Goal: Contribute content: Contribute content

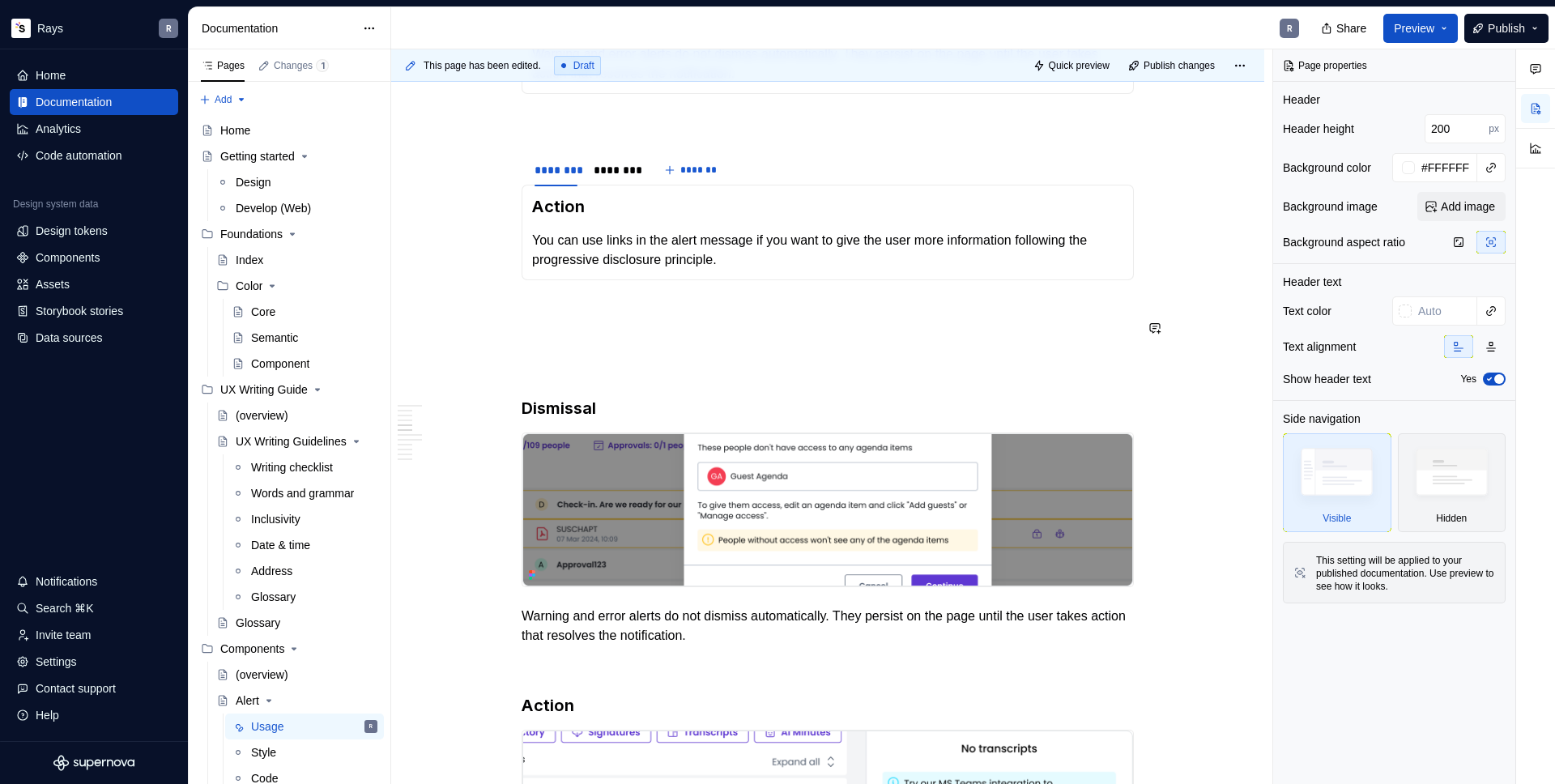
scroll to position [849, 0]
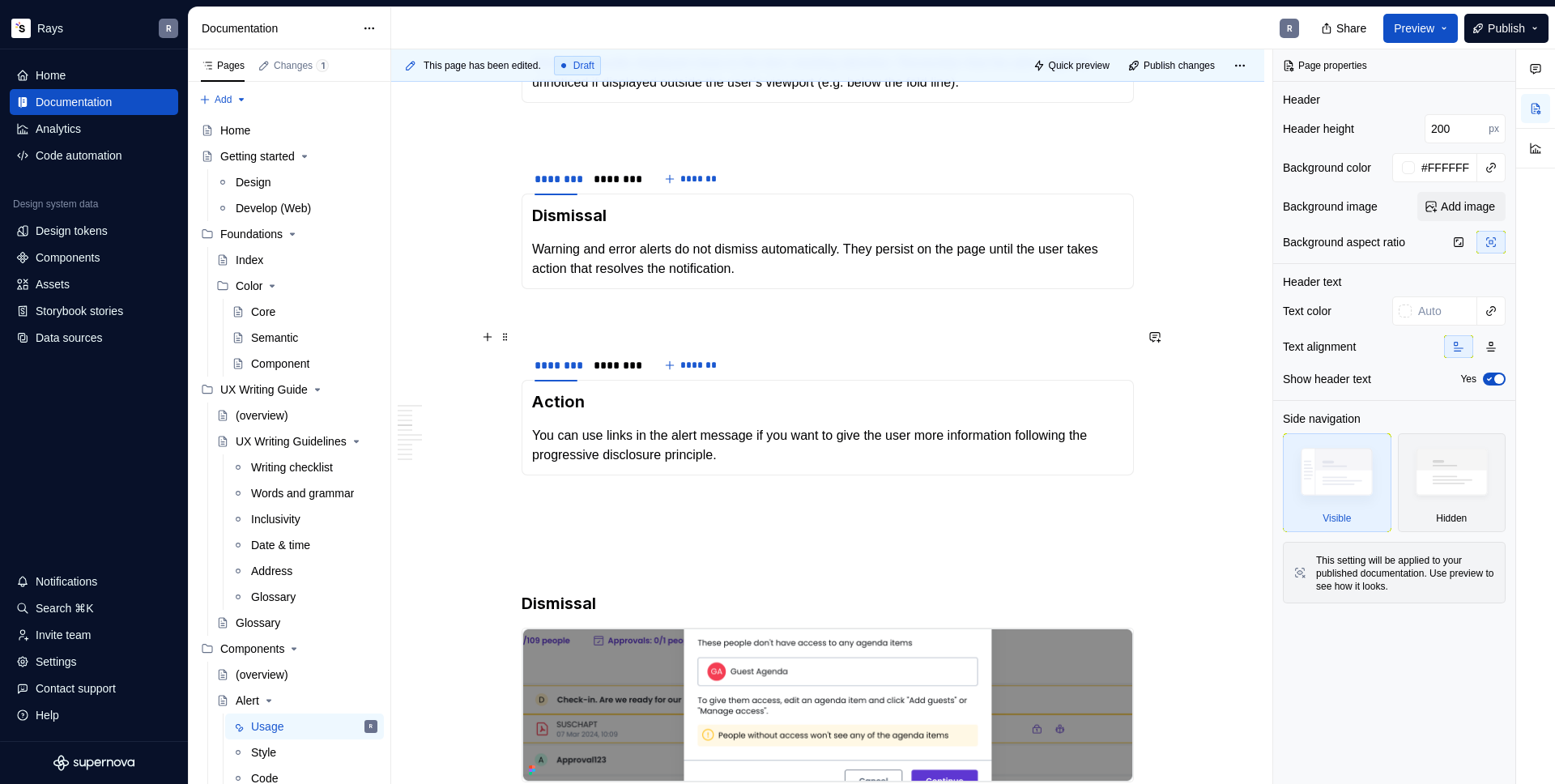
click at [572, 328] on p at bounding box center [828, 318] width 613 height 20
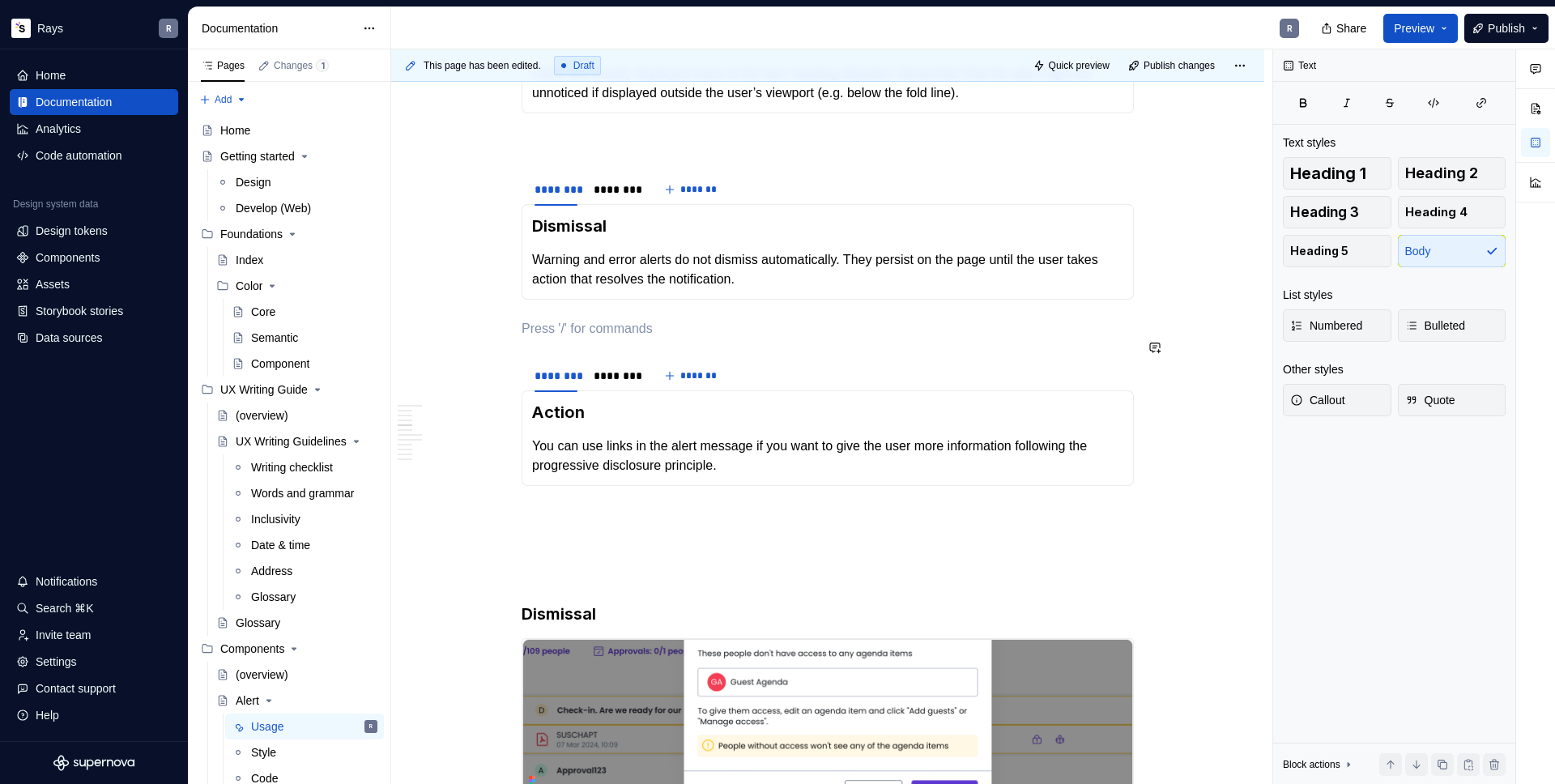
scroll to position [716, 0]
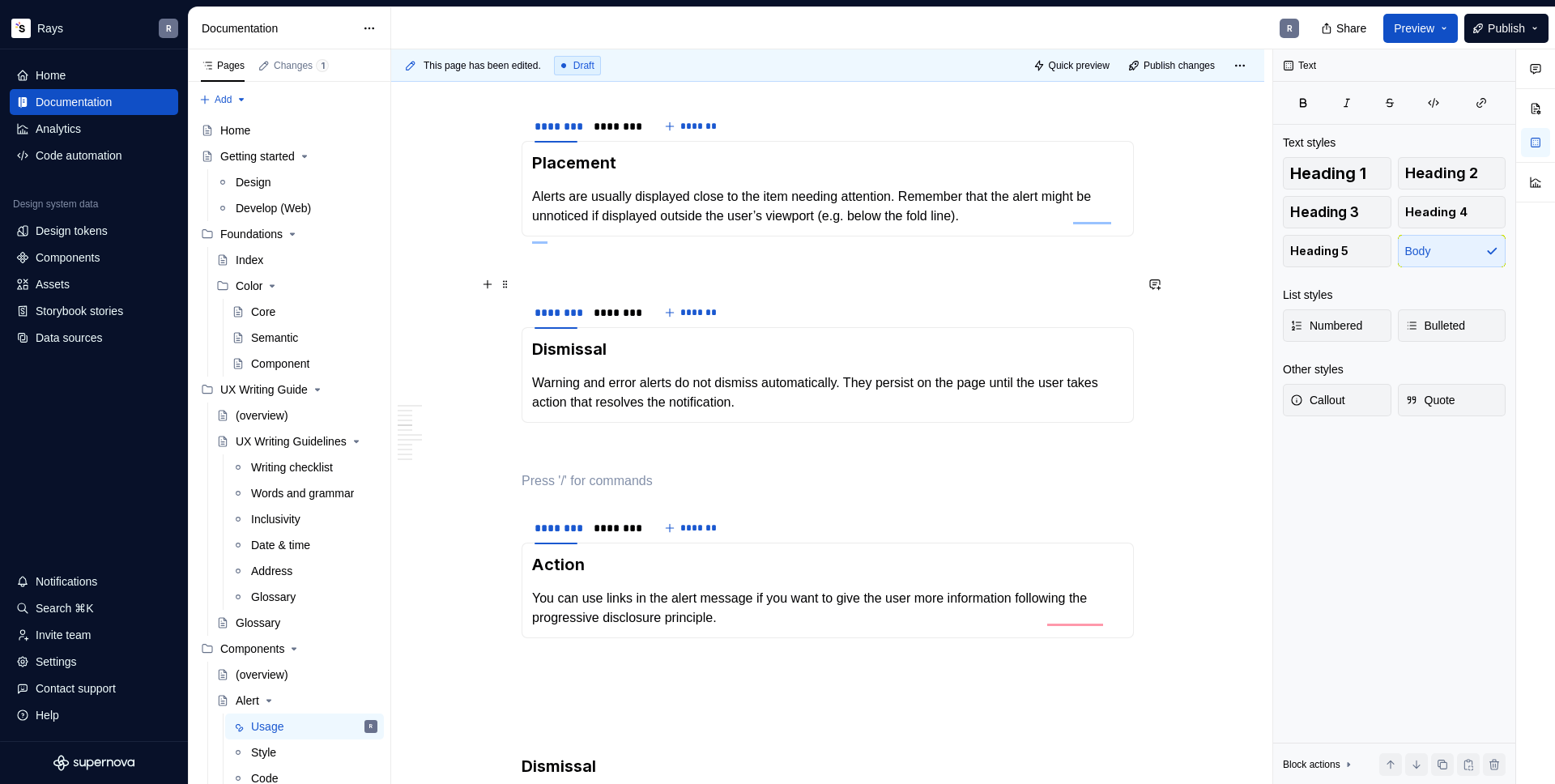
click at [562, 276] on p "To enrich screen reader interactions, please activate Accessibility in Grammarl…" at bounding box center [828, 265] width 613 height 20
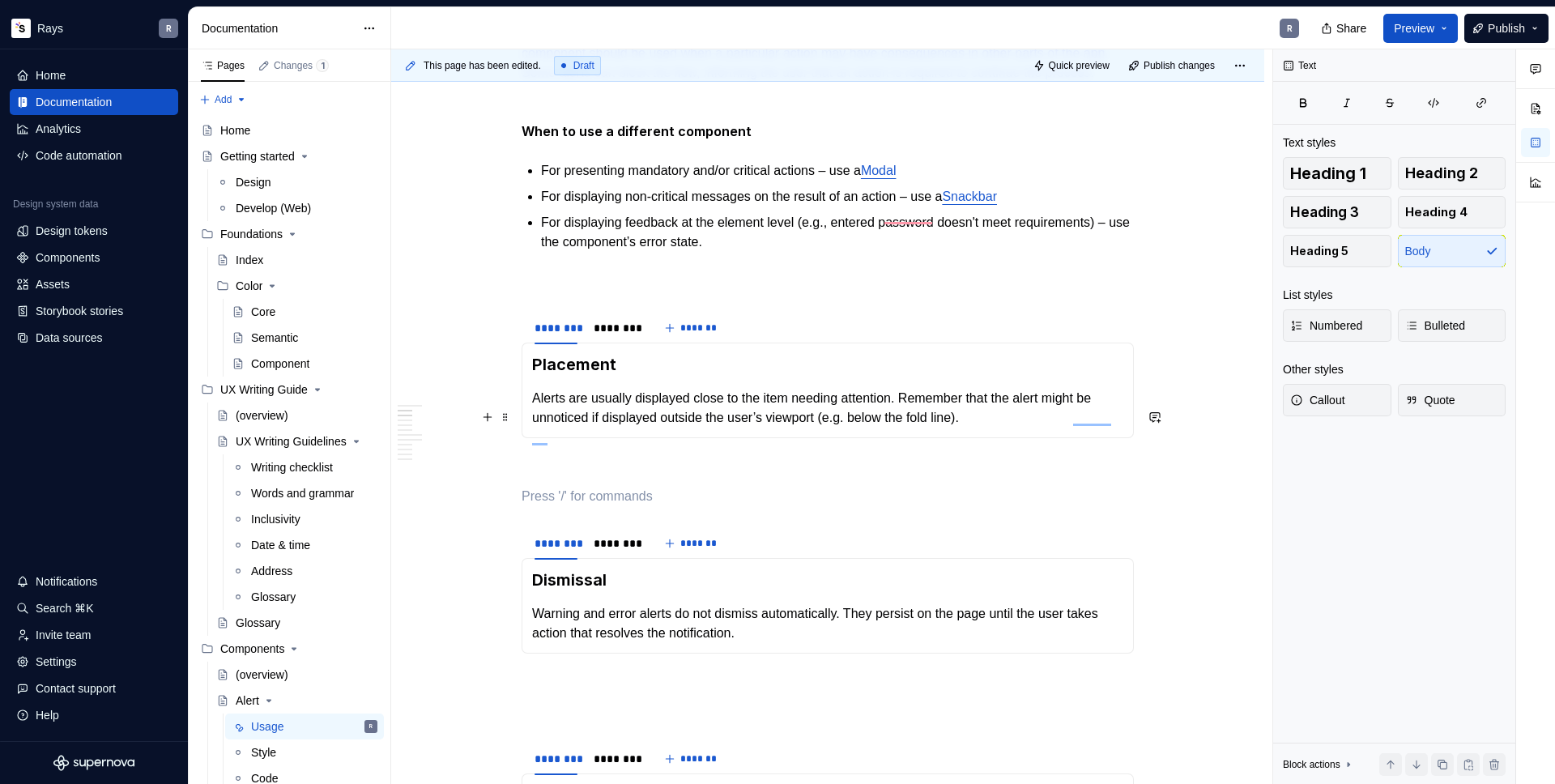
scroll to position [432, 0]
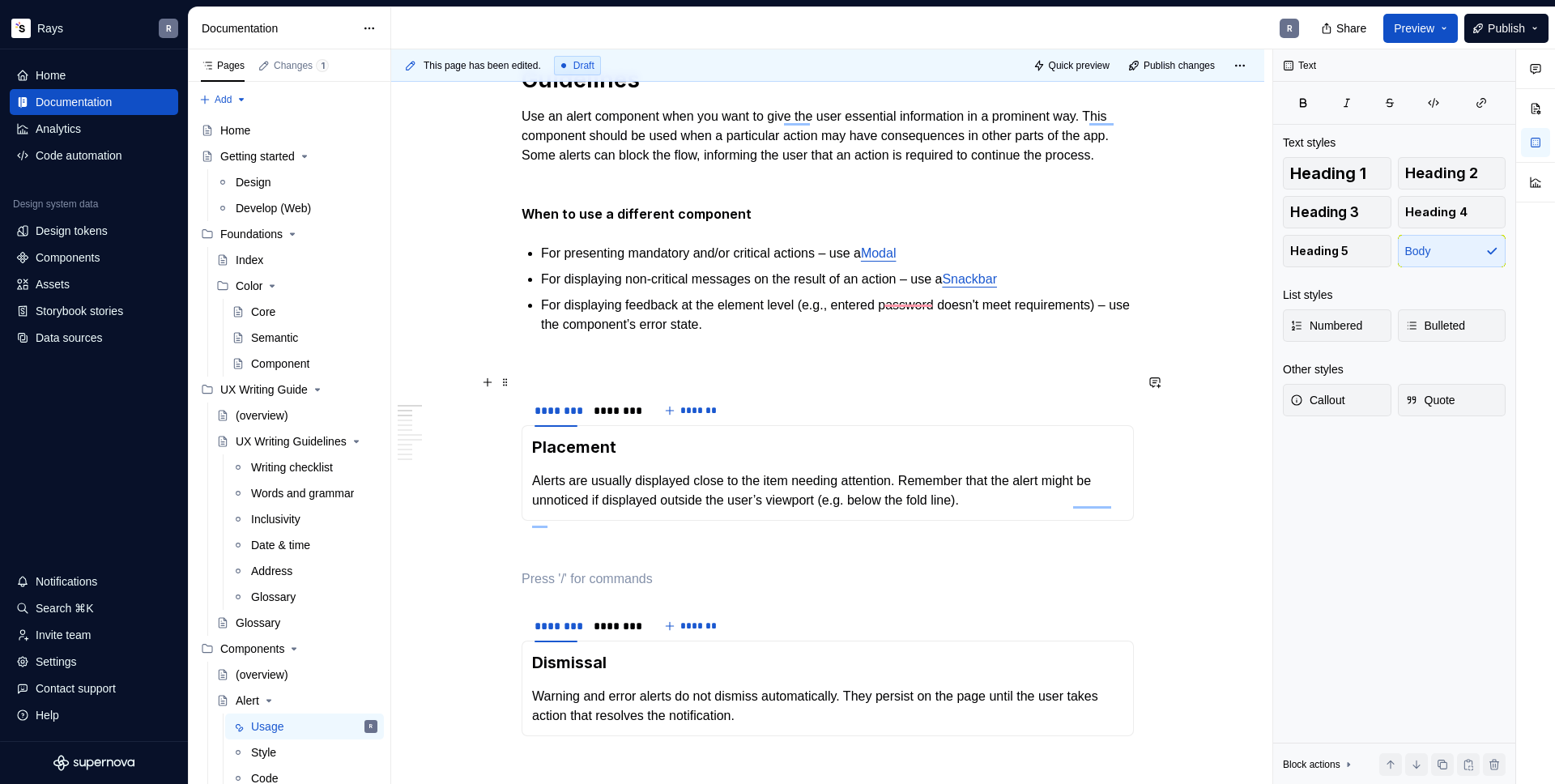
click at [558, 373] on p "To enrich screen reader interactions, please activate Accessibility in Grammarl…" at bounding box center [828, 363] width 613 height 20
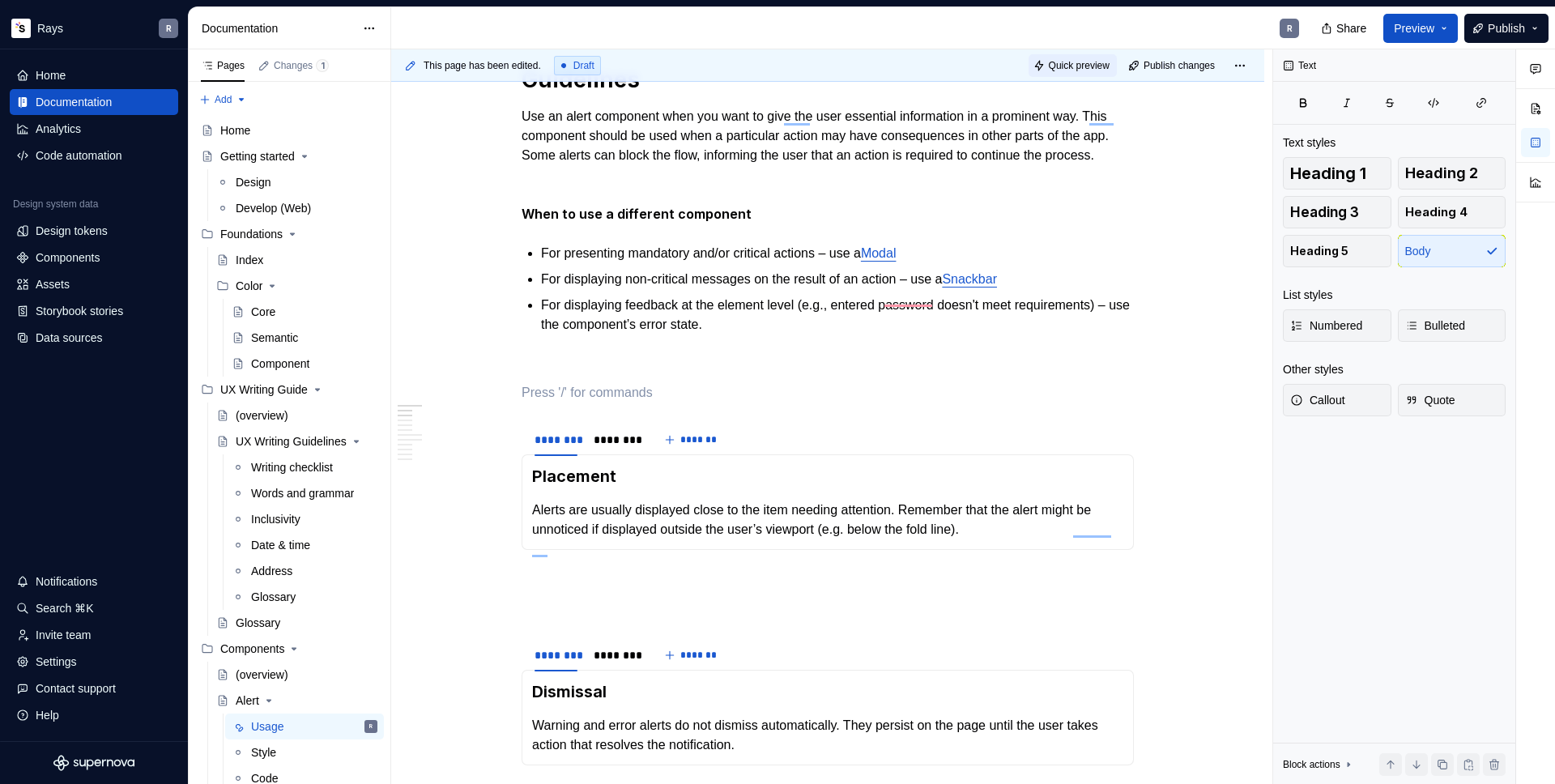
click at [1077, 65] on span "Quick preview" at bounding box center [1078, 65] width 61 height 13
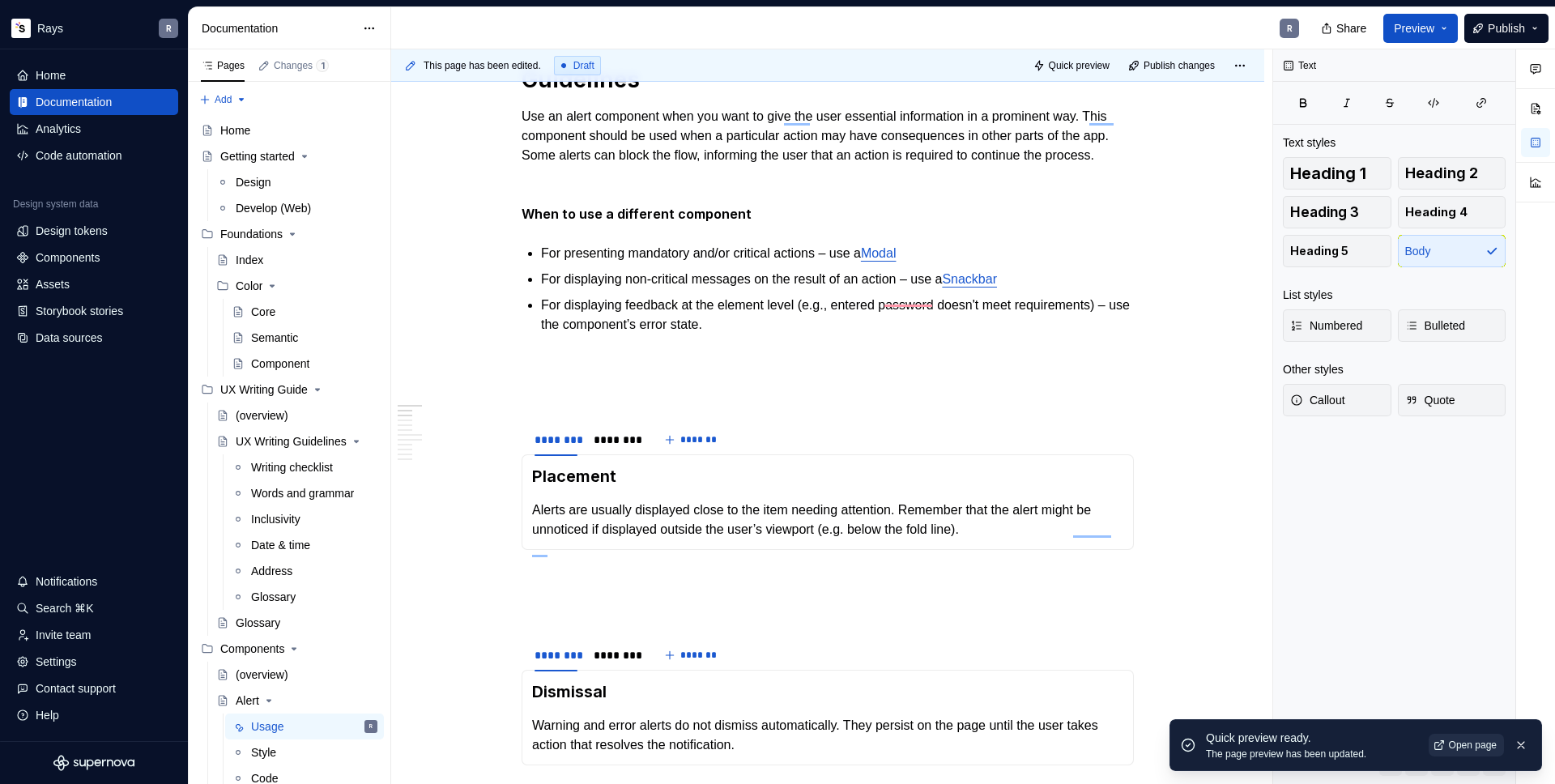
click at [1460, 747] on span "Open page" at bounding box center [1472, 745] width 47 height 13
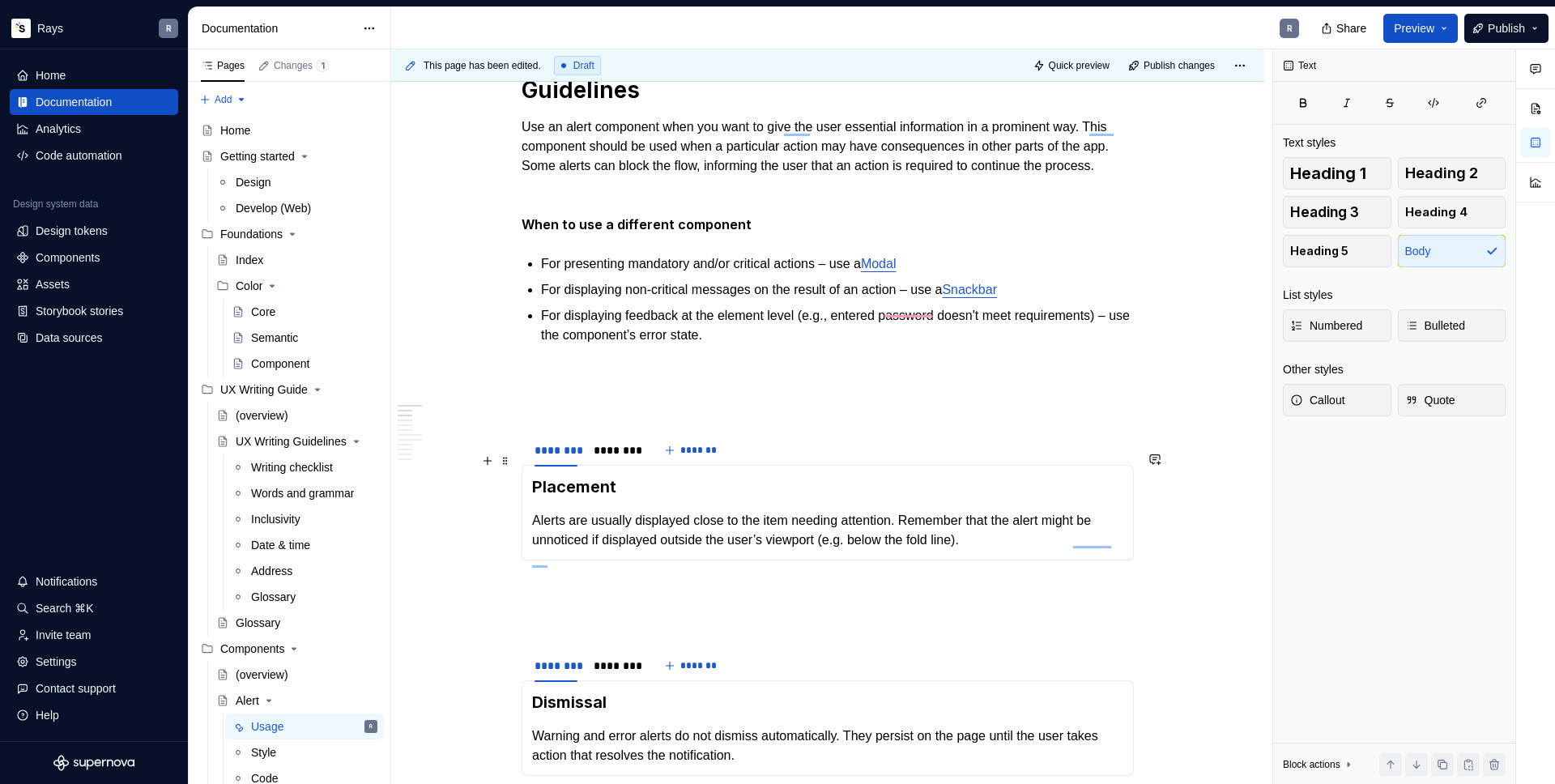
scroll to position [513, 0]
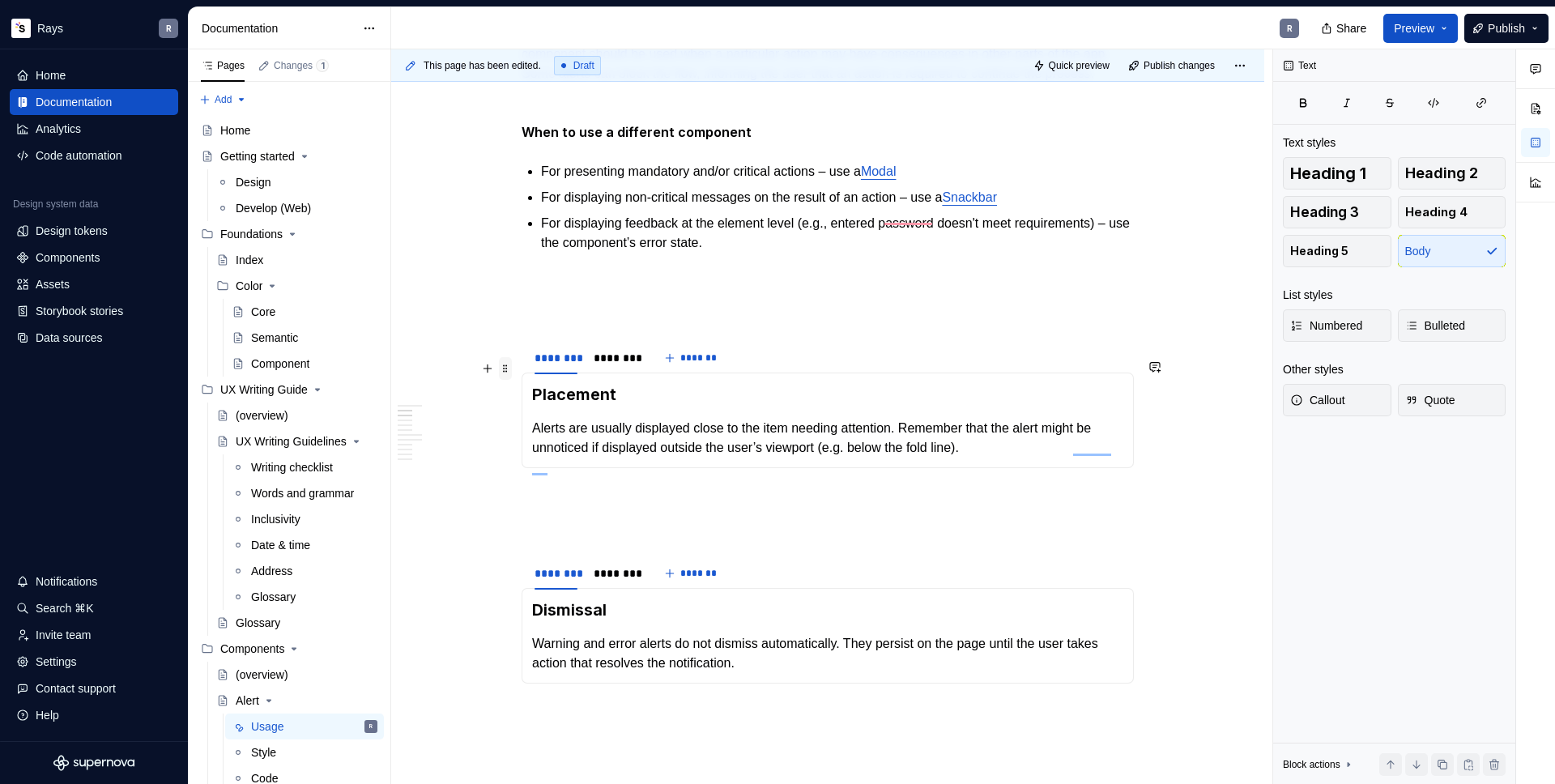
click at [507, 377] on span at bounding box center [506, 369] width 13 height 22
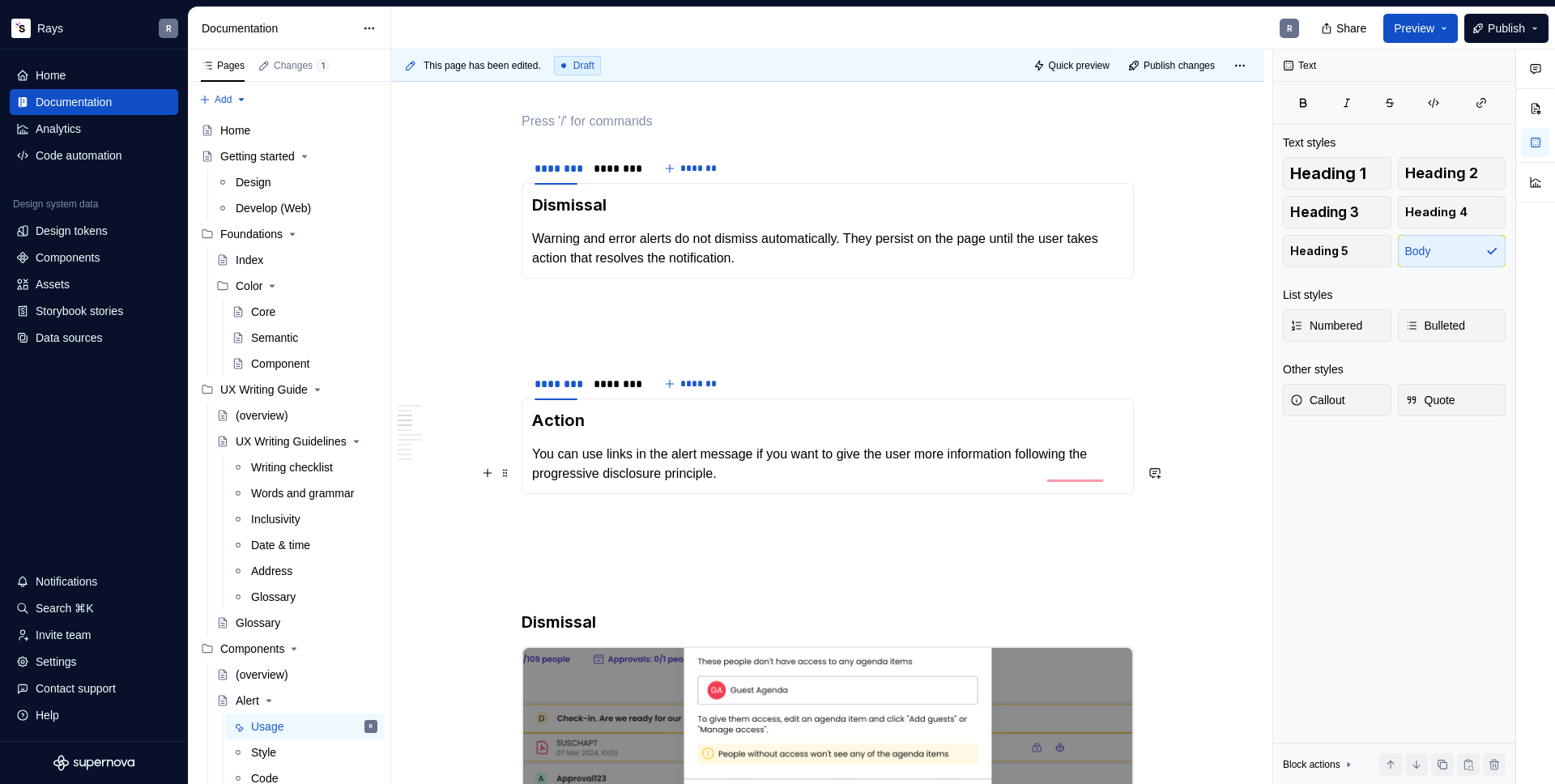
scroll to position [1270, 0]
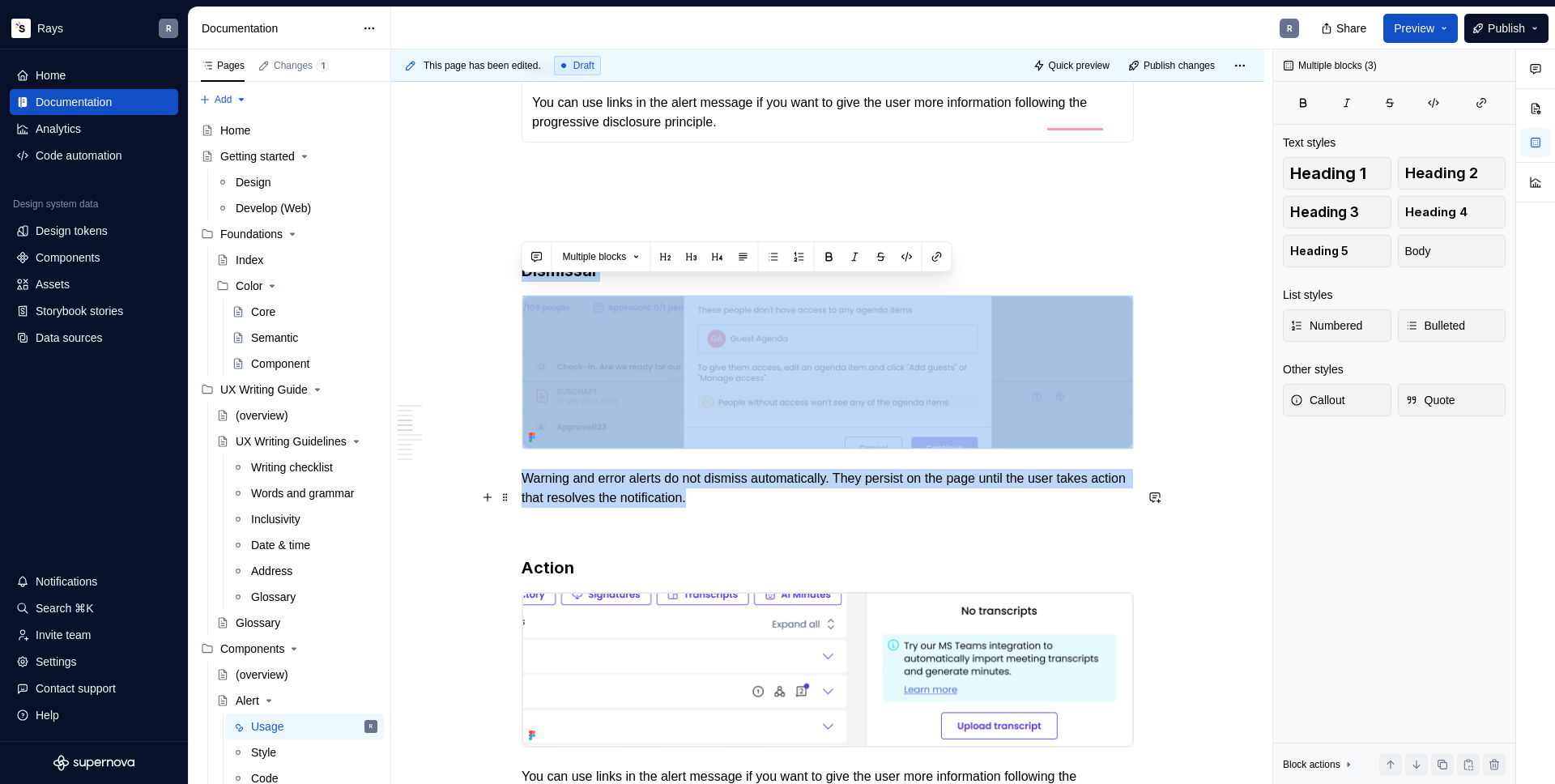
drag, startPoint x: 523, startPoint y: 283, endPoint x: 823, endPoint y: 516, distance: 379.9
click at [823, 516] on div "Guidelines Use an alert component when you want to give the user essential info…" at bounding box center [828, 697] width 613 height 3291
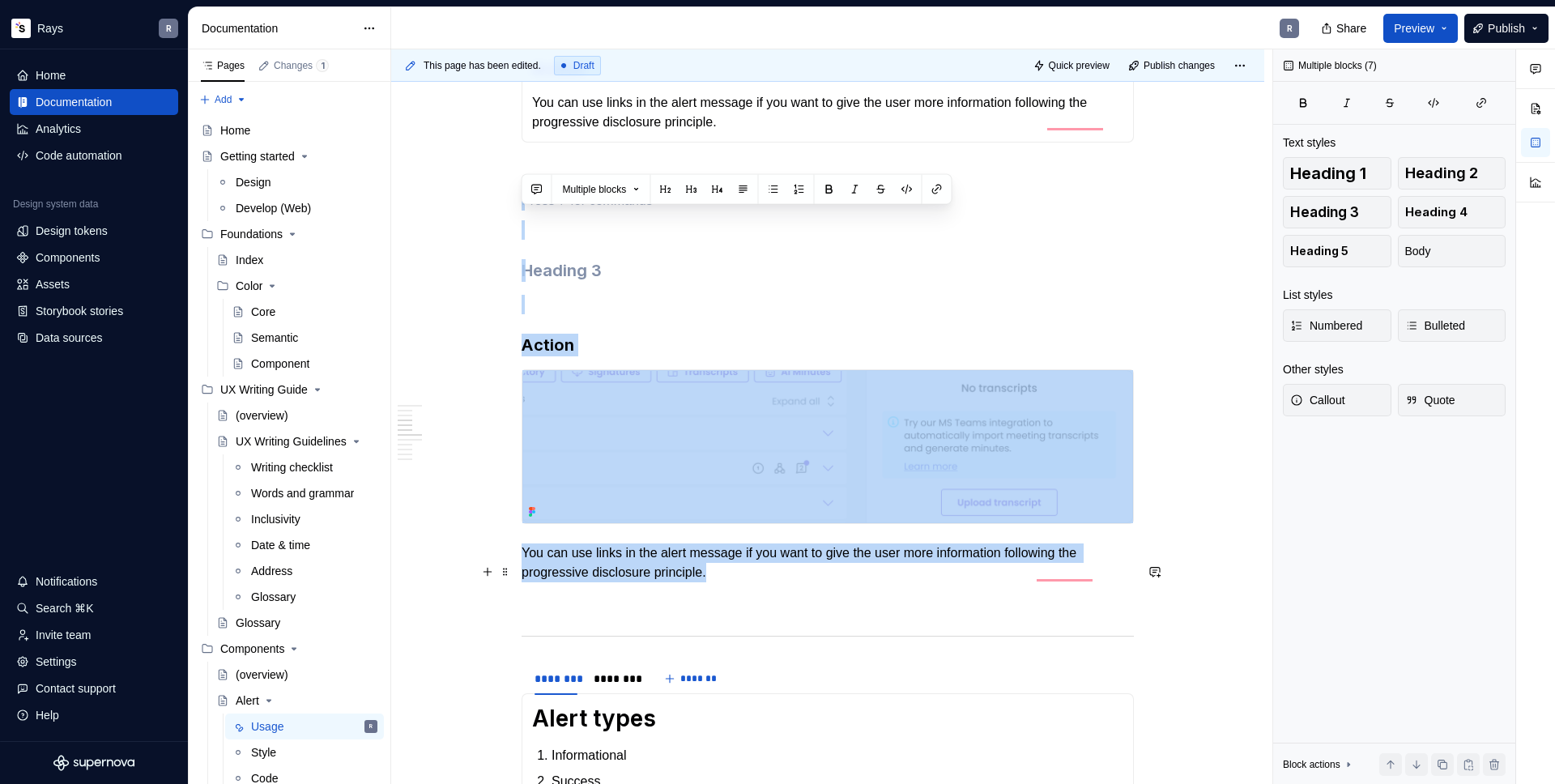
drag, startPoint x: 545, startPoint y: 227, endPoint x: 881, endPoint y: 599, distance: 501.3
click at [881, 599] on div "Guidelines Use an alert component when you want to give the user essential info…" at bounding box center [828, 586] width 613 height 3068
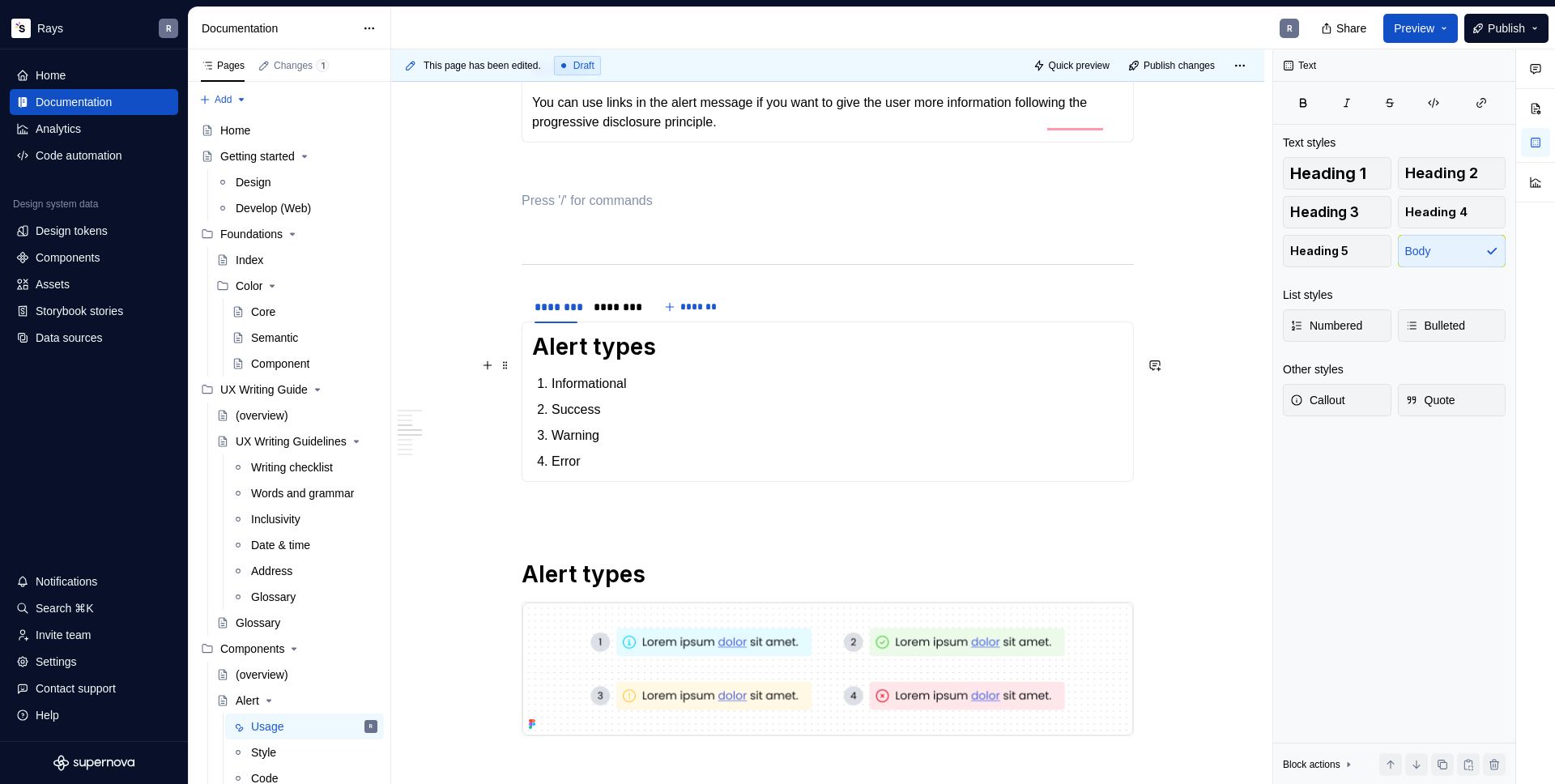
scroll to position [904, 0]
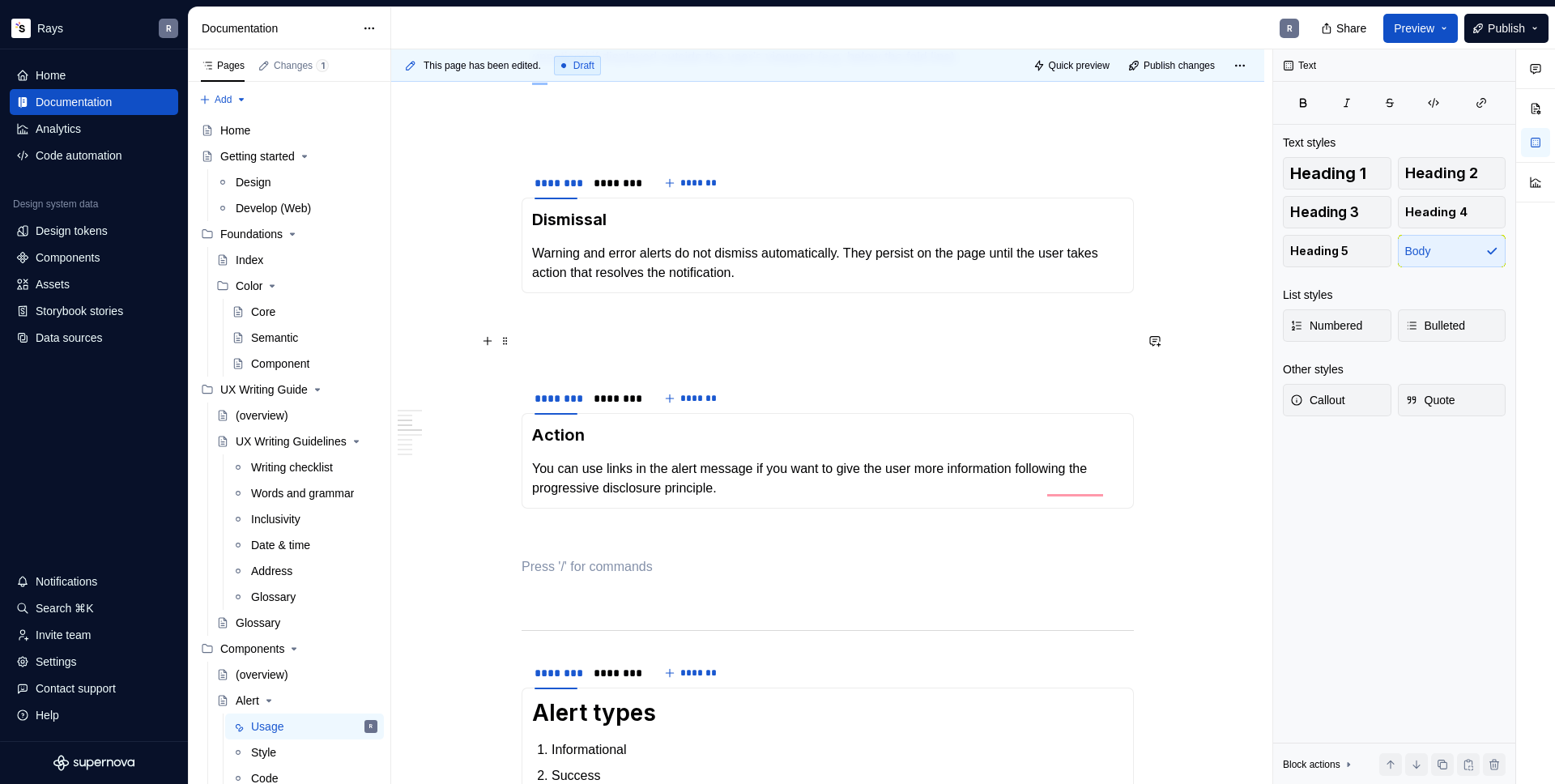
click at [646, 332] on p "To enrich screen reader interactions, please activate Accessibility in Grammarl…" at bounding box center [828, 322] width 613 height 20
click at [609, 547] on p "To enrich screen reader interactions, please activate Accessibility in Grammarl…" at bounding box center [828, 537] width 613 height 20
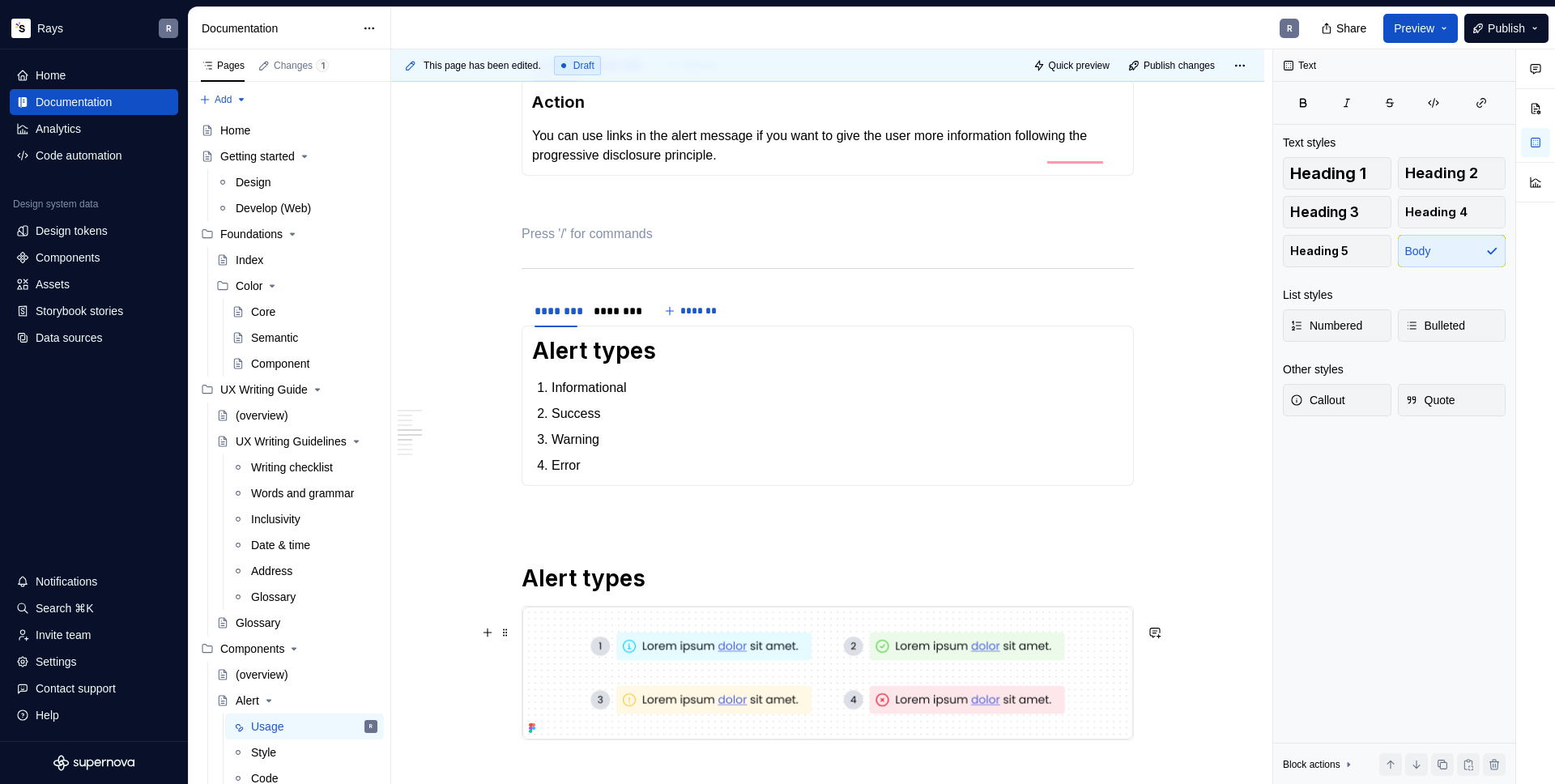
scroll to position [1520, 0]
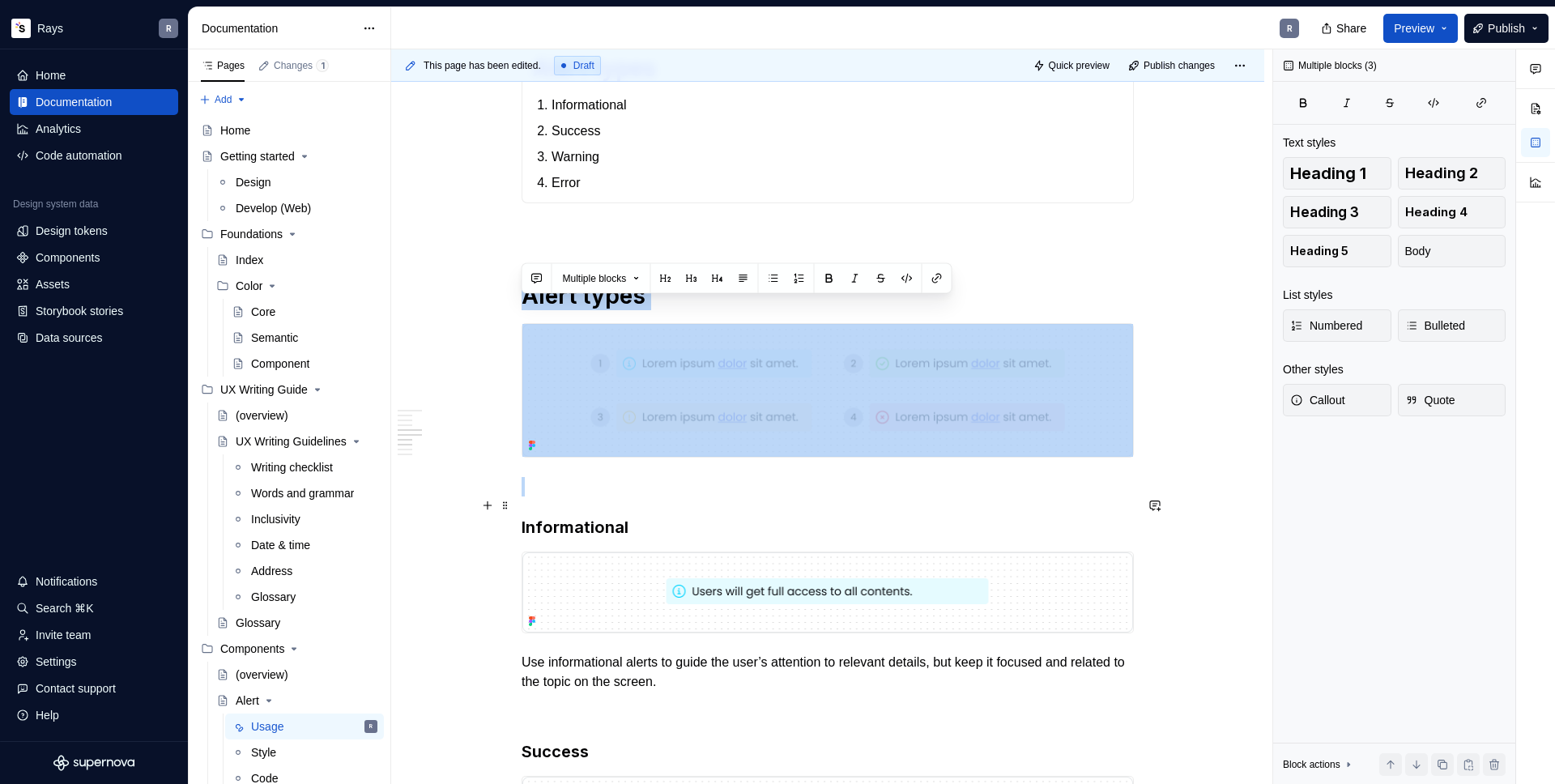
drag, startPoint x: 633, startPoint y: 277, endPoint x: 1048, endPoint y: 498, distance: 470.2
click at [1048, 498] on div "Guidelines Use an alert component when you want to give the user essential info…" at bounding box center [828, 136] width 613 height 2667
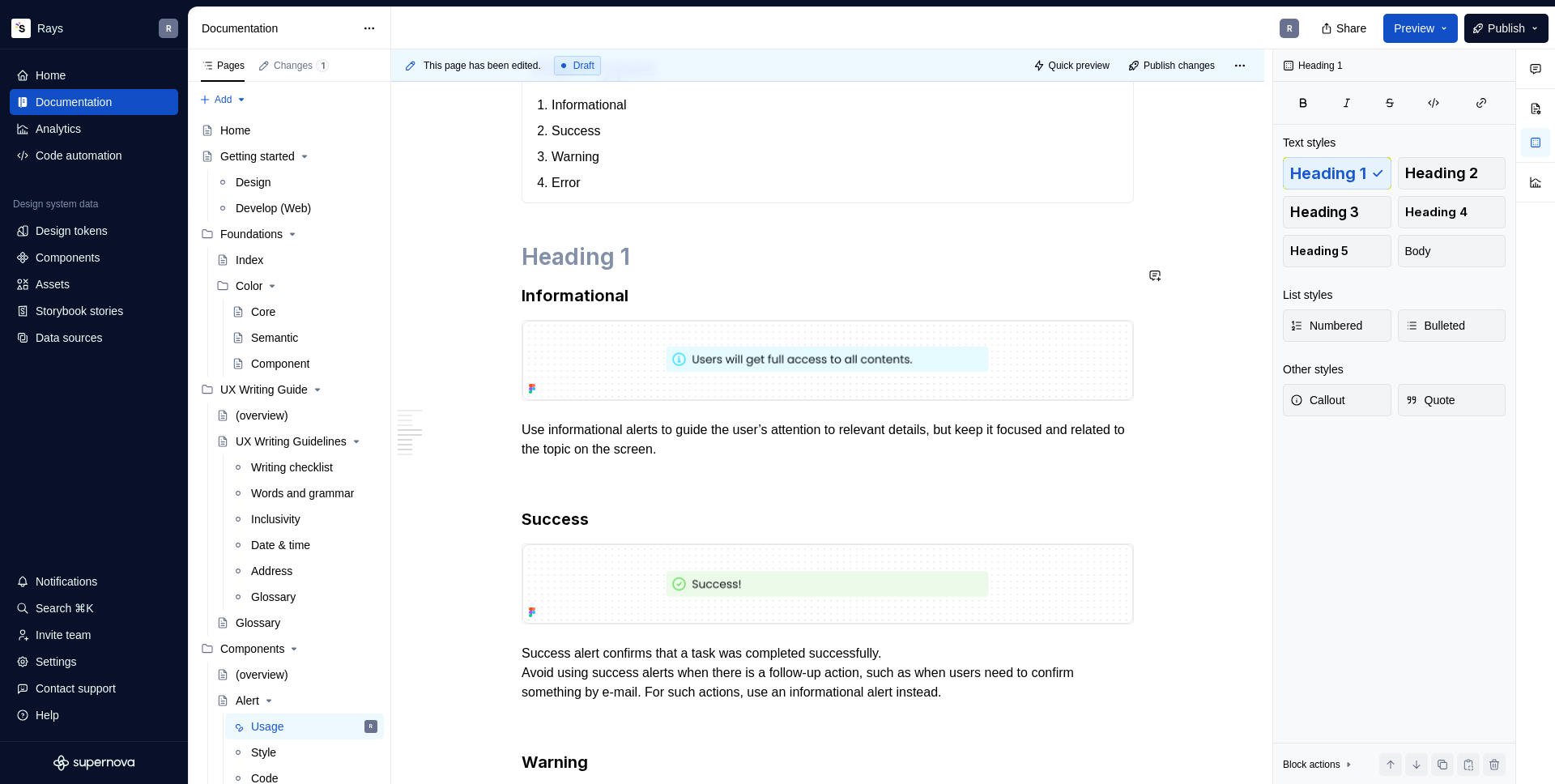
click at [600, 237] on div "Guidelines Use an alert component when you want to give the user essential info…" at bounding box center [828, 20] width 613 height 2435
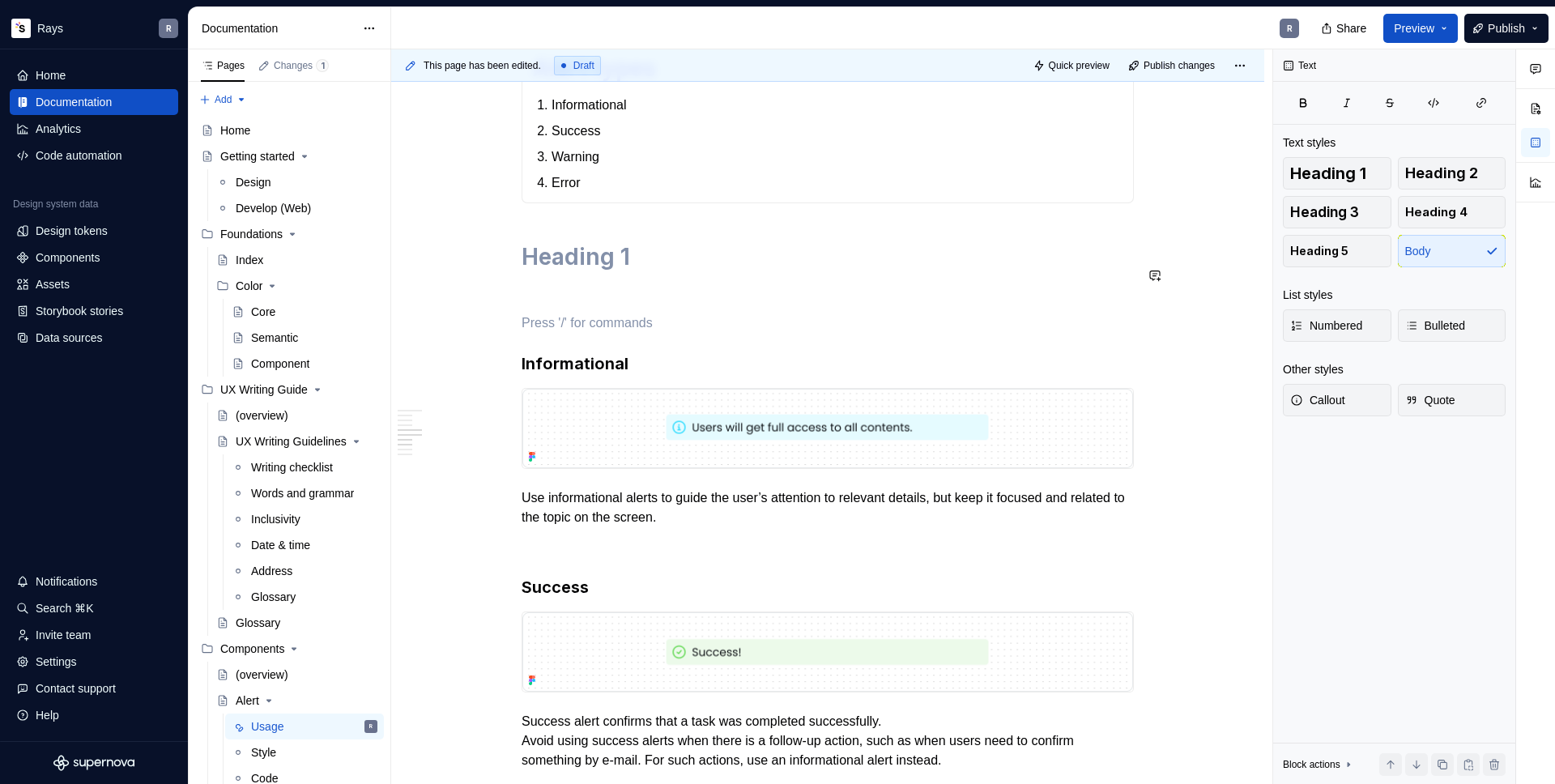
click at [540, 295] on div "Guidelines Use an alert component when you want to give the user essential info…" at bounding box center [828, 54] width 613 height 2503
click at [510, 276] on span at bounding box center [506, 276] width 13 height 22
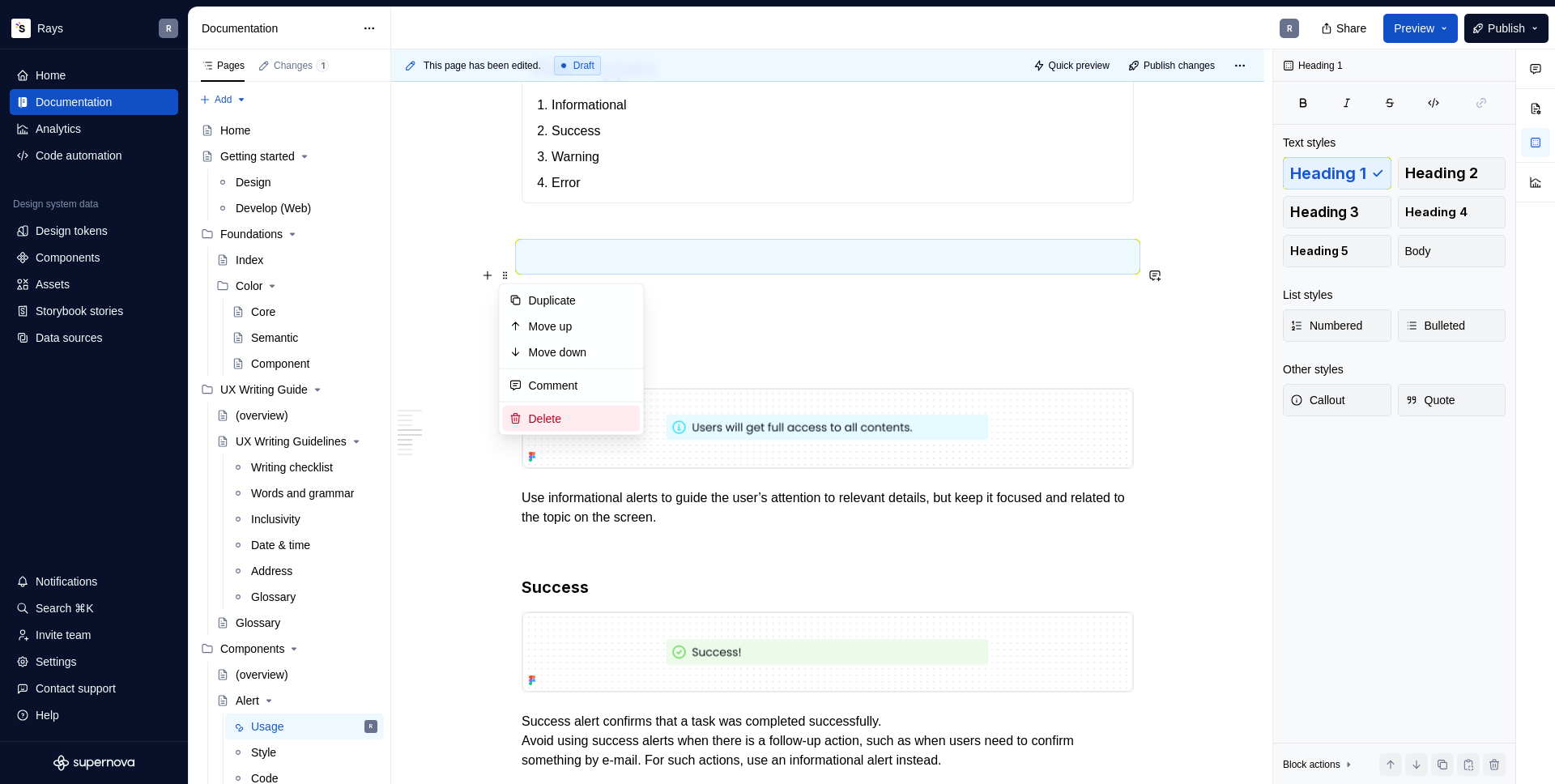
click at [558, 421] on div "Delete" at bounding box center [581, 418] width 105 height 16
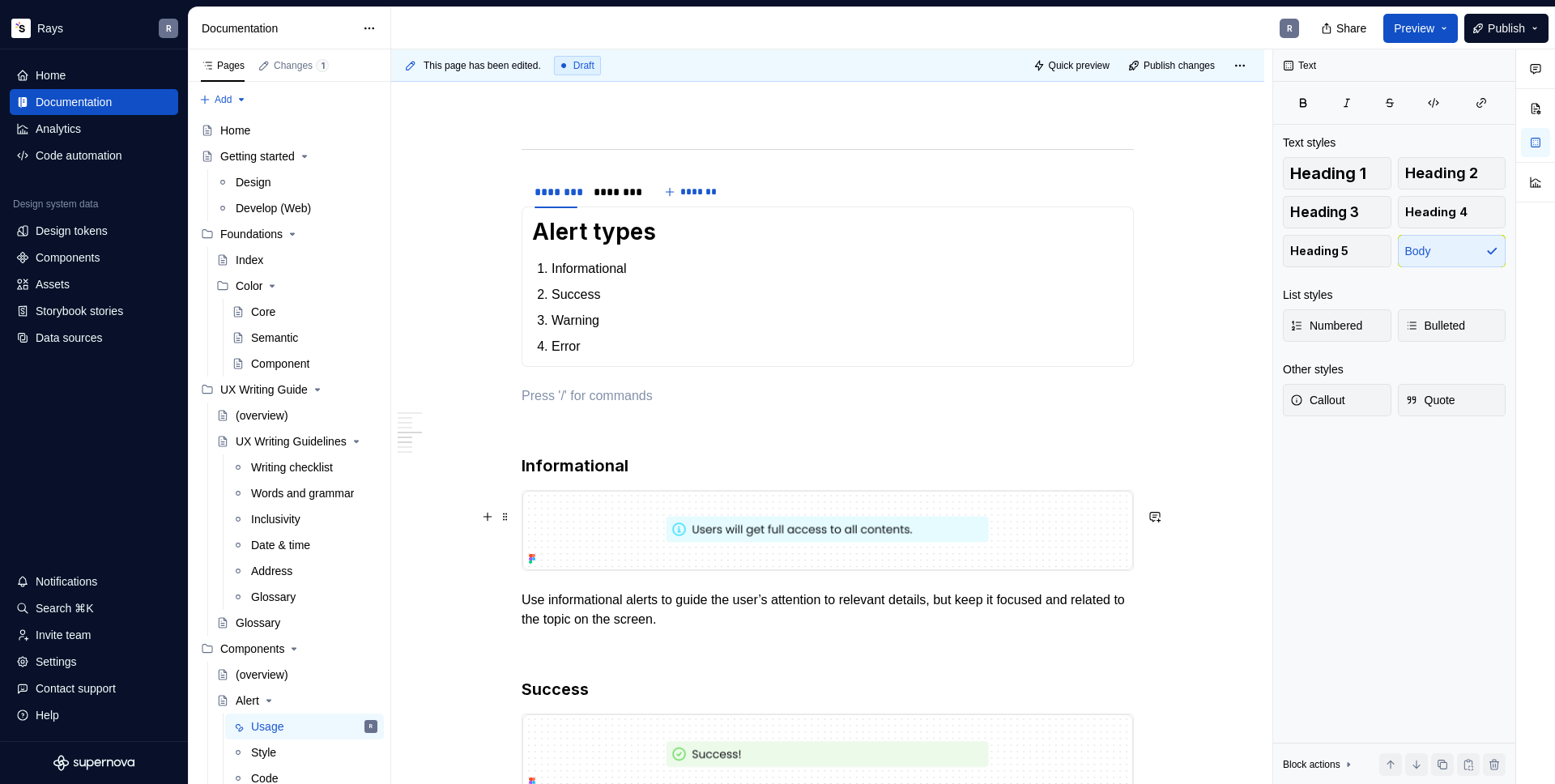
scroll to position [0, 0]
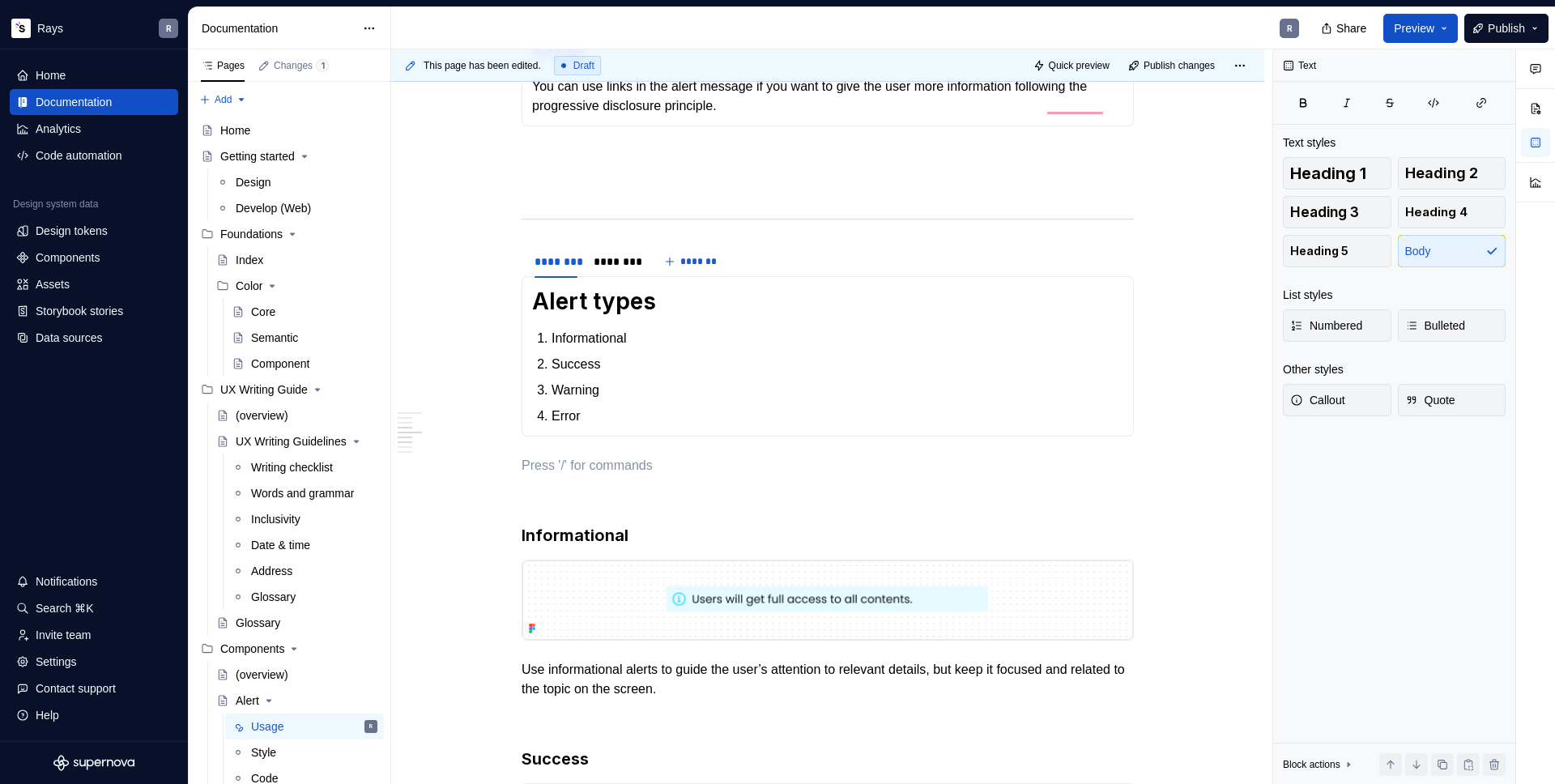
type textarea "*"
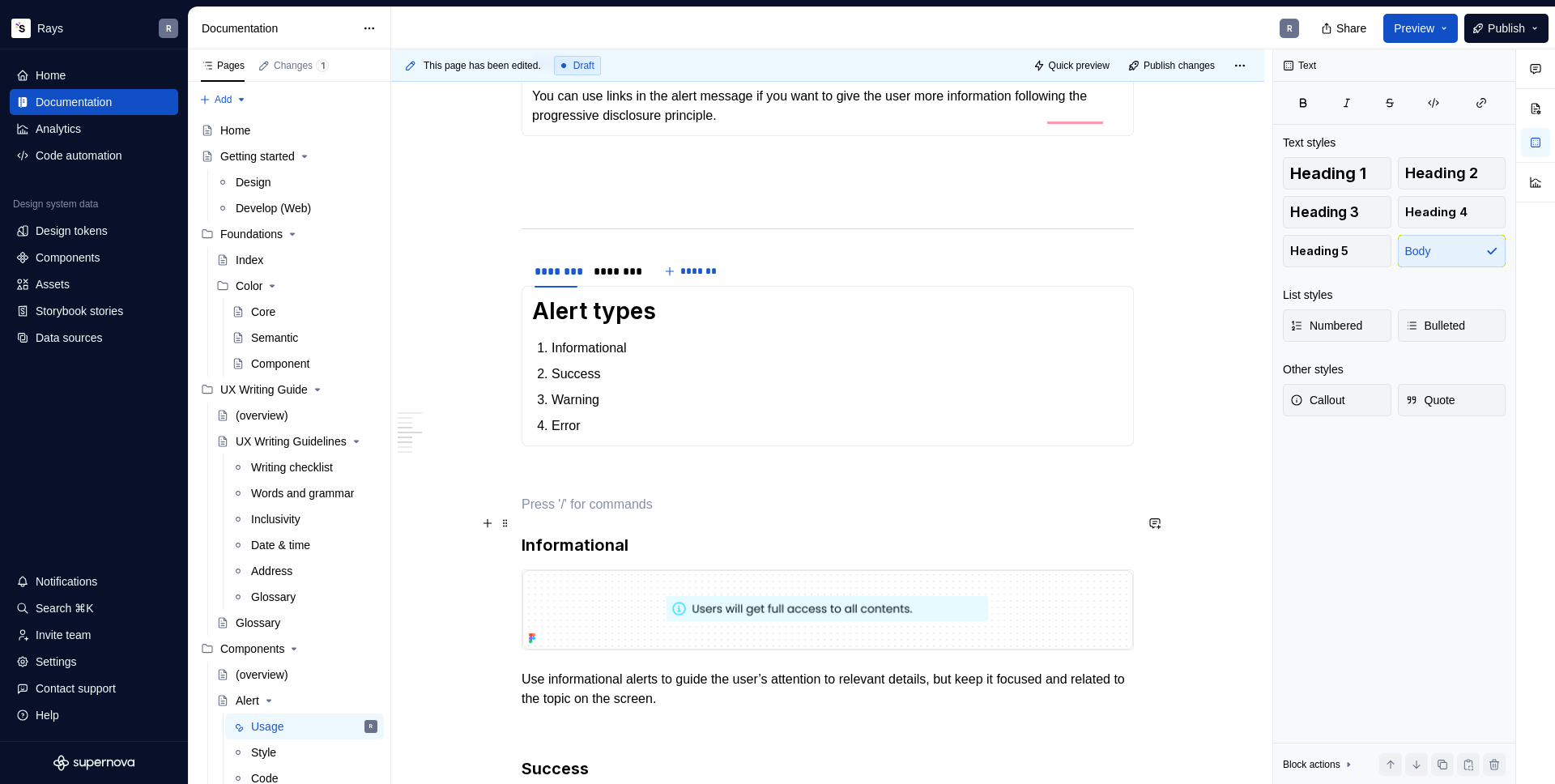
click at [556, 514] on p "To enrich screen reader interactions, please activate Accessibility in Grammarl…" at bounding box center [828, 504] width 613 height 20
click at [559, 485] on p "To enrich screen reader interactions, please activate Accessibility in Grammarl…" at bounding box center [828, 475] width 613 height 20
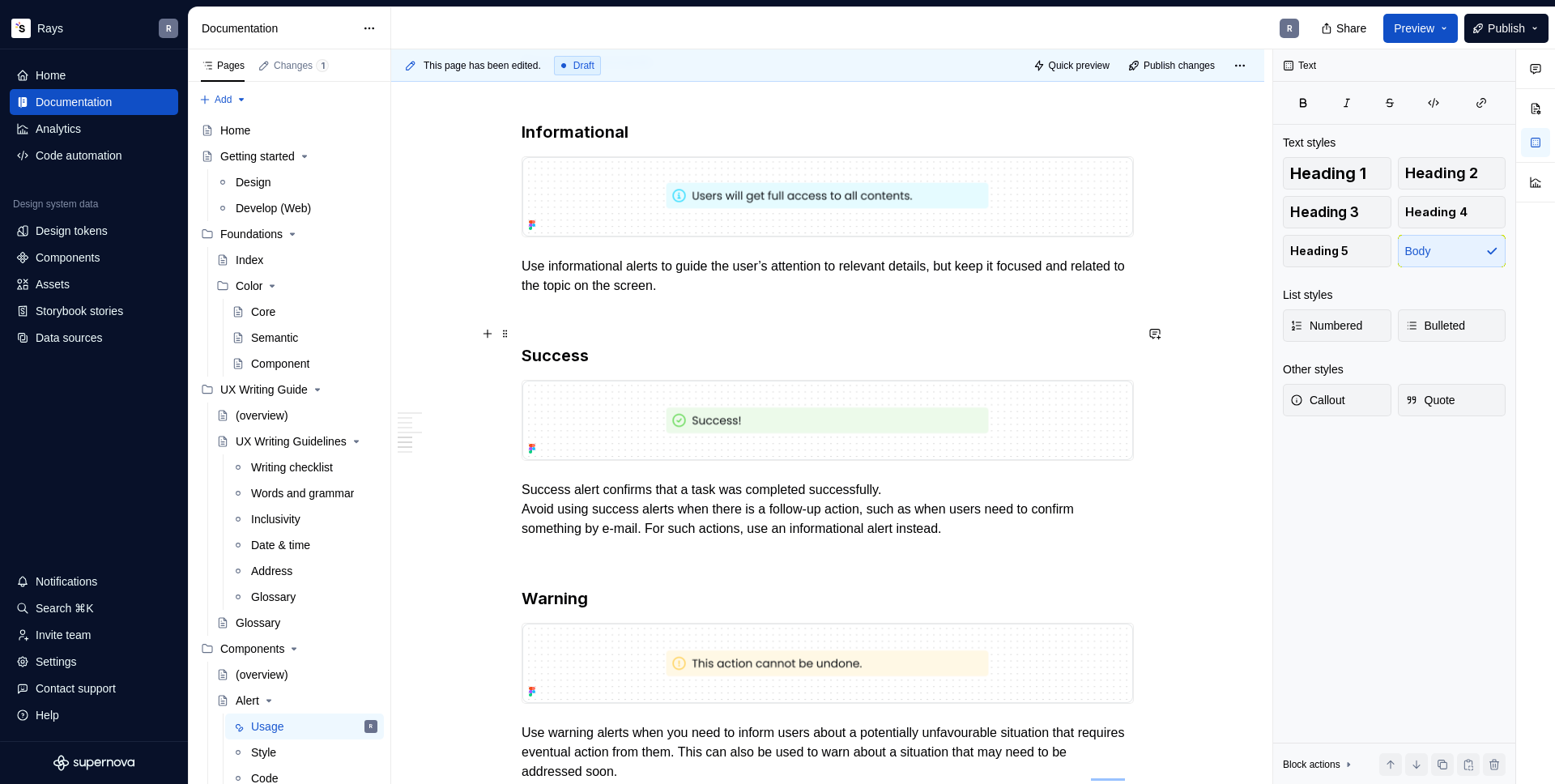
click at [635, 325] on p "To enrich screen reader interactions, please activate Accessibility in Grammarl…" at bounding box center [828, 315] width 613 height 20
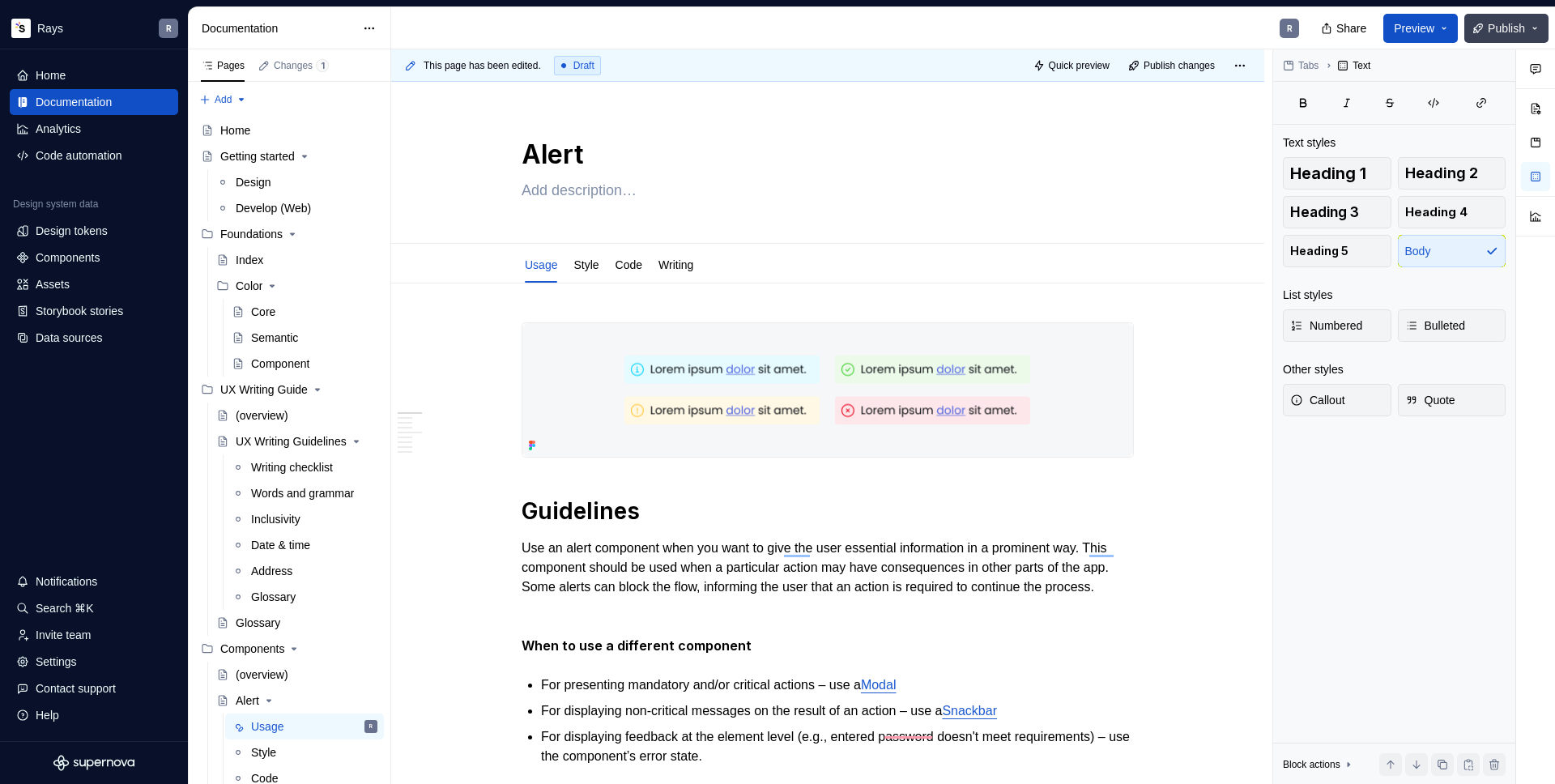
click at [1488, 28] on span "Publish" at bounding box center [1507, 28] width 37 height 16
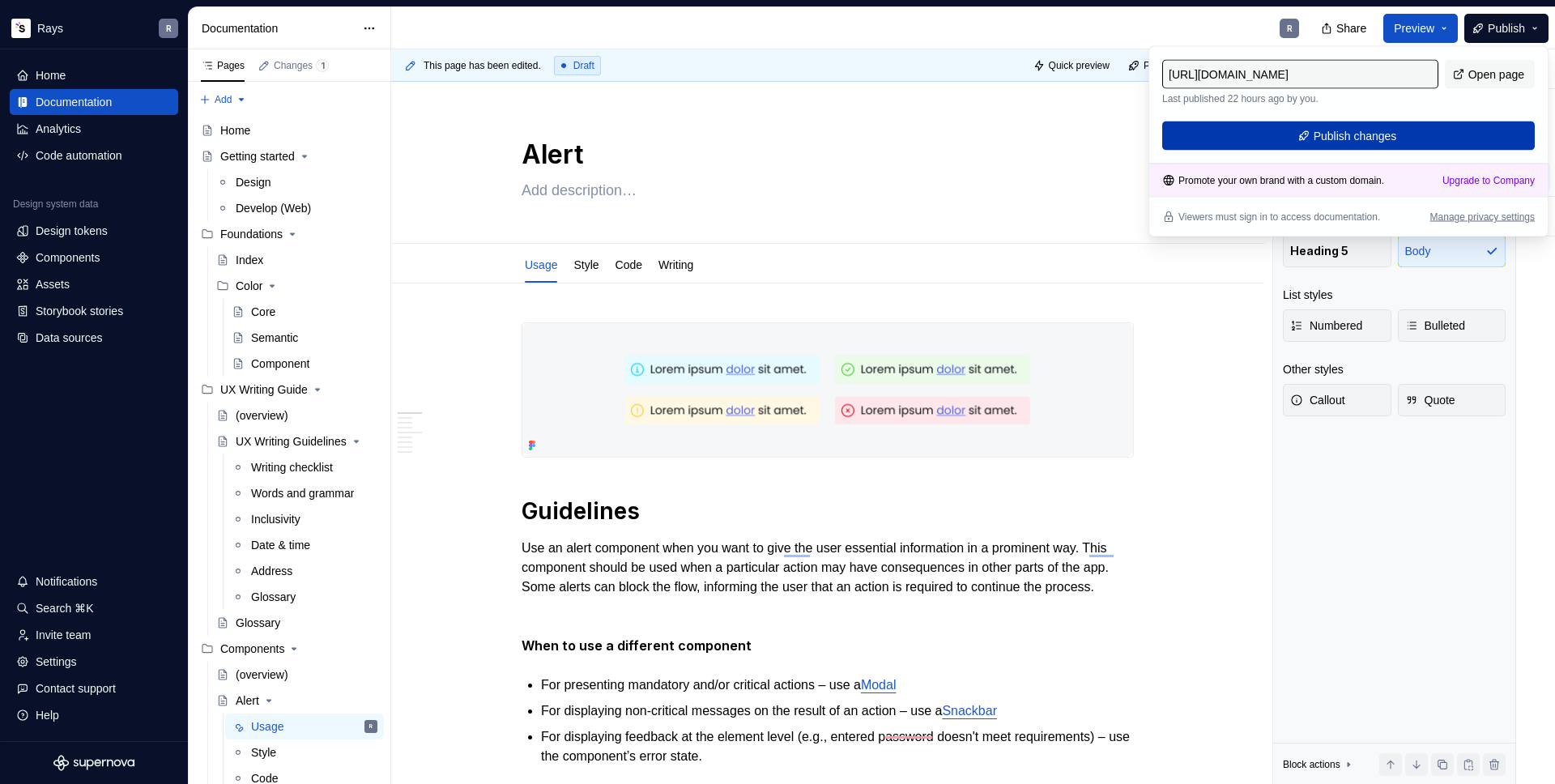
click at [1363, 131] on span "Publish changes" at bounding box center [1356, 135] width 84 height 16
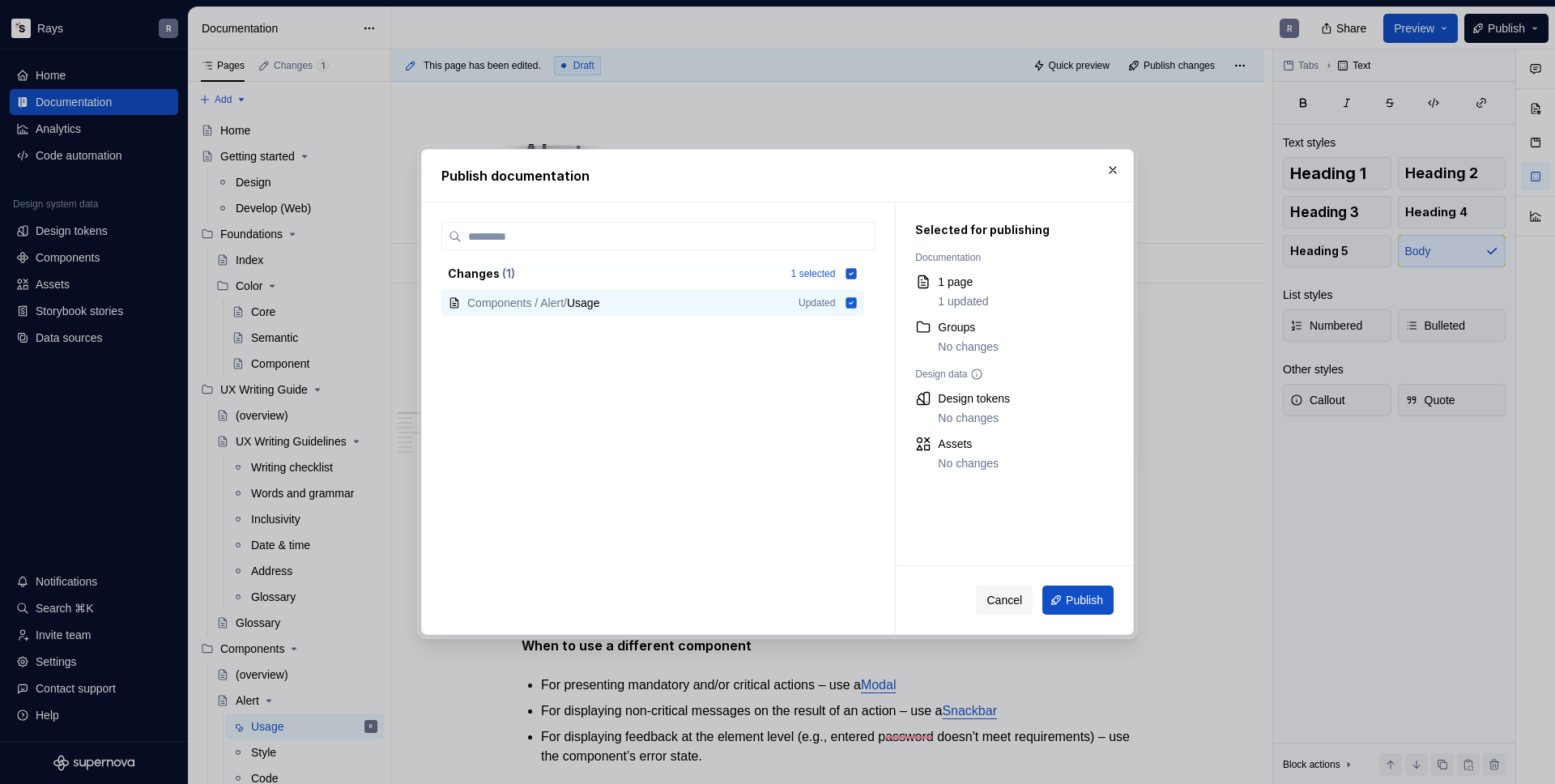
click at [1098, 605] on span "Publish" at bounding box center [1085, 600] width 37 height 16
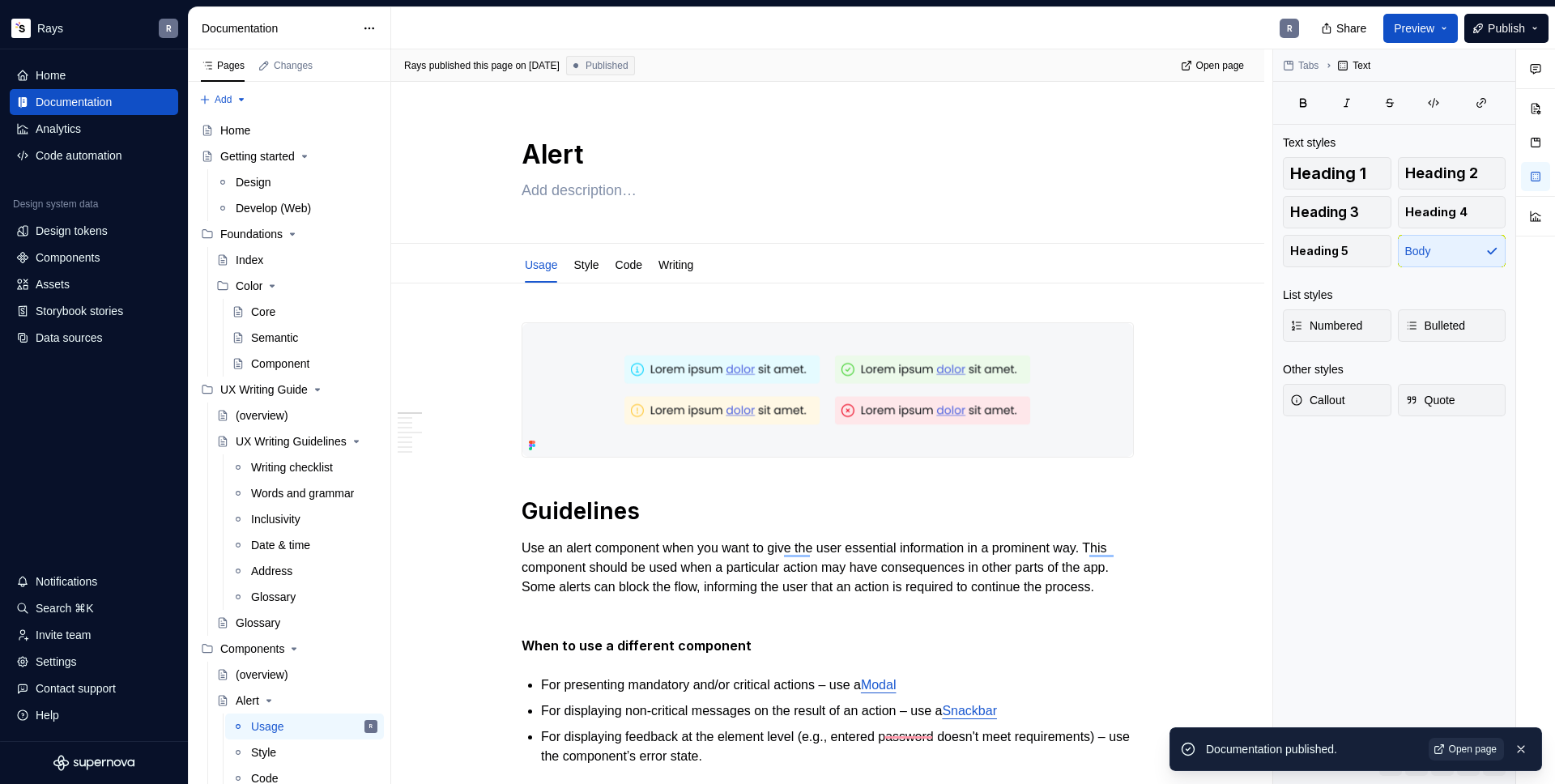
click at [1449, 750] on span "Open page" at bounding box center [1472, 750] width 47 height 13
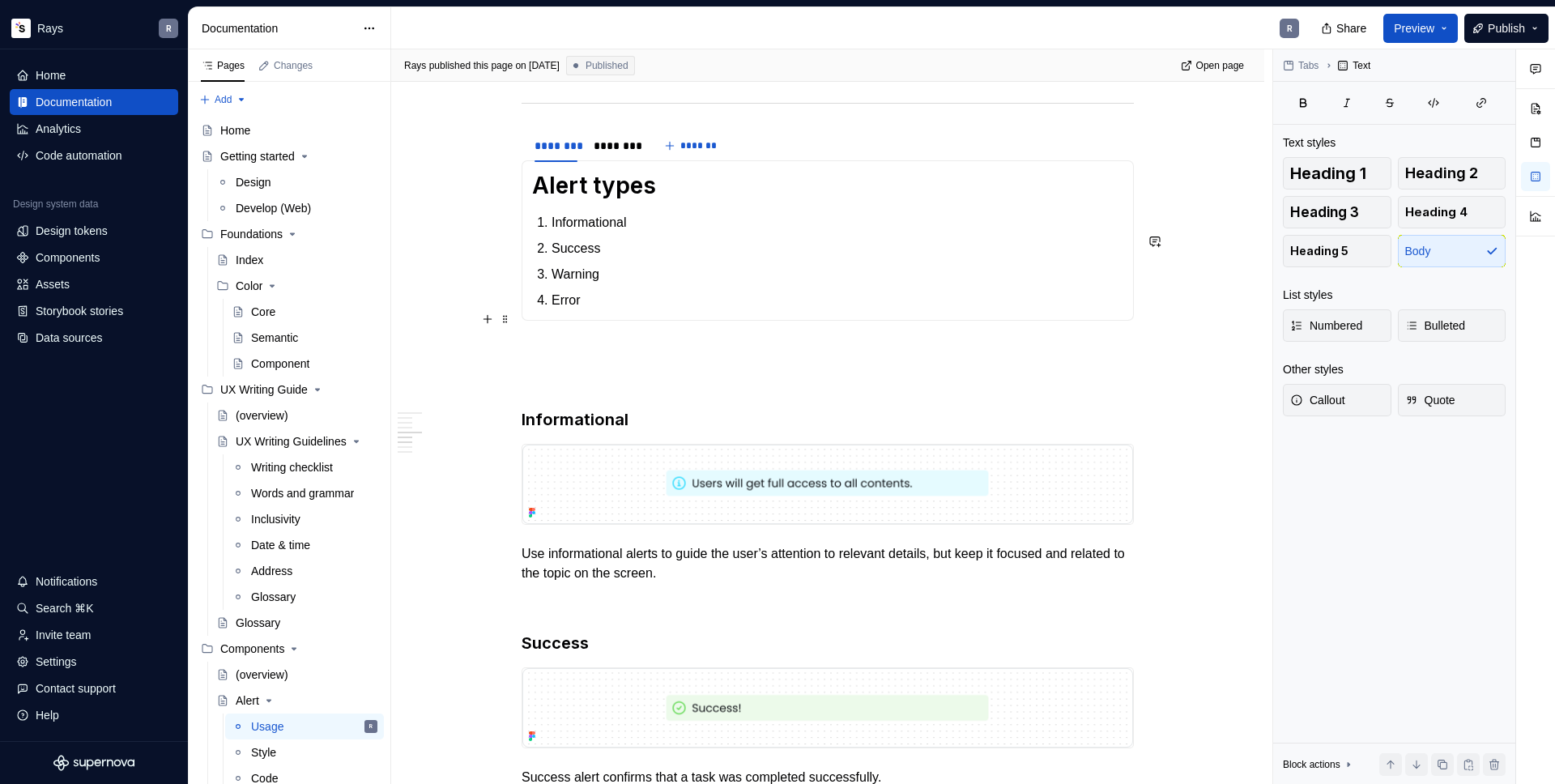
scroll to position [1318, 0]
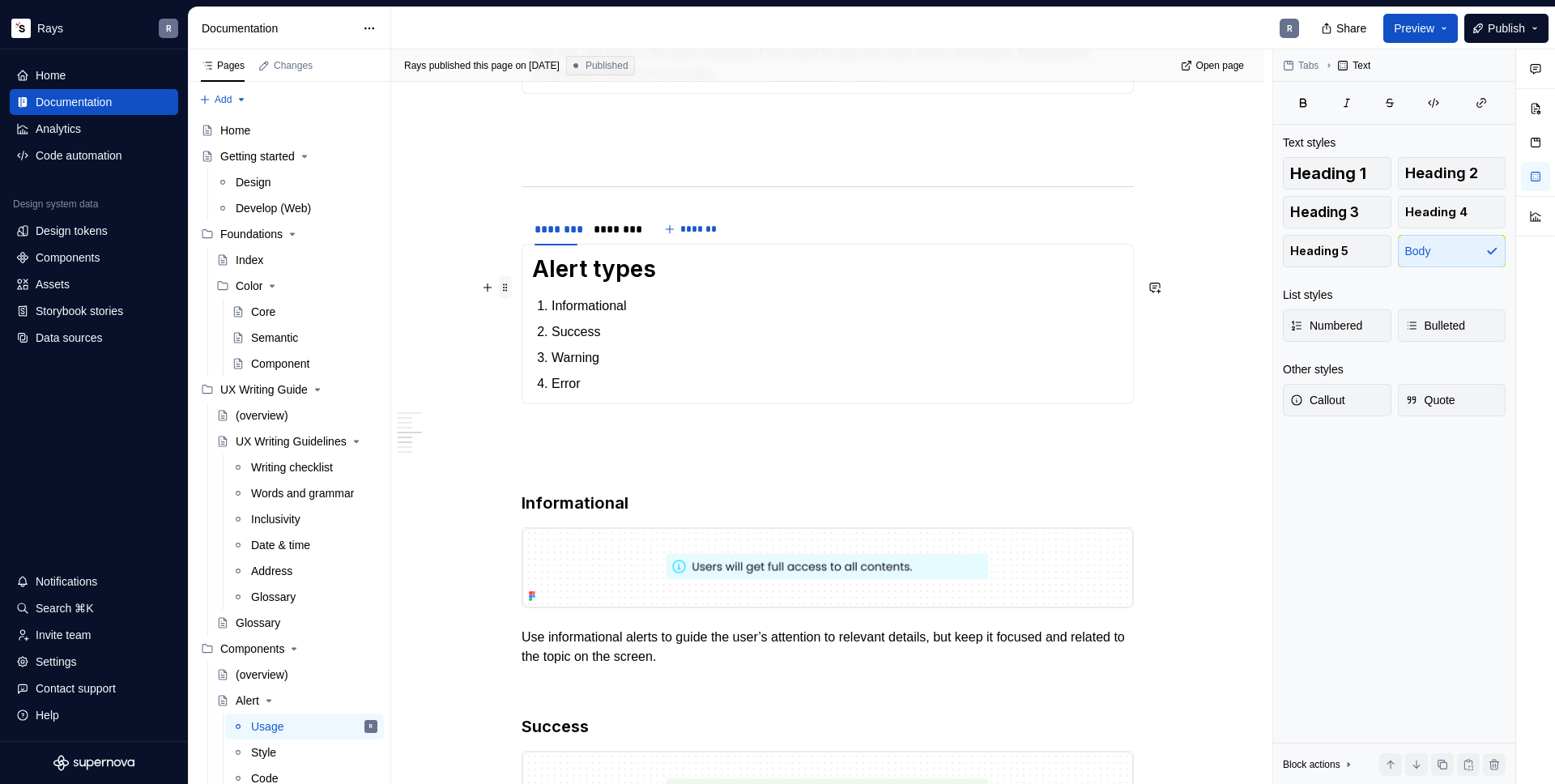
click at [507, 280] on span at bounding box center [506, 288] width 13 height 22
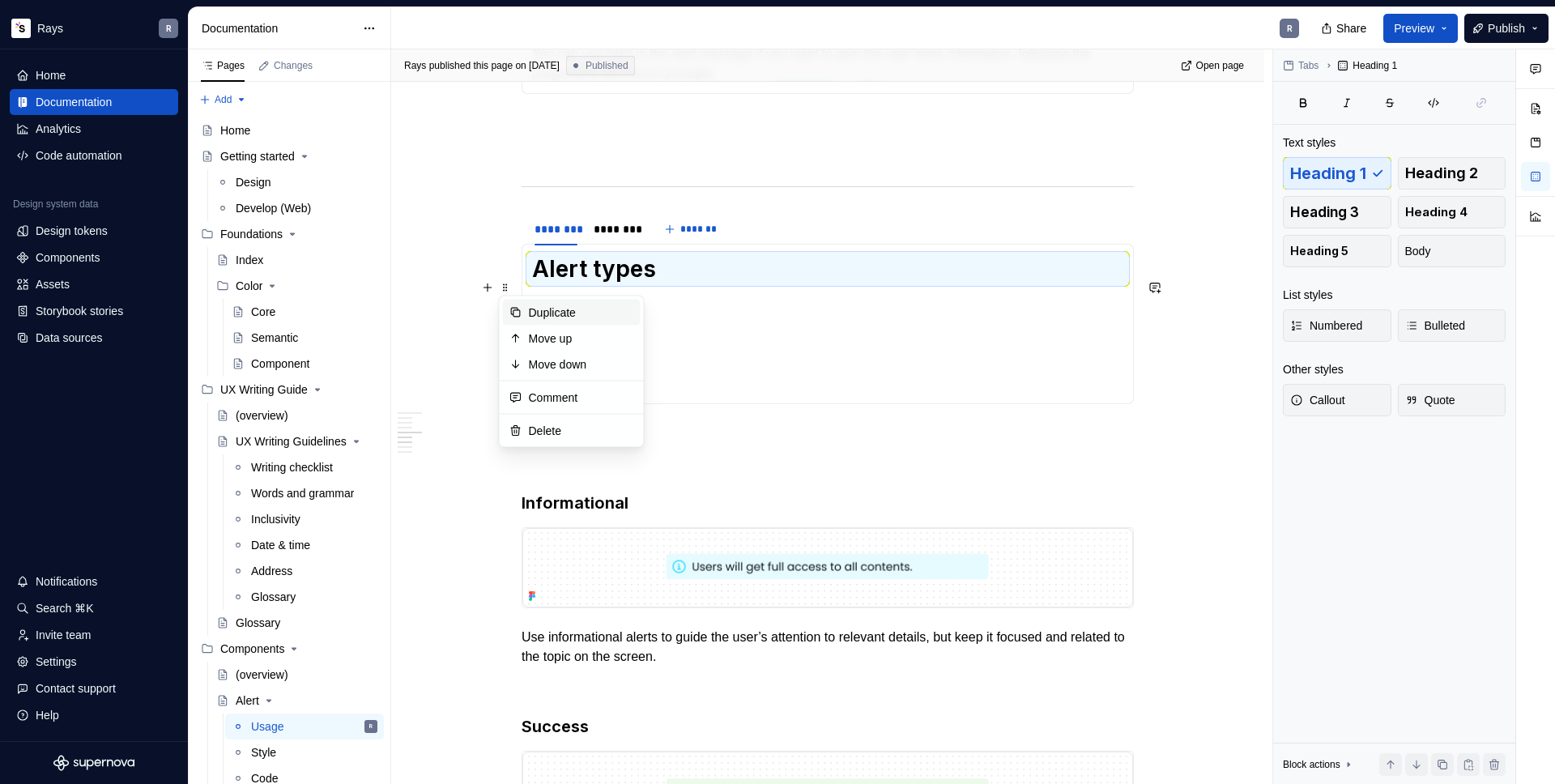
click at [582, 318] on div "Duplicate" at bounding box center [581, 312] width 105 height 16
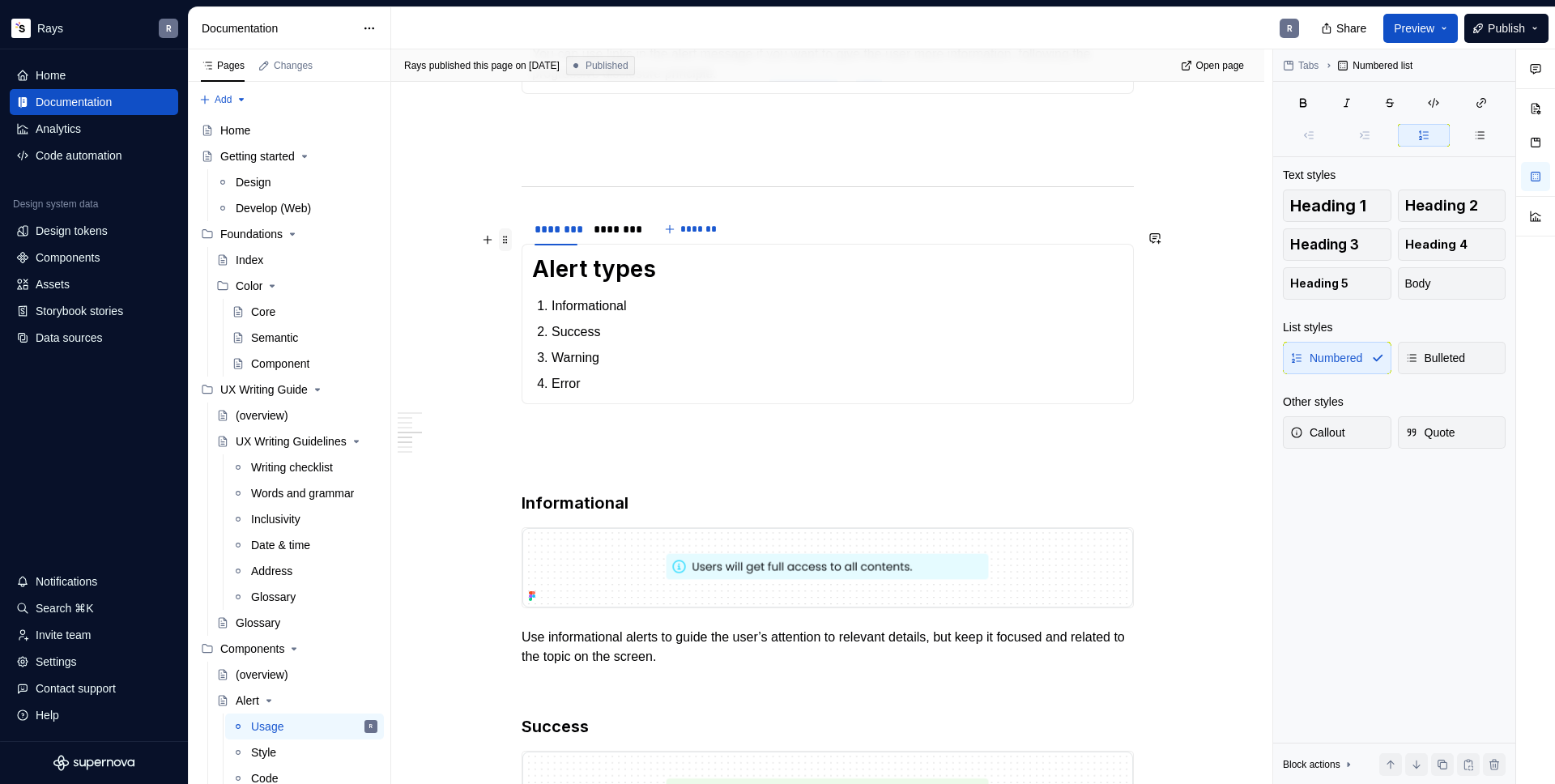
click at [503, 241] on span at bounding box center [506, 239] width 13 height 22
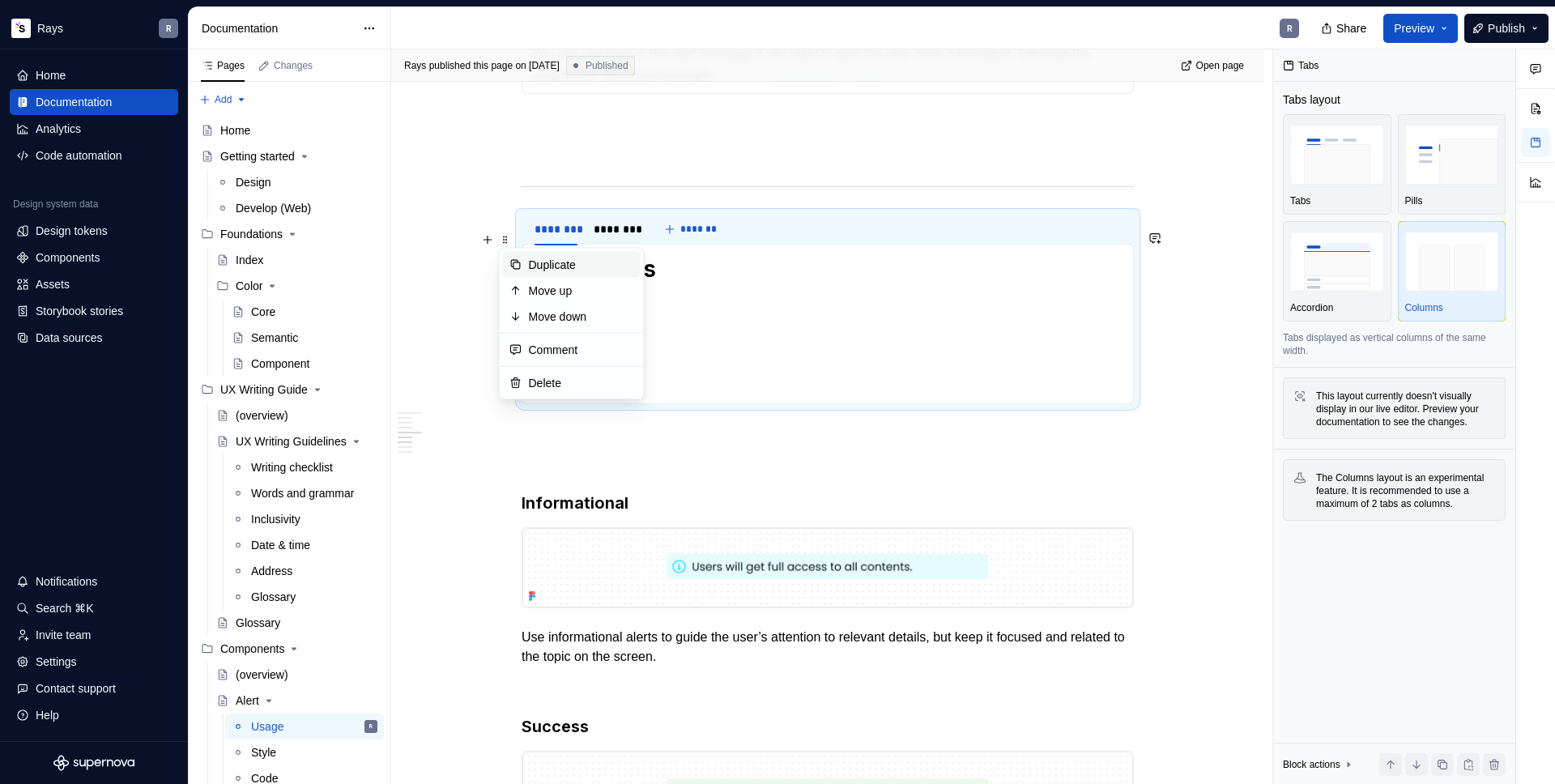
click at [559, 268] on div "Duplicate" at bounding box center [581, 264] width 105 height 16
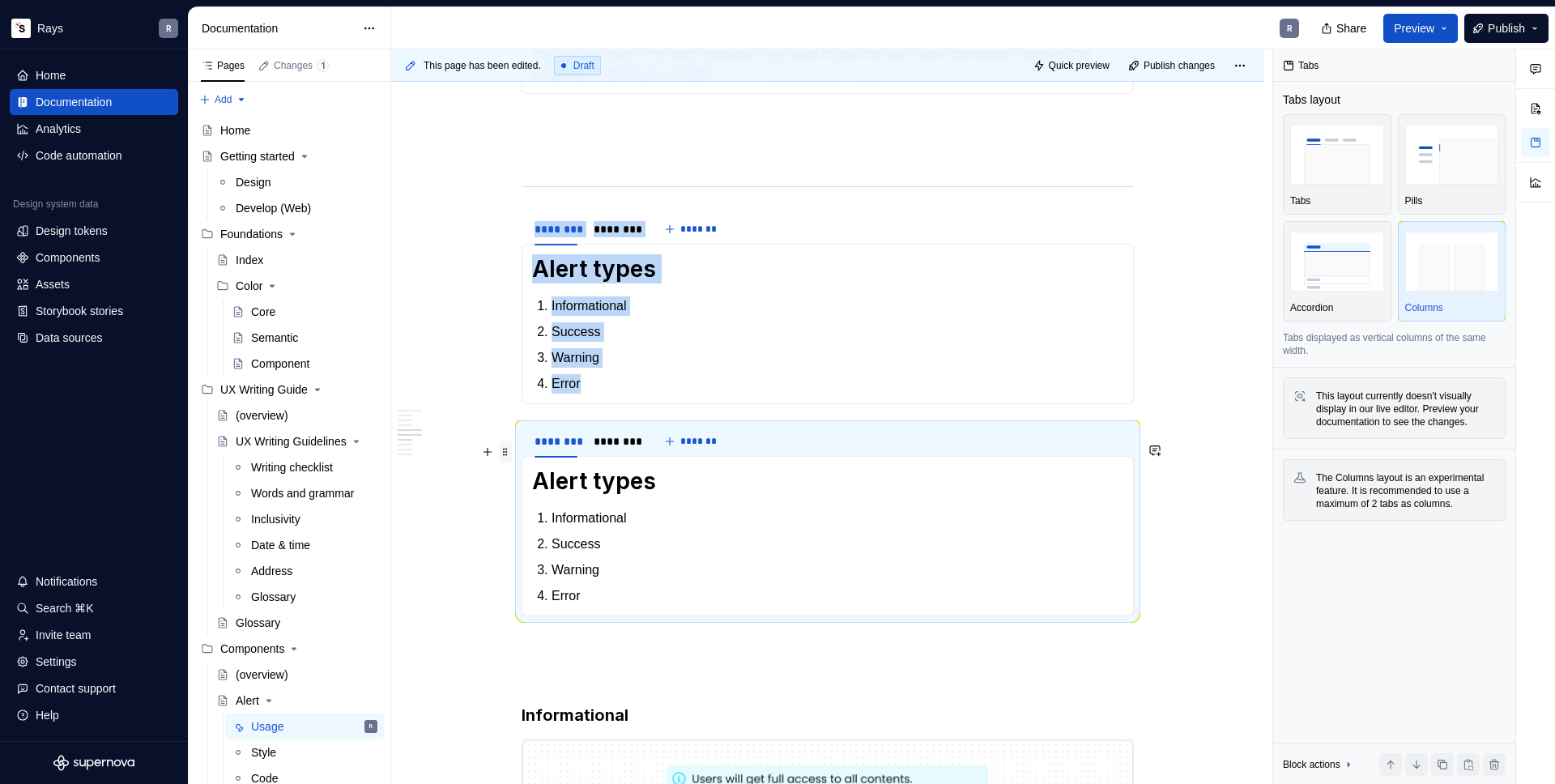
click at [500, 446] on span at bounding box center [506, 452] width 13 height 22
click at [538, 470] on div "Duplicate" at bounding box center [581, 477] width 105 height 16
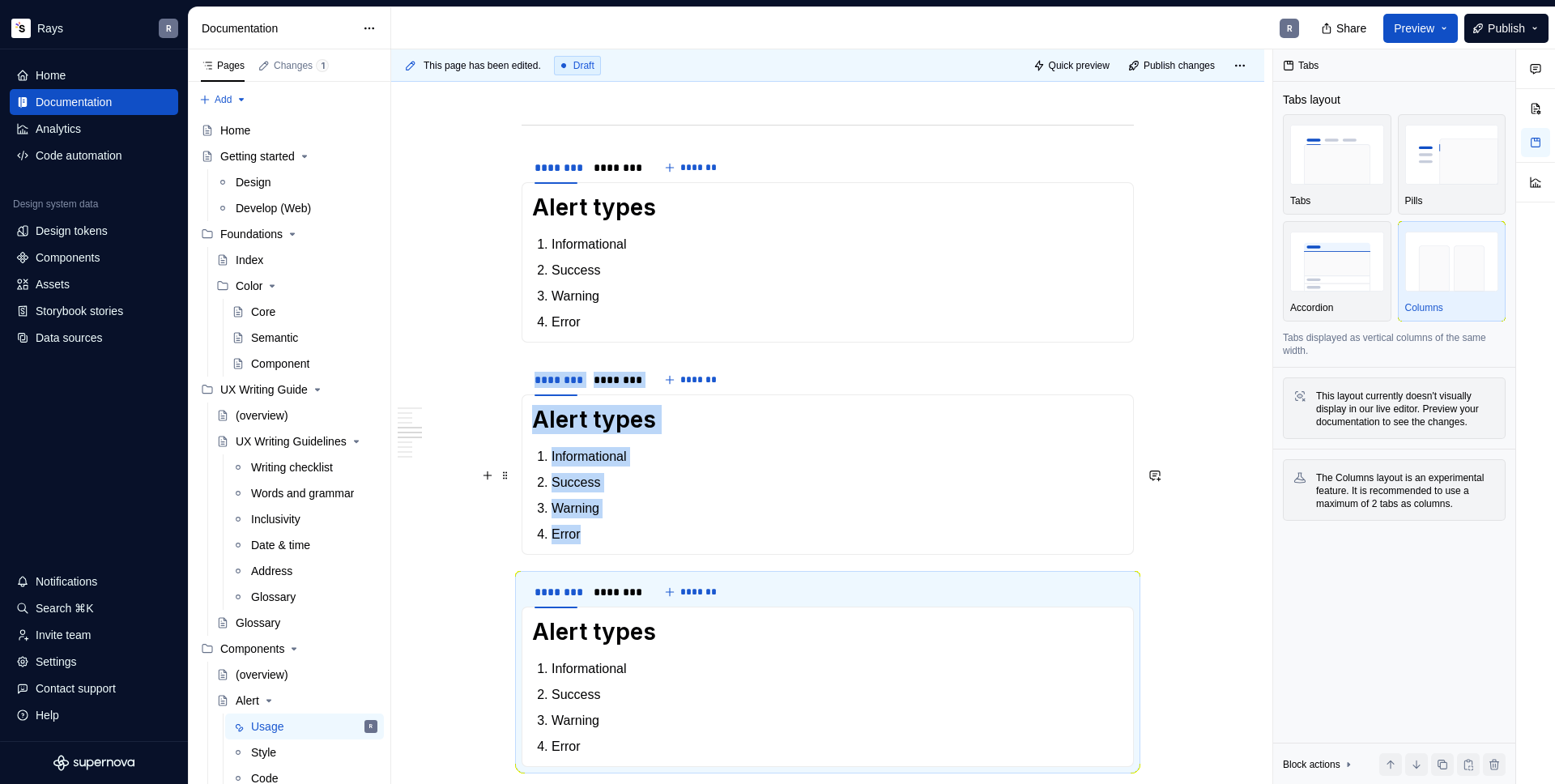
scroll to position [1555, 0]
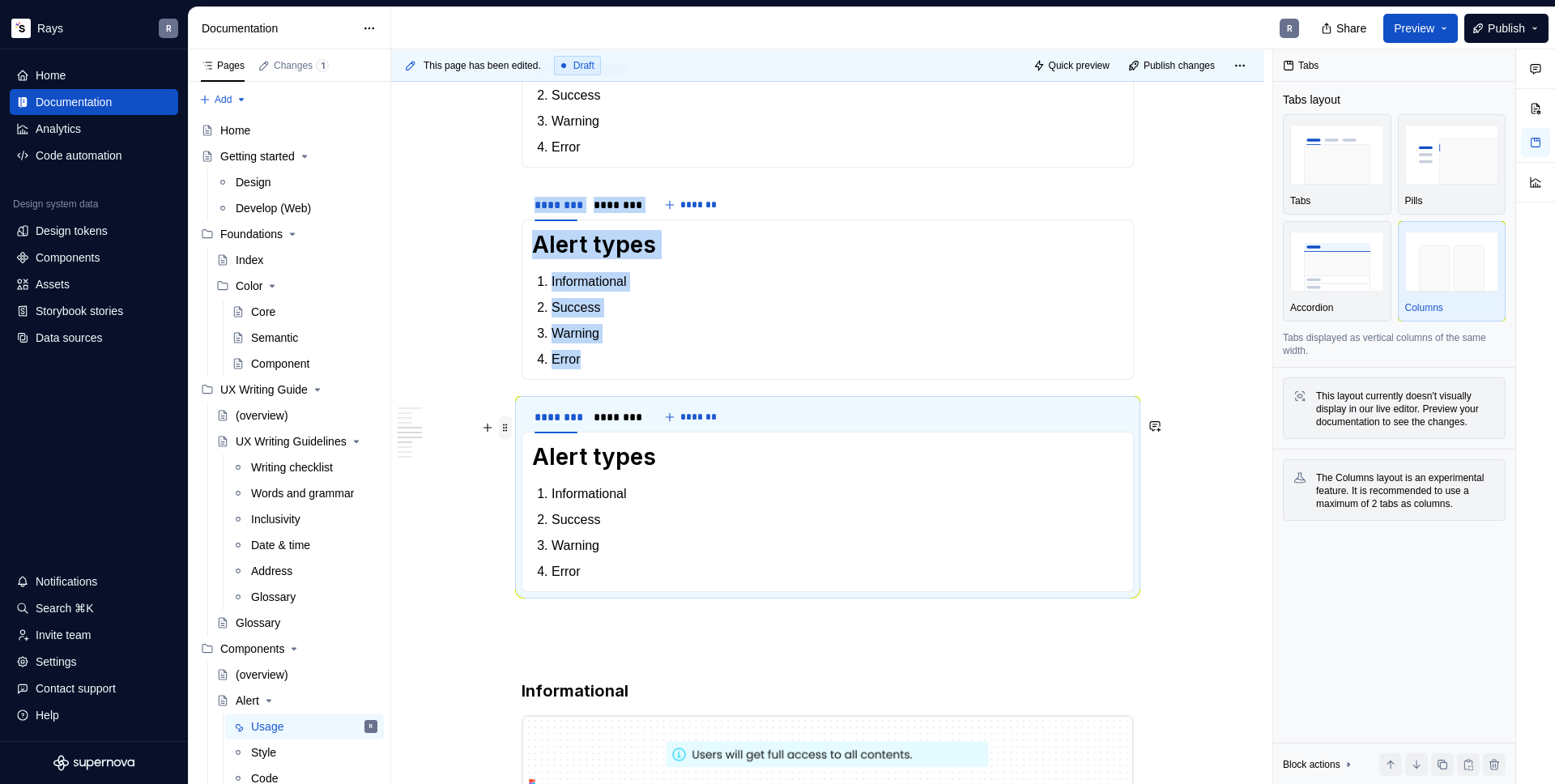
click at [507, 425] on span at bounding box center [506, 427] width 13 height 22
click at [520, 444] on div "Duplicate" at bounding box center [572, 452] width 138 height 26
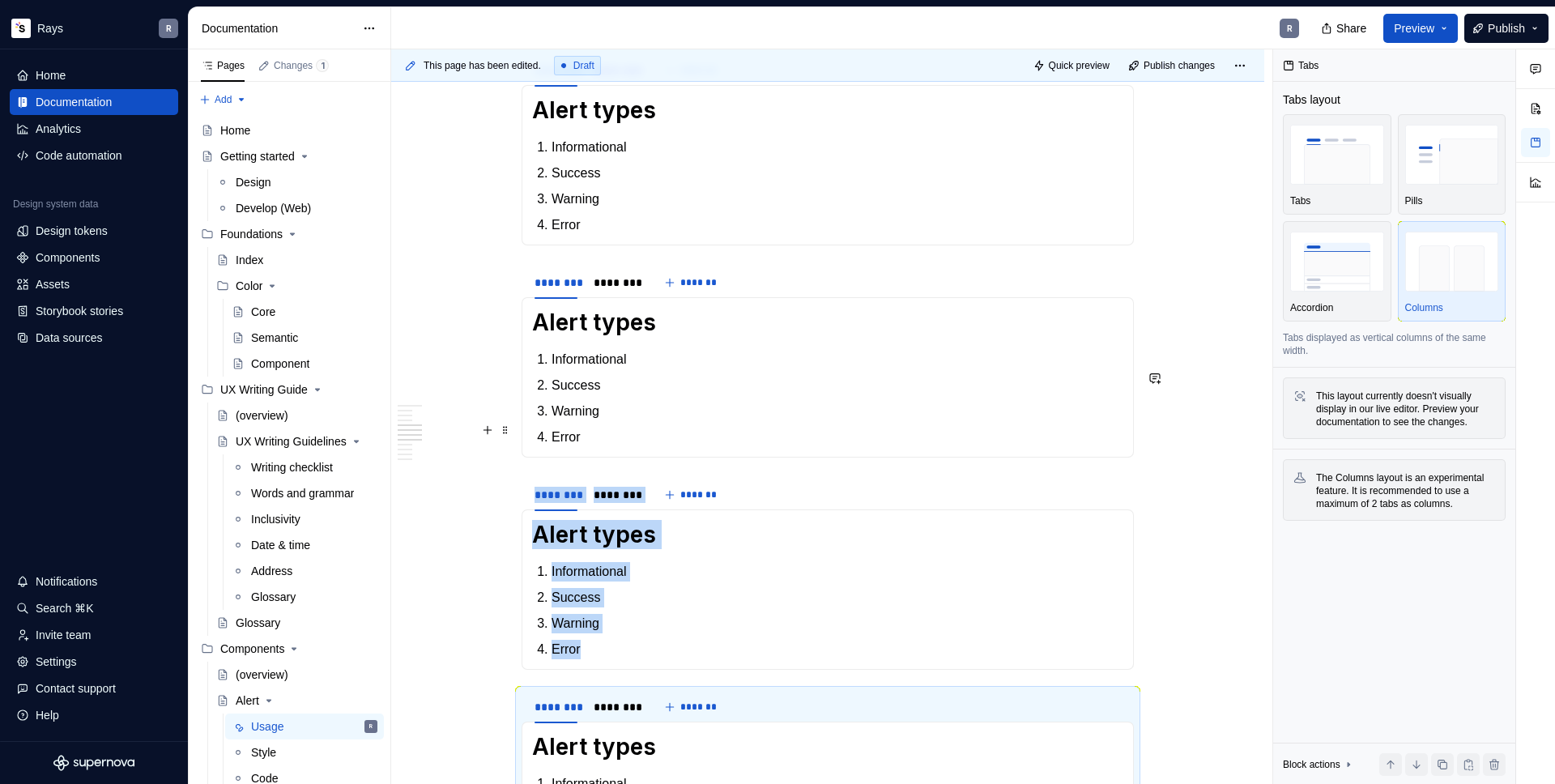
scroll to position [1194, 0]
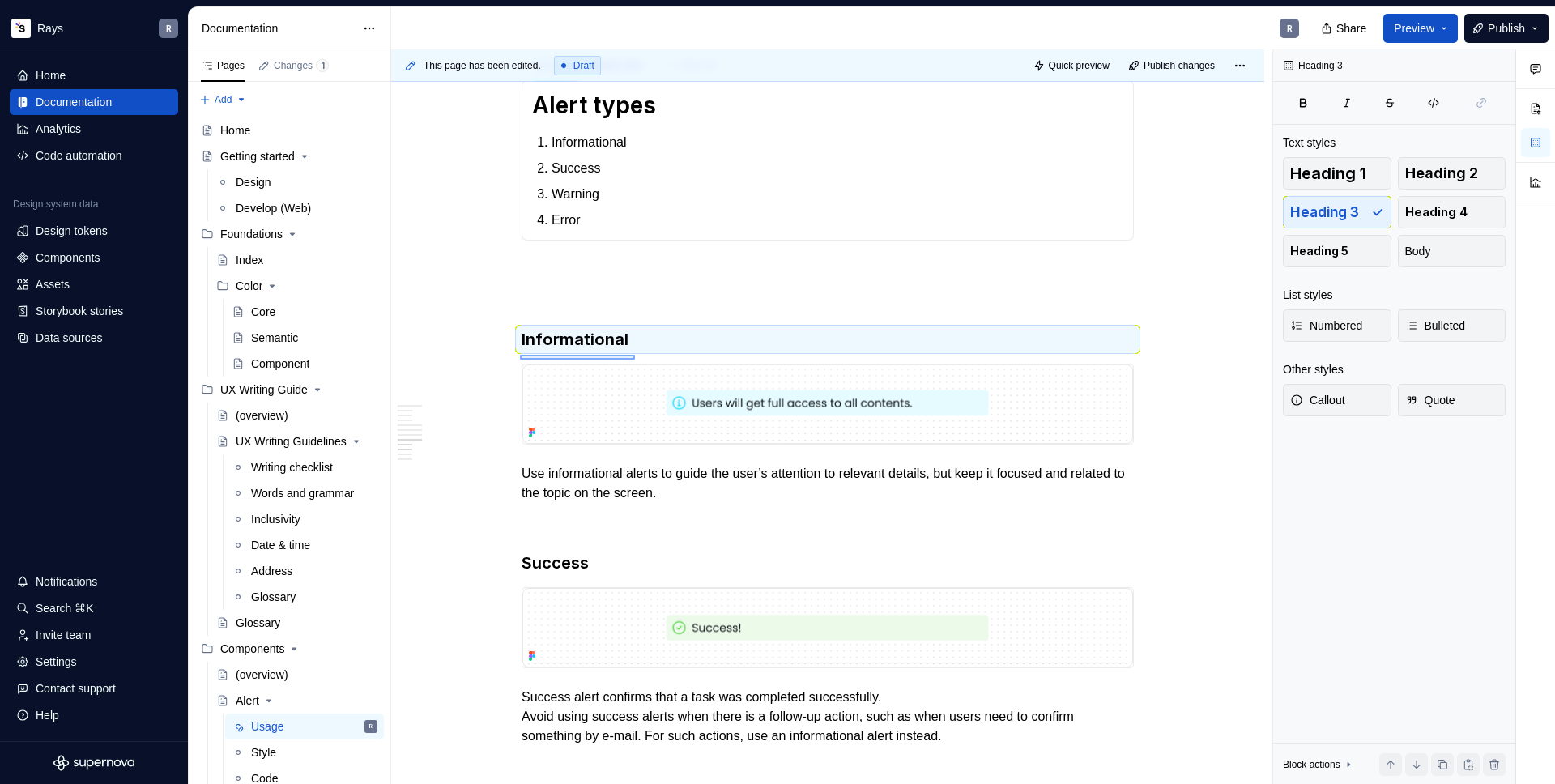
drag, startPoint x: 561, startPoint y: 358, endPoint x: 643, endPoint y: 359, distance: 82.0
click at [643, 359] on div "This page has been edited. Draft Quick preview Publish changes Alert Edit heade…" at bounding box center [832, 417] width 881 height 736
click at [626, 351] on h3 "Informational" at bounding box center [828, 339] width 613 height 22
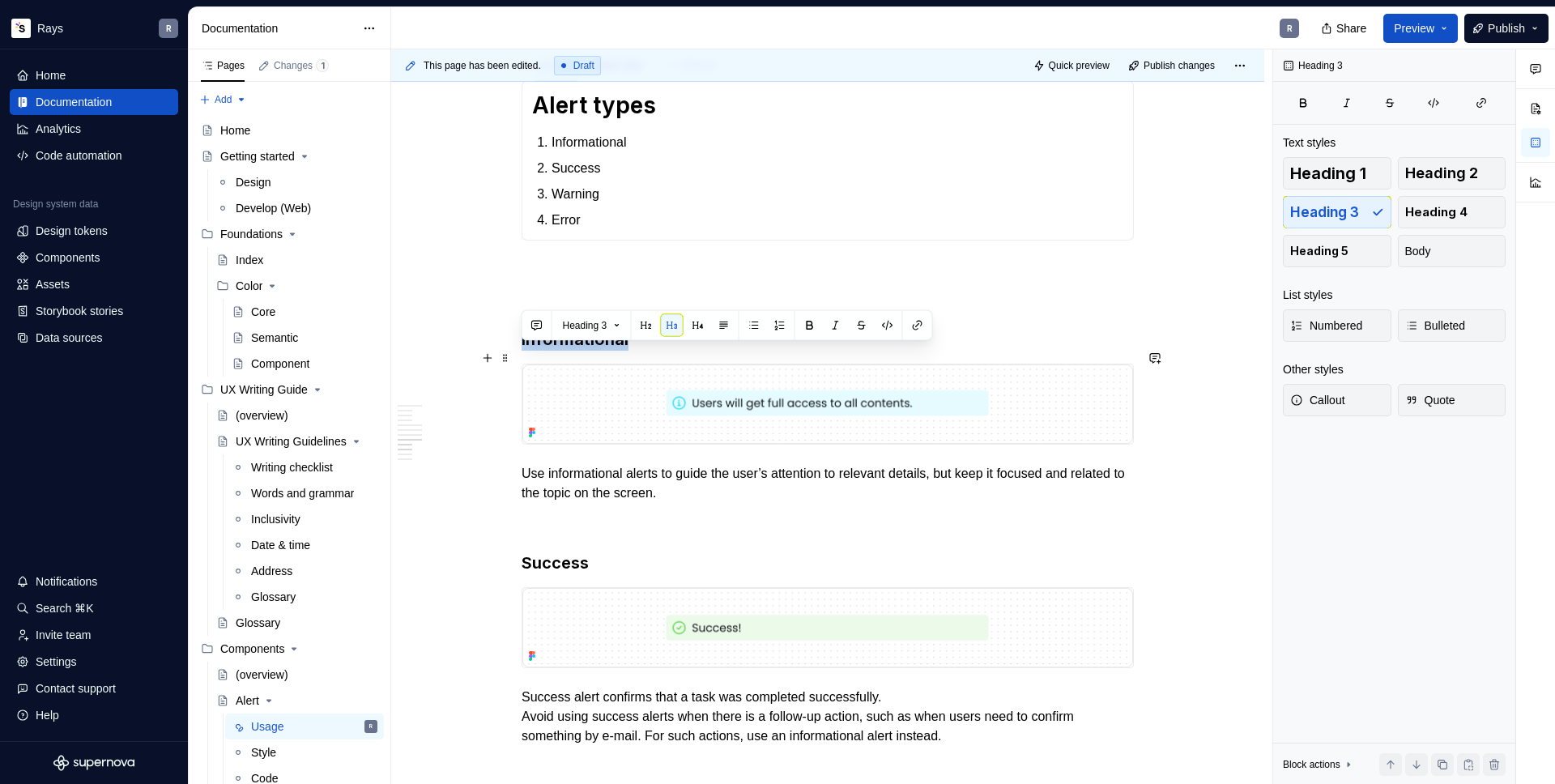
drag, startPoint x: 625, startPoint y: 355, endPoint x: 520, endPoint y: 354, distance: 105.0
copy h3 "Informational"
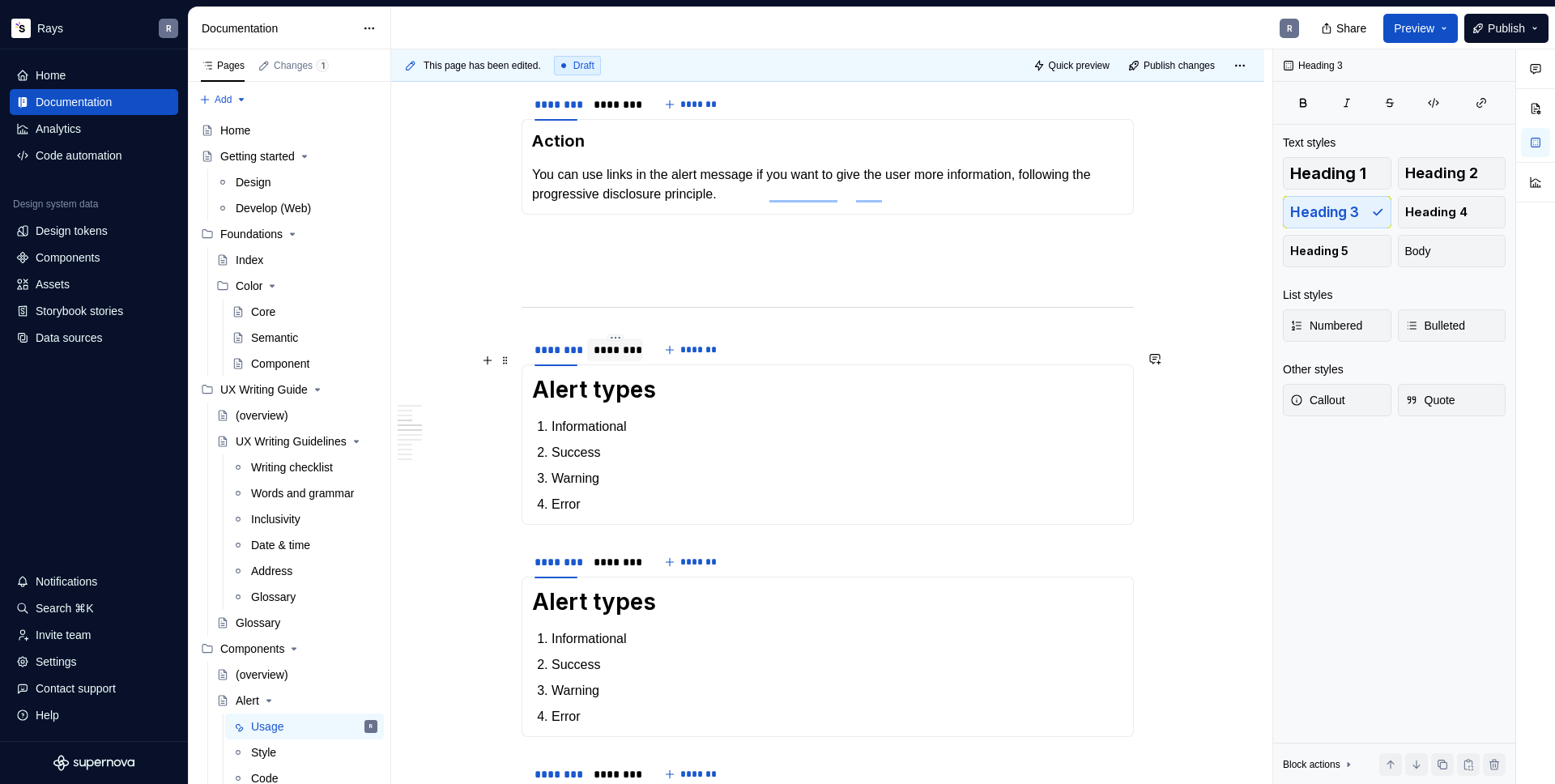
click at [597, 358] on div "********" at bounding box center [615, 349] width 43 height 16
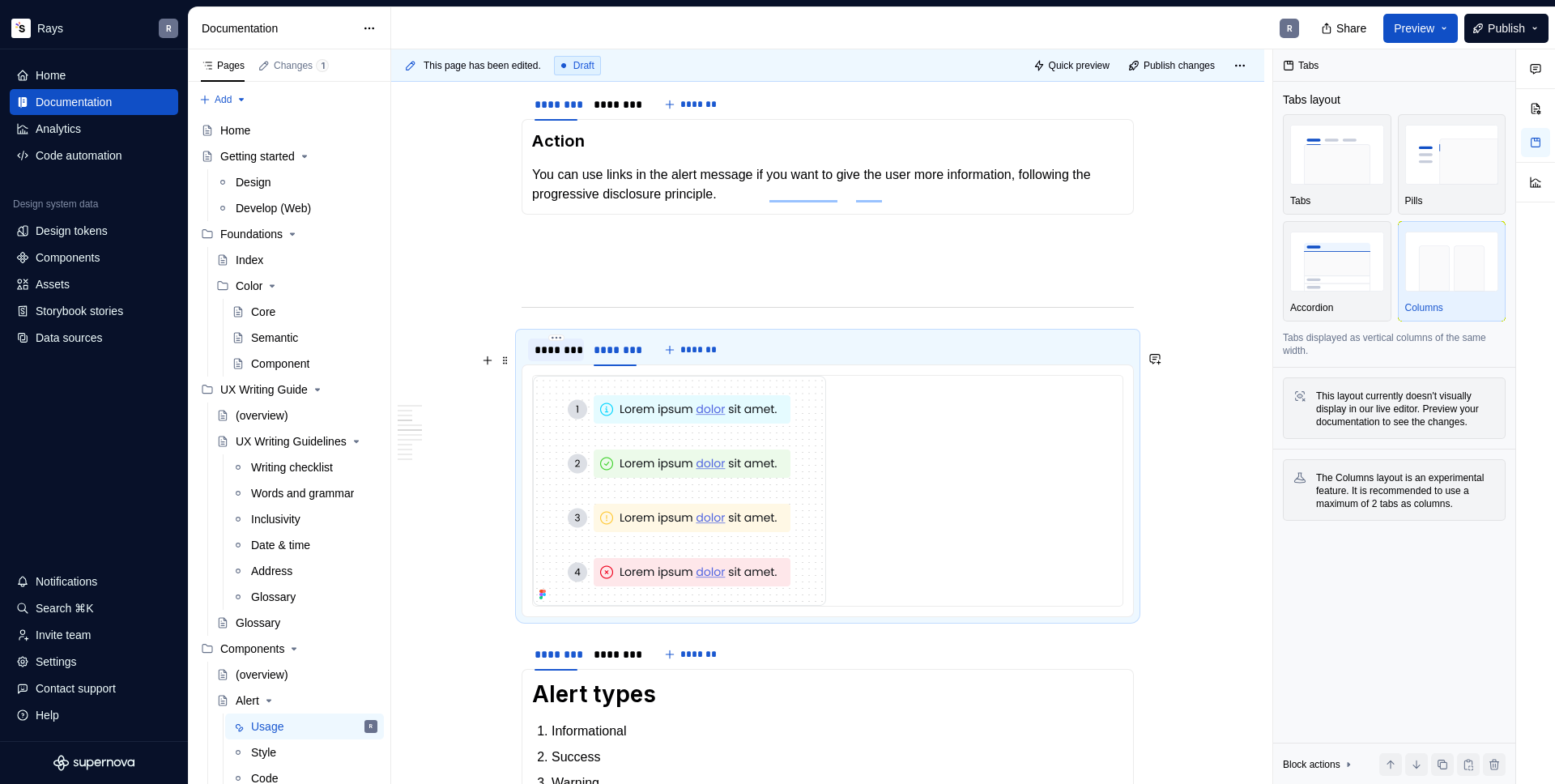
click at [564, 358] on div "********" at bounding box center [556, 349] width 43 height 16
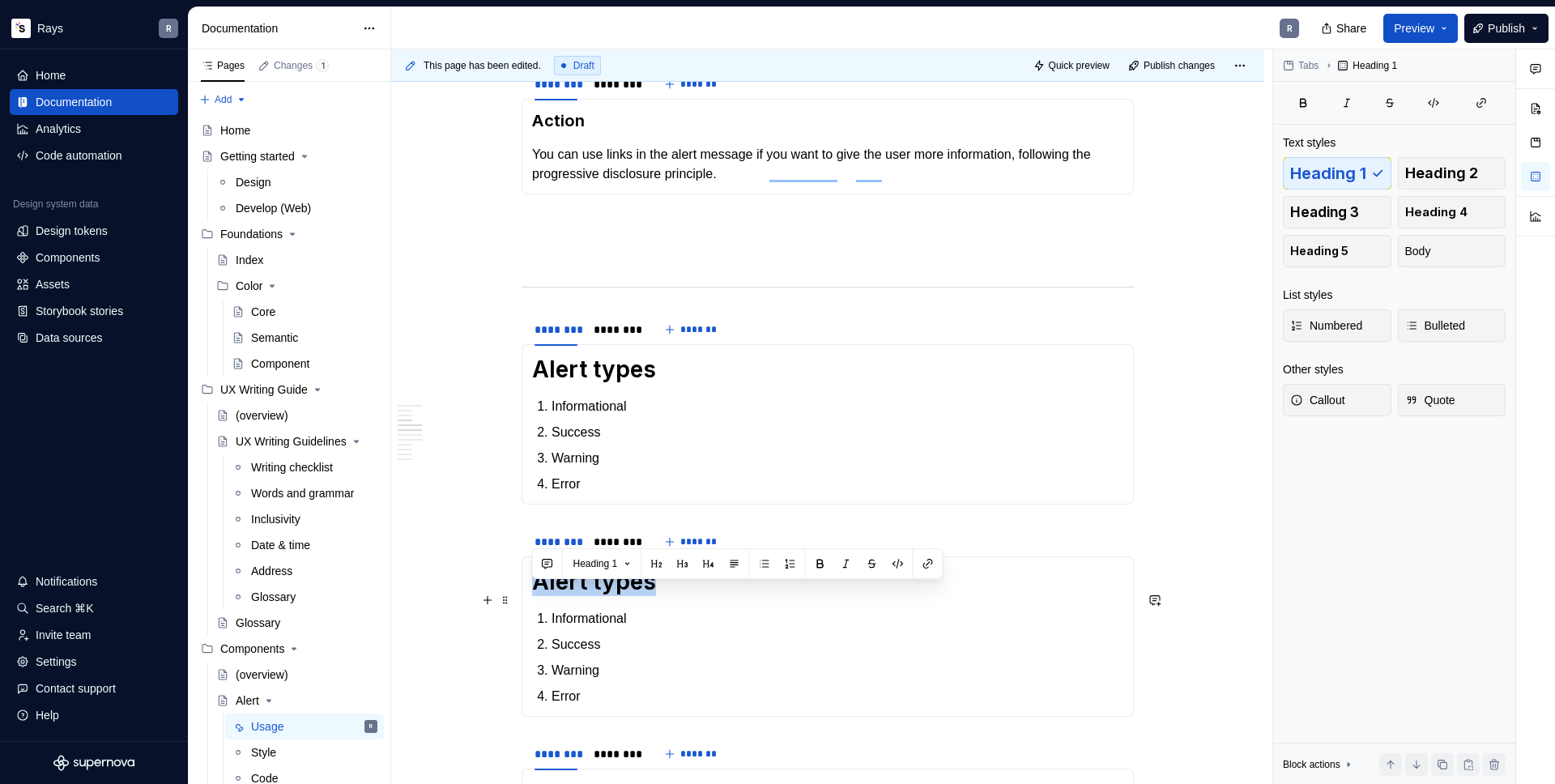
drag, startPoint x: 530, startPoint y: 596, endPoint x: 675, endPoint y: 599, distance: 145.0
click at [675, 599] on div "Alert types Informational Success Warning Error" at bounding box center [828, 637] width 613 height 160
click at [595, 596] on h1 "Informational" at bounding box center [827, 581] width 591 height 29
drag, startPoint x: 596, startPoint y: 602, endPoint x: 534, endPoint y: 602, distance: 62.0
click at [534, 596] on h1 "Informational" at bounding box center [827, 581] width 591 height 29
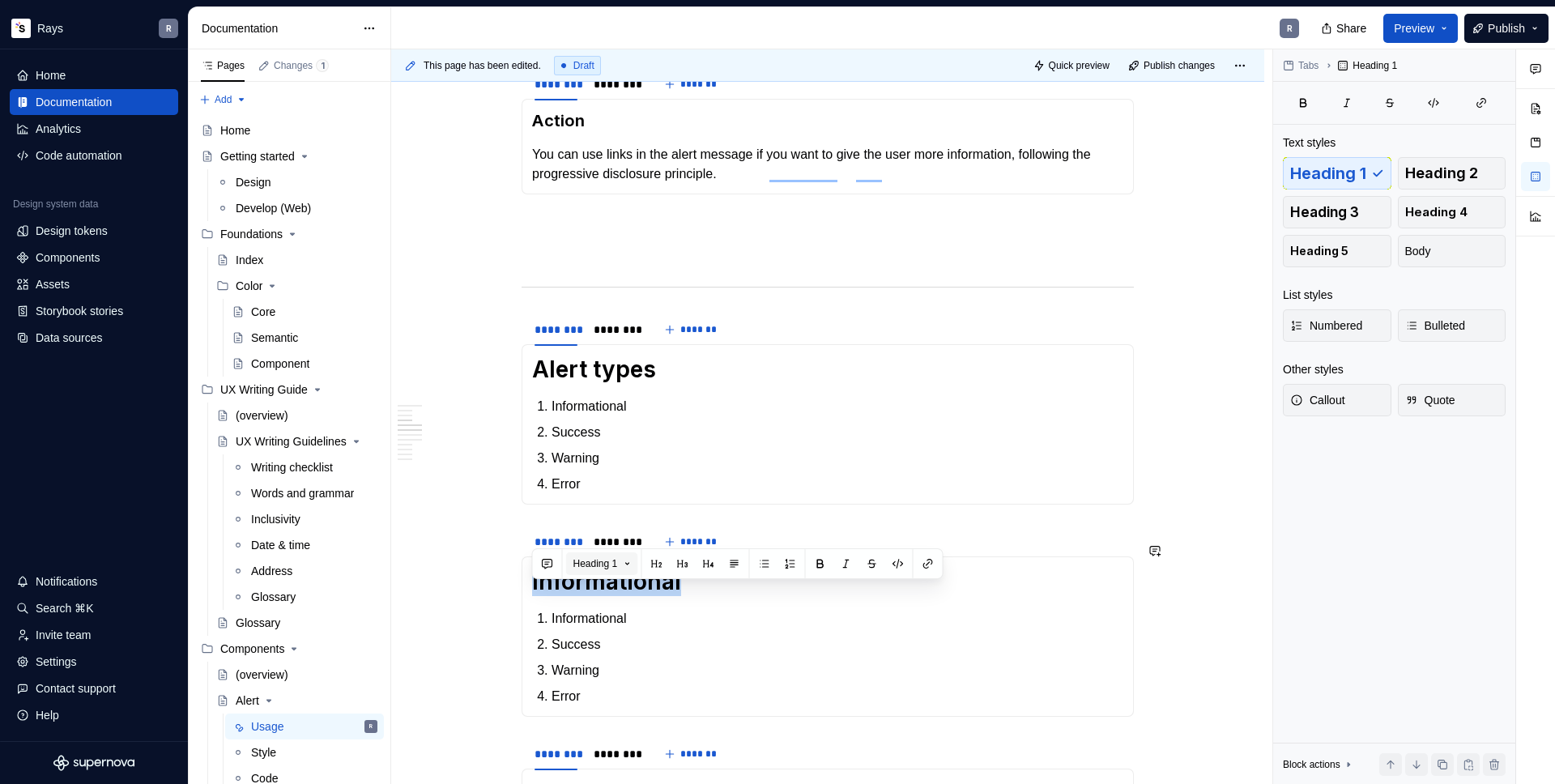
click at [612, 569] on span "Heading 1" at bounding box center [596, 563] width 45 height 13
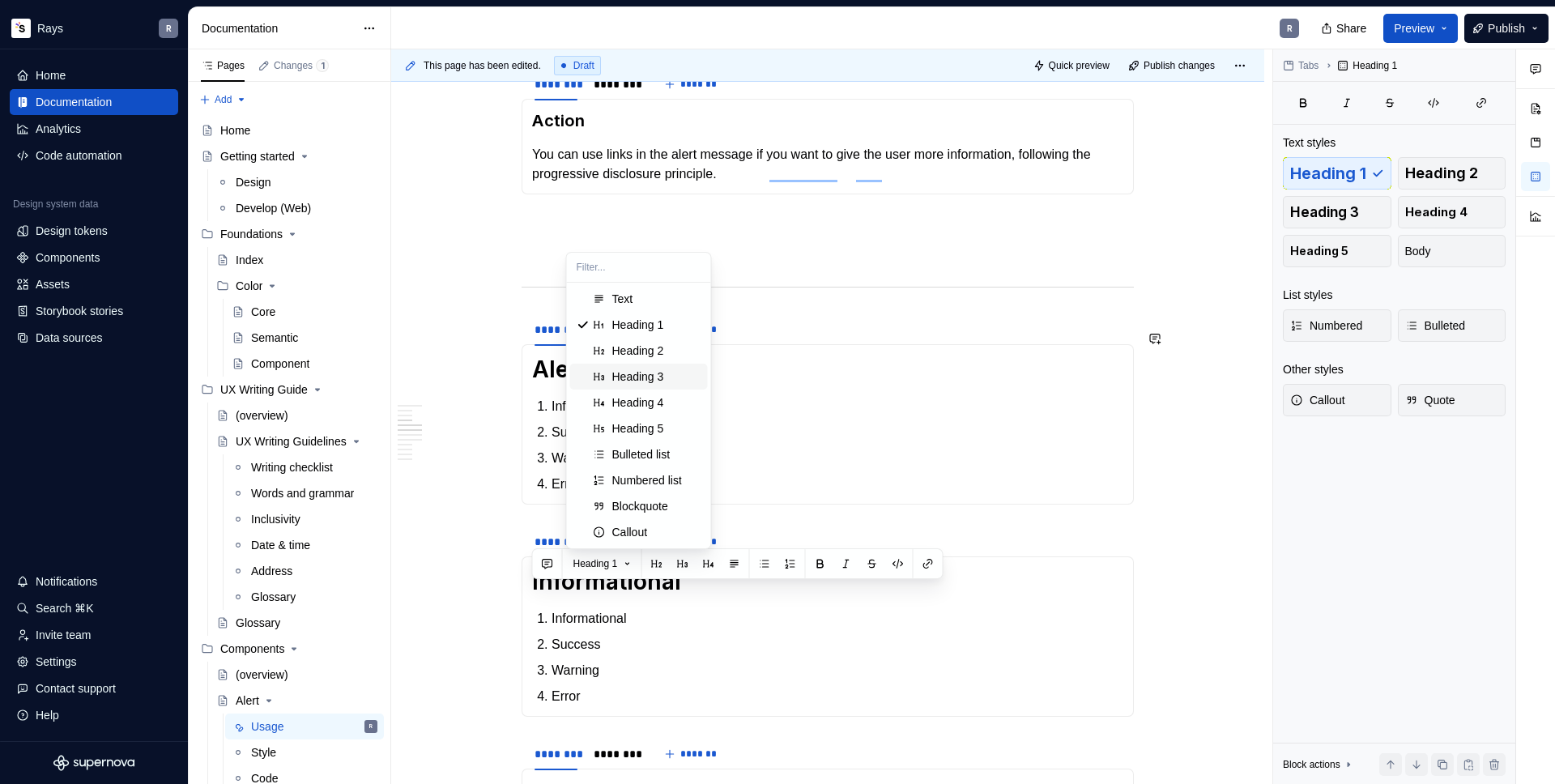
click at [641, 365] on span "Heading 3" at bounding box center [639, 377] width 138 height 26
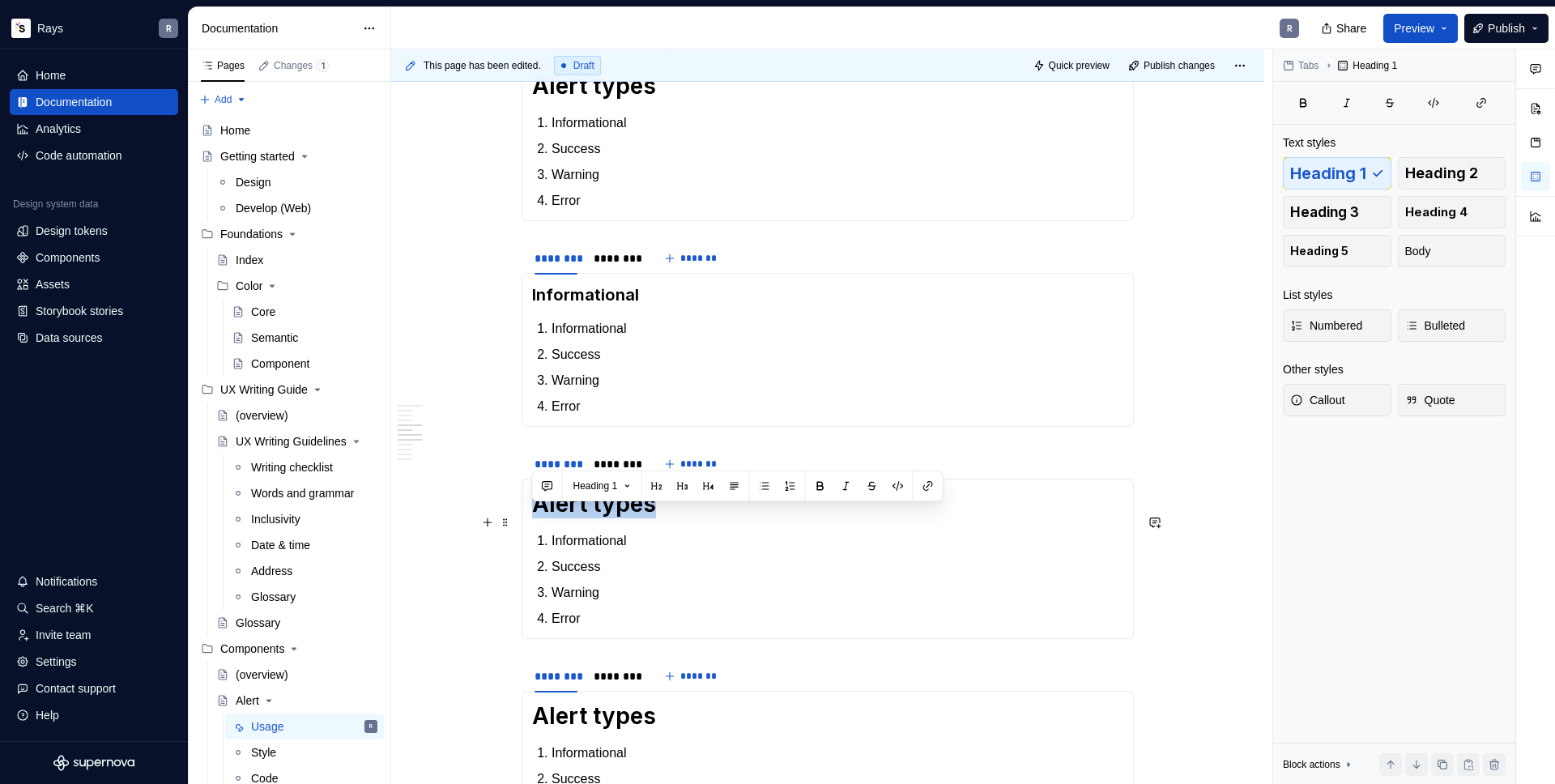
drag, startPoint x: 534, startPoint y: 519, endPoint x: 650, endPoint y: 521, distance: 116.0
click at [650, 519] on h1 "Alert types" at bounding box center [827, 503] width 591 height 29
click at [628, 489] on button "Heading 1" at bounding box center [602, 486] width 72 height 22
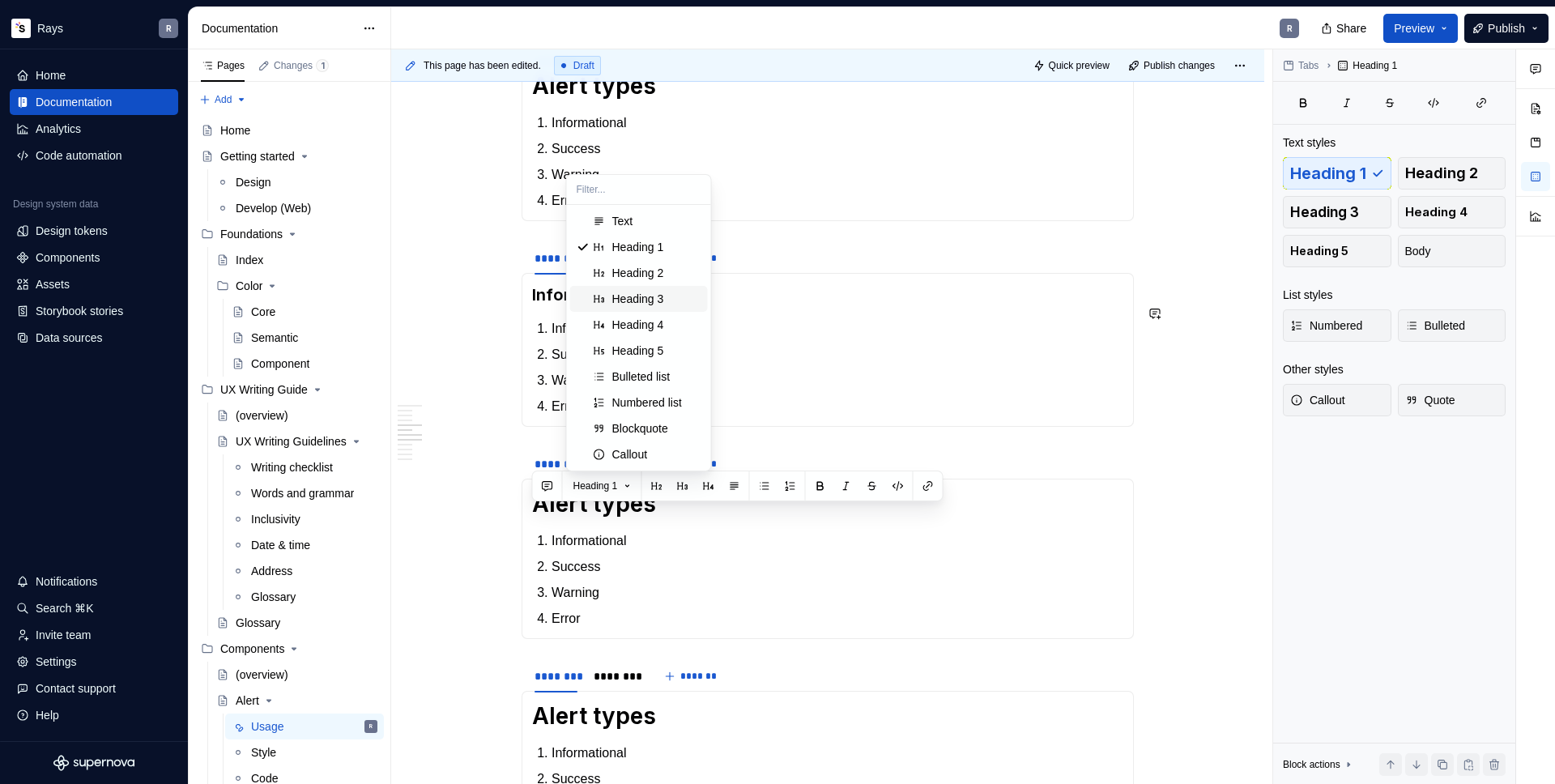
click at [654, 300] on div "Heading 3" at bounding box center [639, 298] width 52 height 16
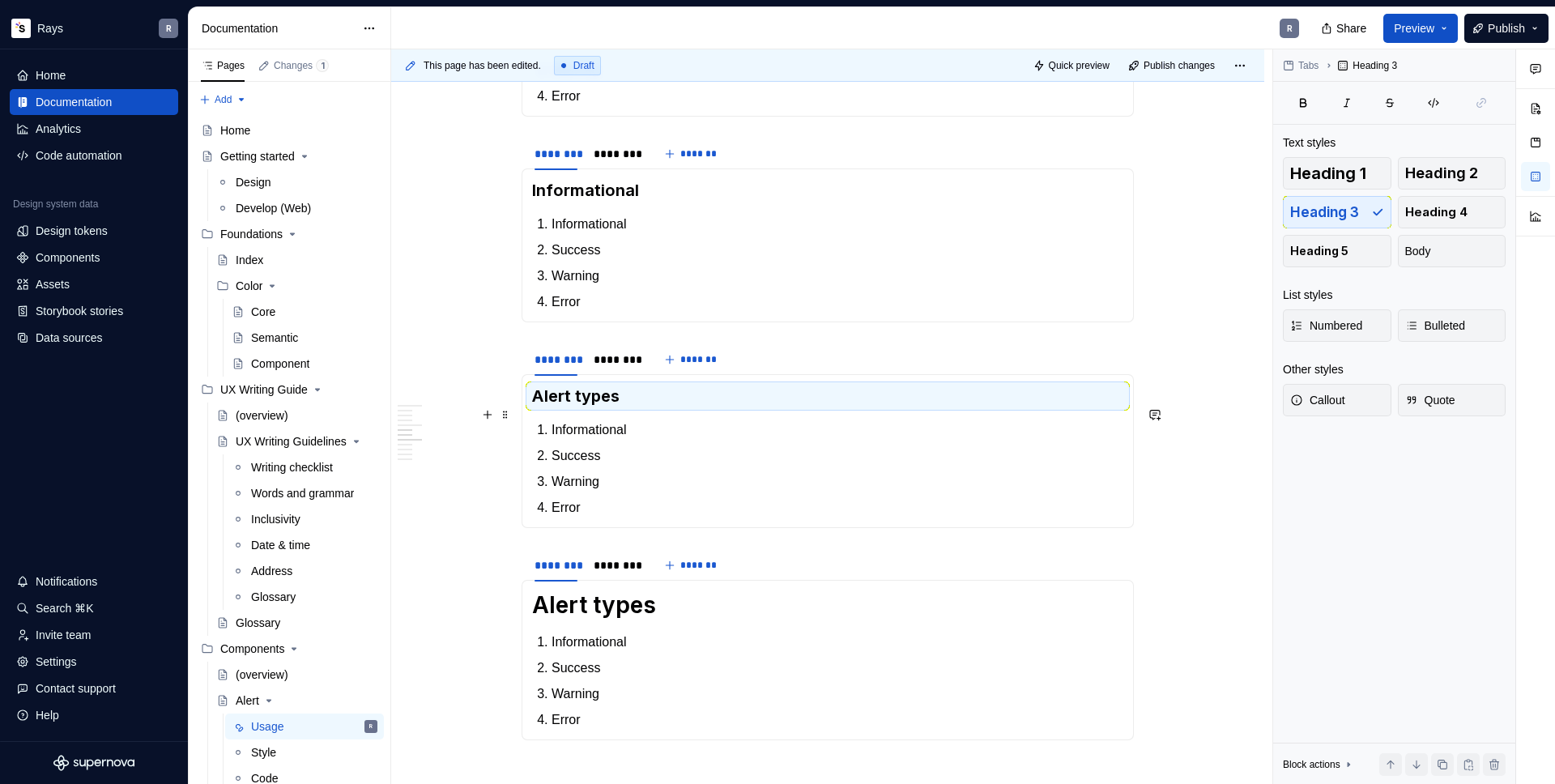
drag, startPoint x: 564, startPoint y: 421, endPoint x: 580, endPoint y: 420, distance: 16.0
click at [564, 408] on h3 "Alert types" at bounding box center [827, 396] width 591 height 22
drag, startPoint x: 547, startPoint y: 417, endPoint x: 532, endPoint y: 417, distance: 15.0
click at [532, 408] on h3 "Alert types" at bounding box center [827, 396] width 591 height 22
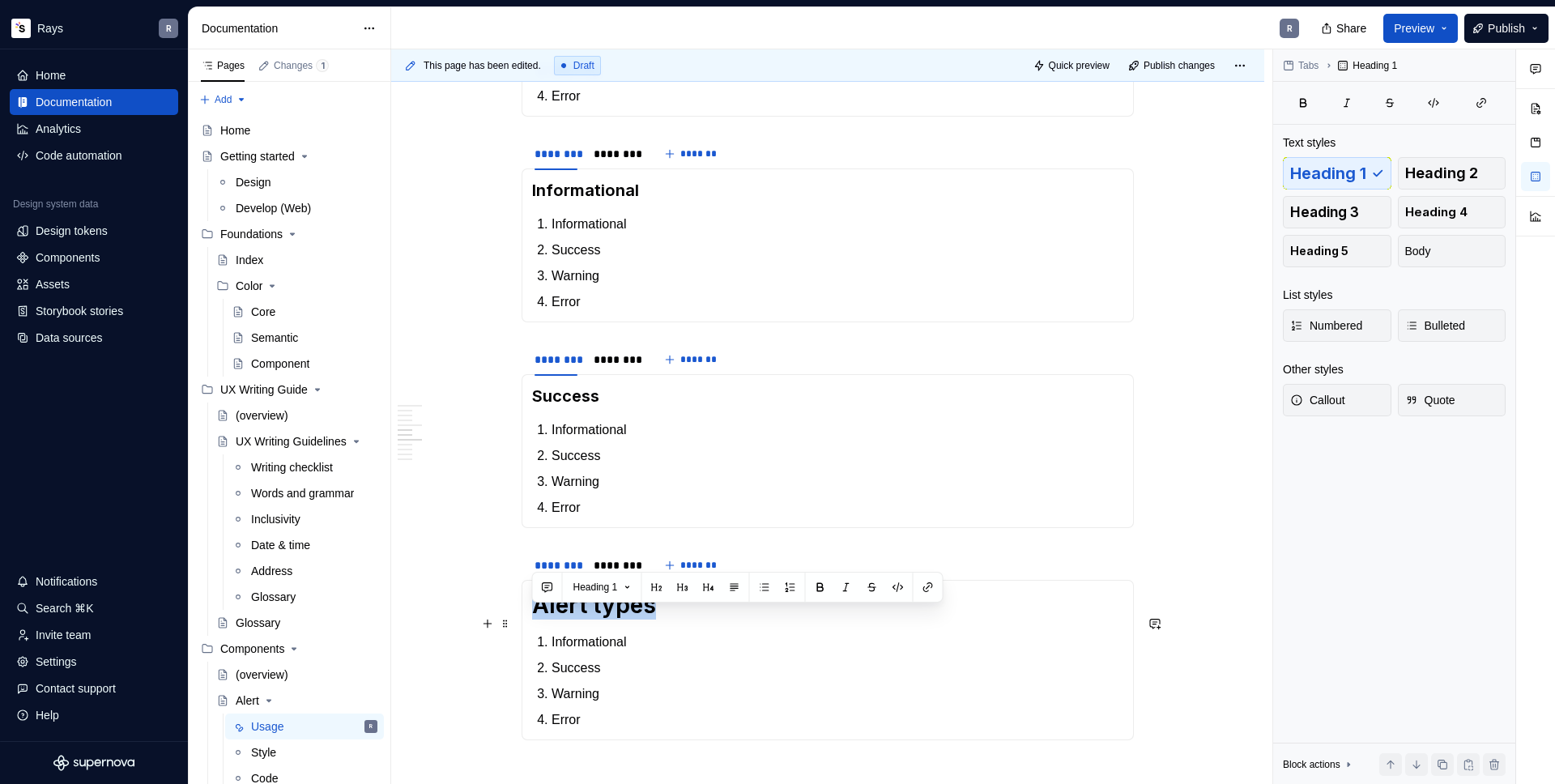
drag, startPoint x: 656, startPoint y: 619, endPoint x: 536, endPoint y: 627, distance: 120.3
click at [536, 619] on h1 "Alert types" at bounding box center [827, 604] width 591 height 29
click at [594, 589] on span "Heading 1" at bounding box center [596, 588] width 45 height 13
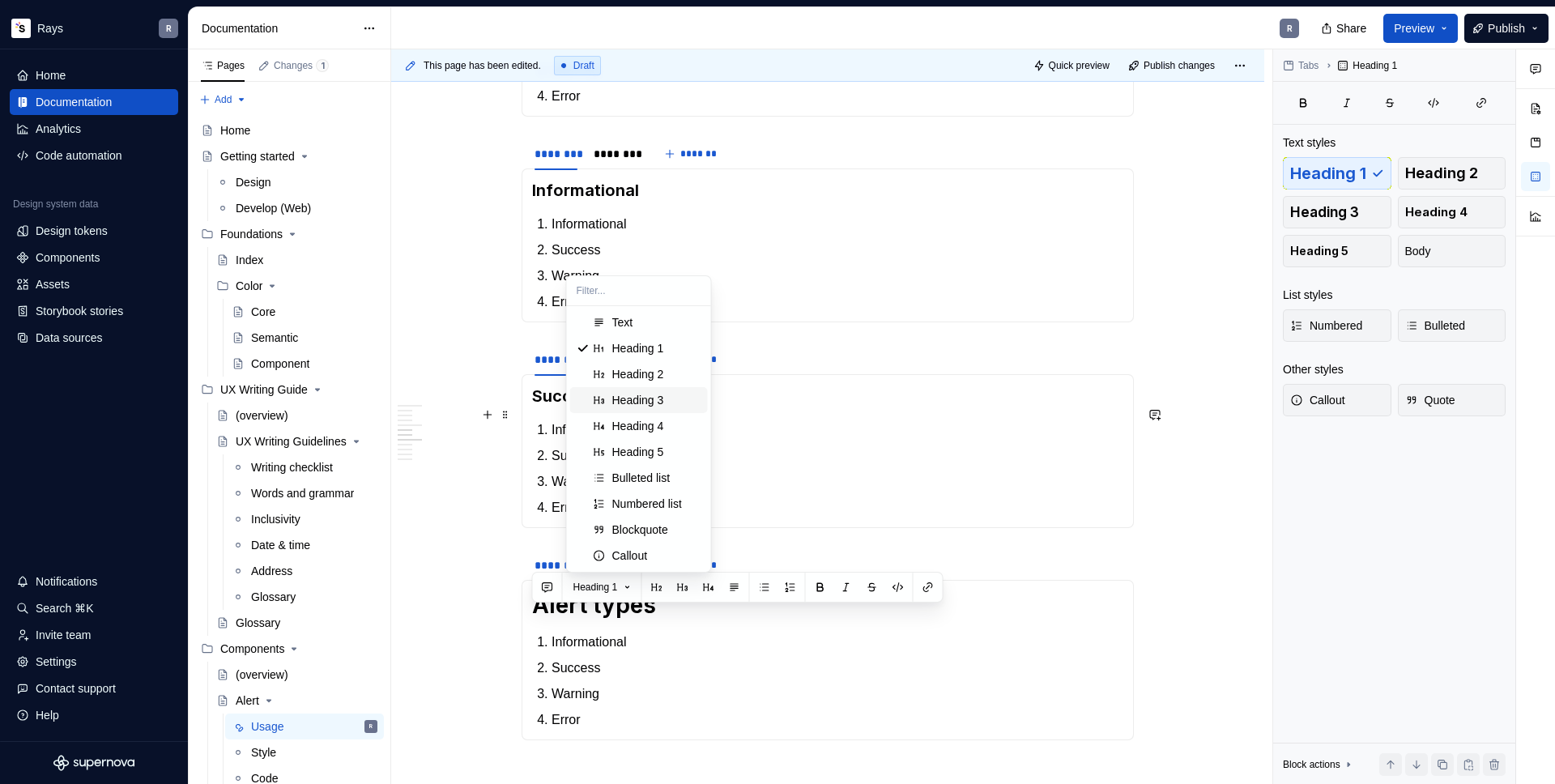
click at [669, 404] on div "Heading 3" at bounding box center [657, 399] width 89 height 16
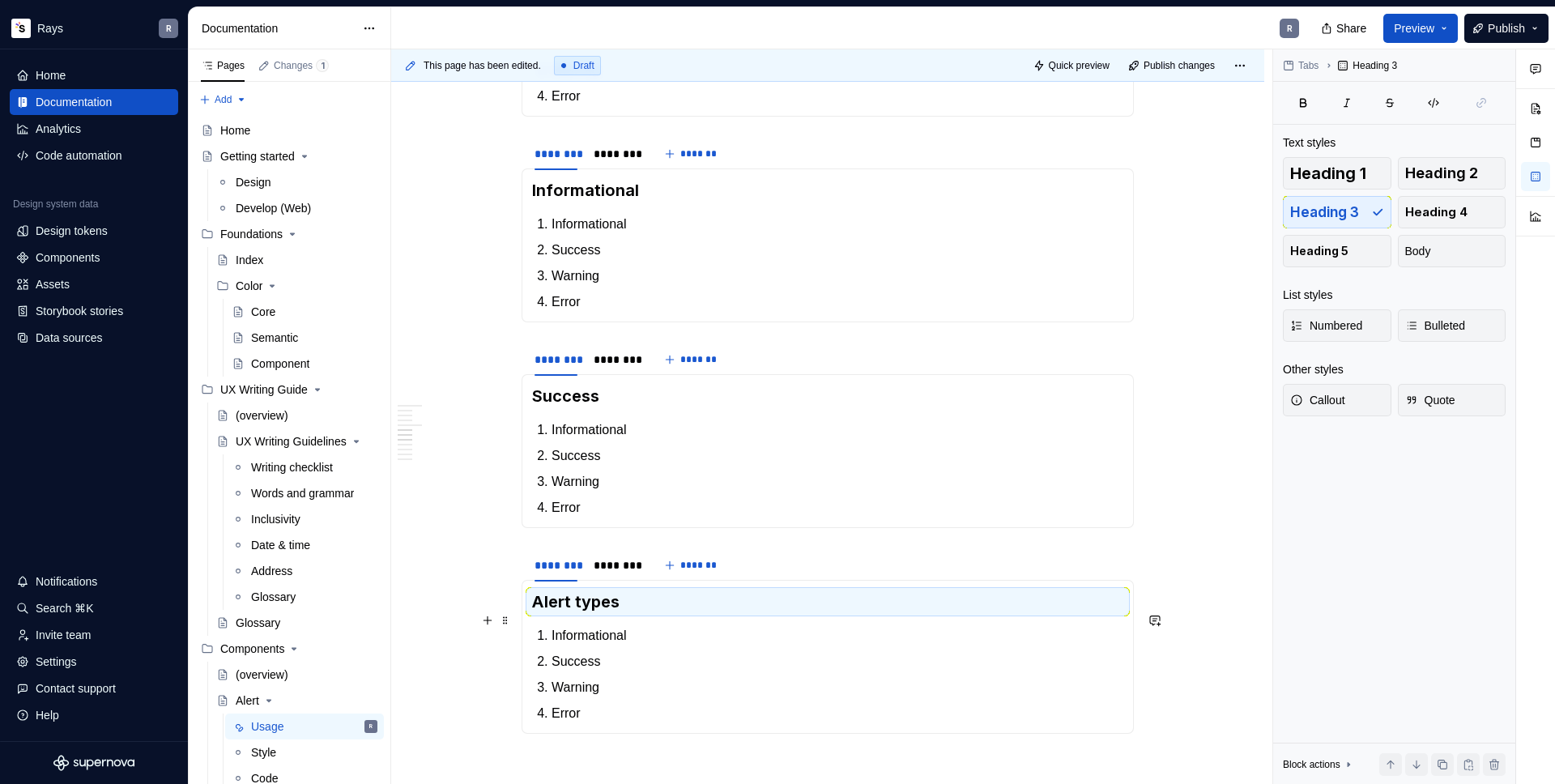
click at [571, 613] on h3 "Alert types" at bounding box center [827, 602] width 591 height 22
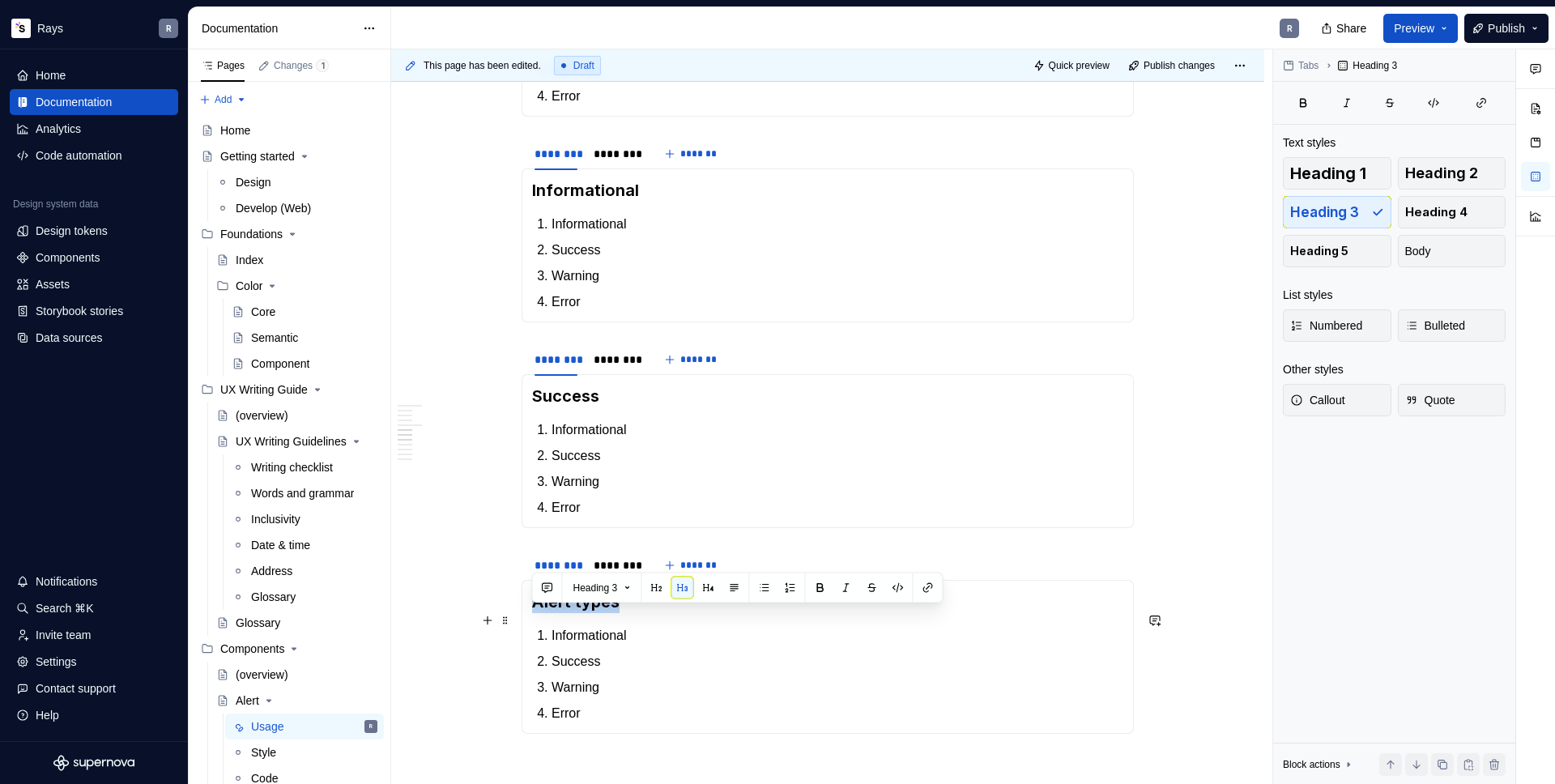
drag, startPoint x: 571, startPoint y: 617, endPoint x: 536, endPoint y: 618, distance: 35.0
click at [537, 613] on h3 "Alert types" at bounding box center [827, 602] width 591 height 22
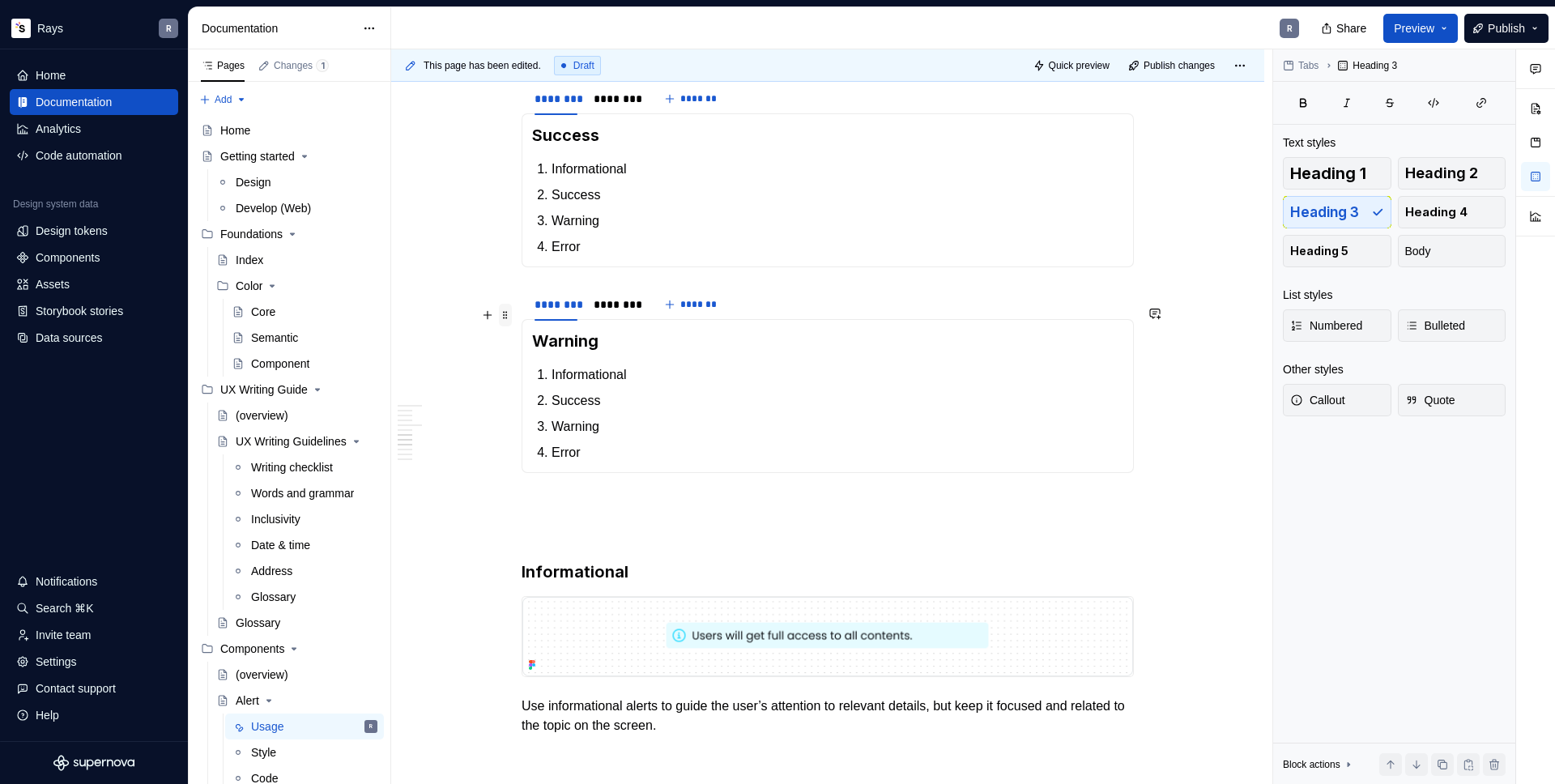
click at [507, 319] on span at bounding box center [506, 315] width 13 height 22
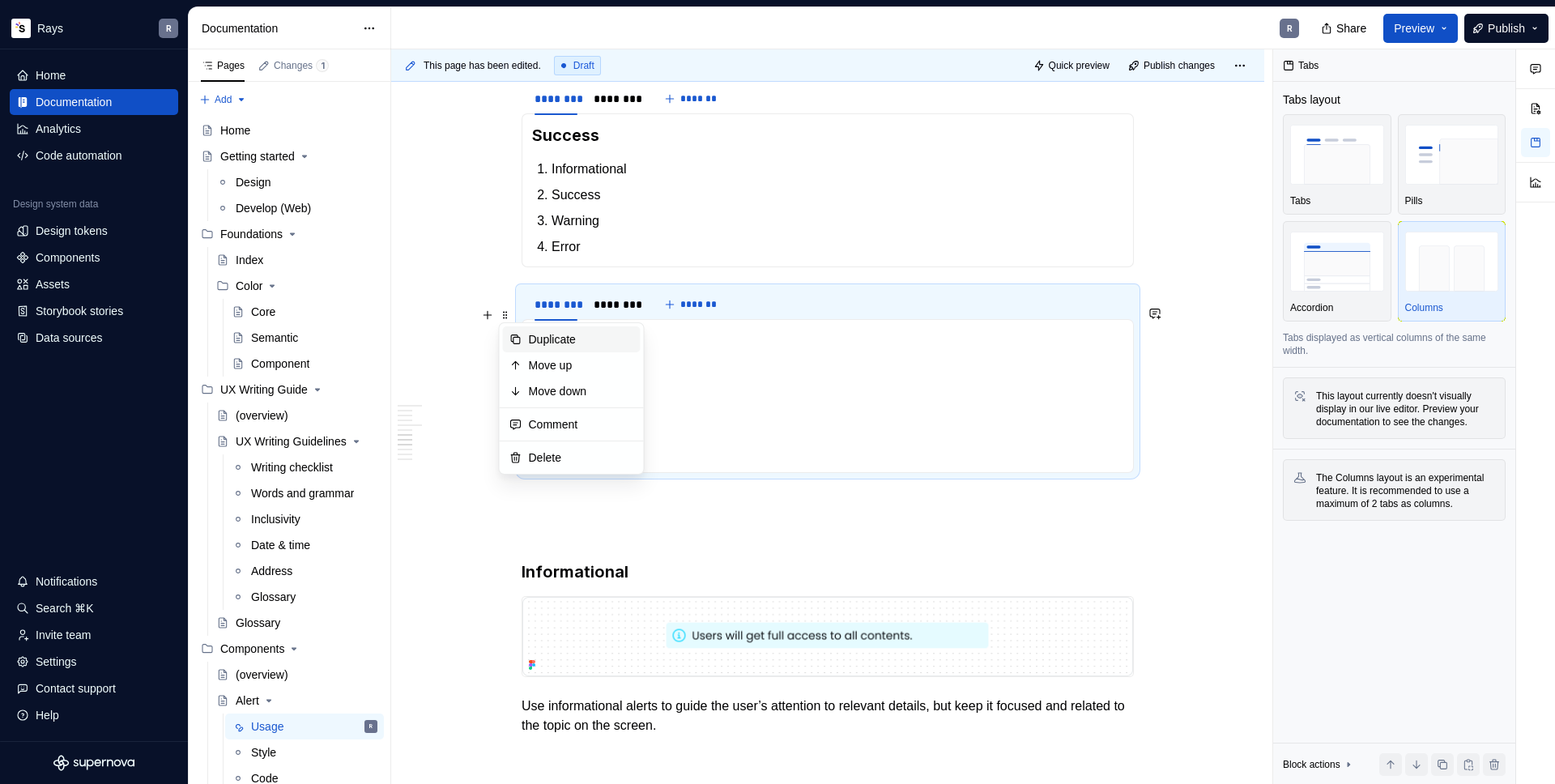
click at [565, 331] on div "Duplicate" at bounding box center [581, 339] width 105 height 16
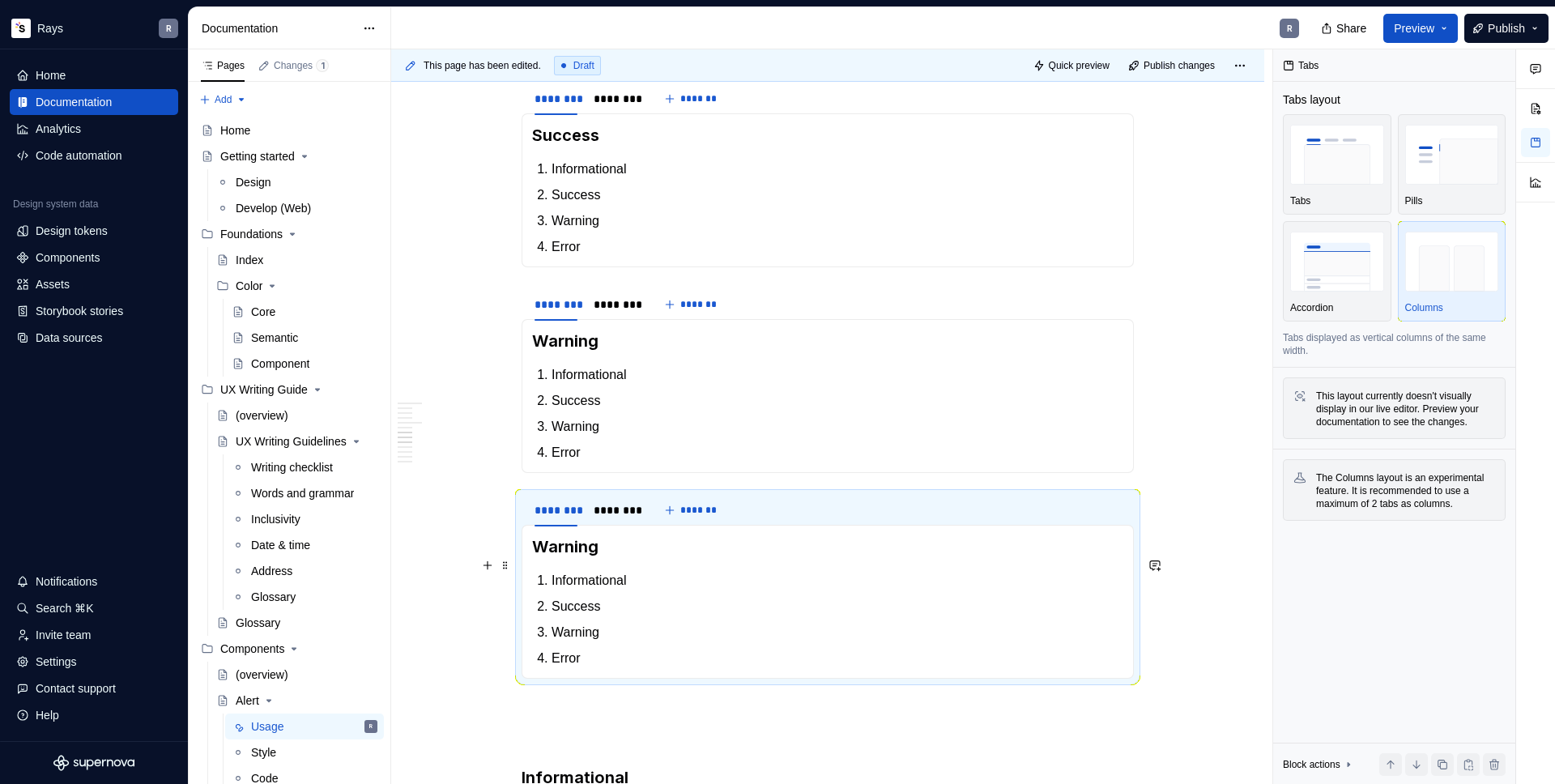
click at [556, 558] on h3 "Warning" at bounding box center [827, 547] width 591 height 22
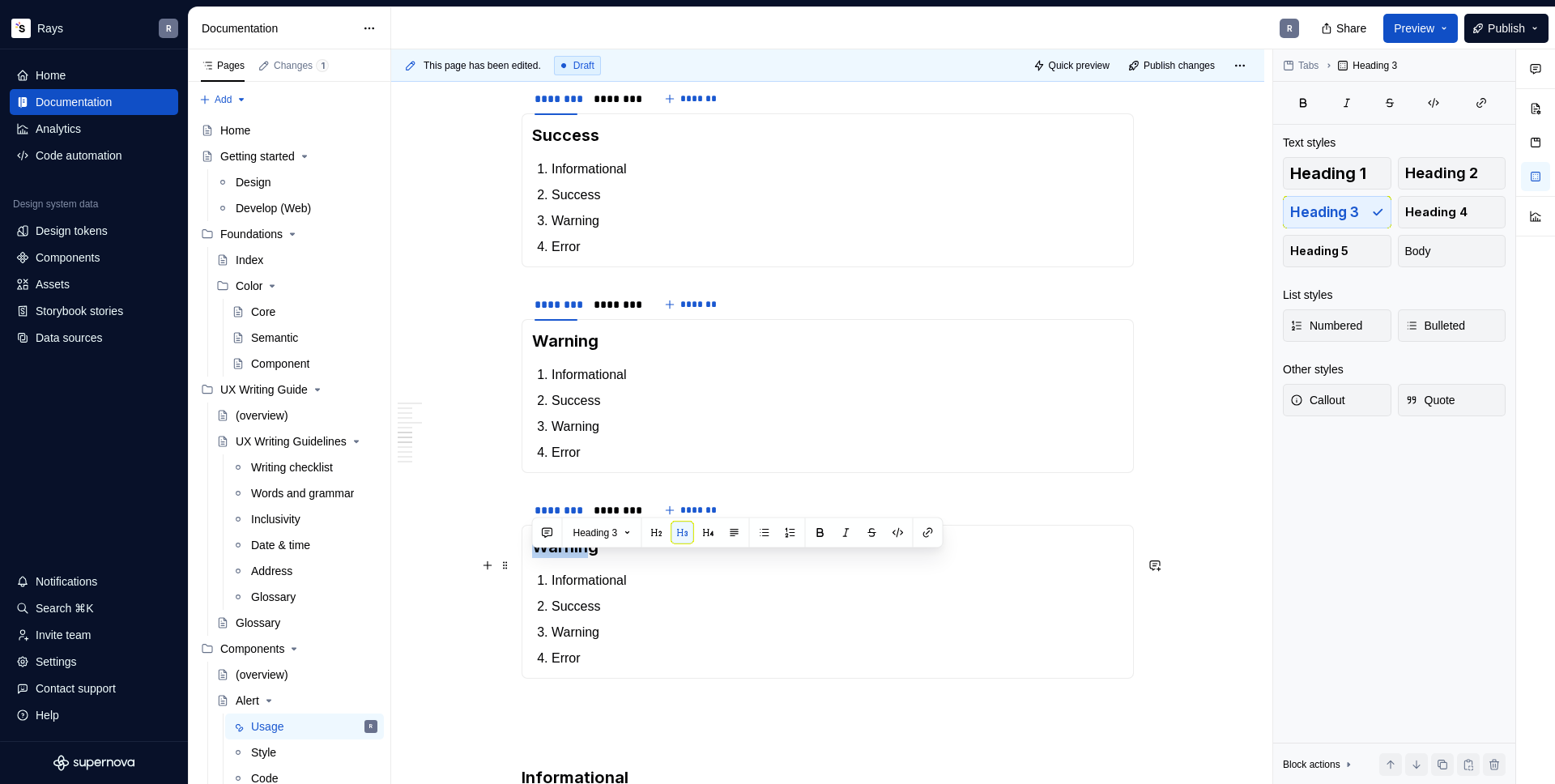
drag, startPoint x: 534, startPoint y: 565, endPoint x: 592, endPoint y: 565, distance: 58.0
click at [592, 558] on h3 "Warning" at bounding box center [827, 547] width 591 height 22
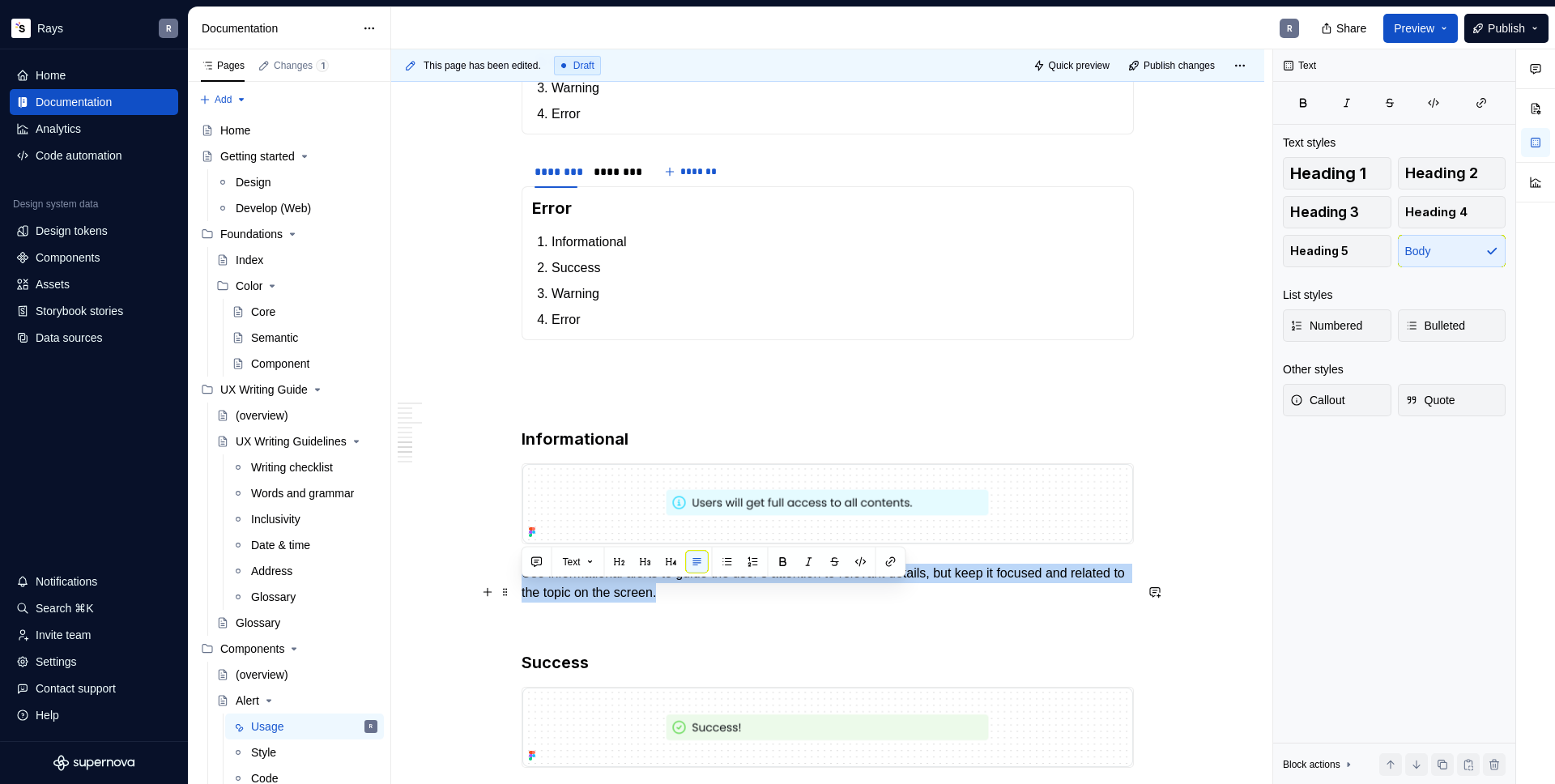
drag, startPoint x: 550, startPoint y: 588, endPoint x: 769, endPoint y: 610, distance: 220.1
click at [769, 602] on p "Use informational alerts to guide the user’s attention to relevant details, but…" at bounding box center [828, 583] width 613 height 39
copy p "Use informational alerts to guide the user’s attention to relevant details, but…"
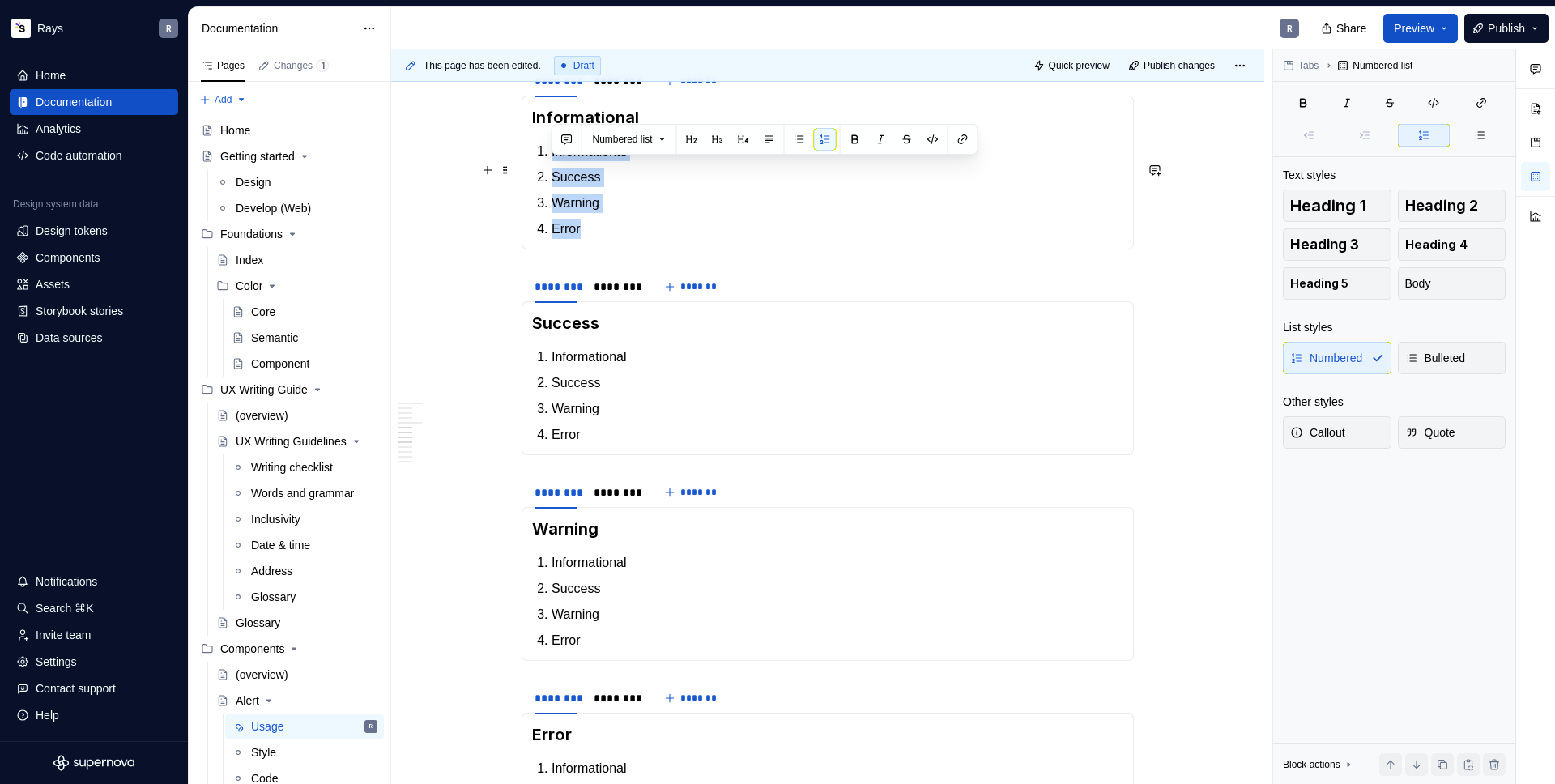
drag, startPoint x: 586, startPoint y: 242, endPoint x: 548, endPoint y: 177, distance: 75.3
click at [551, 177] on ol "Informational Success Warning Error" at bounding box center [837, 190] width 572 height 97
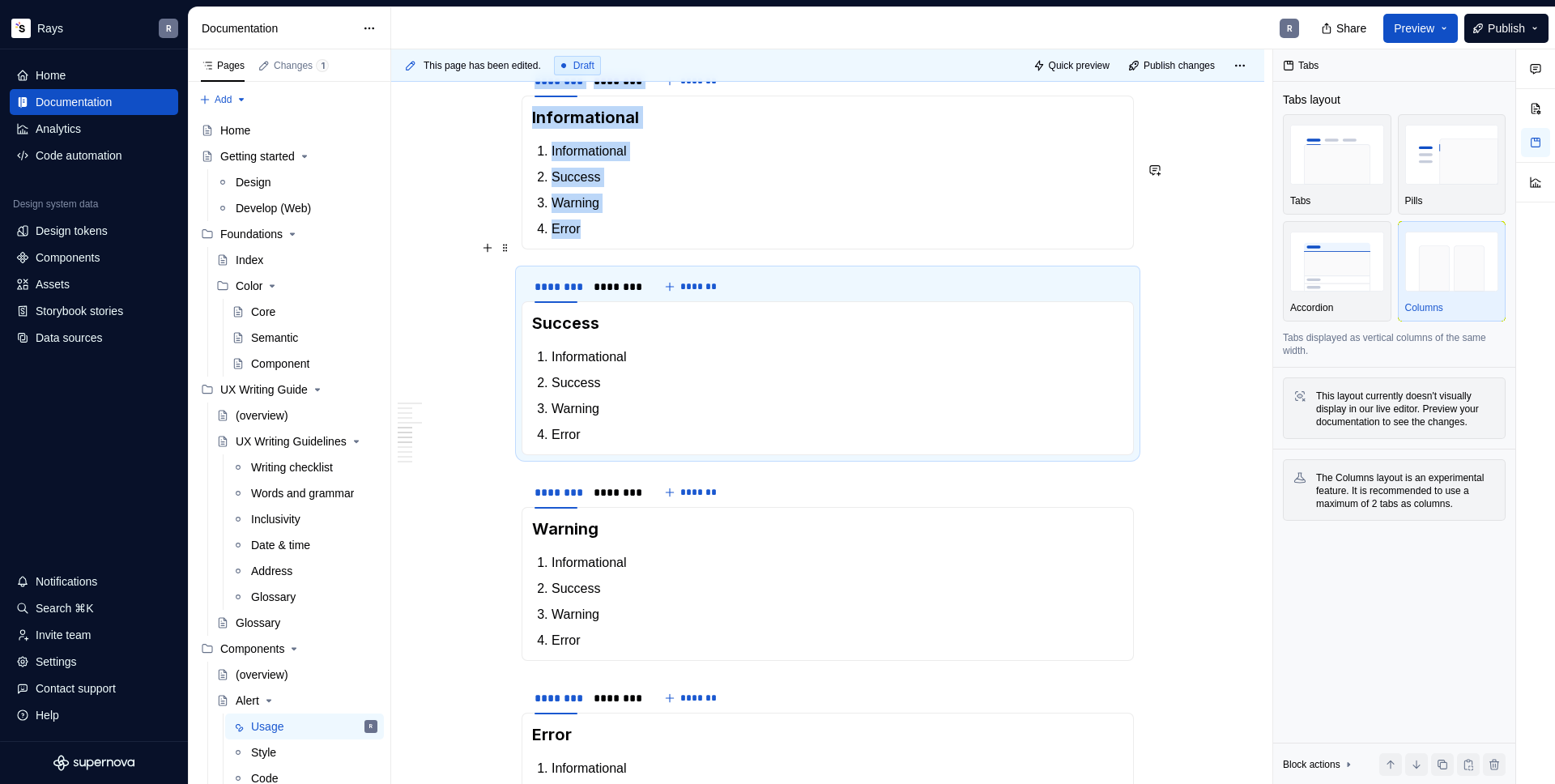
click at [588, 239] on p "Error" at bounding box center [837, 229] width 572 height 20
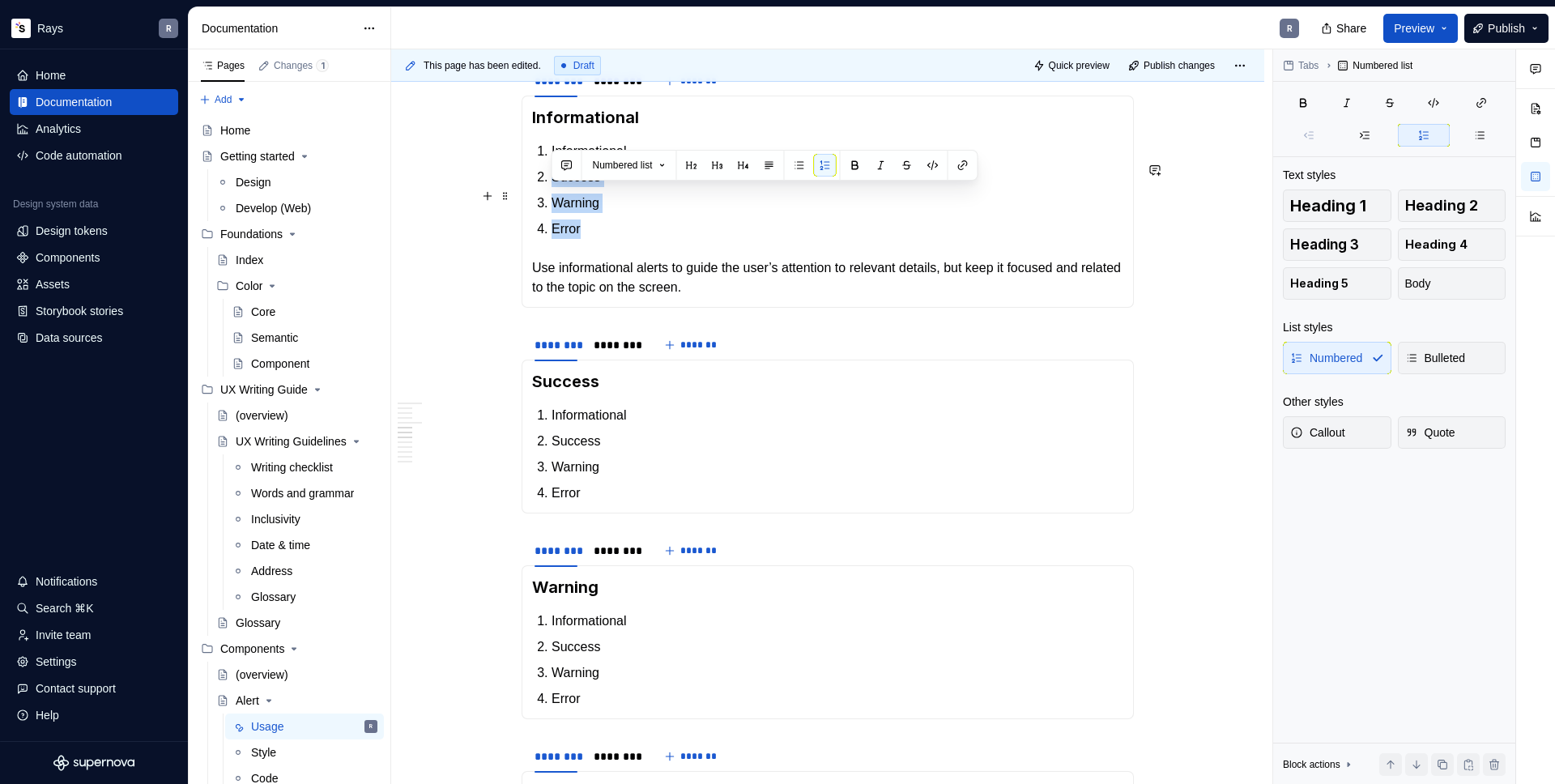
drag, startPoint x: 580, startPoint y: 223, endPoint x: 548, endPoint y: 180, distance: 53.6
click at [548, 180] on section-item-column "Informational Informational Success Warning Error Use informational alerts to g…" at bounding box center [827, 201] width 591 height 191
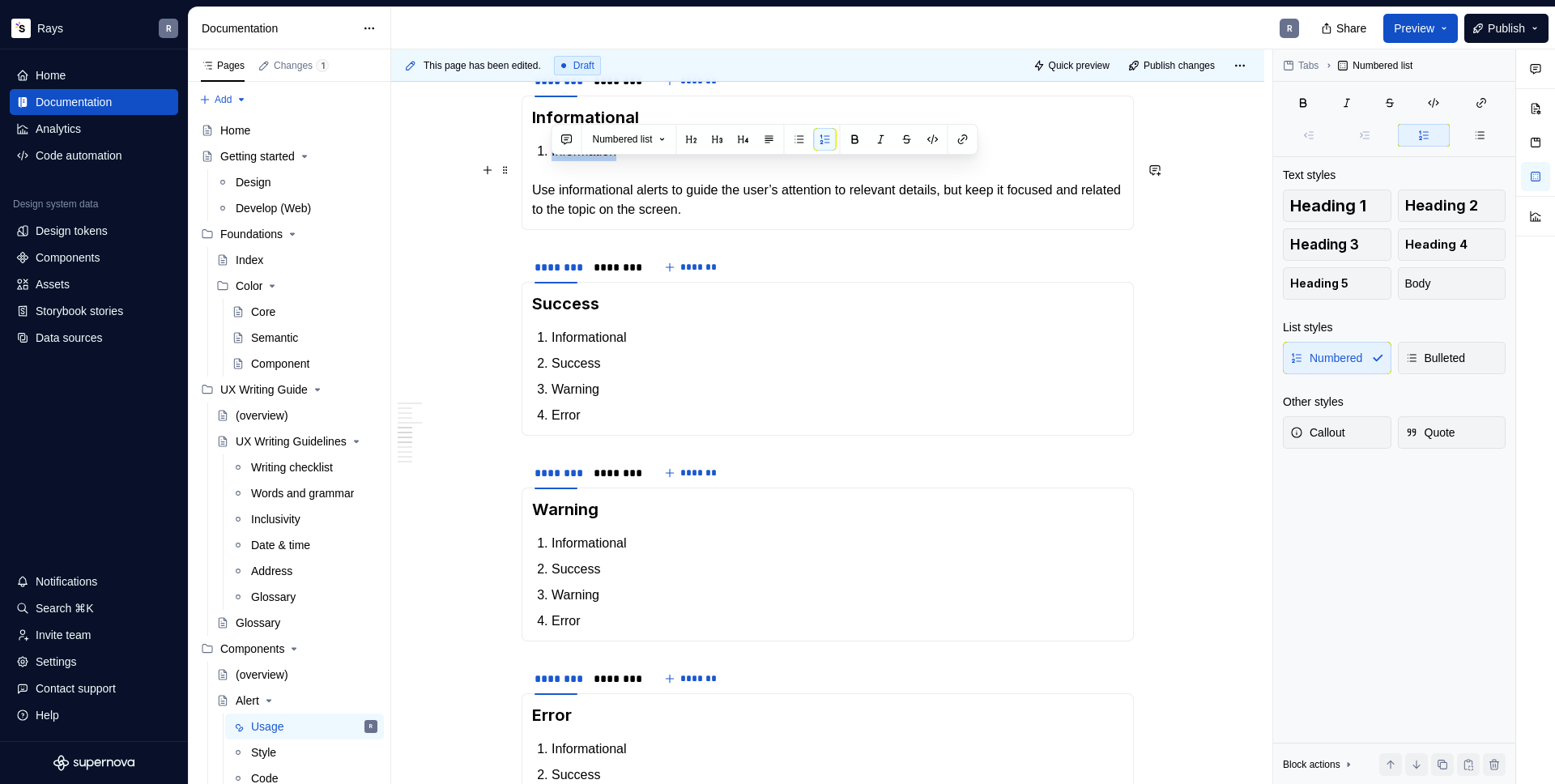
drag, startPoint x: 608, startPoint y: 169, endPoint x: 559, endPoint y: 189, distance: 52.9
click at [551, 161] on li "Information" at bounding box center [837, 151] width 572 height 20
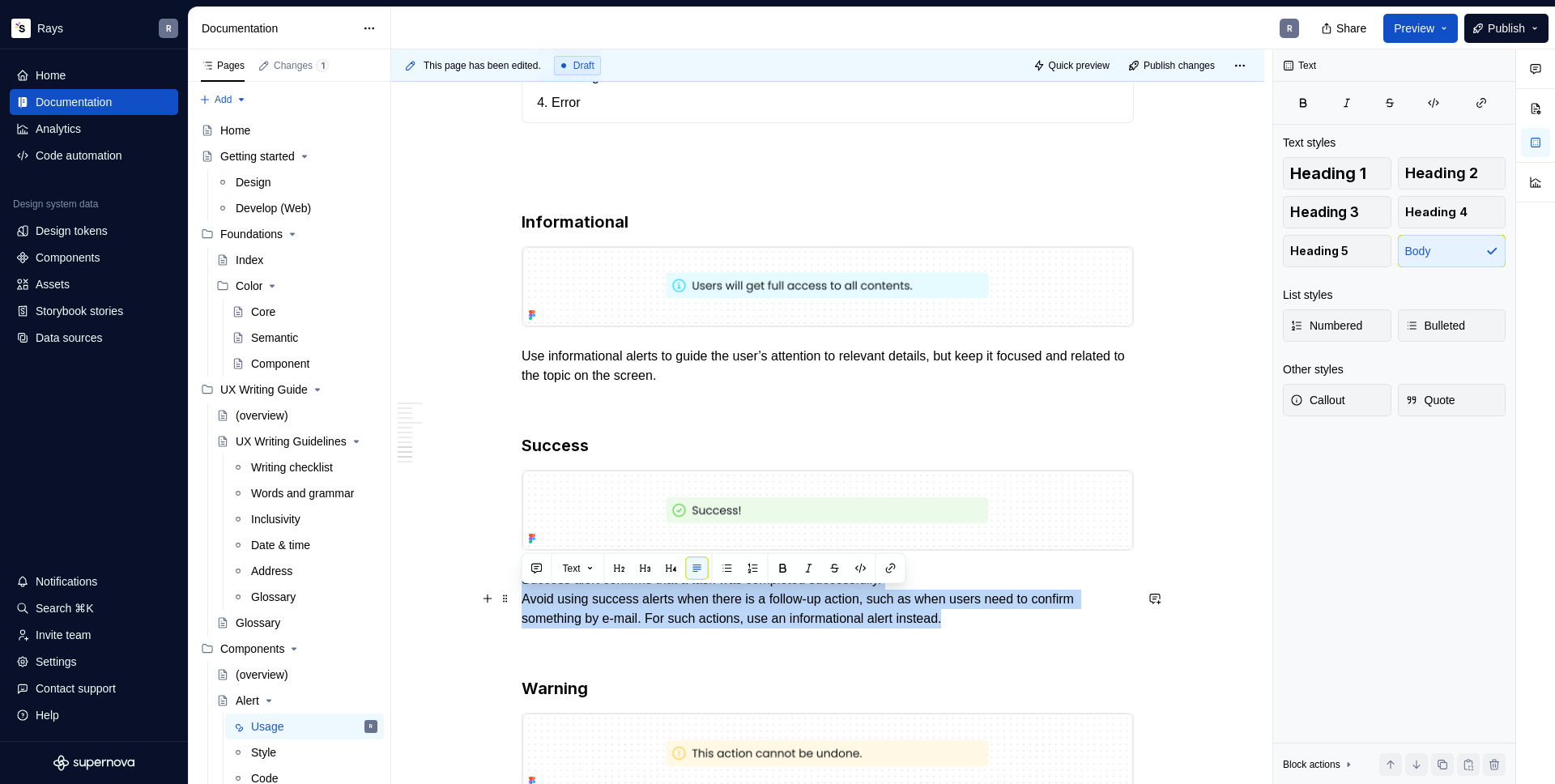
drag, startPoint x: 526, startPoint y: 596, endPoint x: 1000, endPoint y: 631, distance: 475.3
click at [1009, 629] on p "Success alert confirms that a task was completed successfully. Avoid using succ…" at bounding box center [828, 599] width 613 height 59
copy p "Success alert confirms that a task was completed successfully. Avoid using succ…"
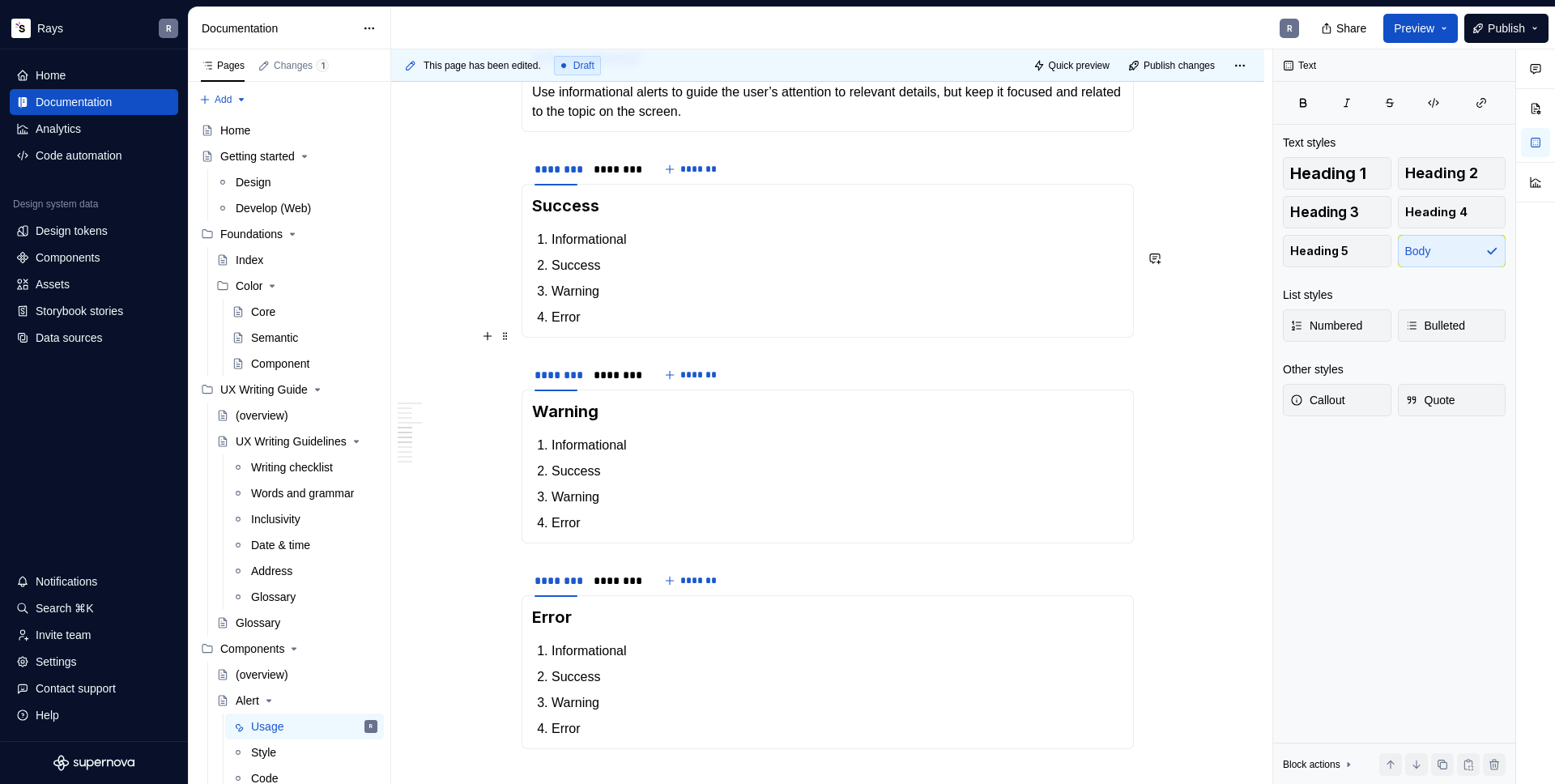
click at [588, 327] on p "Error" at bounding box center [837, 318] width 572 height 20
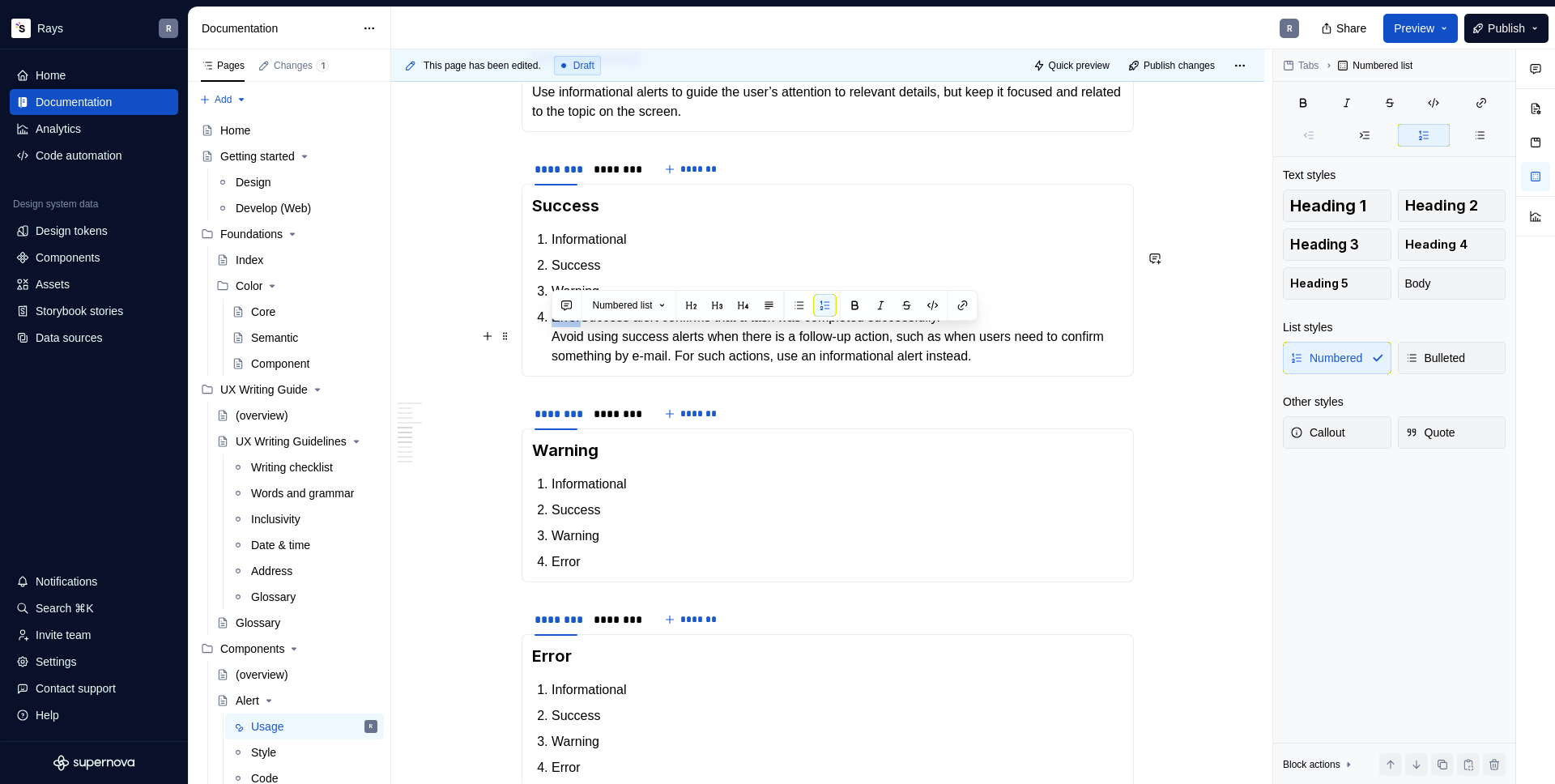
drag, startPoint x: 581, startPoint y: 334, endPoint x: 542, endPoint y: 333, distance: 39.0
click at [551, 333] on li "ErrorSuccess alert confirms that a task was completed successfully. Avoid using…" at bounding box center [837, 337] width 572 height 59
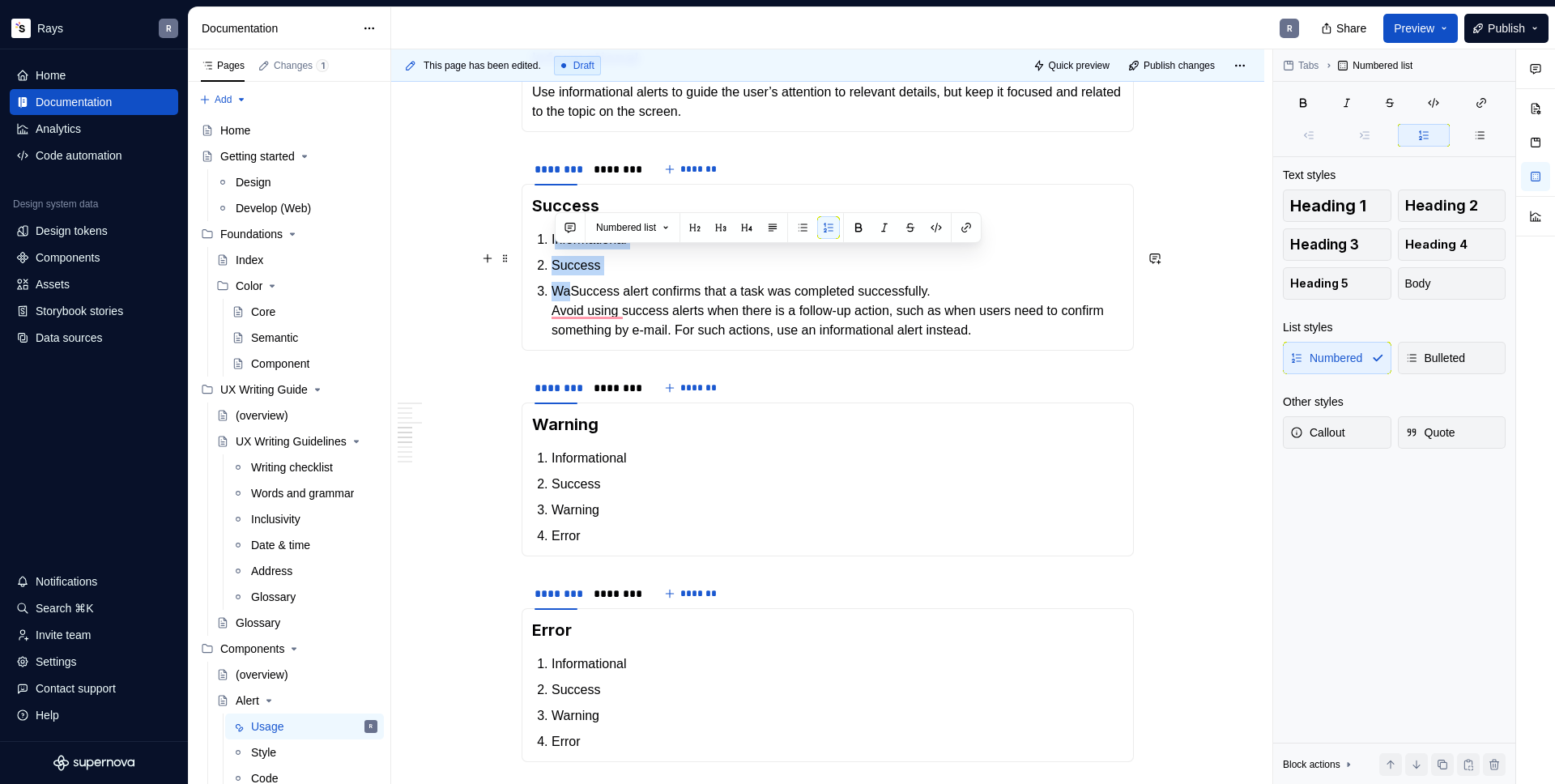
drag, startPoint x: 570, startPoint y: 312, endPoint x: 553, endPoint y: 264, distance: 50.9
click at [553, 264] on ol "Informational Success WaSuccess alert confirms that a task was completed succes…" at bounding box center [837, 285] width 572 height 110
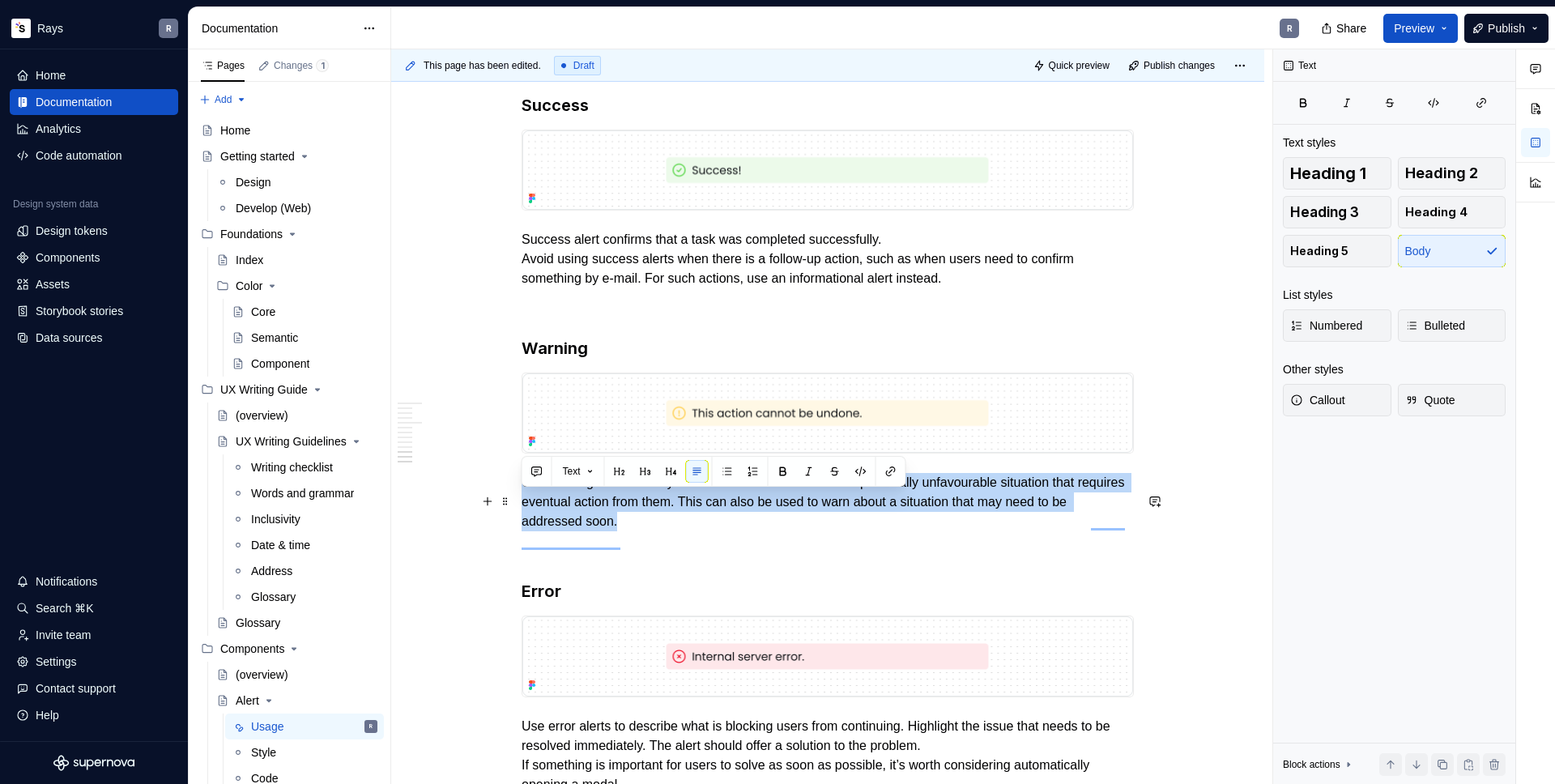
drag, startPoint x: 523, startPoint y: 499, endPoint x: 698, endPoint y: 538, distance: 179.3
click at [698, 532] on p "Use warning alerts when you need to inform users about a potentially unfavourab…" at bounding box center [828, 502] width 613 height 59
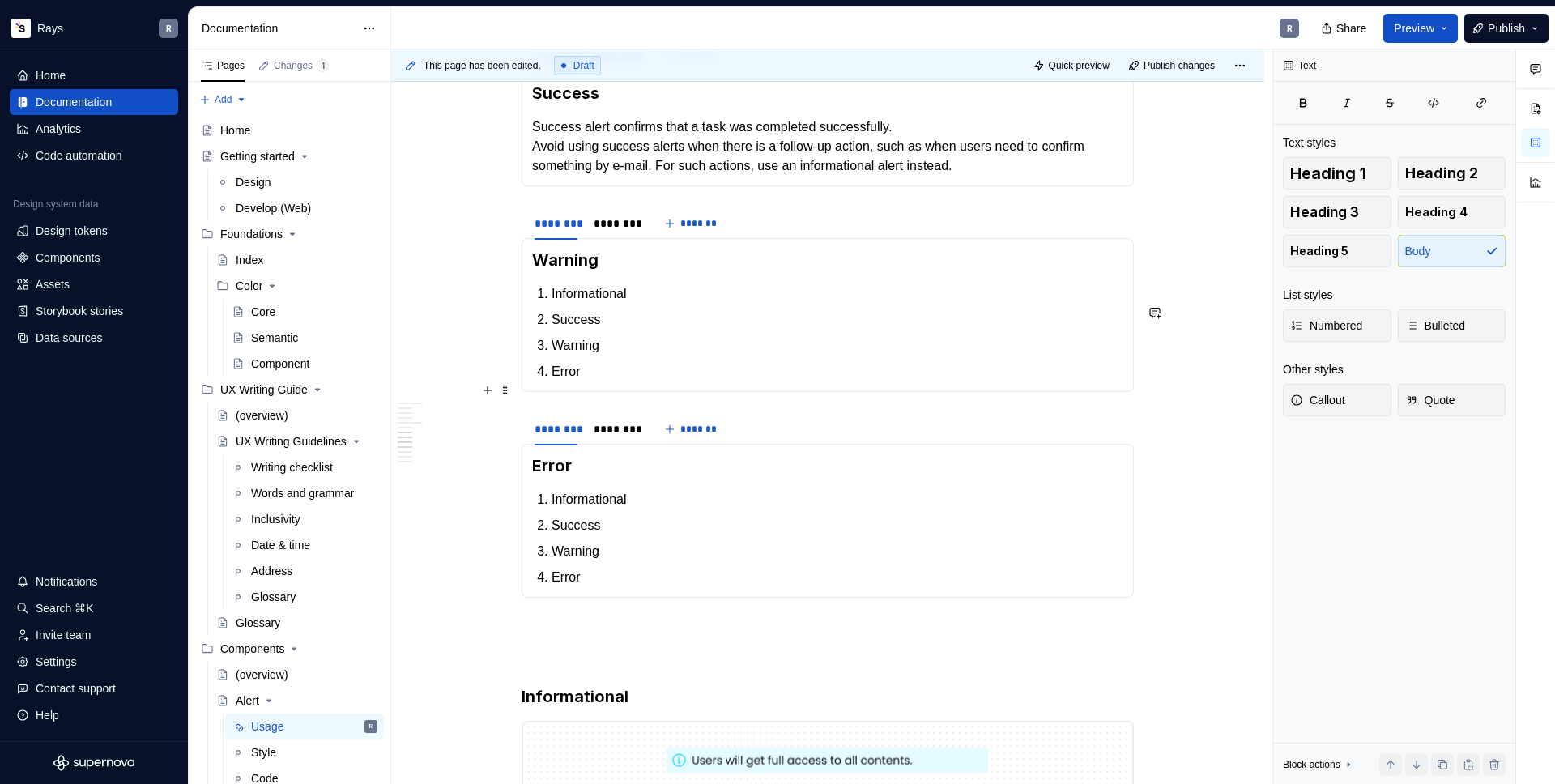
click at [588, 382] on p "Error" at bounding box center [837, 372] width 572 height 20
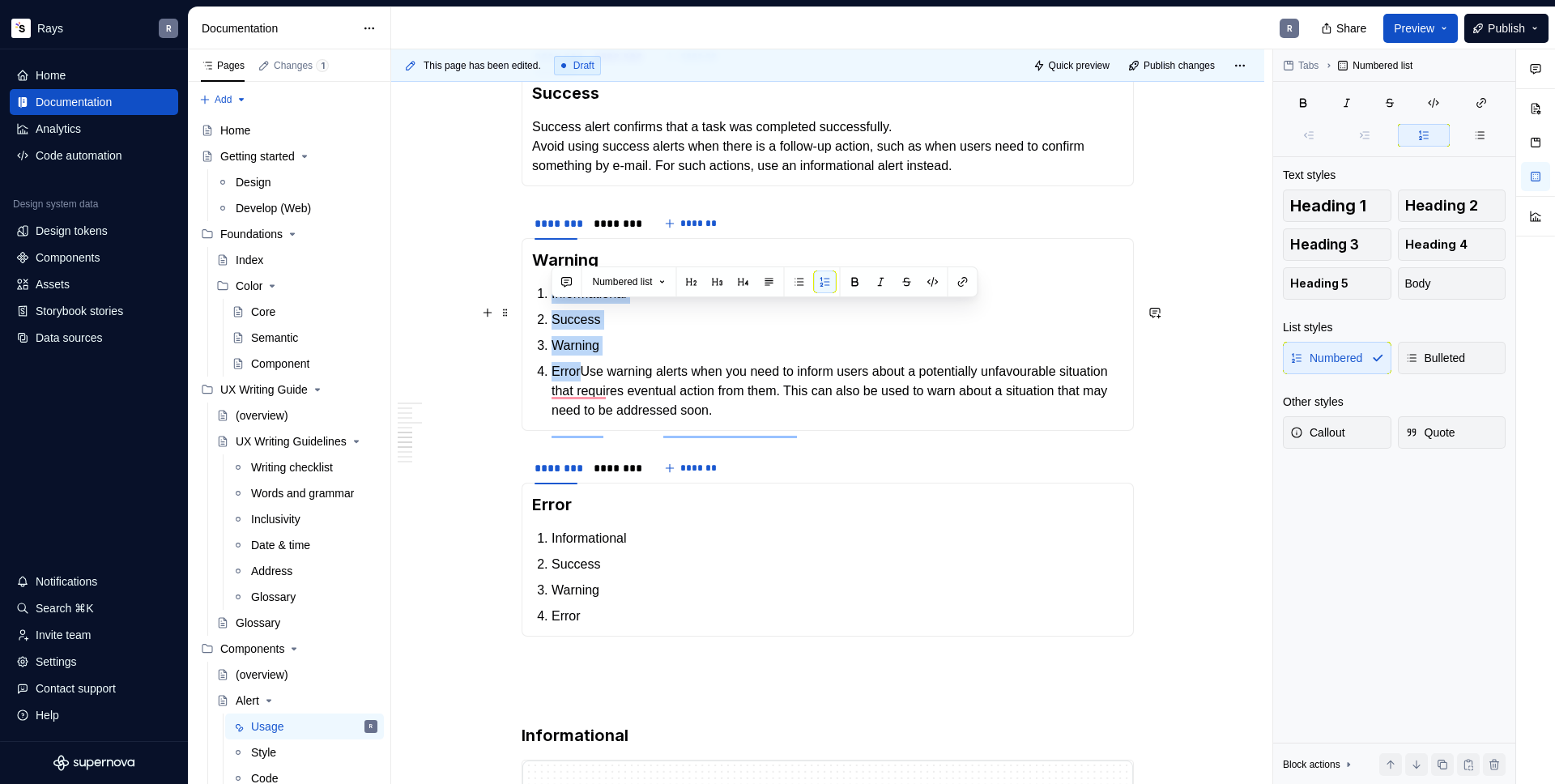
drag, startPoint x: 582, startPoint y: 389, endPoint x: 551, endPoint y: 317, distance: 78.4
click at [551, 317] on ol "Informational Success Warning ErrorUse warning alerts when you need to inform u…" at bounding box center [837, 352] width 572 height 136
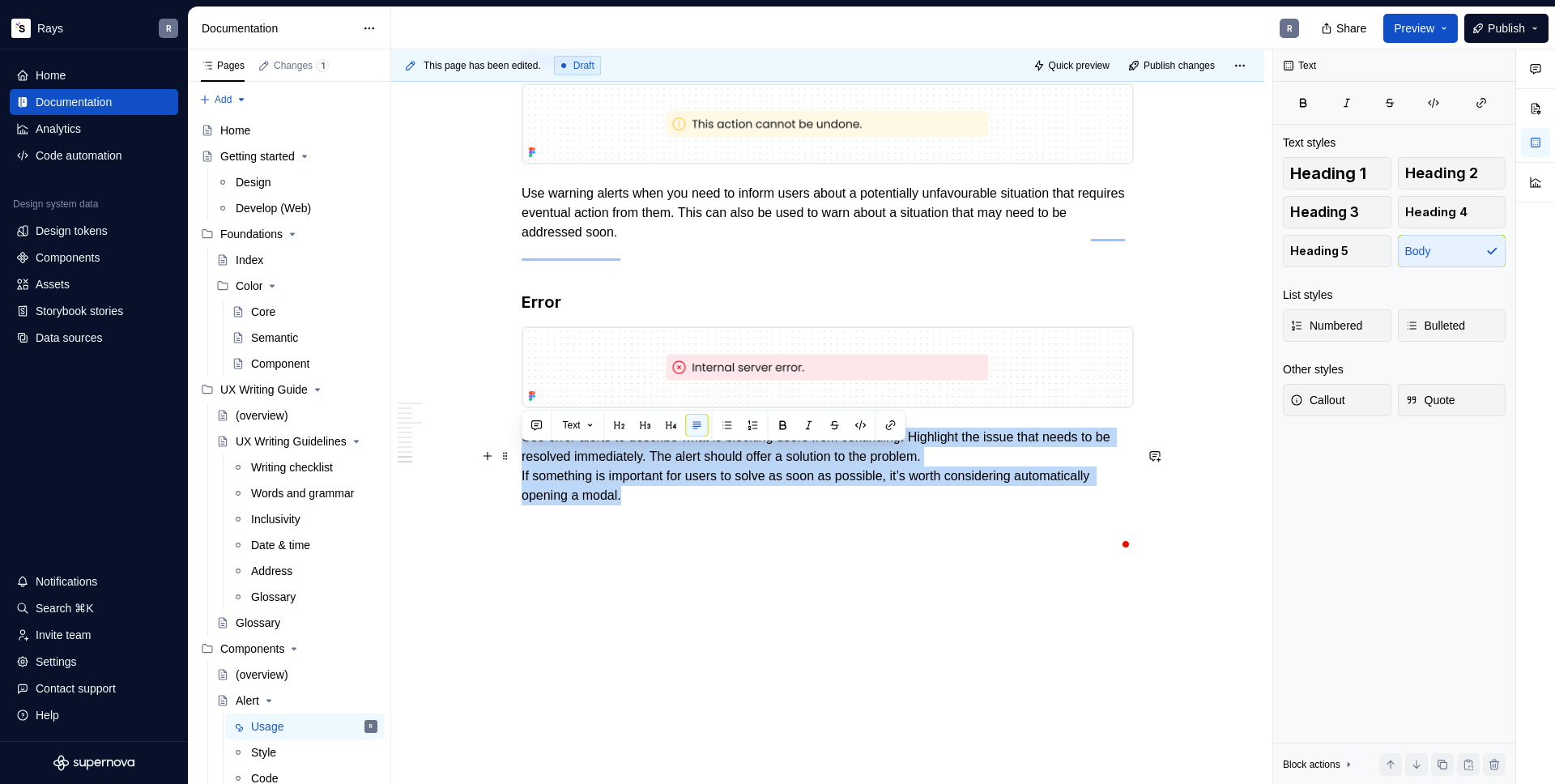
drag, startPoint x: 523, startPoint y: 456, endPoint x: 758, endPoint y: 516, distance: 242.5
click at [758, 506] on p "Use error alerts to describe what is blocking users from continuing. Highlight …" at bounding box center [828, 466] width 613 height 78
copy p "Use error alerts to describe what is blocking users from continuing. Highlight …"
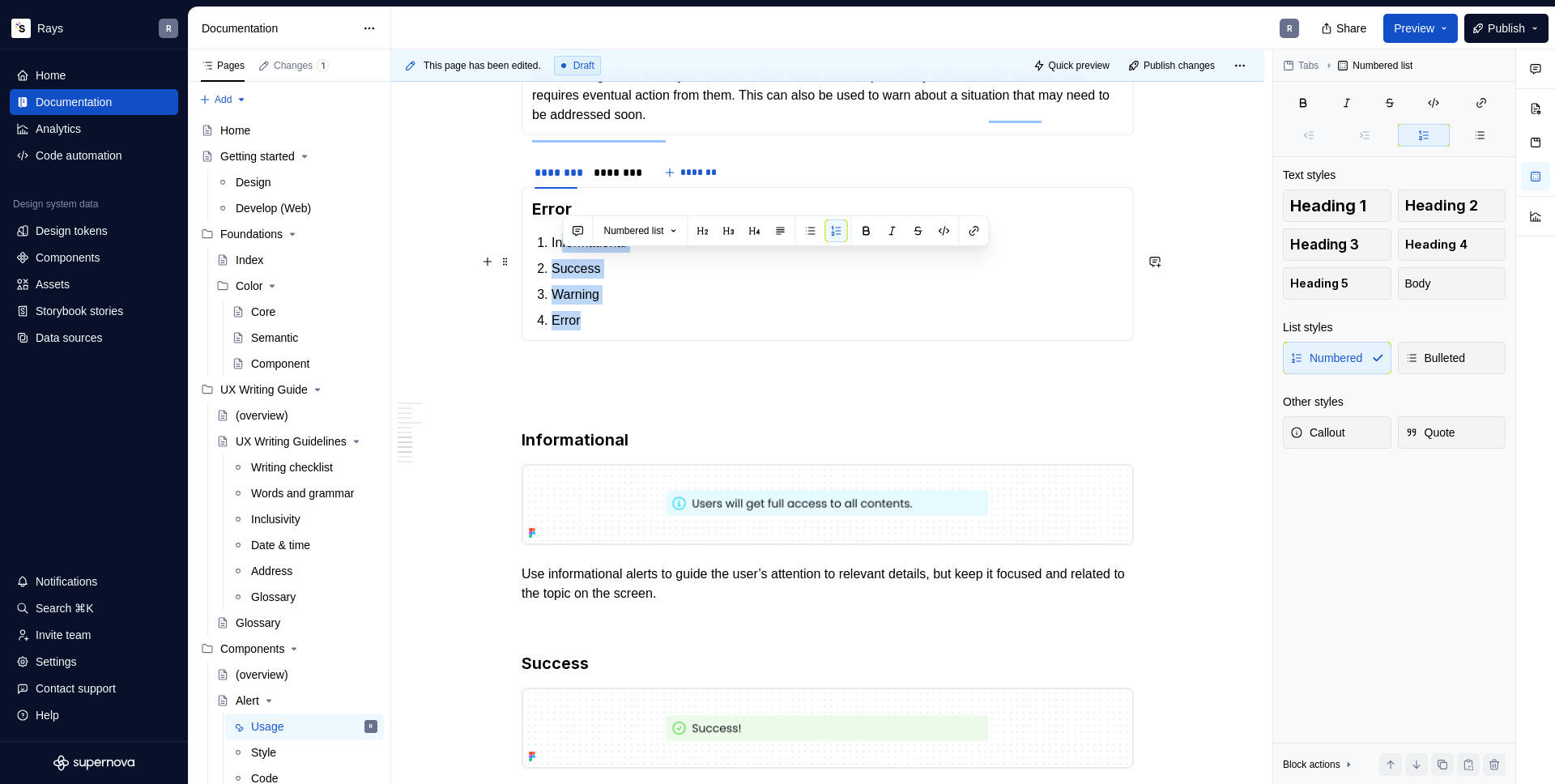
drag, startPoint x: 595, startPoint y: 339, endPoint x: 563, endPoint y: 265, distance: 80.6
click at [563, 265] on ol "Informational Success Warning Error" at bounding box center [837, 282] width 572 height 97
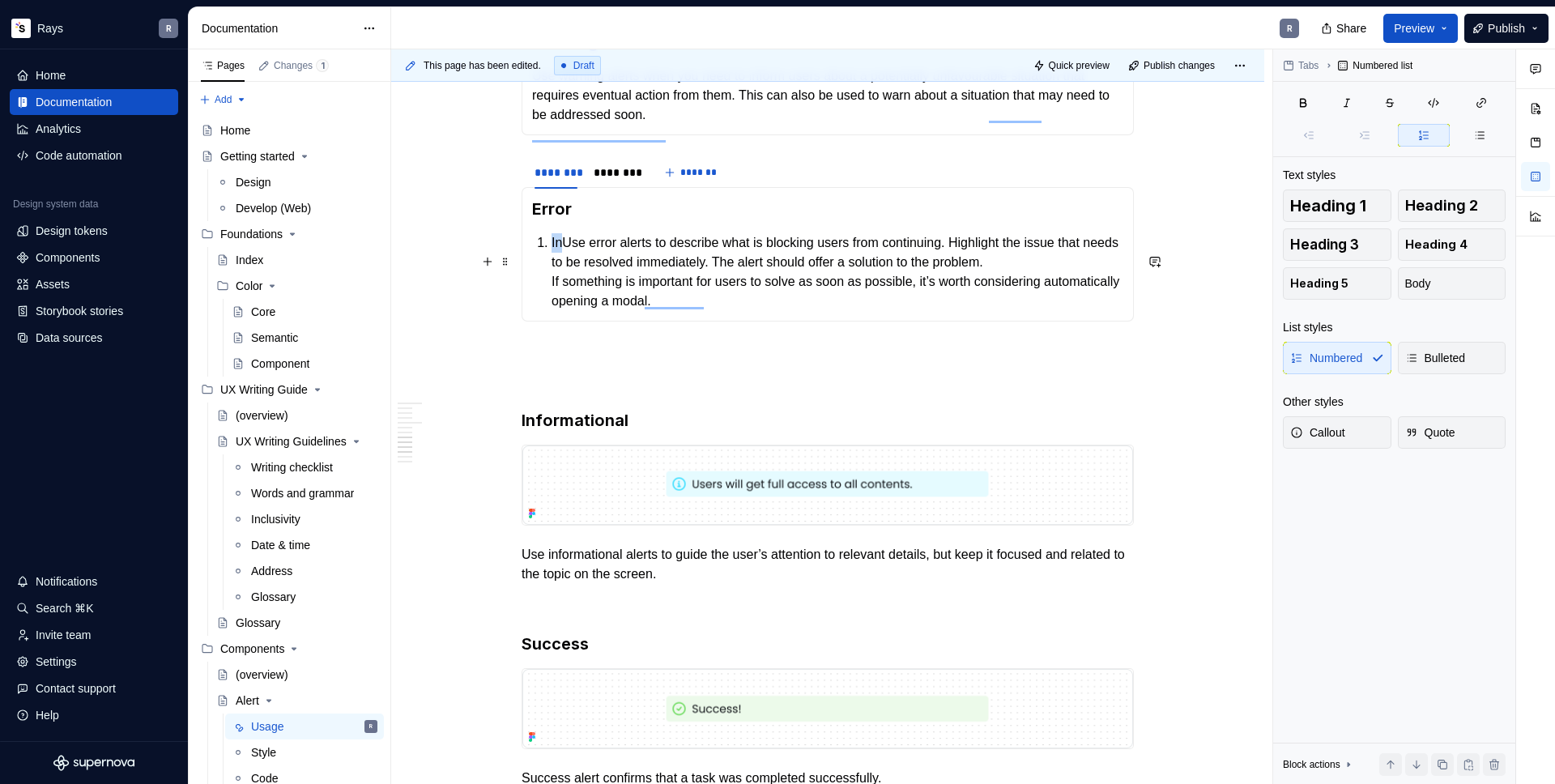
drag, startPoint x: 561, startPoint y: 258, endPoint x: 534, endPoint y: 263, distance: 27.5
click at [551, 261] on li "InUse error alerts to describe what is blocking users from continuing. Highligh…" at bounding box center [837, 273] width 572 height 78
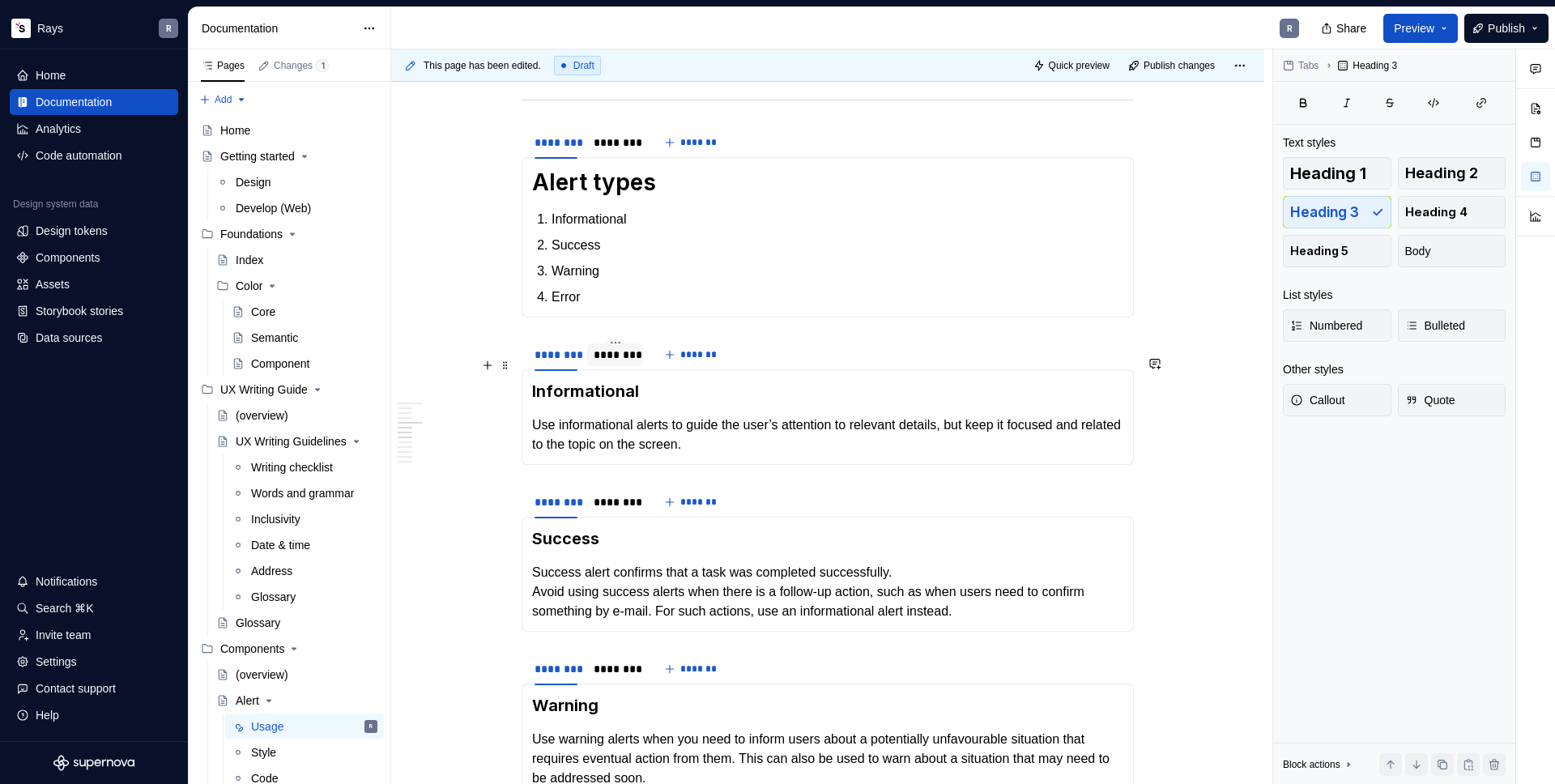
click at [623, 363] on div "********" at bounding box center [615, 354] width 43 height 16
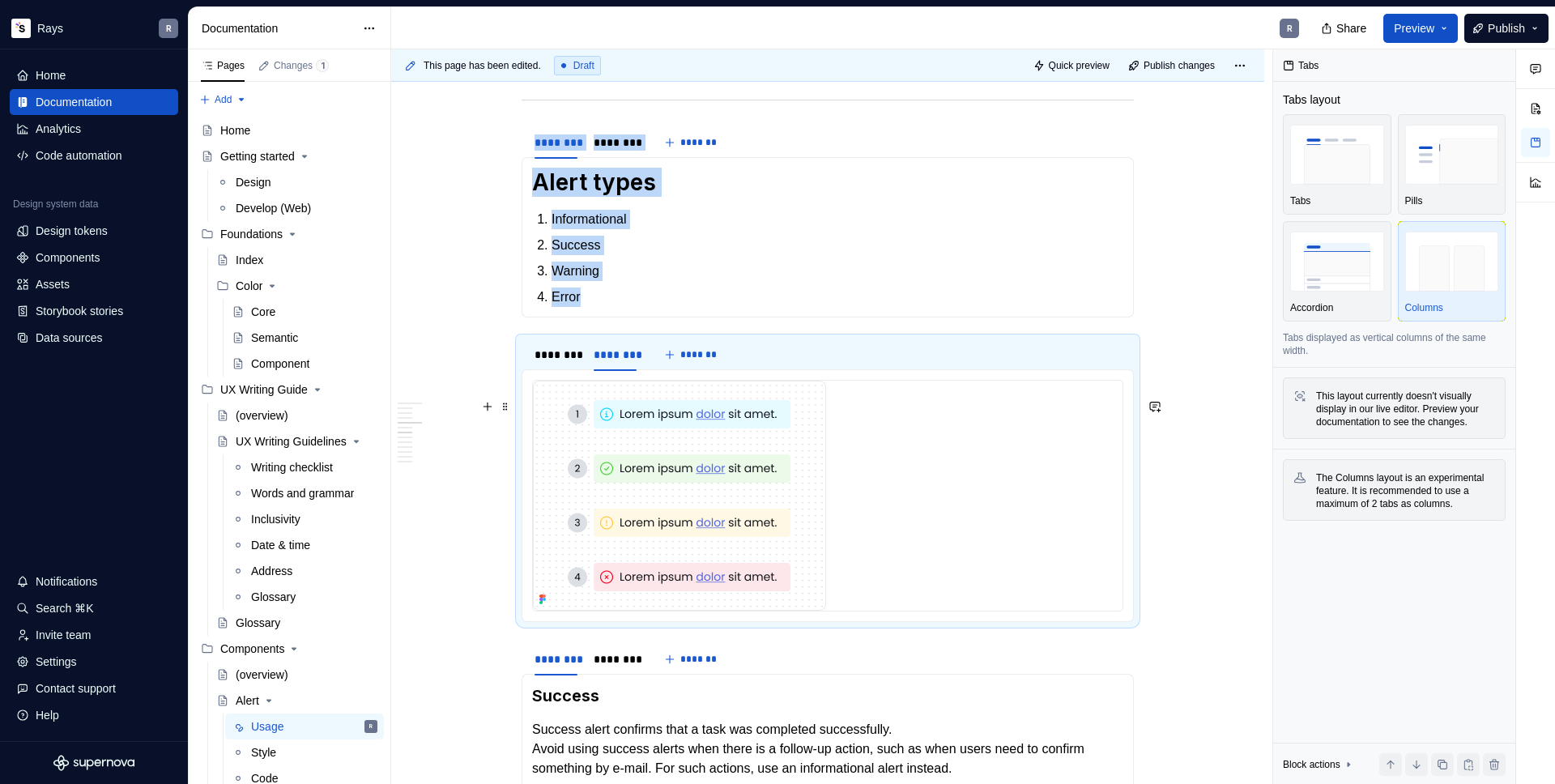
click at [619, 433] on img "To enrich screen reader interactions, please activate Accessibility in Grammarl…" at bounding box center [679, 495] width 293 height 230
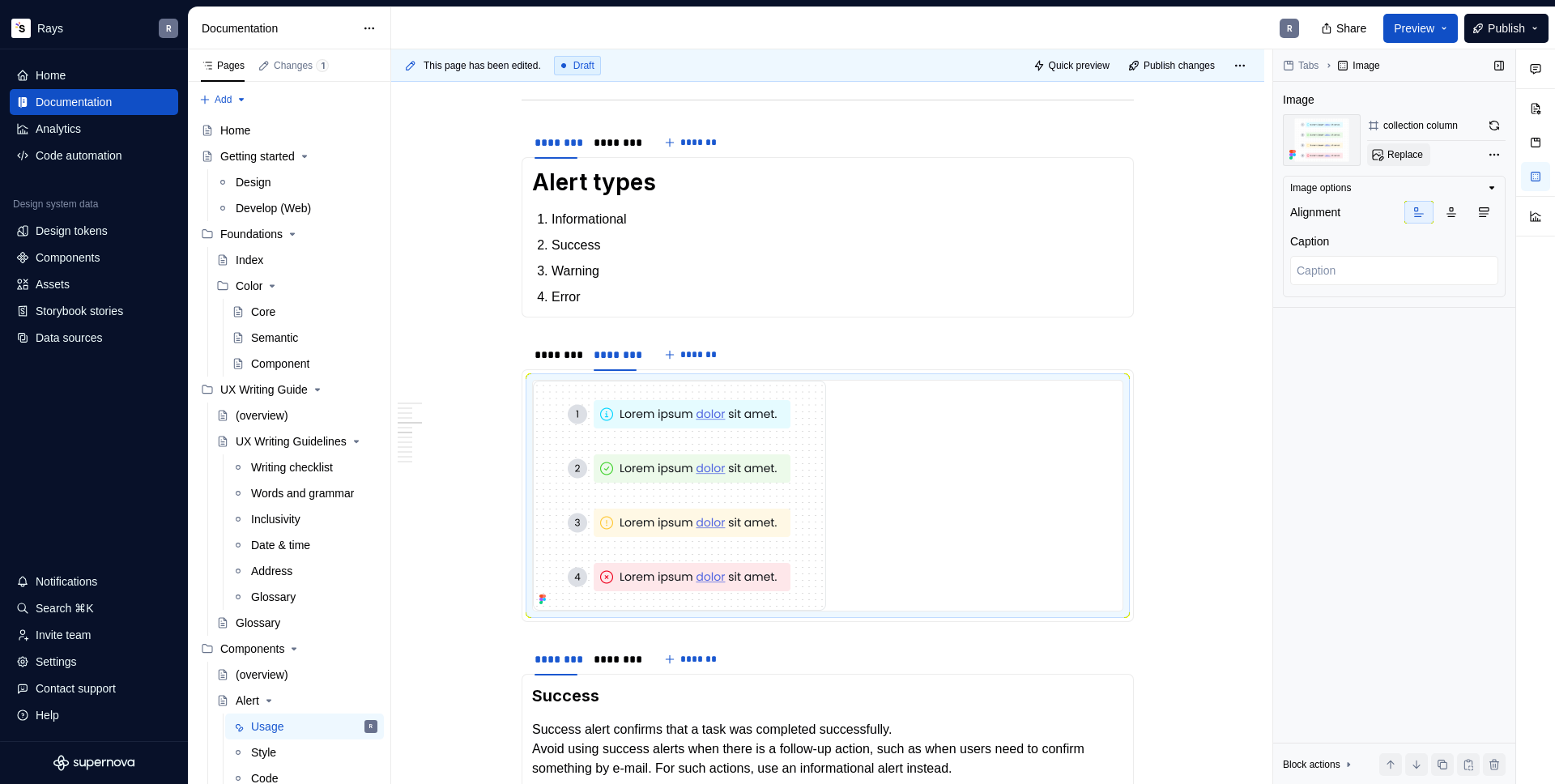
click at [1397, 154] on span "Replace" at bounding box center [1405, 155] width 35 height 13
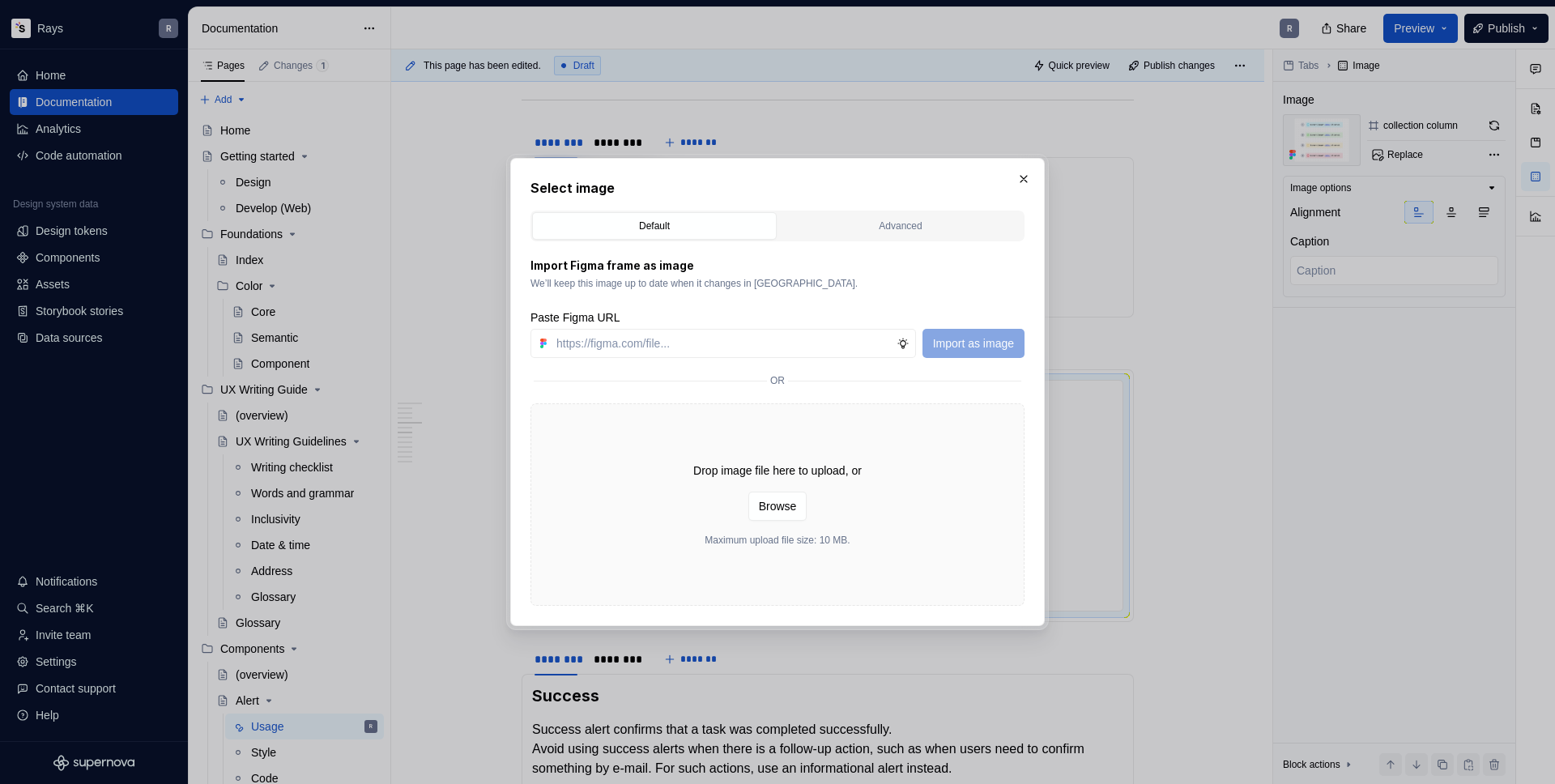
type textarea "*"
click at [699, 349] on input "text" at bounding box center [723, 343] width 346 height 29
type input "[URL][DOMAIN_NAME]"
click at [961, 342] on span "Import as image" at bounding box center [973, 343] width 81 height 16
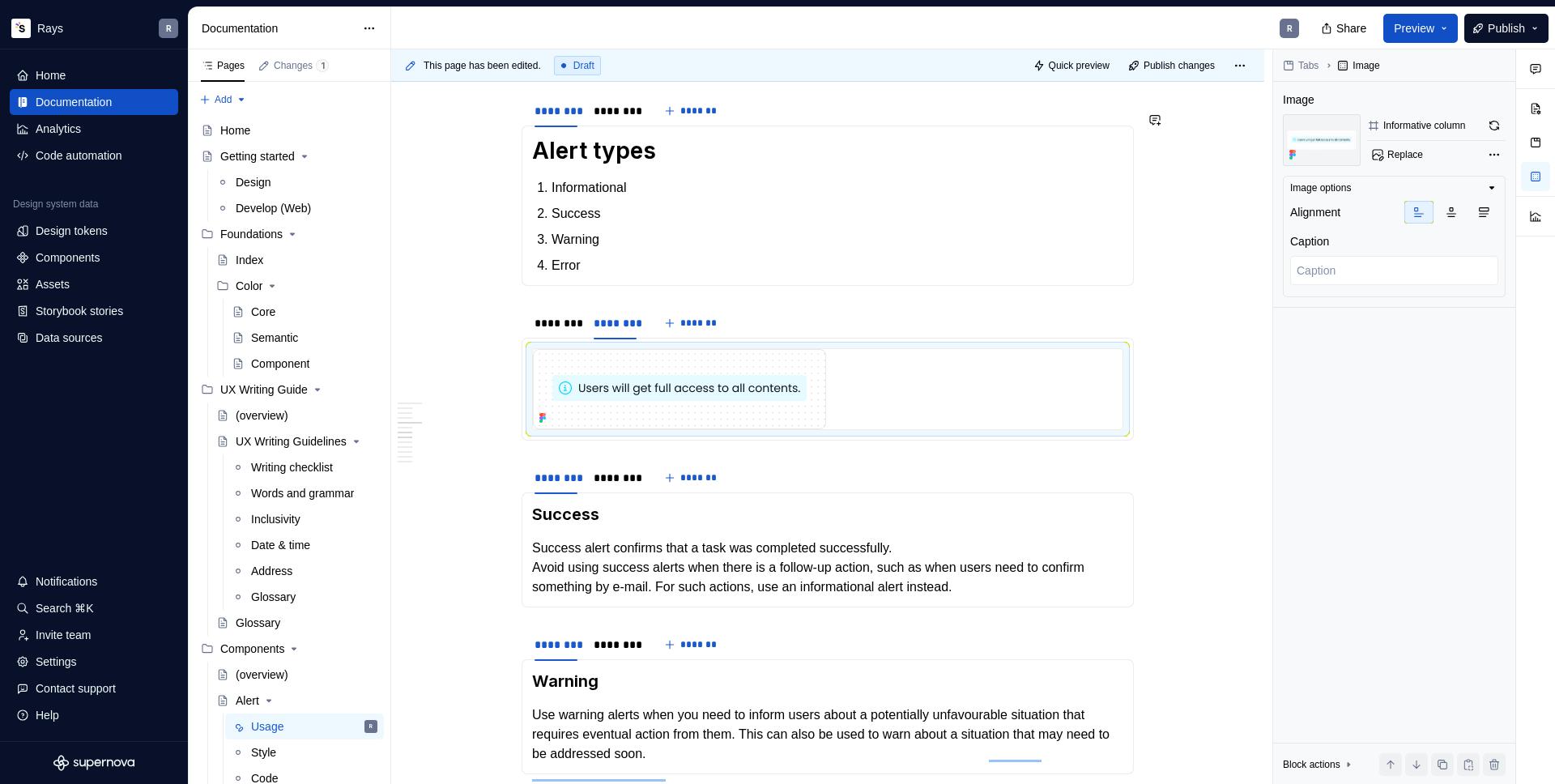
click at [647, 312] on div "Guidelines Use an alert component when you want to give the user essential info…" at bounding box center [828, 443] width 613 height 3116
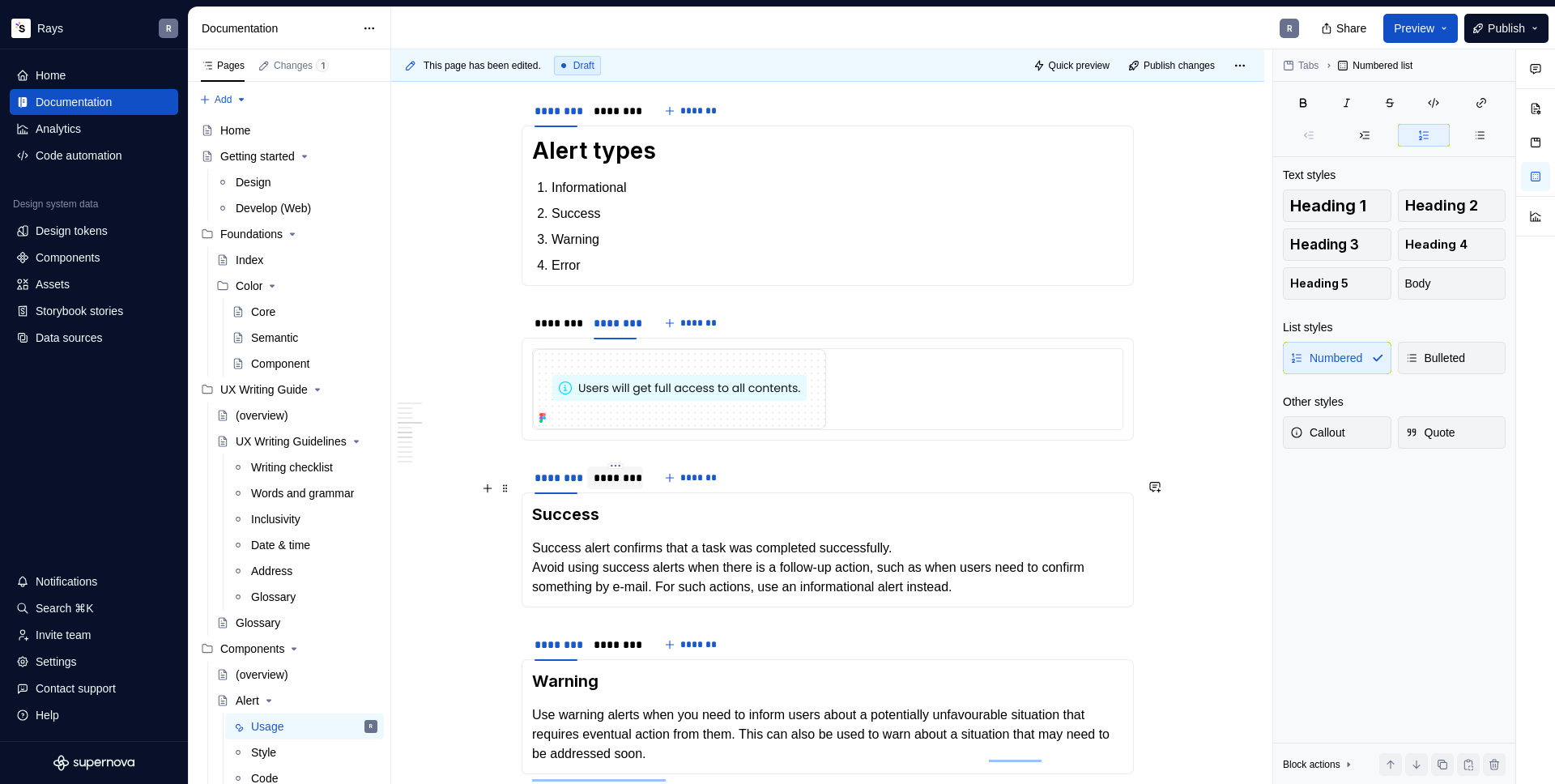
click at [608, 486] on div "********" at bounding box center [615, 478] width 43 height 16
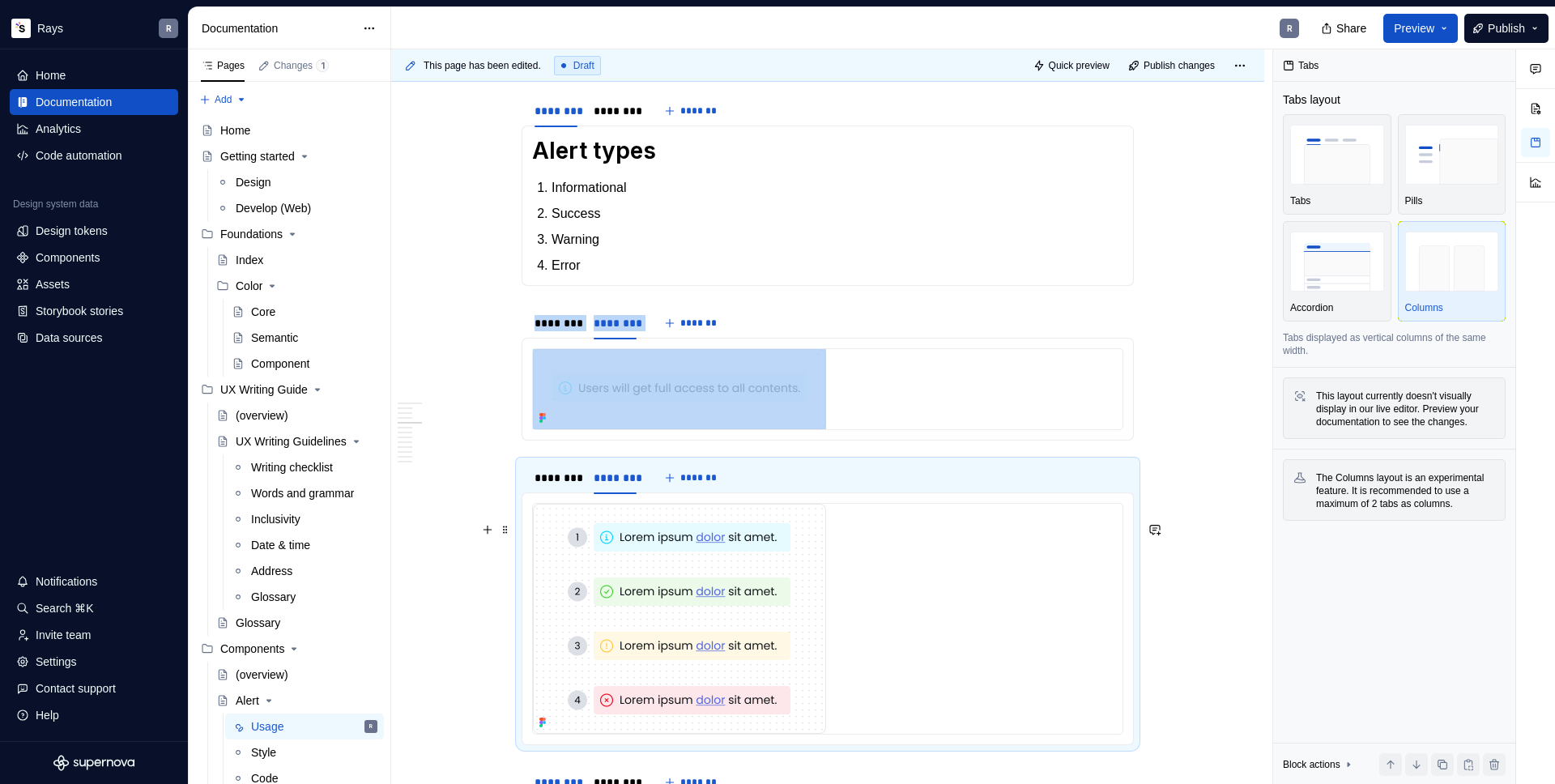
click at [638, 565] on img "To enrich screen reader interactions, please activate Accessibility in Grammarl…" at bounding box center [679, 618] width 293 height 230
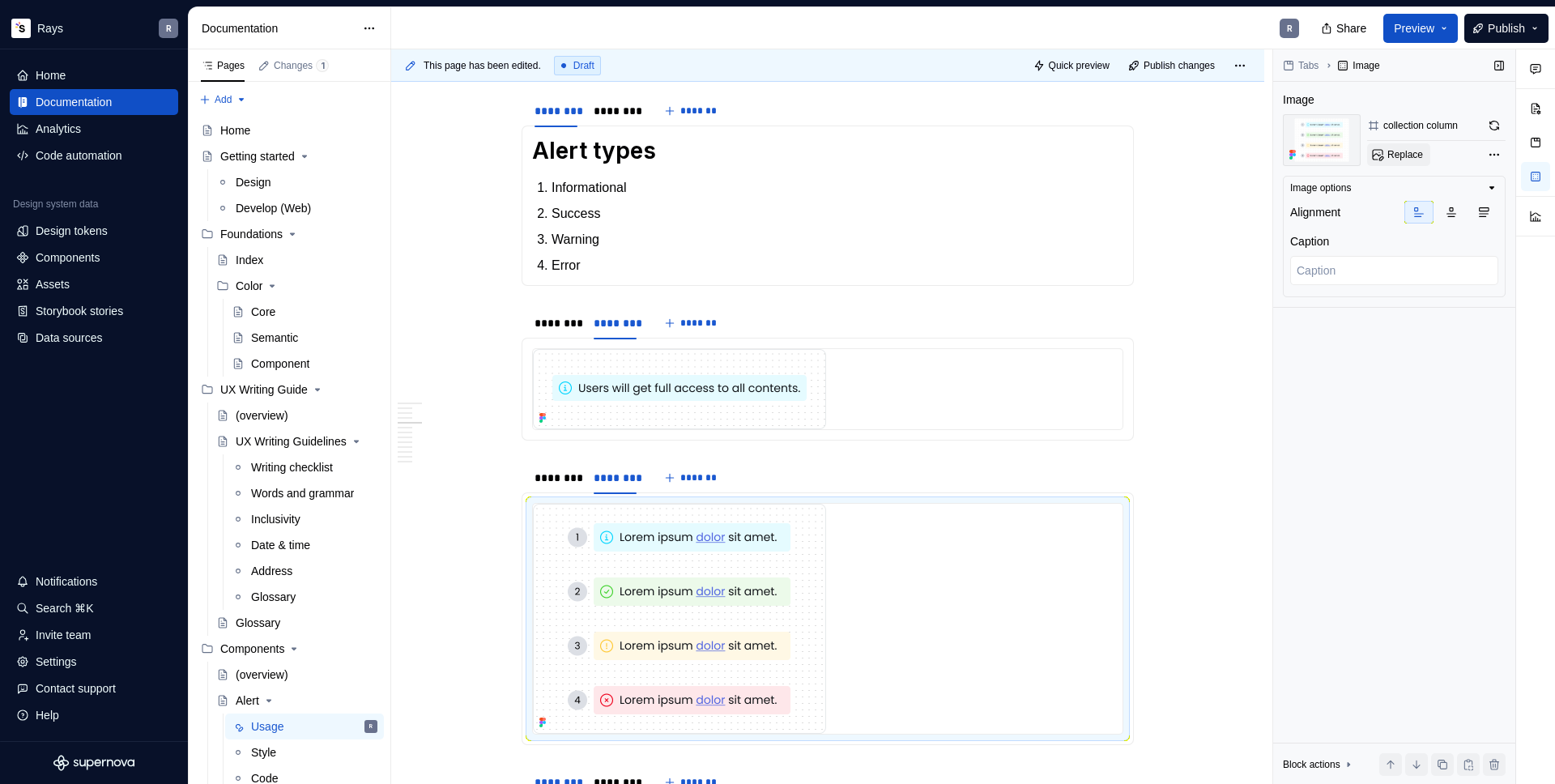
click at [1413, 154] on span "Replace" at bounding box center [1405, 155] width 35 height 13
type textarea "*"
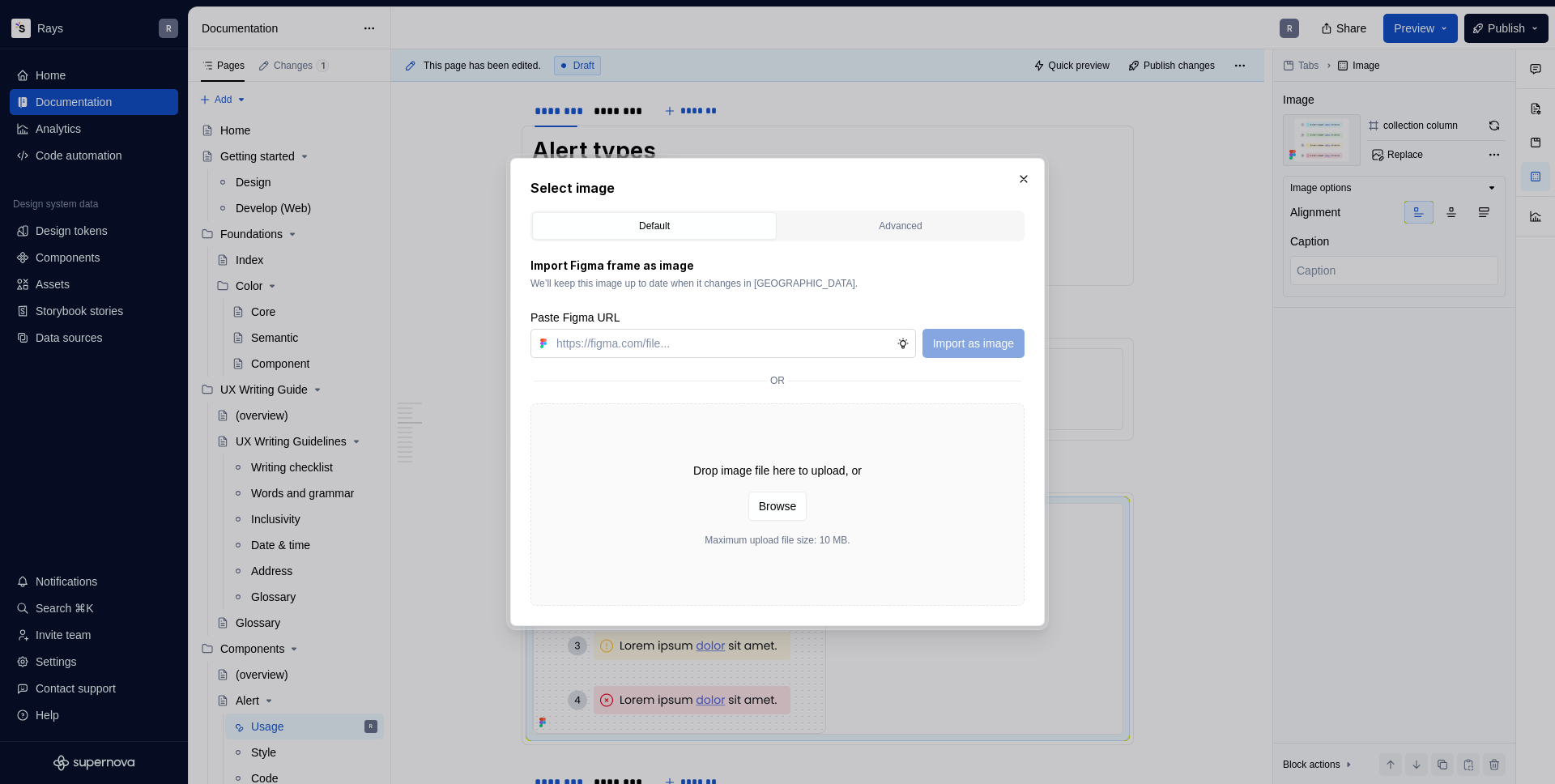
click at [727, 342] on input "text" at bounding box center [723, 343] width 346 height 29
type input "[URL][DOMAIN_NAME]"
click at [969, 327] on div "Paste Figma URL [URL][DOMAIN_NAME] Import as image" at bounding box center [778, 333] width 494 height 48
click at [971, 338] on span "Import as image" at bounding box center [973, 343] width 81 height 16
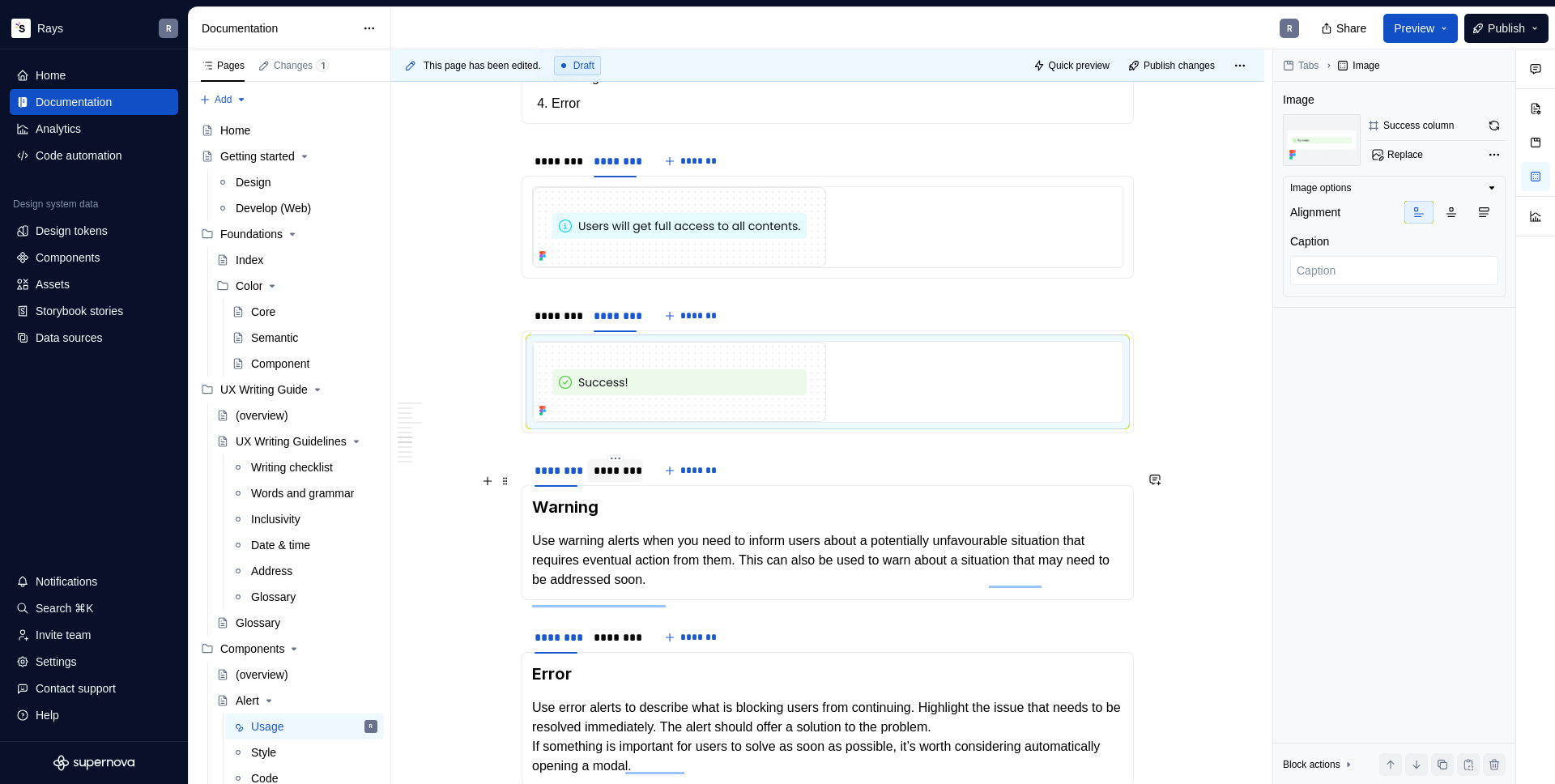
click at [606, 479] on div "********" at bounding box center [615, 470] width 43 height 16
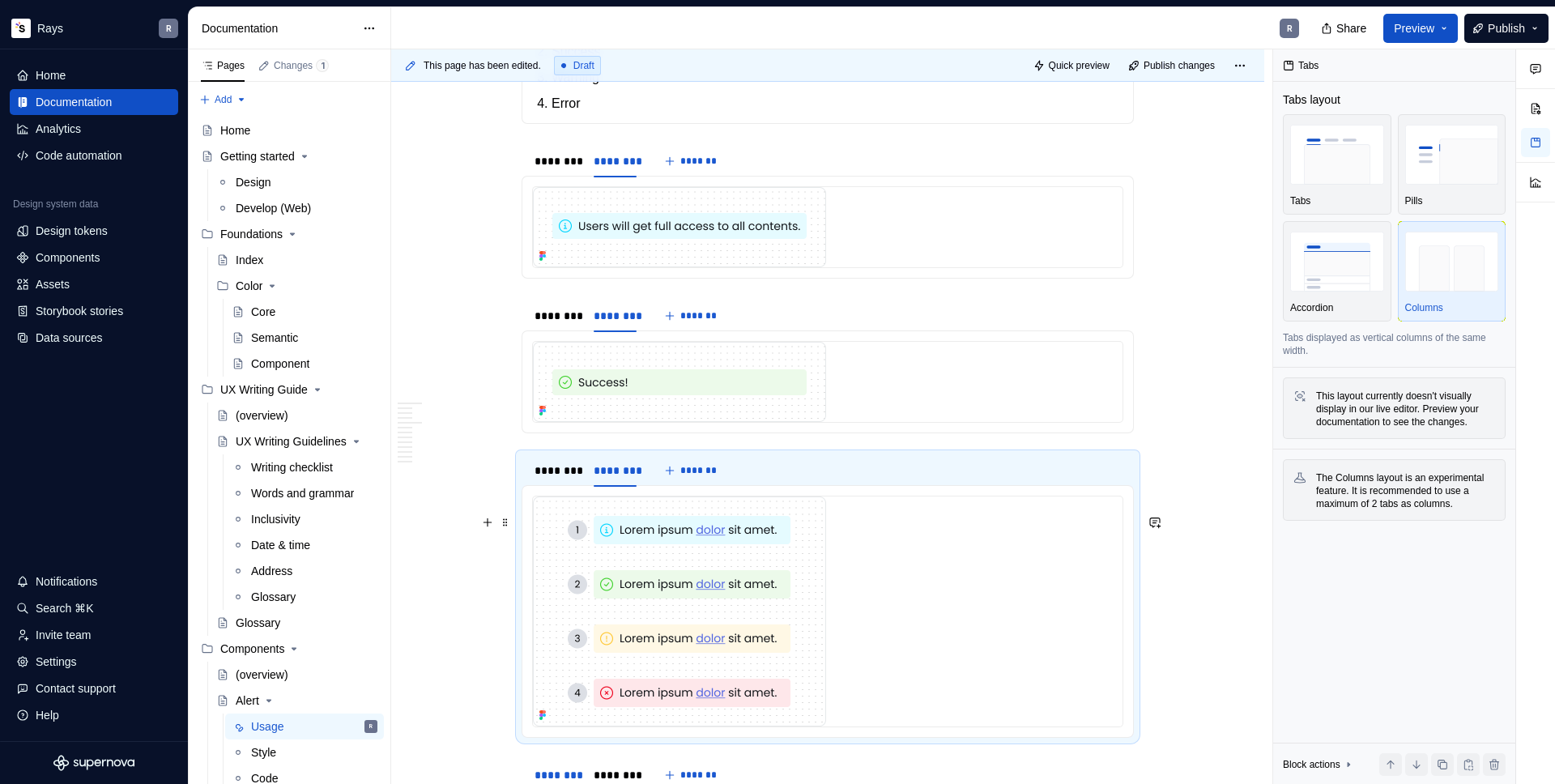
click at [605, 555] on img "To enrich screen reader interactions, please activate Accessibility in Grammarl…" at bounding box center [679, 611] width 293 height 230
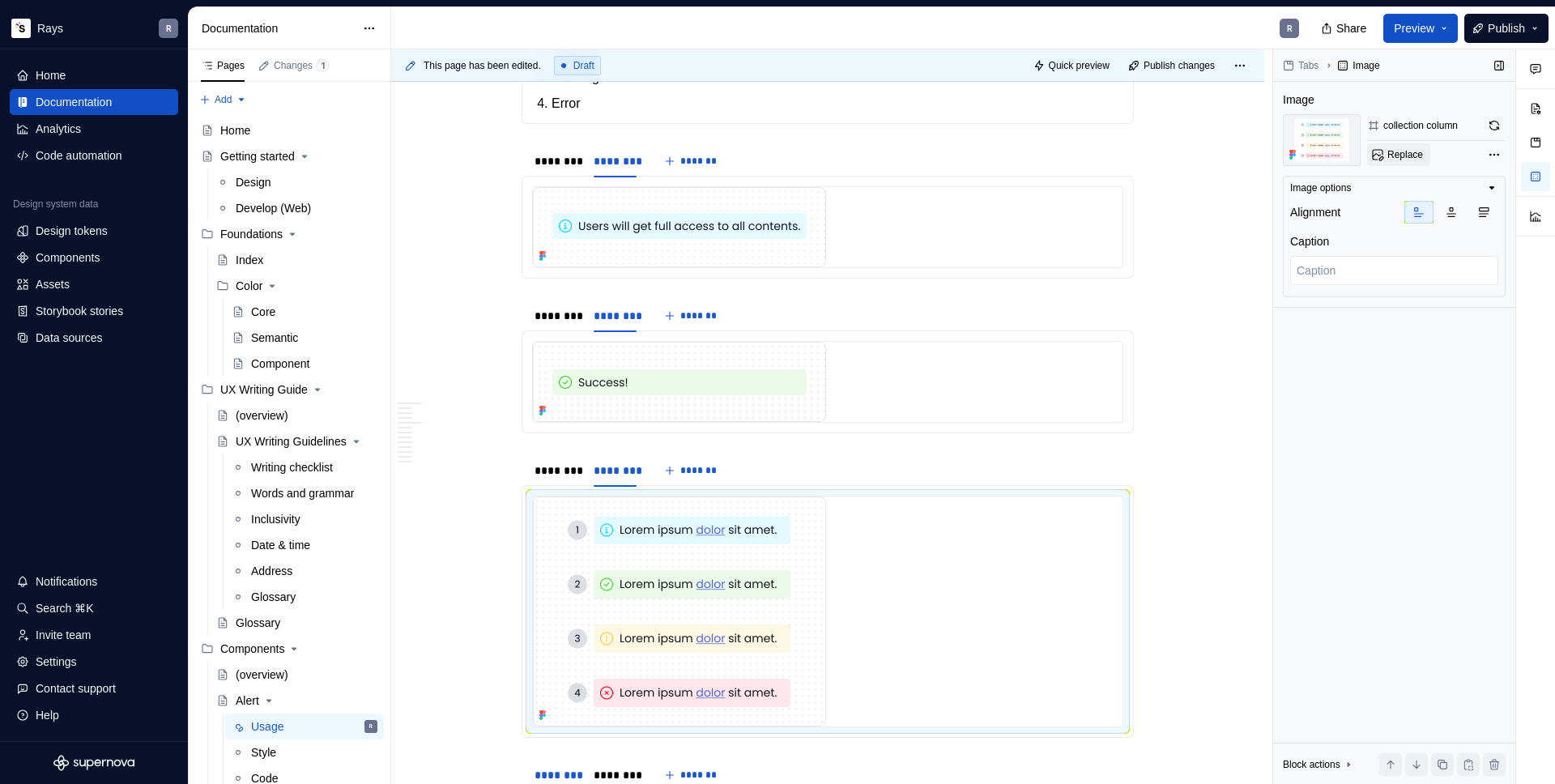
click at [1408, 150] on span "Replace" at bounding box center [1405, 155] width 35 height 13
type textarea "*"
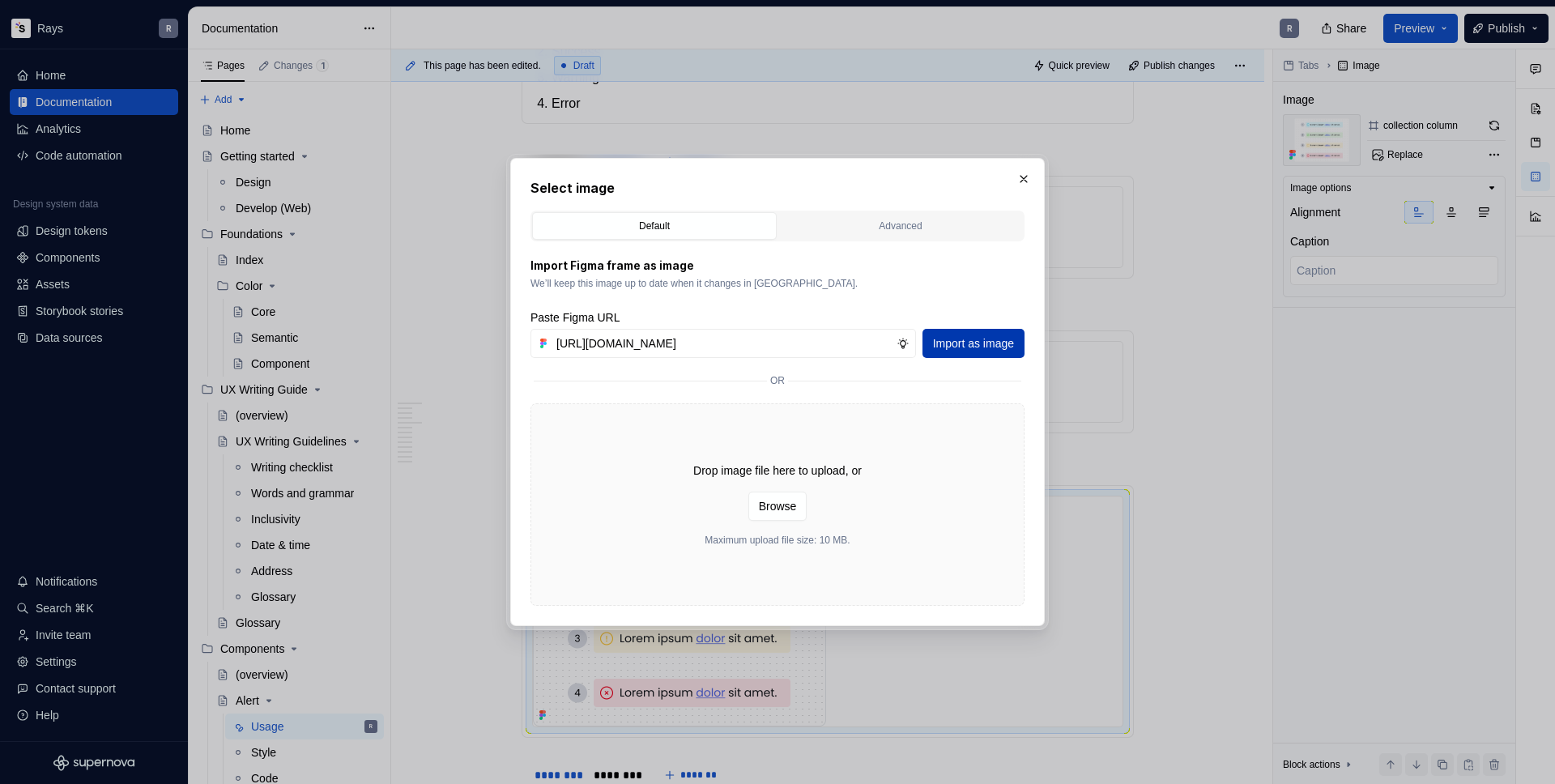
type input "[URL][DOMAIN_NAME]"
click at [957, 333] on button "Import as image" at bounding box center [974, 343] width 102 height 29
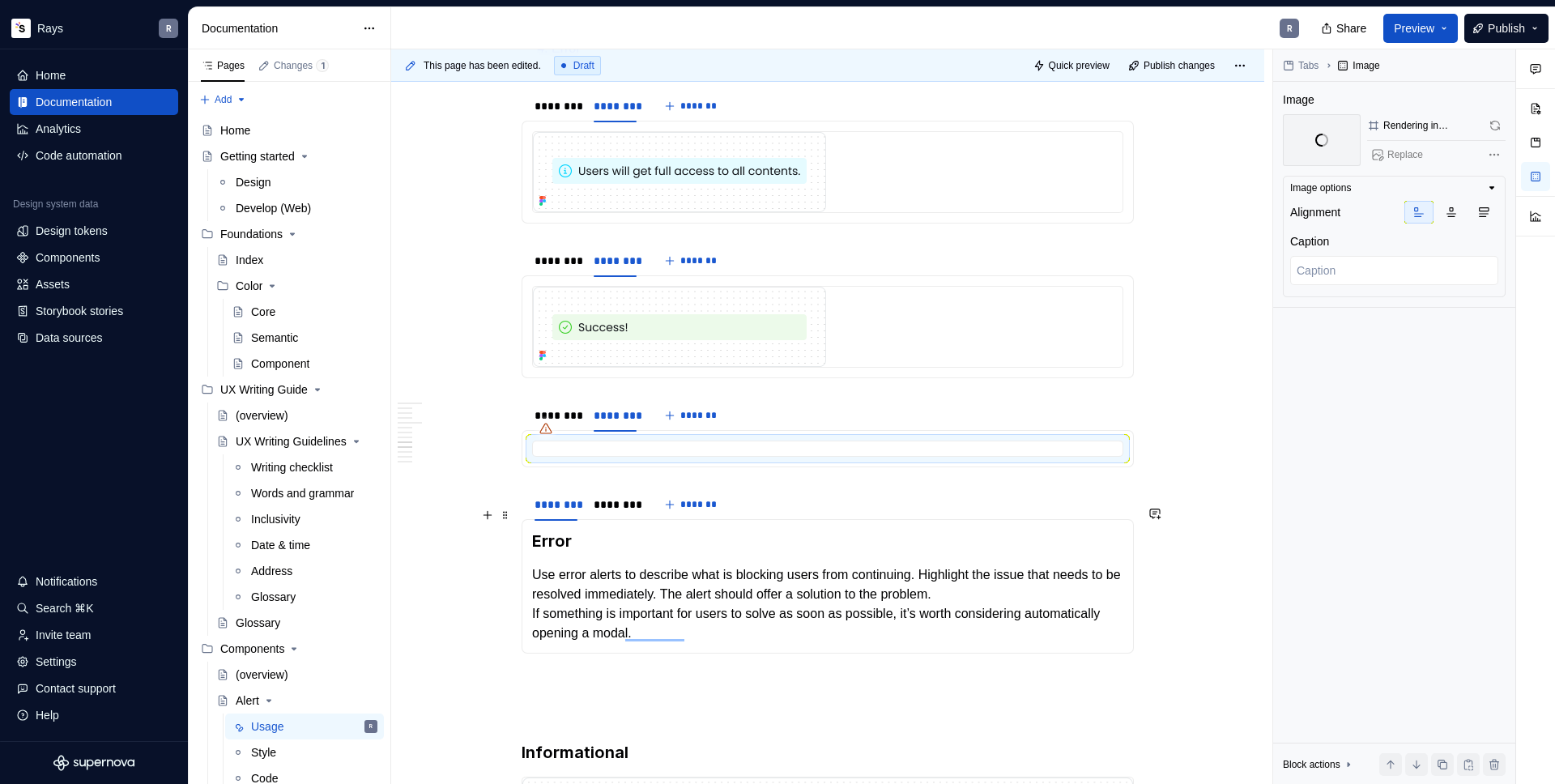
scroll to position [1702, 0]
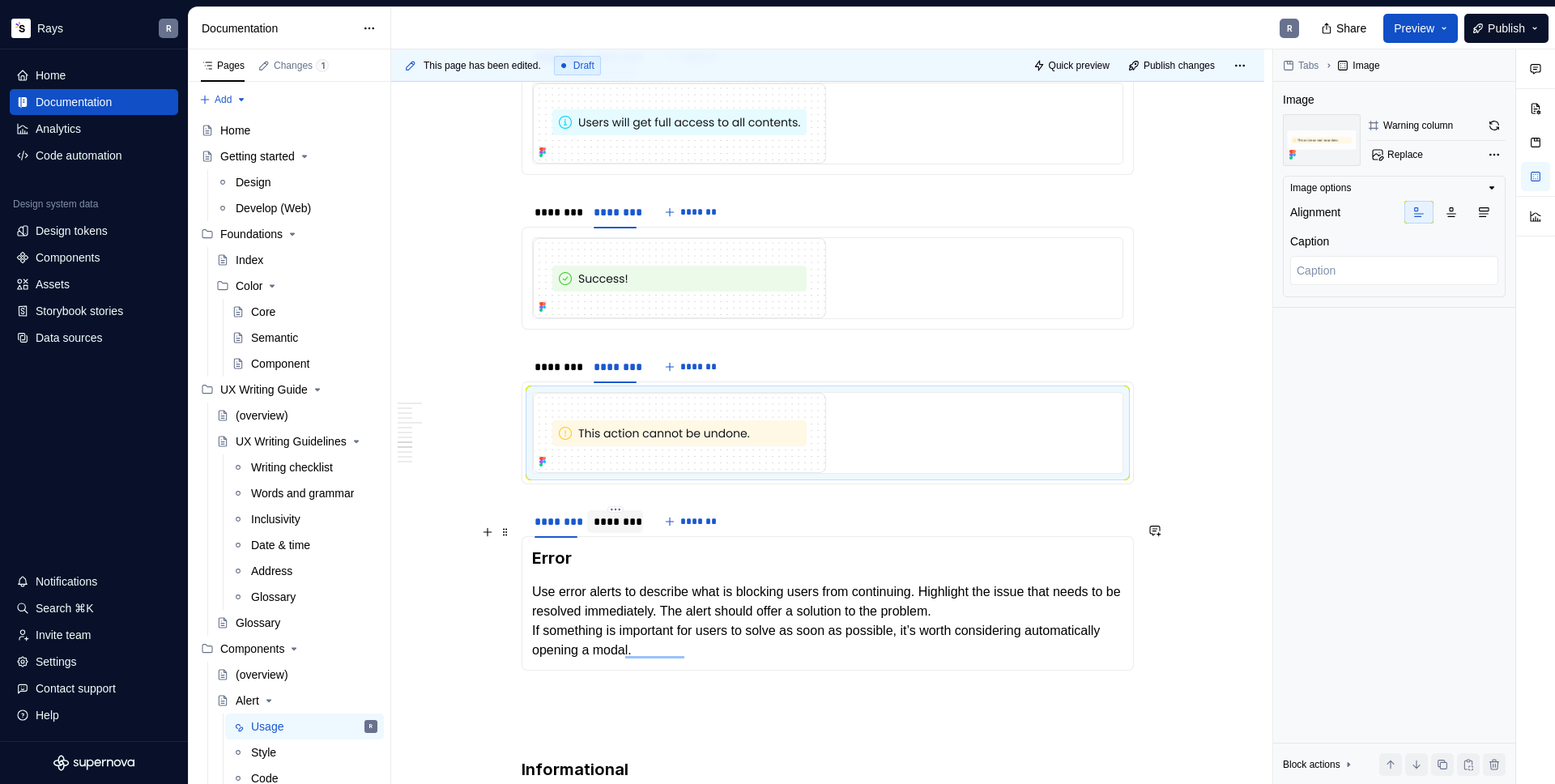
click at [607, 530] on div "********" at bounding box center [615, 520] width 43 height 16
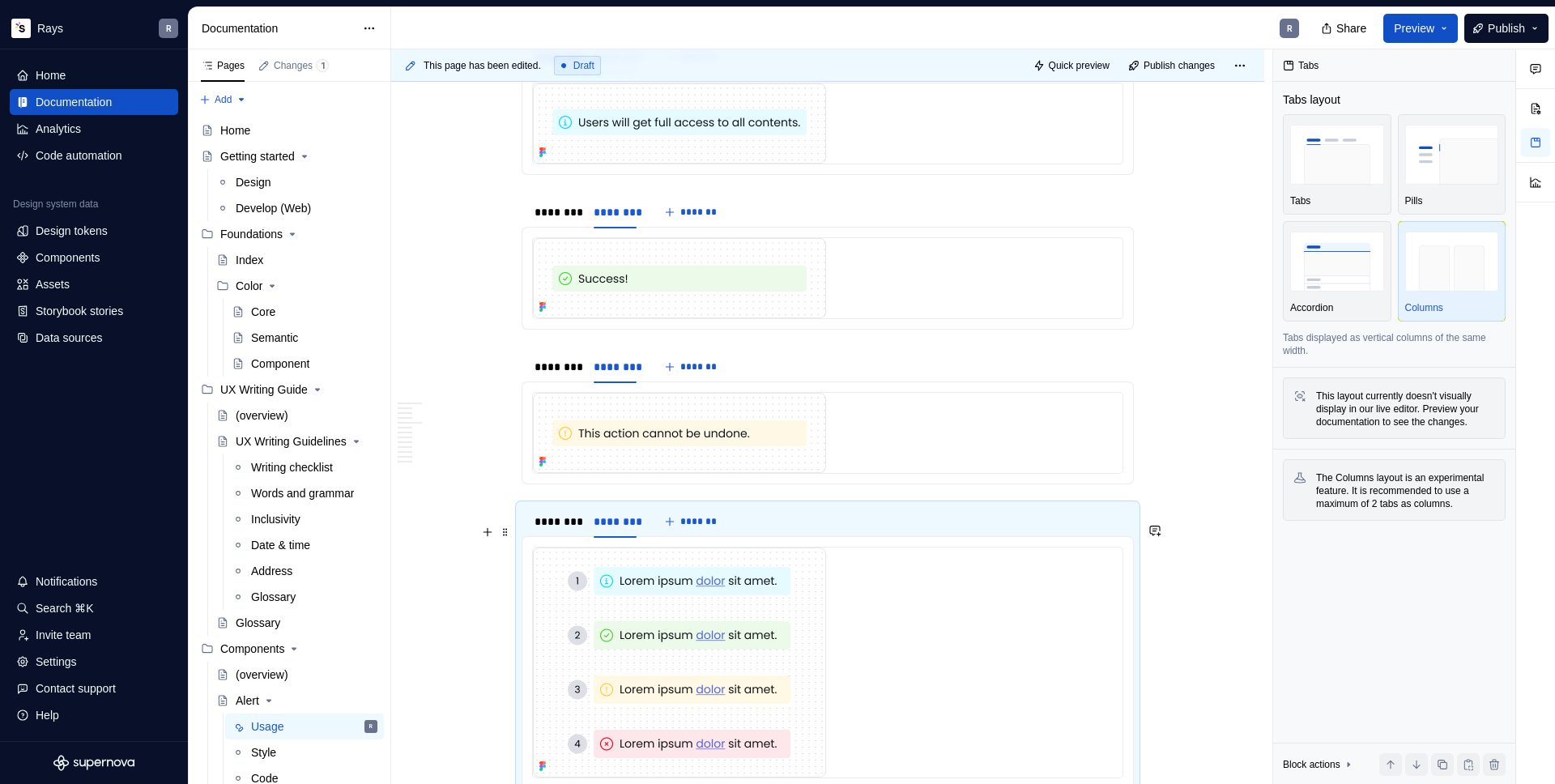
scroll to position [1778, 0]
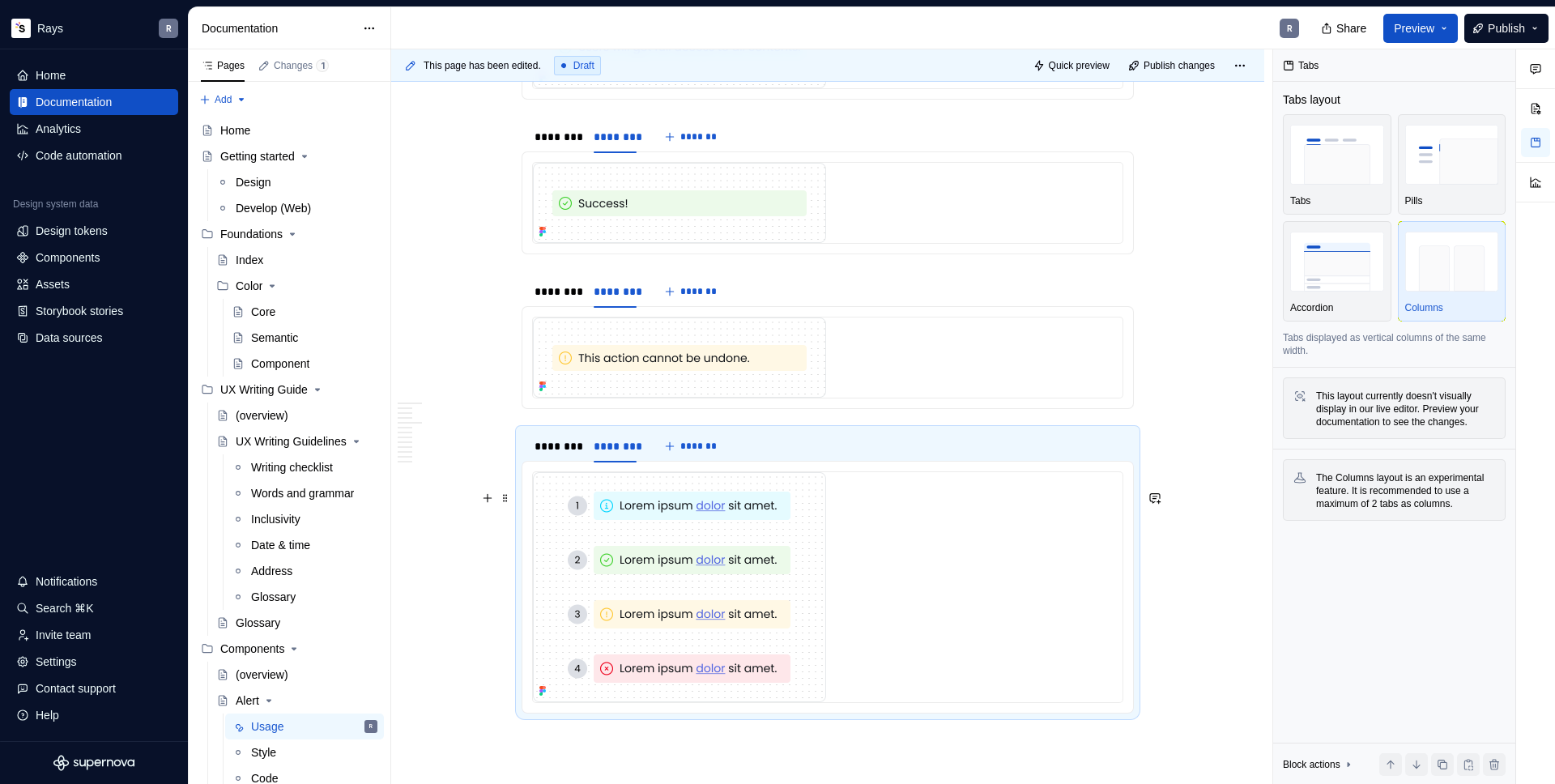
click at [611, 522] on img "To enrich screen reader interactions, please activate Accessibility in Grammarl…" at bounding box center [679, 587] width 293 height 230
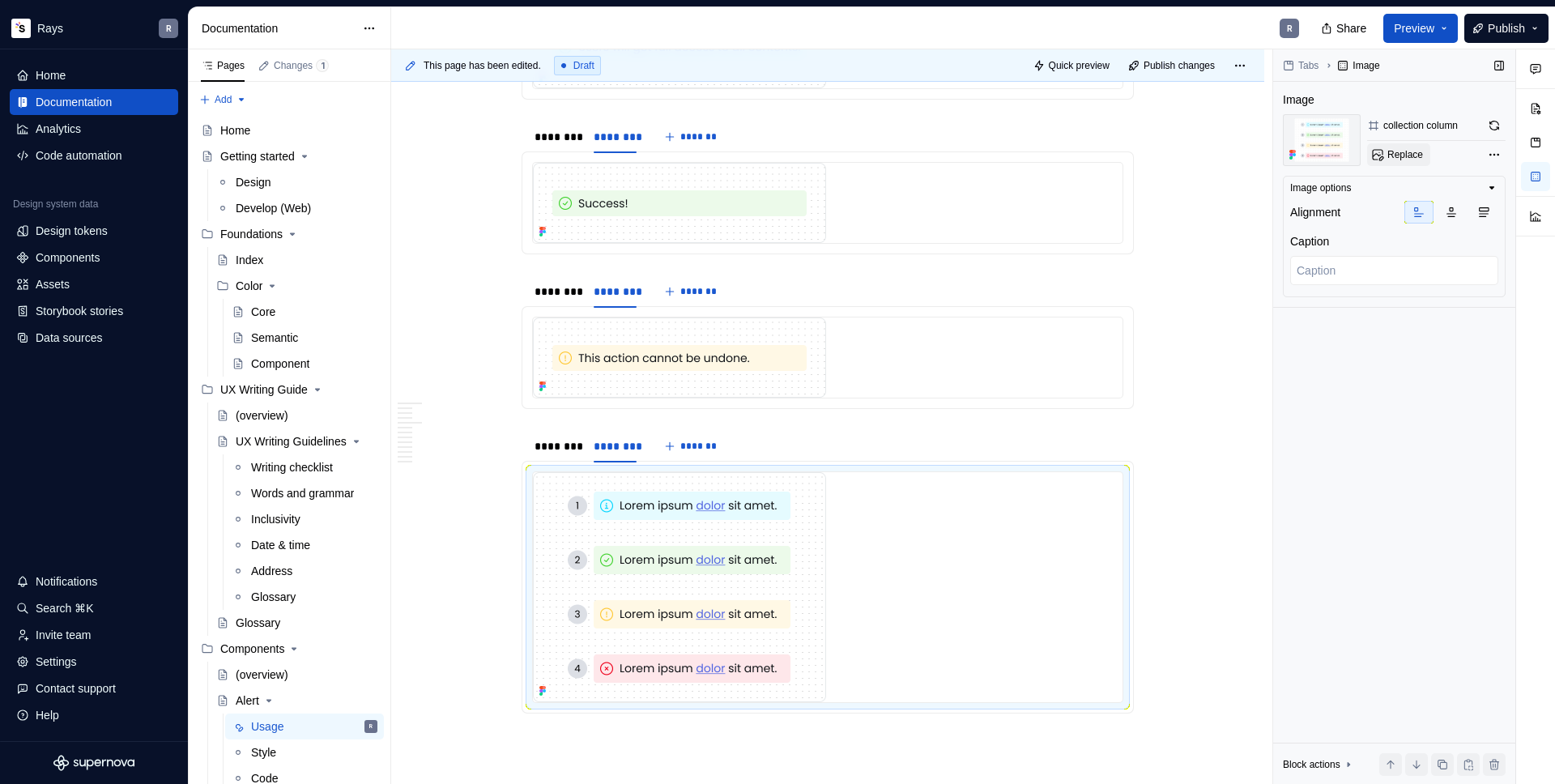
click at [1401, 153] on span "Replace" at bounding box center [1405, 155] width 35 height 13
type textarea "*"
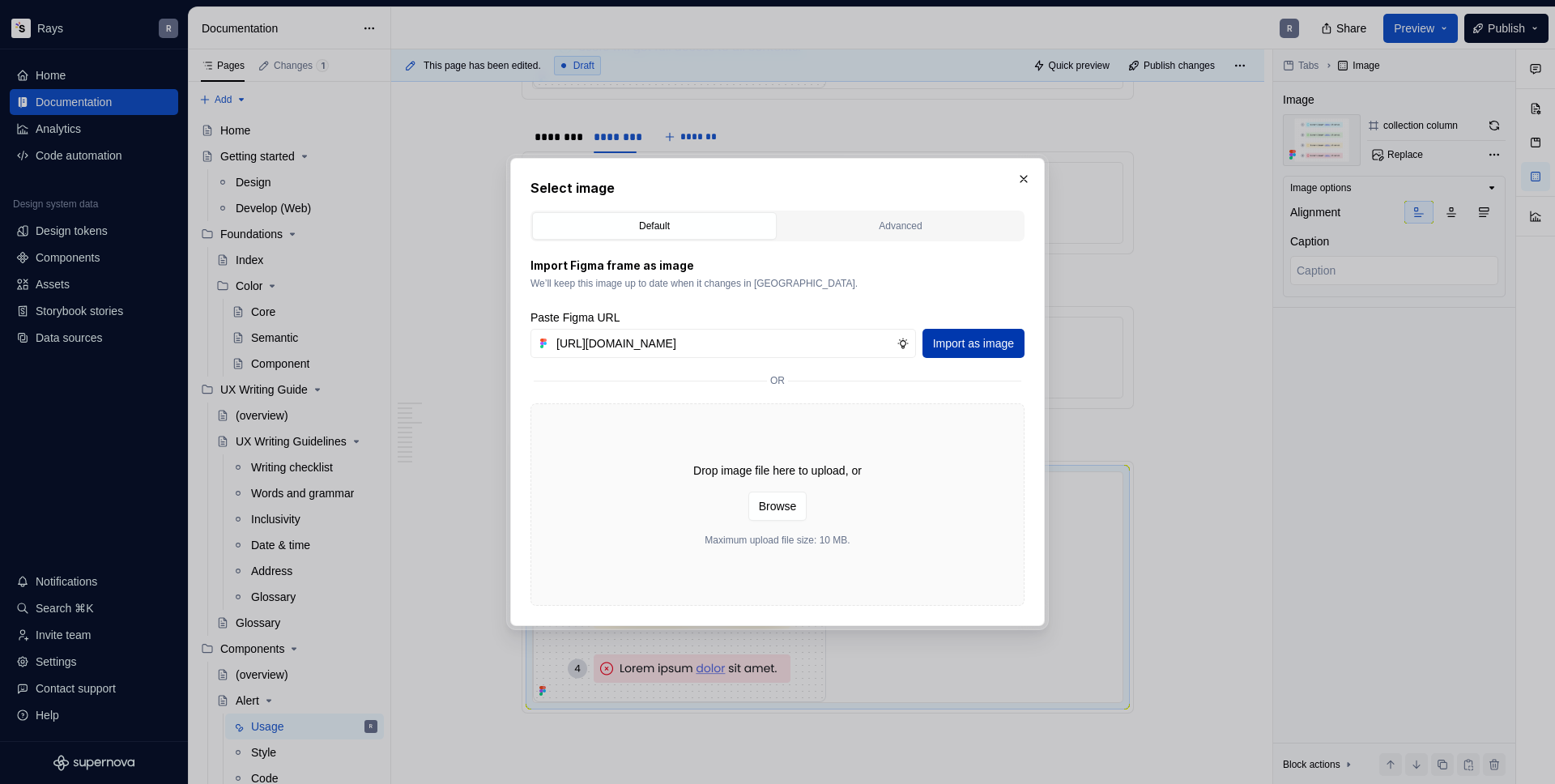
type input "[URL][DOMAIN_NAME]"
click at [961, 341] on span "Import as image" at bounding box center [973, 343] width 81 height 16
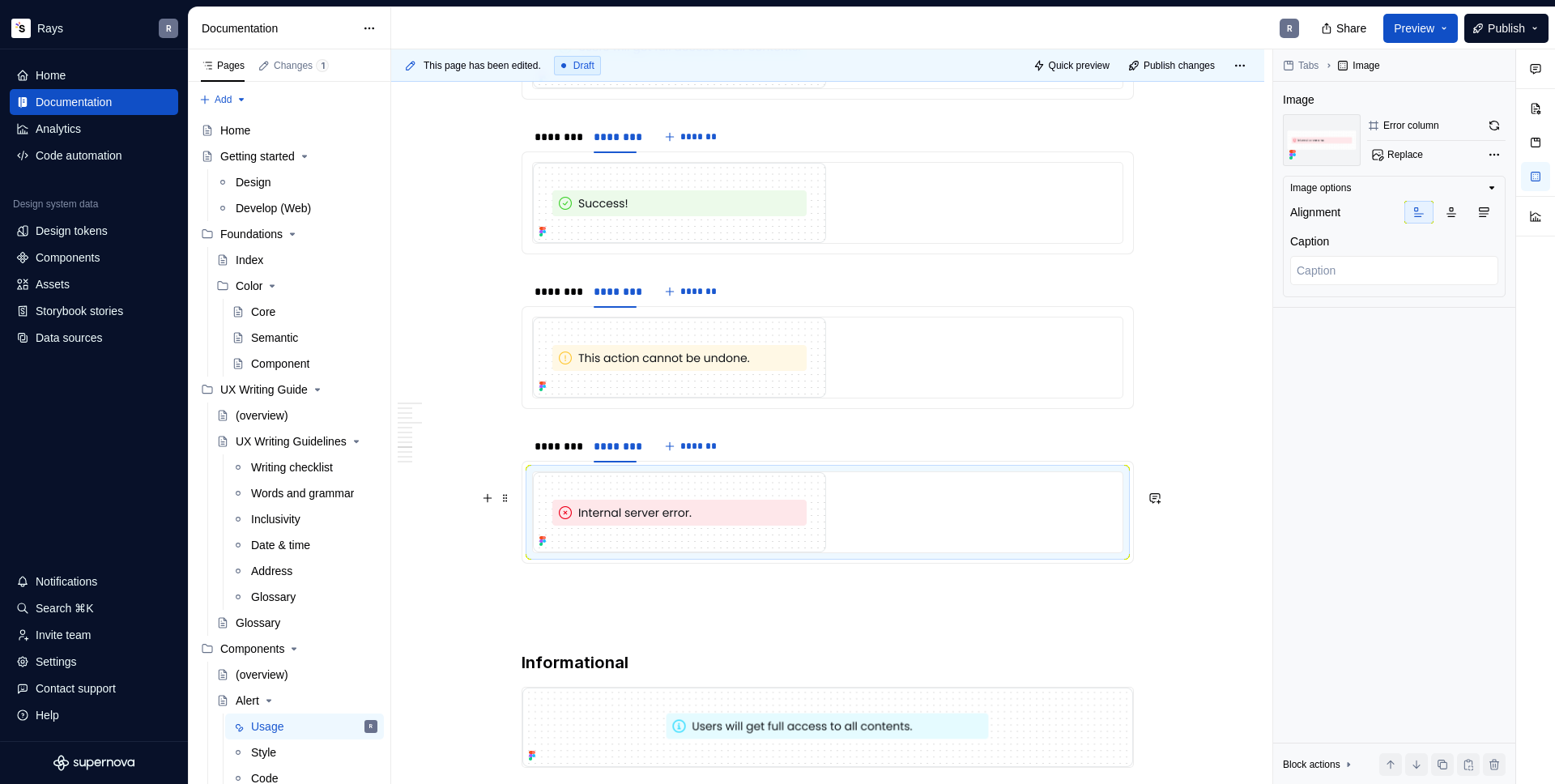
click at [650, 533] on img "To enrich screen reader interactions, please activate Accessibility in Grammarl…" at bounding box center [679, 512] width 293 height 80
click at [1419, 152] on span "Replace" at bounding box center [1405, 155] width 35 height 13
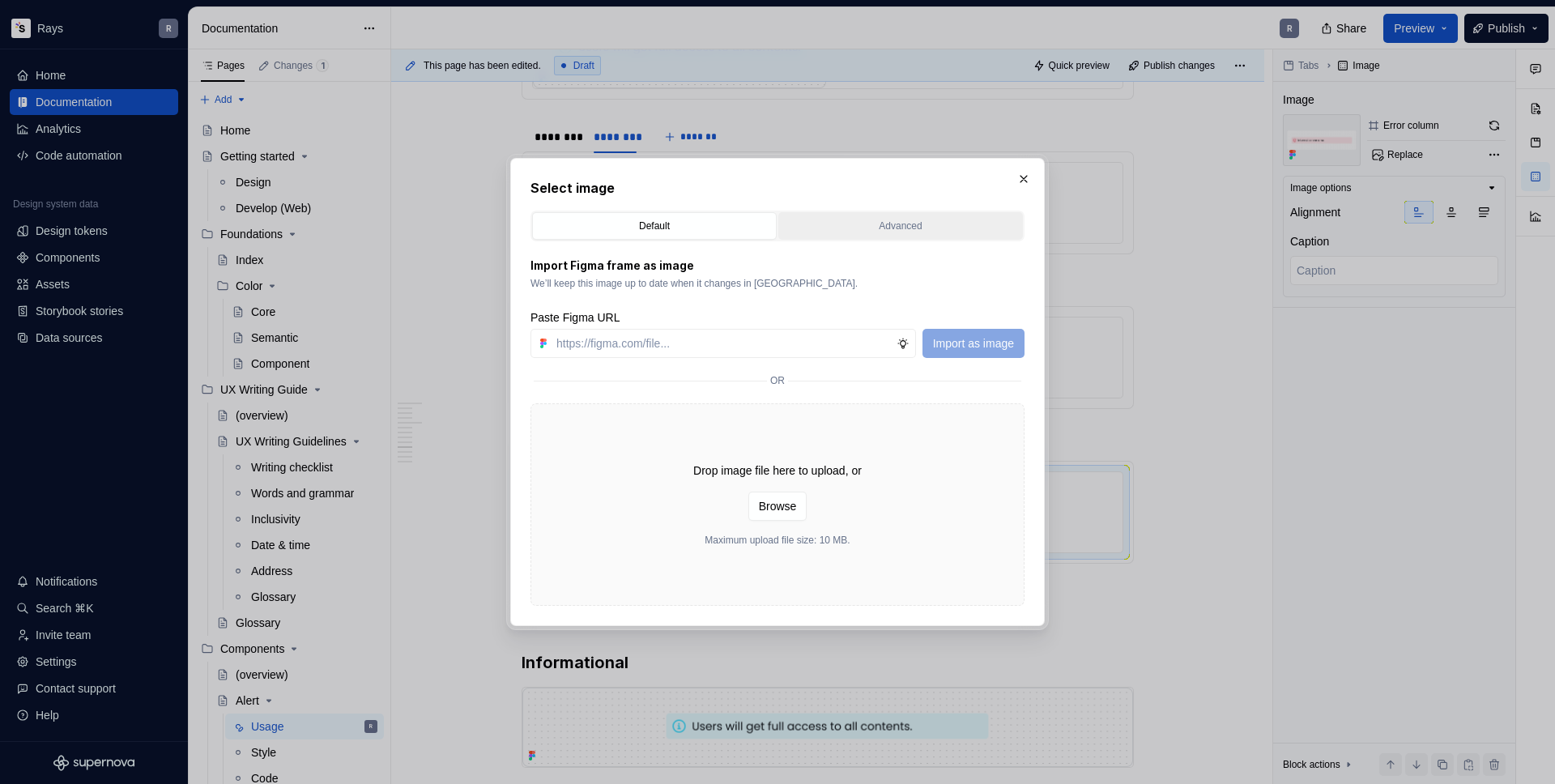
click at [909, 224] on div "Advanced" at bounding box center [900, 225] width 234 height 16
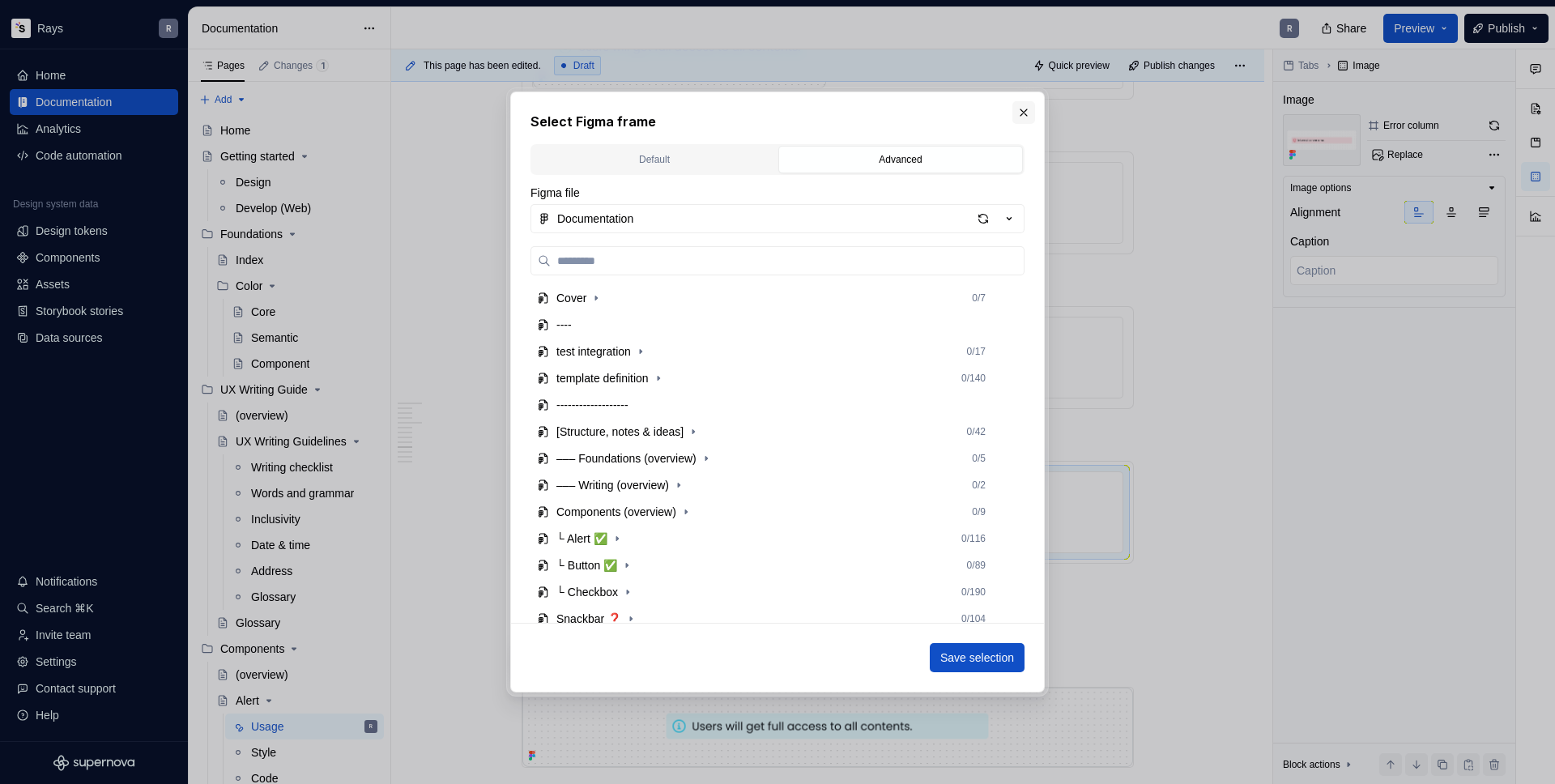
click at [1021, 105] on button "button" at bounding box center [1023, 113] width 22 height 22
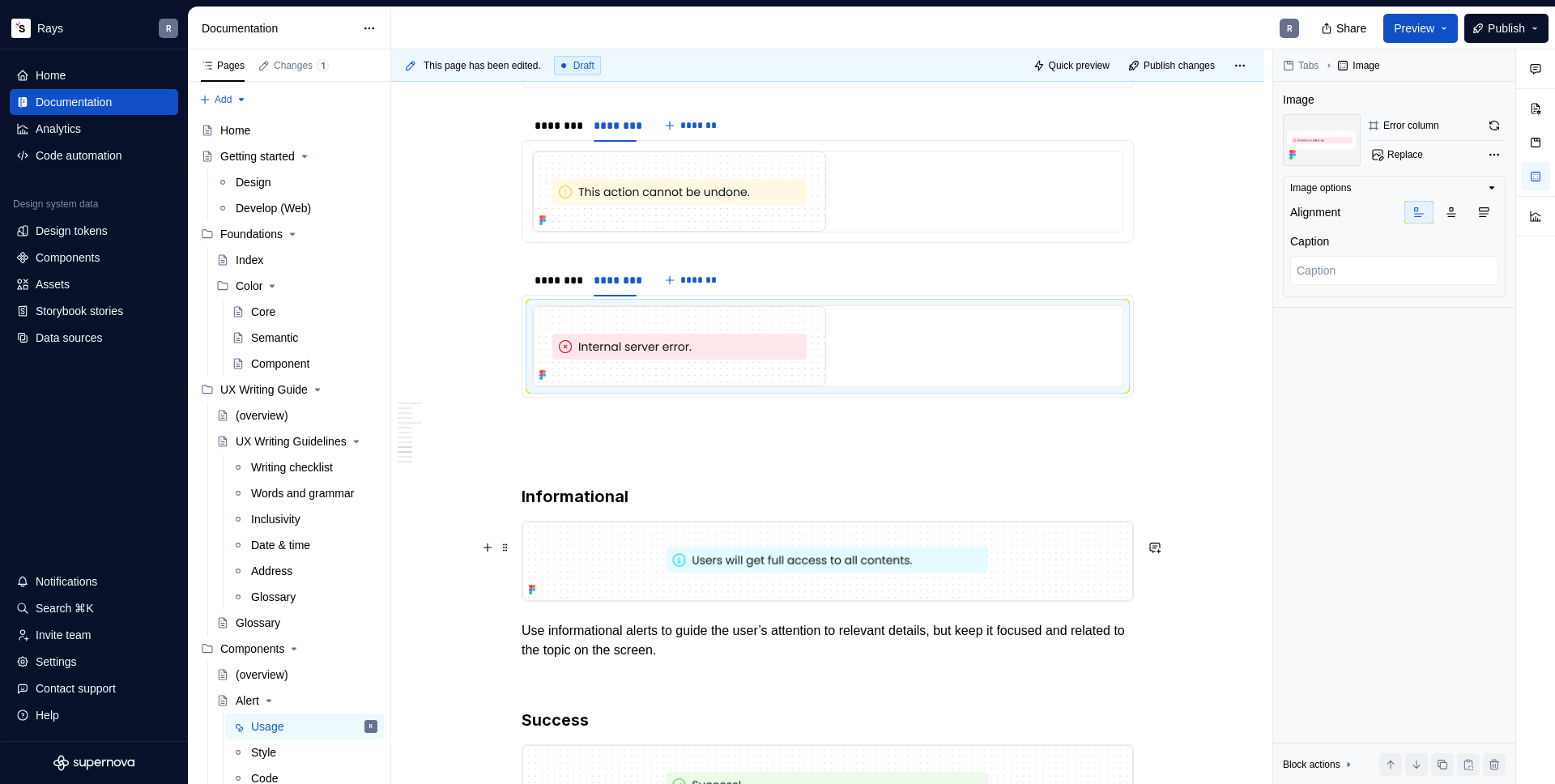
scroll to position [1753, 0]
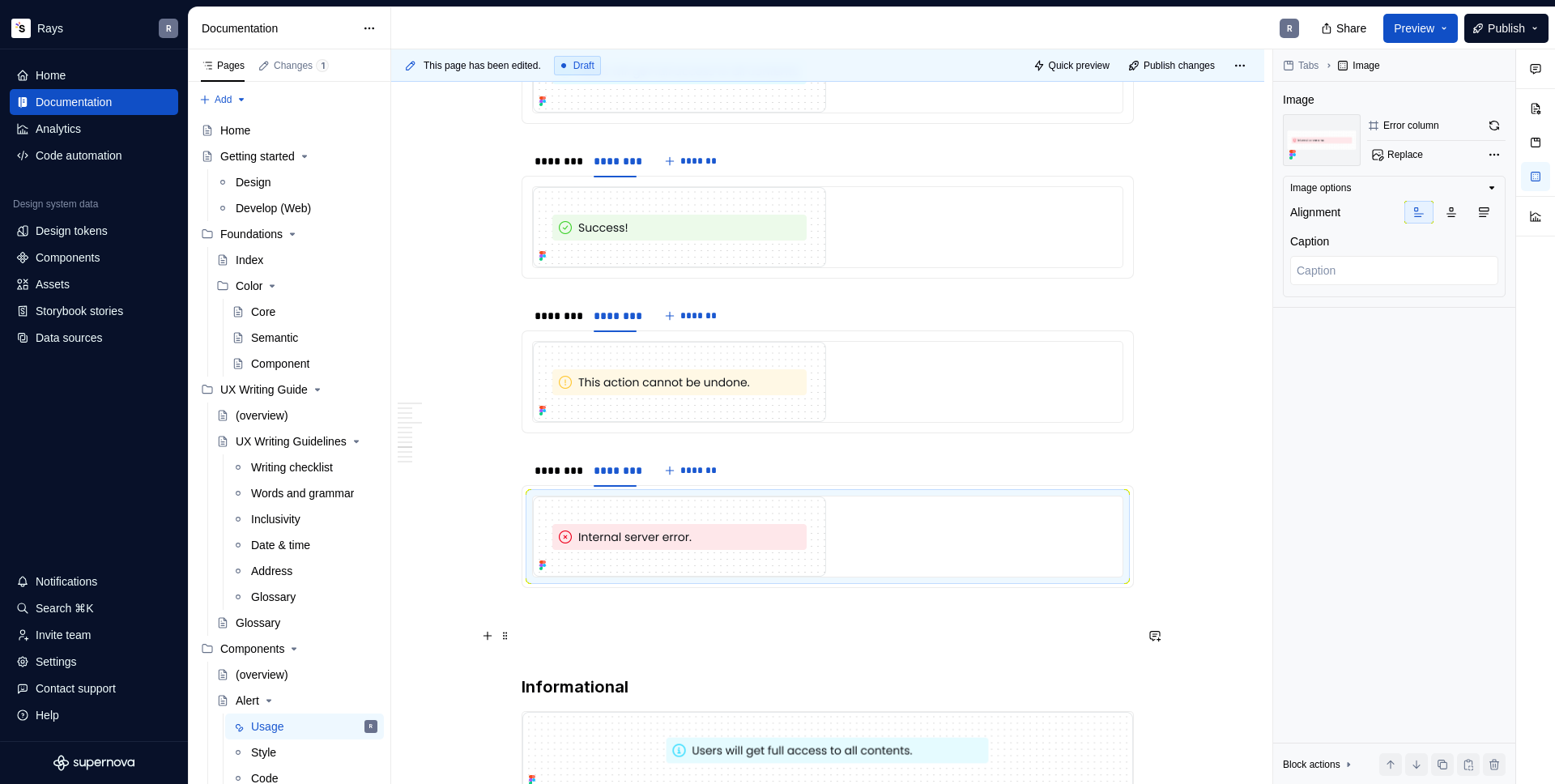
click at [540, 649] on div "Guidelines Use an alert component when you want to give the user essential info…" at bounding box center [828, 99] width 613 height 3060
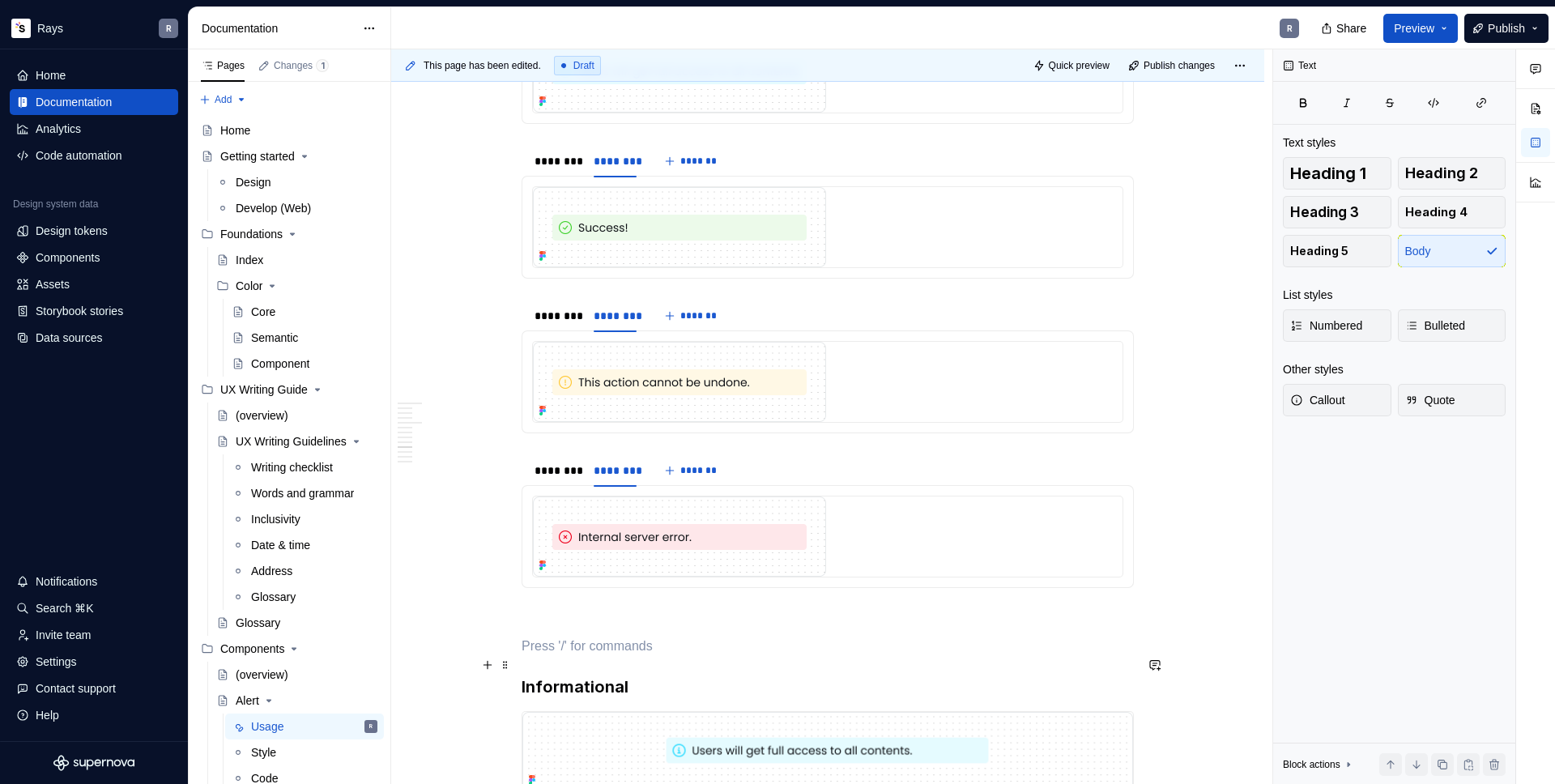
click at [512, 664] on div "Guidelines Use an alert component when you want to give the user essential info…" at bounding box center [828, 206] width 873 height 3353
click at [507, 665] on span at bounding box center [506, 665] width 13 height 22
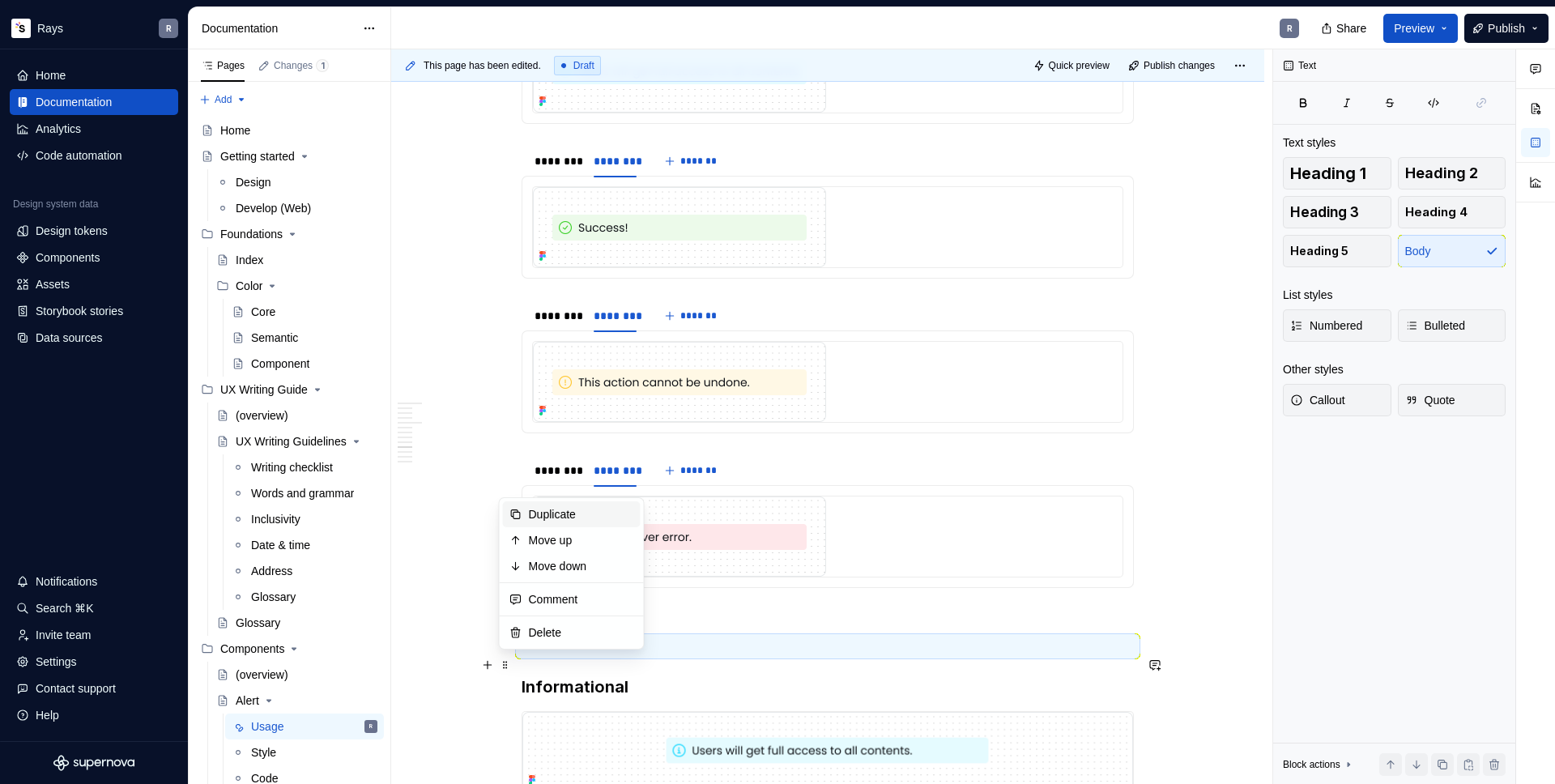
click at [575, 518] on div "Duplicate" at bounding box center [581, 514] width 105 height 16
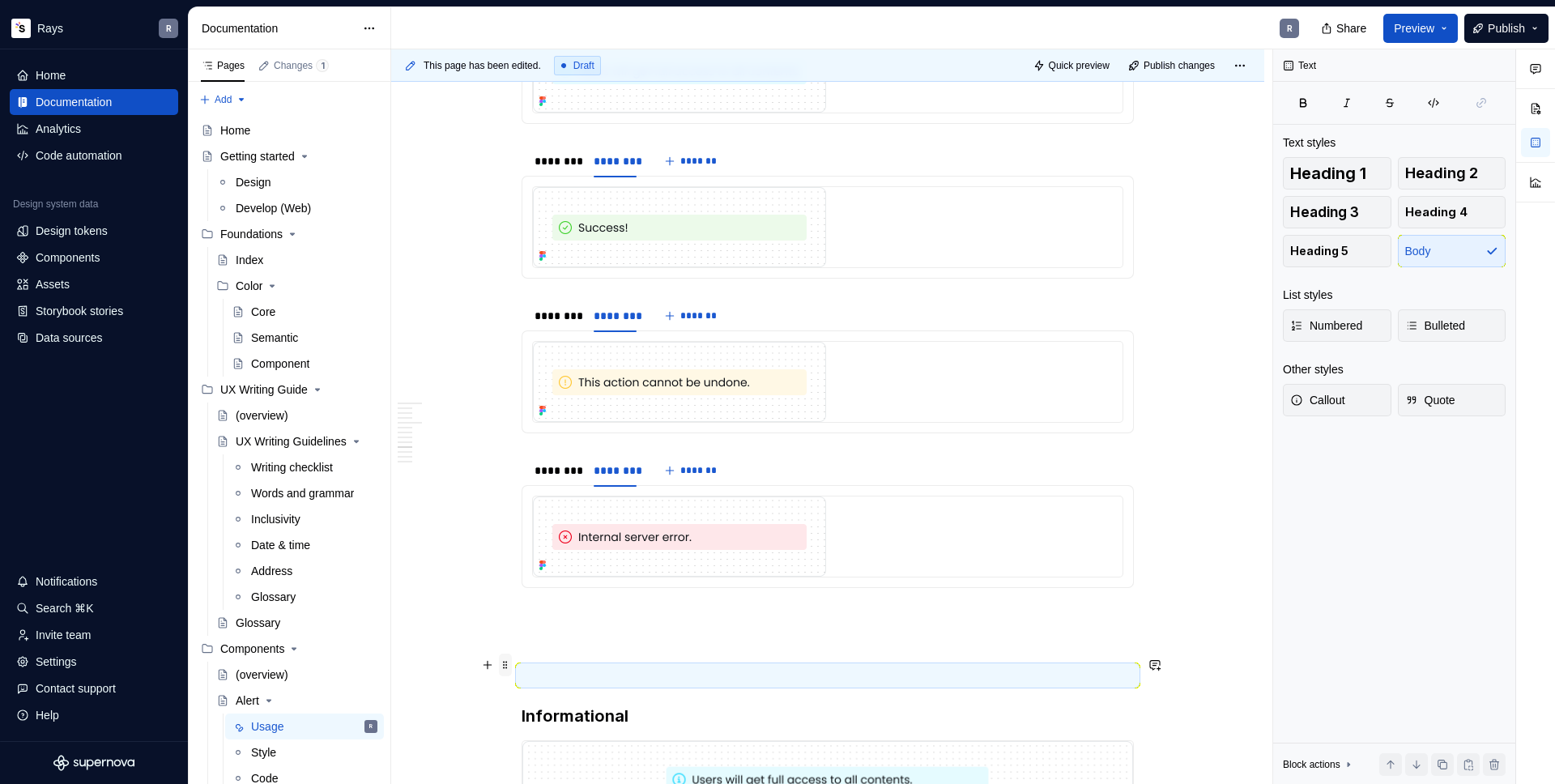
click at [507, 669] on span at bounding box center [506, 665] width 13 height 22
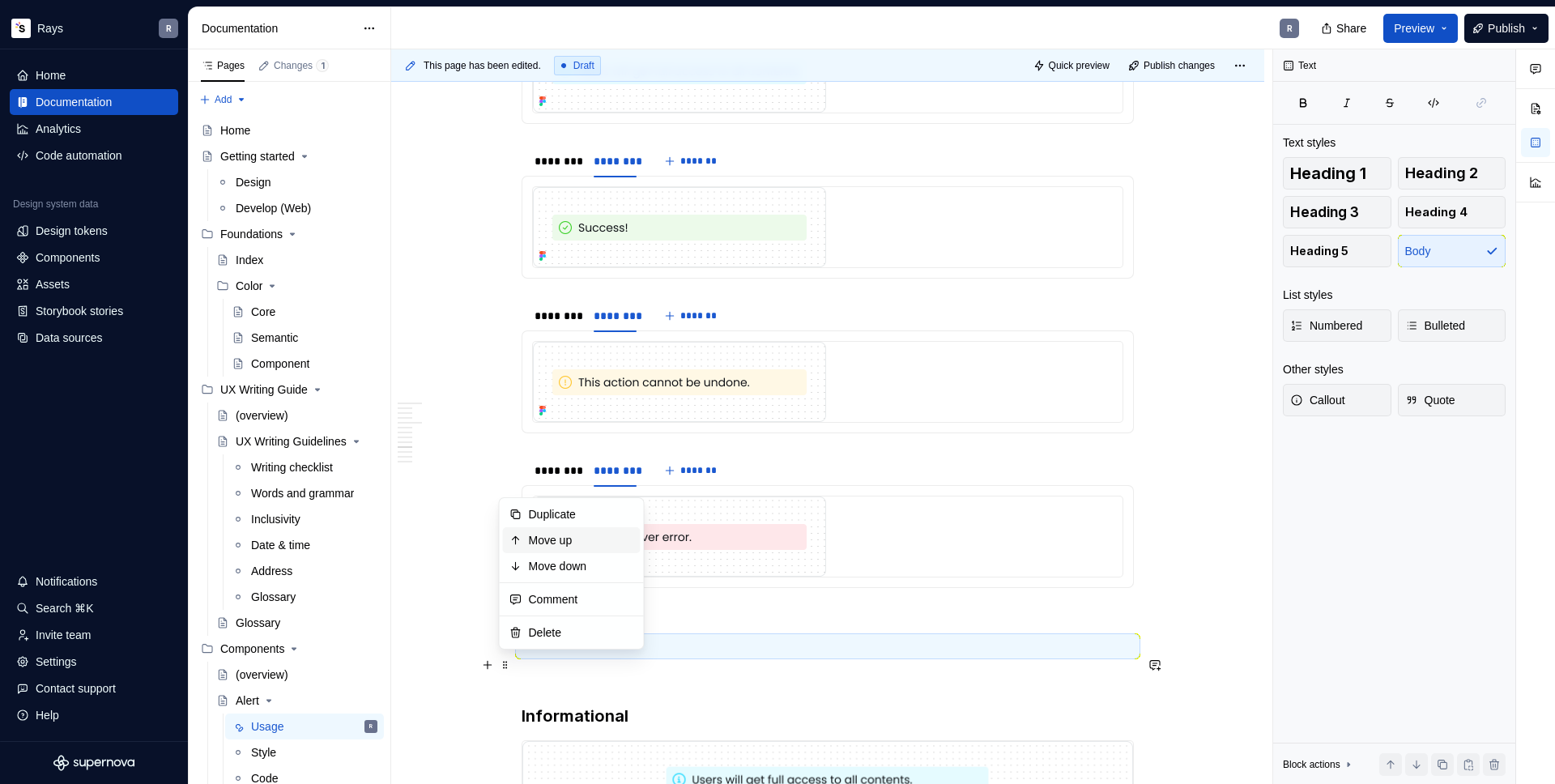
click at [555, 539] on div "Move up" at bounding box center [581, 539] width 105 height 16
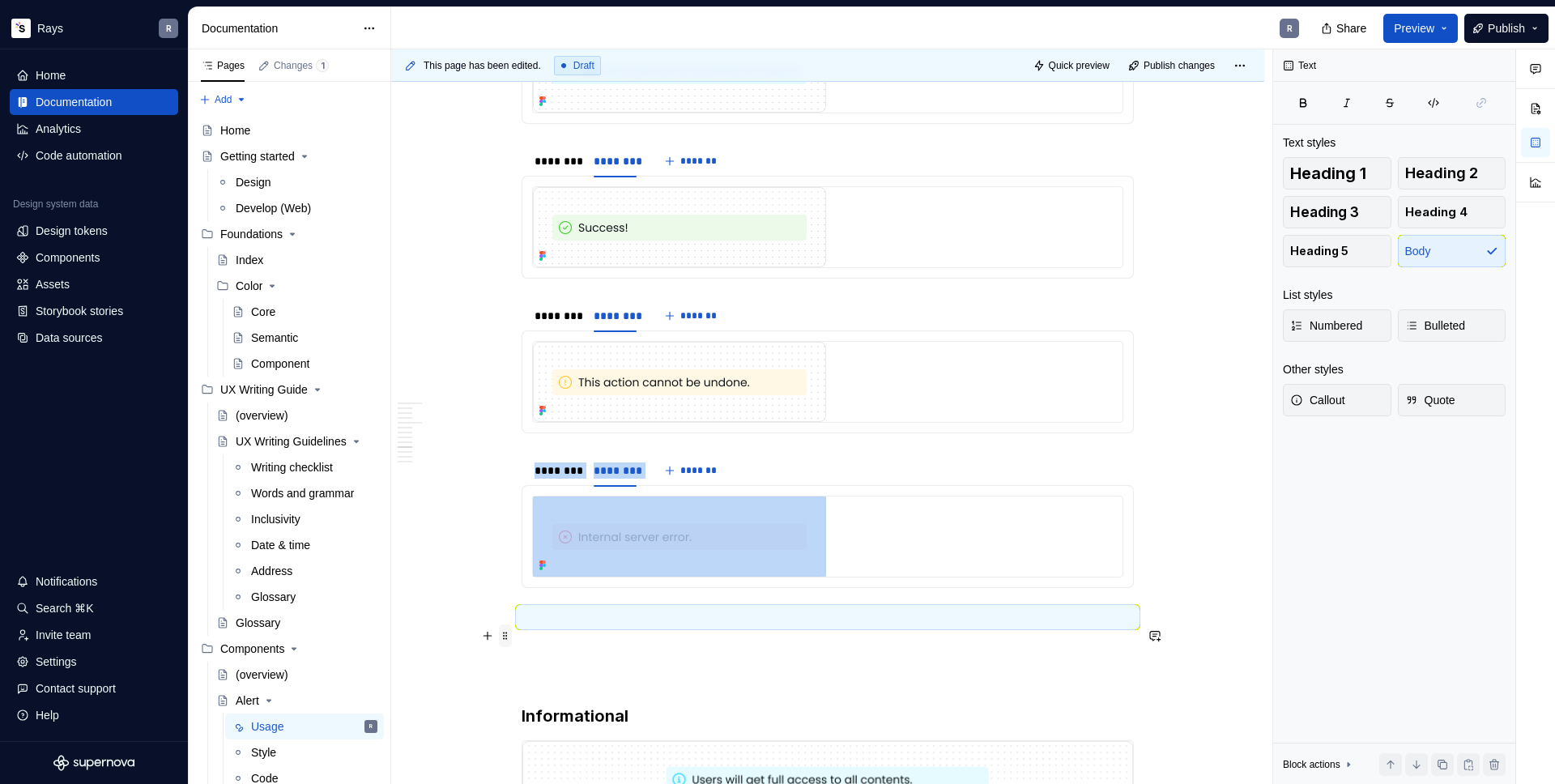
click at [507, 636] on span at bounding box center [506, 636] width 13 height 22
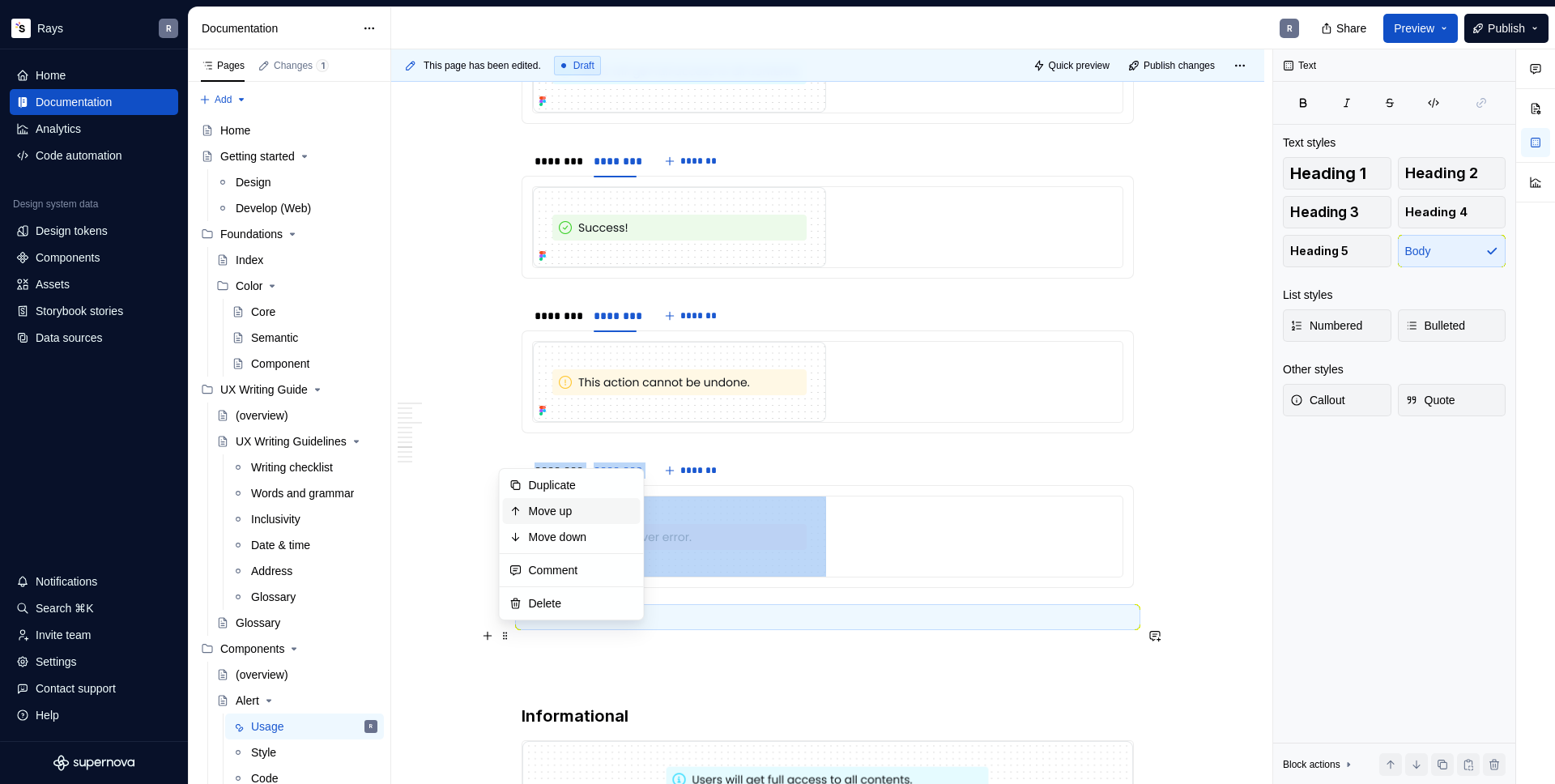
click at [551, 520] on div "Move up" at bounding box center [572, 511] width 138 height 26
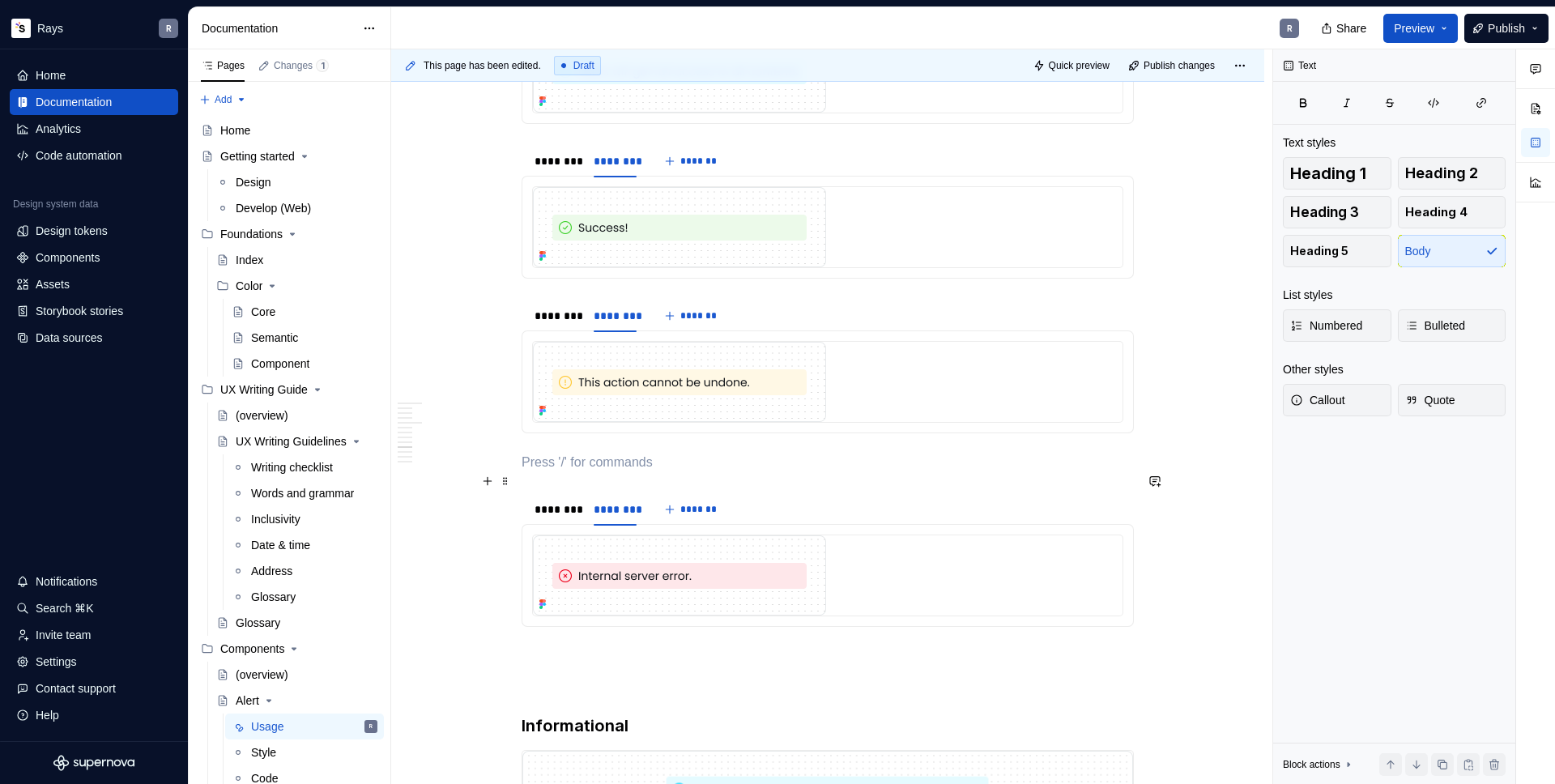
click at [522, 472] on p "To enrich screen reader interactions, please activate Accessibility in Grammarl…" at bounding box center [828, 462] width 613 height 20
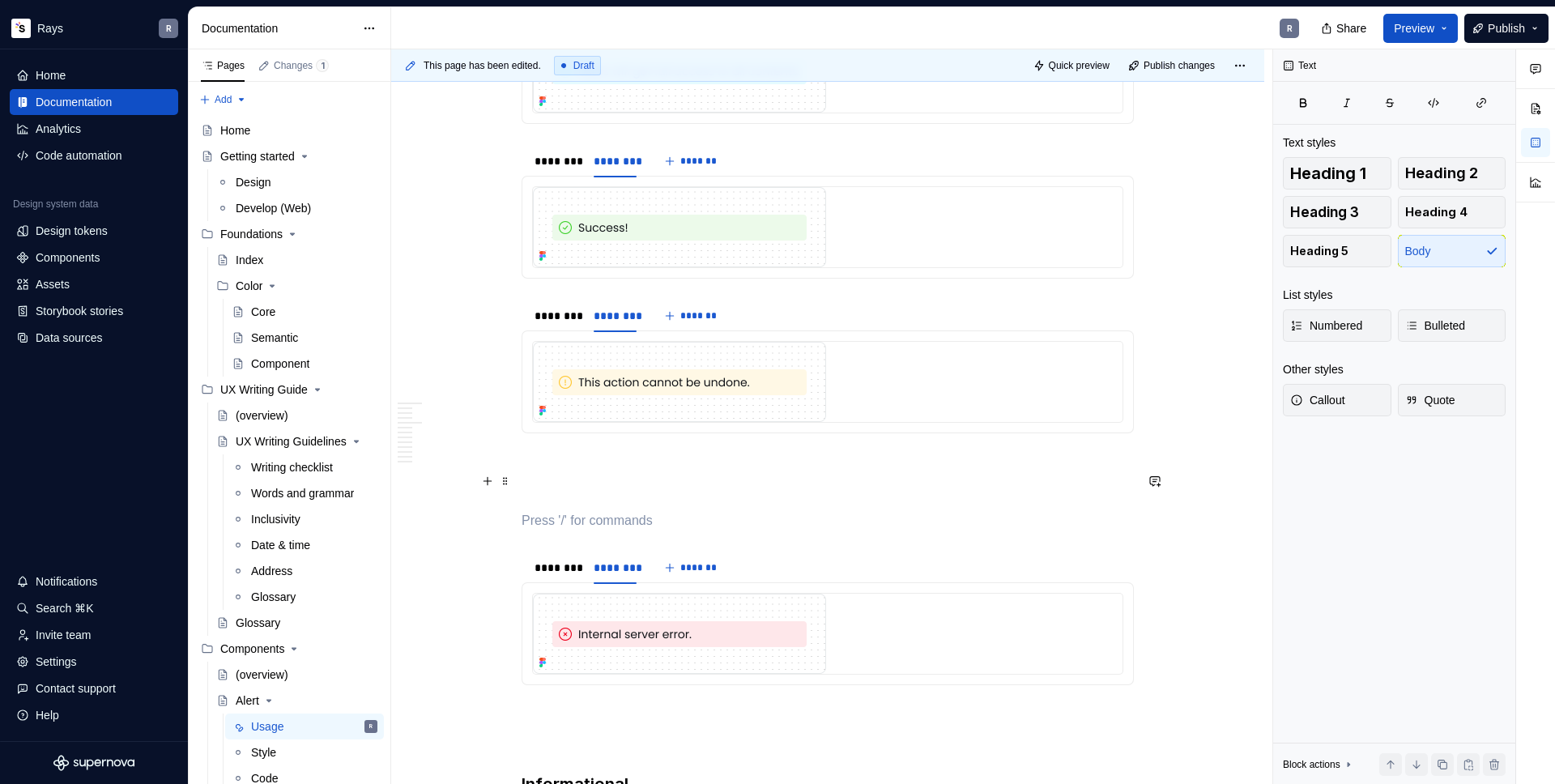
click at [540, 472] on p "To enrich screen reader interactions, please activate Accessibility in Grammarl…" at bounding box center [828, 462] width 613 height 20
click at [507, 486] on span at bounding box center [506, 481] width 13 height 22
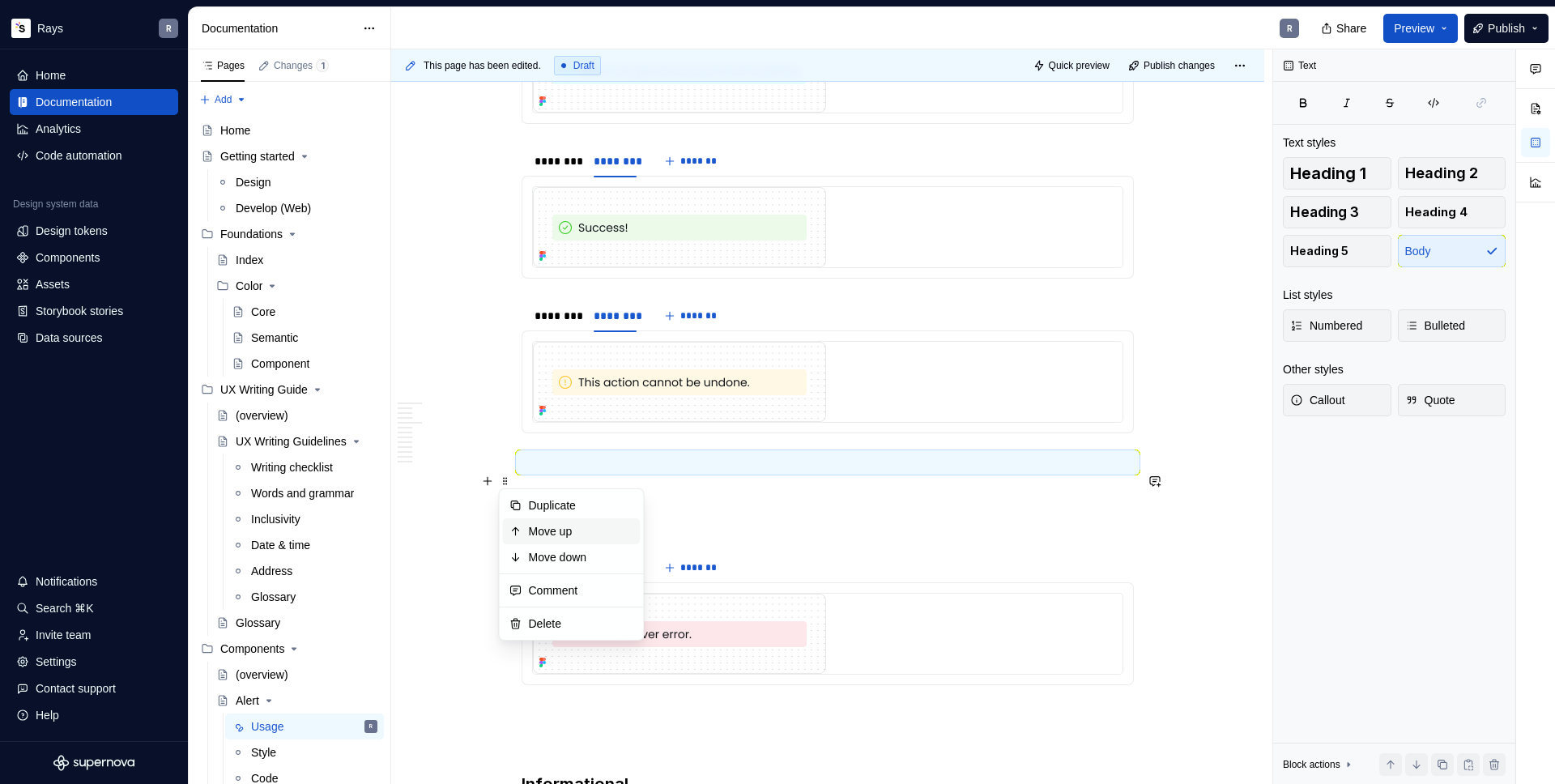
click at [534, 520] on div "Move up" at bounding box center [572, 532] width 138 height 26
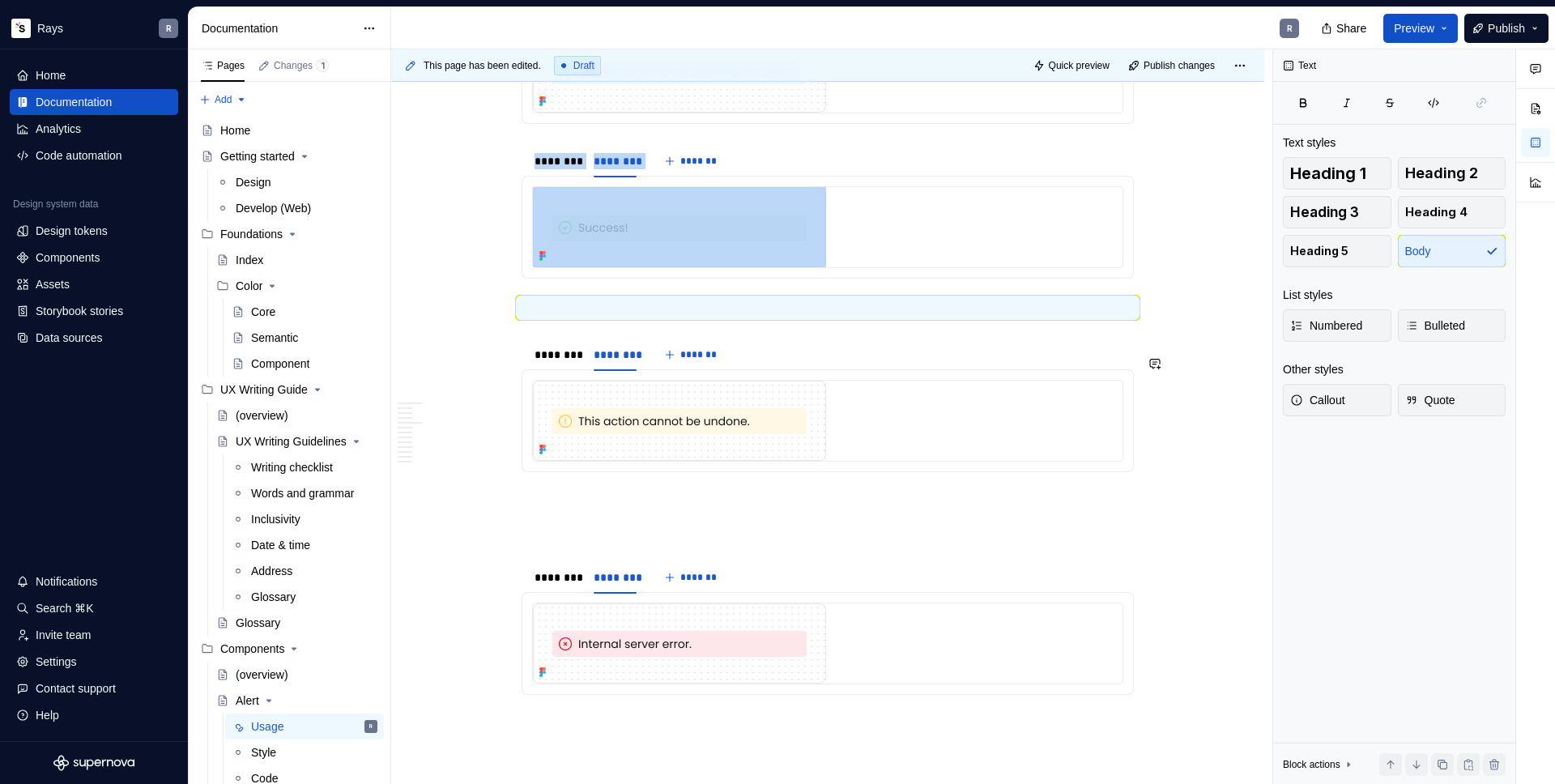
scroll to position [1706, 0]
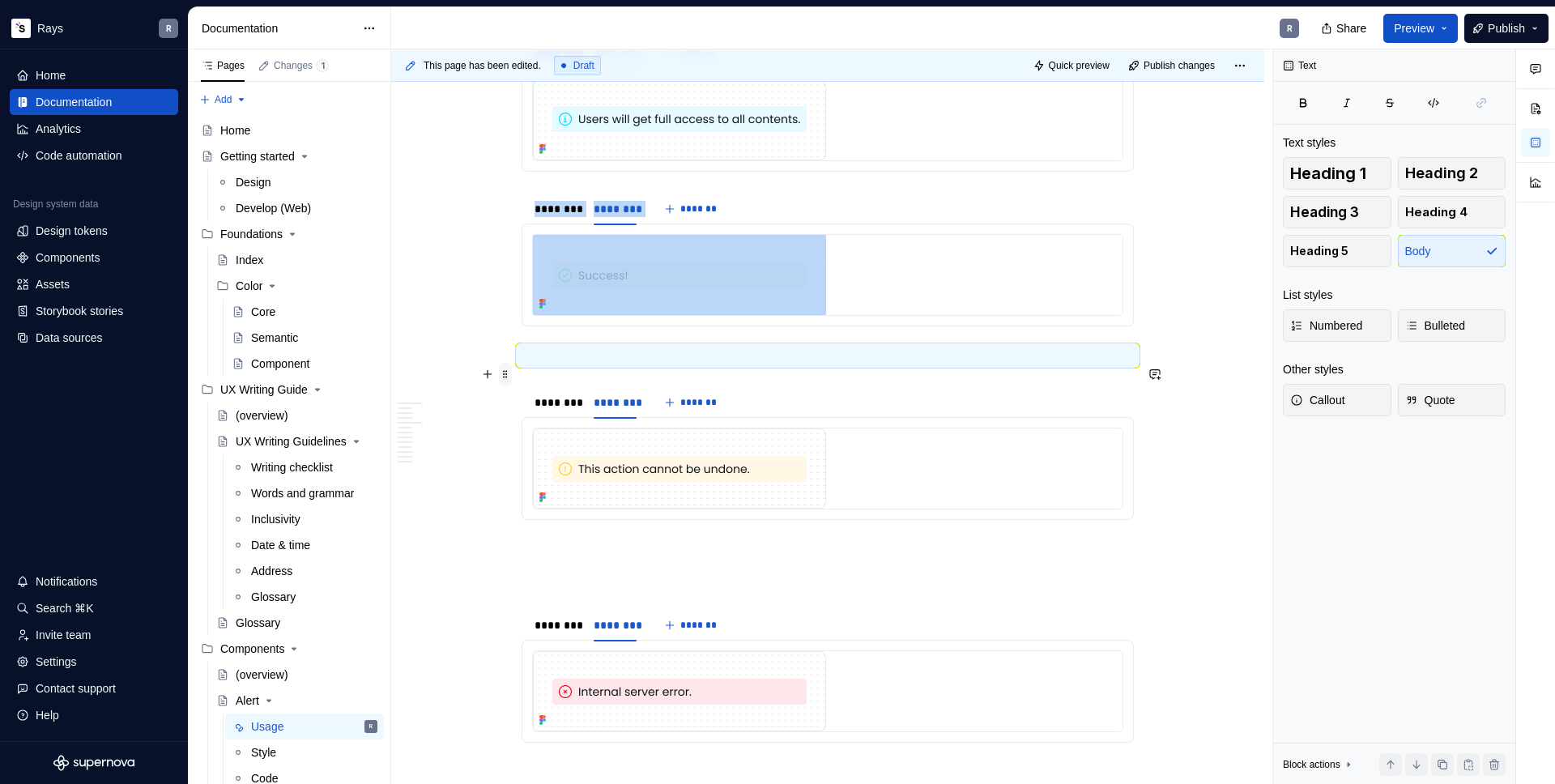
click at [501, 374] on span at bounding box center [506, 374] width 13 height 22
click at [540, 421] on div "Move up" at bounding box center [581, 424] width 105 height 16
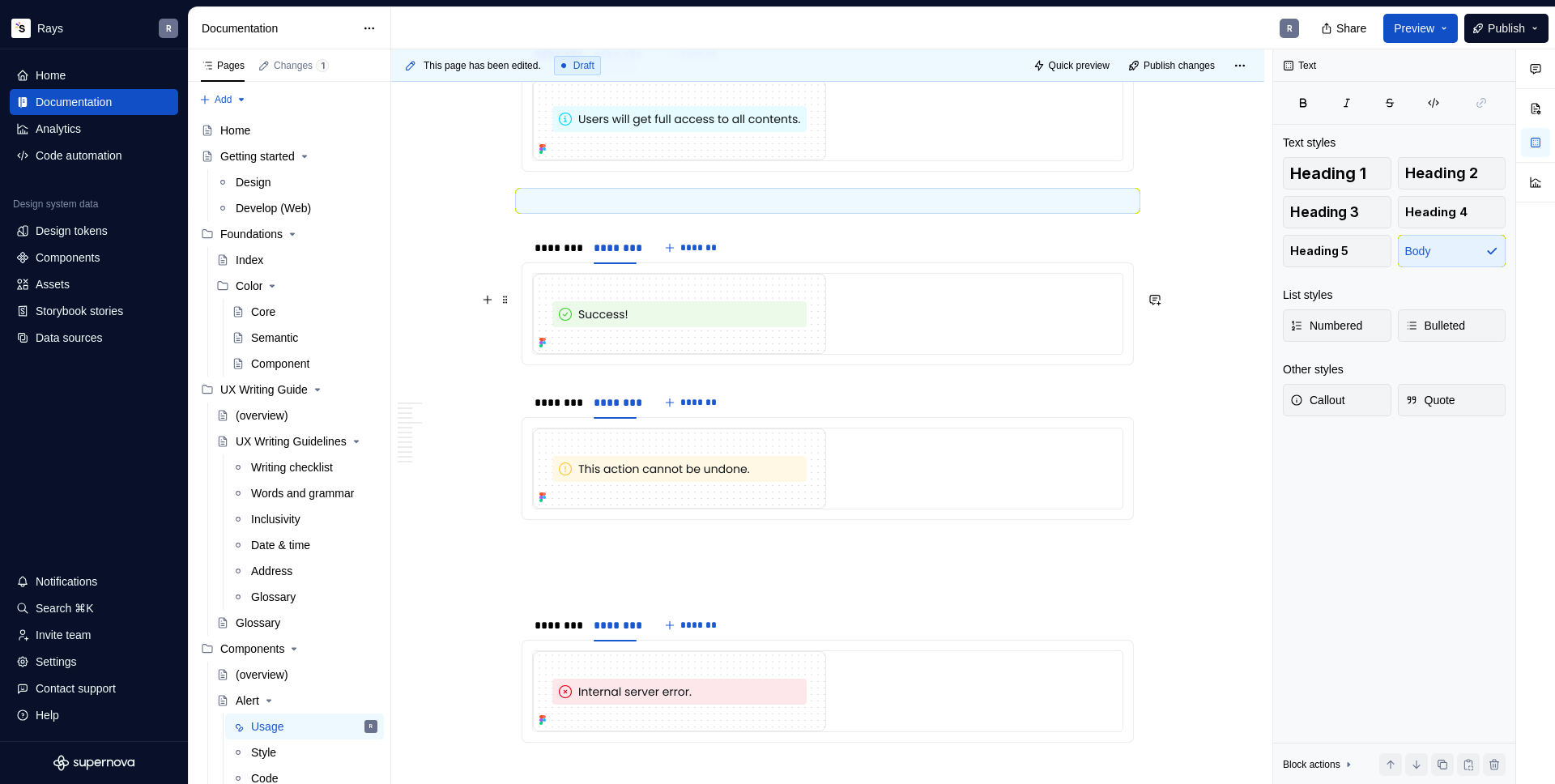
scroll to position [1593, 0]
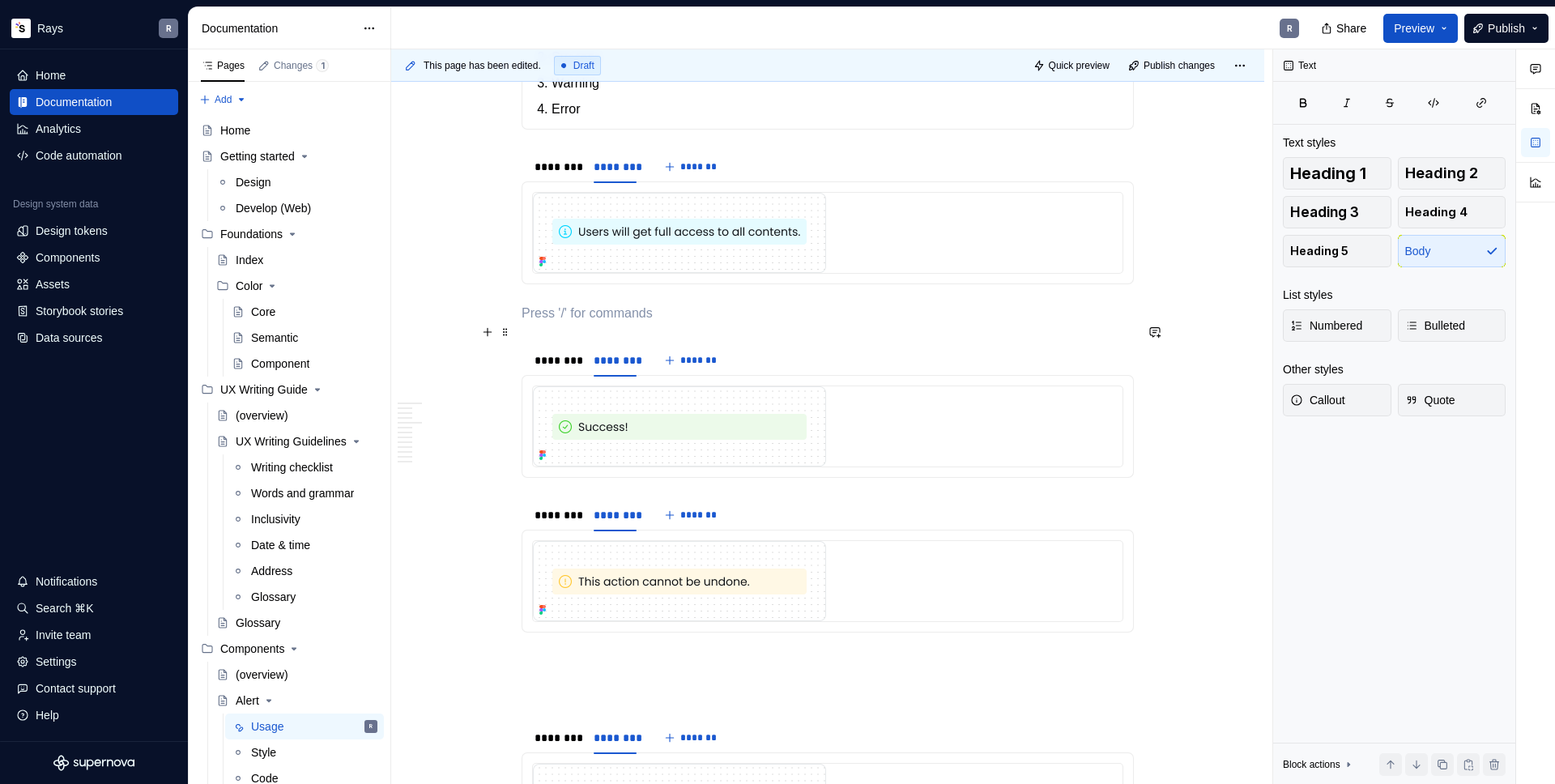
click at [543, 323] on p "To enrich screen reader interactions, please activate Accessibility in Grammarl…" at bounding box center [828, 313] width 613 height 20
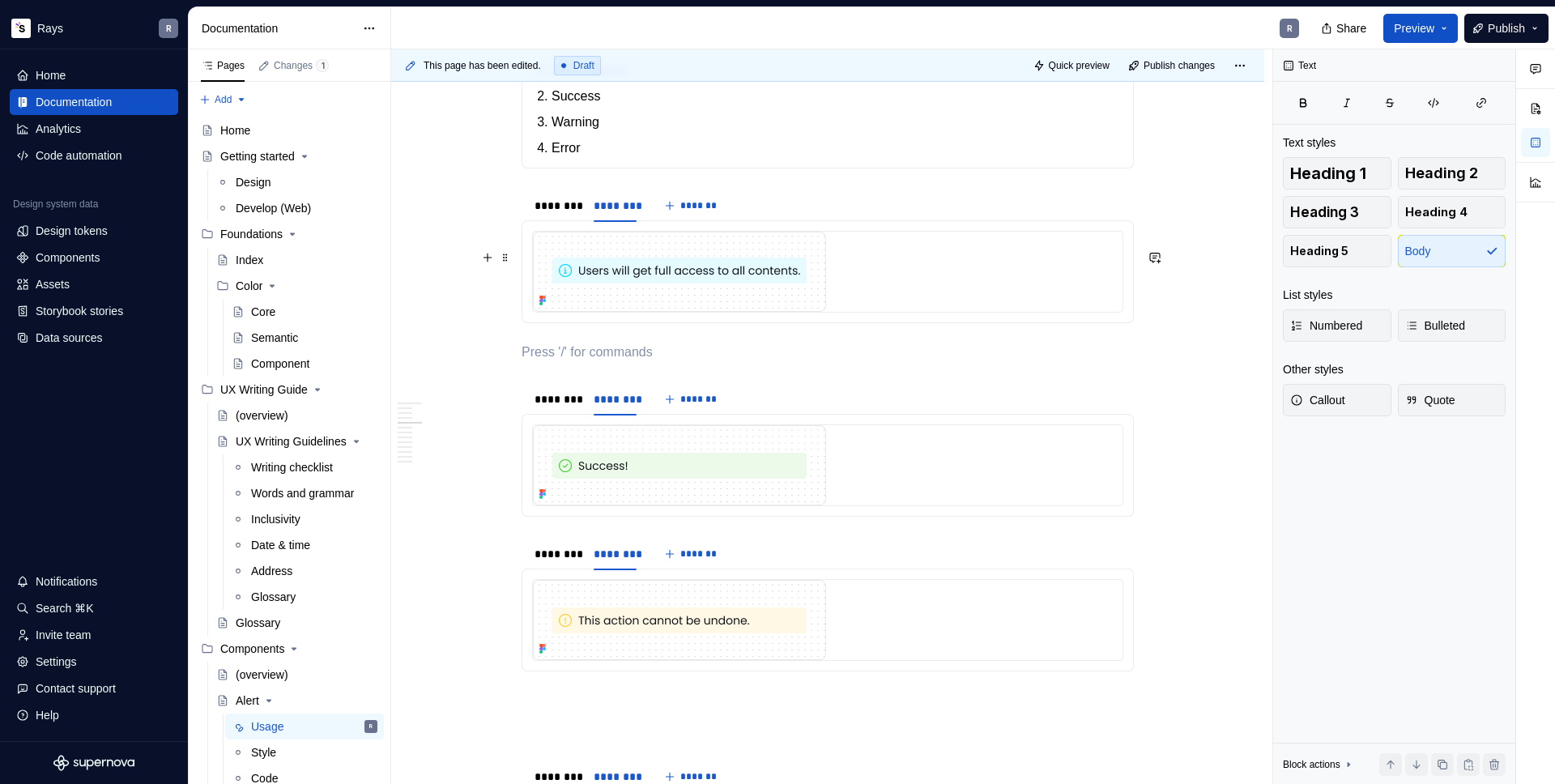
scroll to position [1521, 0]
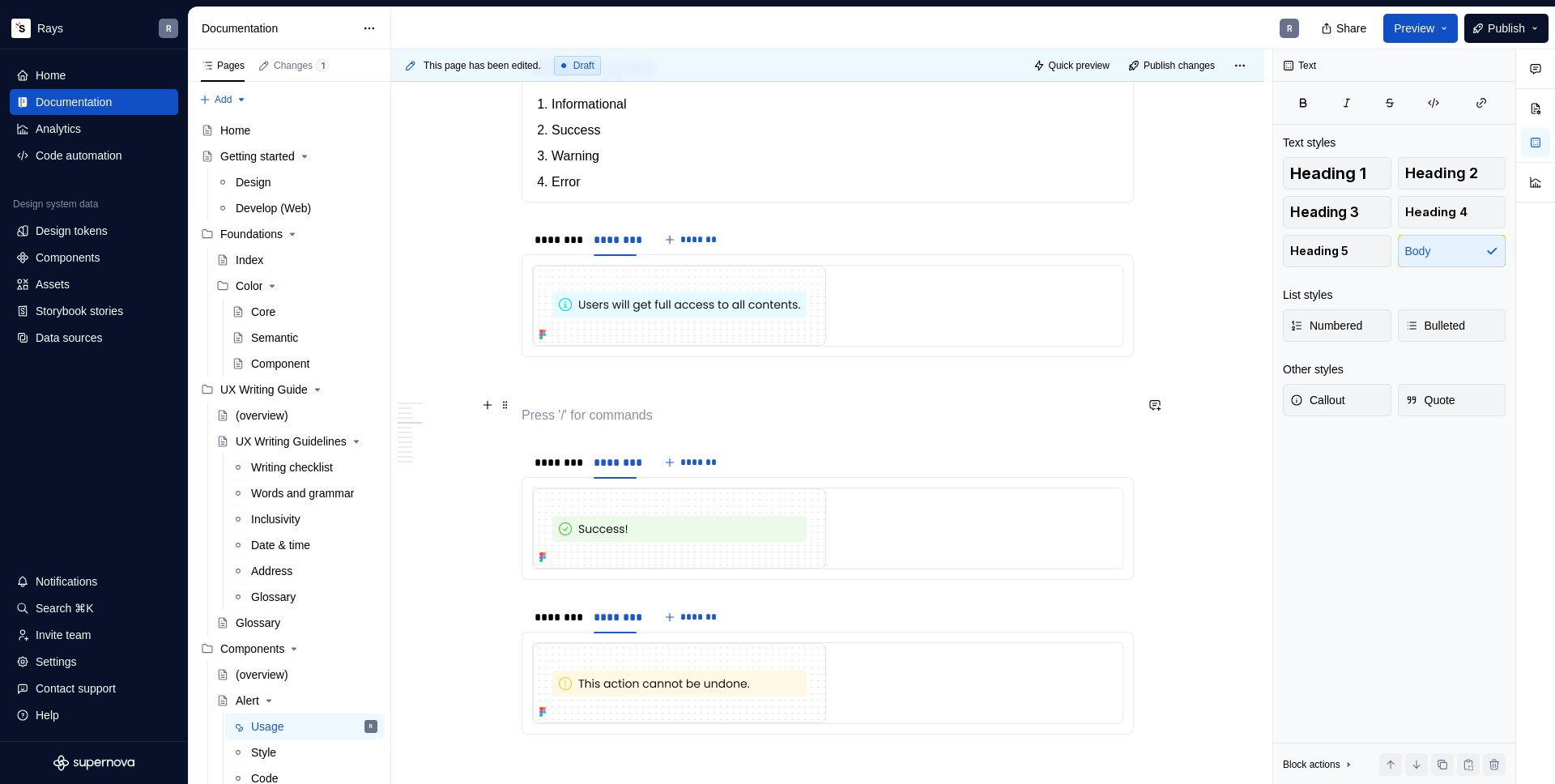
click at [538, 396] on p "To enrich screen reader interactions, please activate Accessibility in Grammarl…" at bounding box center [828, 385] width 613 height 20
click at [499, 407] on span at bounding box center [506, 405] width 13 height 22
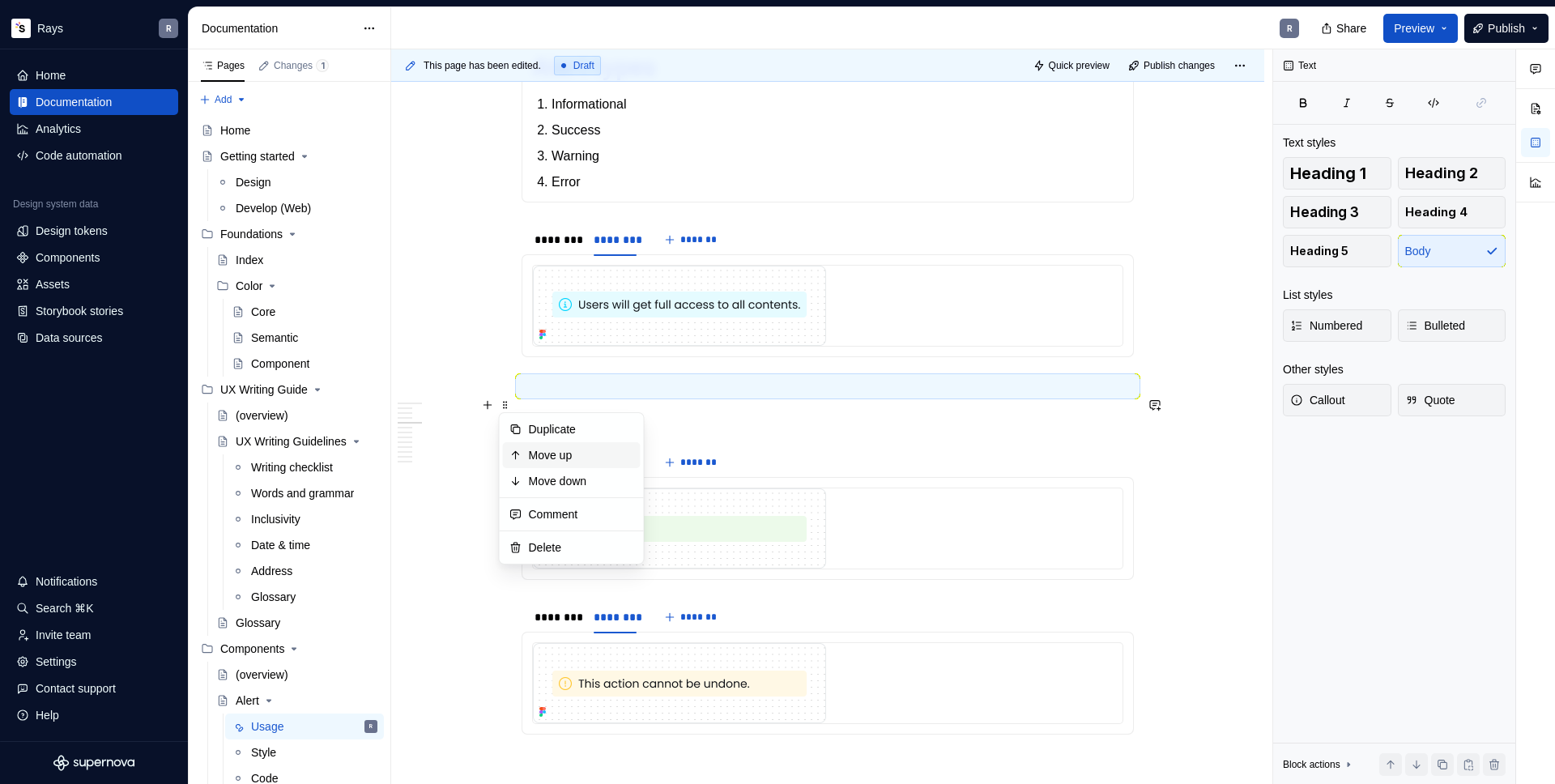
click at [545, 448] on div "Move up" at bounding box center [581, 454] width 105 height 16
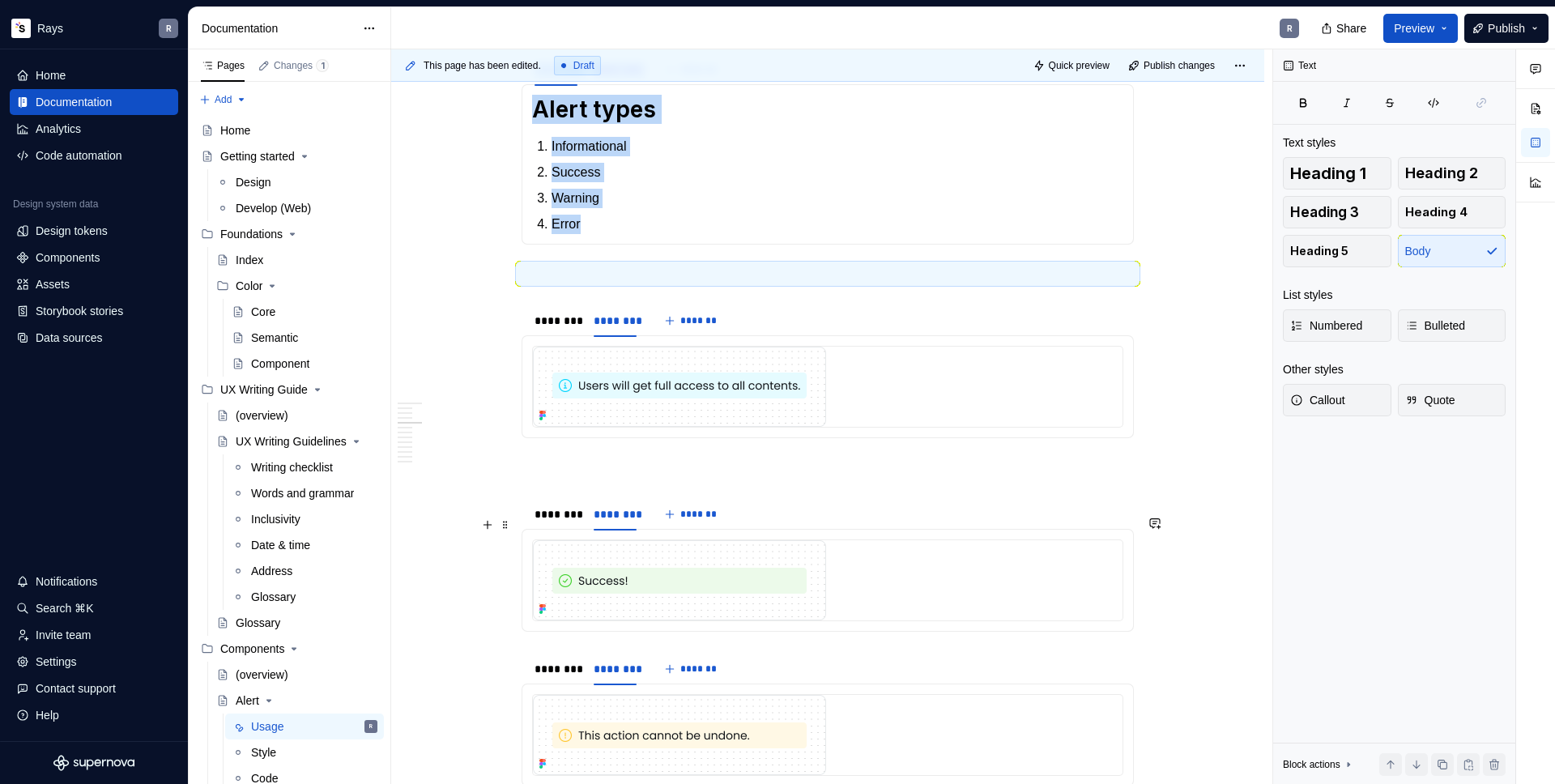
scroll to position [1561, 0]
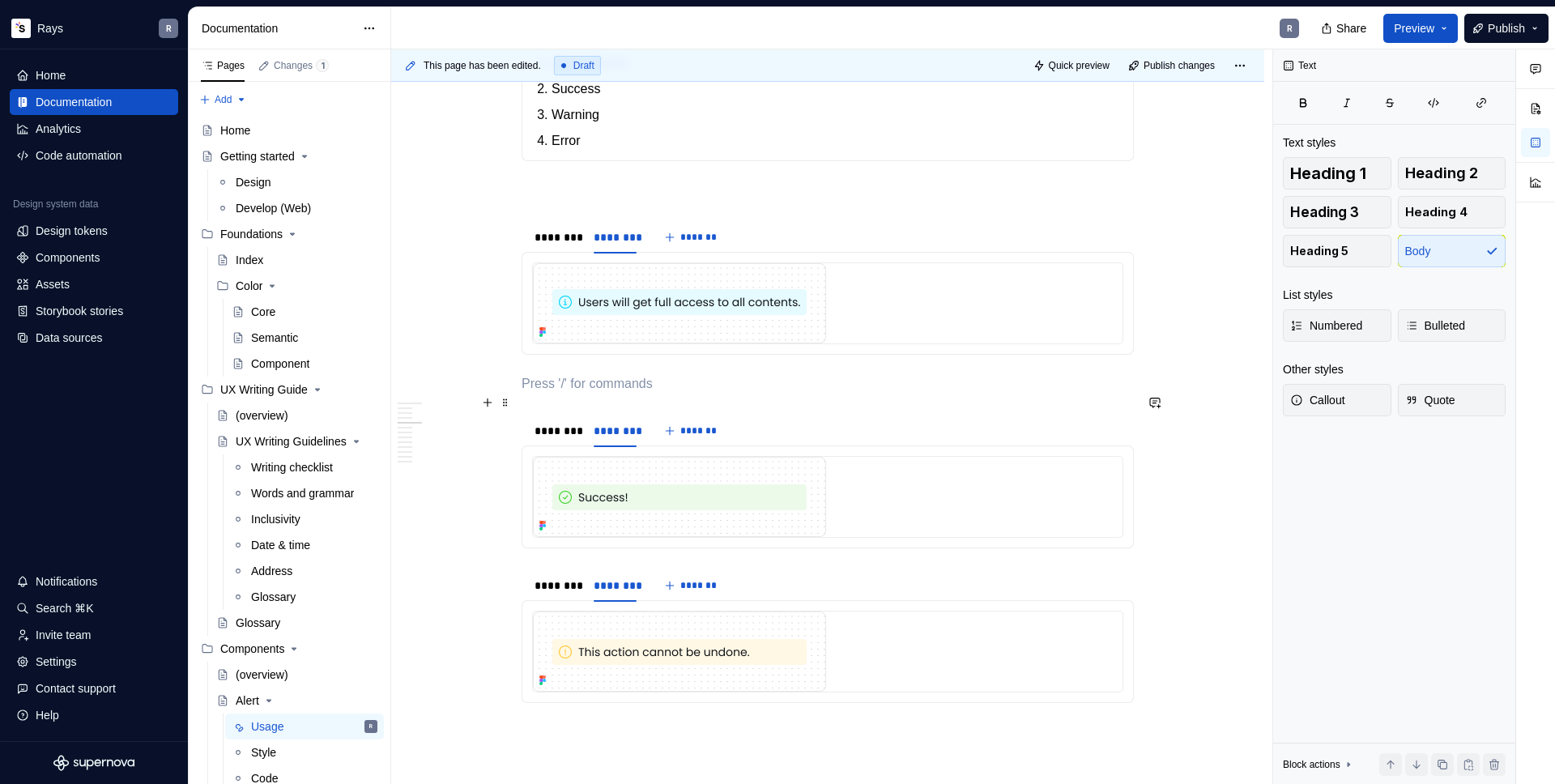
click at [581, 394] on p "To enrich screen reader interactions, please activate Accessibility in Grammarl…" at bounding box center [828, 384] width 613 height 20
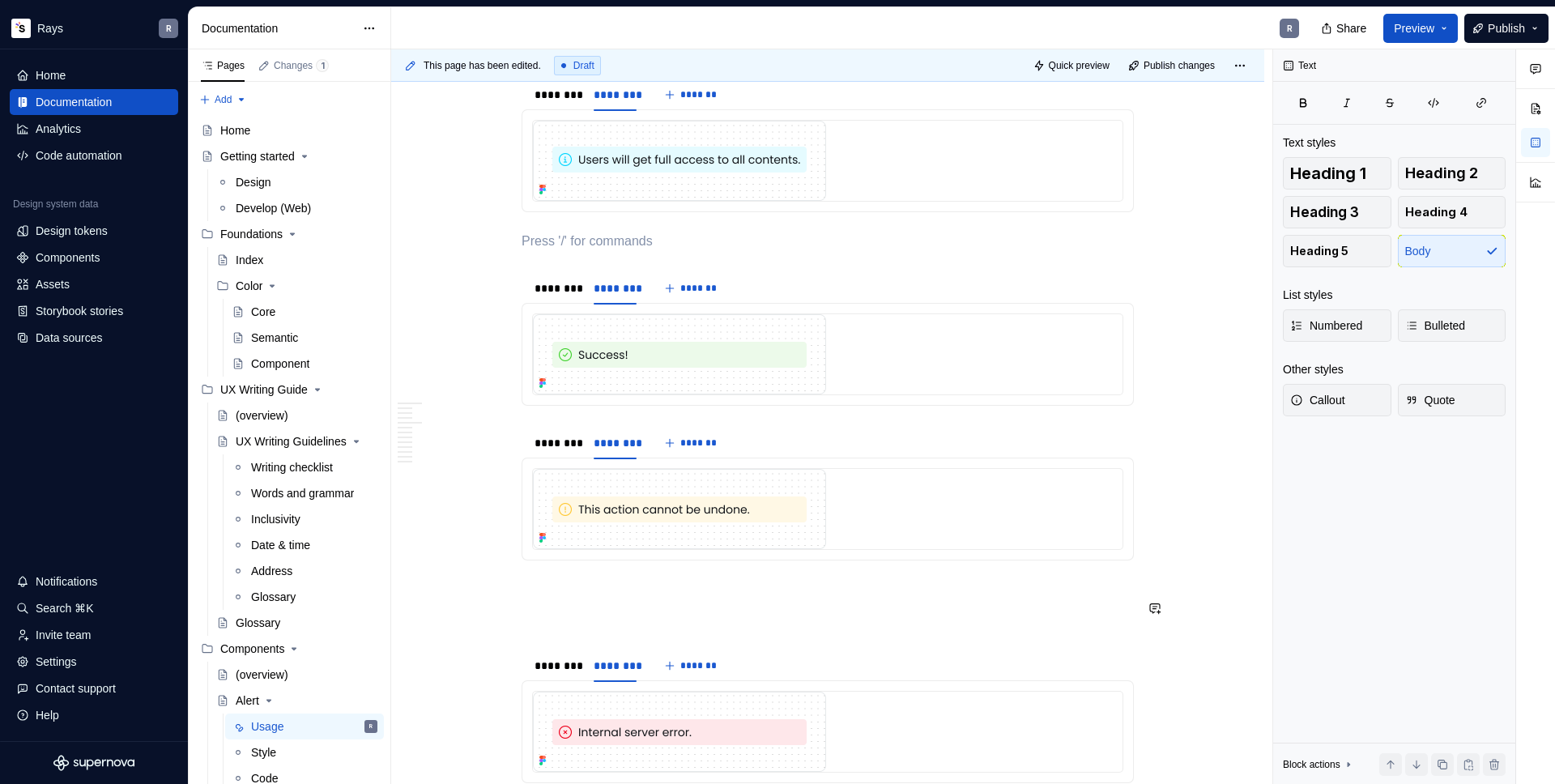
click at [534, 597] on div "Guidelines Use an alert component when you want to give the user essential info…" at bounding box center [828, 221] width 613 height 3206
click at [507, 612] on span at bounding box center [506, 608] width 13 height 22
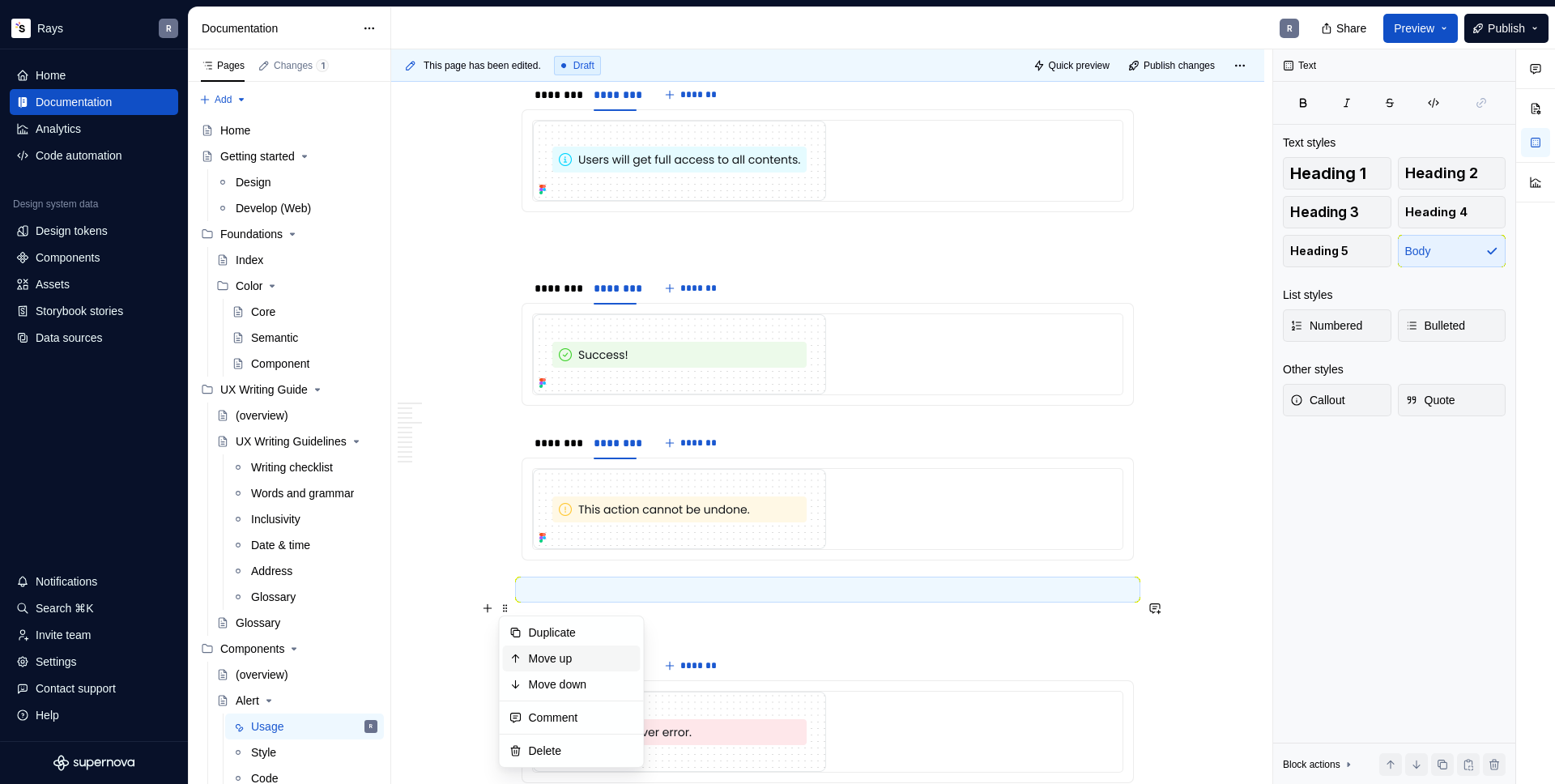
click at [519, 658] on icon at bounding box center [516, 658] width 13 height 13
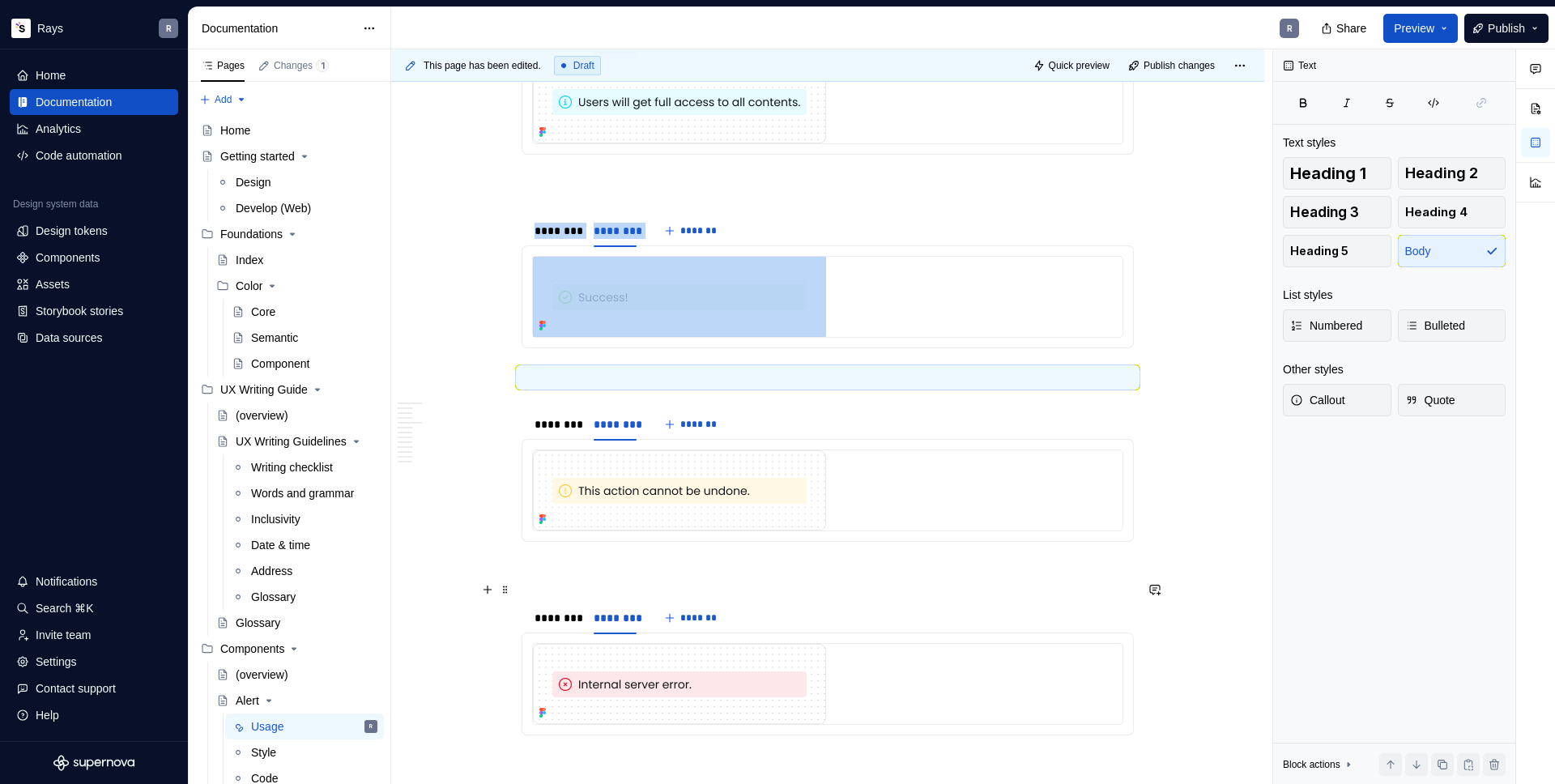
click at [557, 581] on p "To enrich screen reader interactions, please activate Accessibility in Grammarl…" at bounding box center [828, 571] width 613 height 20
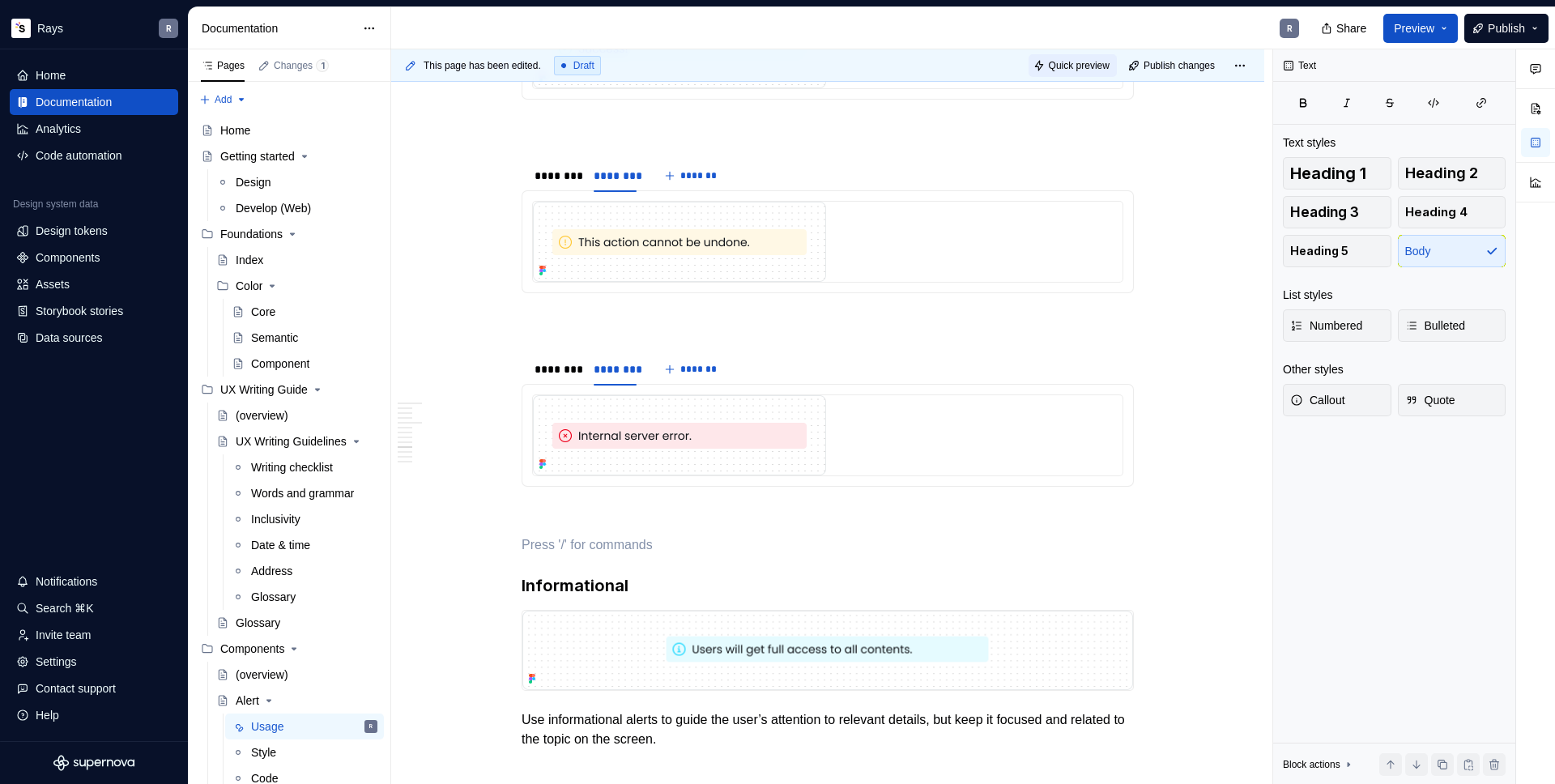
click at [1078, 71] on span "Quick preview" at bounding box center [1078, 65] width 61 height 13
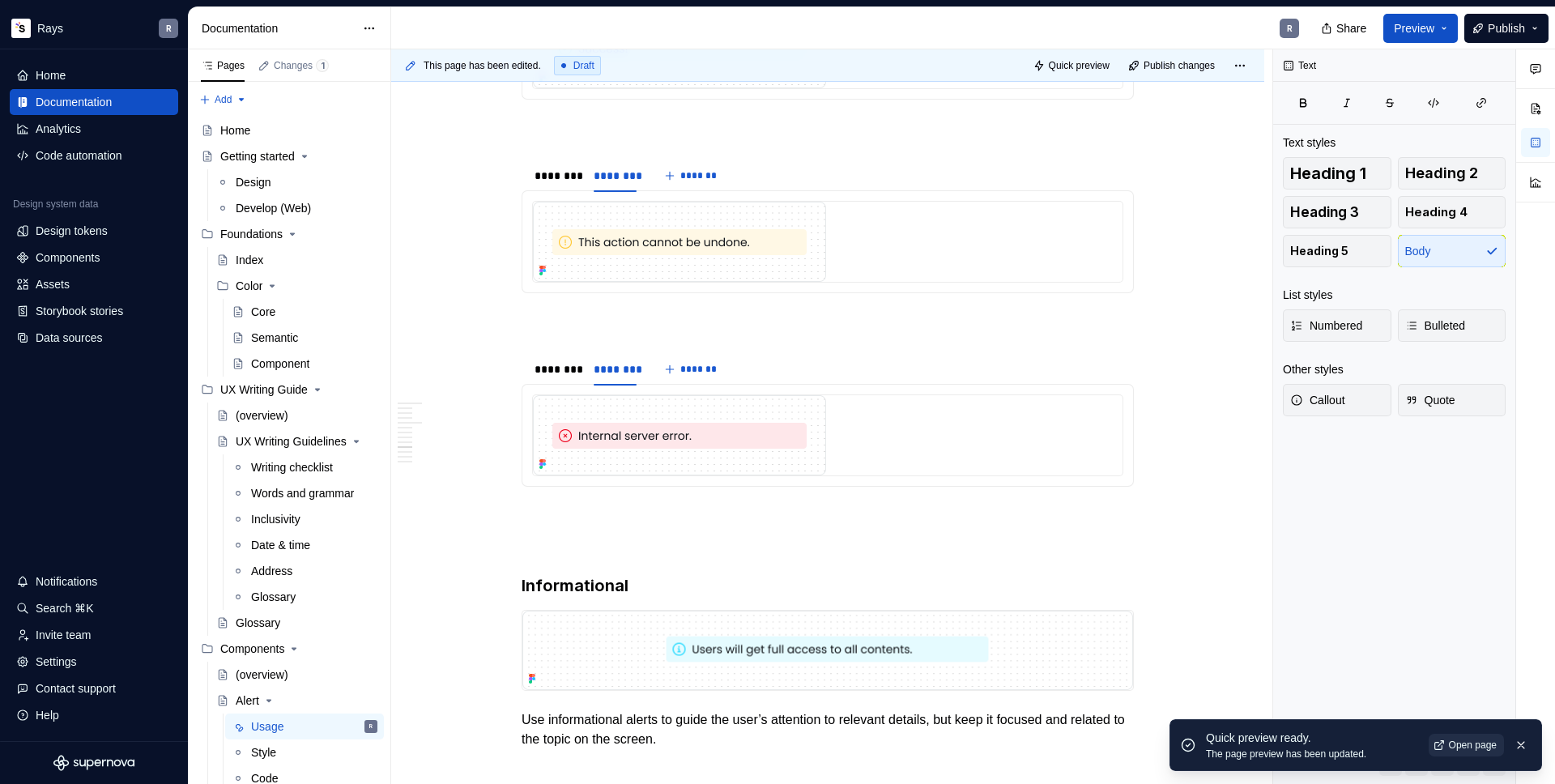
click at [1450, 750] on span "Open page" at bounding box center [1472, 745] width 47 height 13
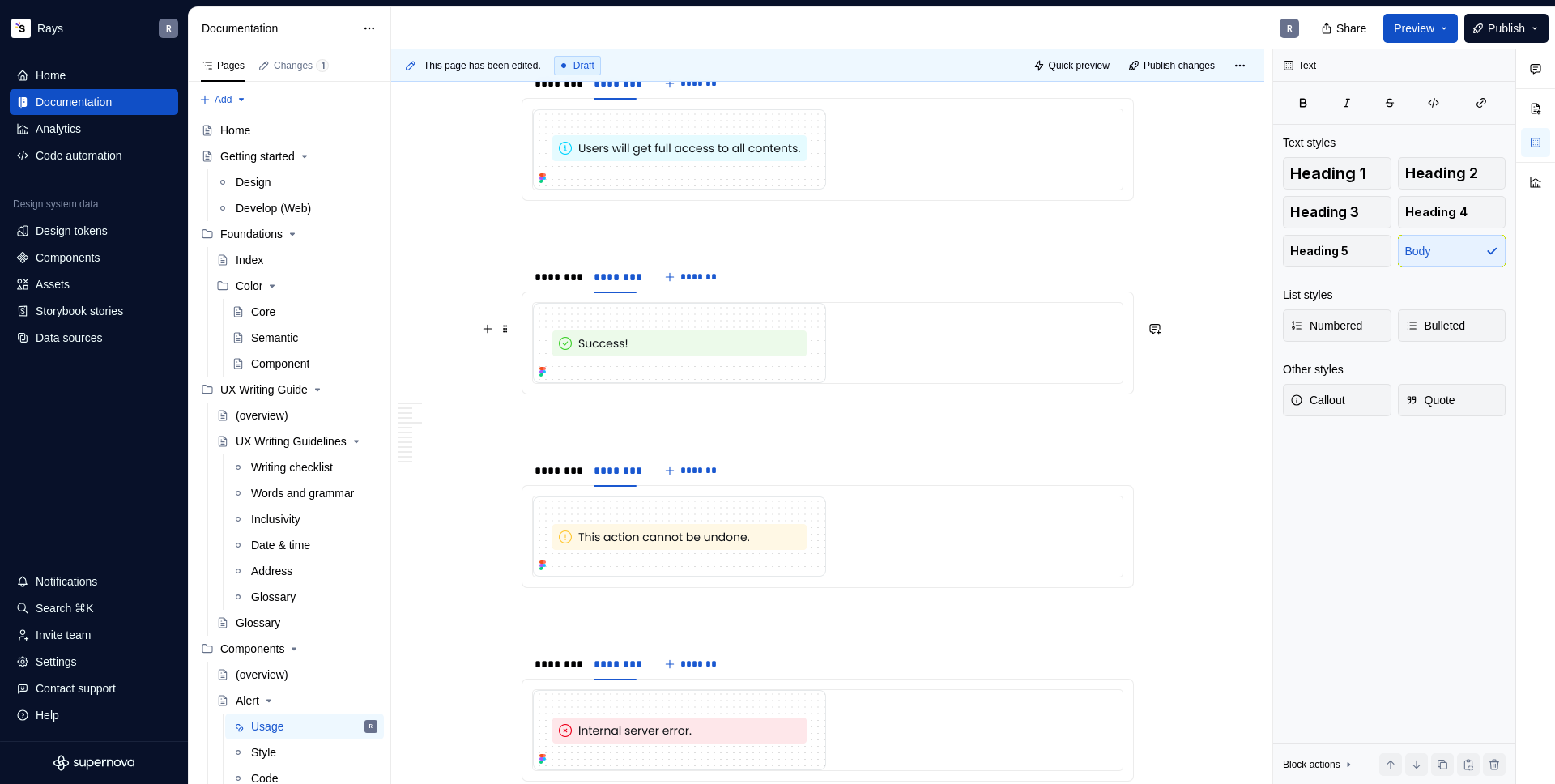
scroll to position [1429, 0]
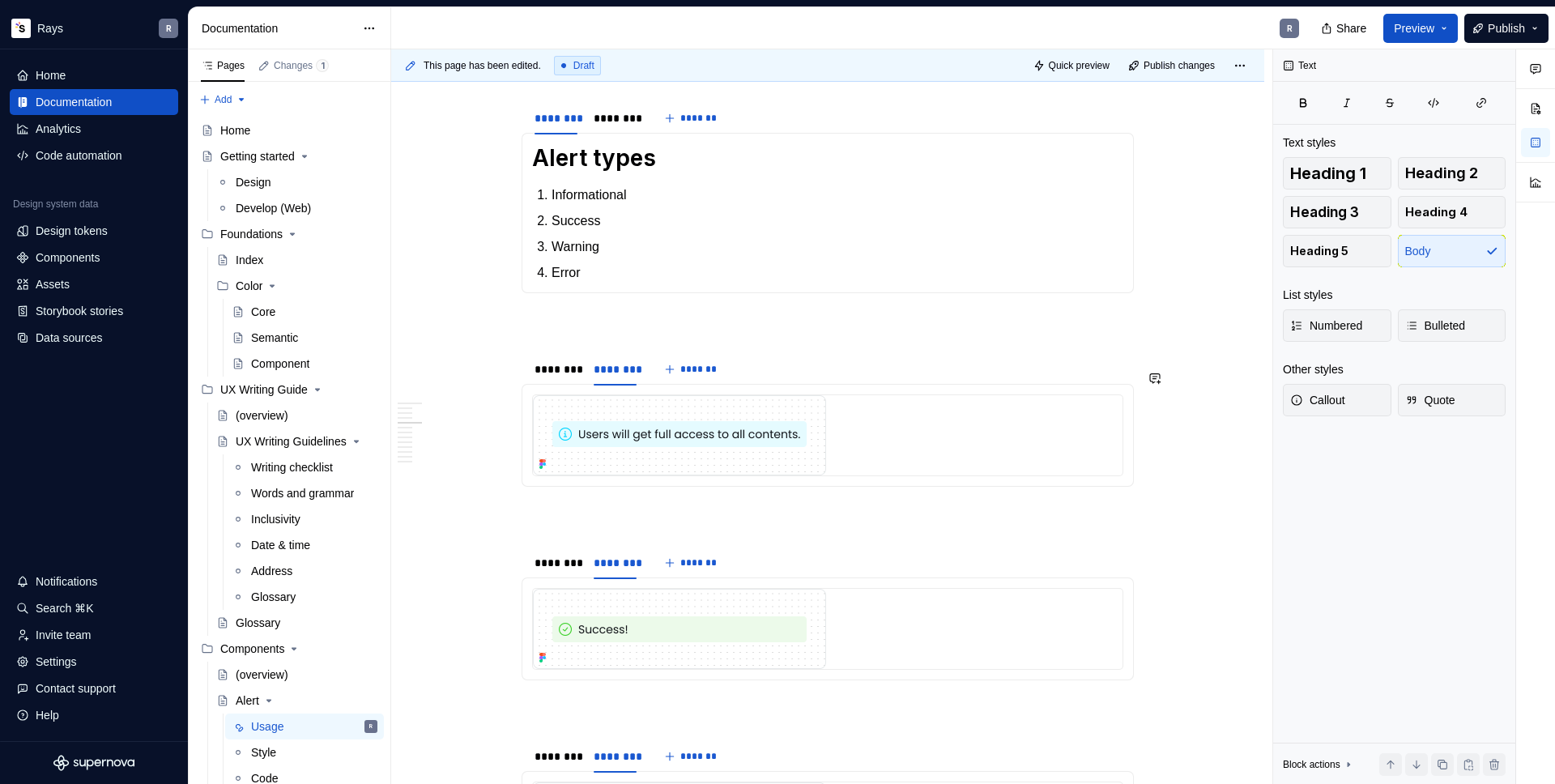
click at [561, 520] on div "Guidelines Use an alert component when you want to give the user essential info…" at bounding box center [828, 500] width 613 height 3215
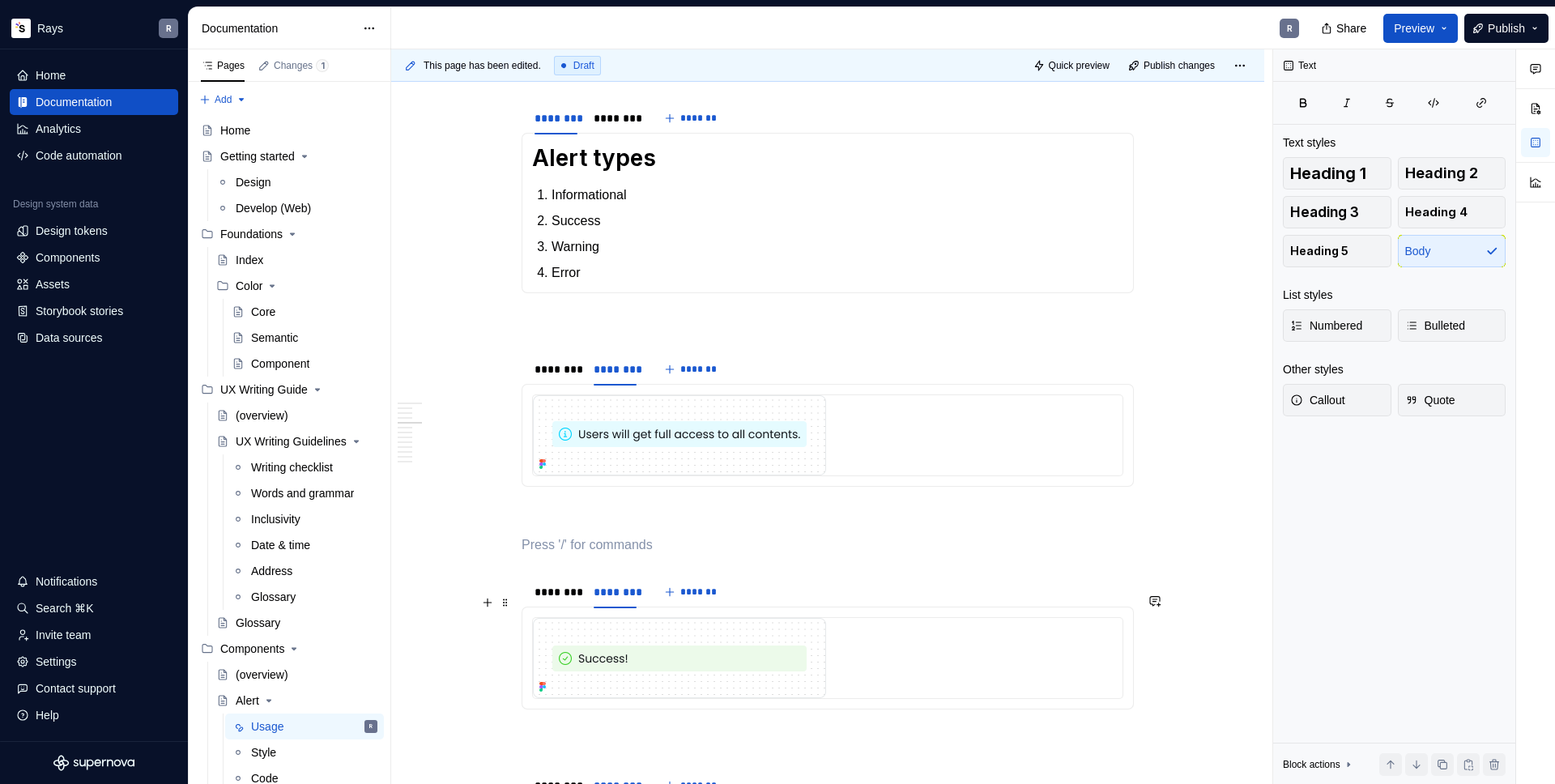
scroll to position [1565, 0]
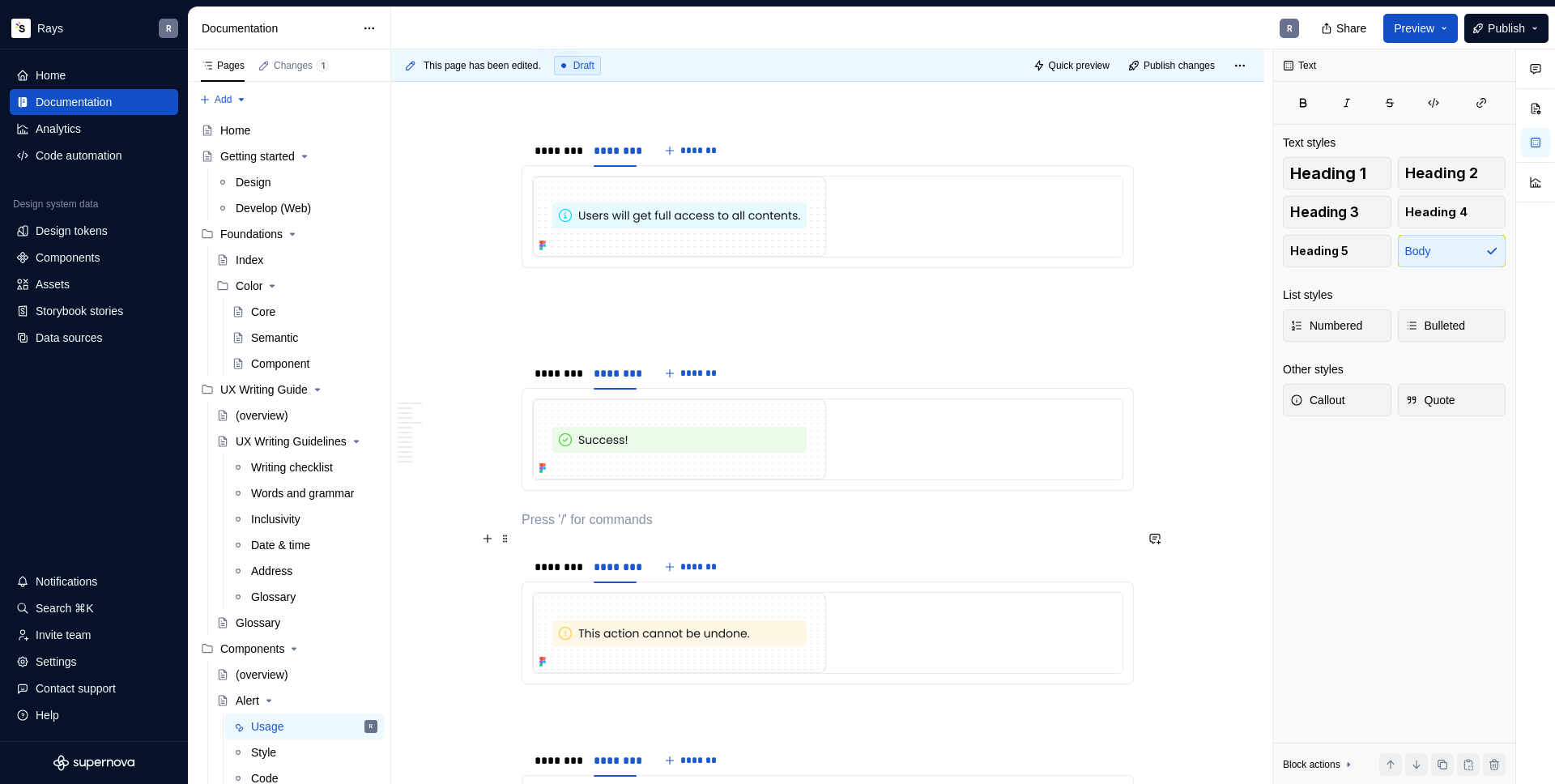
click at [593, 530] on p "To enrich screen reader interactions, please activate Accessibility in Grammarl…" at bounding box center [828, 520] width 613 height 20
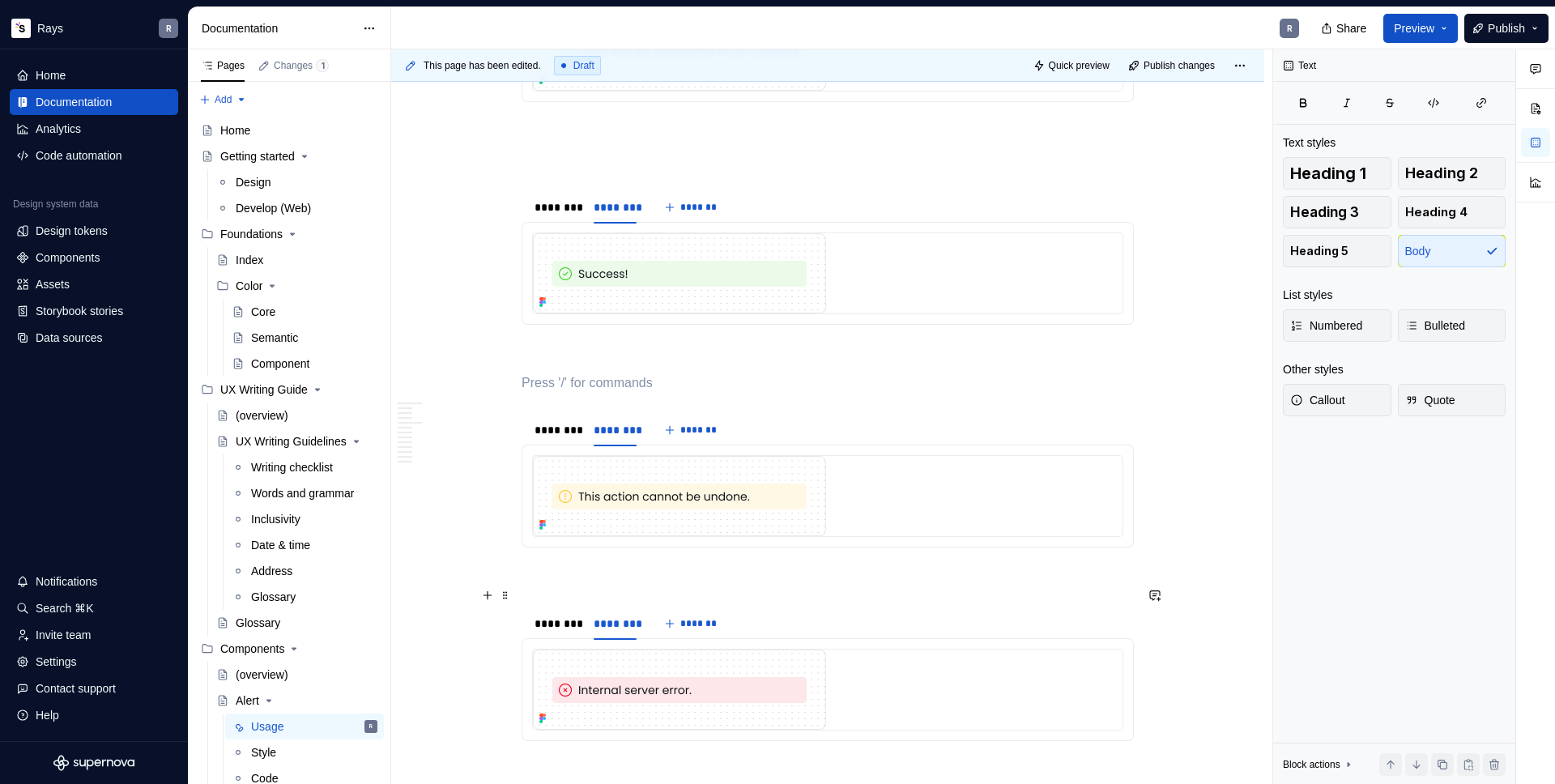
click at [588, 587] on p "To enrich screen reader interactions, please activate Accessibility in Grammarl…" at bounding box center [828, 576] width 613 height 20
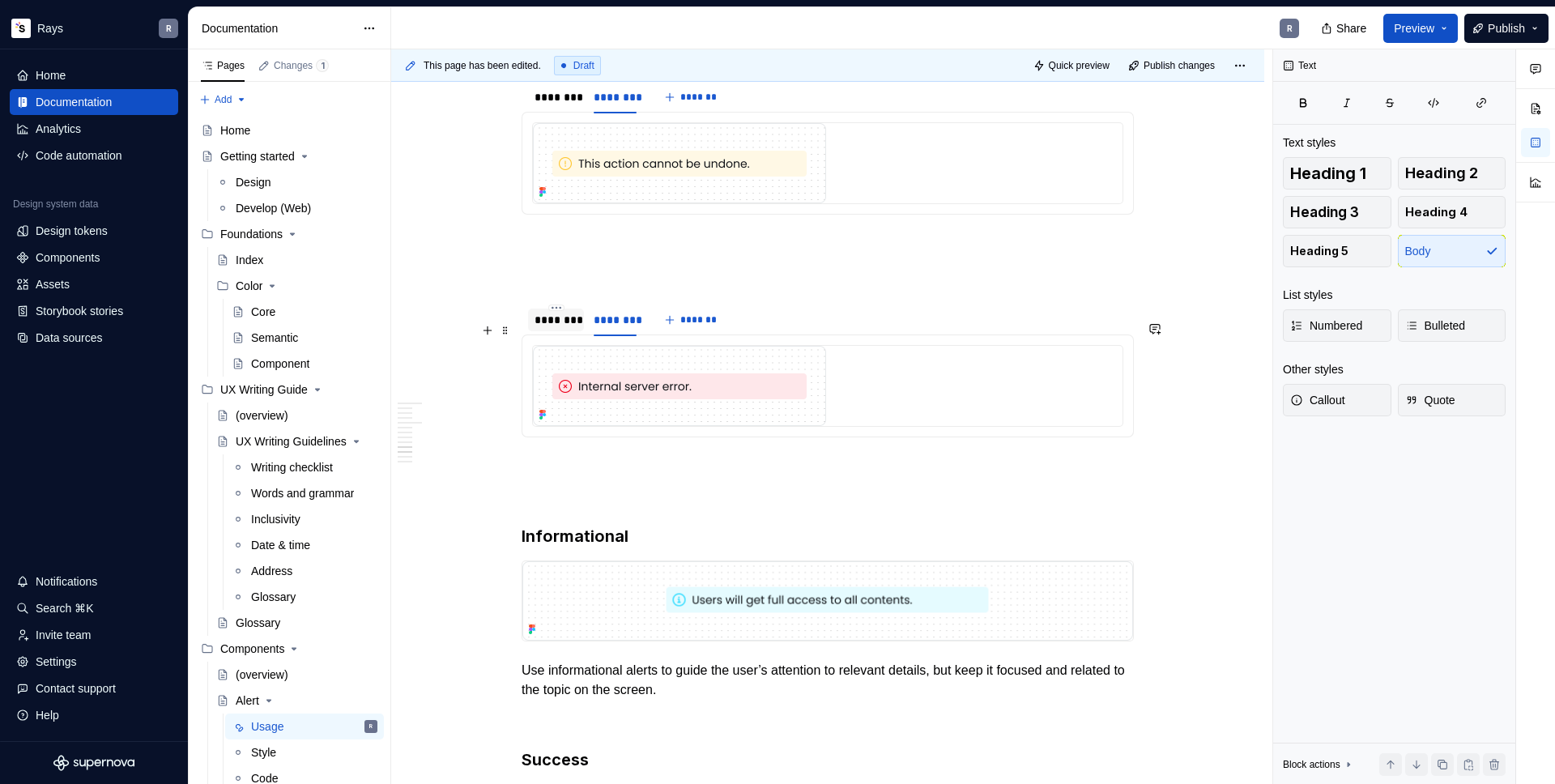
click at [547, 331] on div "********" at bounding box center [556, 319] width 56 height 22
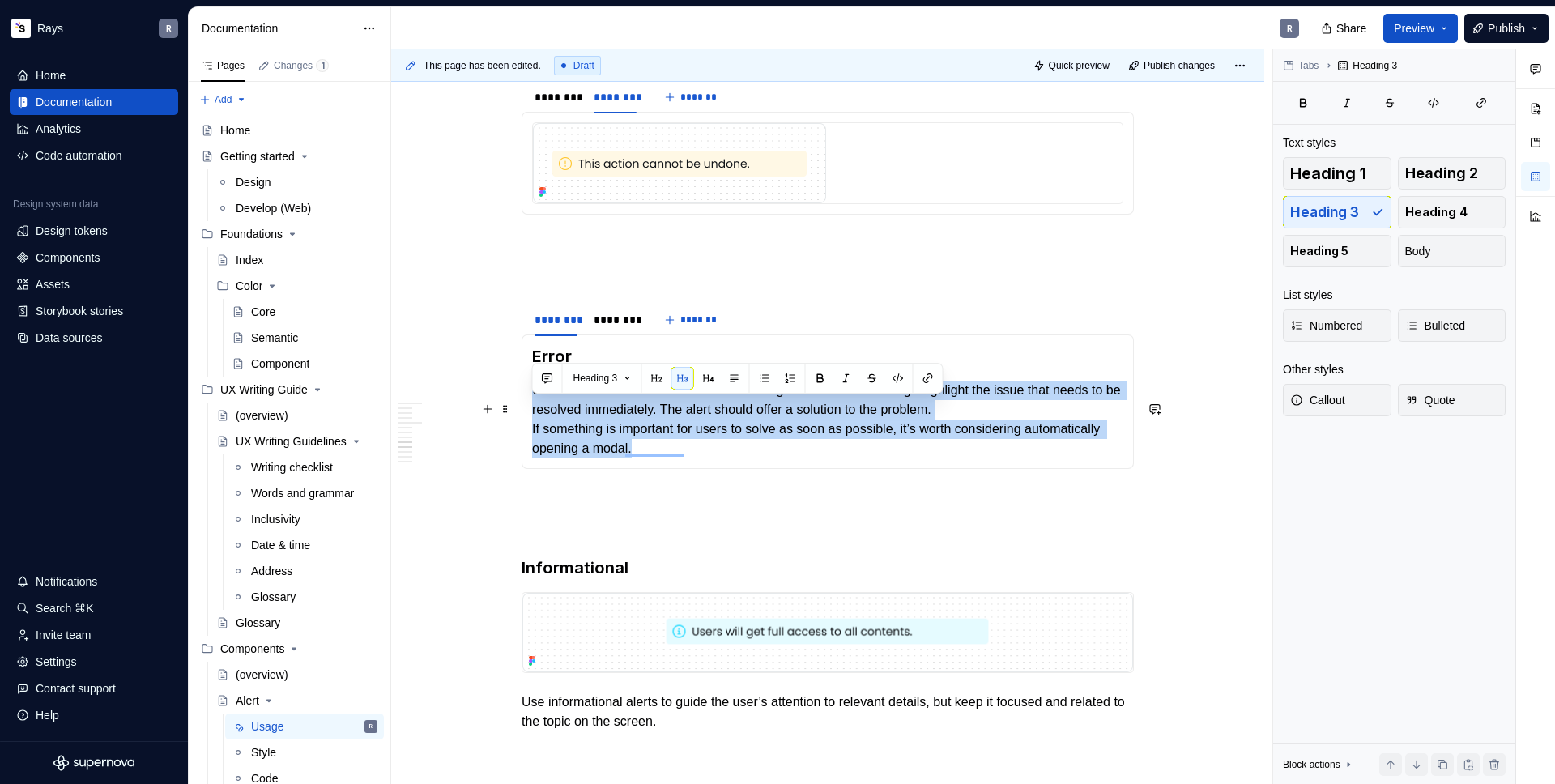
drag, startPoint x: 534, startPoint y: 408, endPoint x: 750, endPoint y: 474, distance: 225.9
click at [750, 458] on p "Use error alerts to describe what is blocking users from continuing. Highlight …" at bounding box center [827, 420] width 591 height 78
click at [1428, 237] on button "Body" at bounding box center [1452, 250] width 109 height 33
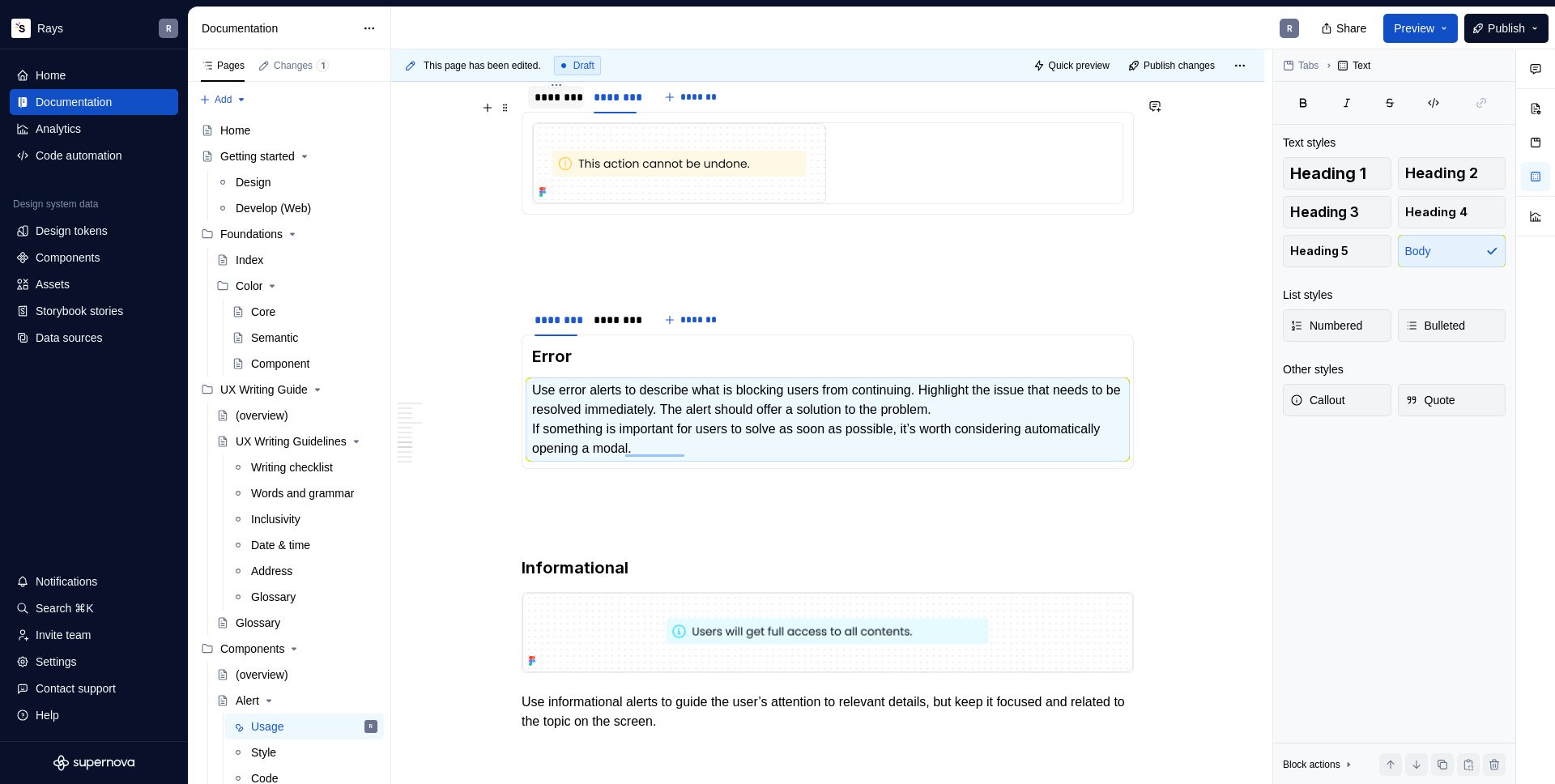
click at [548, 105] on div "********" at bounding box center [556, 97] width 43 height 16
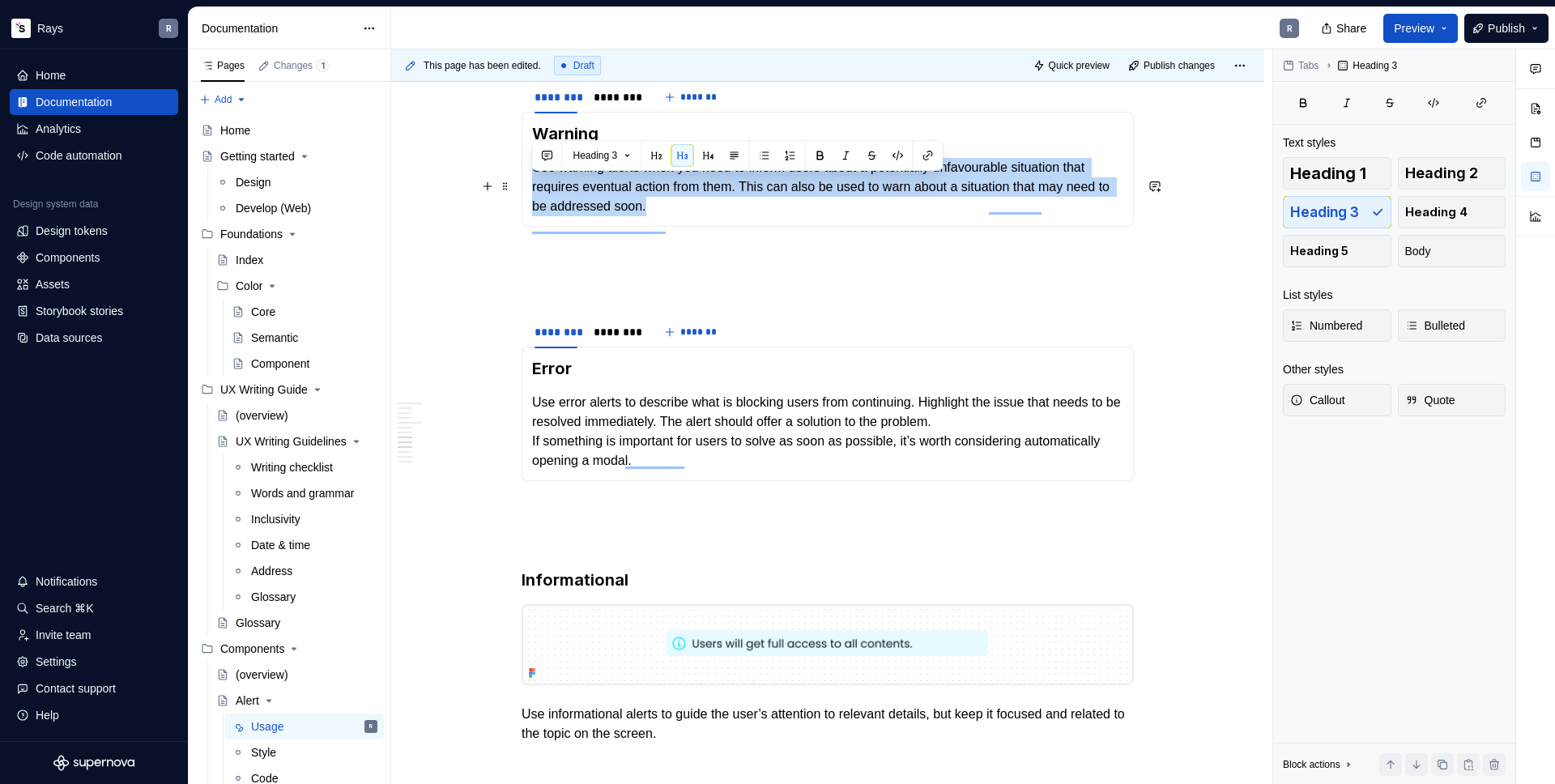
drag, startPoint x: 531, startPoint y: 189, endPoint x: 771, endPoint y: 227, distance: 243.0
click at [763, 227] on div "Warning Use warning alerts when you need to inform users about a potentially un…" at bounding box center [828, 169] width 613 height 115
click at [1434, 252] on button "Body" at bounding box center [1452, 250] width 109 height 33
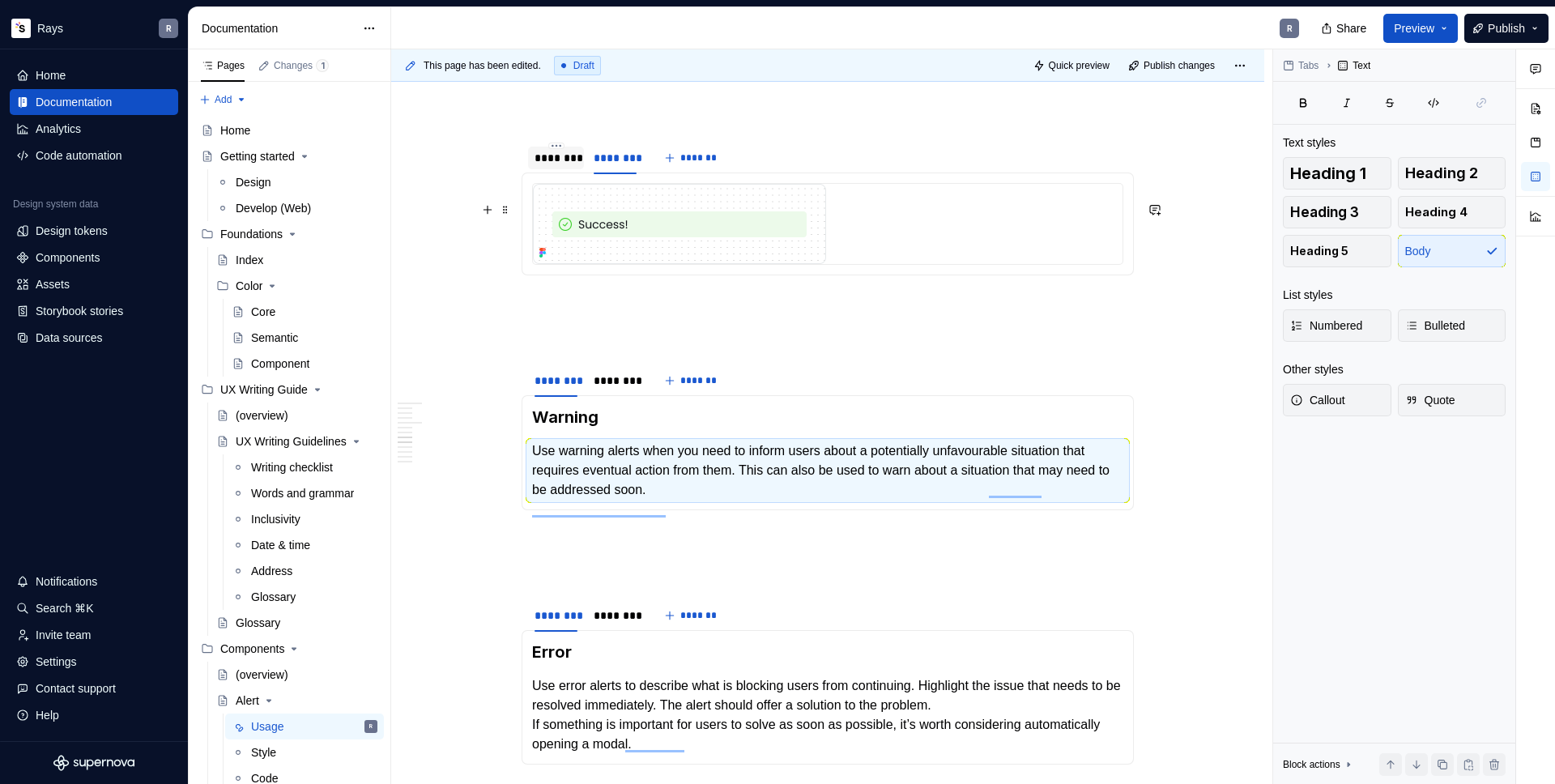
click at [563, 169] on div "********" at bounding box center [556, 157] width 56 height 22
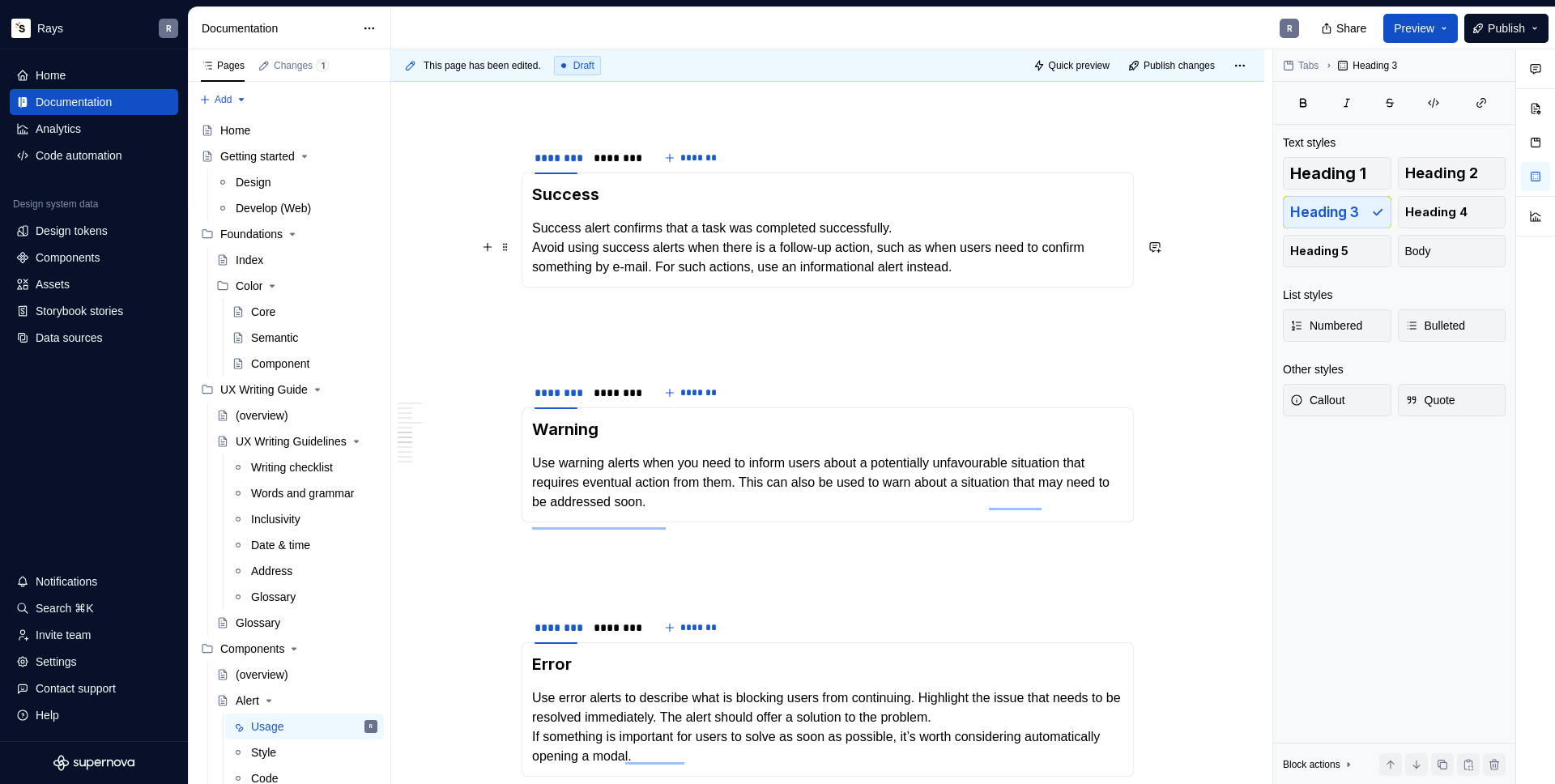
drag, startPoint x: 568, startPoint y: 249, endPoint x: 961, endPoint y: 272, distance: 393.7
click at [895, 267] on p "Success alert confirms that a task was completed successfully. Avoid using succ…" at bounding box center [827, 248] width 591 height 59
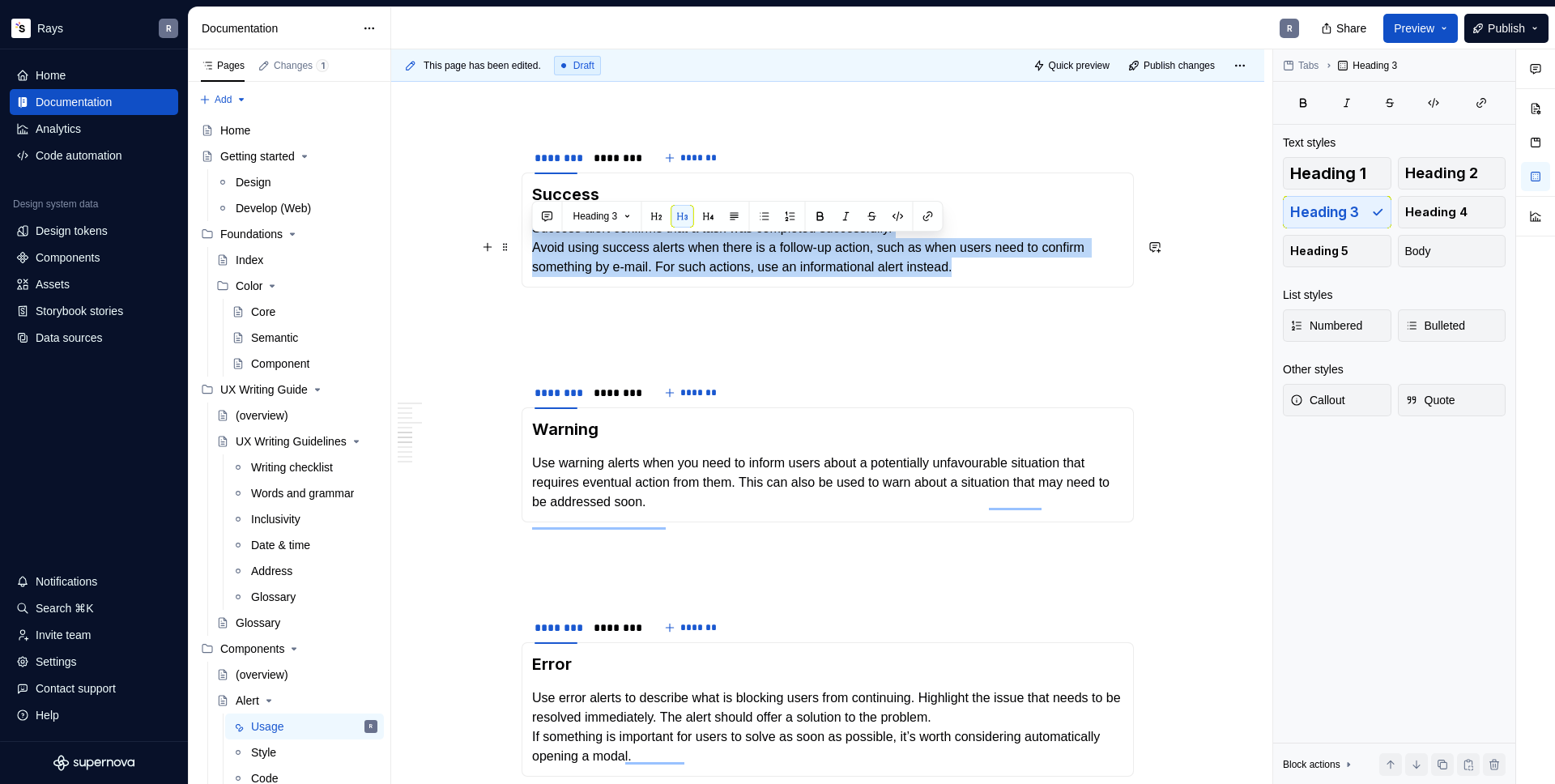
drag, startPoint x: 1062, startPoint y: 286, endPoint x: 534, endPoint y: 245, distance: 529.6
click at [534, 245] on p "Success alert confirms that a task was completed successfully. Avoid using succ…" at bounding box center [827, 248] width 591 height 59
click at [1425, 247] on span "Body" at bounding box center [1418, 250] width 26 height 16
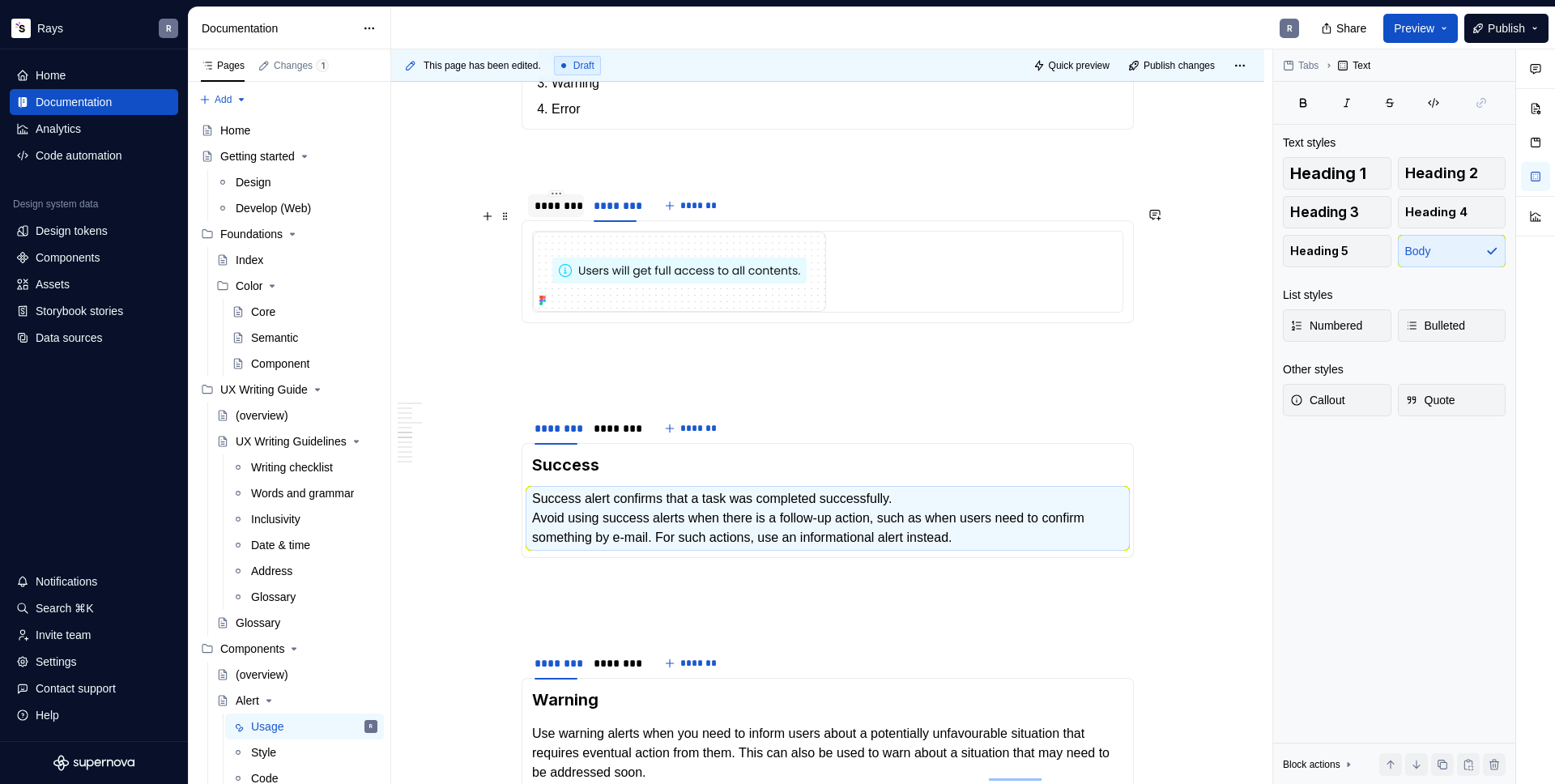
click at [570, 214] on div "********" at bounding box center [556, 205] width 43 height 16
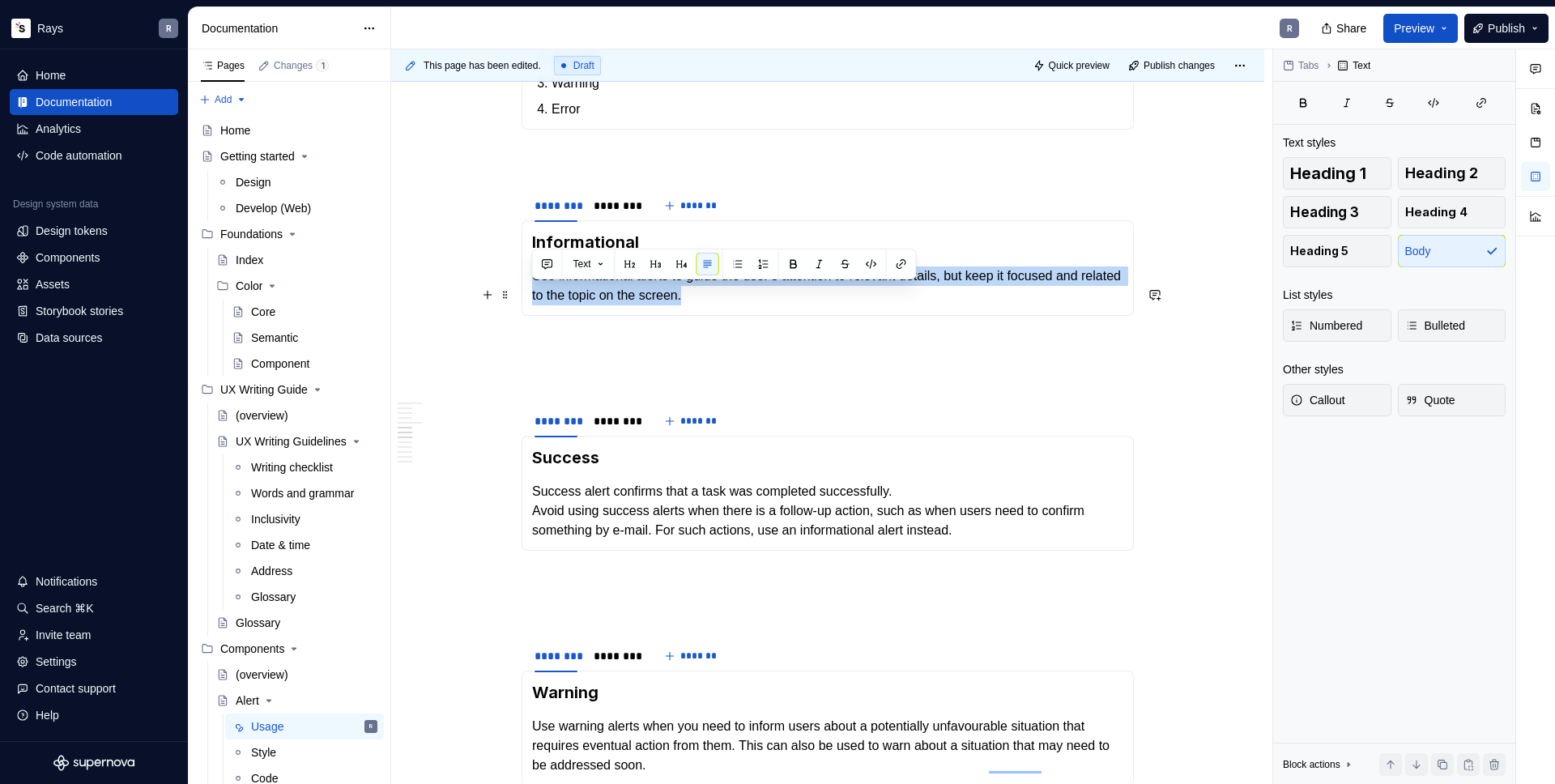
drag, startPoint x: 532, startPoint y: 291, endPoint x: 823, endPoint y: 320, distance: 292.4
click at [823, 305] on p "Use informational alerts to guide the user’s attention to relevant details, but…" at bounding box center [827, 286] width 591 height 39
click at [750, 355] on p "To enrich screen reader interactions, please activate Accessibility in Grammarl…" at bounding box center [828, 345] width 613 height 20
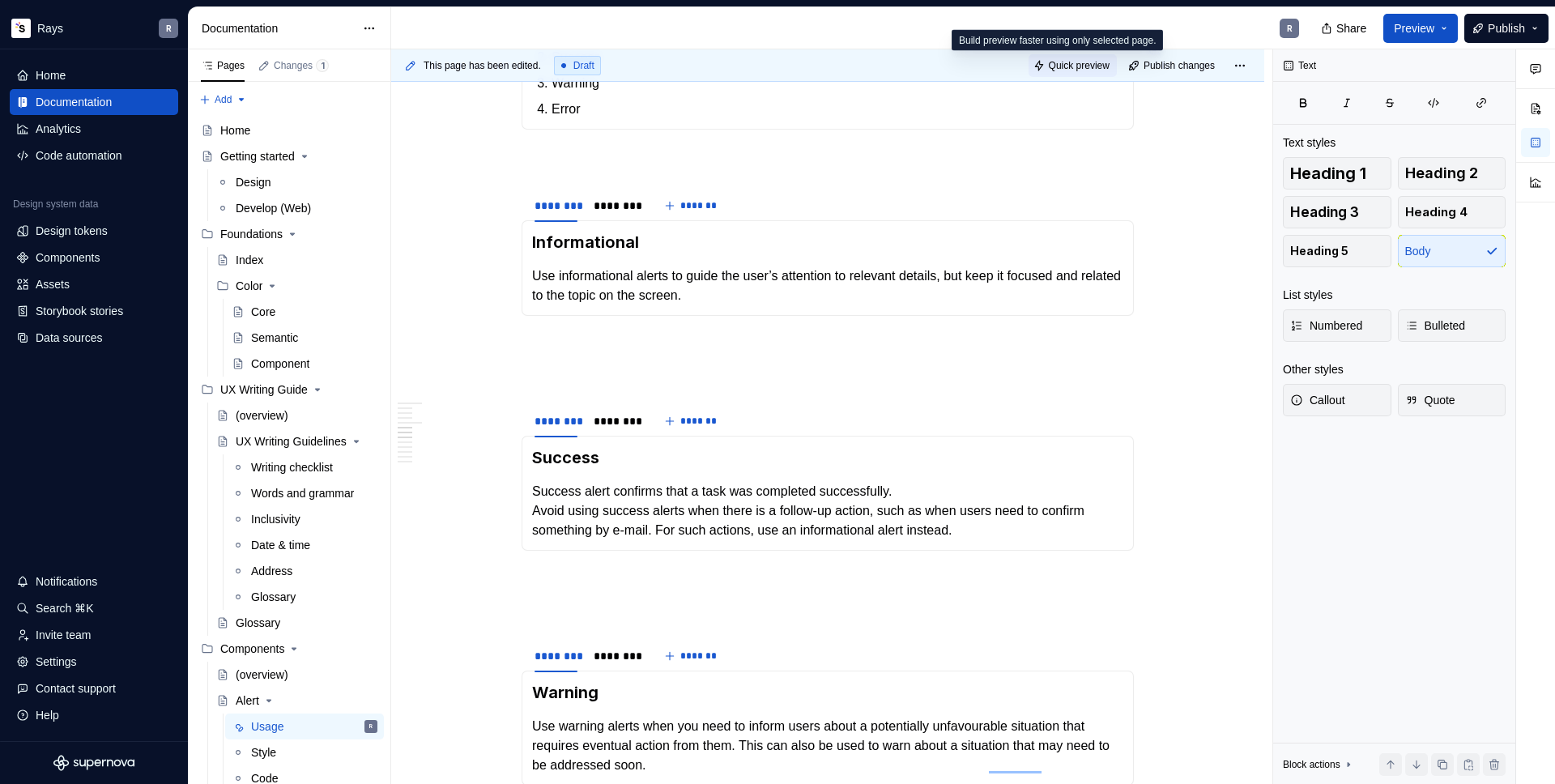
click at [1075, 71] on span "Quick preview" at bounding box center [1078, 65] width 61 height 13
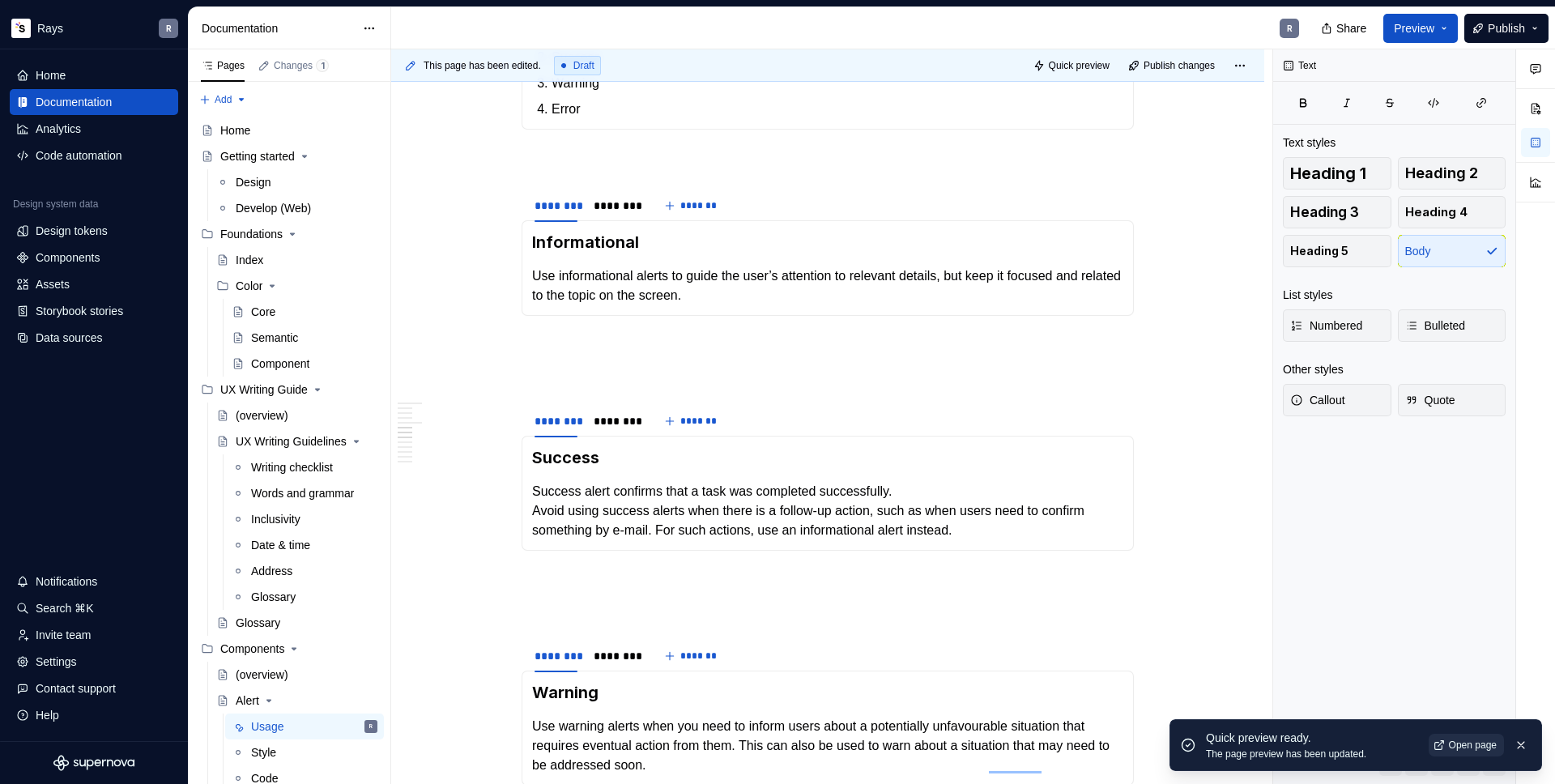
click at [1453, 742] on span "Open page" at bounding box center [1472, 745] width 47 height 13
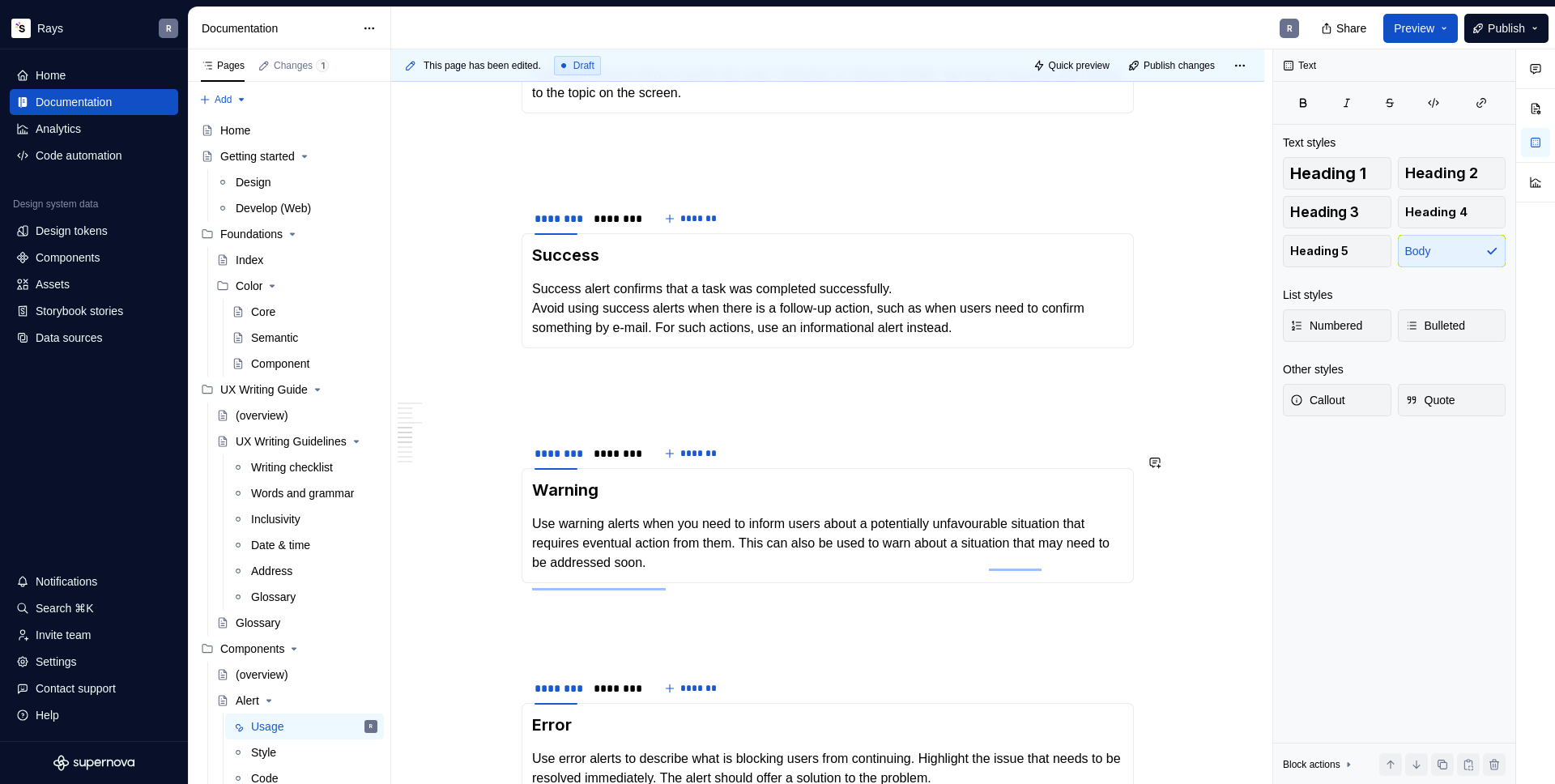
scroll to position [2162, 0]
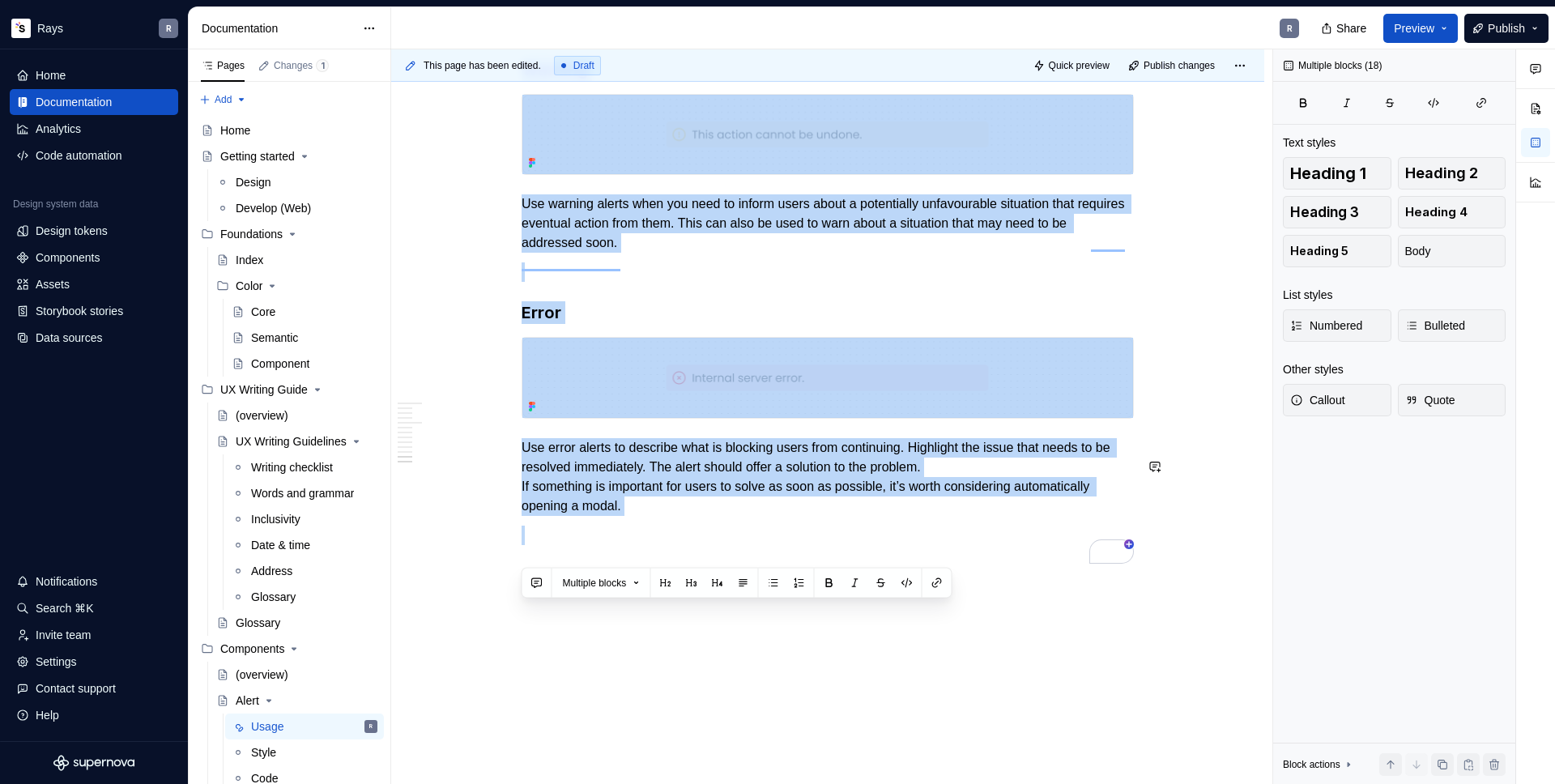
drag, startPoint x: 622, startPoint y: 171, endPoint x: 772, endPoint y: 624, distance: 477.2
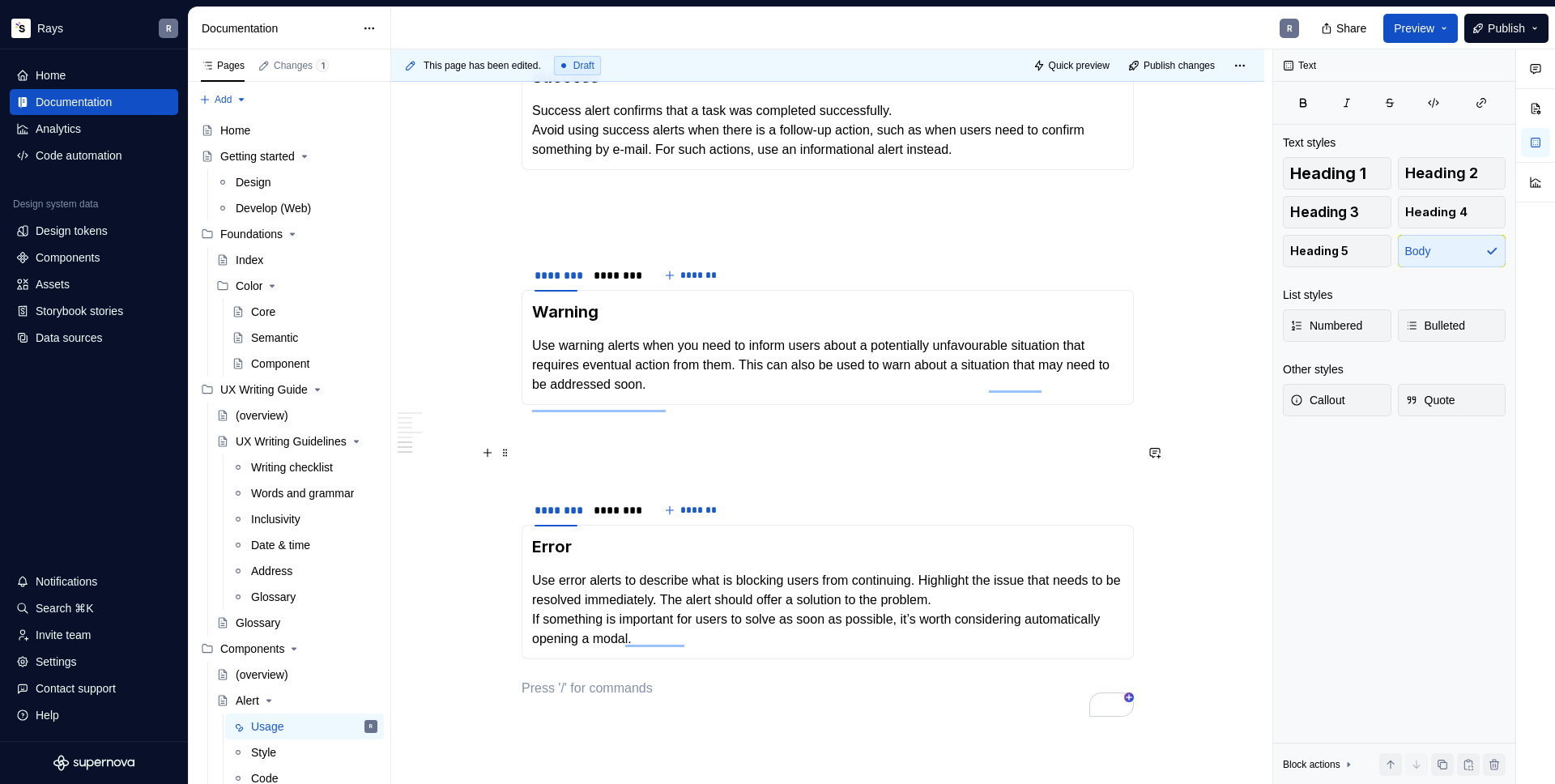
click at [656, 444] on p "To enrich screen reader interactions, please activate Accessibility in Grammarl…" at bounding box center [828, 434] width 613 height 20
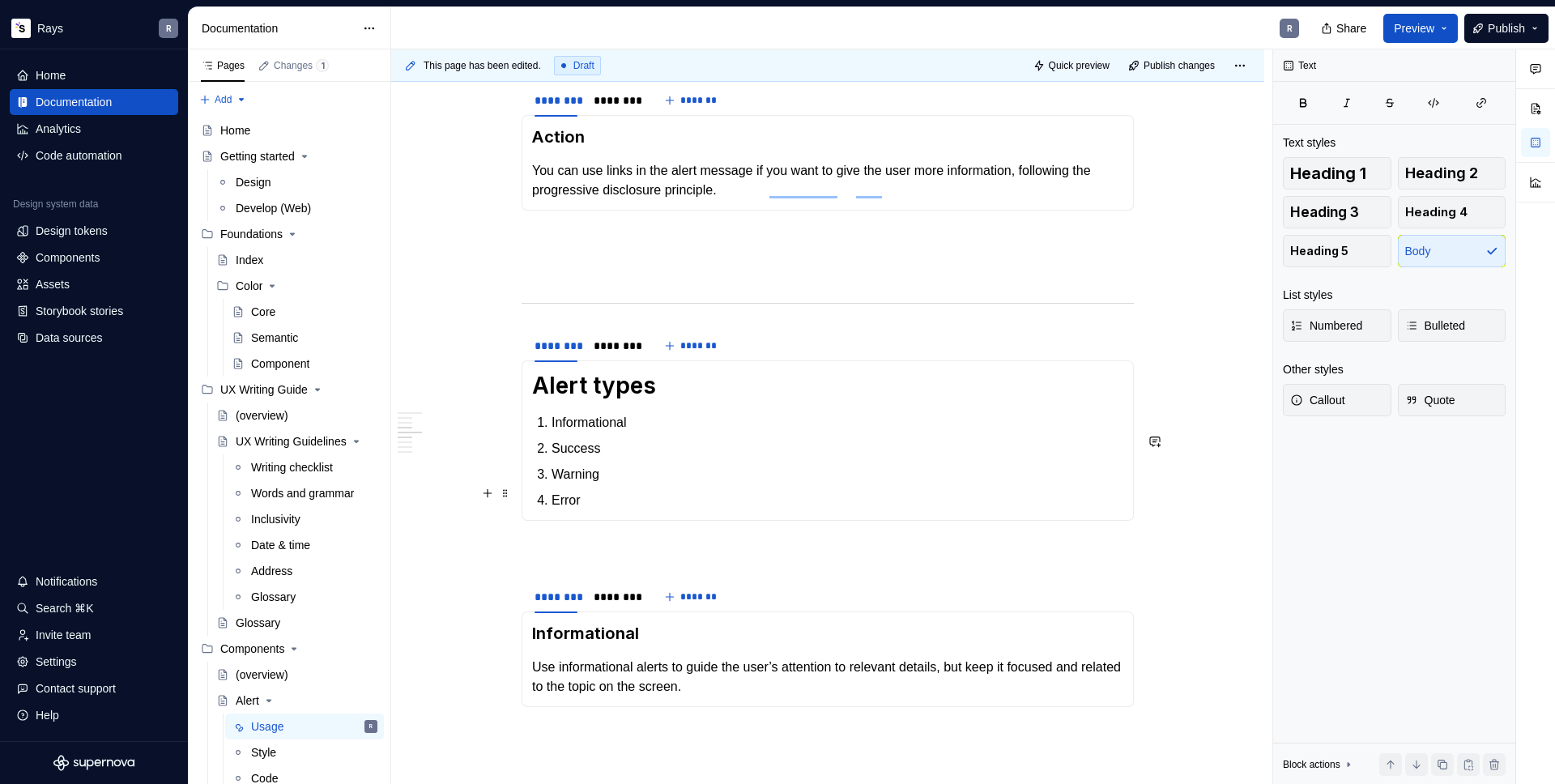
click at [582, 484] on p "Warning" at bounding box center [837, 474] width 572 height 20
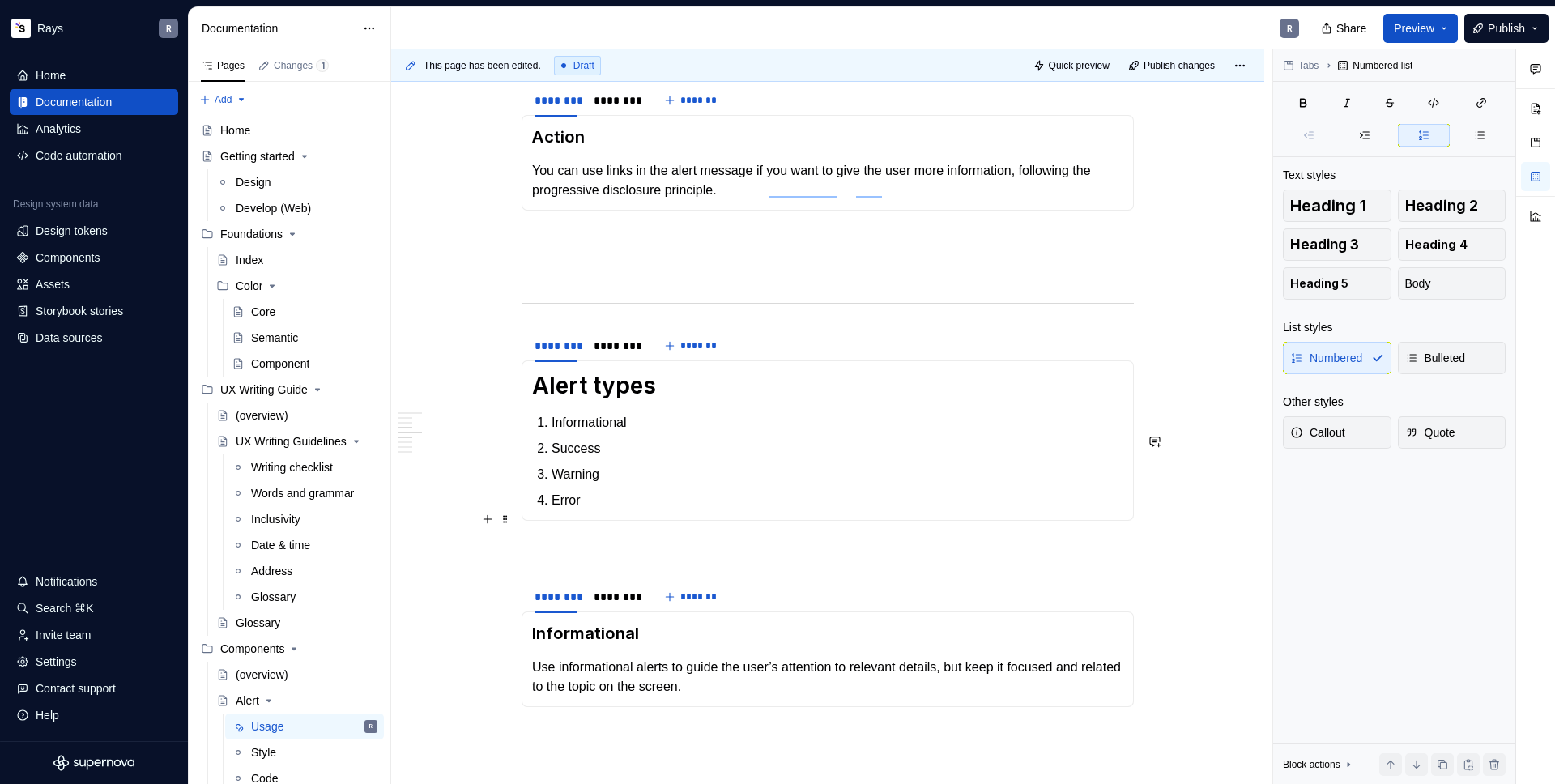
click at [591, 510] on p "Error" at bounding box center [837, 500] width 572 height 20
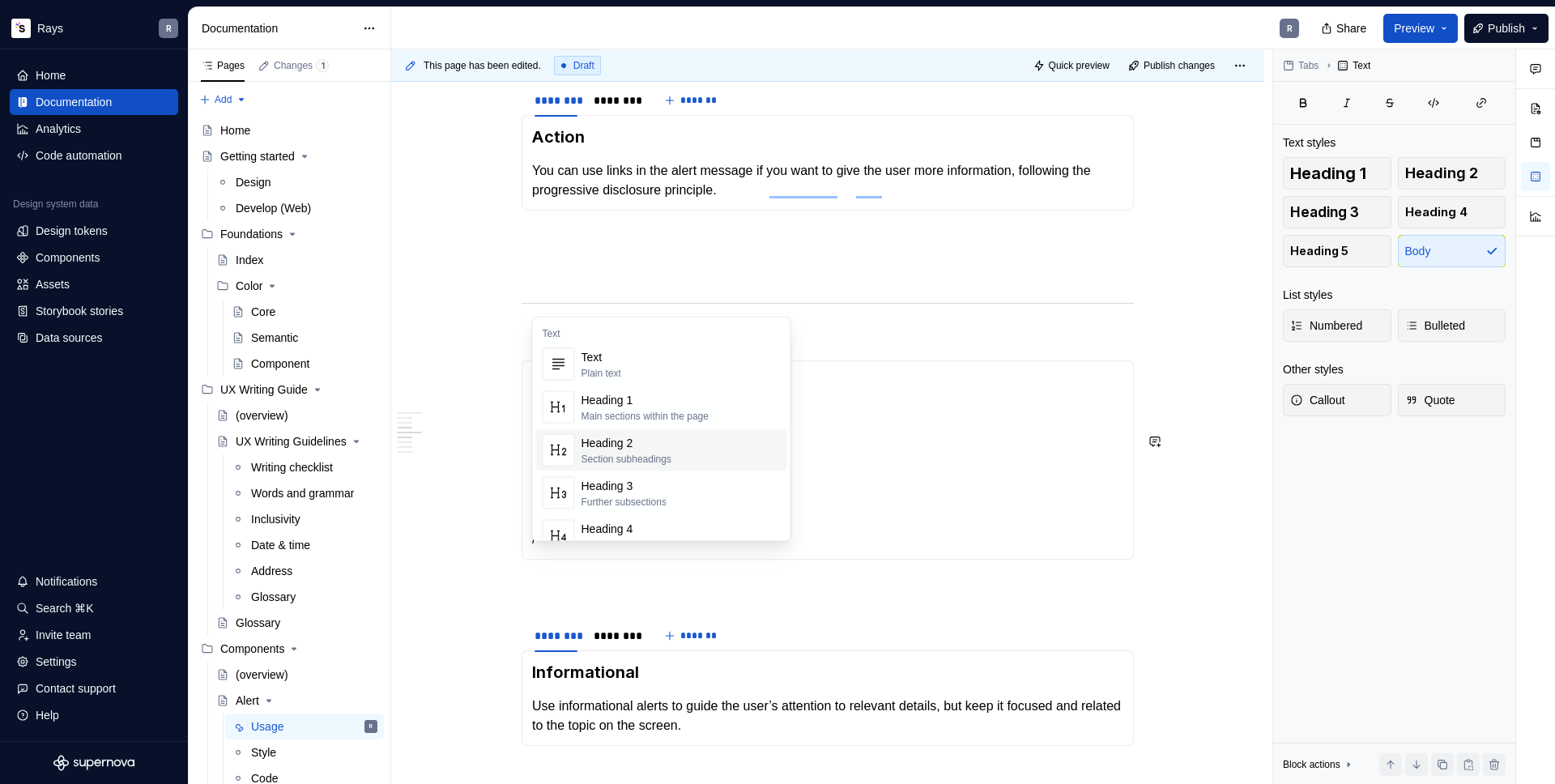
click at [862, 278] on p "To enrich screen reader interactions, please activate Accessibility in Grammarl…" at bounding box center [828, 268] width 613 height 20
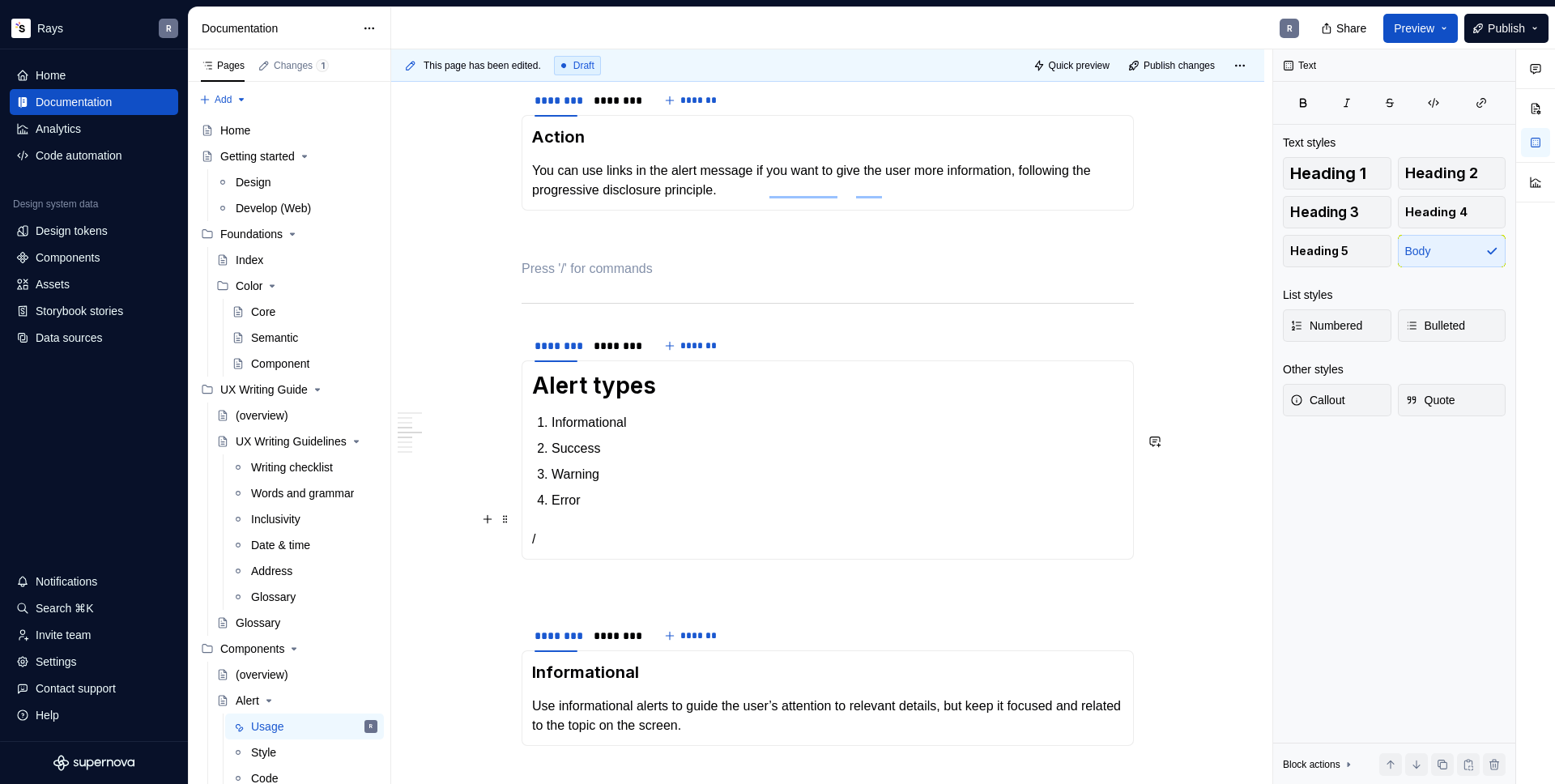
scroll to position [1306, 0]
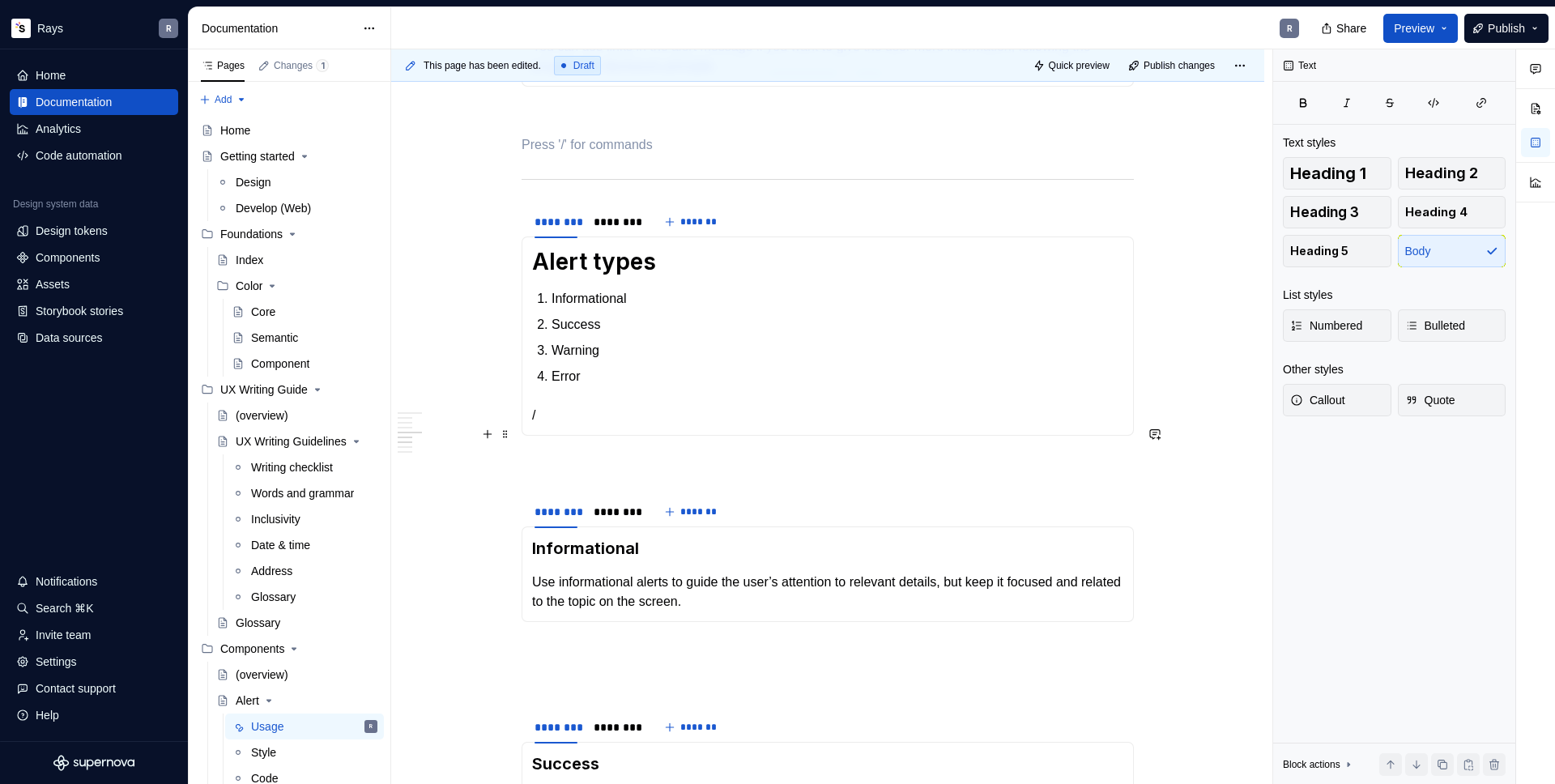
click at [555, 426] on p "/" at bounding box center [827, 415] width 591 height 20
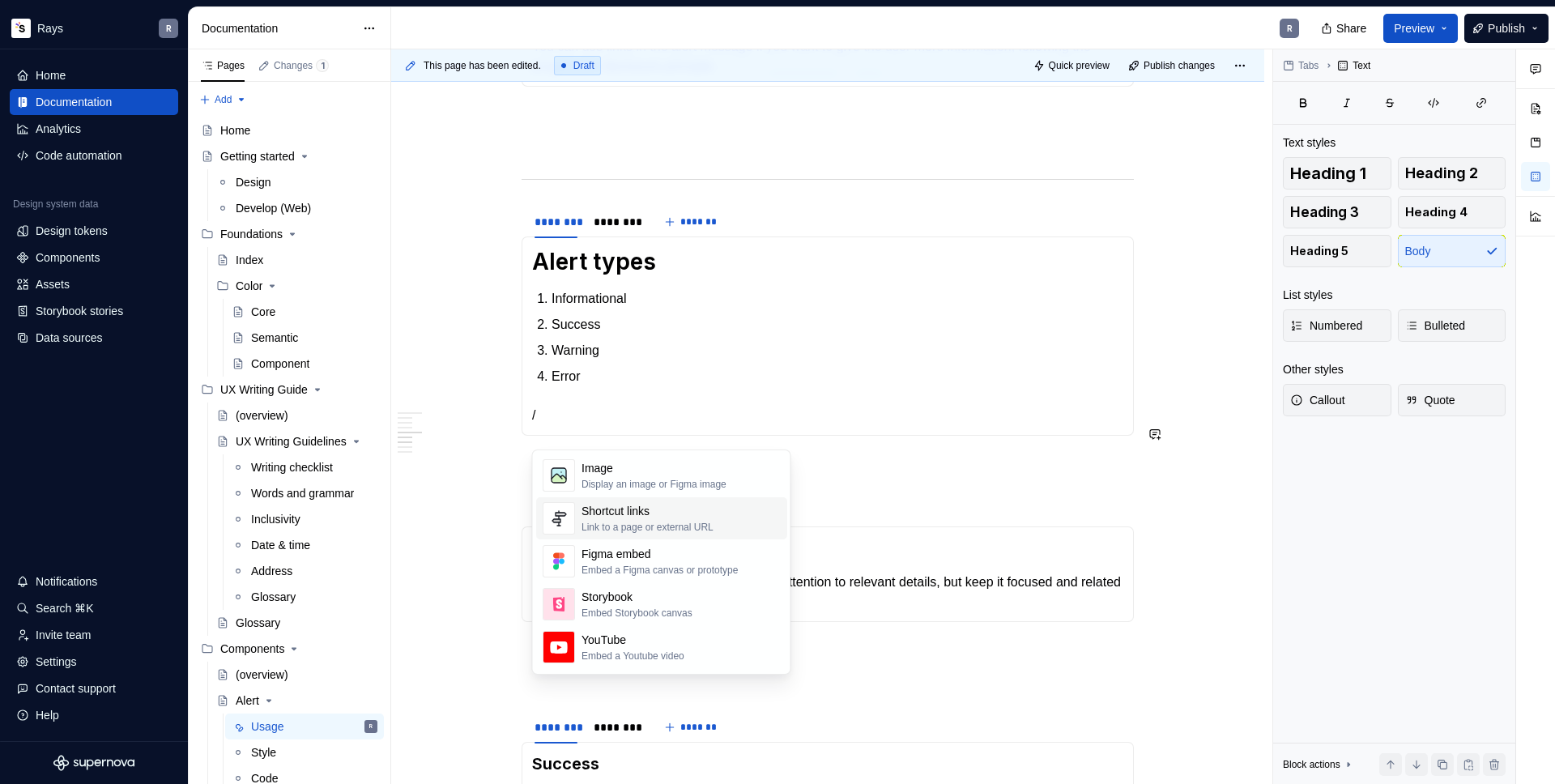
click at [639, 521] on div "Link to a page or external URL" at bounding box center [648, 527] width 132 height 13
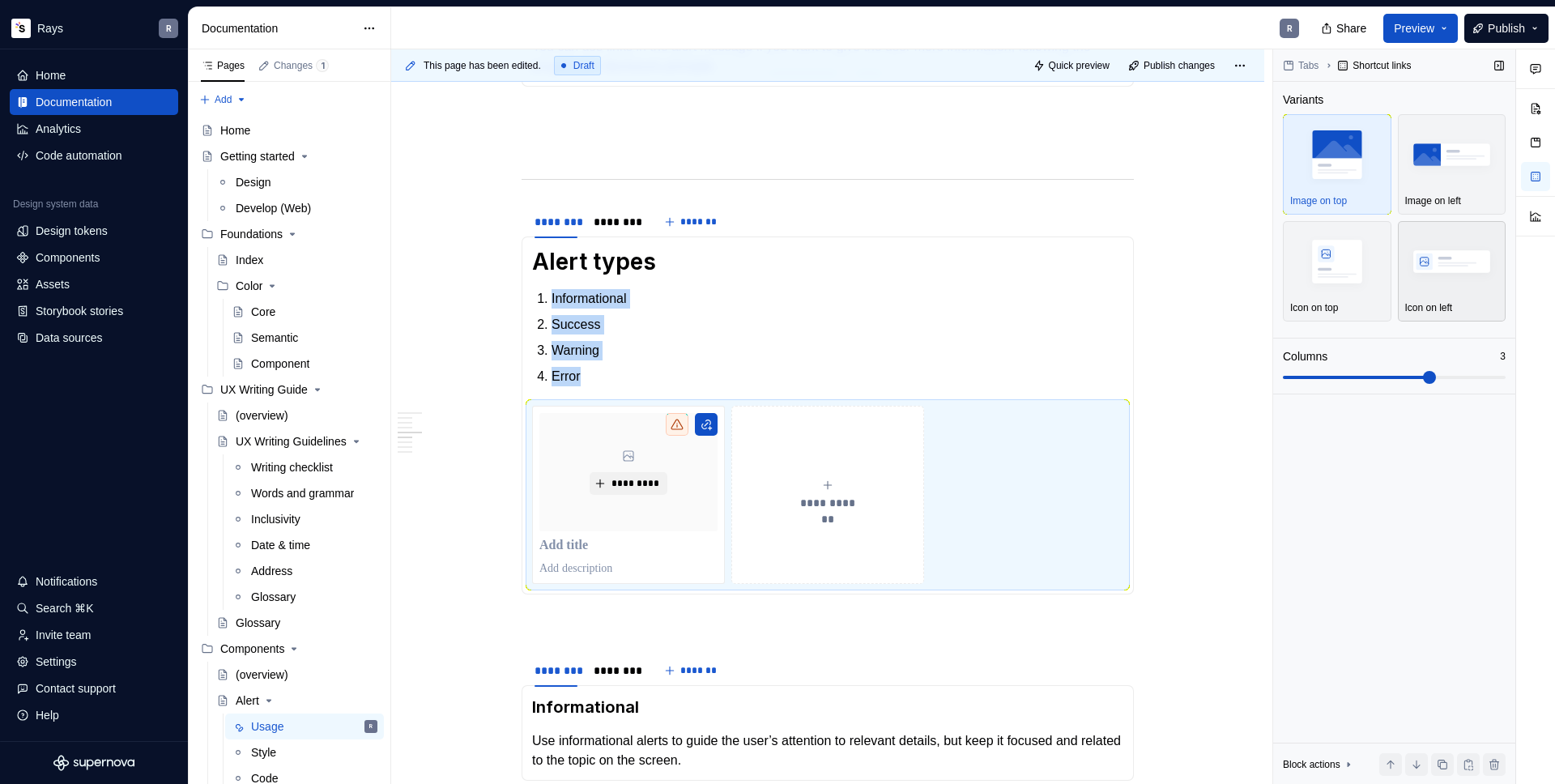
click at [1438, 277] on img "button" at bounding box center [1452, 261] width 94 height 59
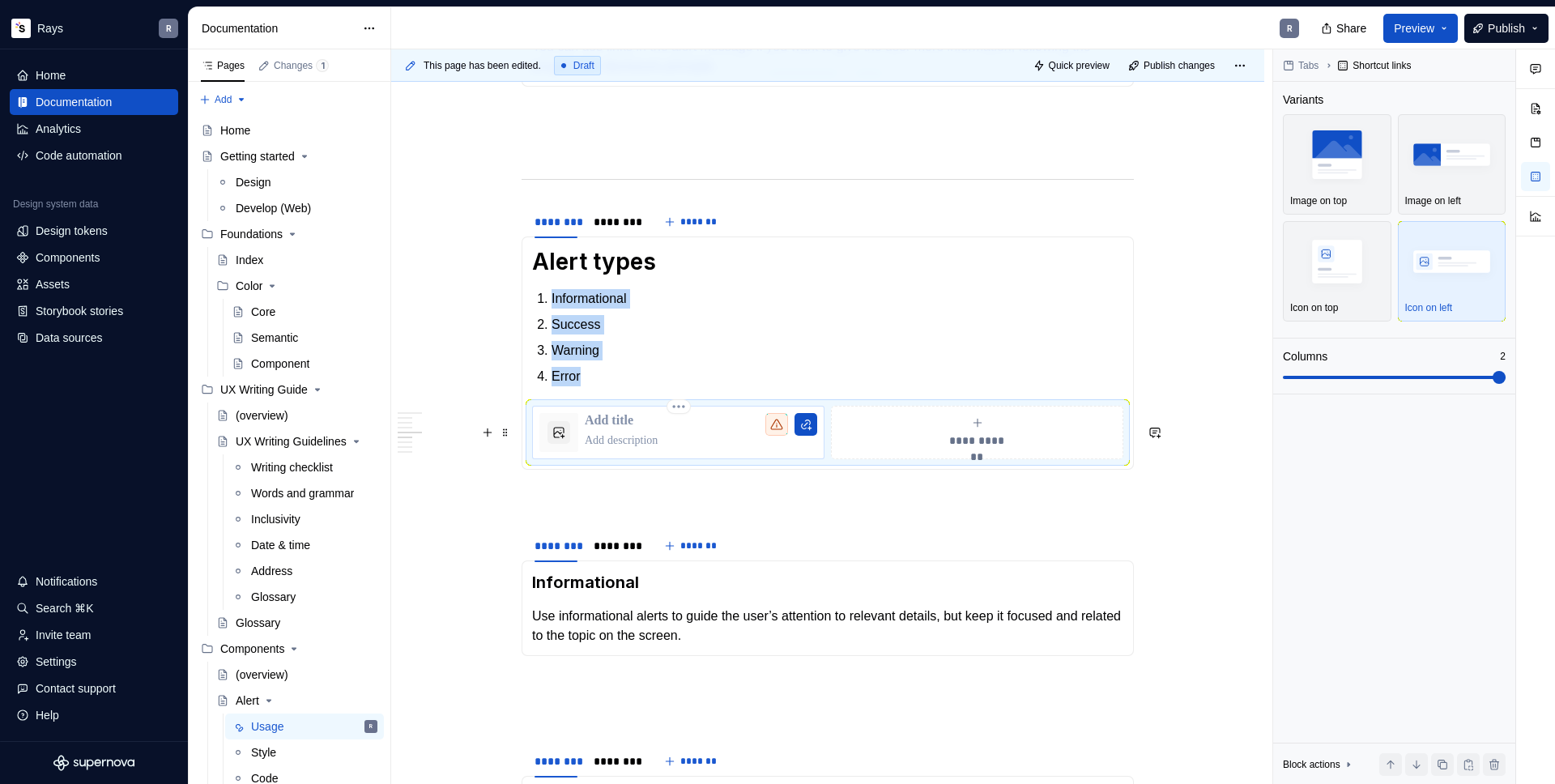
click at [614, 449] on p "To enrich screen reader interactions, please activate Accessibility in Grammarl…" at bounding box center [701, 440] width 233 height 16
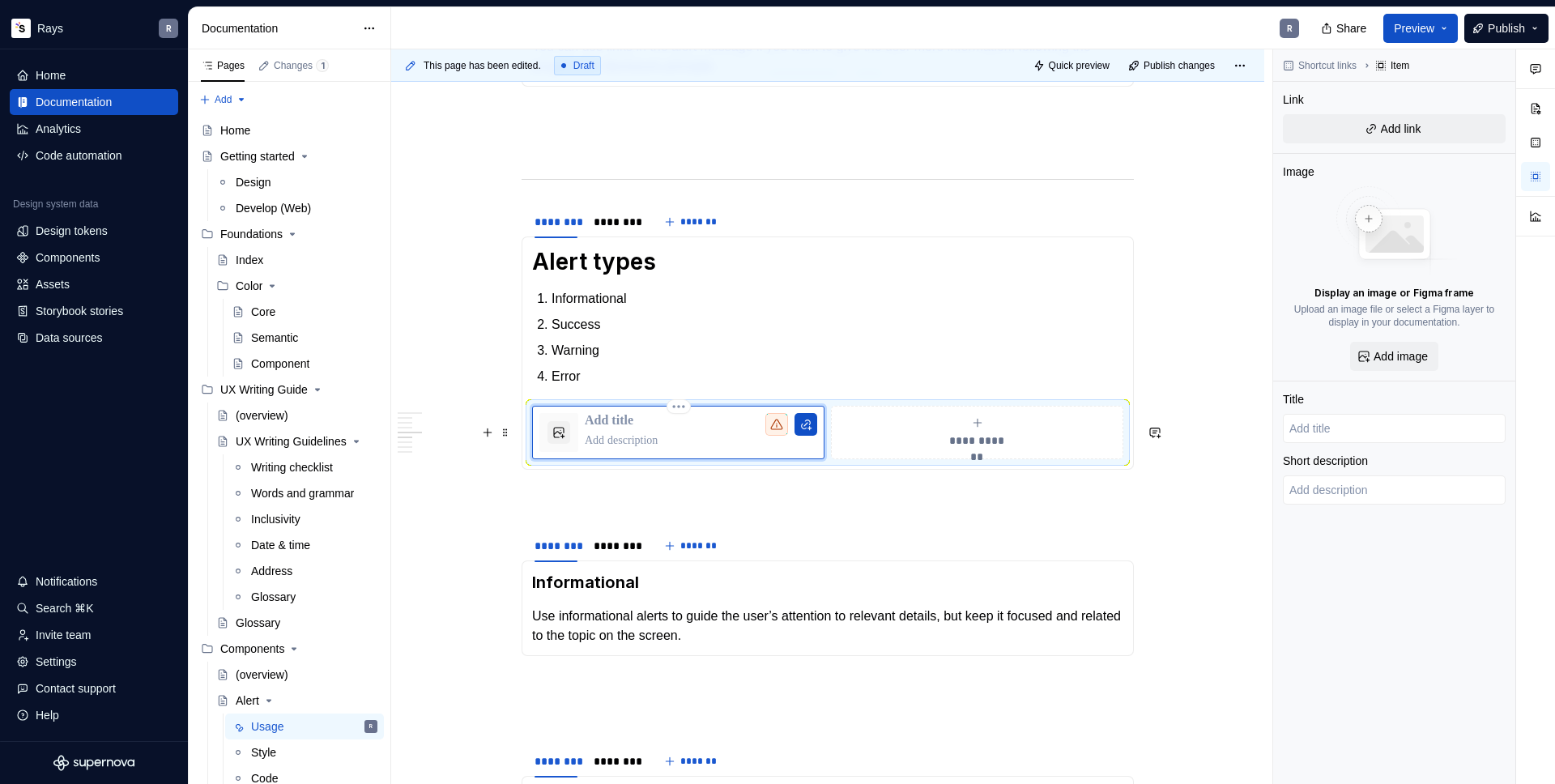
type textarea "*"
type textarea "I"
type textarea "*"
type textarea "In"
type textarea "*"
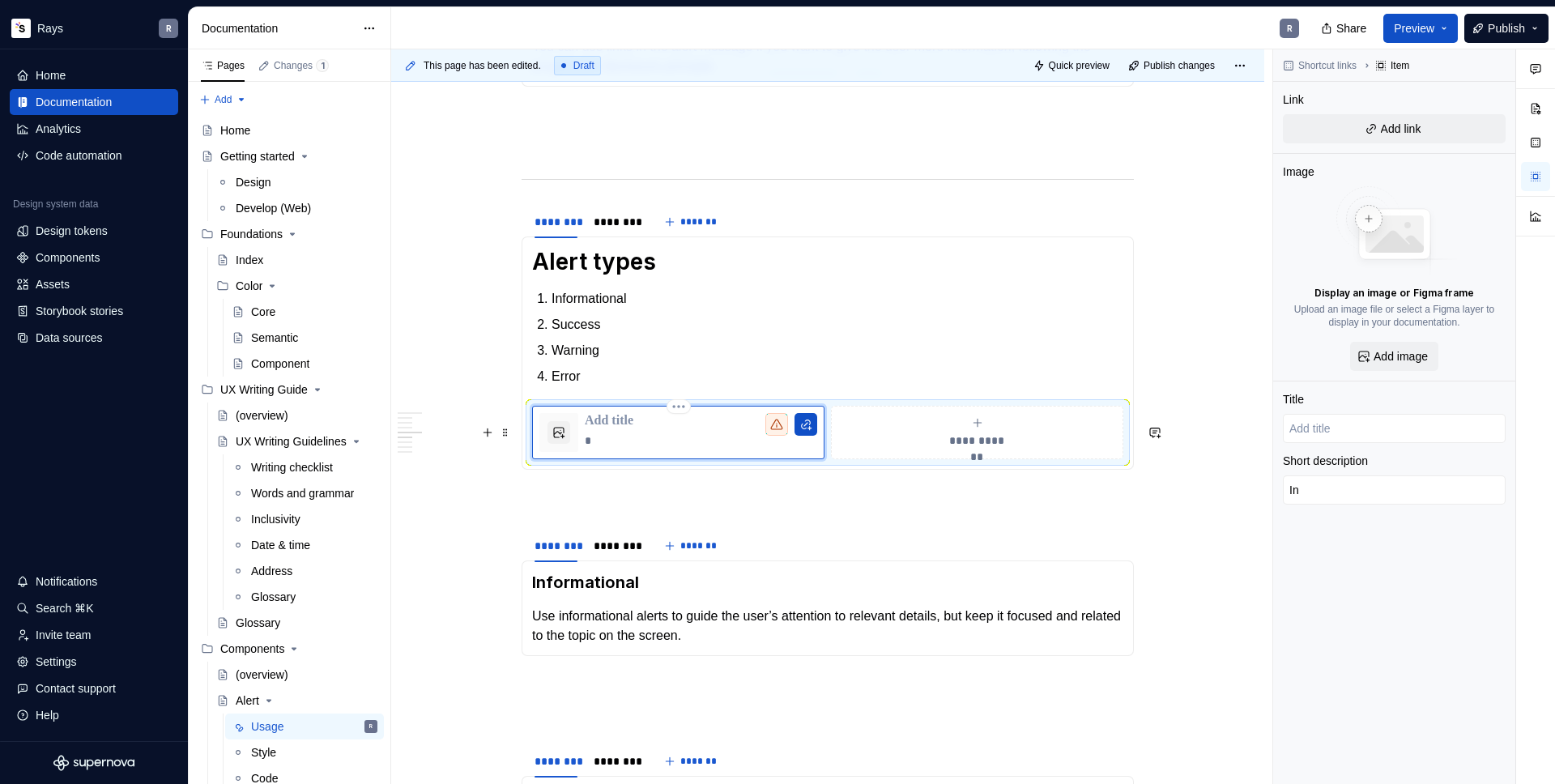
type textarea "Inf"
type textarea "*"
type textarea "Info"
type textarea "*"
type textarea "Infor"
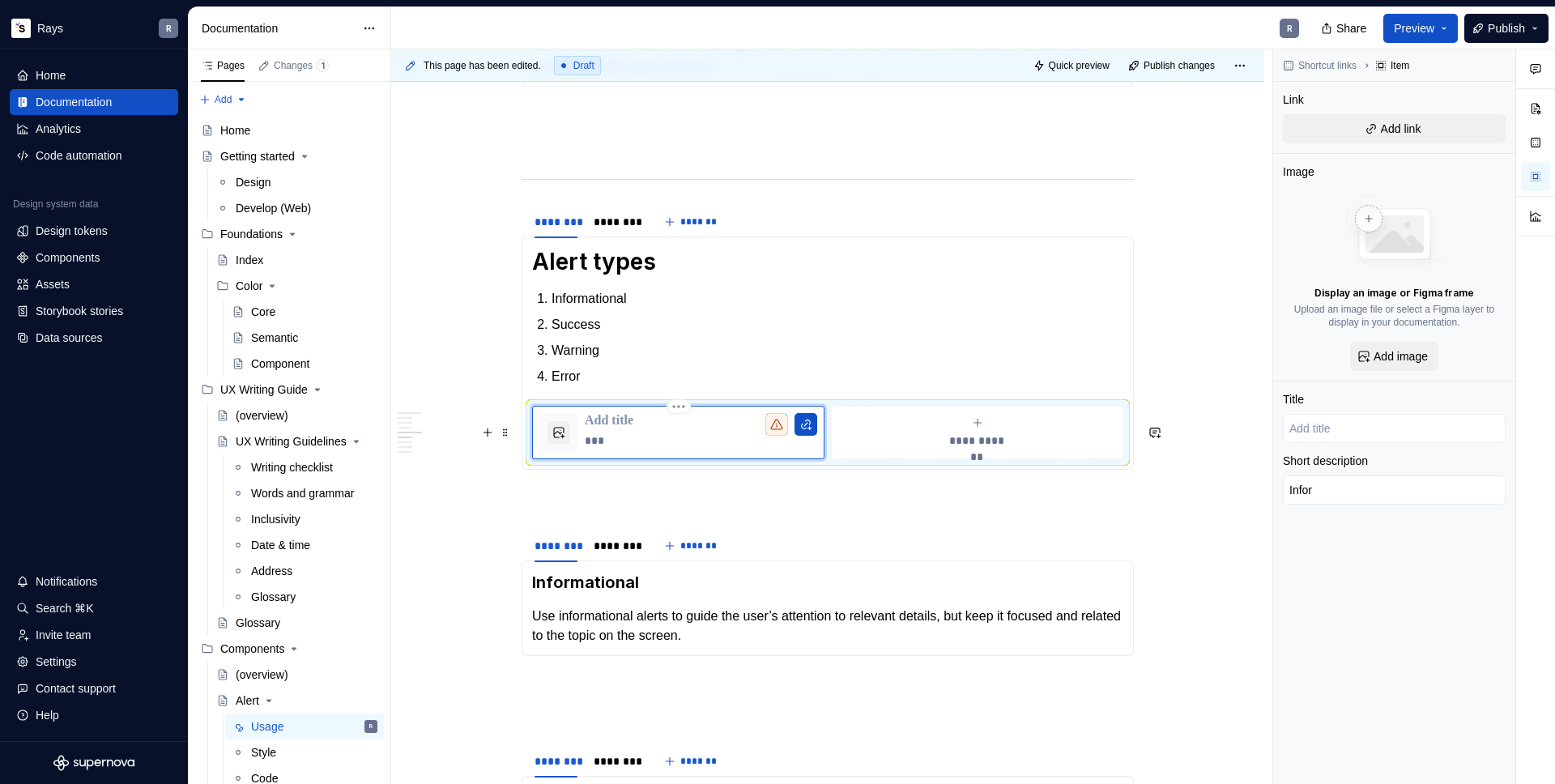
type textarea "*"
type textarea "Inform"
type textarea "*"
type textarea "Informa"
type textarea "*"
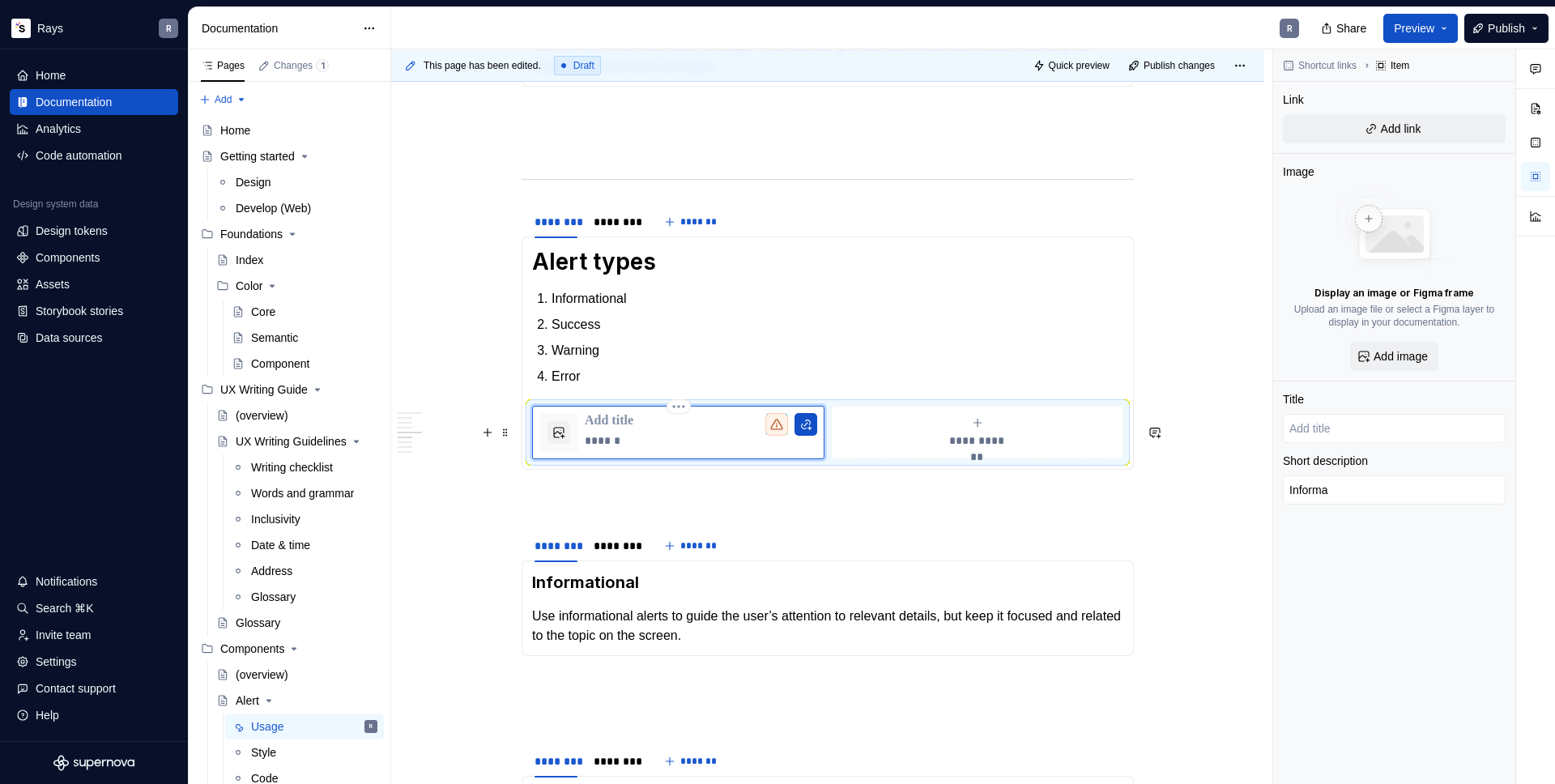
type textarea "Informat"
type textarea "*"
type textarea "Informati"
type textarea "*"
type textarea "Informatio"
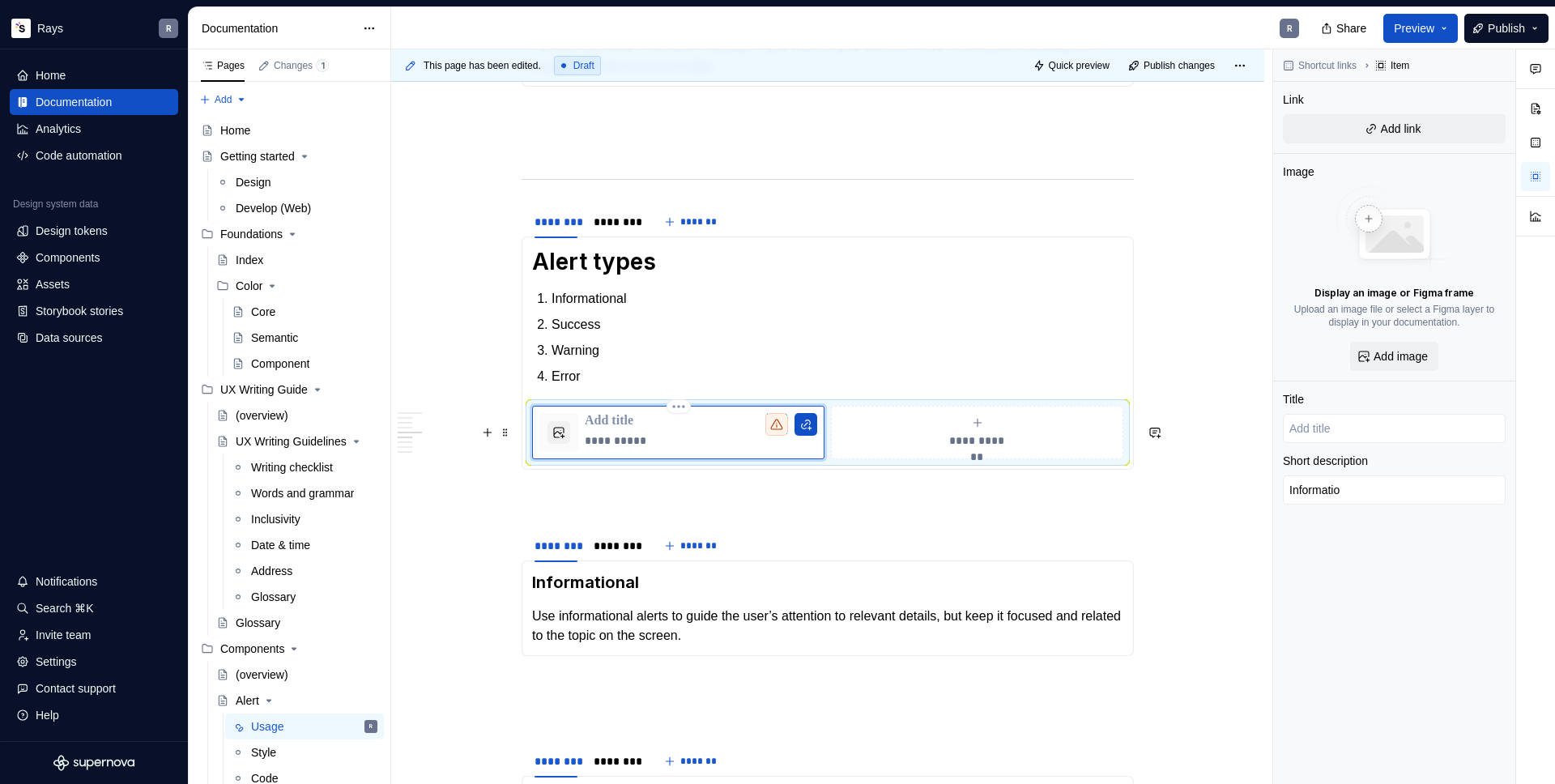
type textarea "*"
type textarea "Information"
type textarea "*"
type textarea "Informationa"
type textarea "*"
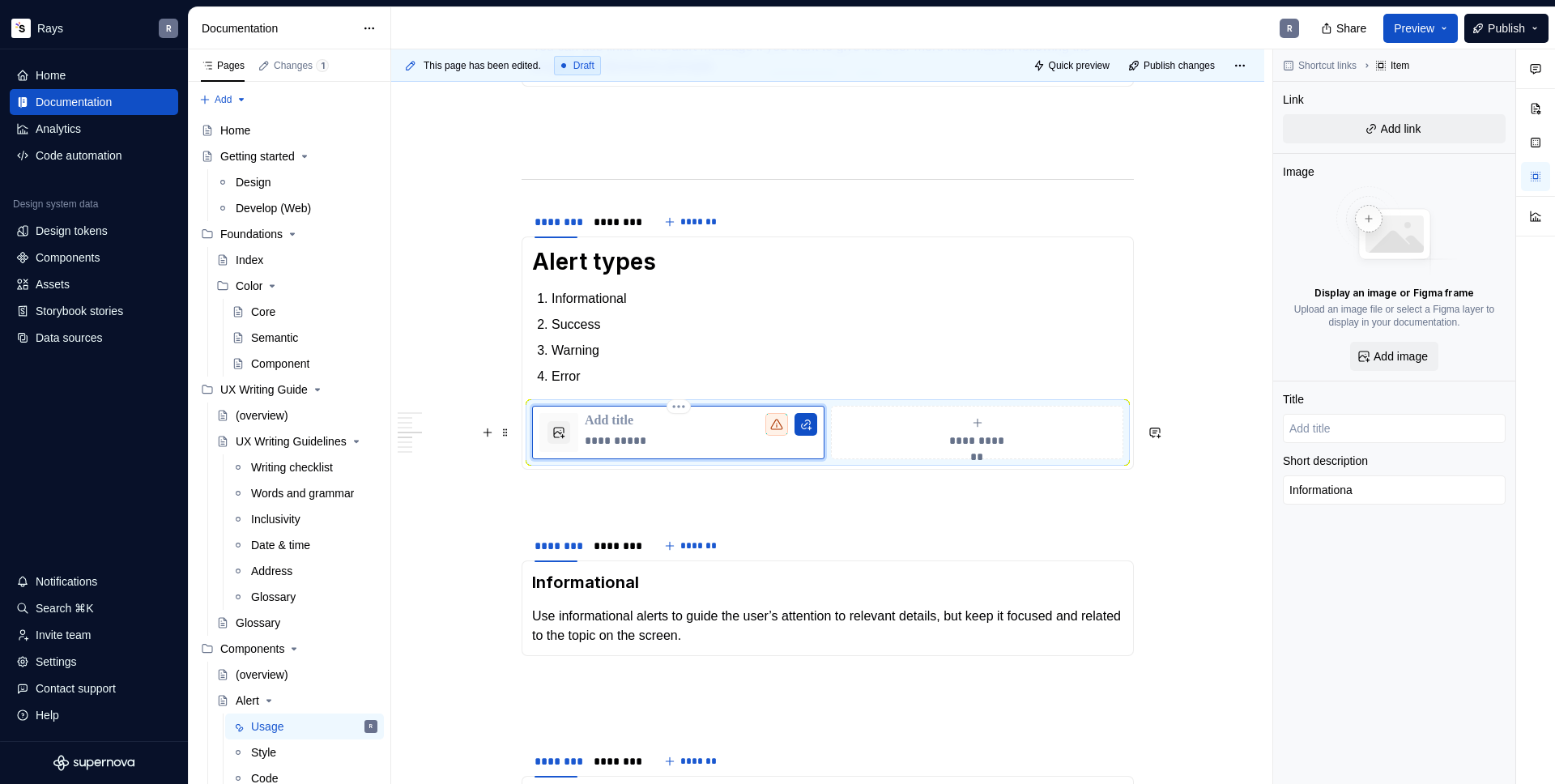
type textarea "Informational"
click at [764, 508] on p "To enrich screen reader interactions, please activate Accessibility in Grammarl…" at bounding box center [828, 498] width 613 height 20
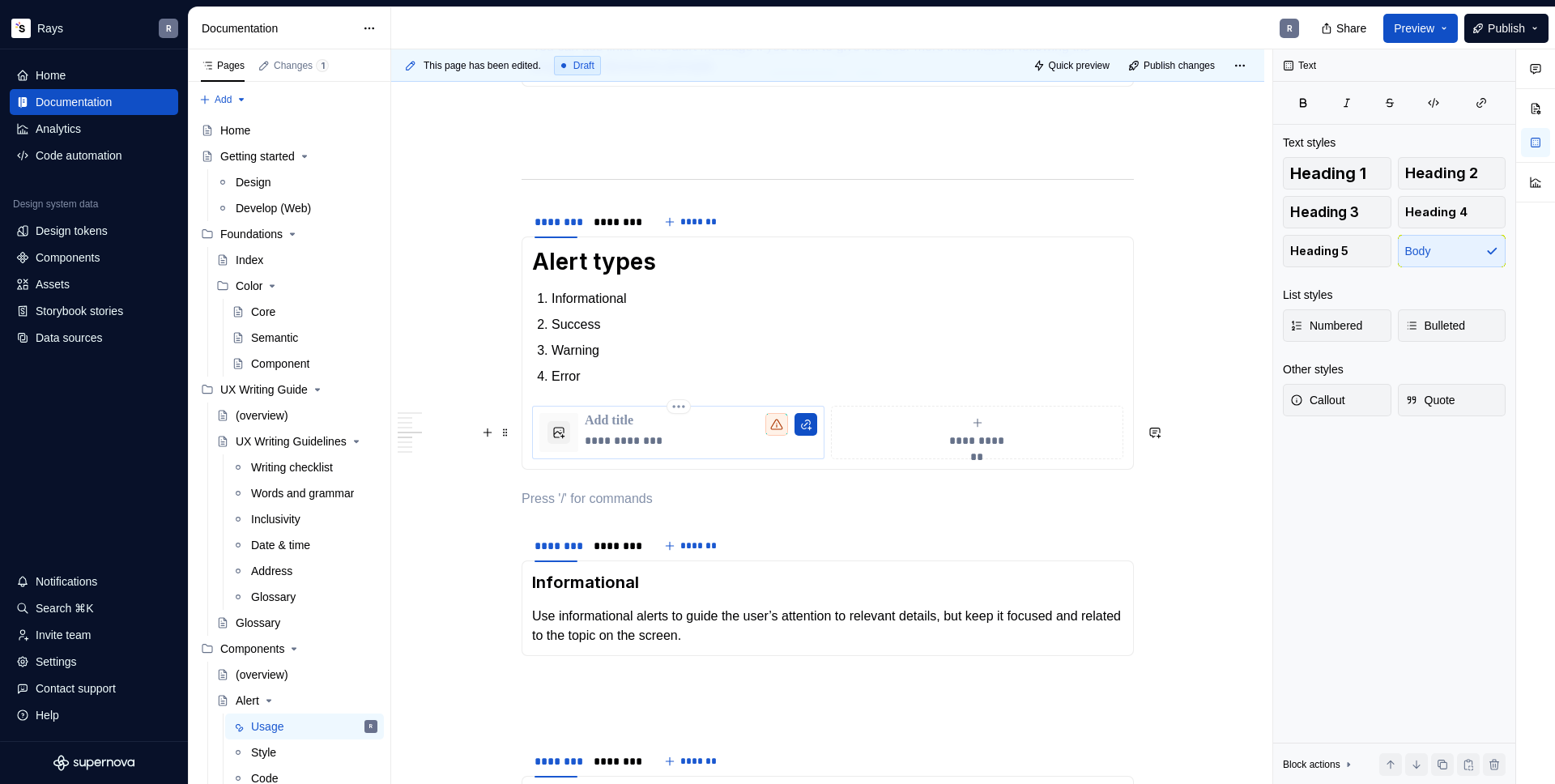
click at [720, 429] on p "To enrich screen reader interactions, please activate Accessibility in Grammarl…" at bounding box center [701, 421] width 233 height 16
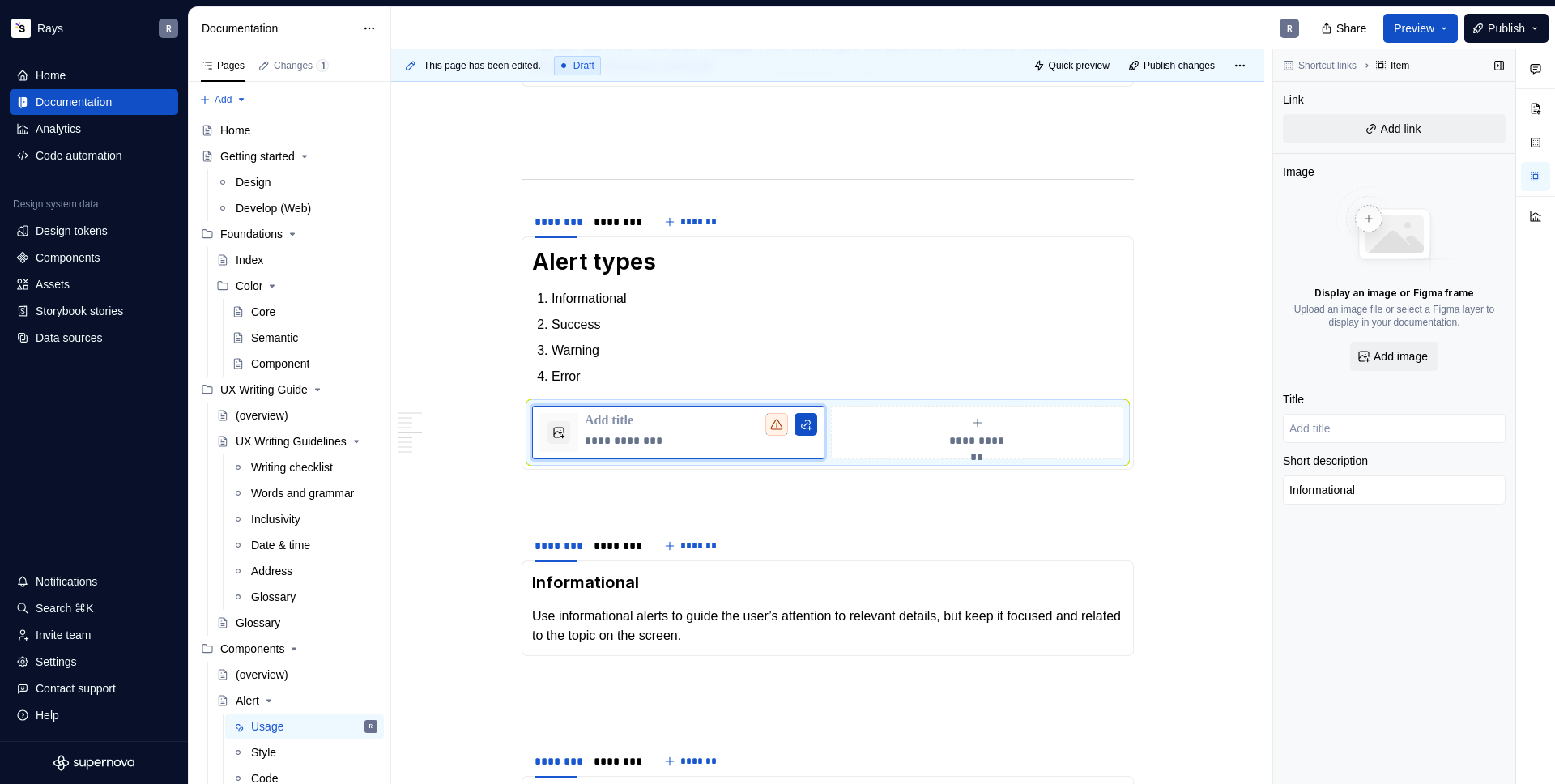
click at [1400, 151] on div "Link Add link" at bounding box center [1394, 122] width 223 height 61
click at [1410, 135] on span "Add link" at bounding box center [1400, 128] width 40 height 16
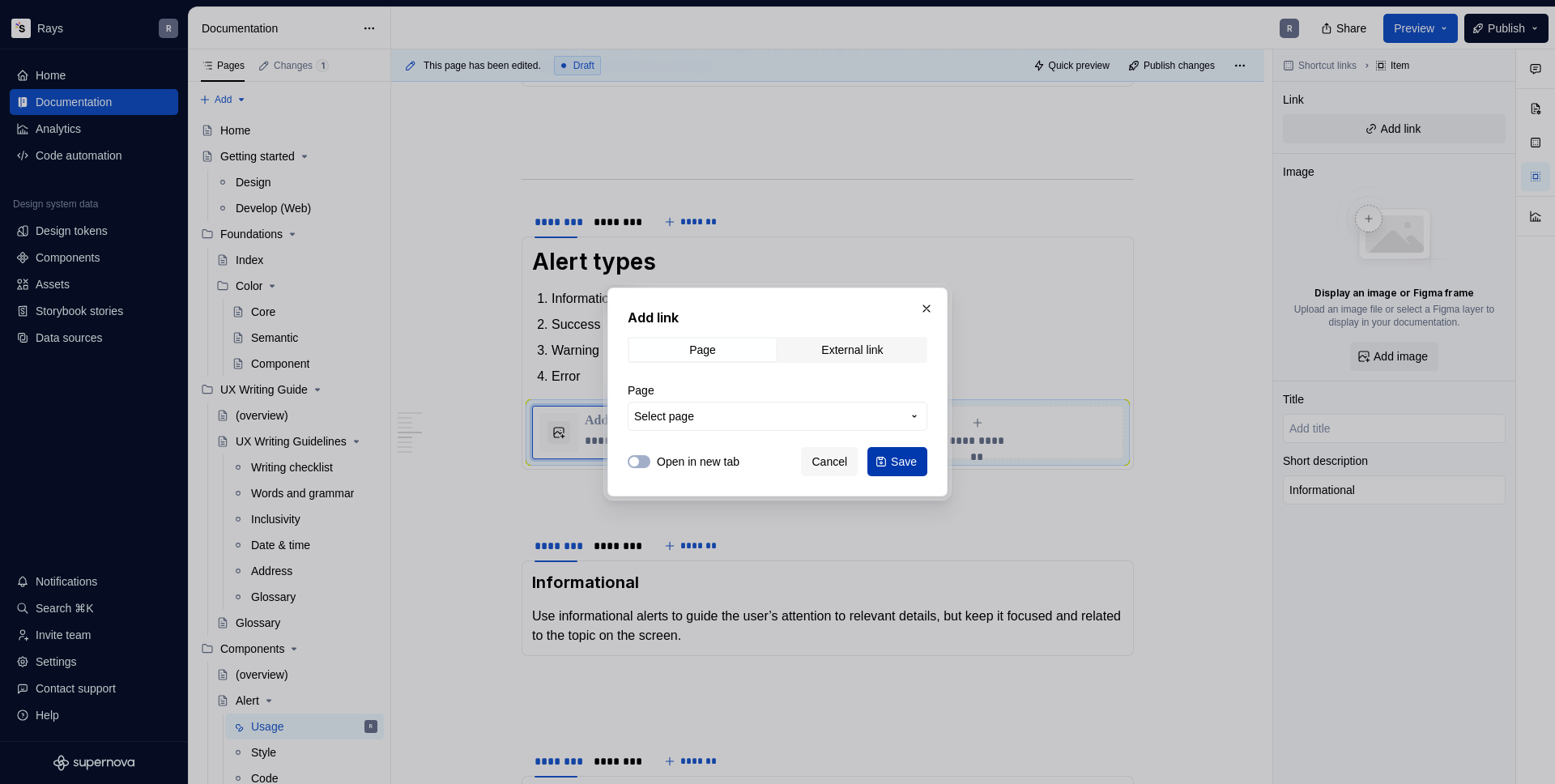
click at [902, 464] on span "Save" at bounding box center [904, 461] width 26 height 16
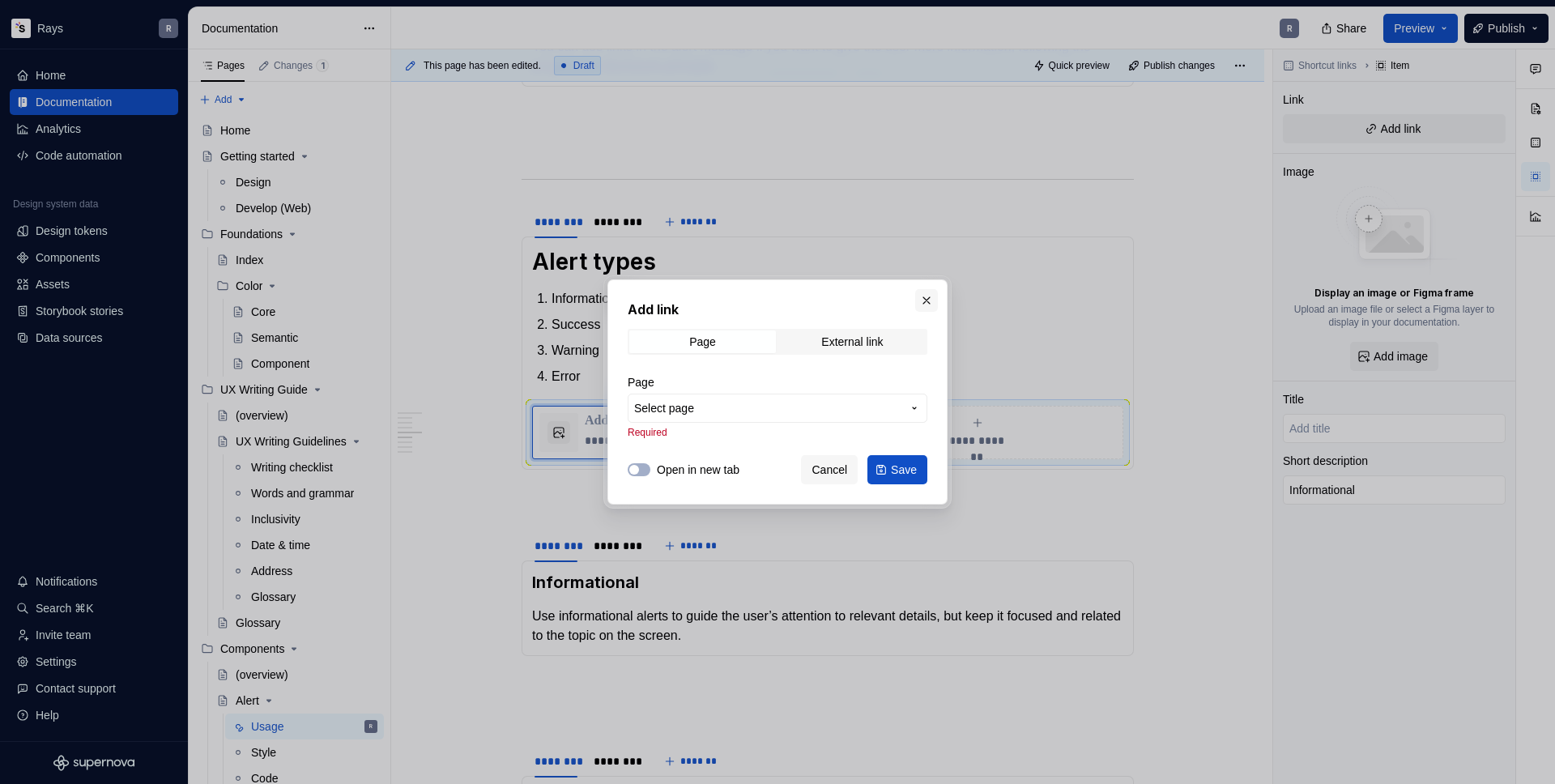
click at [919, 295] on button "button" at bounding box center [926, 301] width 22 height 22
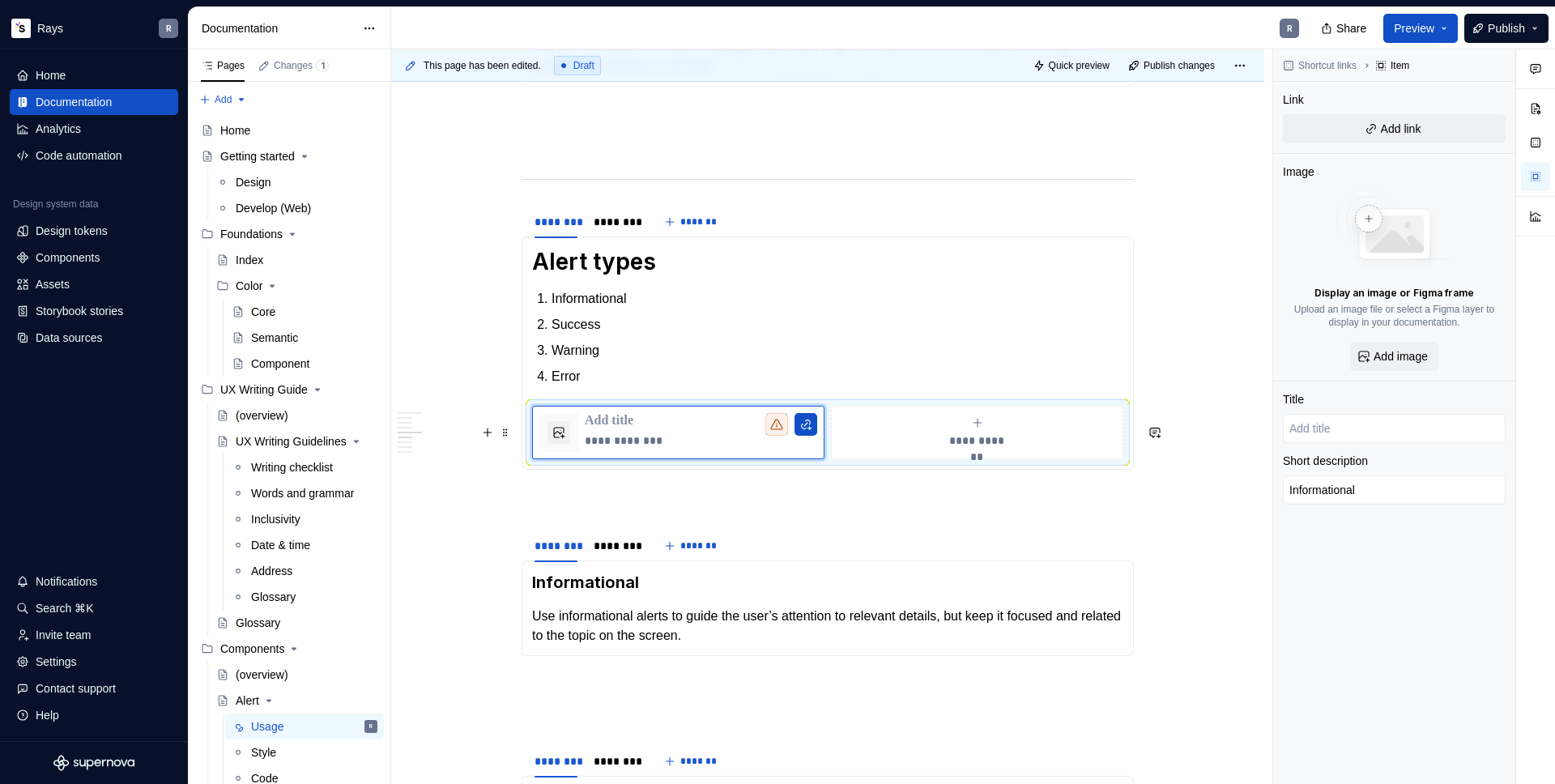
click at [513, 434] on div "Guidelines Use an alert component when you want to give the user essential info…" at bounding box center [828, 315] width 873 height 2716
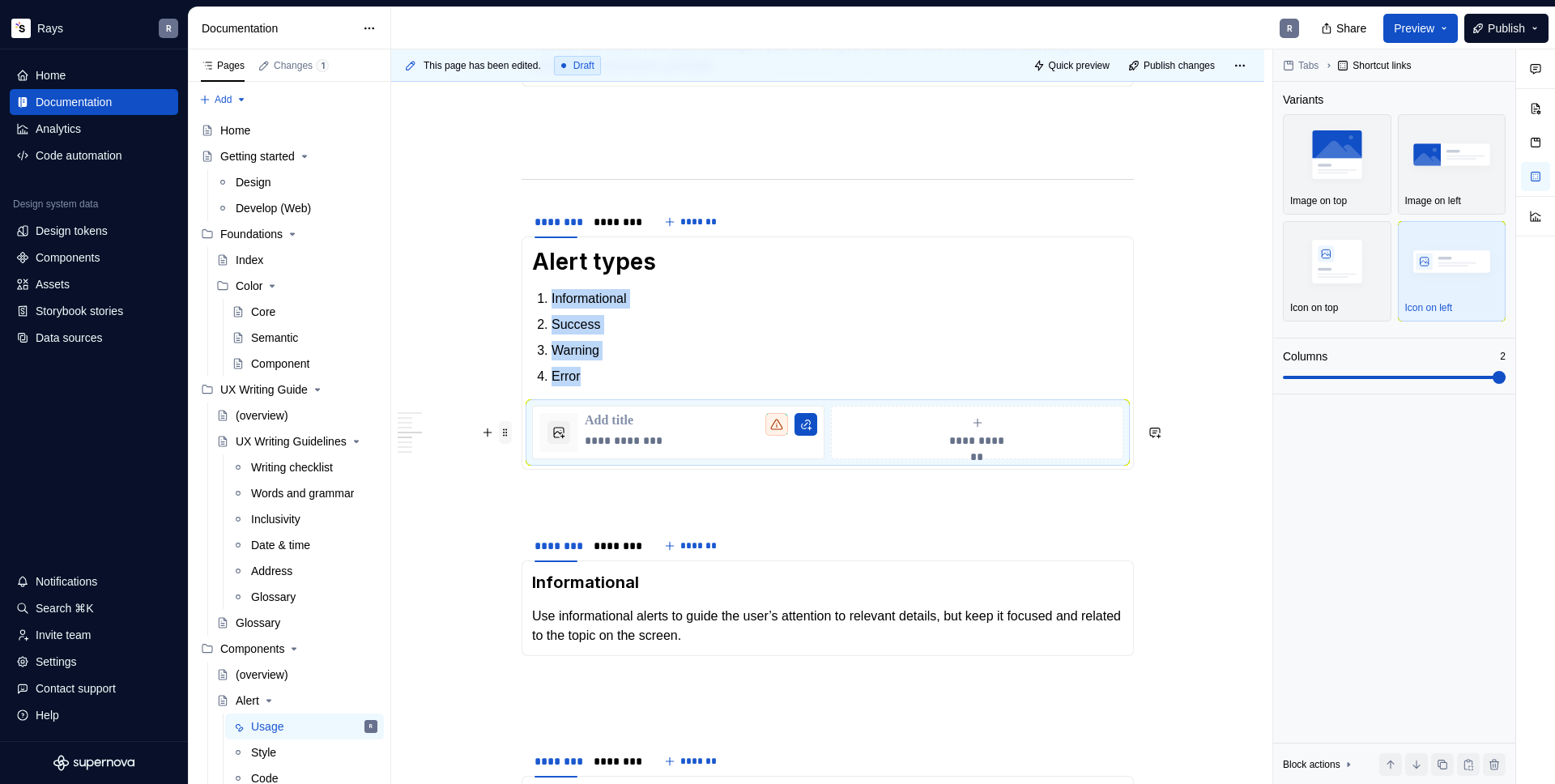
click at [507, 432] on span at bounding box center [506, 432] width 13 height 22
click at [561, 575] on div "Delete" at bounding box center [581, 575] width 105 height 16
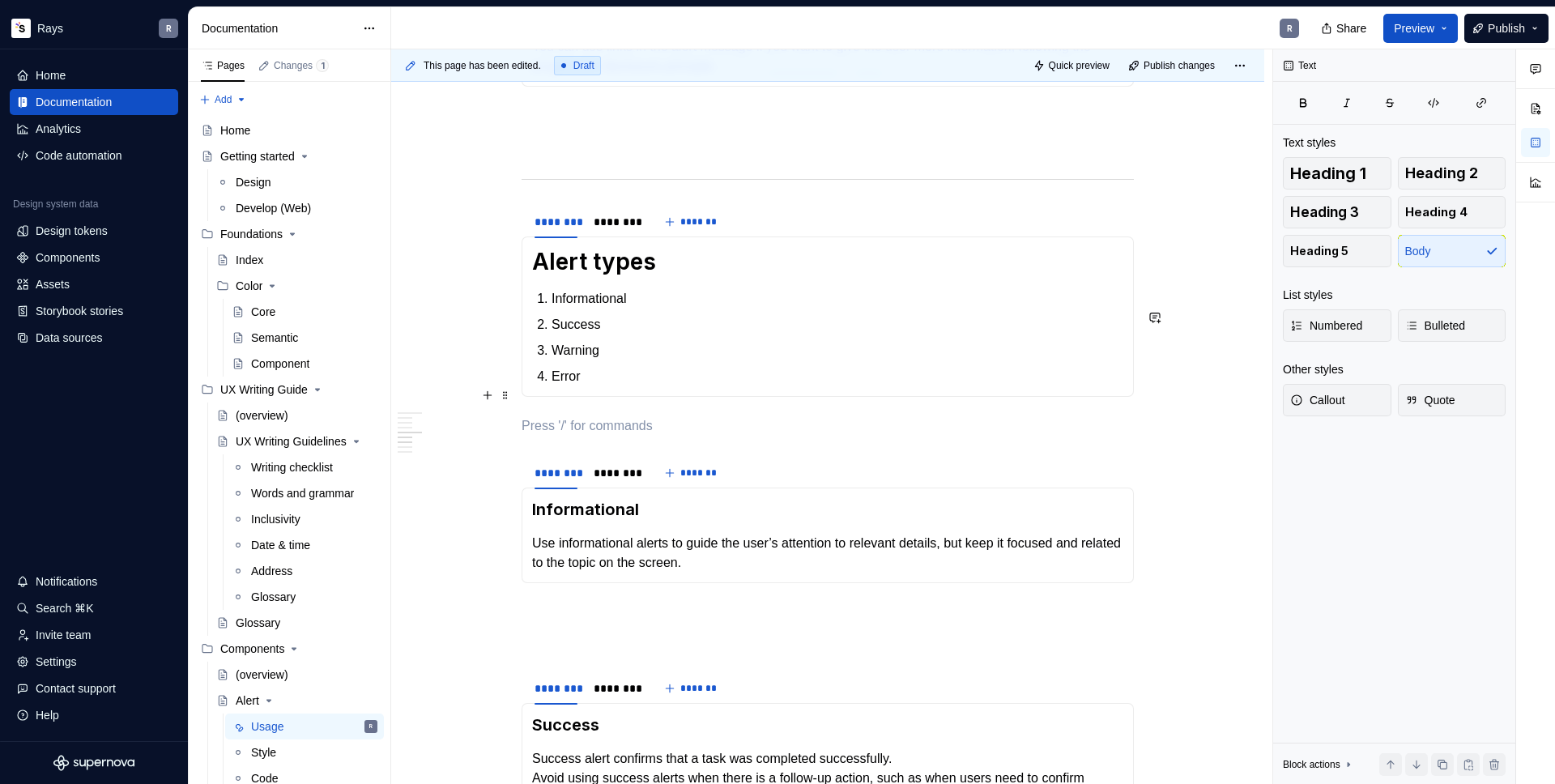
click at [605, 386] on p "Error" at bounding box center [837, 376] width 572 height 20
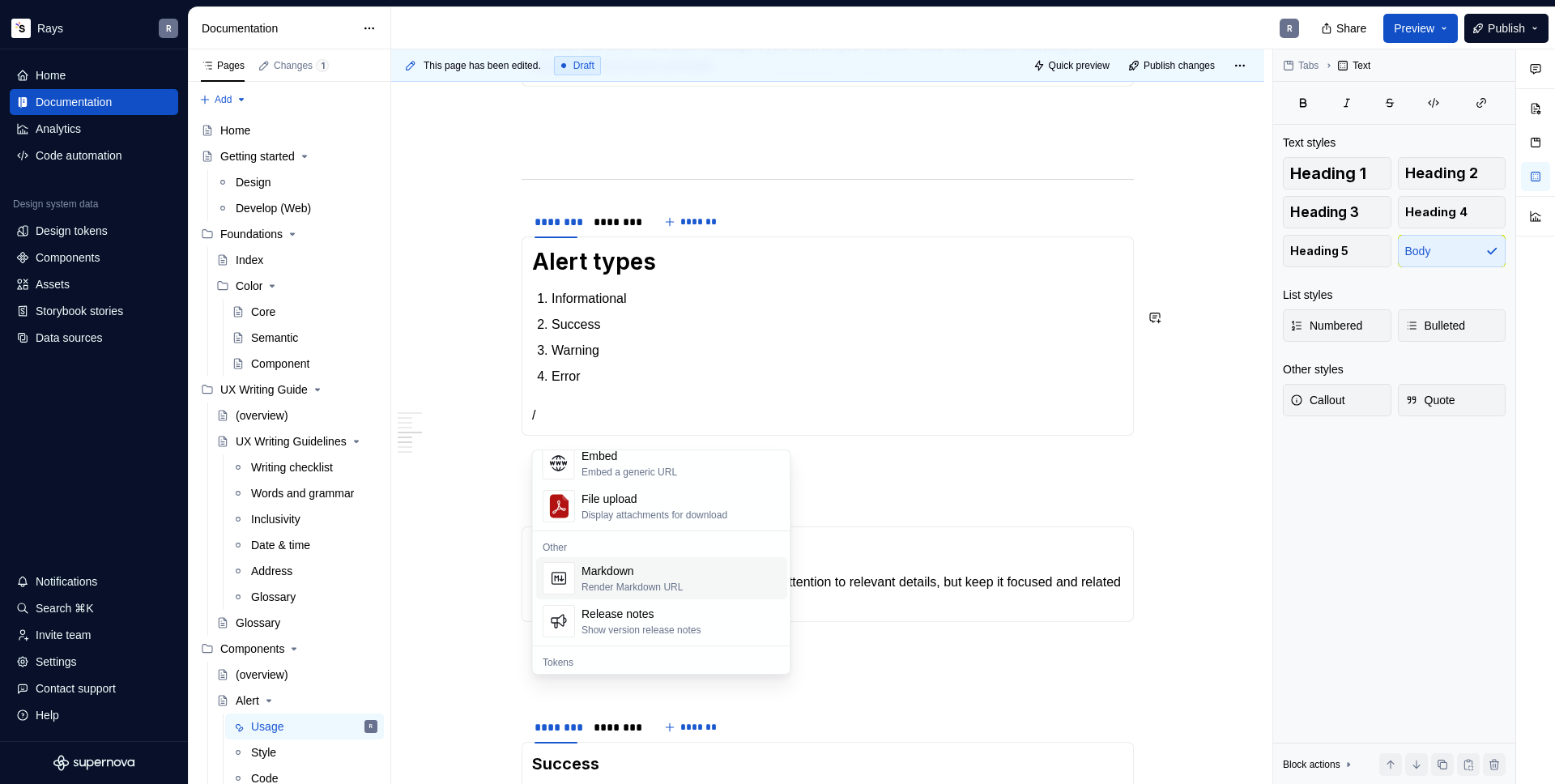
scroll to position [948, 0]
click at [714, 578] on div "Markdown Render Markdown URL" at bounding box center [682, 567] width 199 height 33
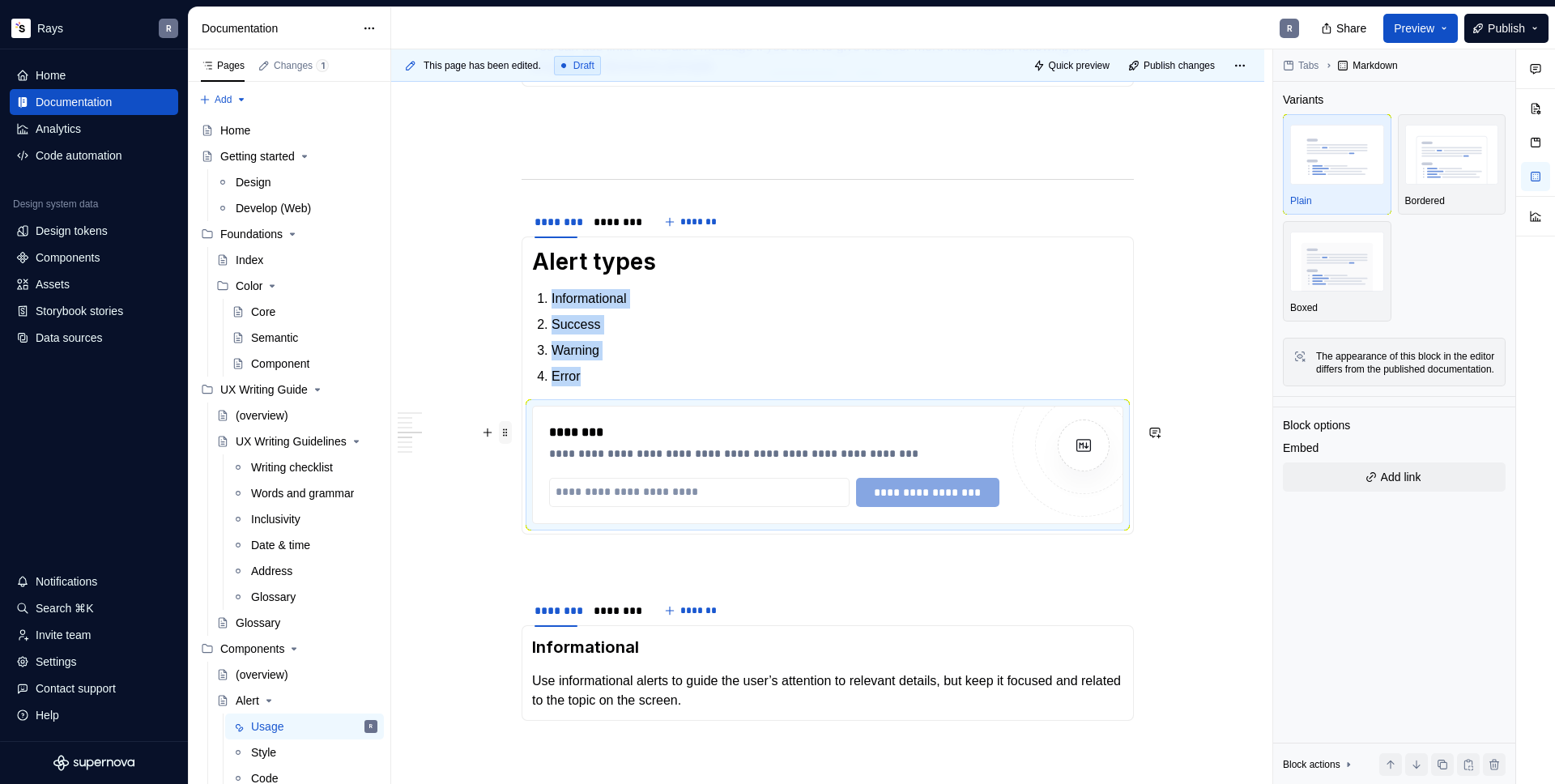
click at [507, 429] on span at bounding box center [506, 432] width 13 height 22
click at [561, 581] on div "Delete" at bounding box center [581, 575] width 105 height 16
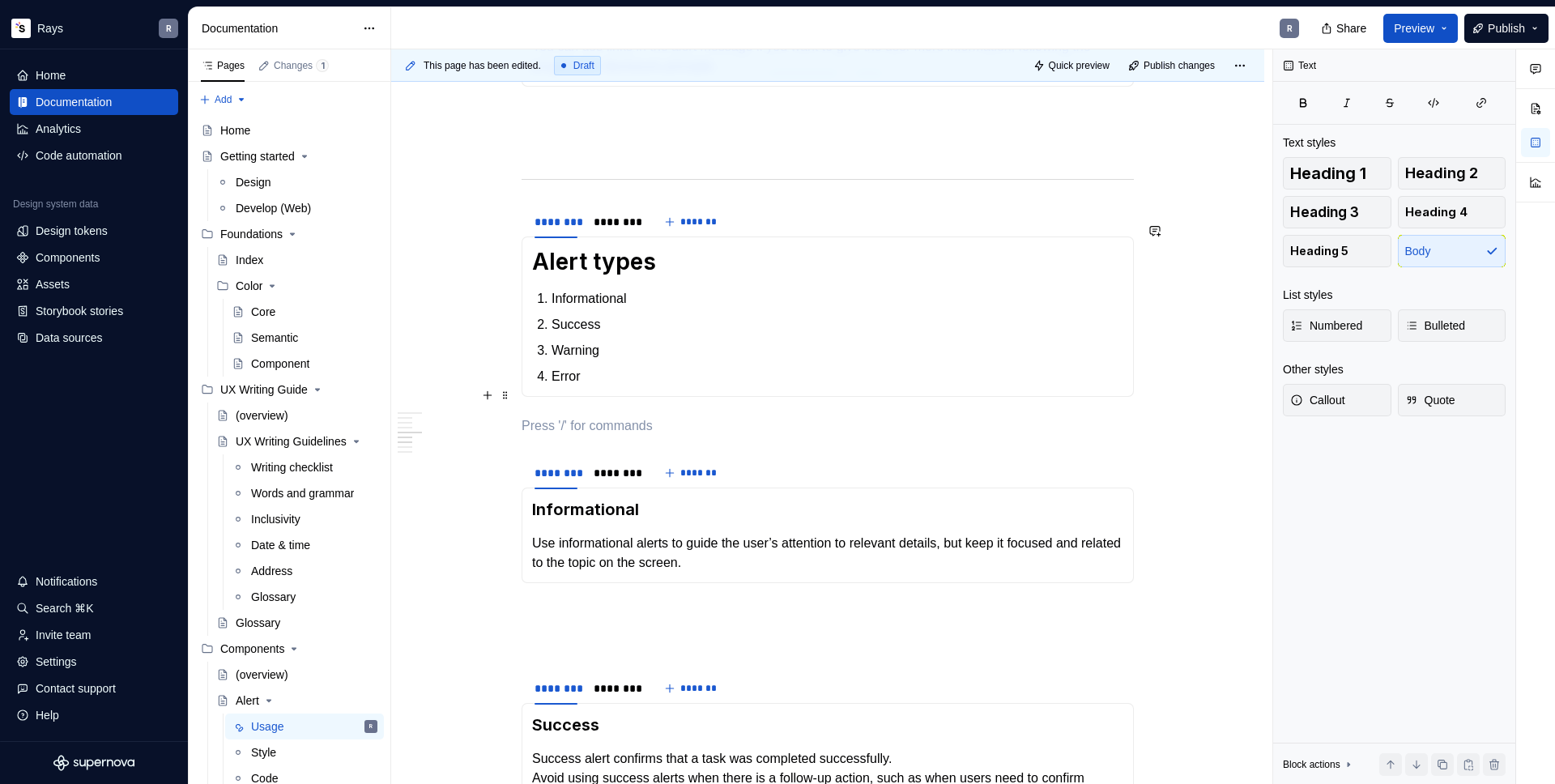
click at [588, 386] on p "Error" at bounding box center [837, 376] width 572 height 20
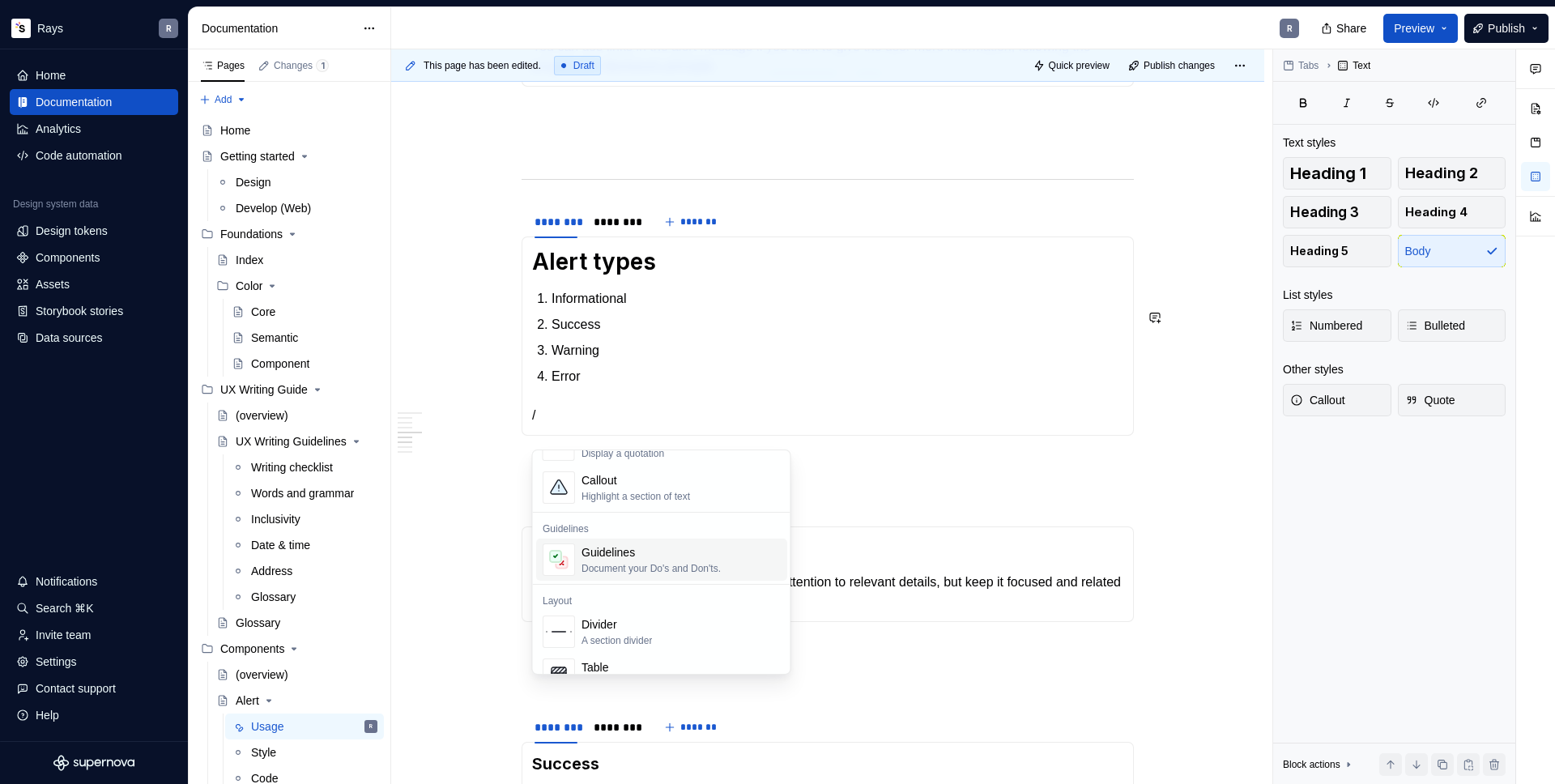
scroll to position [588, 0]
click at [636, 568] on div "Display an image or Figma image" at bounding box center [655, 563] width 145 height 13
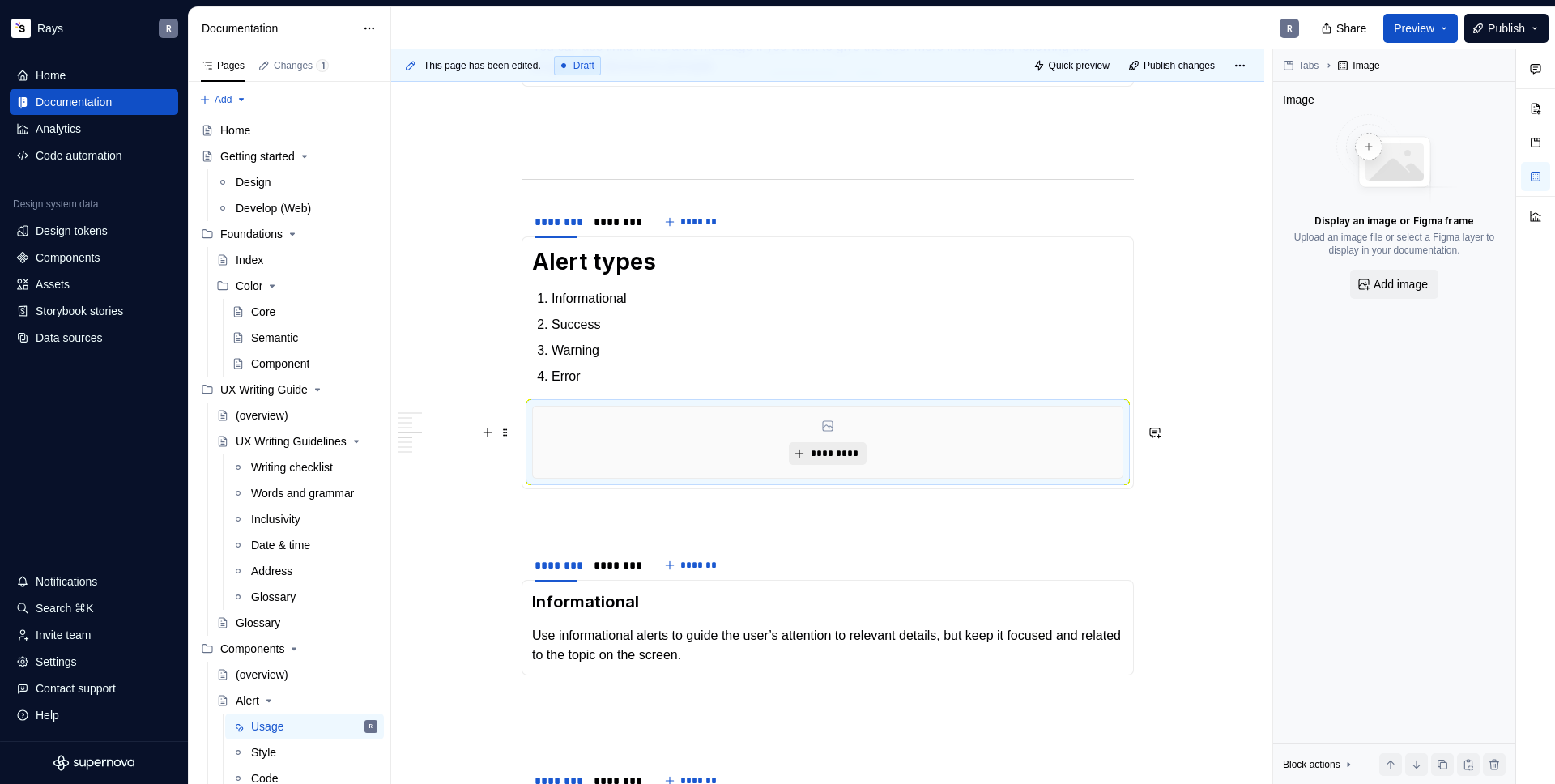
click at [854, 460] on span "*********" at bounding box center [833, 453] width 49 height 13
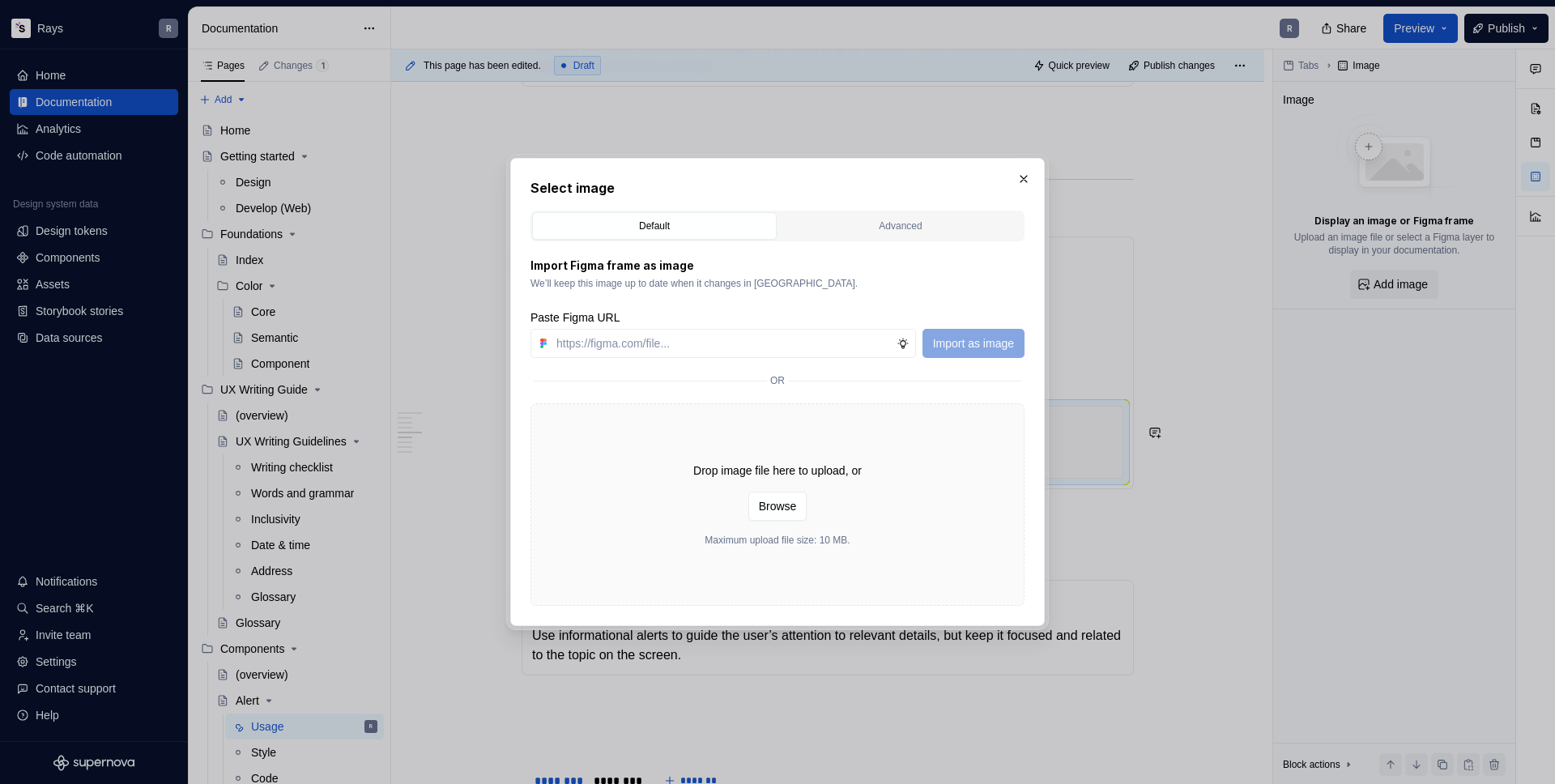
type textarea "*"
click at [856, 215] on button "Advanced" at bounding box center [900, 226] width 245 height 28
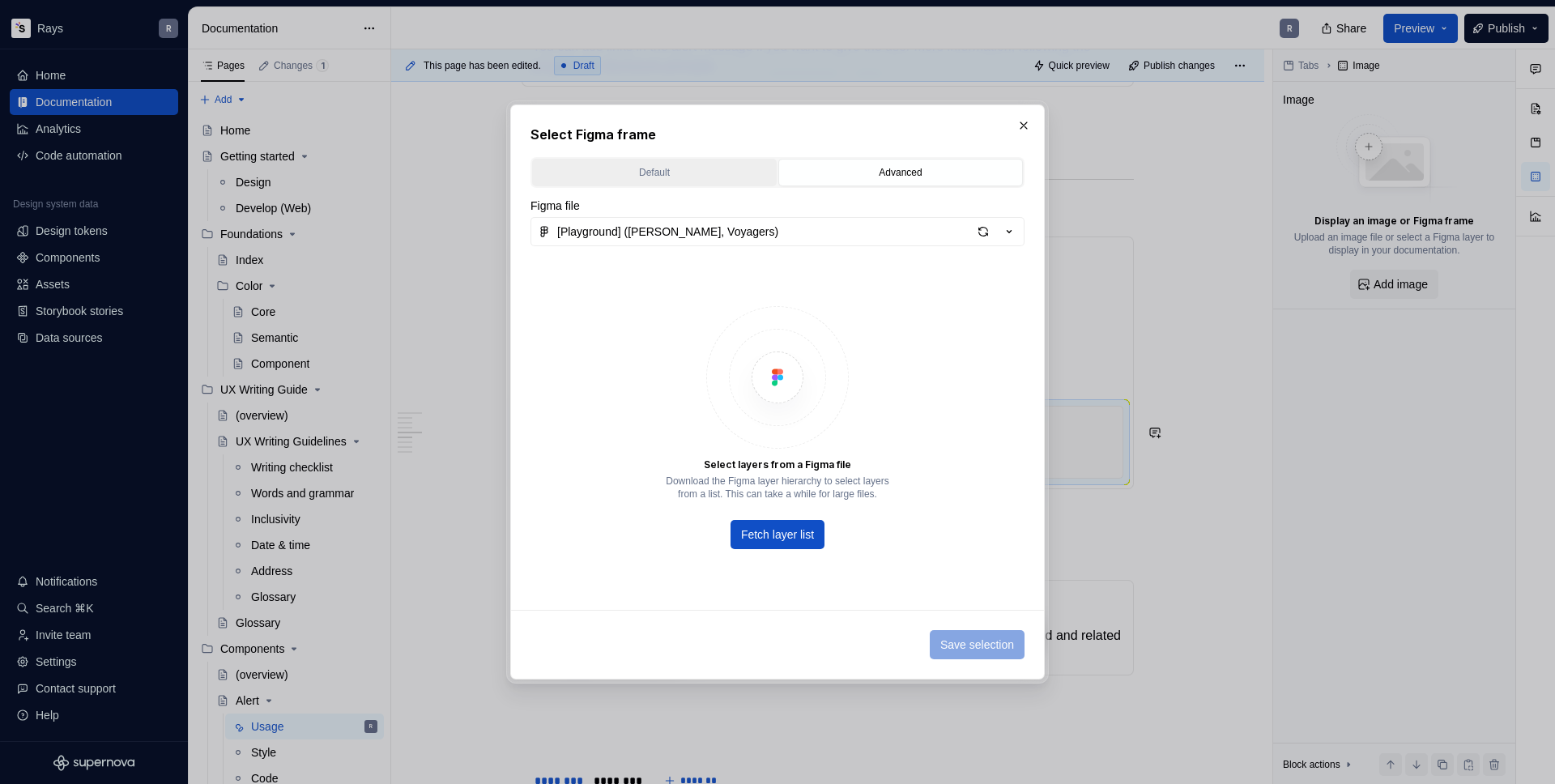
click at [701, 167] on div "Default" at bounding box center [655, 172] width 234 height 16
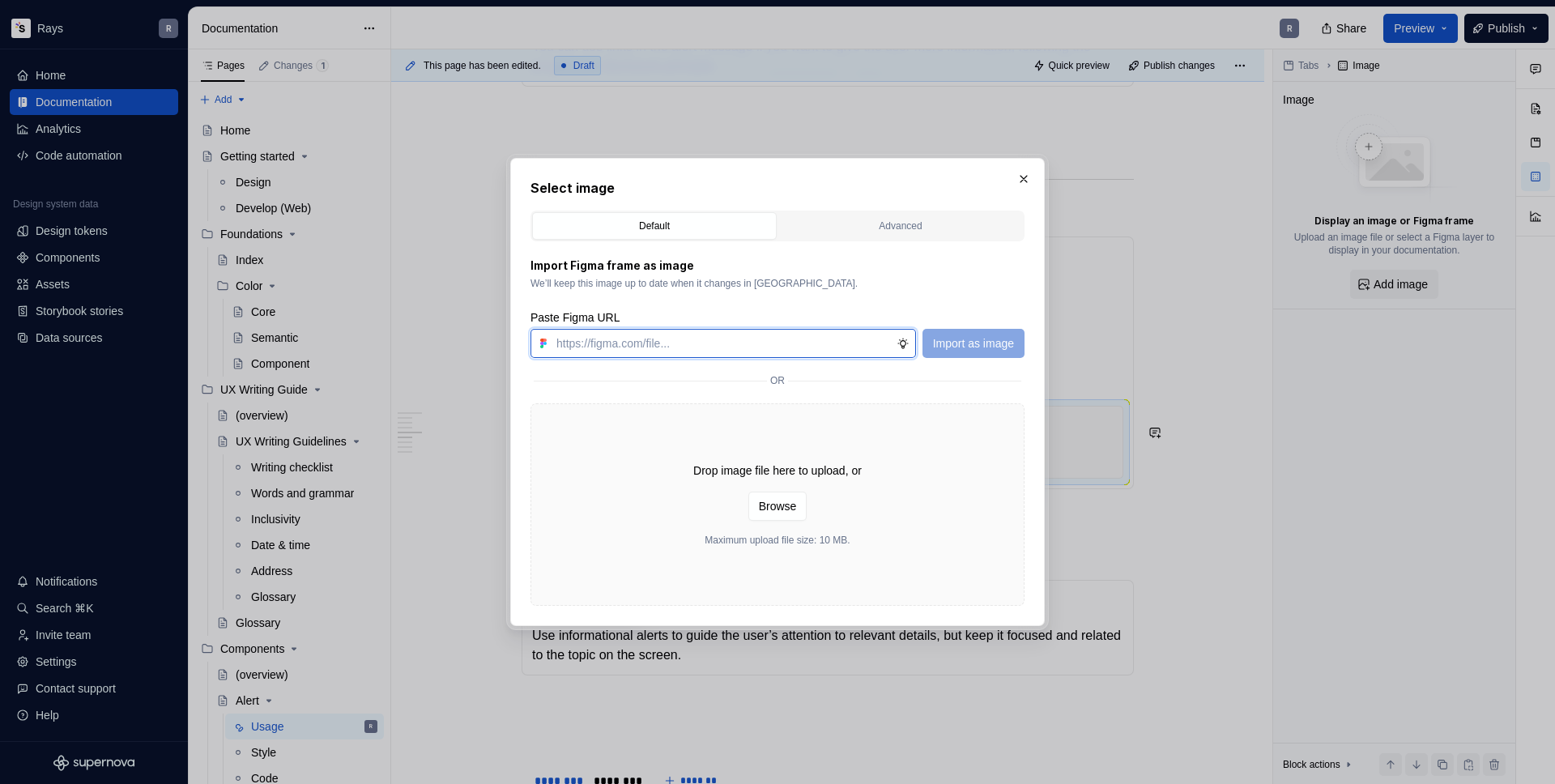
click at [714, 350] on input "text" at bounding box center [723, 343] width 346 height 29
type input "[URL][DOMAIN_NAME]"
click at [996, 345] on span "Import as image" at bounding box center [973, 343] width 81 height 16
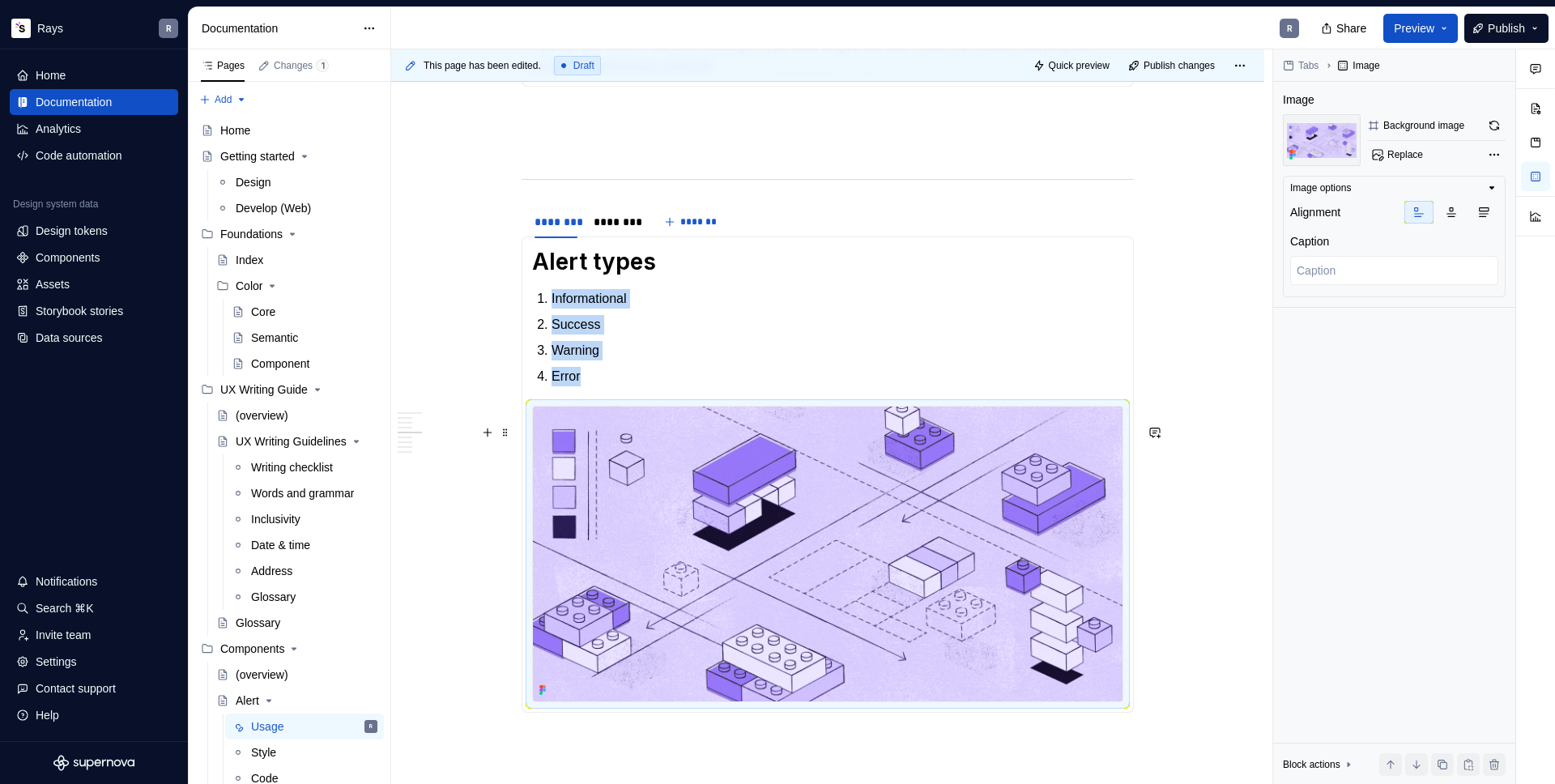
click at [1022, 487] on img "To enrich screen reader interactions, please activate Accessibility in Grammarl…" at bounding box center [827, 554] width 589 height 295
drag, startPoint x: 1410, startPoint y: 128, endPoint x: 1395, endPoint y: 128, distance: 15.0
click at [1410, 128] on div "Background image" at bounding box center [1424, 126] width 81 height 13
click at [652, 603] on img "To enrich screen reader interactions, please activate Accessibility in Grammarl…" at bounding box center [827, 554] width 589 height 295
click at [1409, 152] on span "Replace" at bounding box center [1405, 155] width 35 height 13
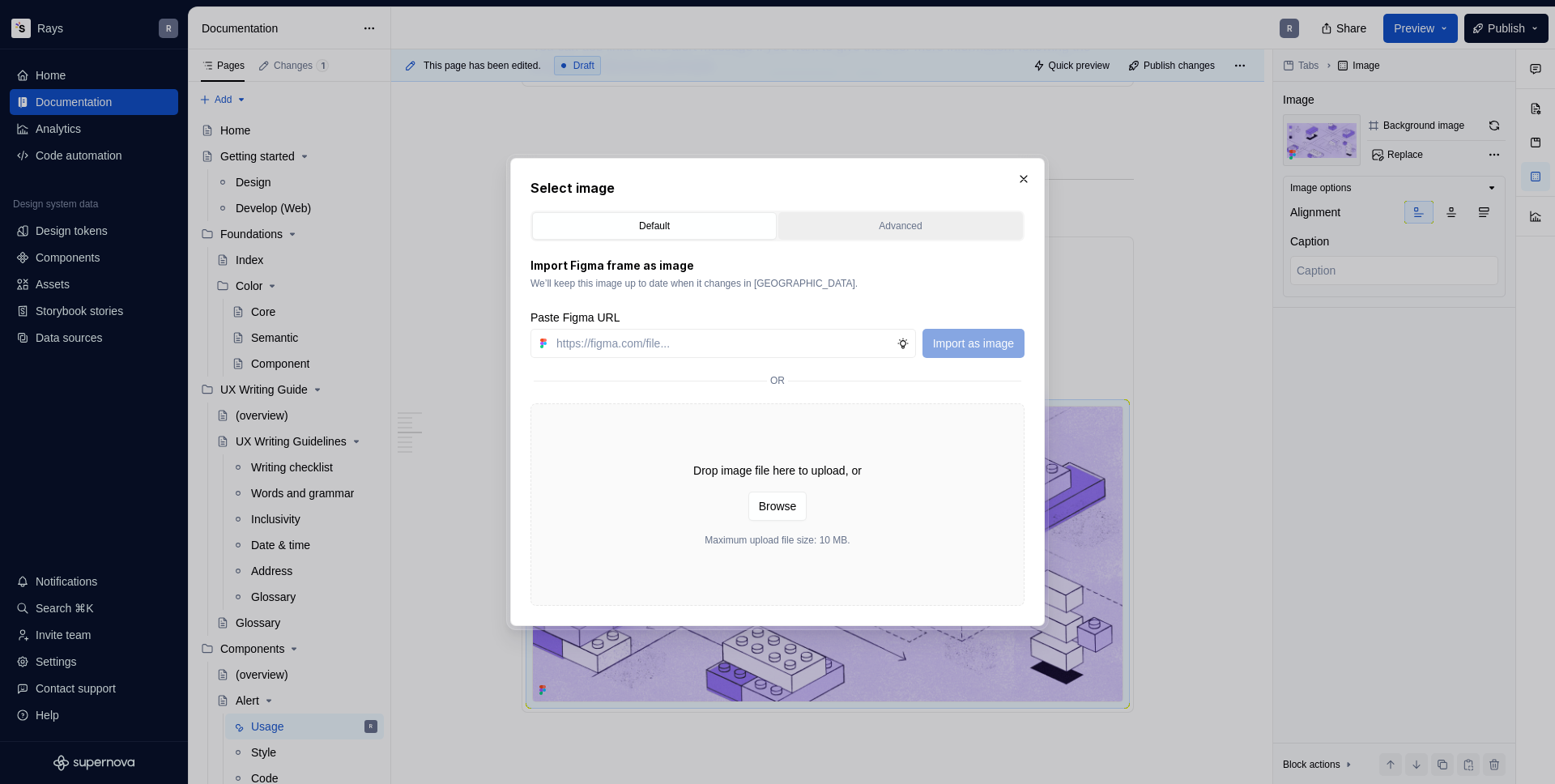
click at [829, 217] on button "Advanced" at bounding box center [900, 226] width 245 height 28
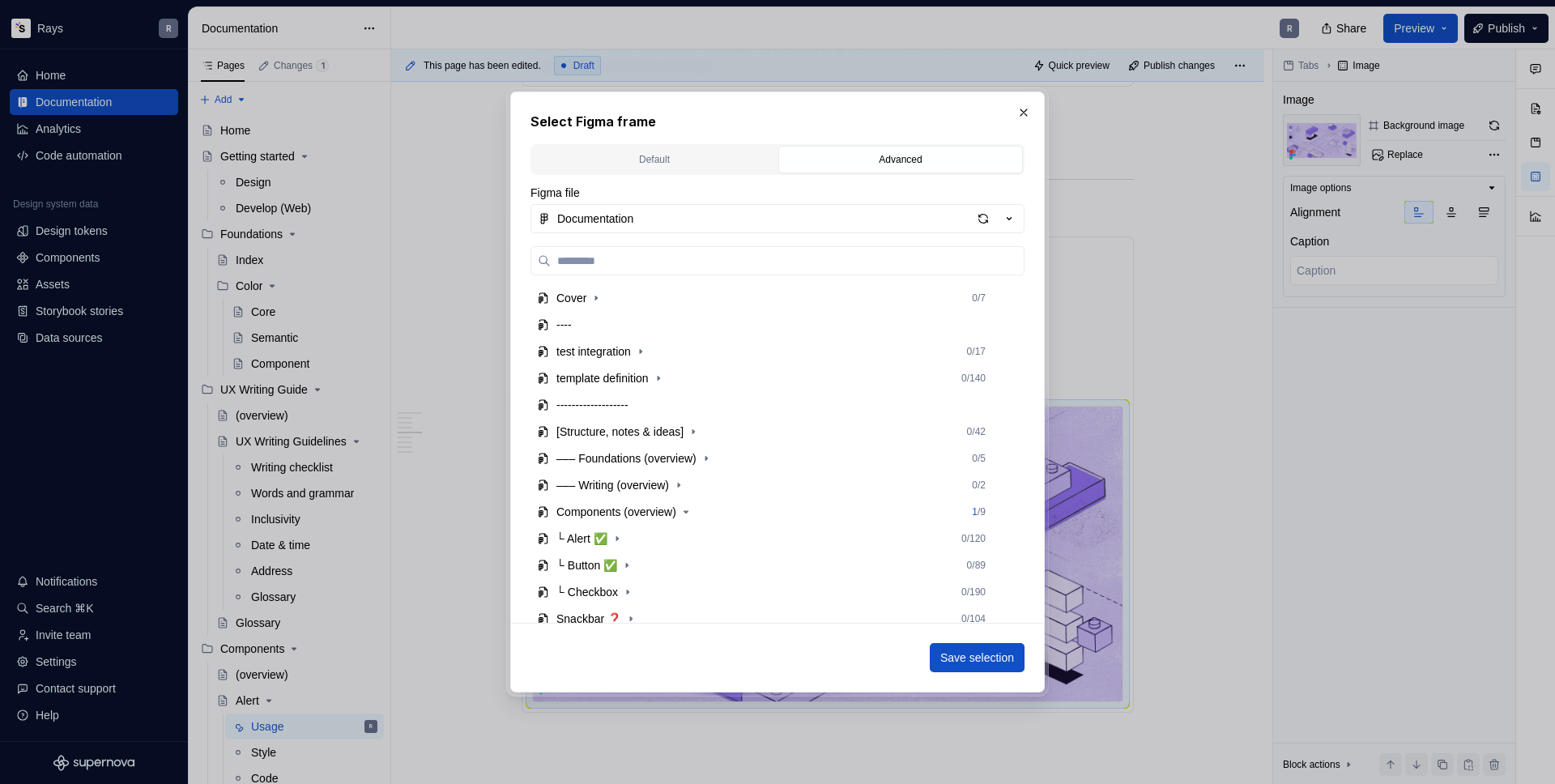
drag, startPoint x: 1024, startPoint y: 117, endPoint x: 1056, endPoint y: 114, distance: 32.1
click at [1024, 116] on button "button" at bounding box center [1023, 113] width 22 height 22
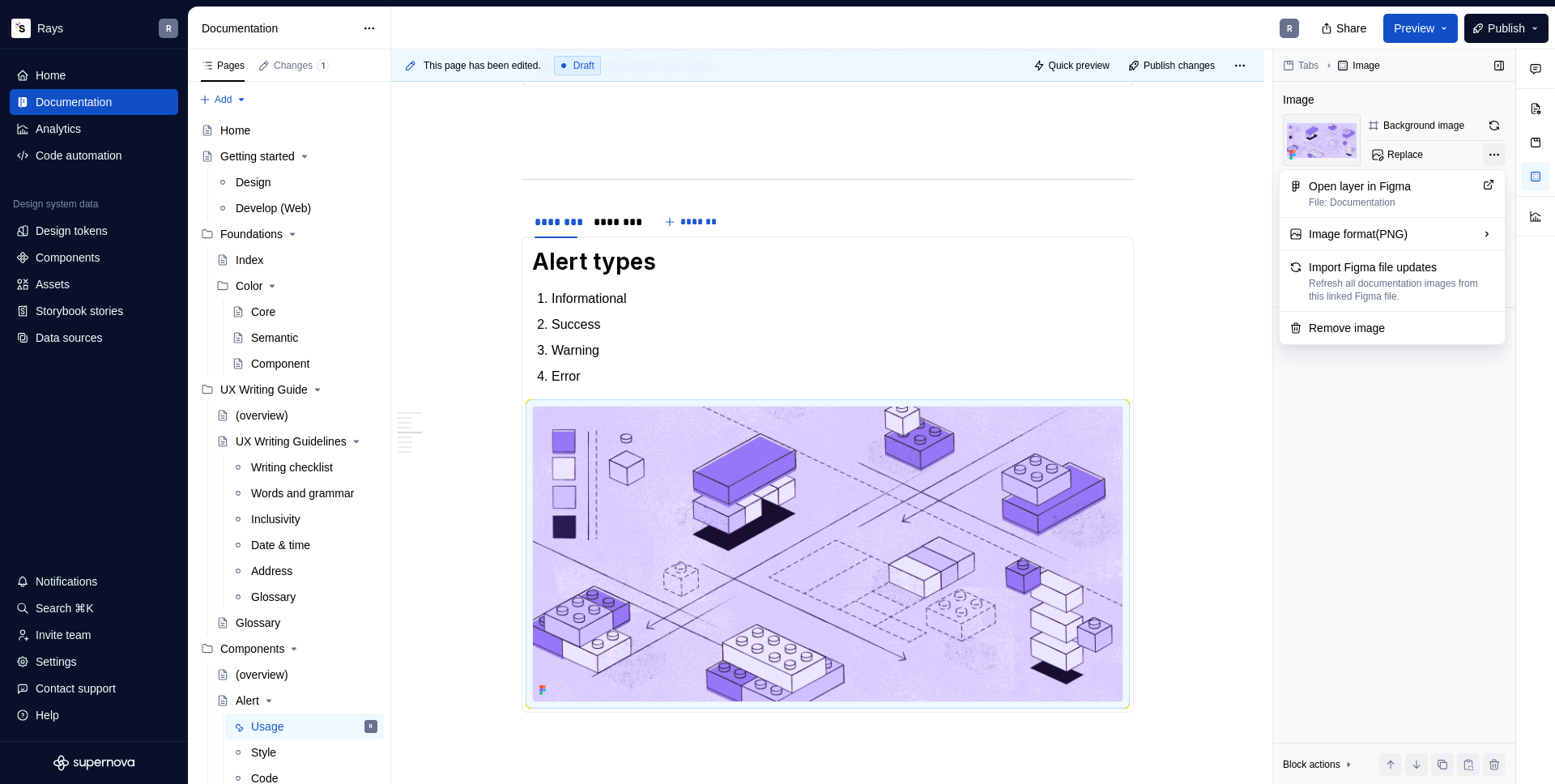
click at [1489, 154] on div "Comments Open comments No comments yet Select ‘Comment’ from the block context …" at bounding box center [1413, 417] width 282 height 736
click at [1492, 152] on div "Comments Open comments No comments yet Select ‘Comment’ from the block context …" at bounding box center [1413, 417] width 282 height 736
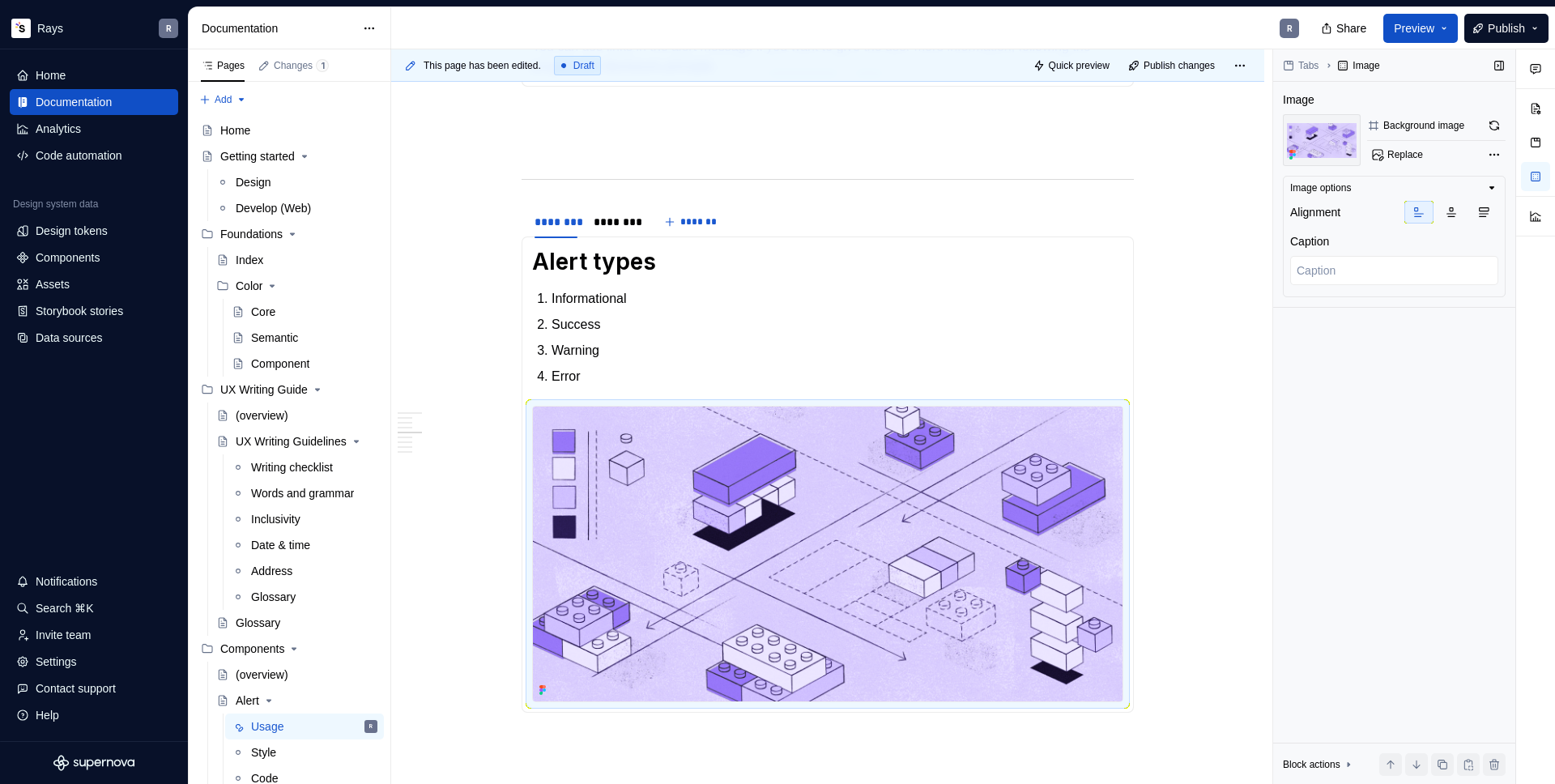
click at [1494, 188] on icon "button" at bounding box center [1492, 188] width 13 height 13
click at [1493, 188] on icon "button" at bounding box center [1492, 188] width 2 height 4
click at [1454, 218] on icon "button" at bounding box center [1452, 212] width 13 height 13
click at [1478, 216] on icon "button" at bounding box center [1484, 212] width 13 height 13
click at [1421, 219] on button "button" at bounding box center [1418, 212] width 29 height 22
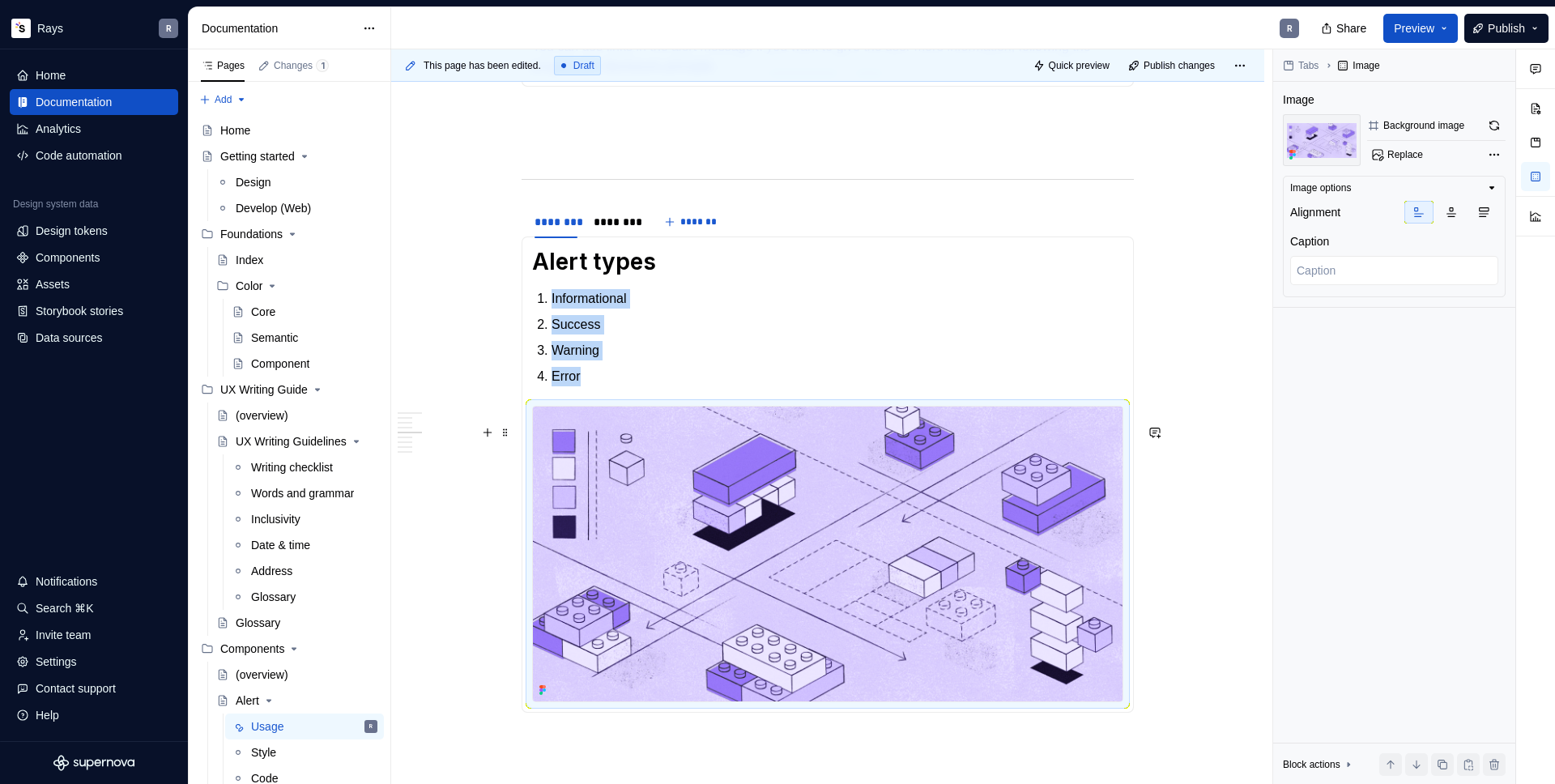
click at [878, 515] on img "To enrich screen reader interactions, please activate Accessibility in Grammarl…" at bounding box center [827, 554] width 589 height 295
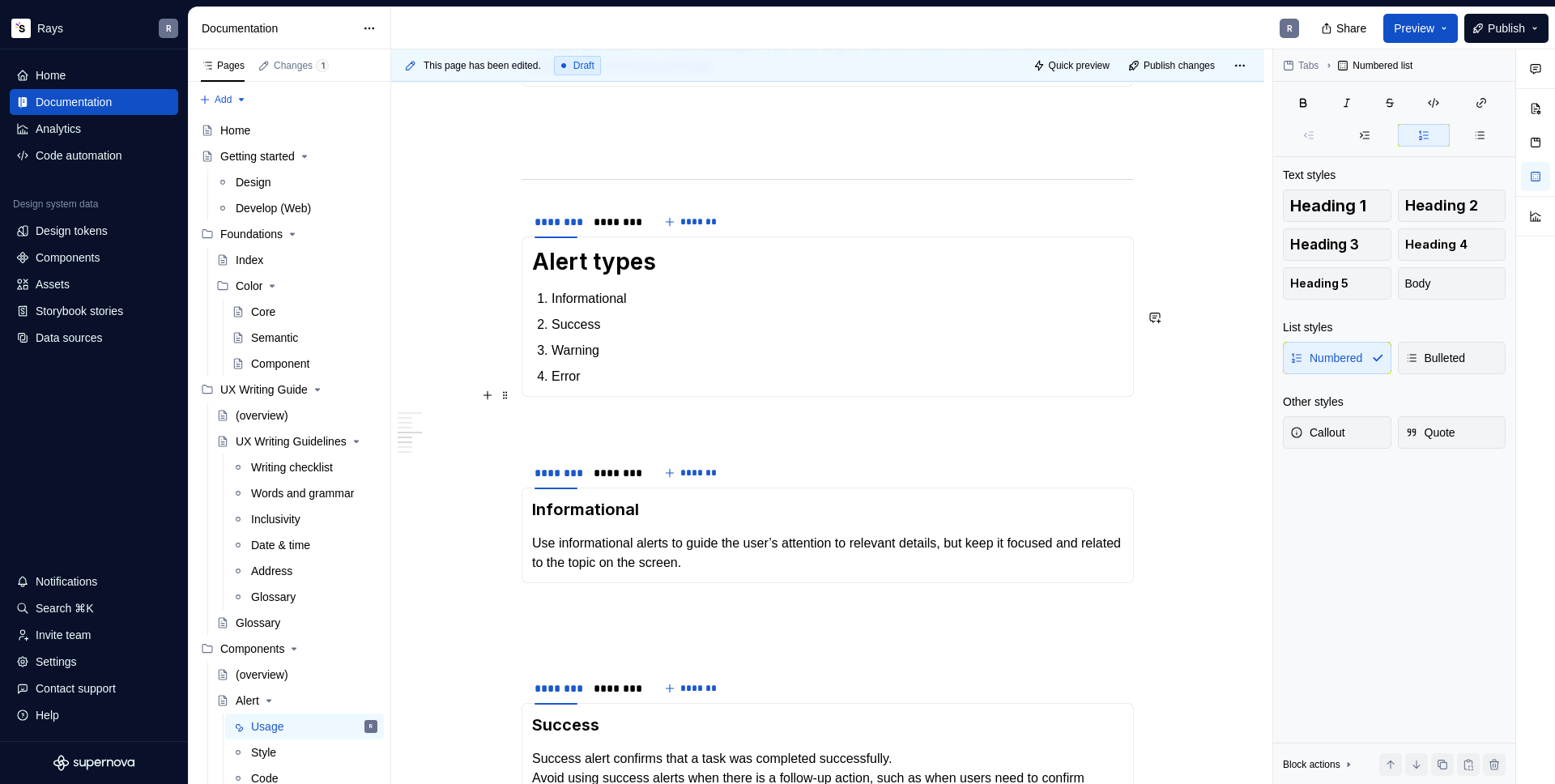
click at [616, 386] on p "Error" at bounding box center [837, 376] width 572 height 20
click at [1513, 30] on span "Publish" at bounding box center [1507, 28] width 37 height 16
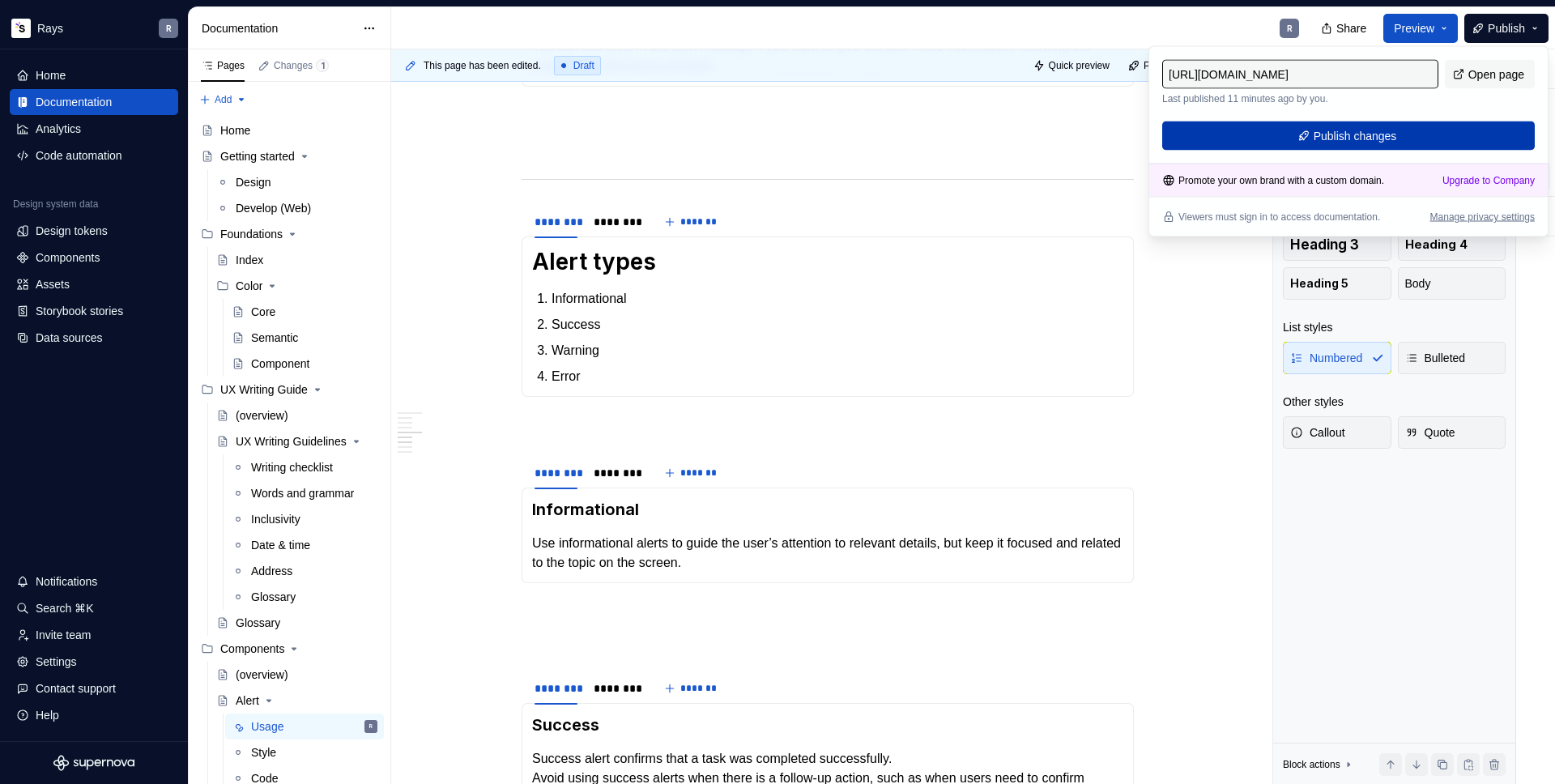
click at [1321, 146] on button "Publish changes" at bounding box center [1348, 135] width 372 height 29
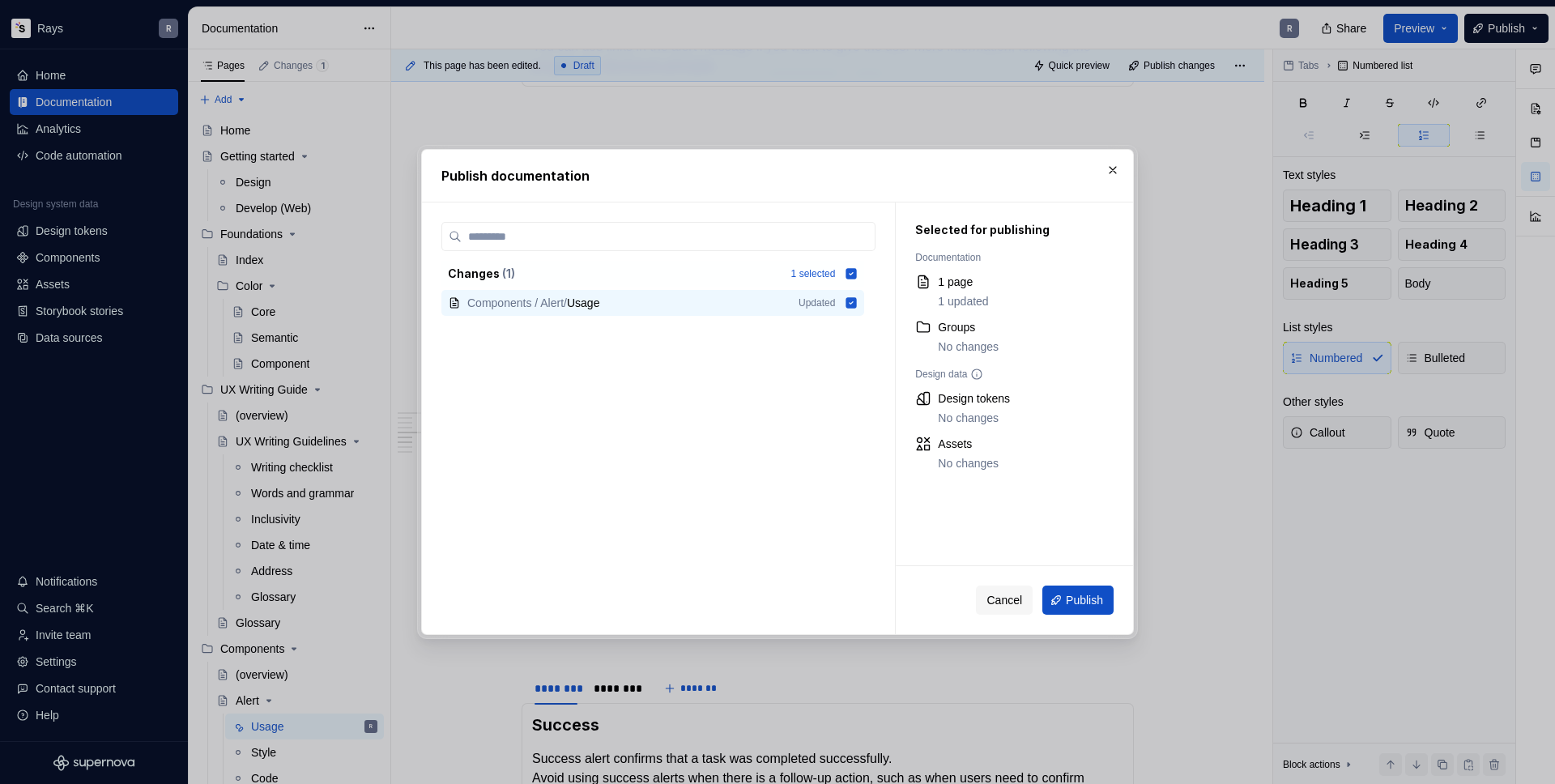
click at [1081, 579] on div "Cancel Publish" at bounding box center [1014, 600] width 237 height 68
click at [1086, 596] on span "Publish" at bounding box center [1085, 600] width 37 height 16
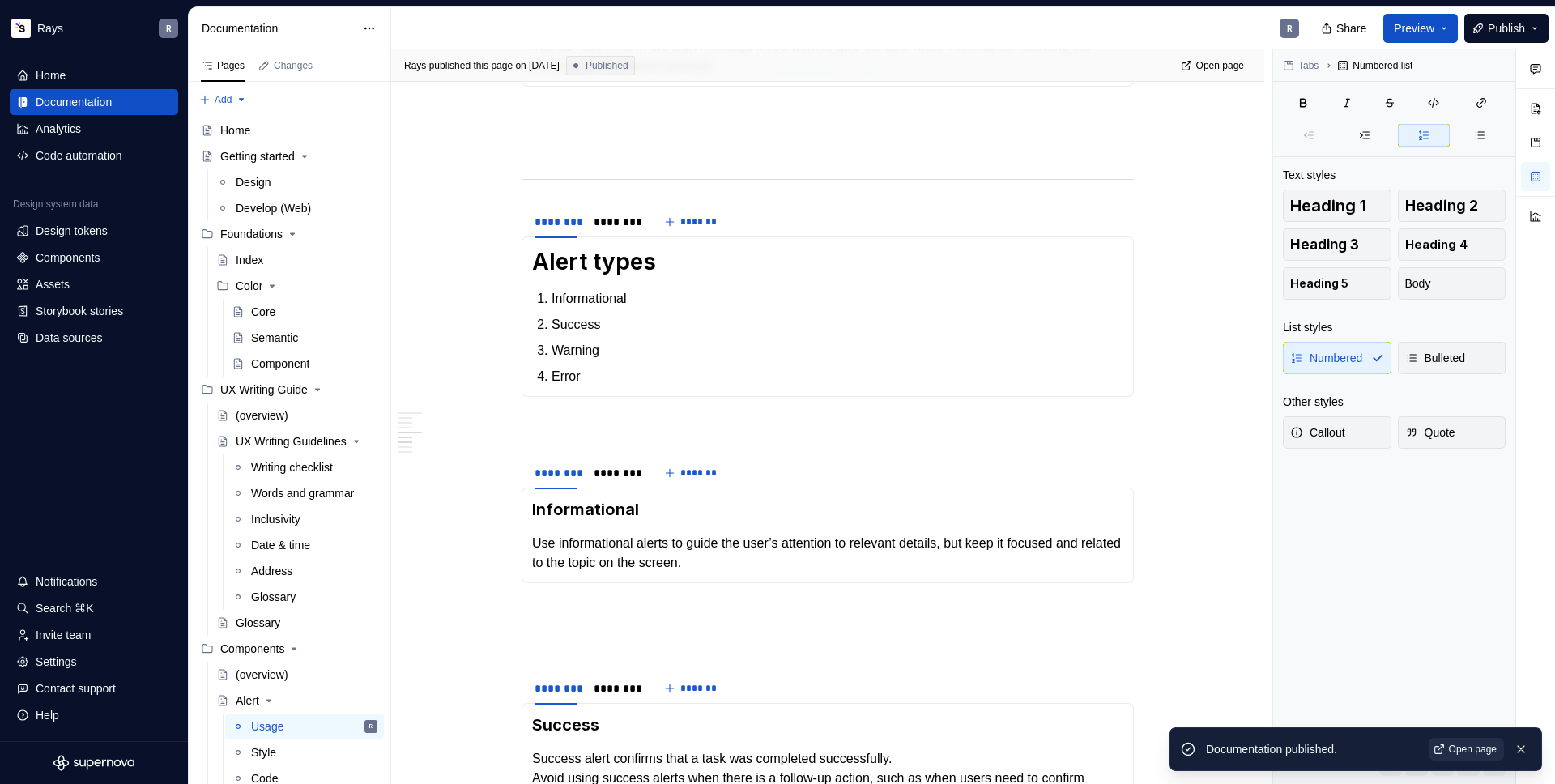
click at [1462, 740] on link "Open page" at bounding box center [1466, 749] width 75 height 22
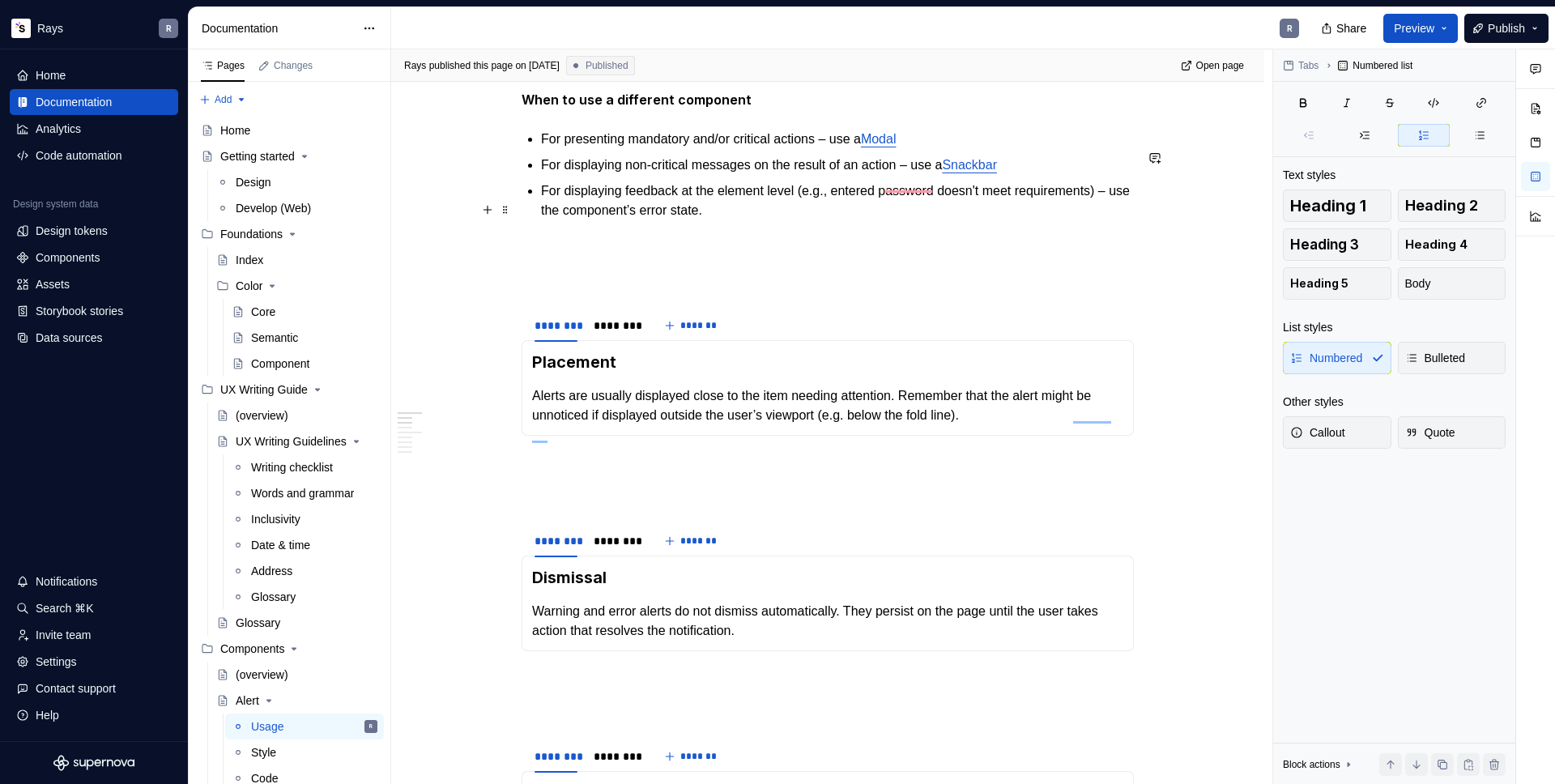
scroll to position [227, 0]
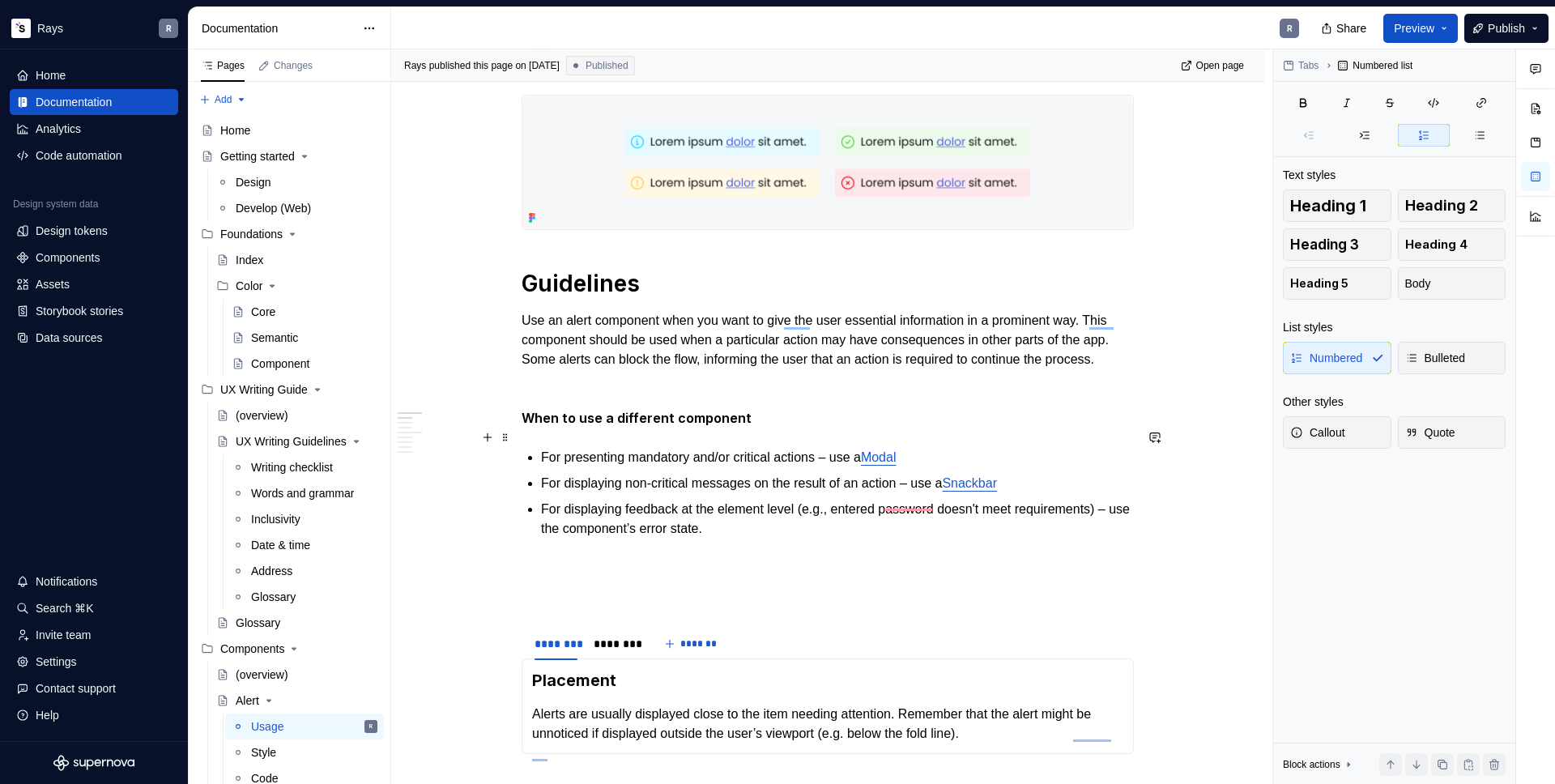
click at [573, 399] on p "To enrich screen reader interactions, please activate Accessibility in Grammarl…" at bounding box center [828, 388] width 613 height 20
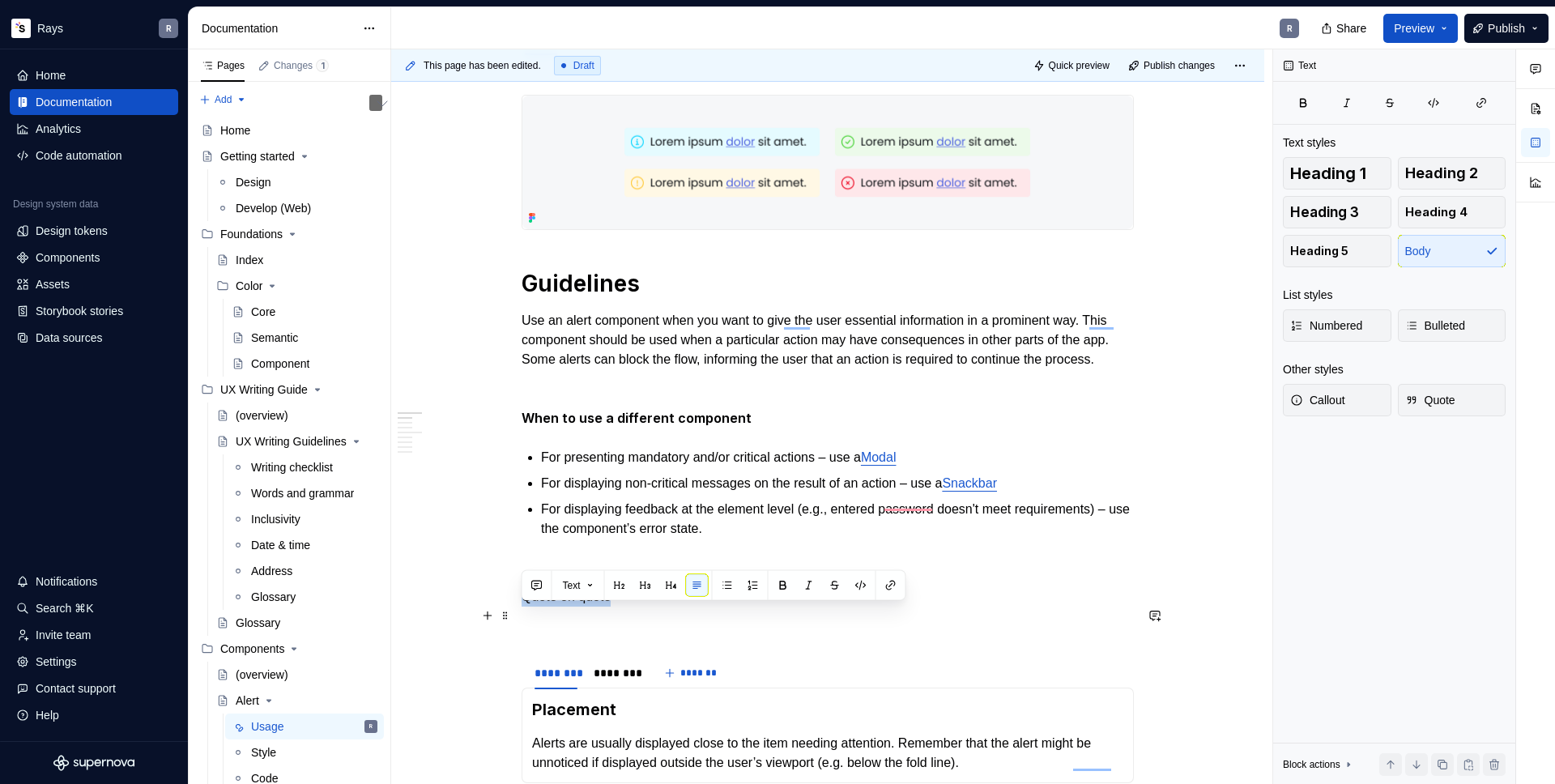
drag, startPoint x: 604, startPoint y: 613, endPoint x: 517, endPoint y: 619, distance: 87.2
click at [856, 591] on button "button" at bounding box center [860, 586] width 22 height 22
click at [868, 585] on button "button" at bounding box center [860, 586] width 22 height 22
click at [577, 588] on span "Text" at bounding box center [572, 586] width 18 height 13
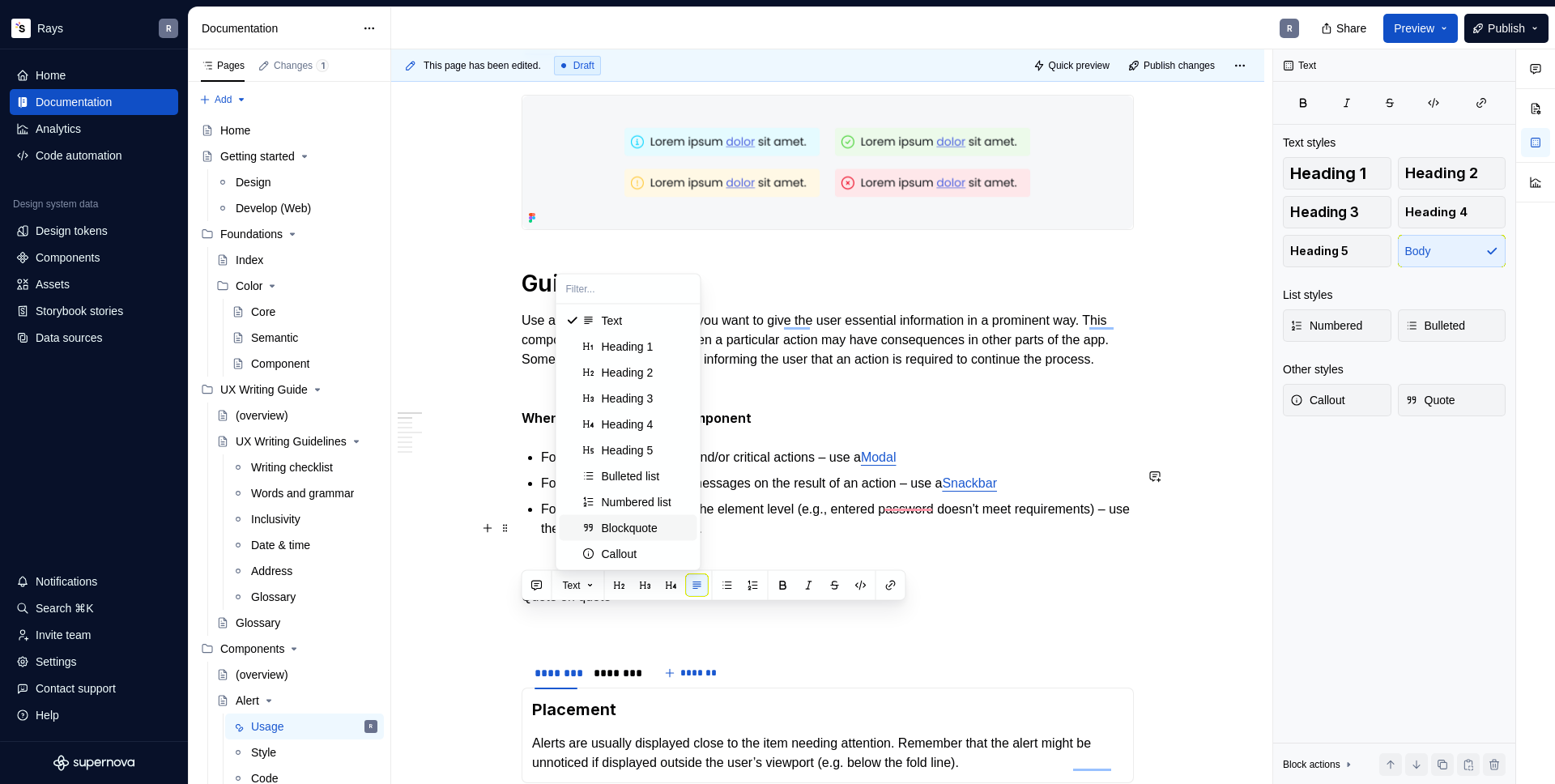
click at [620, 530] on div "Blockquote" at bounding box center [629, 527] width 56 height 16
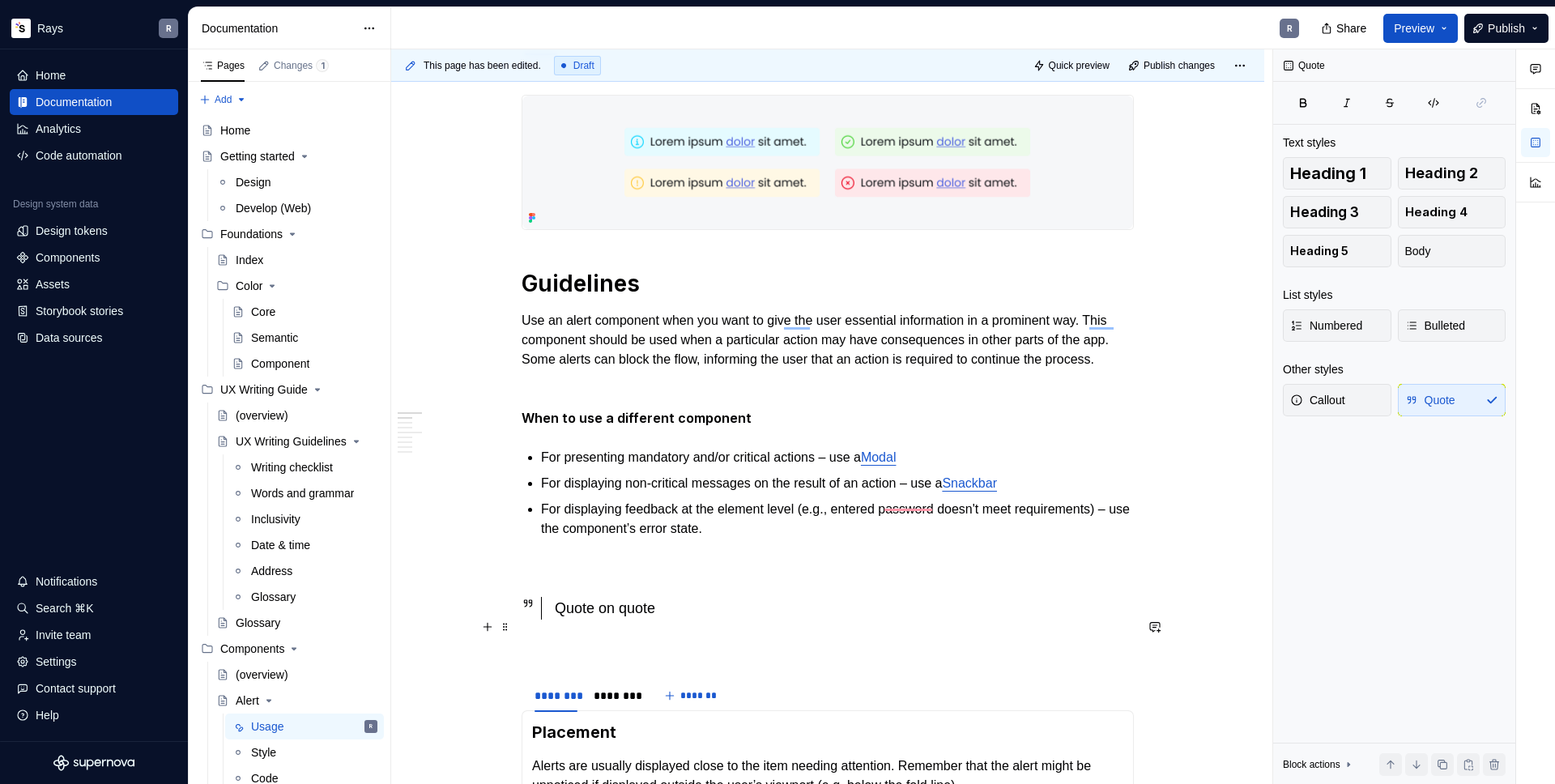
click at [768, 615] on div "Quote on quote" at bounding box center [845, 608] width 579 height 22
click at [533, 610] on icon "To enrich screen reader interactions, please activate Accessibility in Grammarl…" at bounding box center [528, 603] width 13 height 13
click at [529, 610] on icon "To enrich screen reader interactions, please activate Accessibility in Grammarl…" at bounding box center [528, 603] width 13 height 13
click at [1095, 66] on span "Quick preview" at bounding box center [1078, 65] width 61 height 13
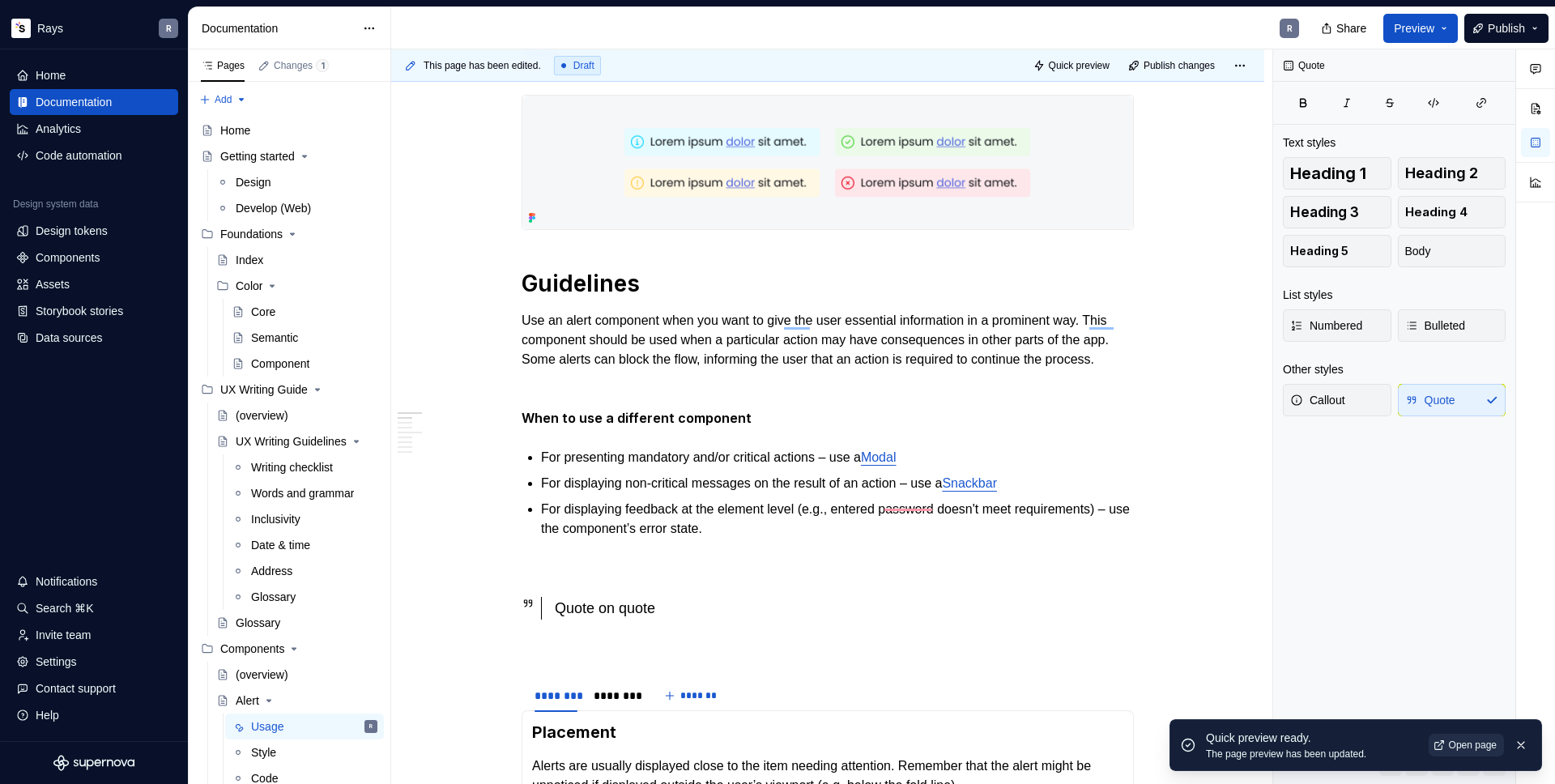
click at [1449, 745] on span "Open page" at bounding box center [1472, 745] width 47 height 13
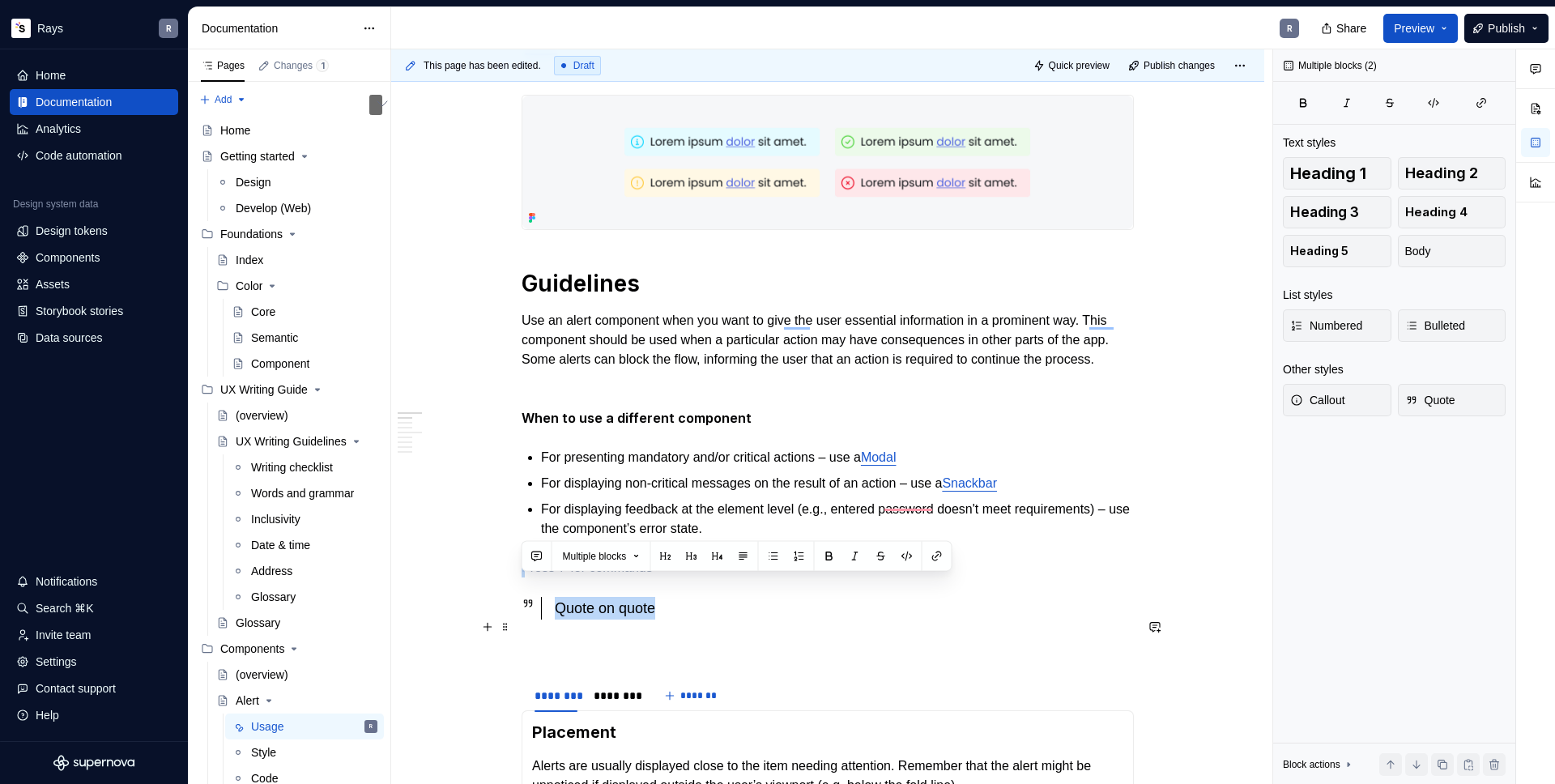
drag, startPoint x: 689, startPoint y: 611, endPoint x: 706, endPoint y: 638, distance: 31.9
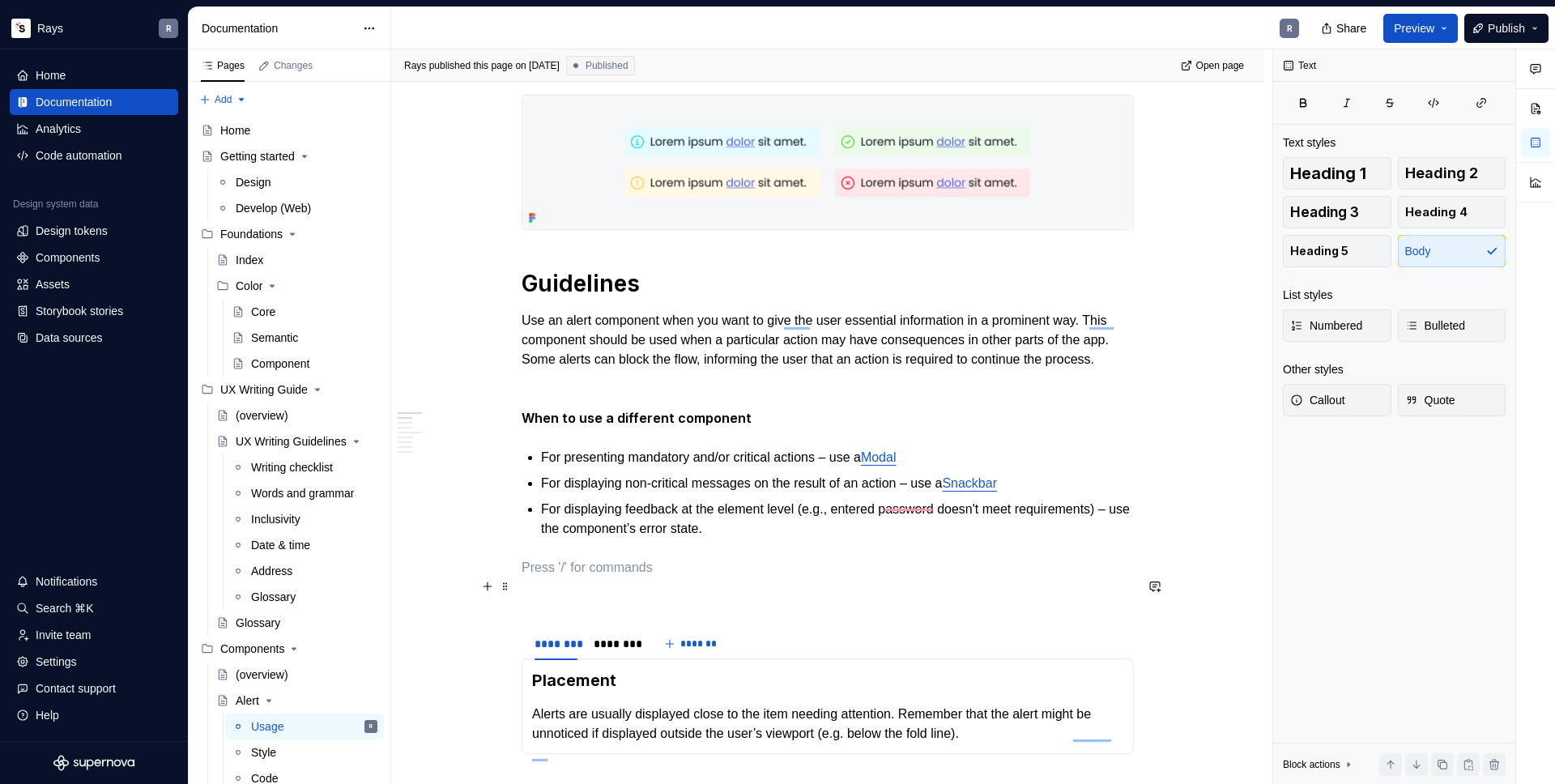
click at [557, 577] on p "To enrich screen reader interactions, please activate Accessibility in Grammarl…" at bounding box center [828, 567] width 613 height 20
click at [561, 607] on p "To enrich screen reader interactions, please activate Accessibility in Grammarl…" at bounding box center [828, 597] width 613 height 20
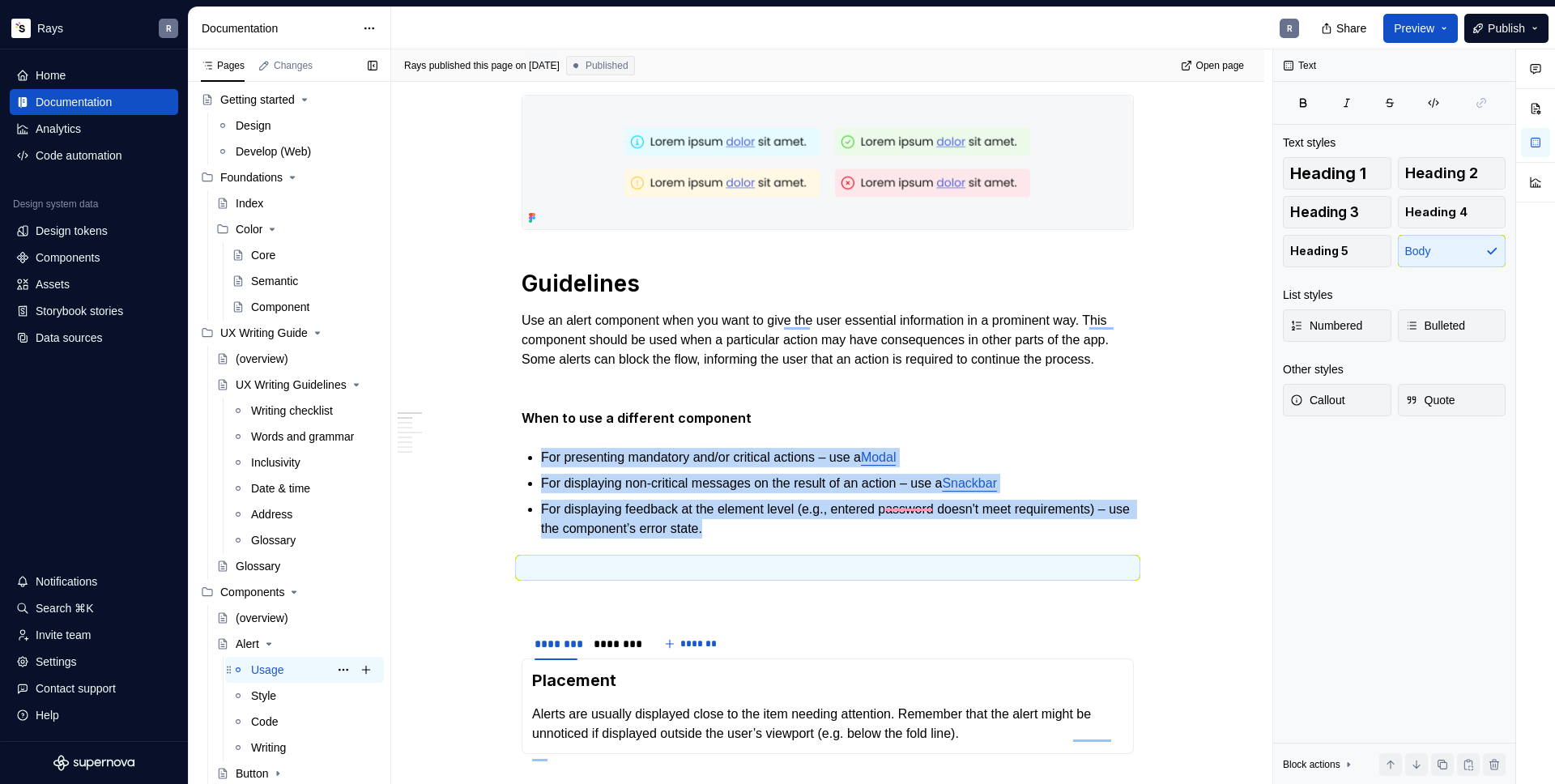
scroll to position [78, 0]
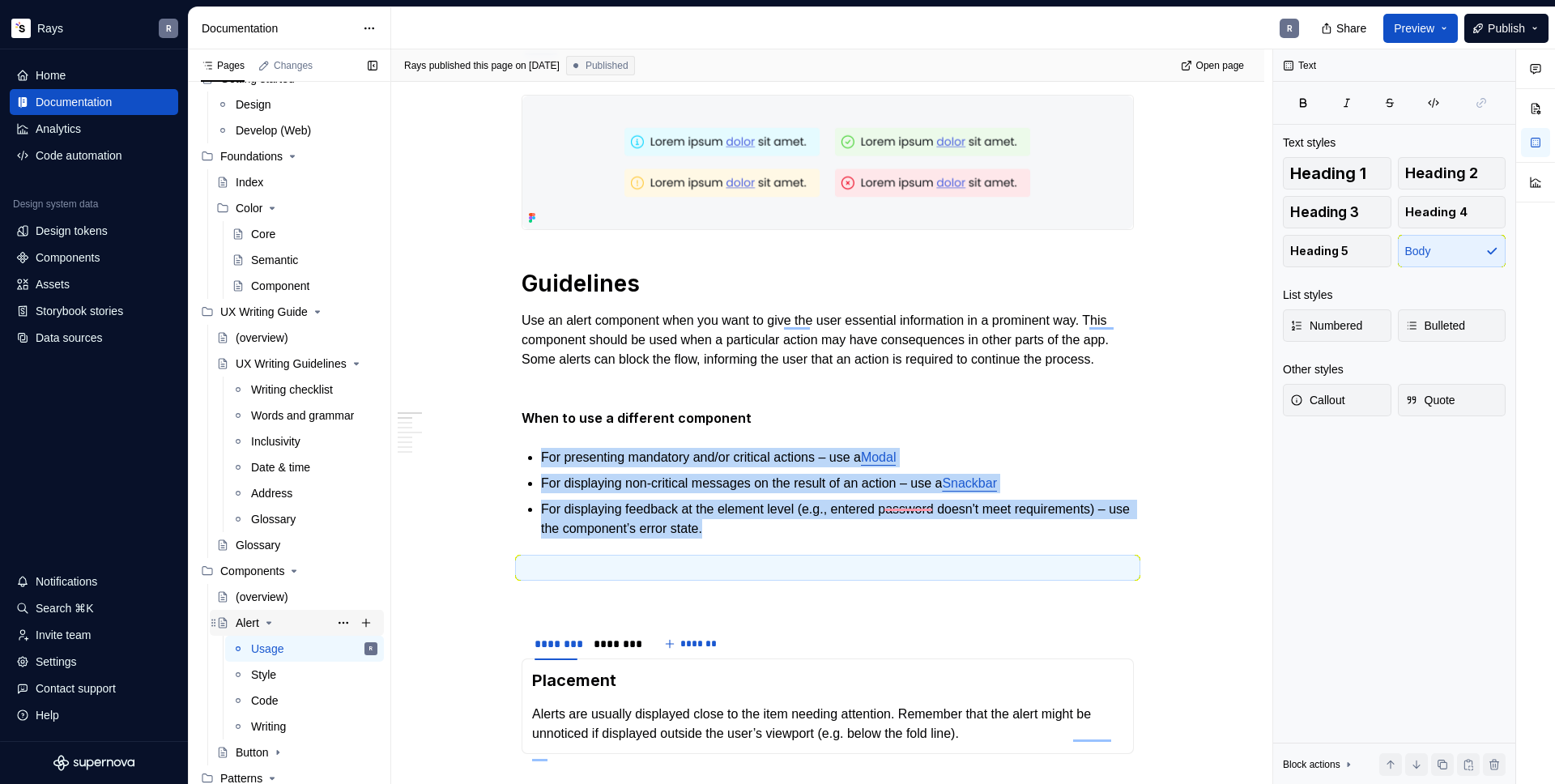
click at [270, 623] on icon "Page tree" at bounding box center [268, 623] width 4 height 2
click at [333, 623] on button "Page tree" at bounding box center [344, 623] width 22 height 22
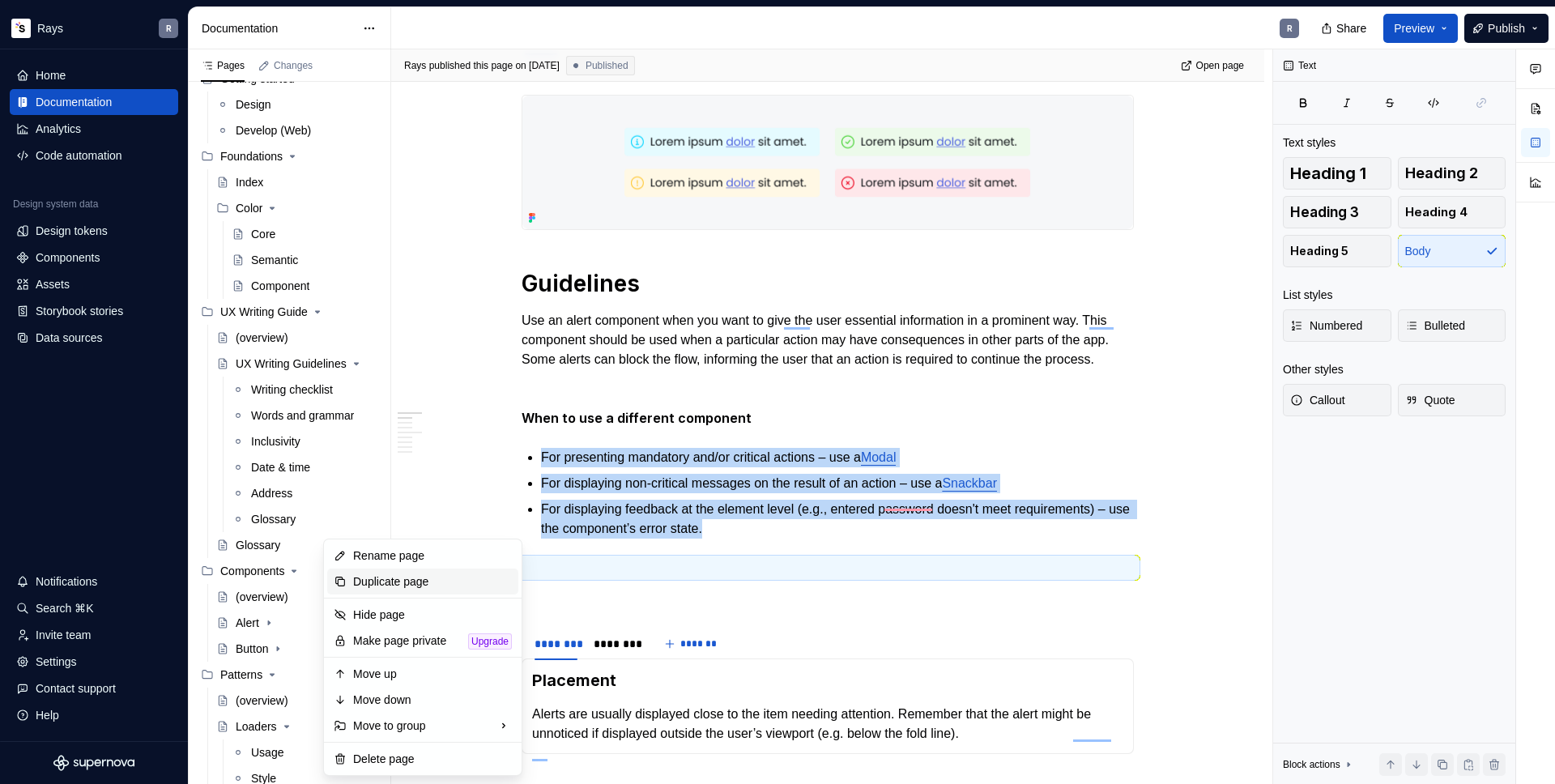
click at [406, 582] on div "Duplicate page" at bounding box center [432, 581] width 158 height 16
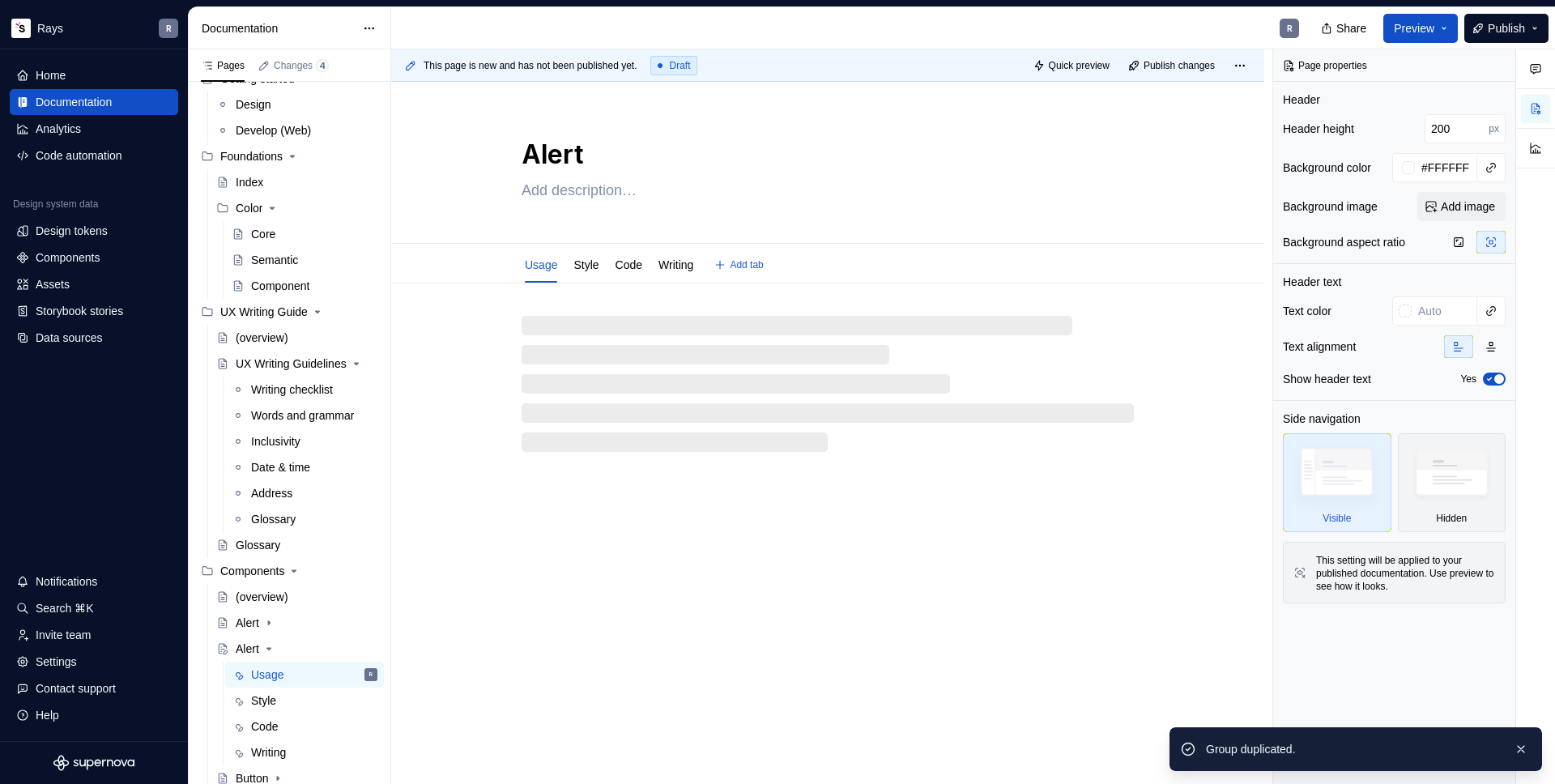
click at [575, 155] on textarea "Alert" at bounding box center [825, 155] width 613 height 39
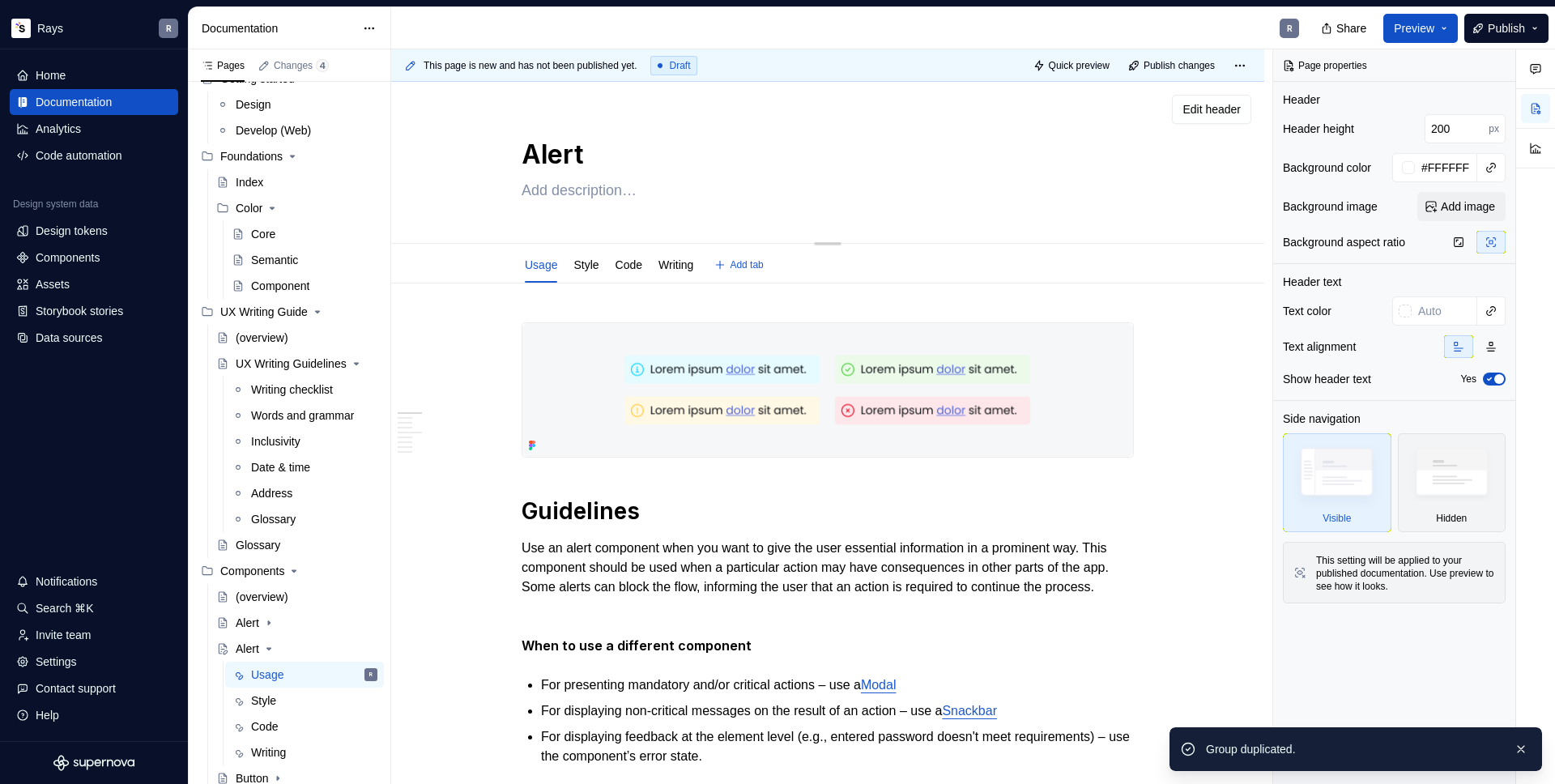
drag, startPoint x: 582, startPoint y: 153, endPoint x: 525, endPoint y: 152, distance: 57.0
click at [525, 151] on textarea "Alert" at bounding box center [825, 155] width 613 height 39
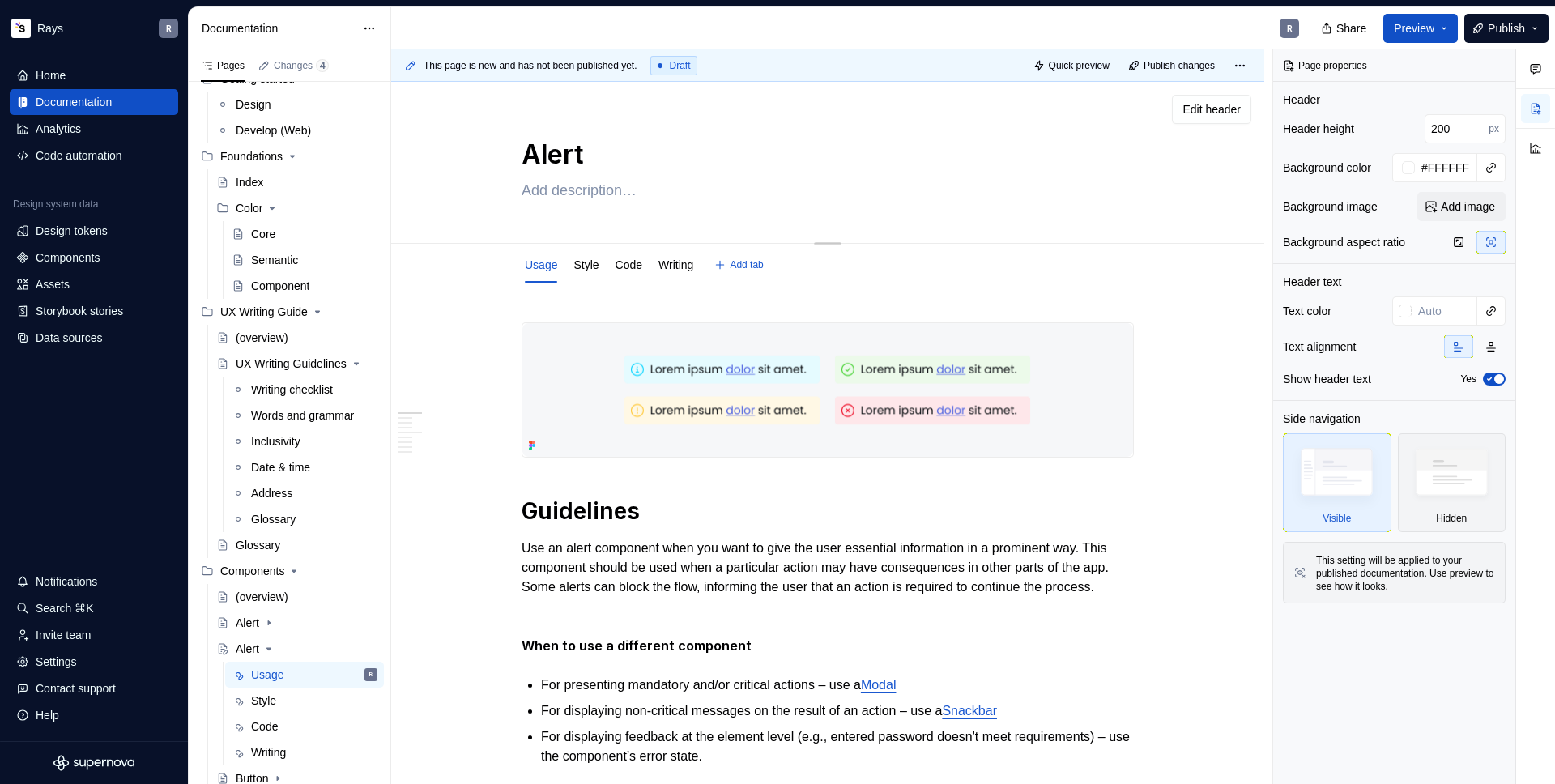
type textarea "*"
type textarea "C"
type textarea "*"
type textarea "Ch"
type textarea "*"
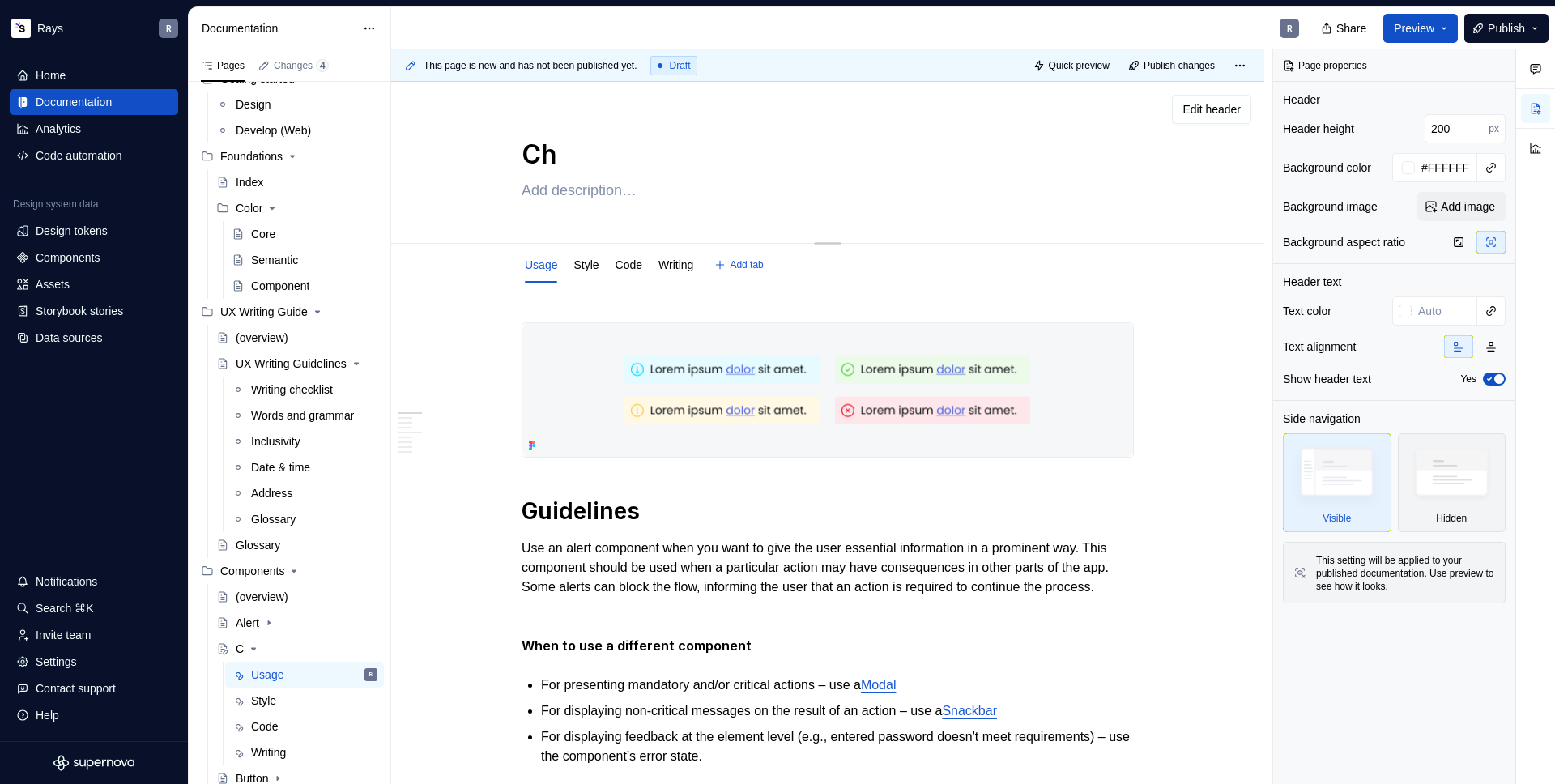
type textarea "Che"
type textarea "*"
type textarea "Chec"
type textarea "*"
type textarea "Check"
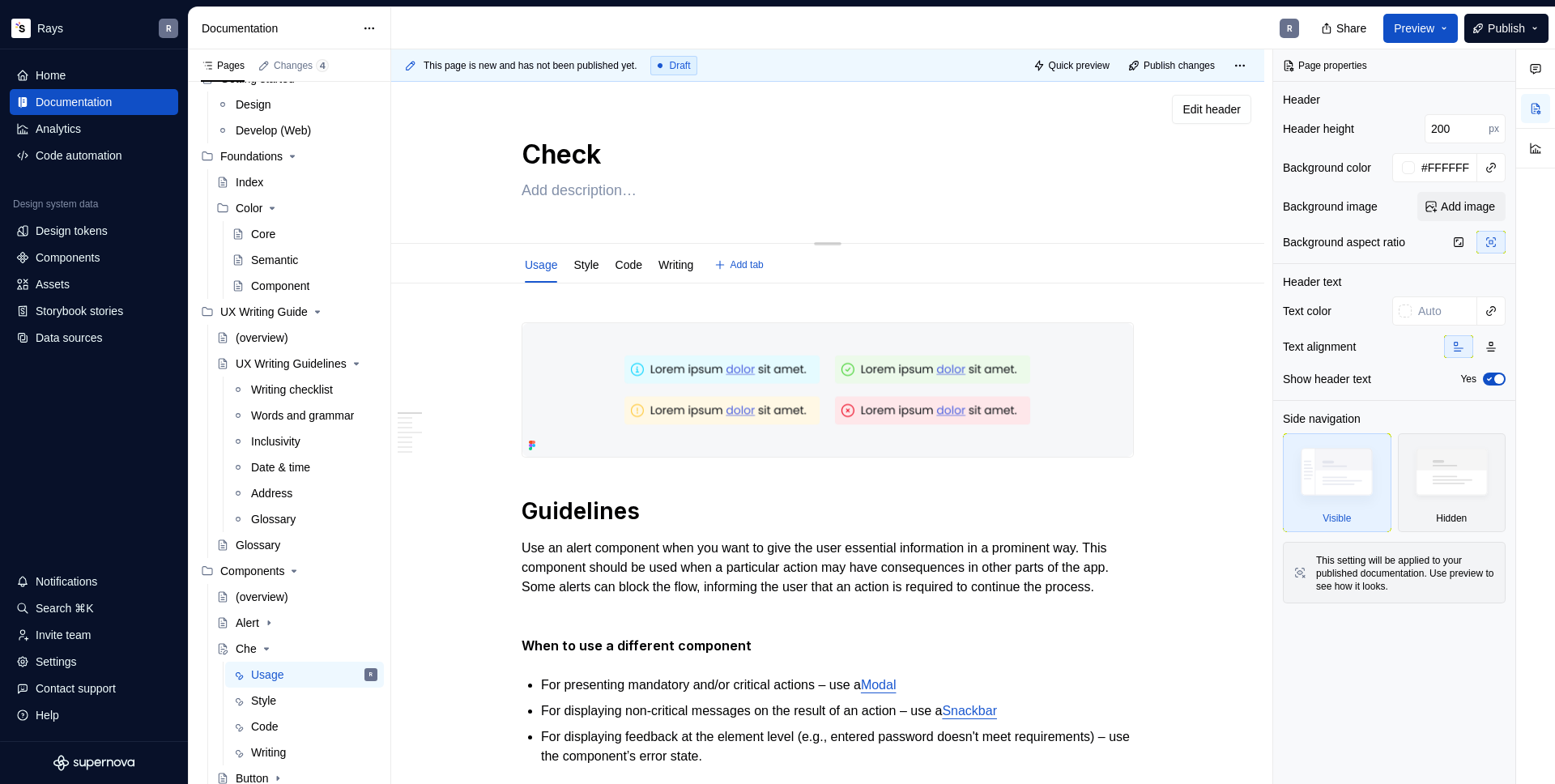
type textarea "*"
type textarea "Checkb"
type textarea "*"
type textarea "Checkbo"
type textarea "*"
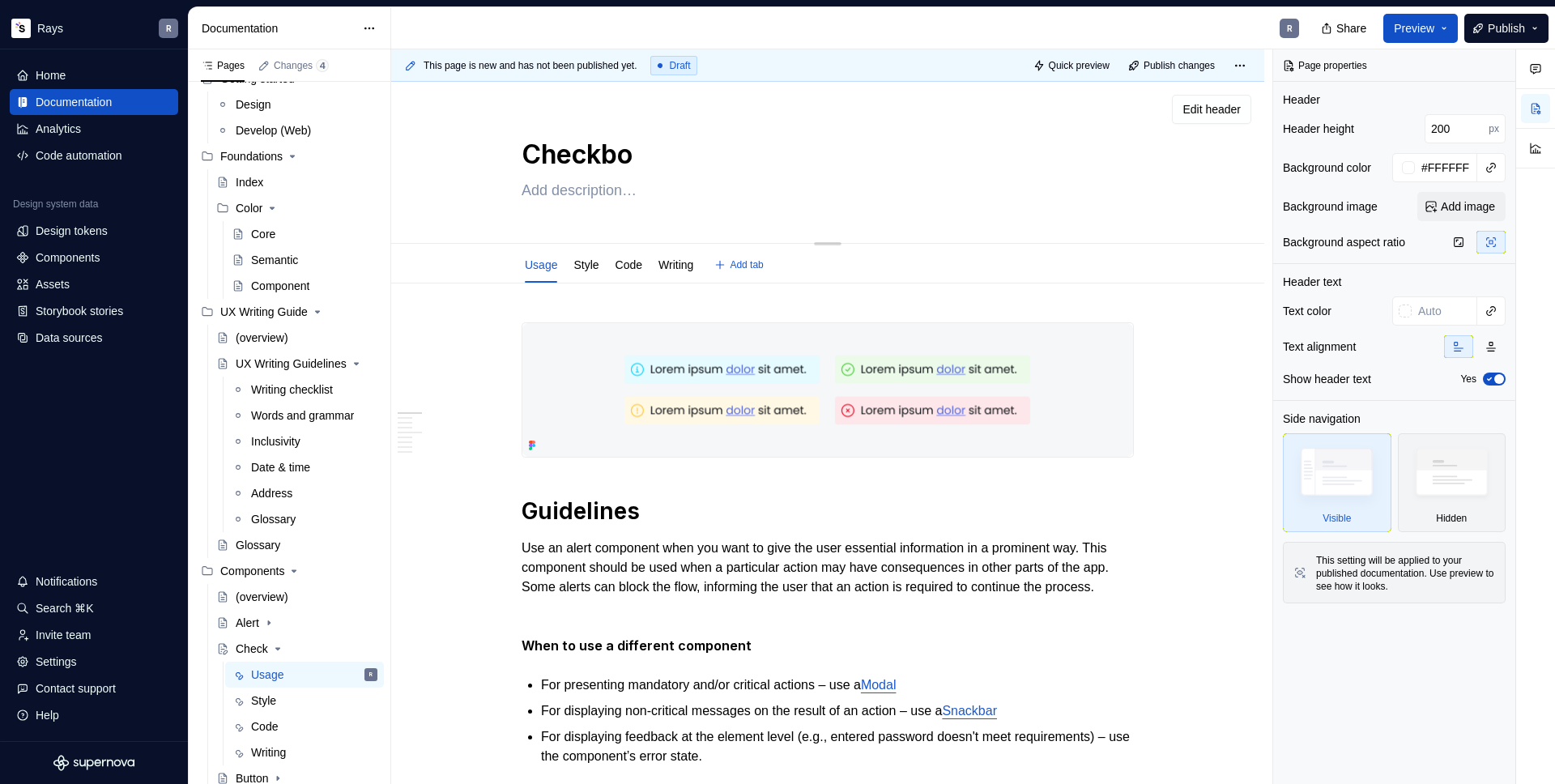
type textarea "Checkbox"
type textarea "*"
type textarea "Checkbox"
click at [538, 575] on p "Use an alert component when you want to give the user essential information in …" at bounding box center [828, 567] width 613 height 59
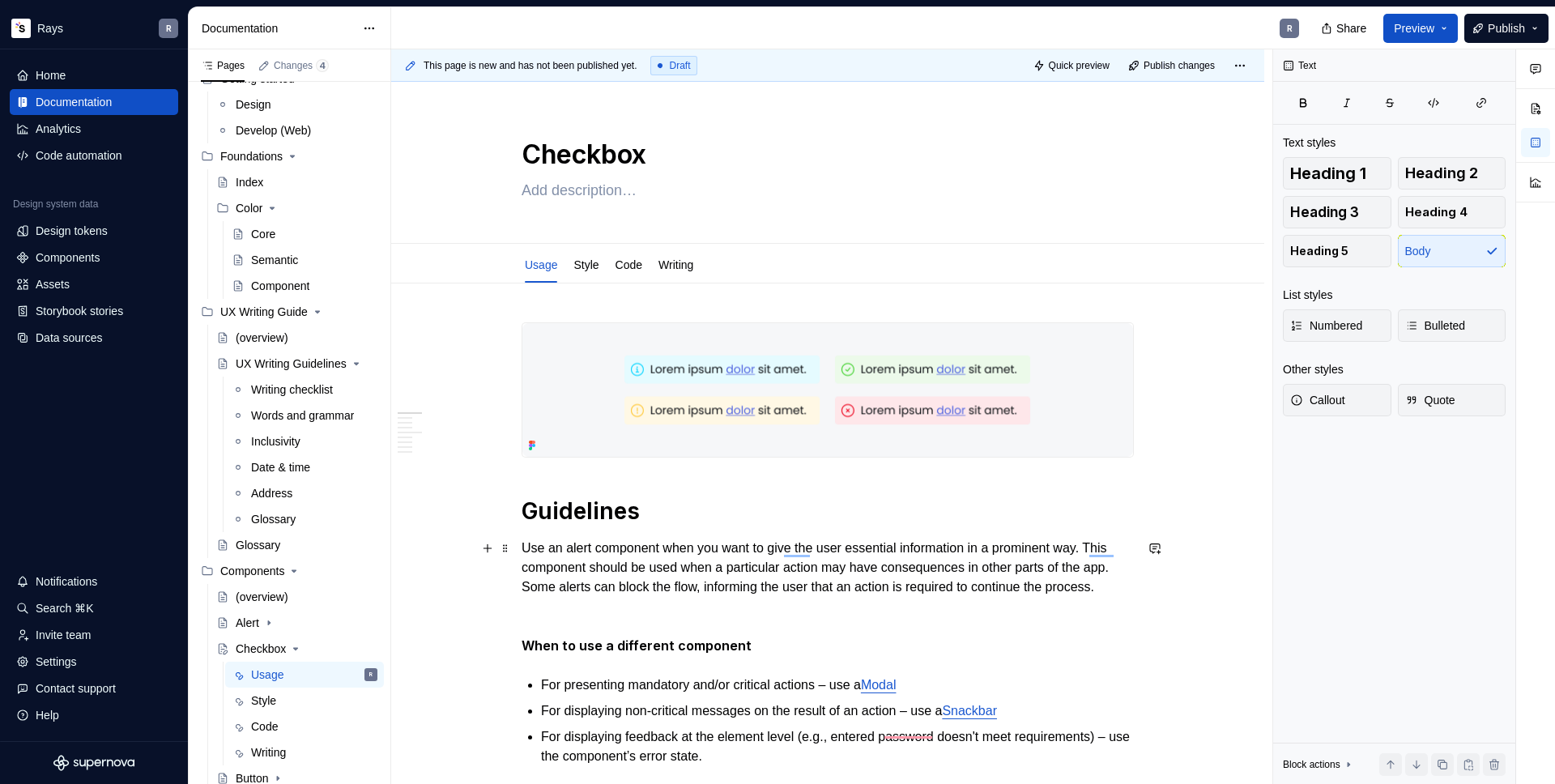
scroll to position [47, 0]
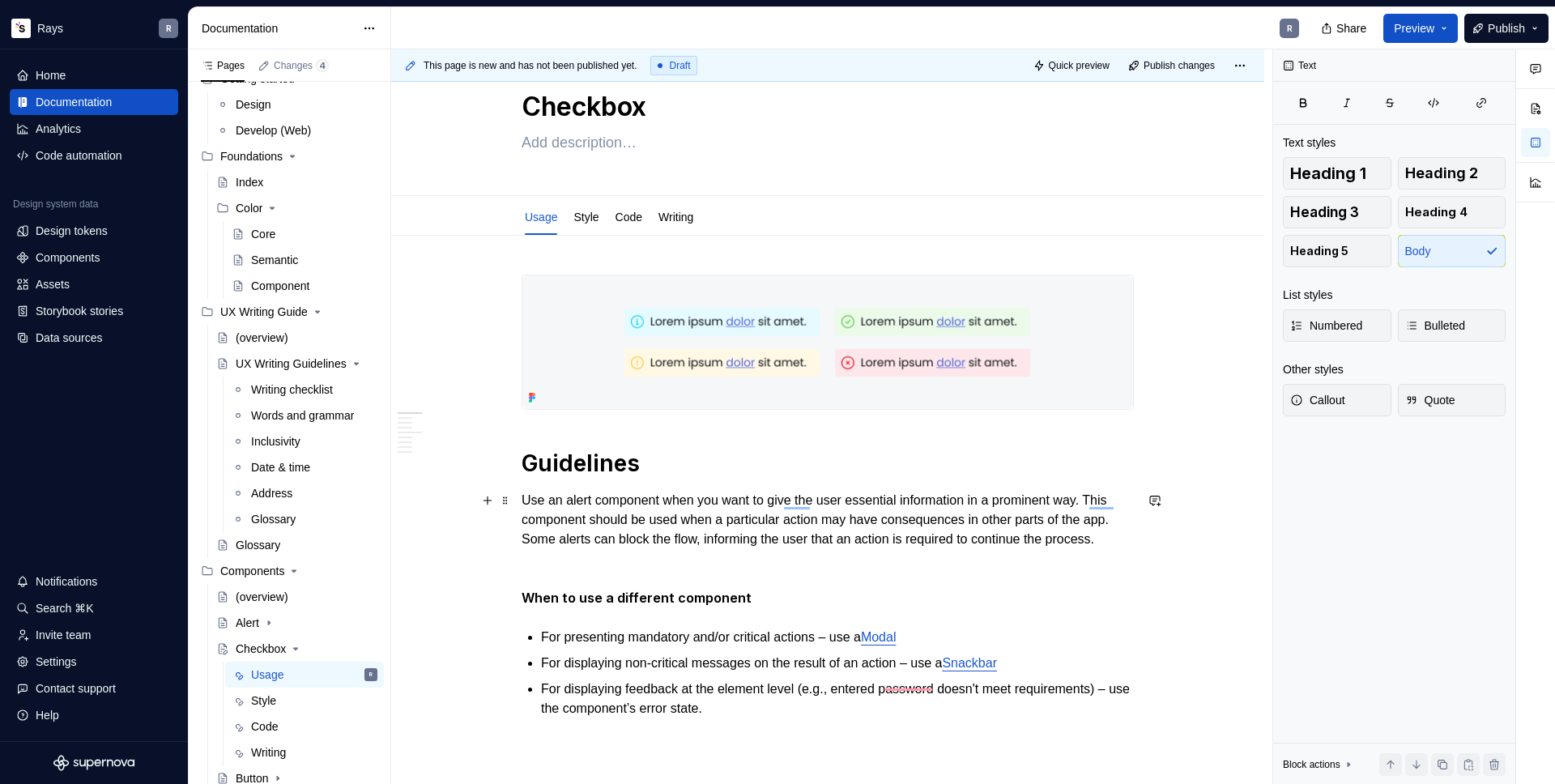
click at [583, 518] on p "Use an alert component when you want to give the user essential information in …" at bounding box center [828, 520] width 613 height 59
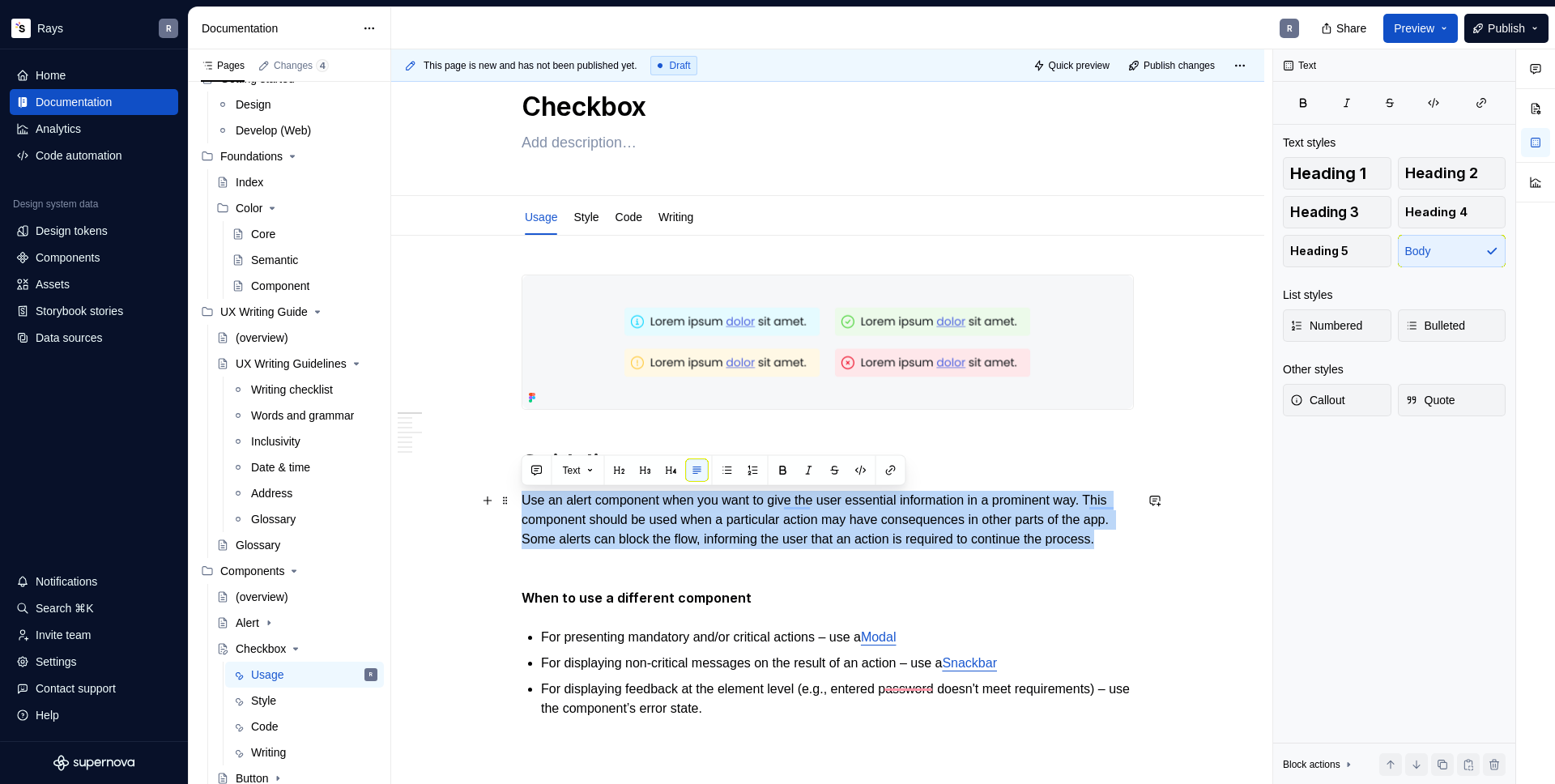
drag, startPoint x: 522, startPoint y: 499, endPoint x: 602, endPoint y: 556, distance: 98.2
click at [602, 549] on p "Use an alert component when you want to give the user essential information in …" at bounding box center [828, 520] width 613 height 59
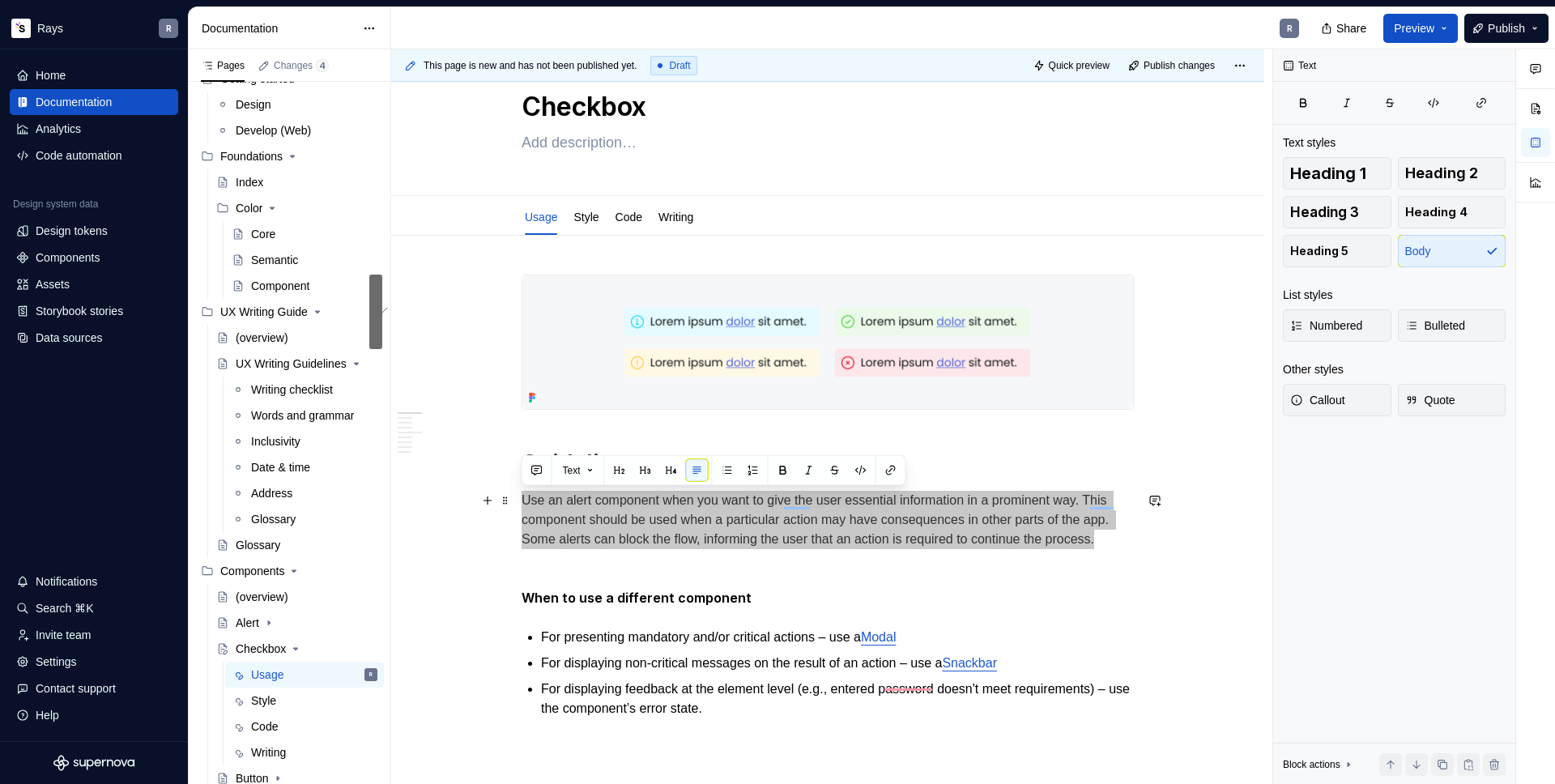
type textarea "*"
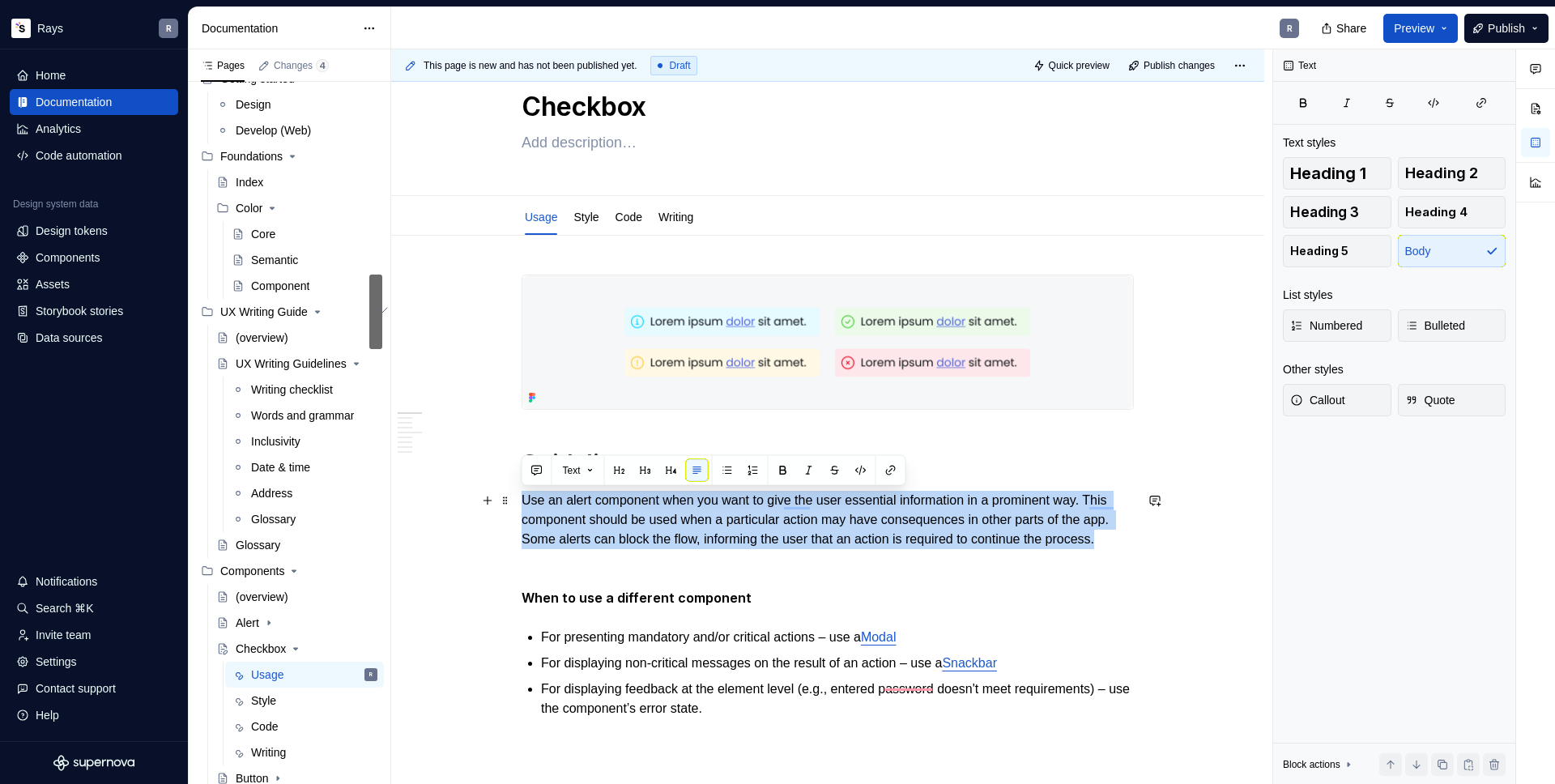
click at [656, 520] on p "Use an alert component when you want to give the user essential information in …" at bounding box center [828, 520] width 613 height 59
drag, startPoint x: 602, startPoint y: 562, endPoint x: 523, endPoint y: 502, distance: 99.2
click at [523, 502] on p "Use an alert component when you want to give the user essential information in …" at bounding box center [828, 520] width 613 height 59
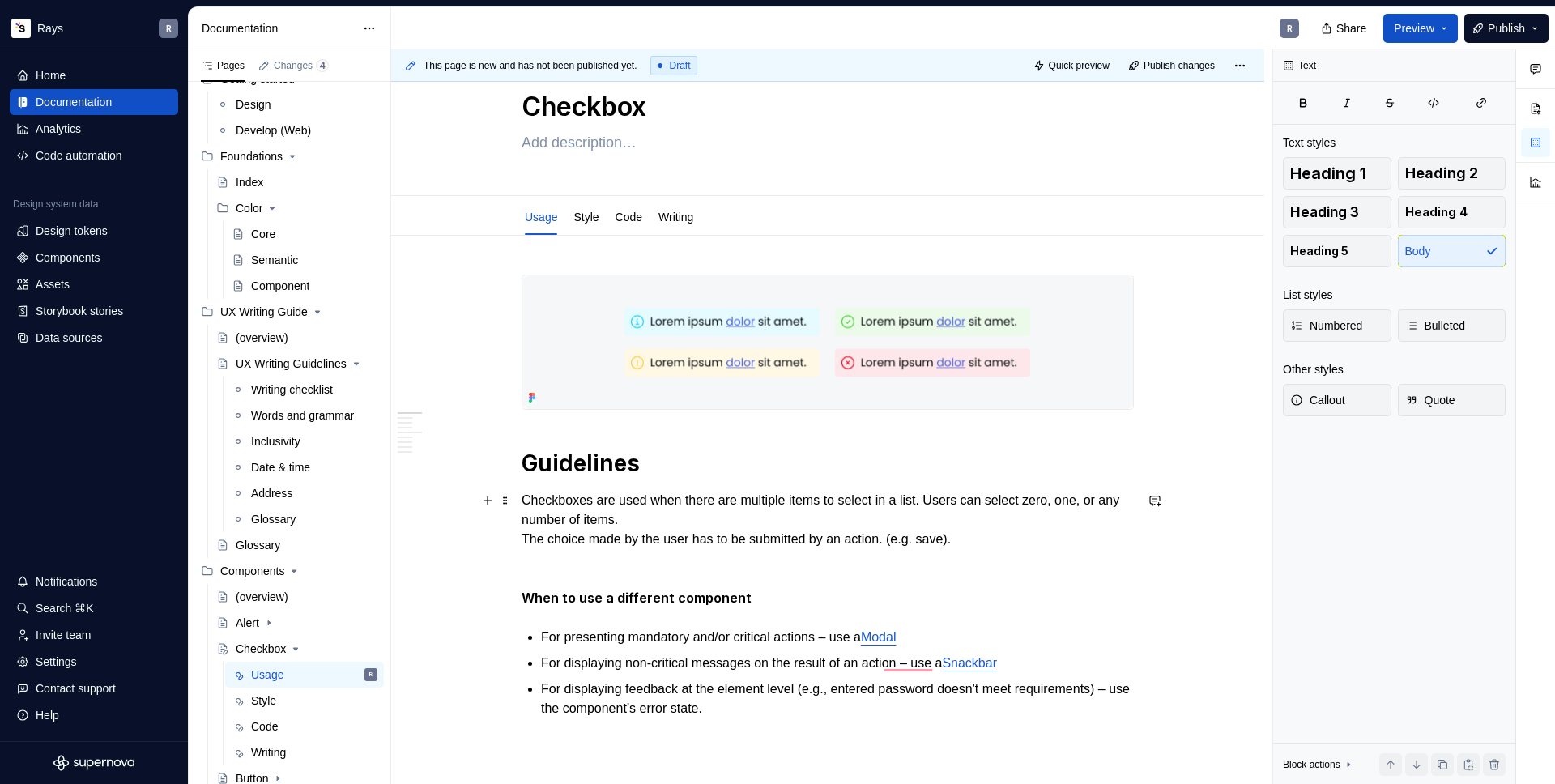
click at [629, 536] on p "Checkboxes are used when there are multiple items to select in a list. Users ca…" at bounding box center [828, 520] width 613 height 59
click at [521, 538] on p "Checkboxes are used when there are multiple items to select in a list. Users ca…" at bounding box center [828, 520] width 613 height 59
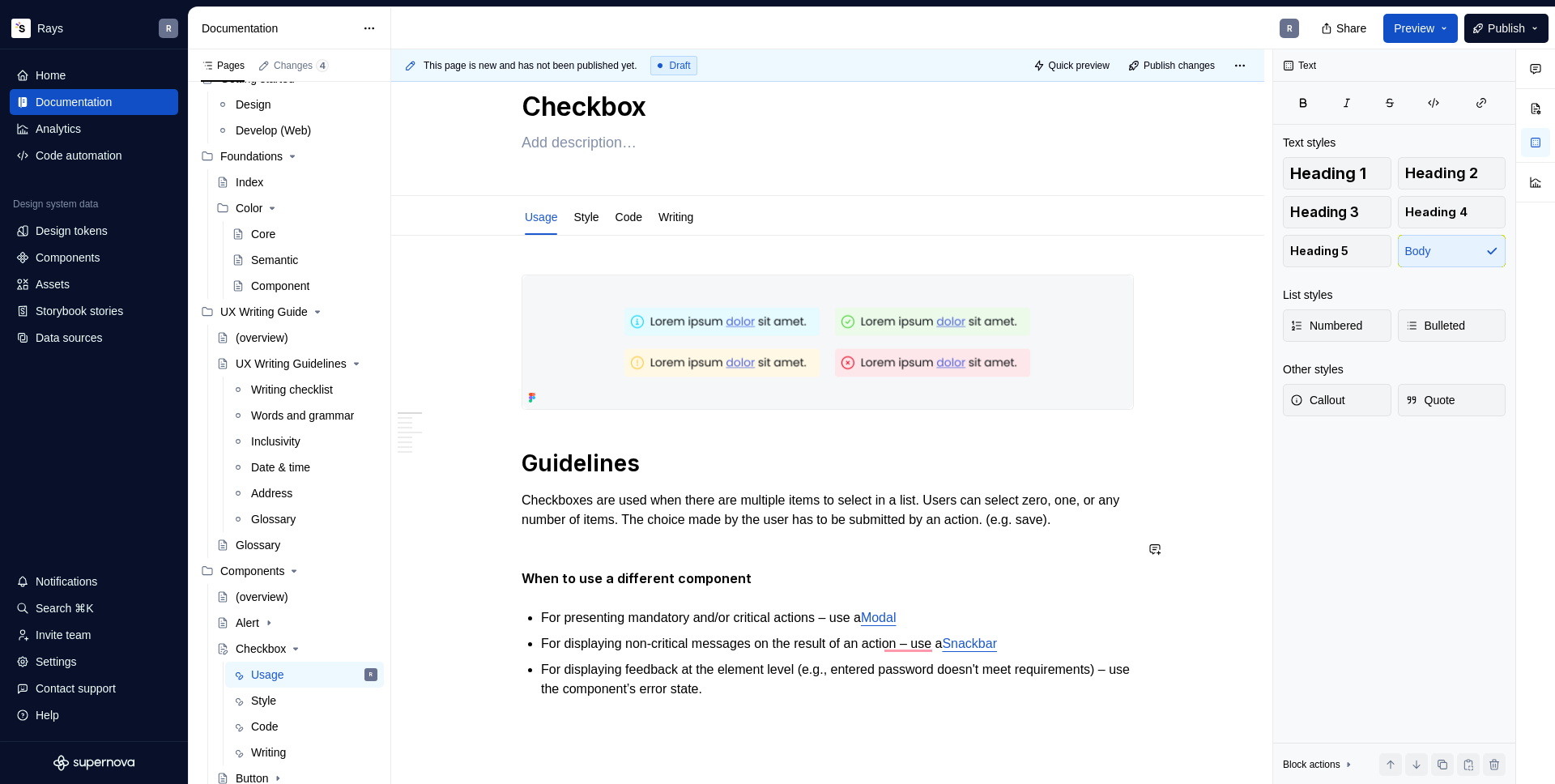
scroll to position [81, 0]
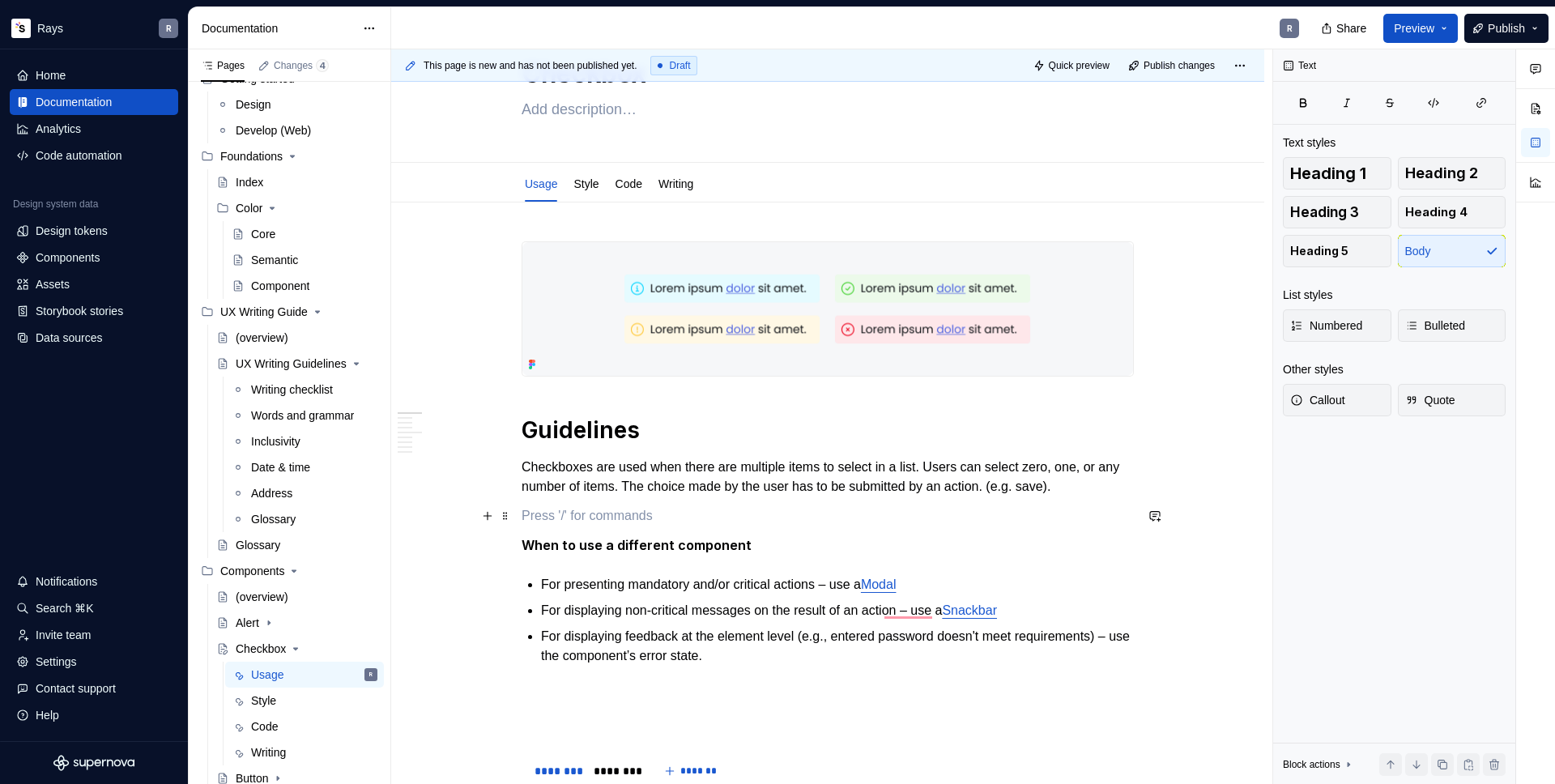
click at [591, 522] on p "To enrich screen reader interactions, please activate Accessibility in Grammarl…" at bounding box center [828, 516] width 613 height 20
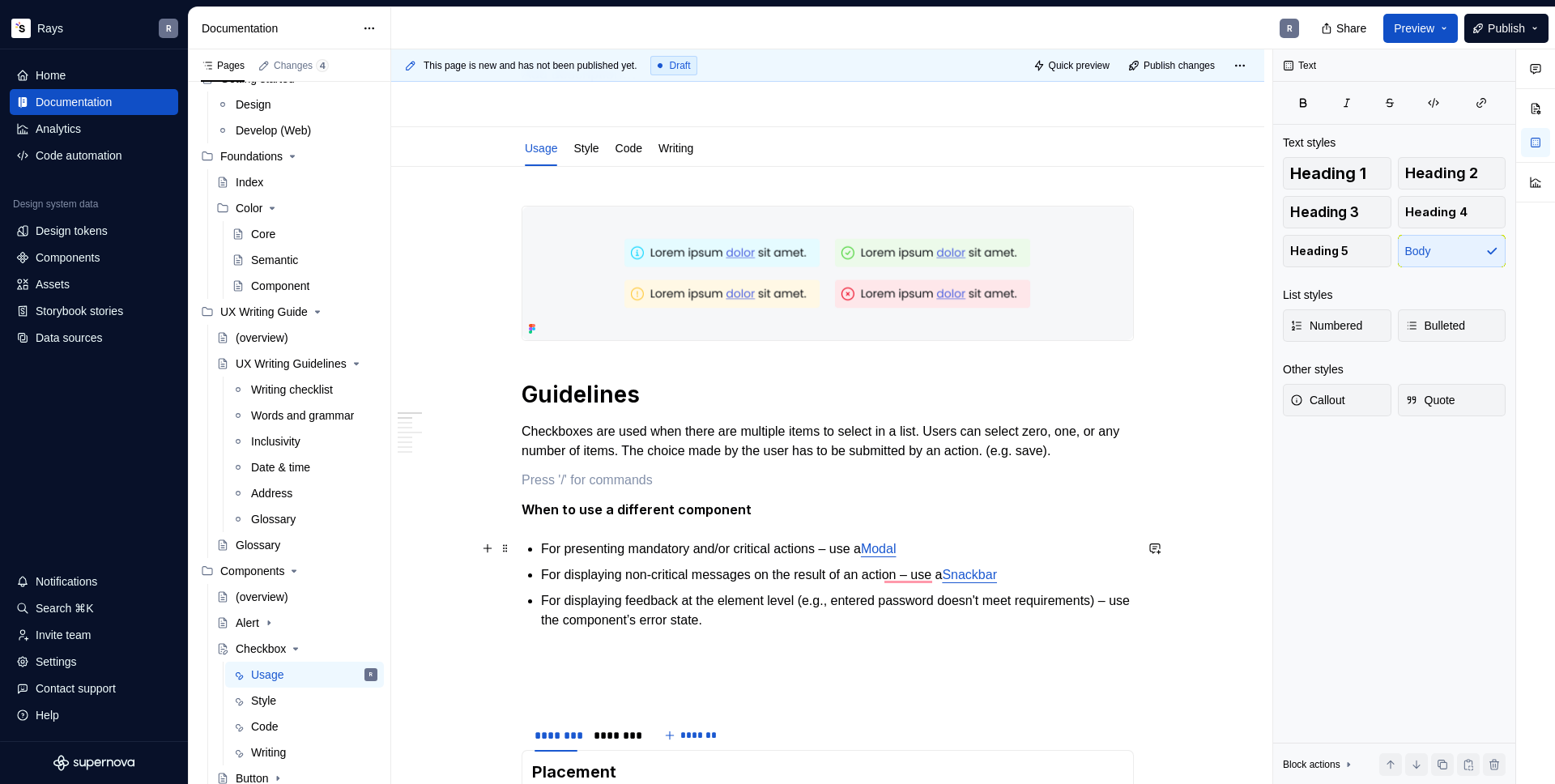
click at [542, 549] on p "For presenting mandatory and/or critical actions – use a Modal" at bounding box center [837, 548] width 593 height 20
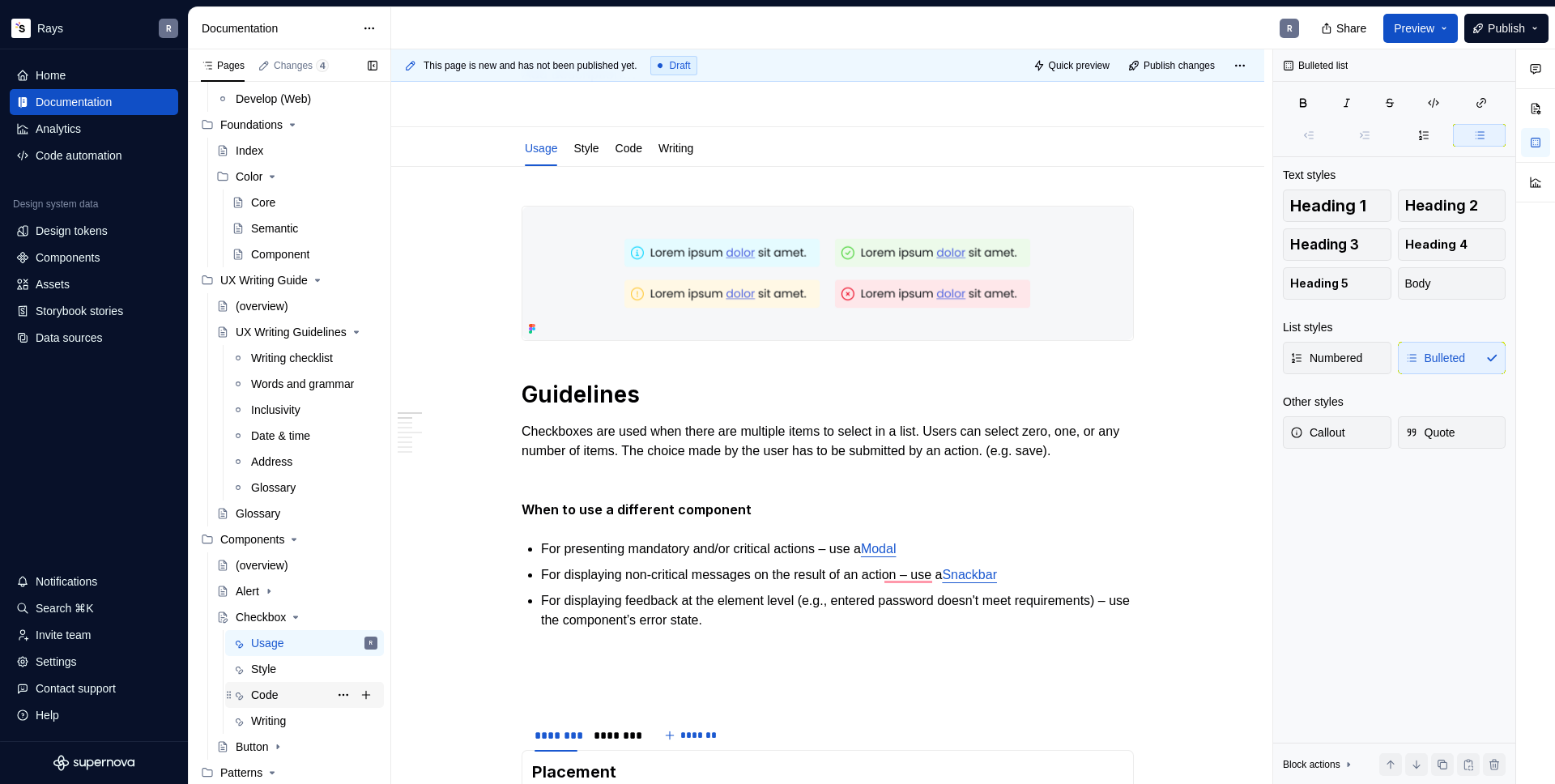
scroll to position [244, 0]
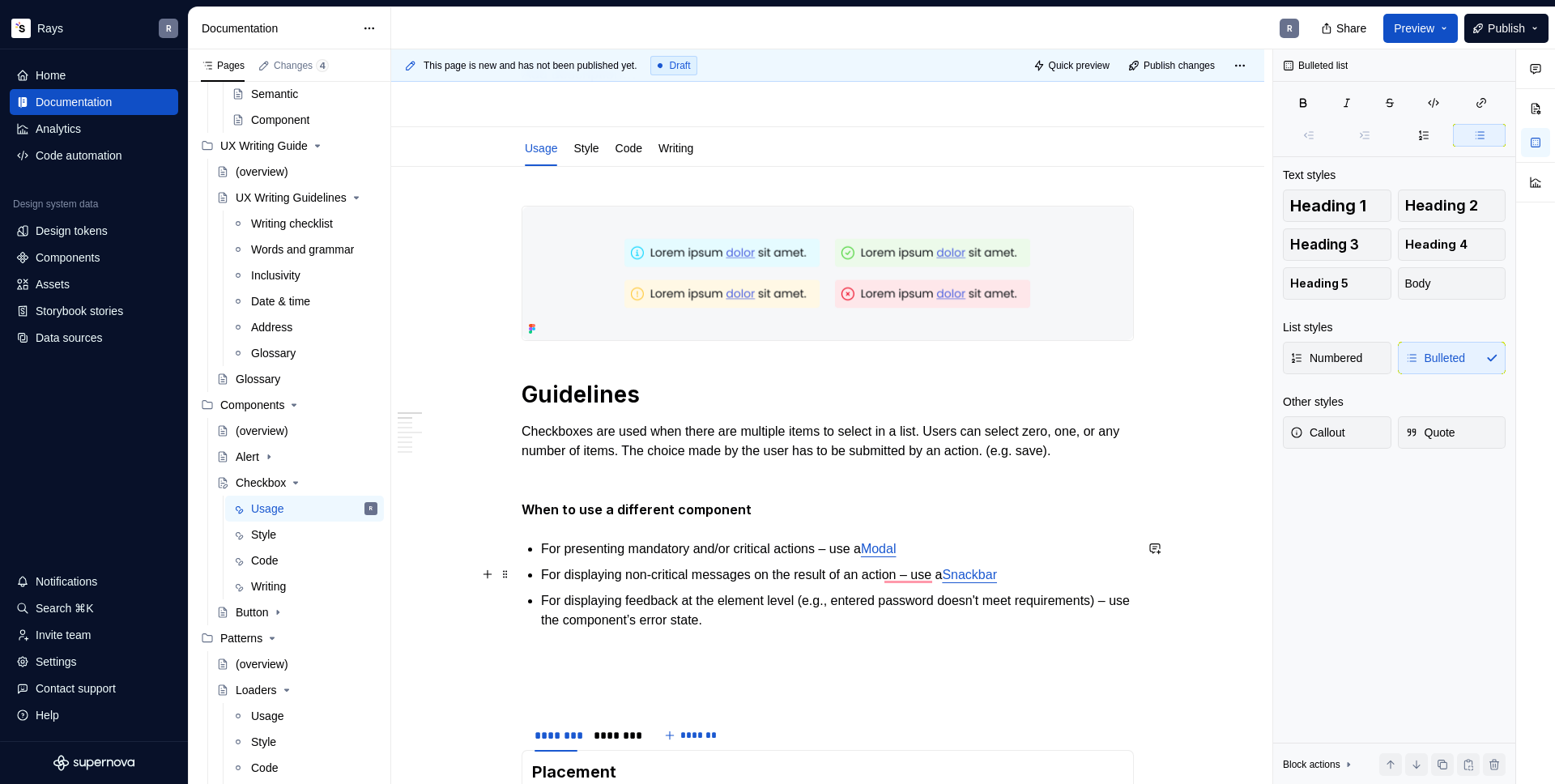
click at [980, 575] on link "Snackbar" at bounding box center [969, 574] width 55 height 14
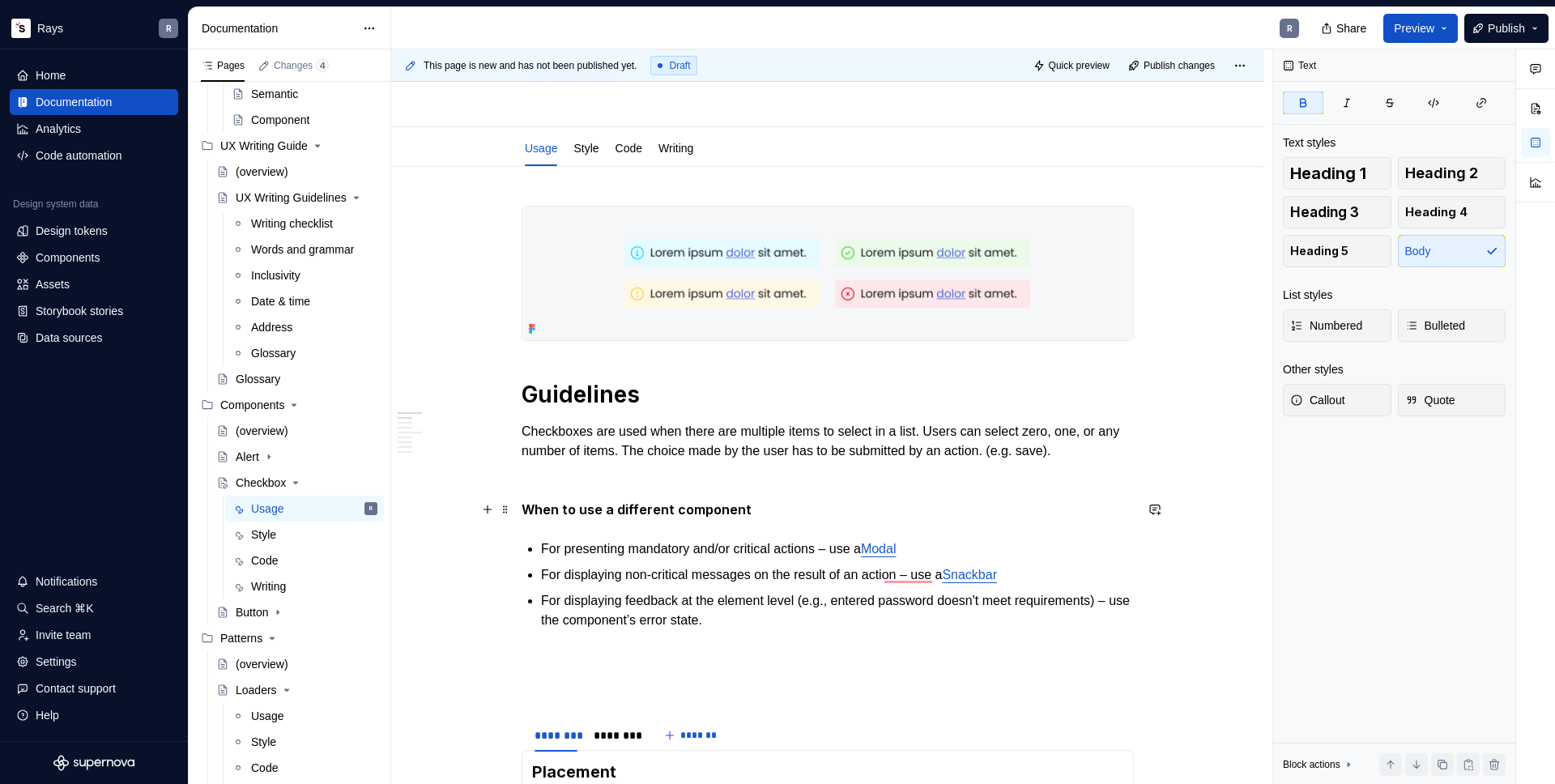
click at [615, 513] on strong "When to use a different component" at bounding box center [636, 508] width 230 height 16
click at [849, 621] on p "For displaying feedback at the element level (e.g., entered password doesn't me…" at bounding box center [837, 611] width 593 height 39
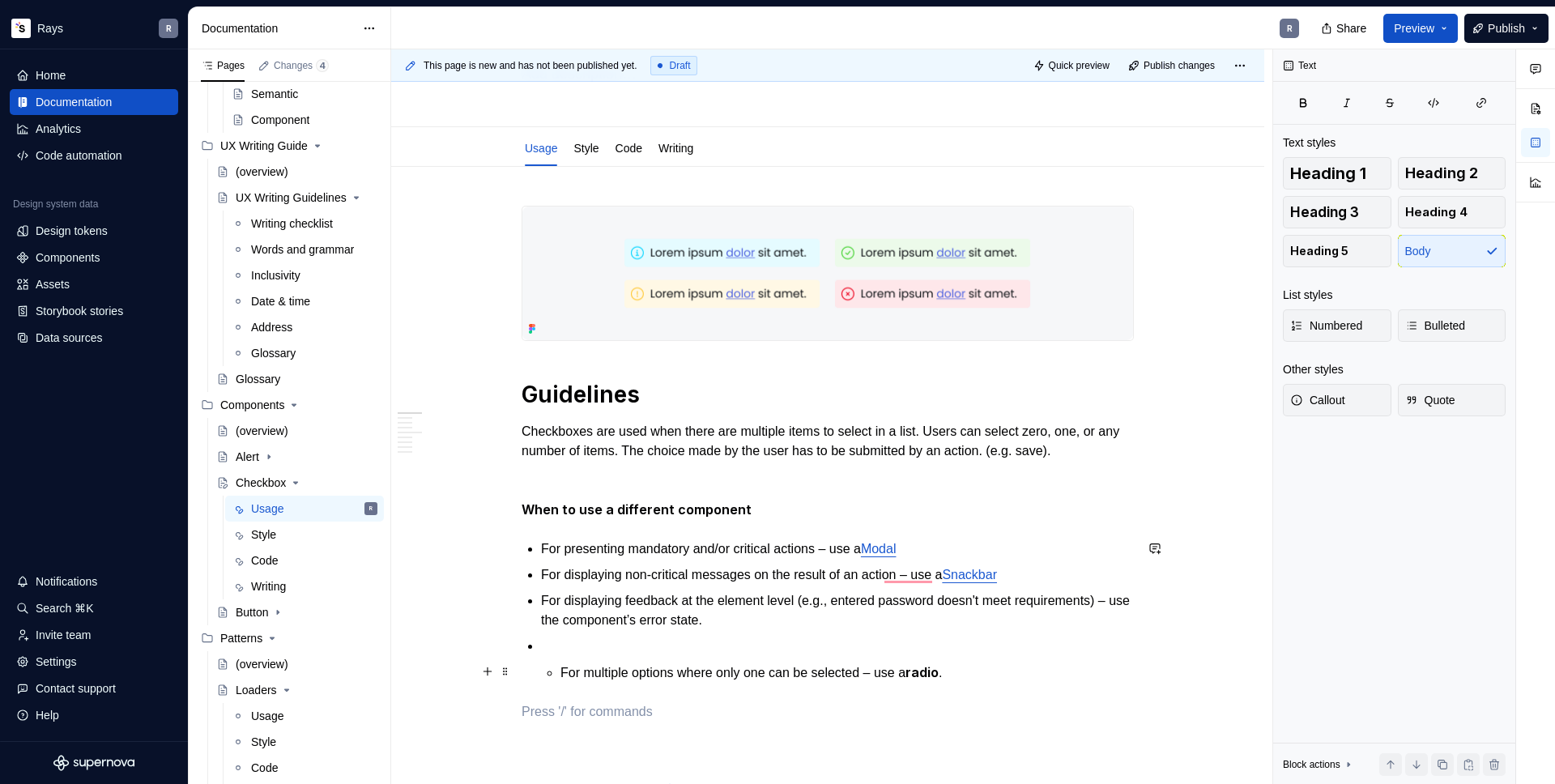
click at [557, 675] on li "For multiple options where only one can be selected – use a radio ." at bounding box center [837, 660] width 593 height 47
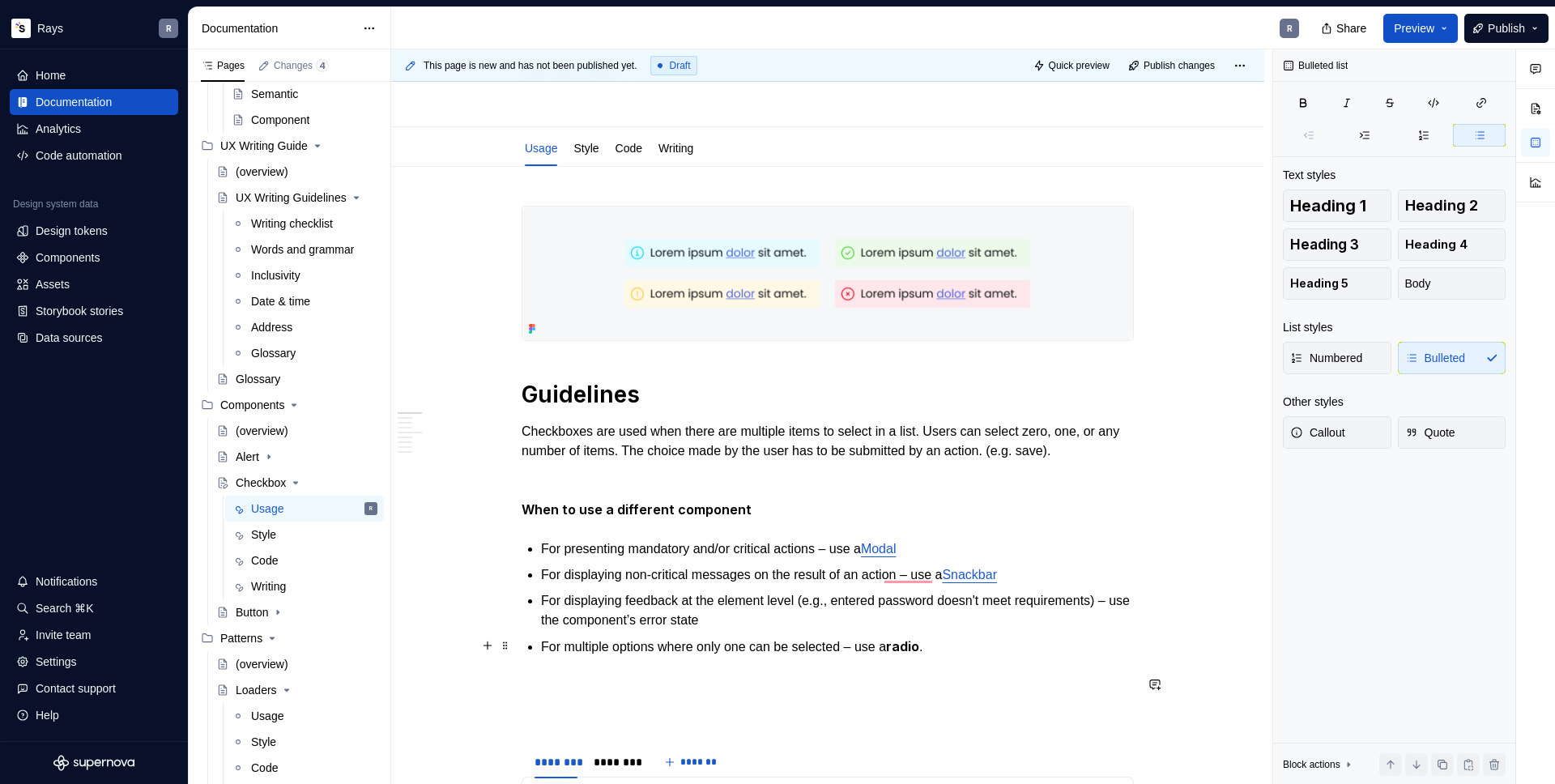
click at [980, 642] on p "For multiple options where only one can be selected – use a radio ." at bounding box center [837, 647] width 593 height 20
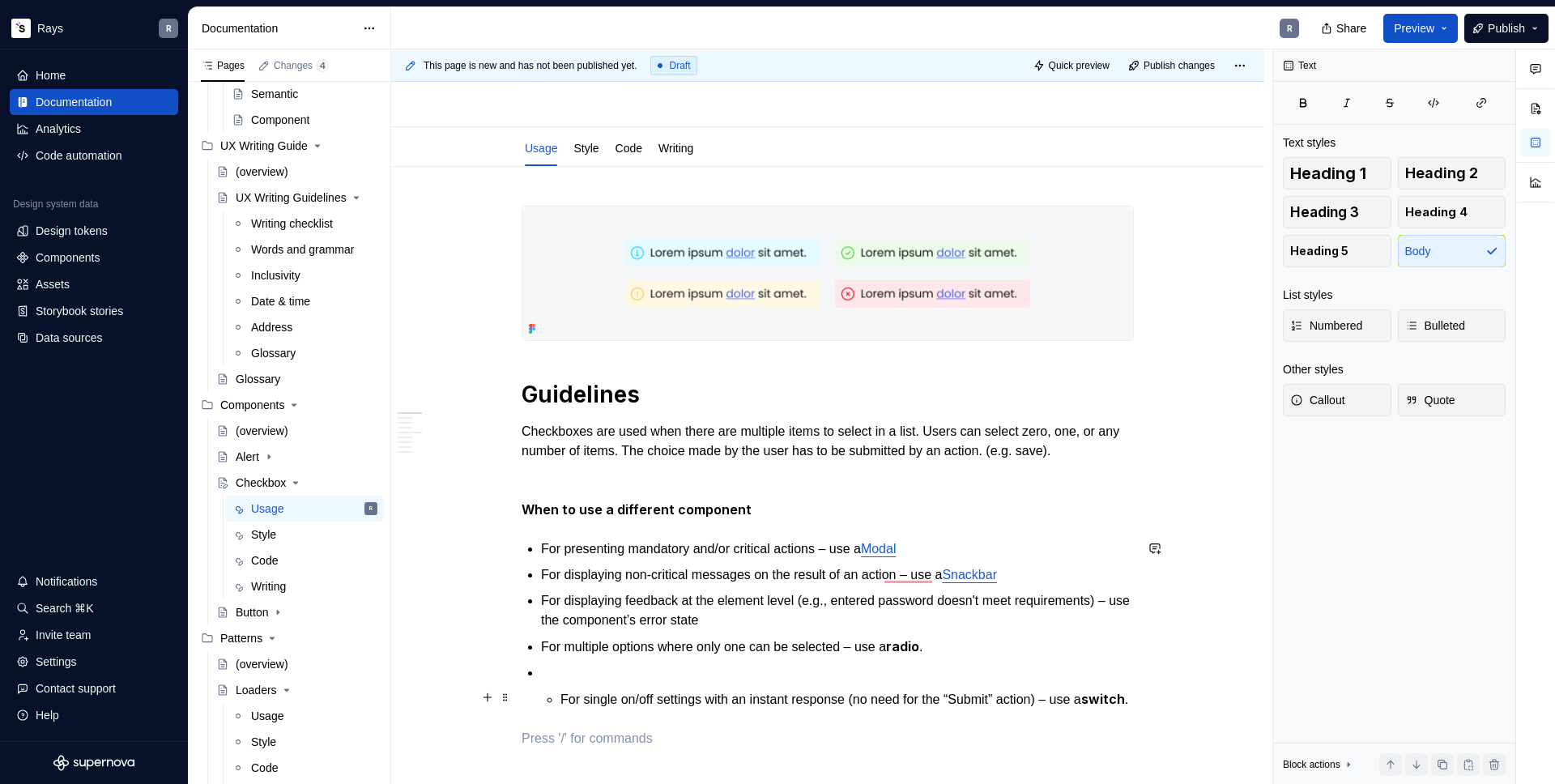
click at [555, 696] on li "For single on/off settings with an instant response (no need for the “Submit” a…" at bounding box center [837, 686] width 593 height 47
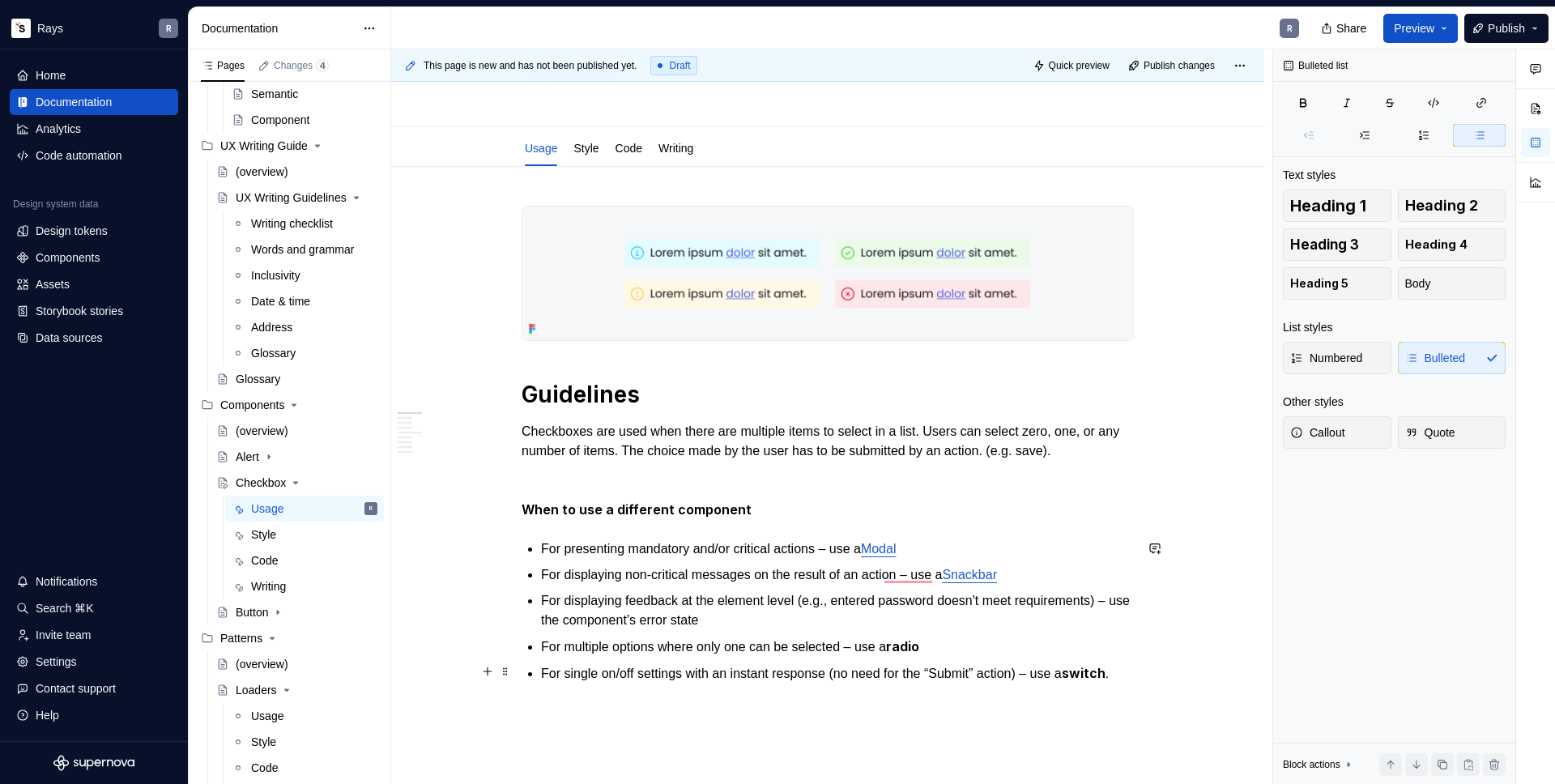
type textarea "*"
click at [634, 683] on p "For single on/off settings with an instant response (no need for the “Submit” a…" at bounding box center [837, 673] width 593 height 20
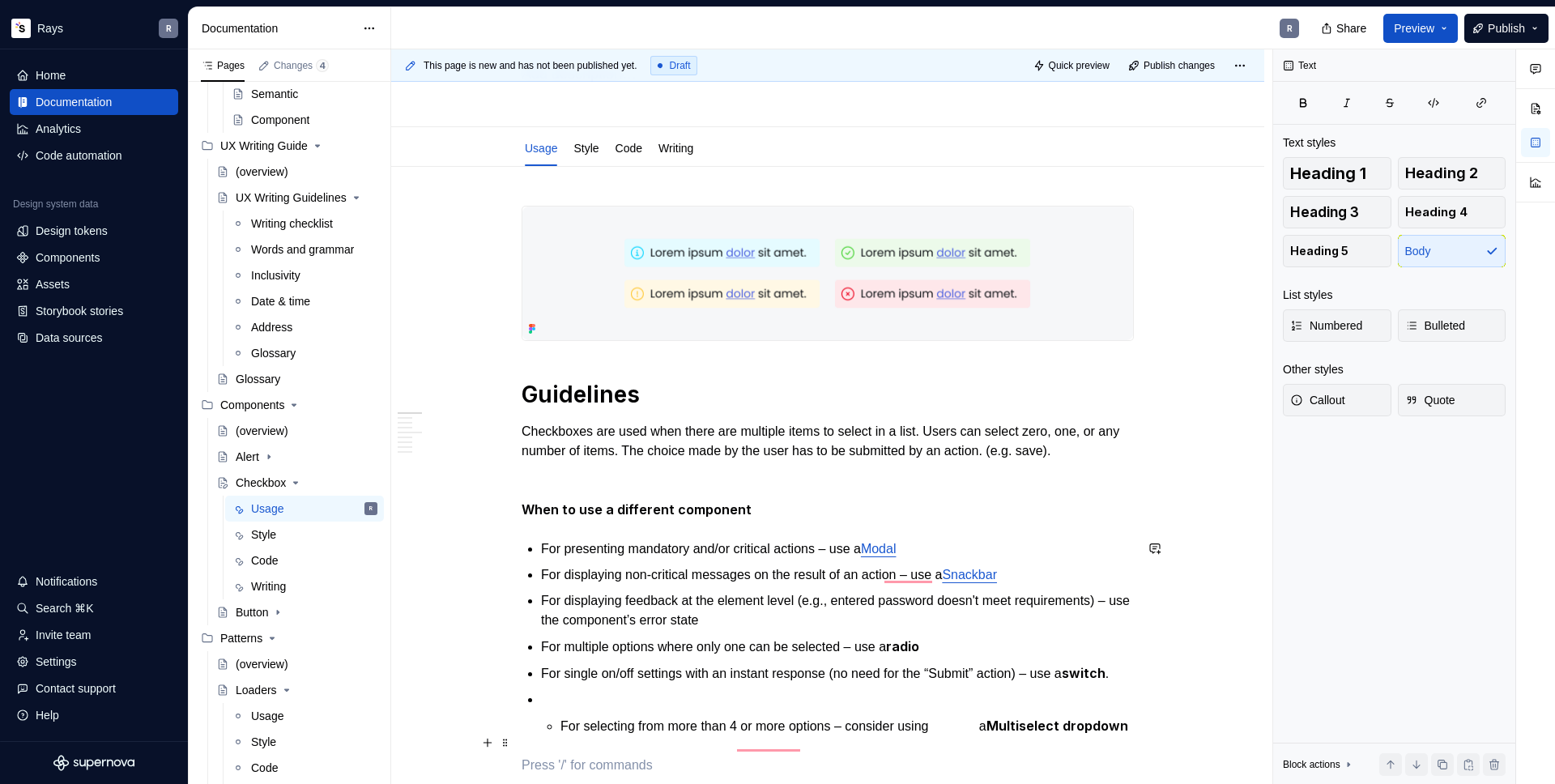
click at [559, 737] on li "For selecting from more than 4 or more options – consider using a Multiselect d…" at bounding box center [837, 713] width 593 height 47
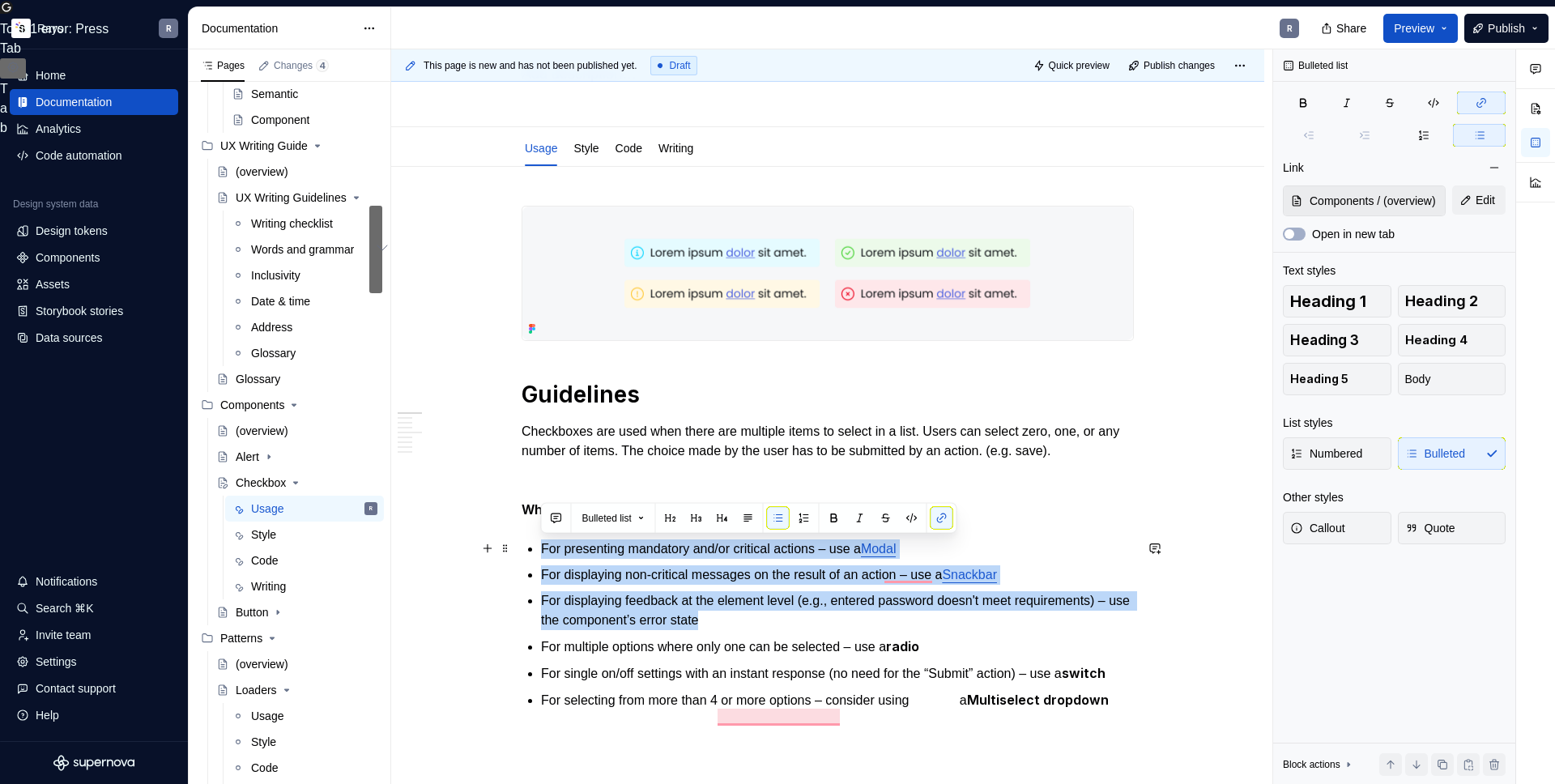
drag, startPoint x: 781, startPoint y: 604, endPoint x: 543, endPoint y: 555, distance: 243.0
click at [543, 555] on ul "For presenting mandatory and/or critical actions – use a Modal For displaying n…" at bounding box center [837, 625] width 593 height 171
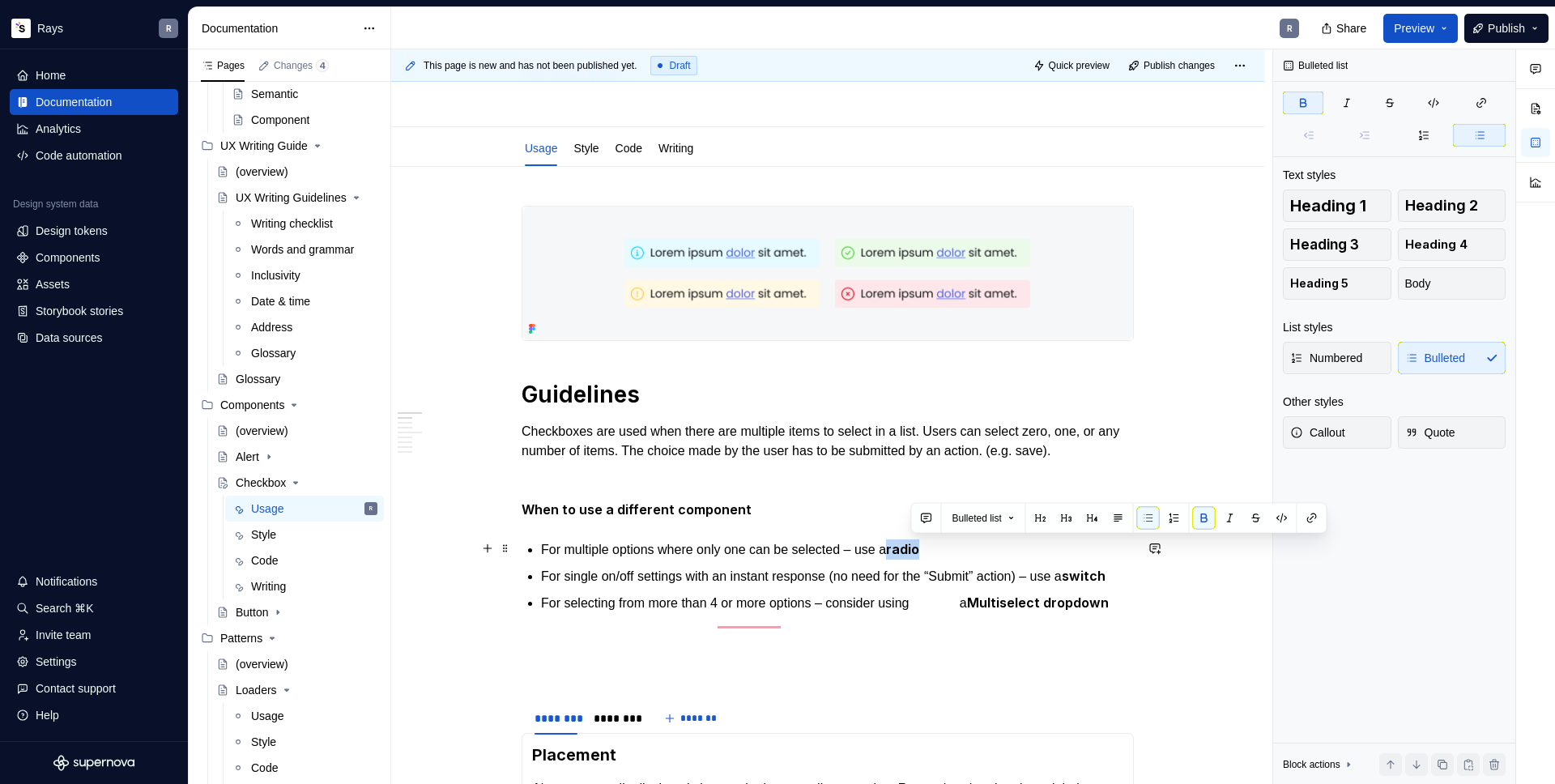
drag, startPoint x: 913, startPoint y: 551, endPoint x: 940, endPoint y: 551, distance: 27.0
click at [919, 551] on strong "radio" at bounding box center [903, 548] width 34 height 16
click at [886, 551] on p "For multiple options where only one can be selected – use a radio" at bounding box center [837, 548] width 593 height 20
drag, startPoint x: 912, startPoint y: 550, endPoint x: 900, endPoint y: 553, distance: 12.4
click at [900, 553] on p "For multiple options where only one can be selected – use a radio" at bounding box center [837, 548] width 593 height 20
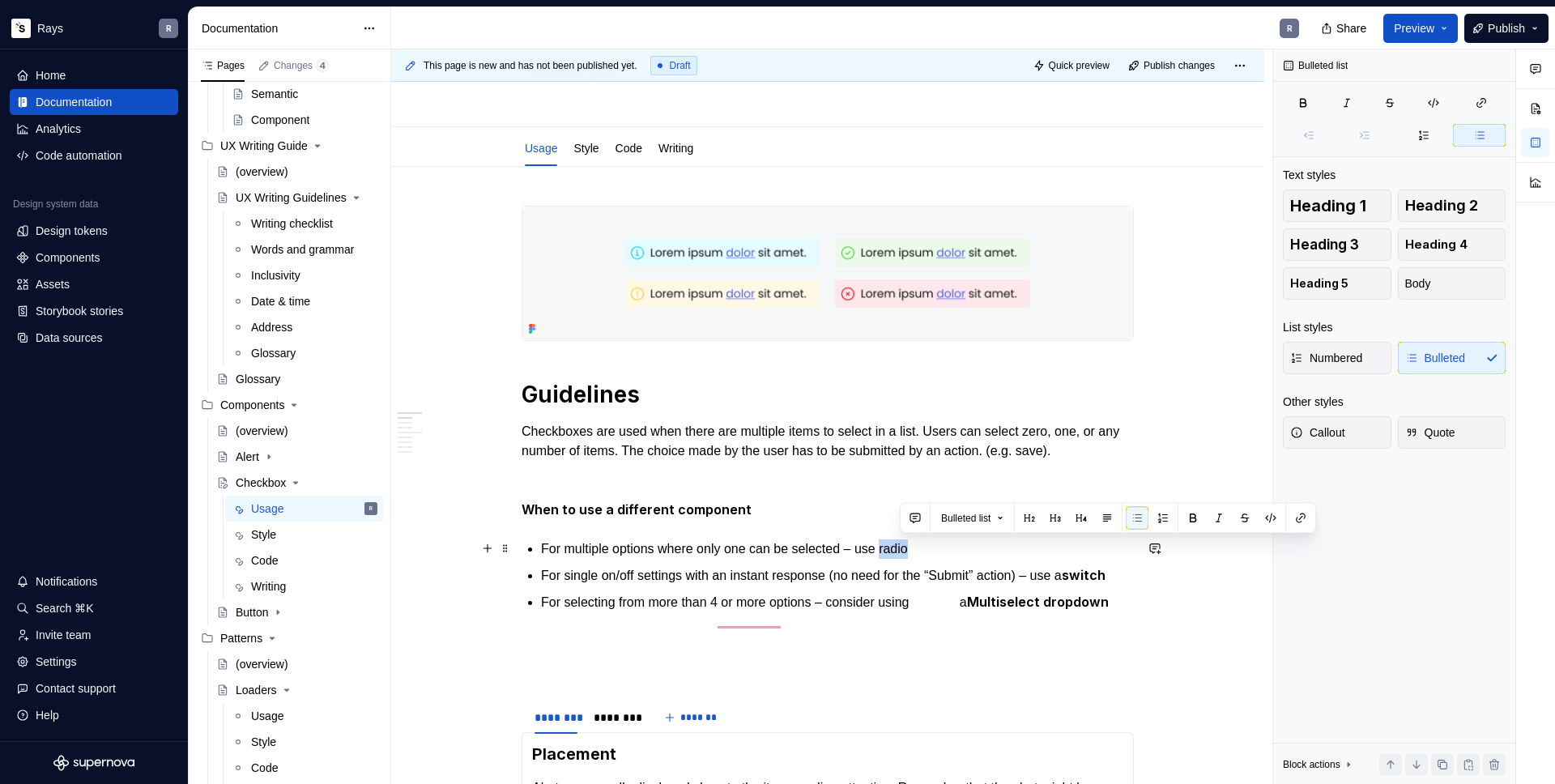
drag, startPoint x: 901, startPoint y: 547, endPoint x: 929, endPoint y: 547, distance: 28.0
click at [929, 547] on p "For multiple options where only one can be selected – use radio" at bounding box center [837, 548] width 593 height 20
click at [1282, 520] on button "button" at bounding box center [1271, 519] width 22 height 22
click at [1270, 520] on button "button" at bounding box center [1271, 519] width 22 height 22
click at [1298, 517] on button "button" at bounding box center [1301, 519] width 22 height 22
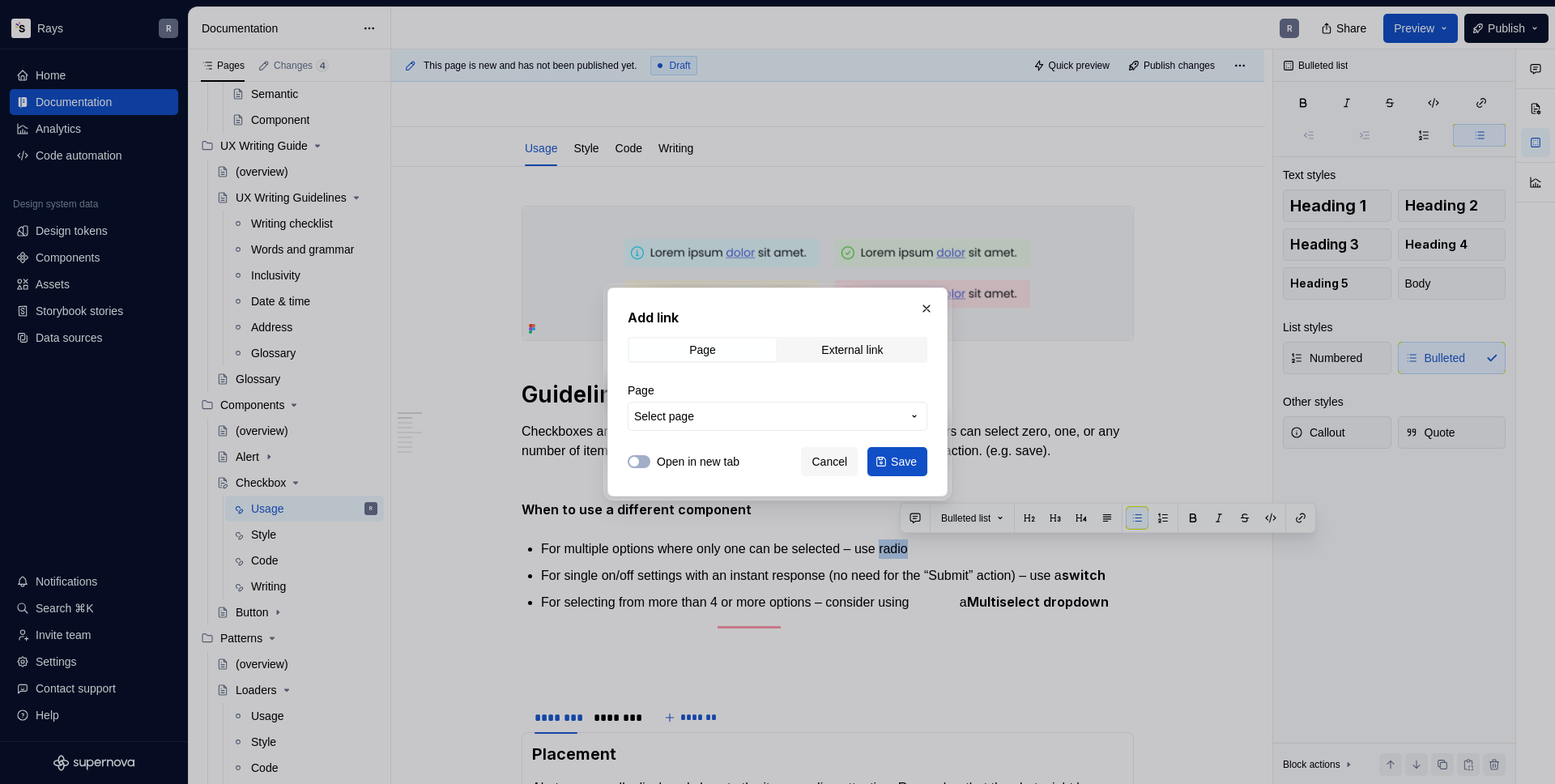
click at [737, 421] on span "Select page" at bounding box center [767, 415] width 267 height 16
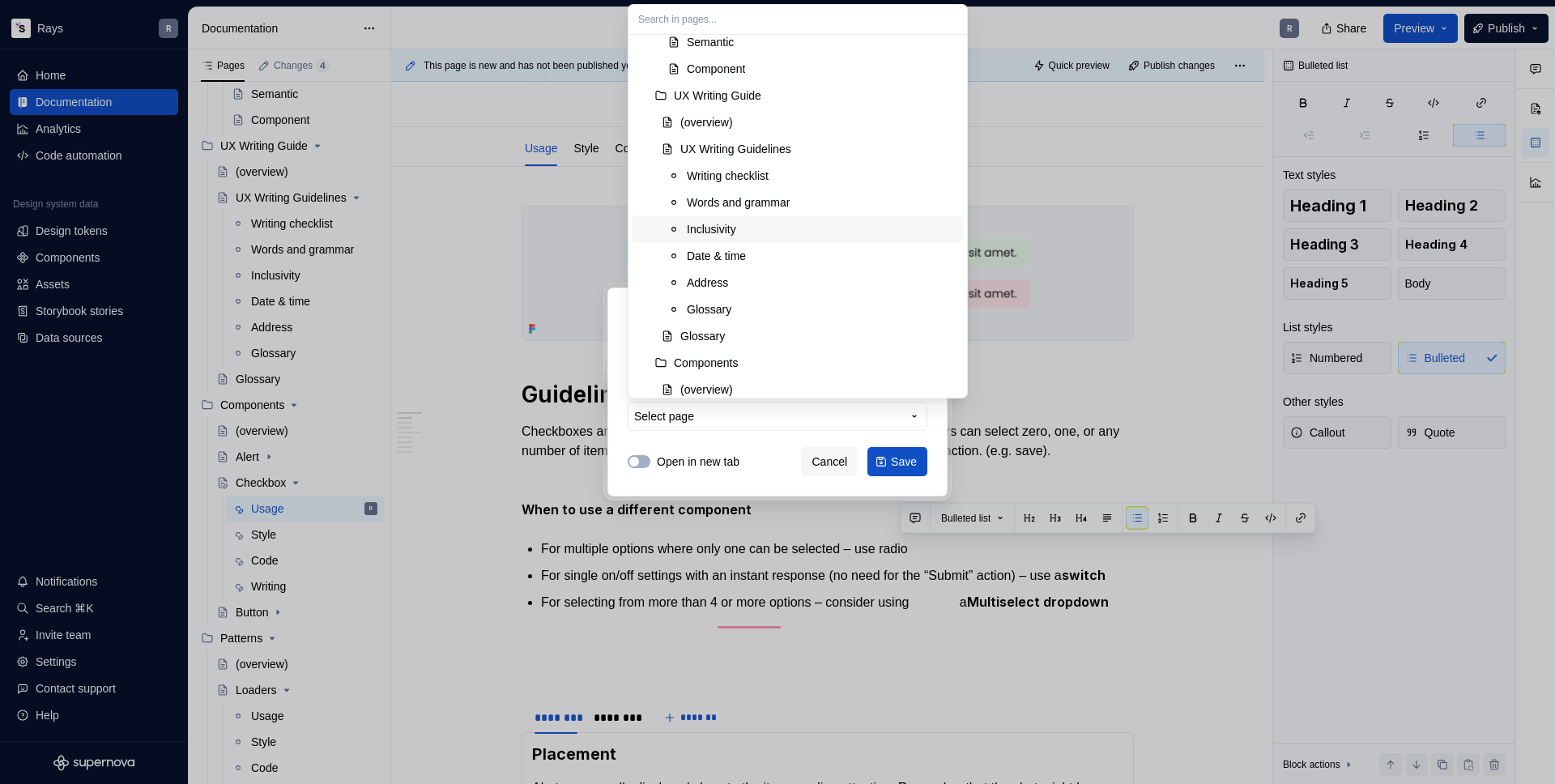
scroll to position [0, 0]
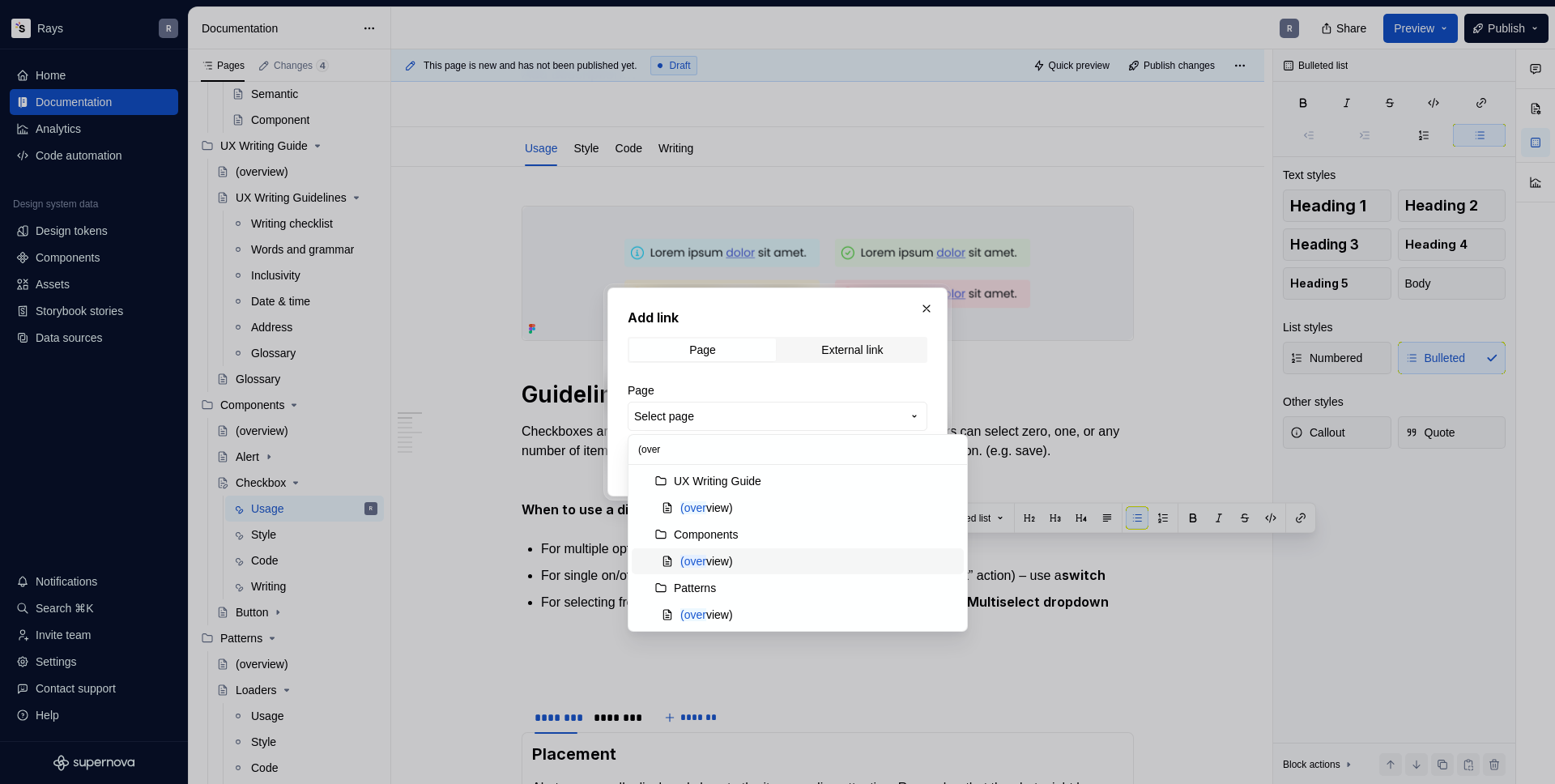
type input "(over"
click at [731, 564] on div "(over view)" at bounding box center [707, 561] width 53 height 16
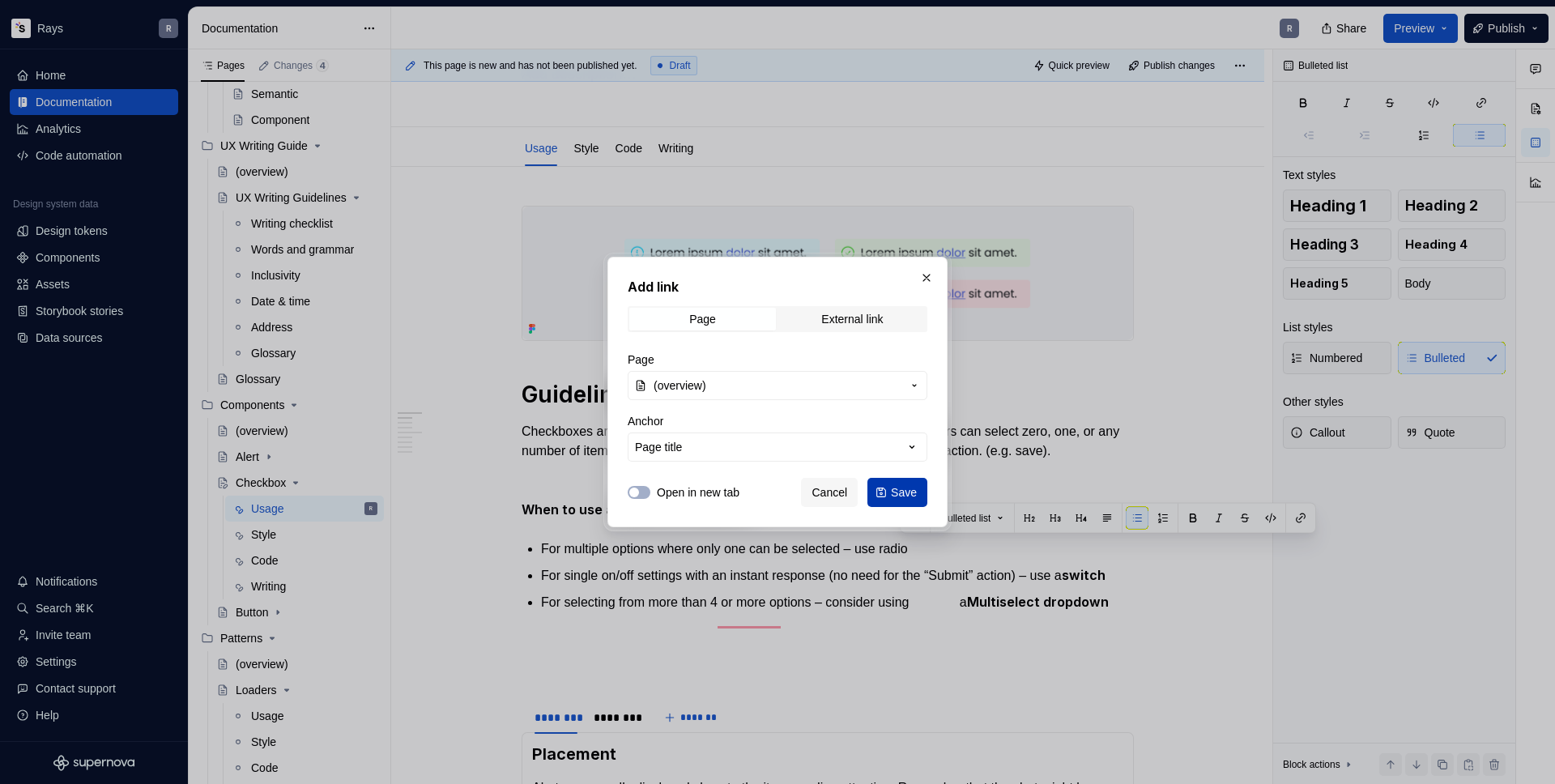
click at [913, 495] on span "Save" at bounding box center [904, 492] width 26 height 16
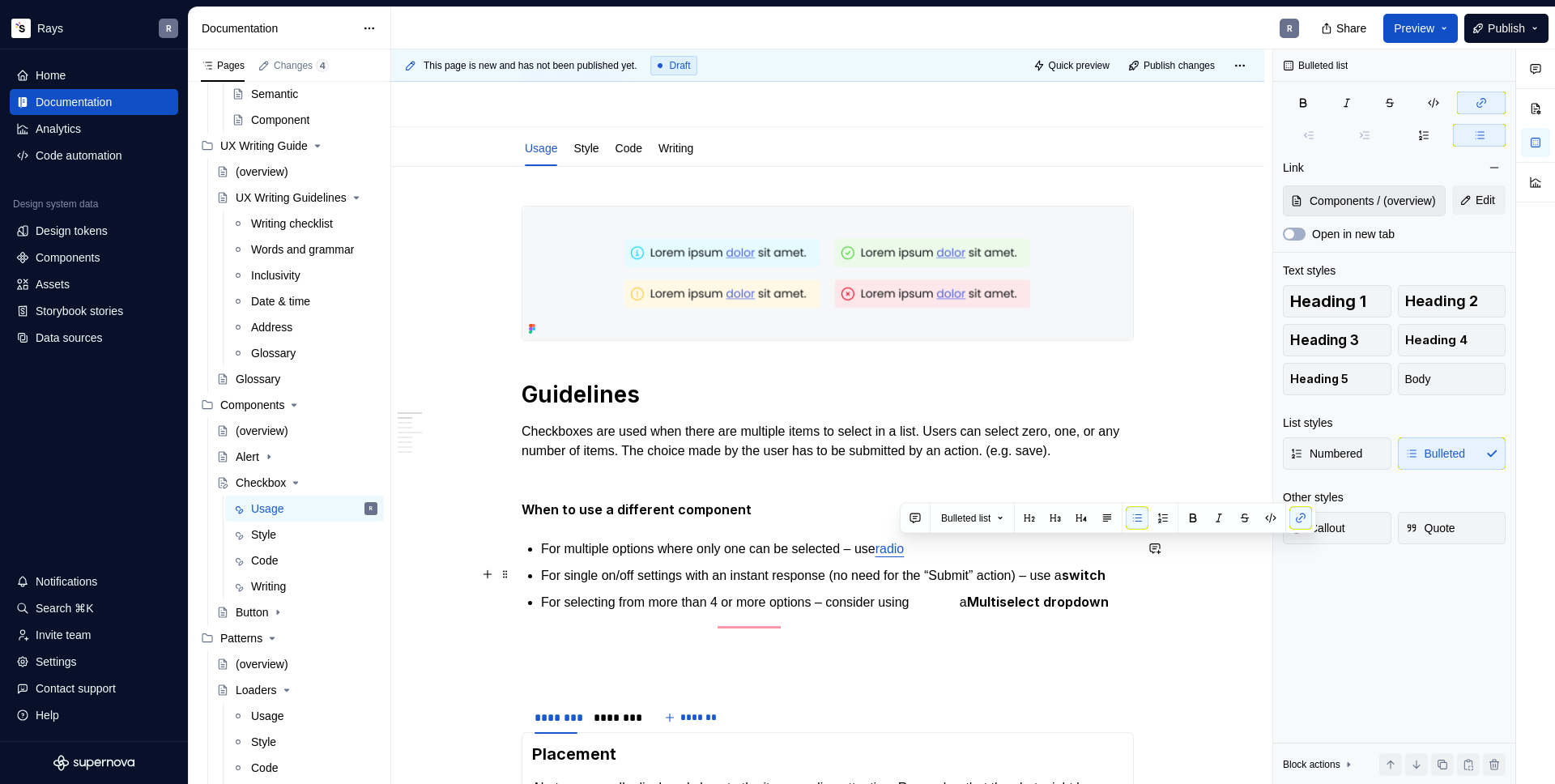
click at [997, 575] on p "For single on/off settings with an instant response (no need for the “Submit” a…" at bounding box center [837, 575] width 593 height 20
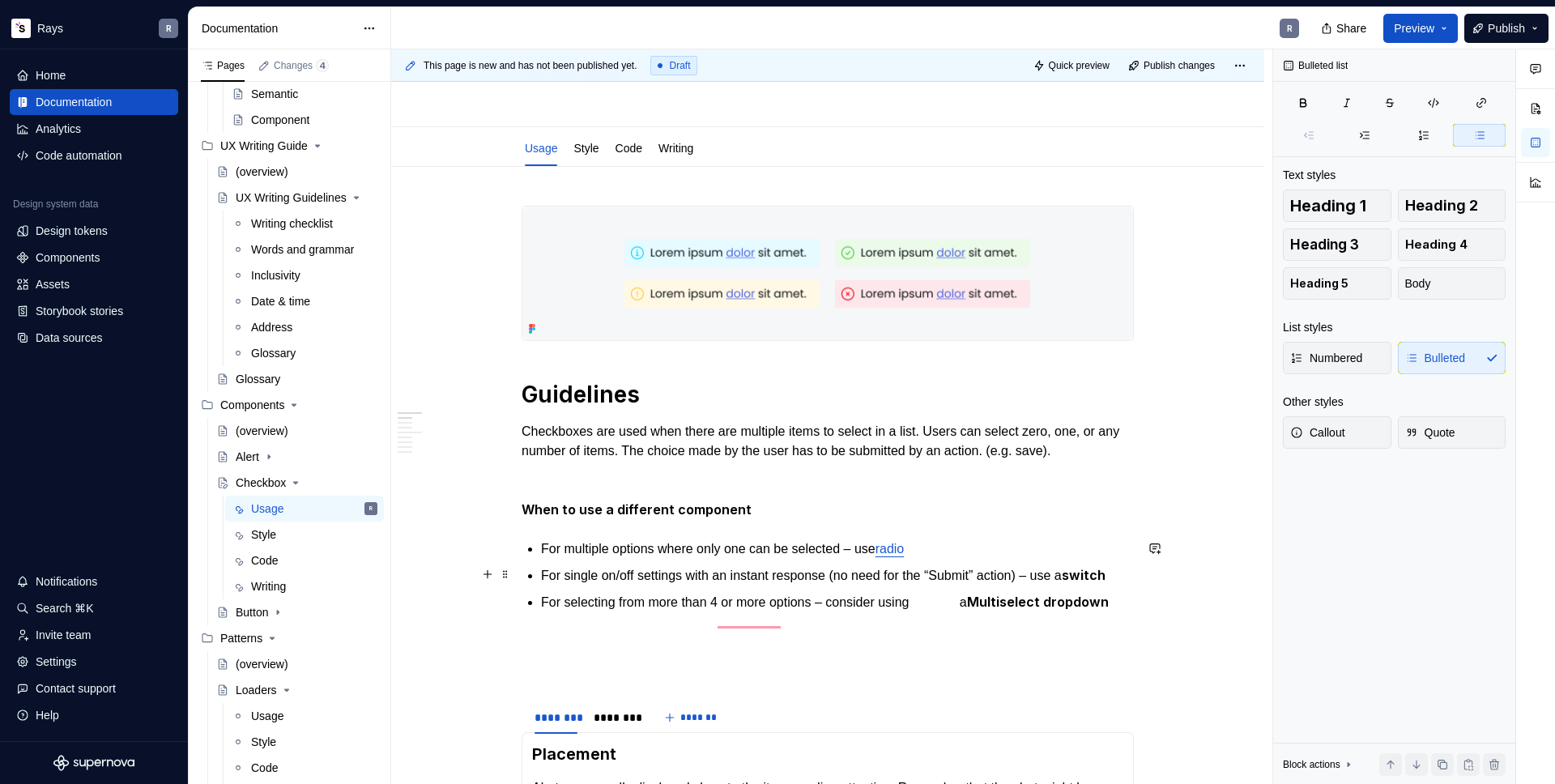
click at [1095, 572] on p "For single on/off settings with an instant response (no need for the “Submit” a…" at bounding box center [837, 575] width 593 height 20
drag, startPoint x: 1092, startPoint y: 573, endPoint x: 1129, endPoint y: 574, distance: 37.0
click at [1094, 574] on strong "switch" at bounding box center [1072, 574] width 44 height 16
click at [1390, 544] on button "button" at bounding box center [1384, 544] width 22 height 22
click at [1499, 545] on button "button" at bounding box center [1492, 544] width 22 height 22
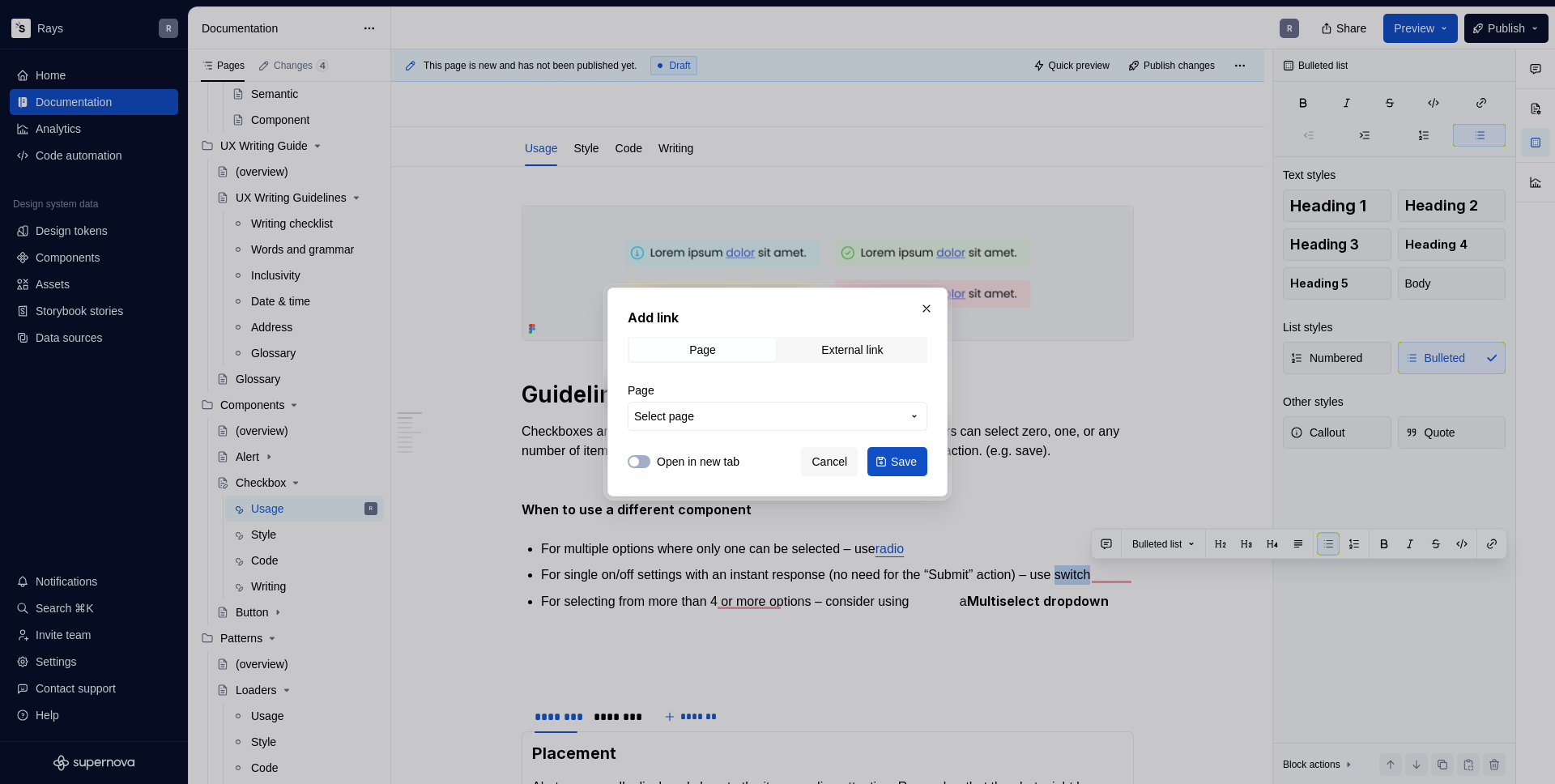
click at [760, 408] on button "Select page" at bounding box center [778, 415] width 300 height 29
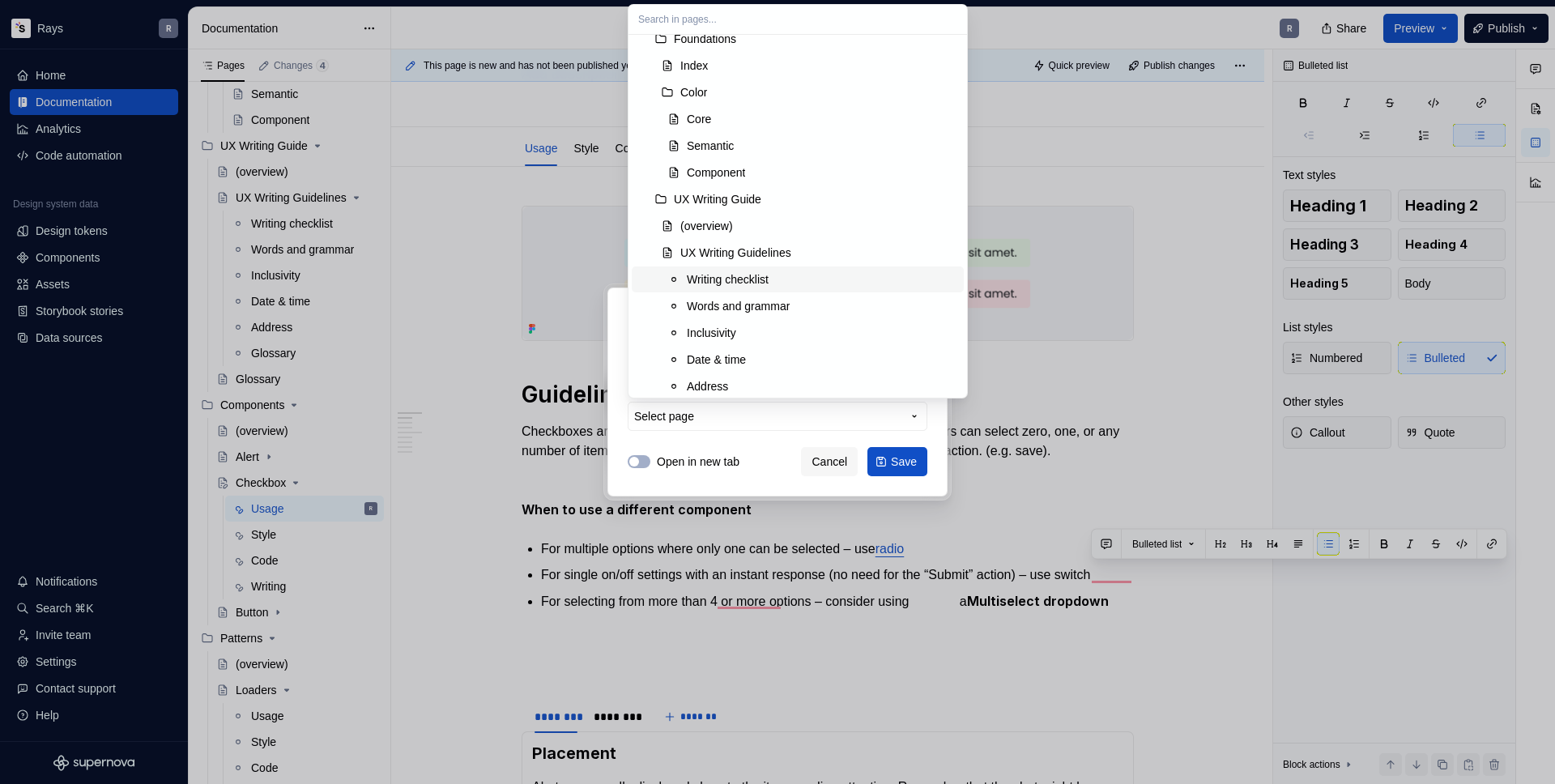
scroll to position [292, 0]
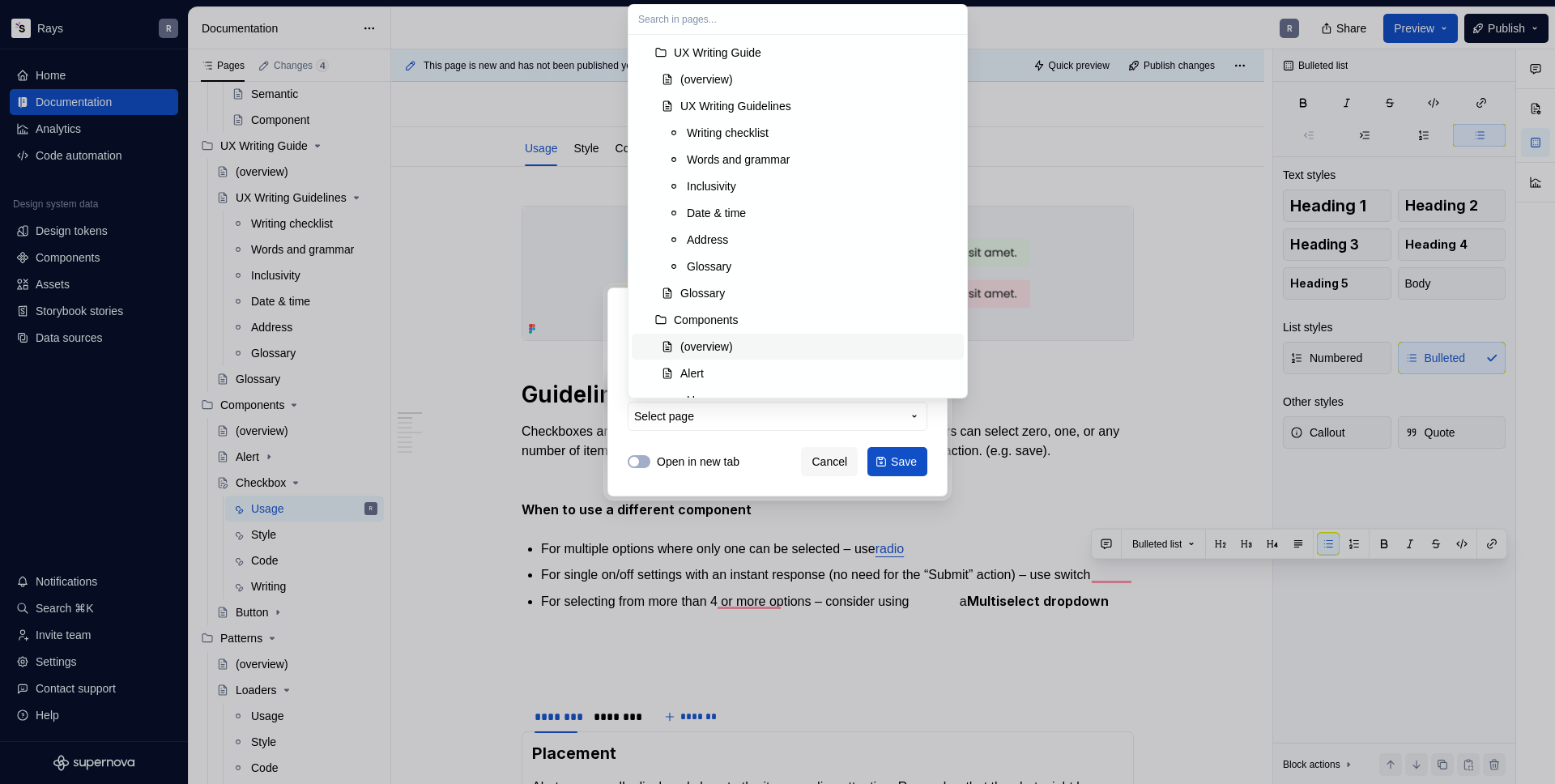
click at [727, 342] on div "(overview)" at bounding box center [707, 346] width 53 height 16
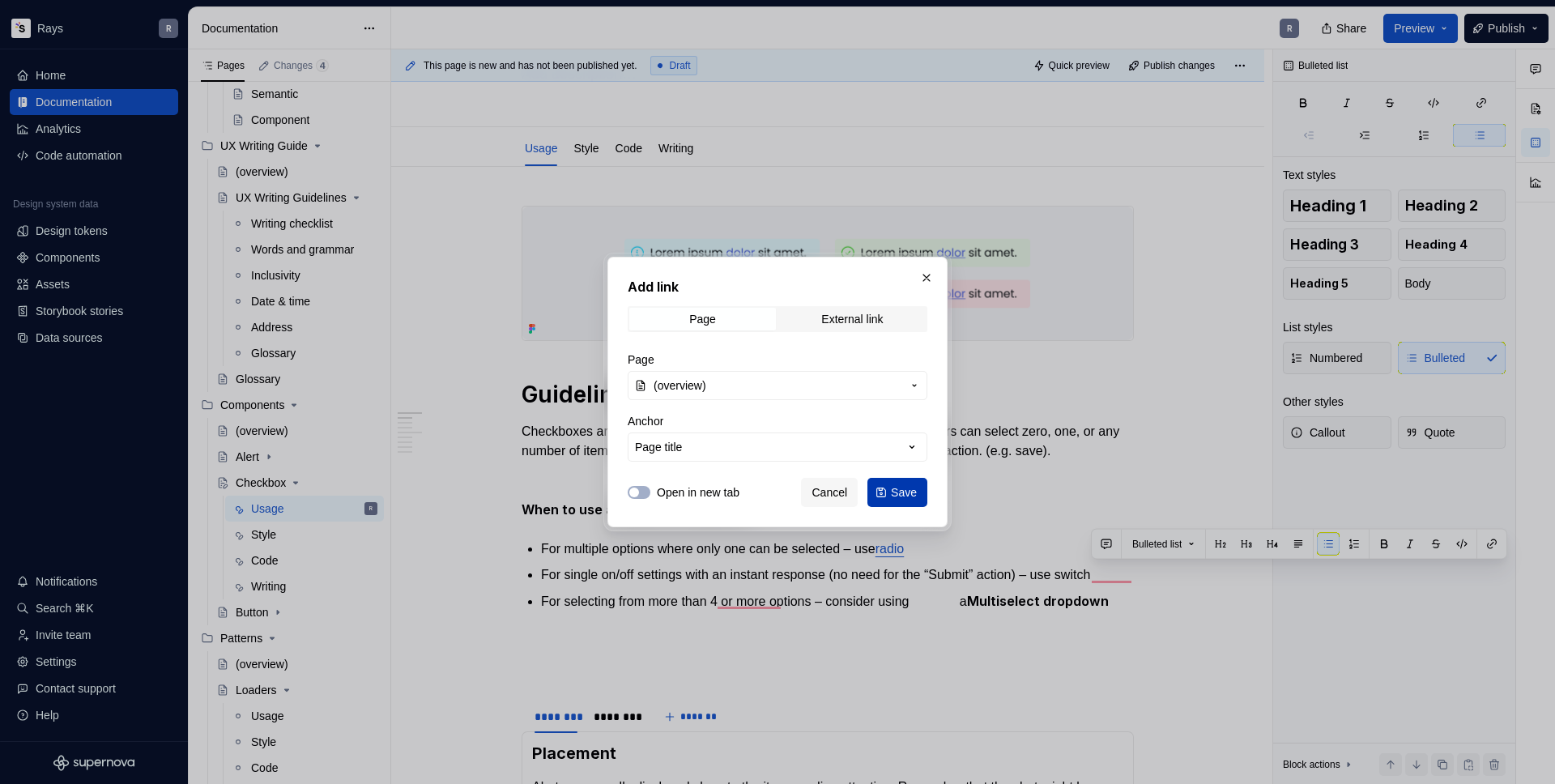
click at [906, 493] on span "Save" at bounding box center [904, 492] width 26 height 16
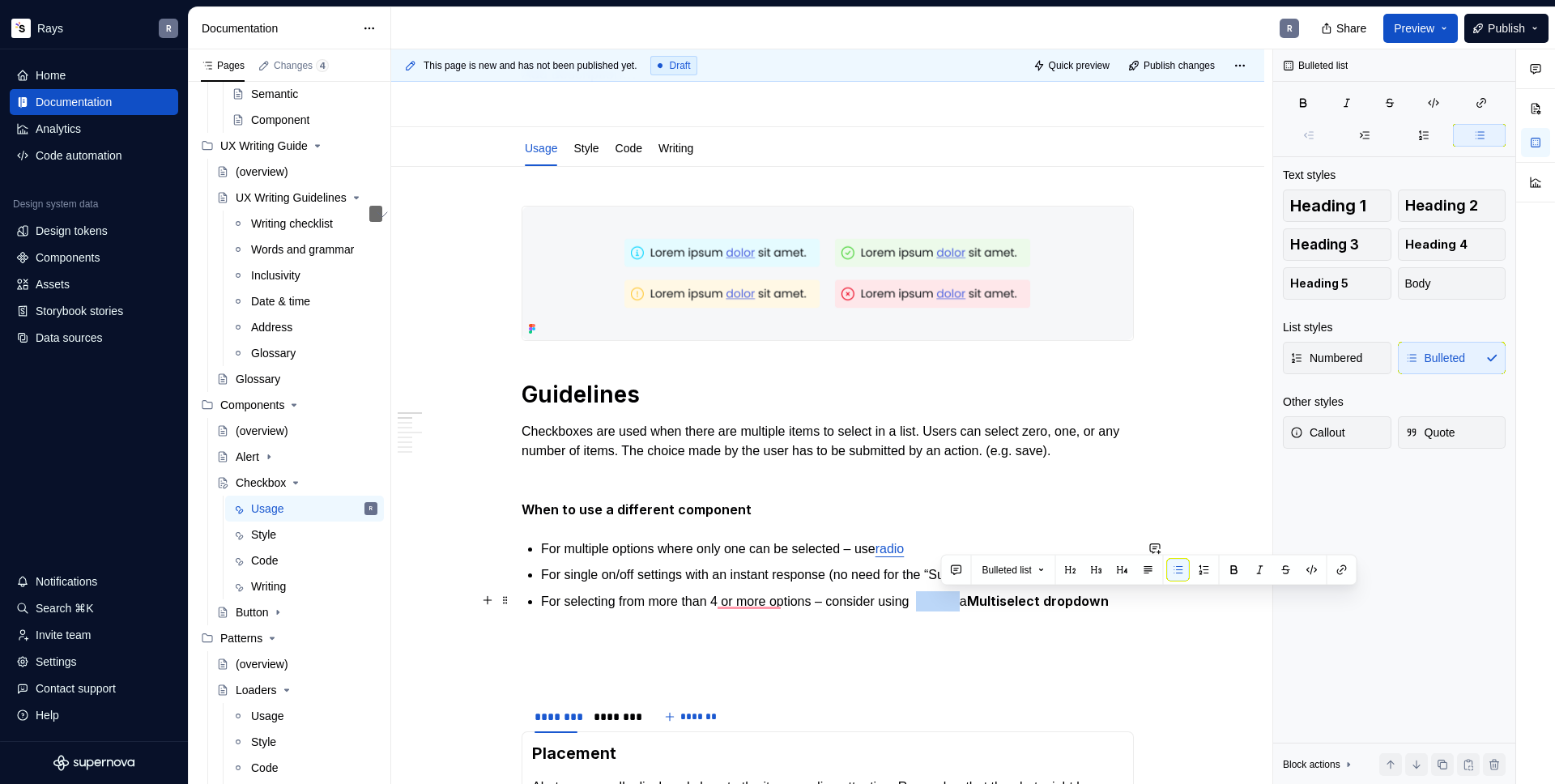
drag, startPoint x: 984, startPoint y: 601, endPoint x: 940, endPoint y: 604, distance: 44.1
click at [940, 604] on p "For selecting from more than 4 or more options – consider using a Multiselect d…" at bounding box center [837, 602] width 593 height 20
click at [700, 602] on p "For selecting from more than 4 or more options – consider using a Multiselect d…" at bounding box center [837, 602] width 593 height 20
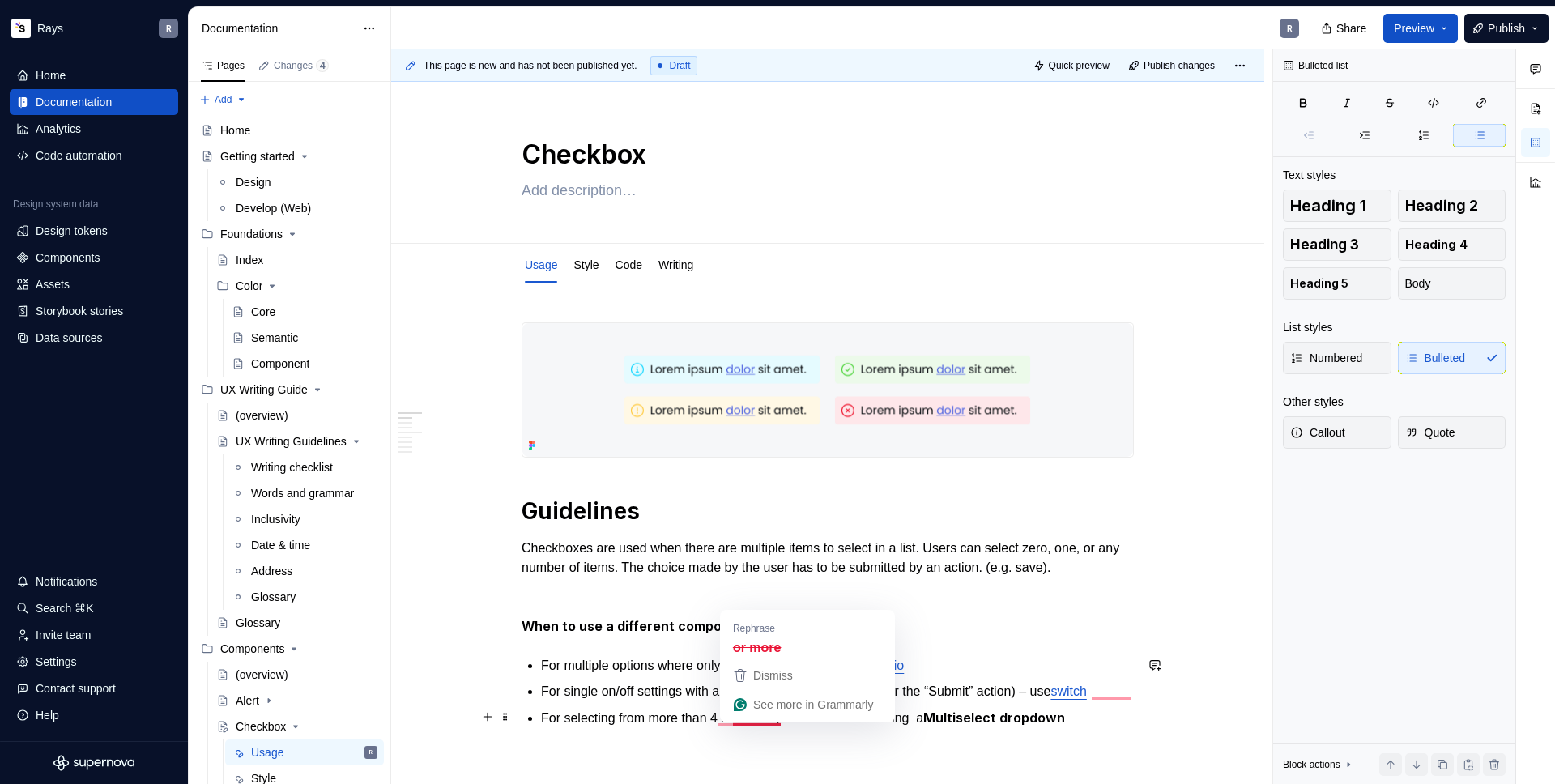
click at [780, 708] on p "For selecting from more than 4 or more options – consider using a Multiselect d…" at bounding box center [837, 718] width 593 height 20
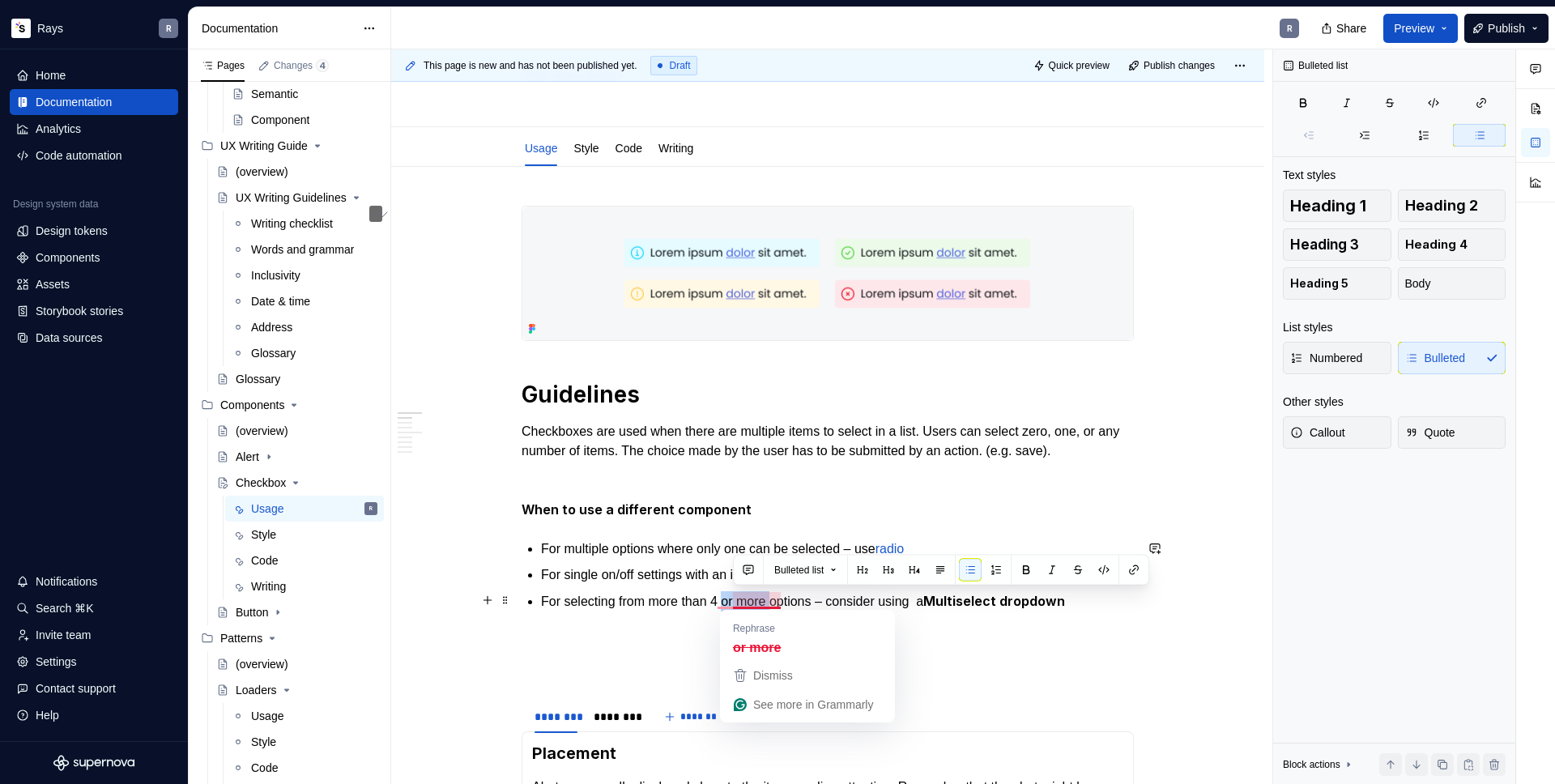
drag, startPoint x: 781, startPoint y: 601, endPoint x: 736, endPoint y: 601, distance: 45.0
click at [736, 601] on p "For selecting from more than 4 or more options – consider using a Multiselect d…" at bounding box center [837, 602] width 593 height 20
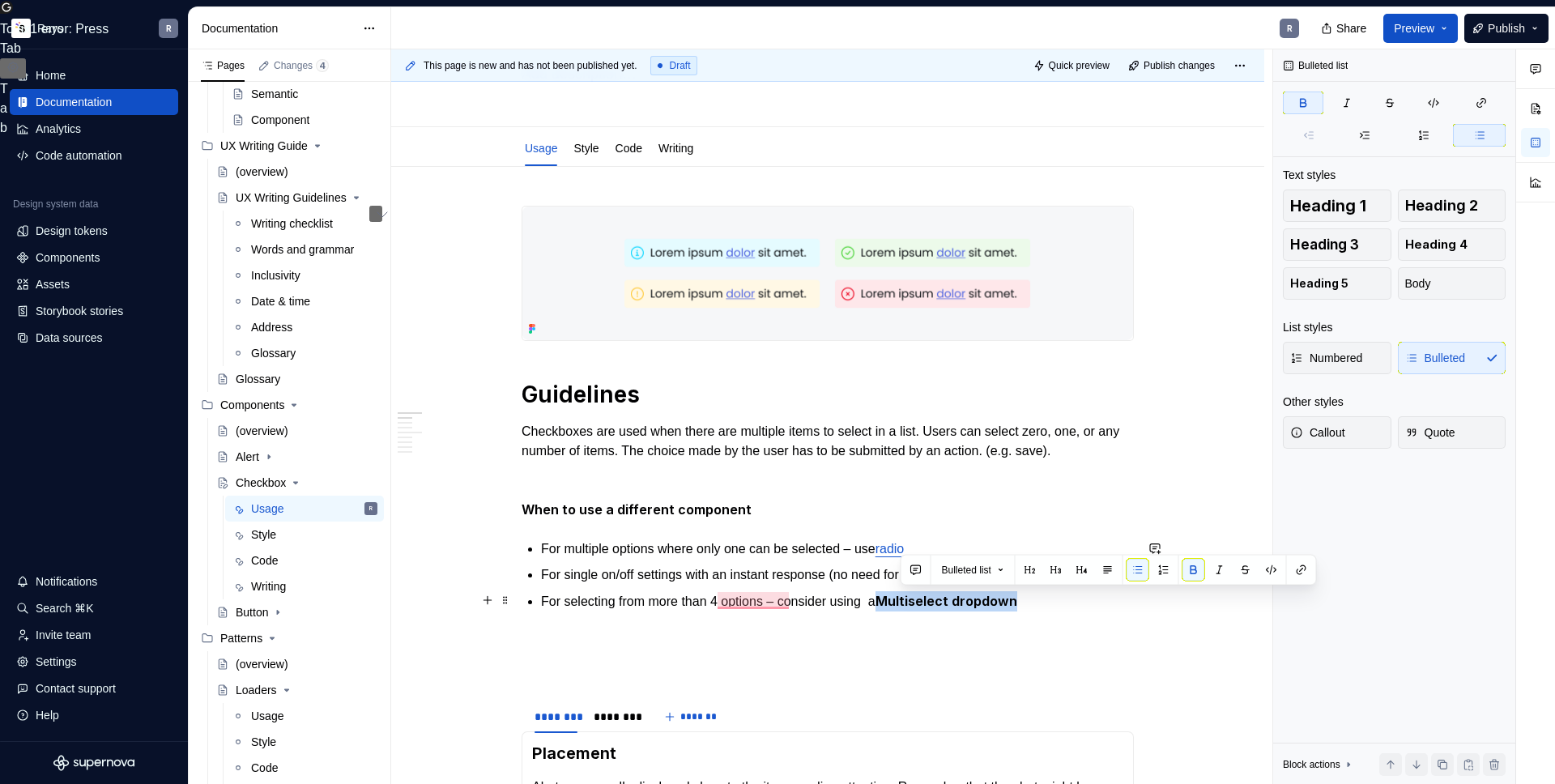
drag, startPoint x: 955, startPoint y: 601, endPoint x: 1048, endPoint y: 600, distance: 93.0
click at [1048, 600] on p "For selecting from more than 4 options – consider using a Multiselect dropdown" at bounding box center [837, 602] width 593 height 20
click at [1305, 575] on button "button" at bounding box center [1302, 570] width 22 height 22
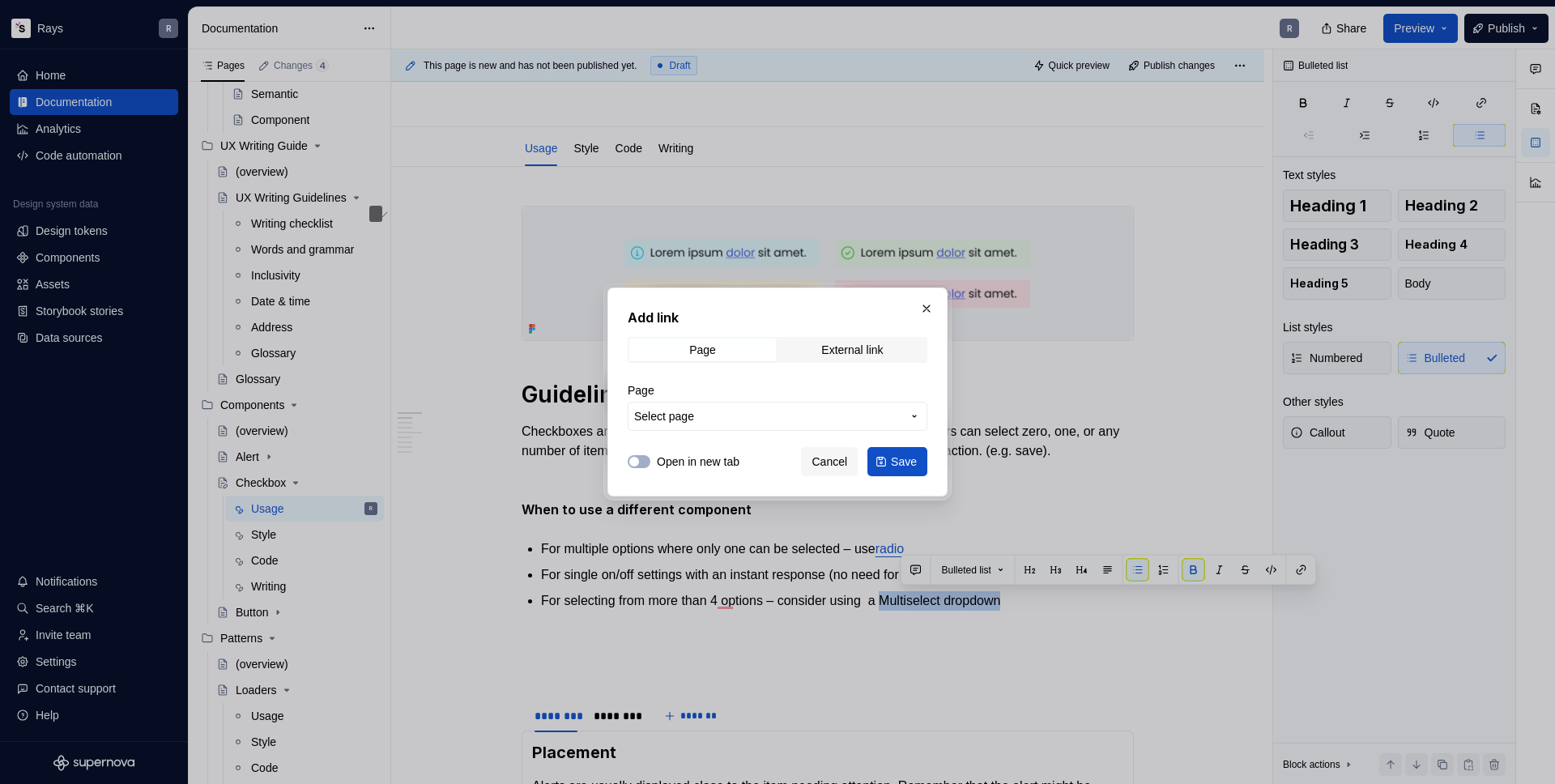
click at [825, 427] on button "Select page" at bounding box center [778, 415] width 300 height 29
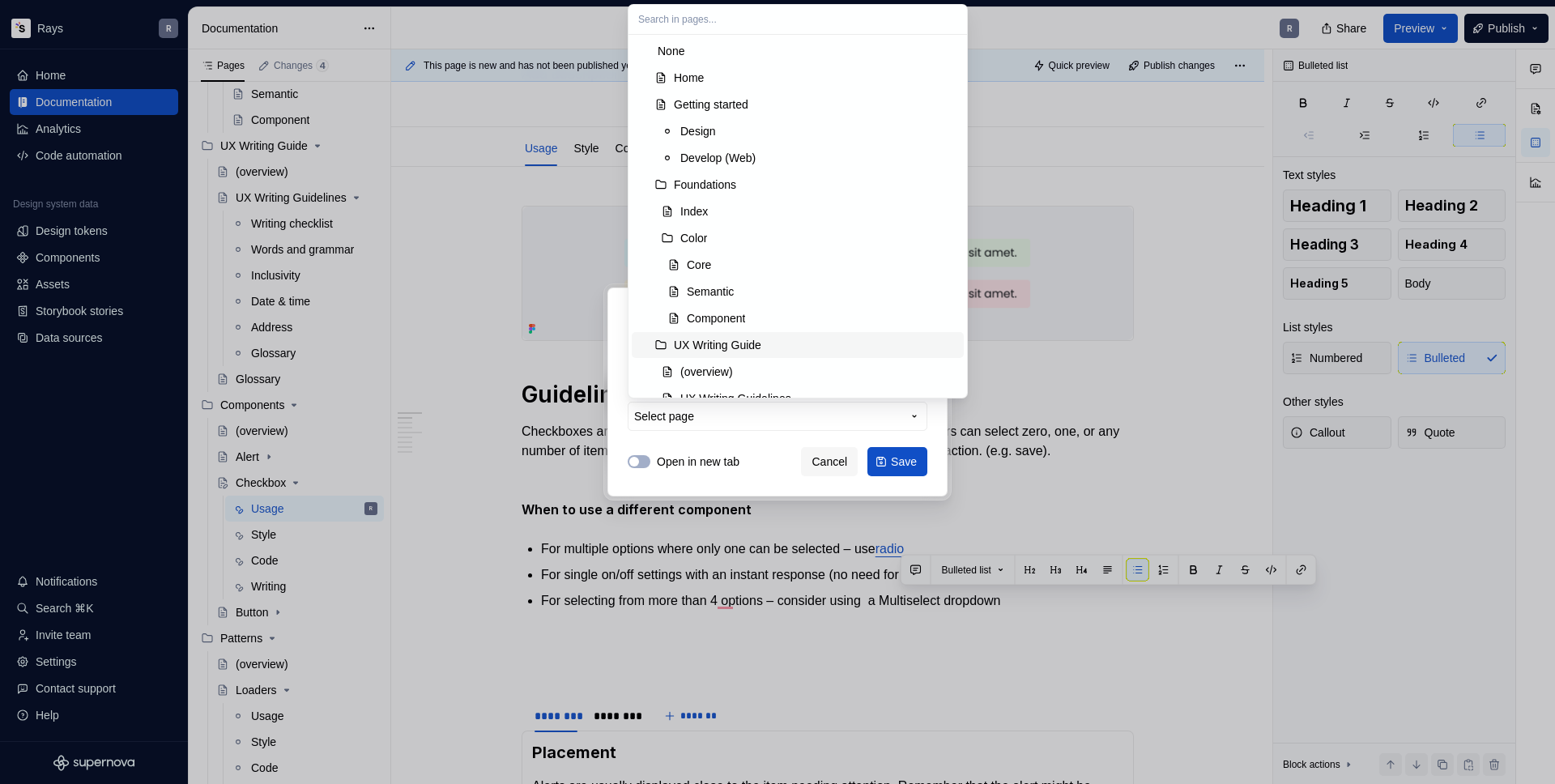
scroll to position [260, 0]
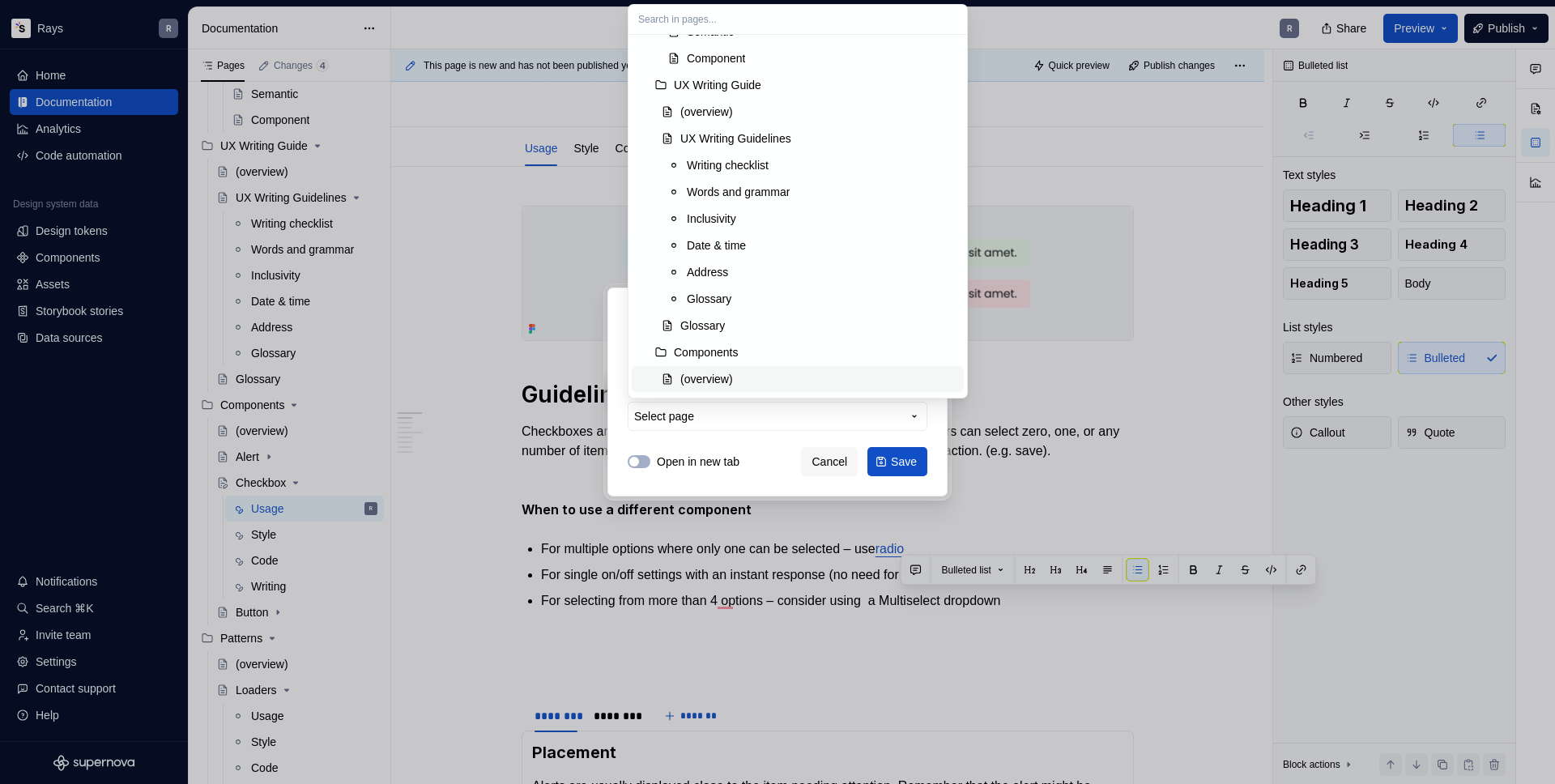
click at [733, 381] on div "(overview)" at bounding box center [707, 378] width 53 height 16
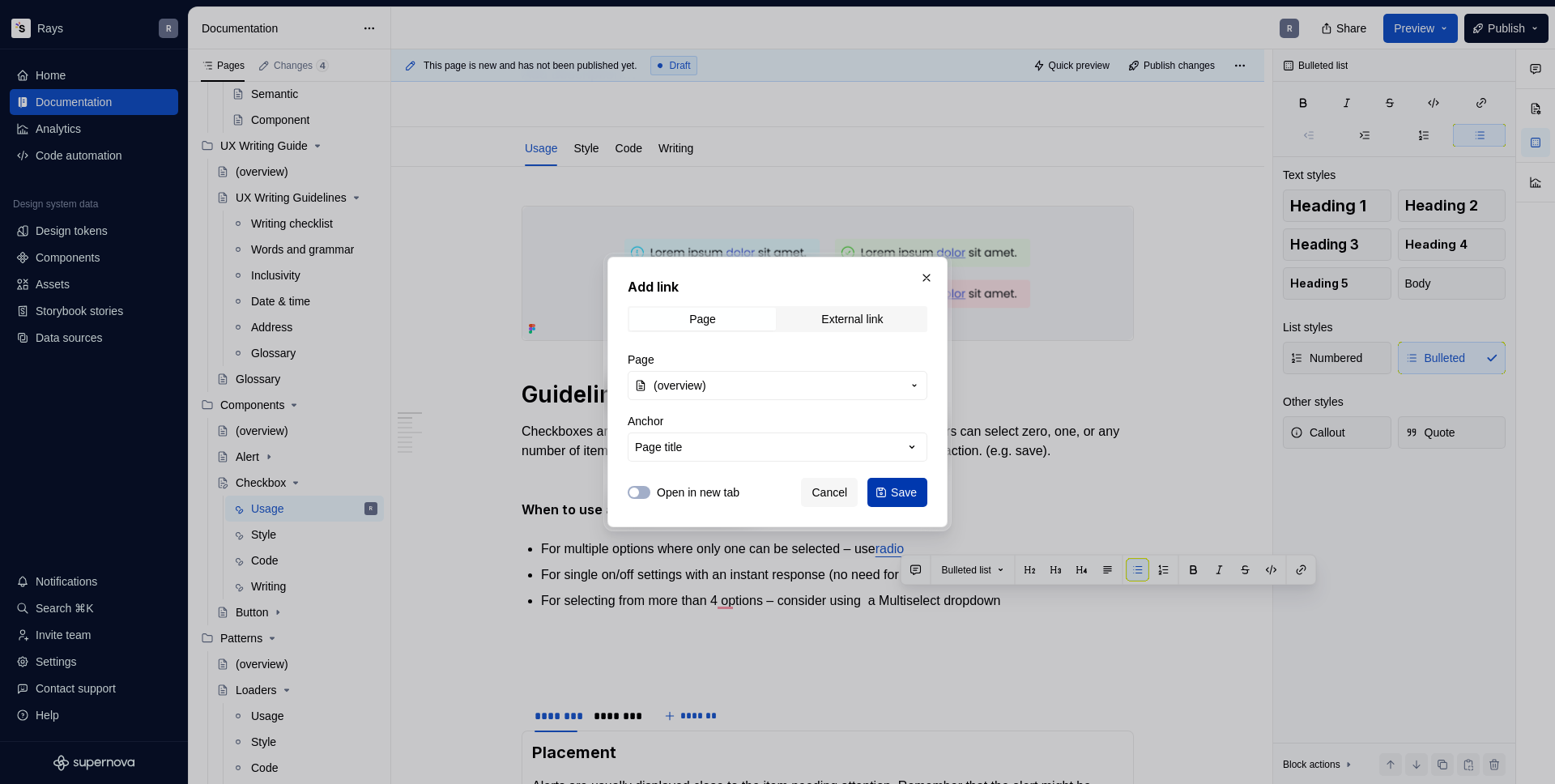
click at [912, 482] on button "Save" at bounding box center [898, 492] width 60 height 29
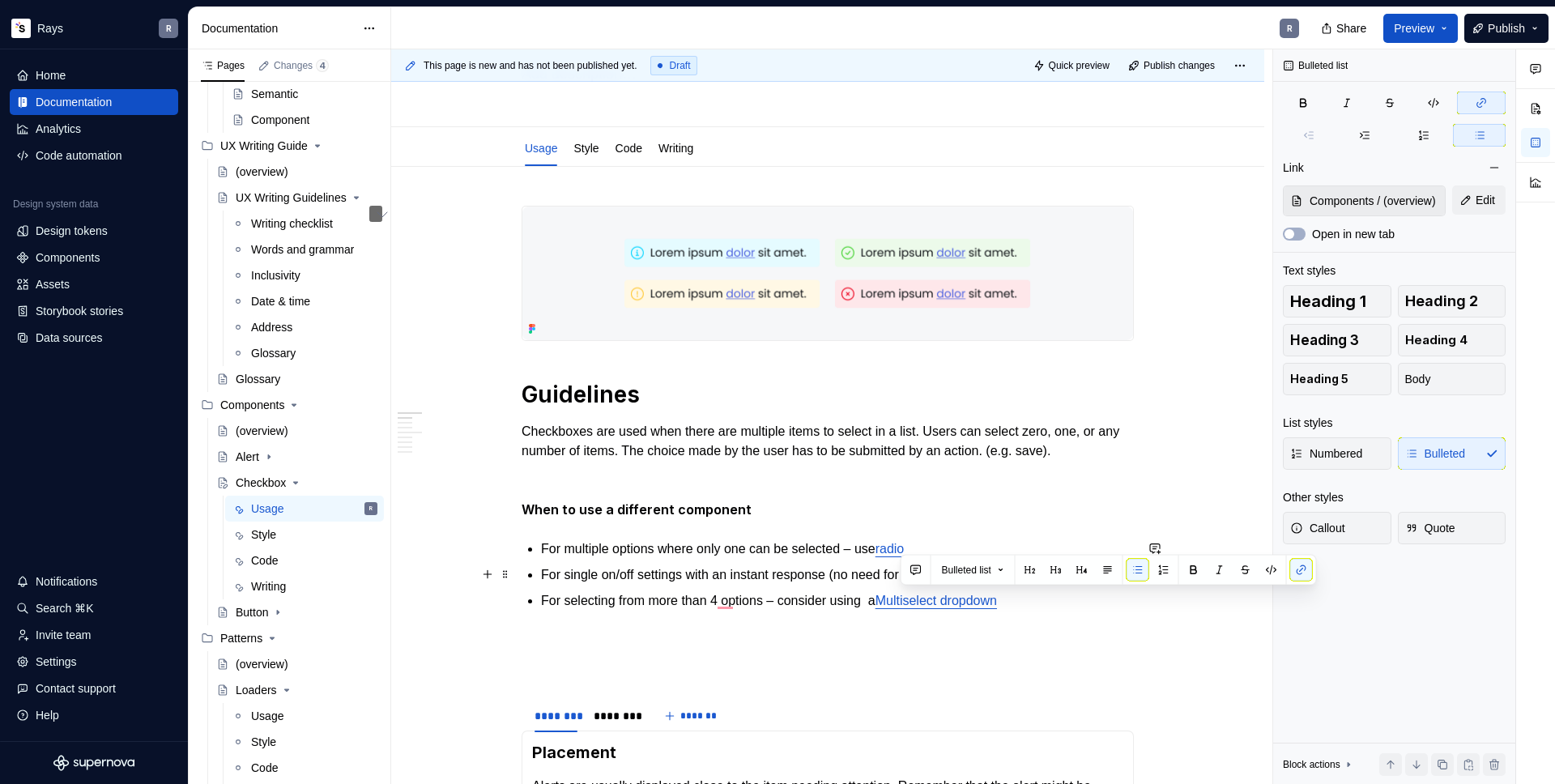
click at [779, 582] on p "For single on/off settings with an instant response (no need for the “Submit” a…" at bounding box center [837, 574] width 593 height 20
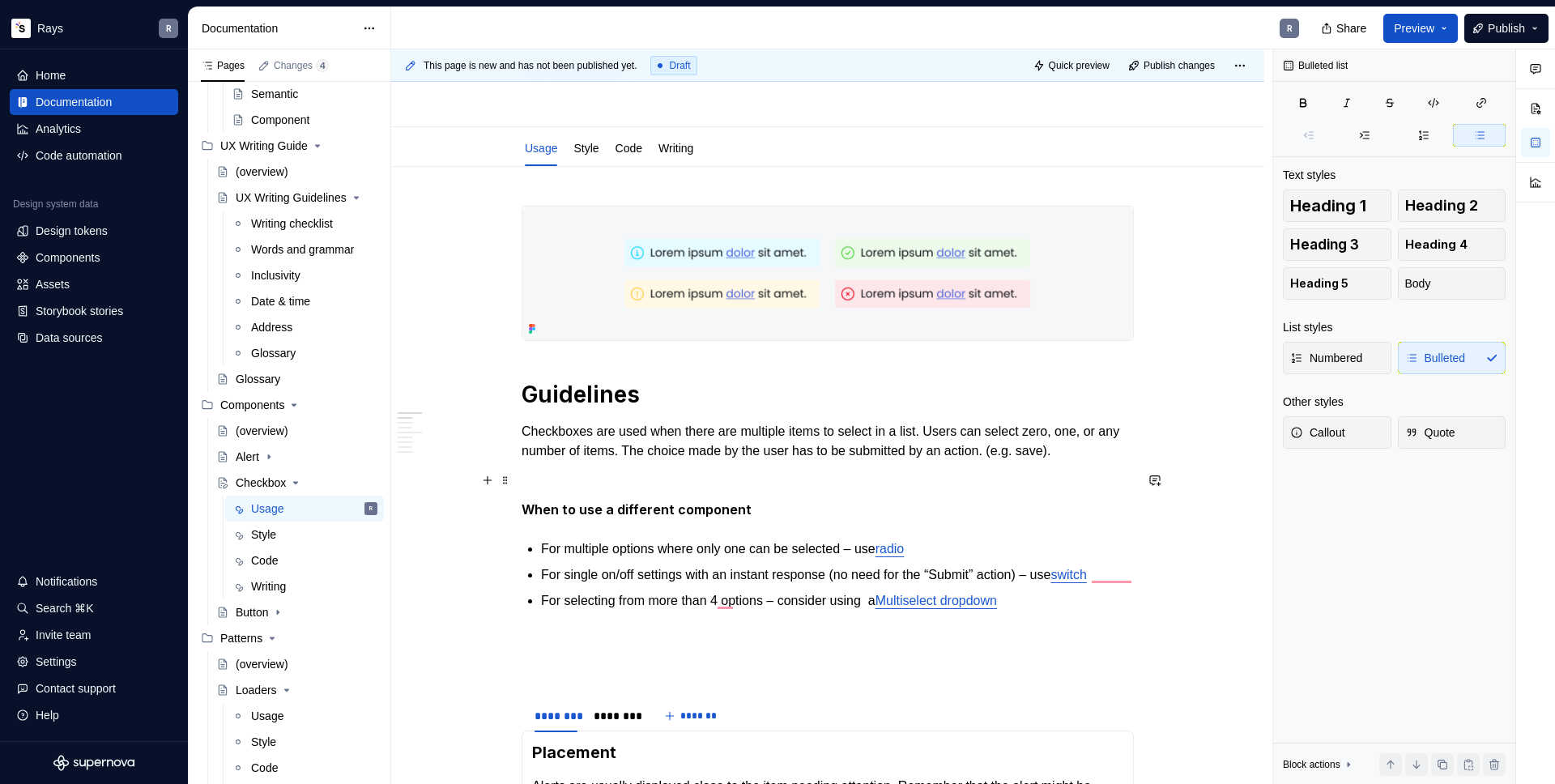
click at [623, 481] on p "To enrich screen reader interactions, please activate Accessibility in Grammarl…" at bounding box center [828, 480] width 613 height 20
click at [897, 554] on p "For multiple options where only one can be selected – use radio" at bounding box center [837, 548] width 593 height 20
click at [890, 611] on p "For selecting from more than 4 options – consider using a Multiselect dropdown" at bounding box center [837, 601] width 593 height 20
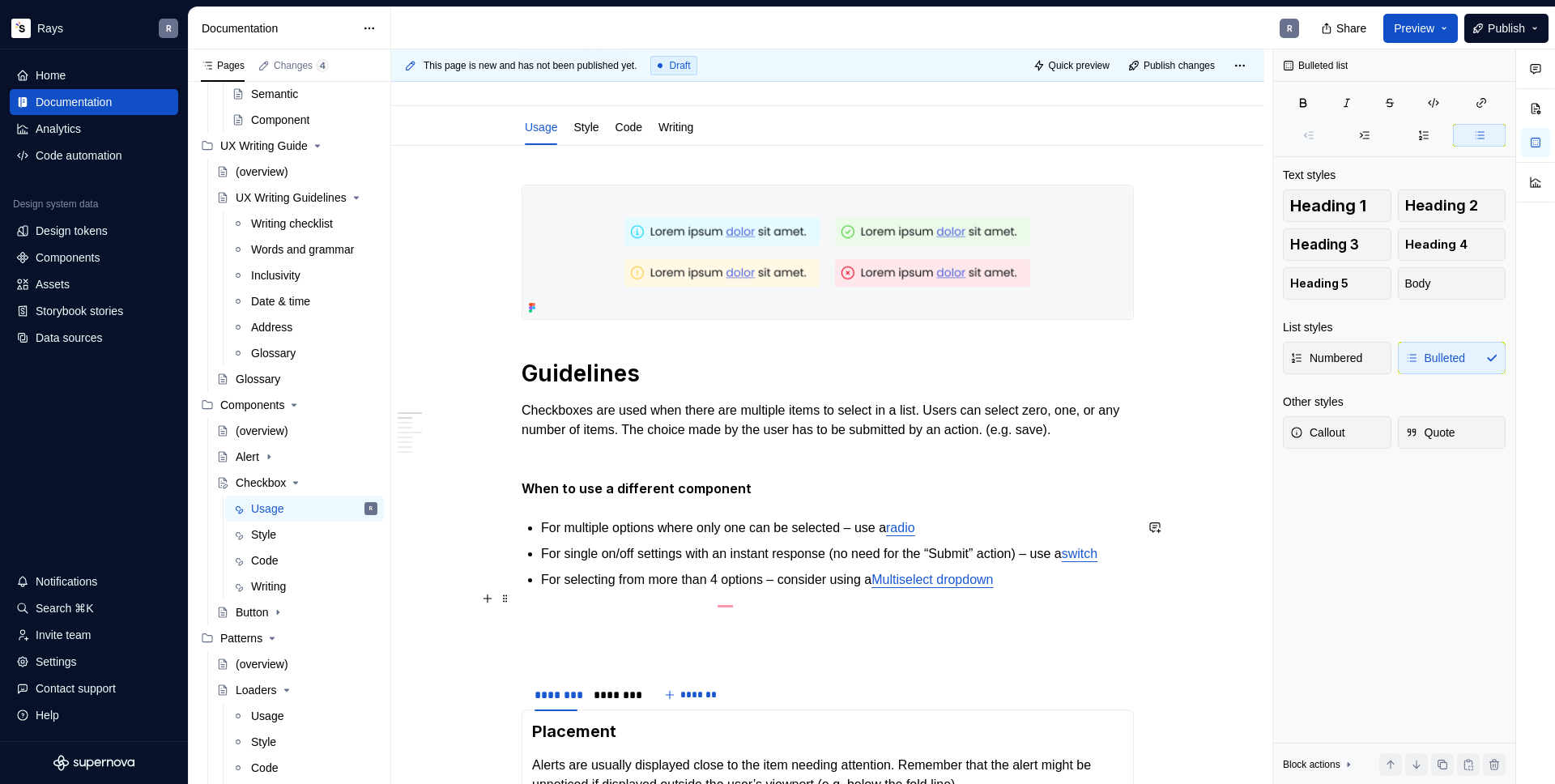
scroll to position [308, 0]
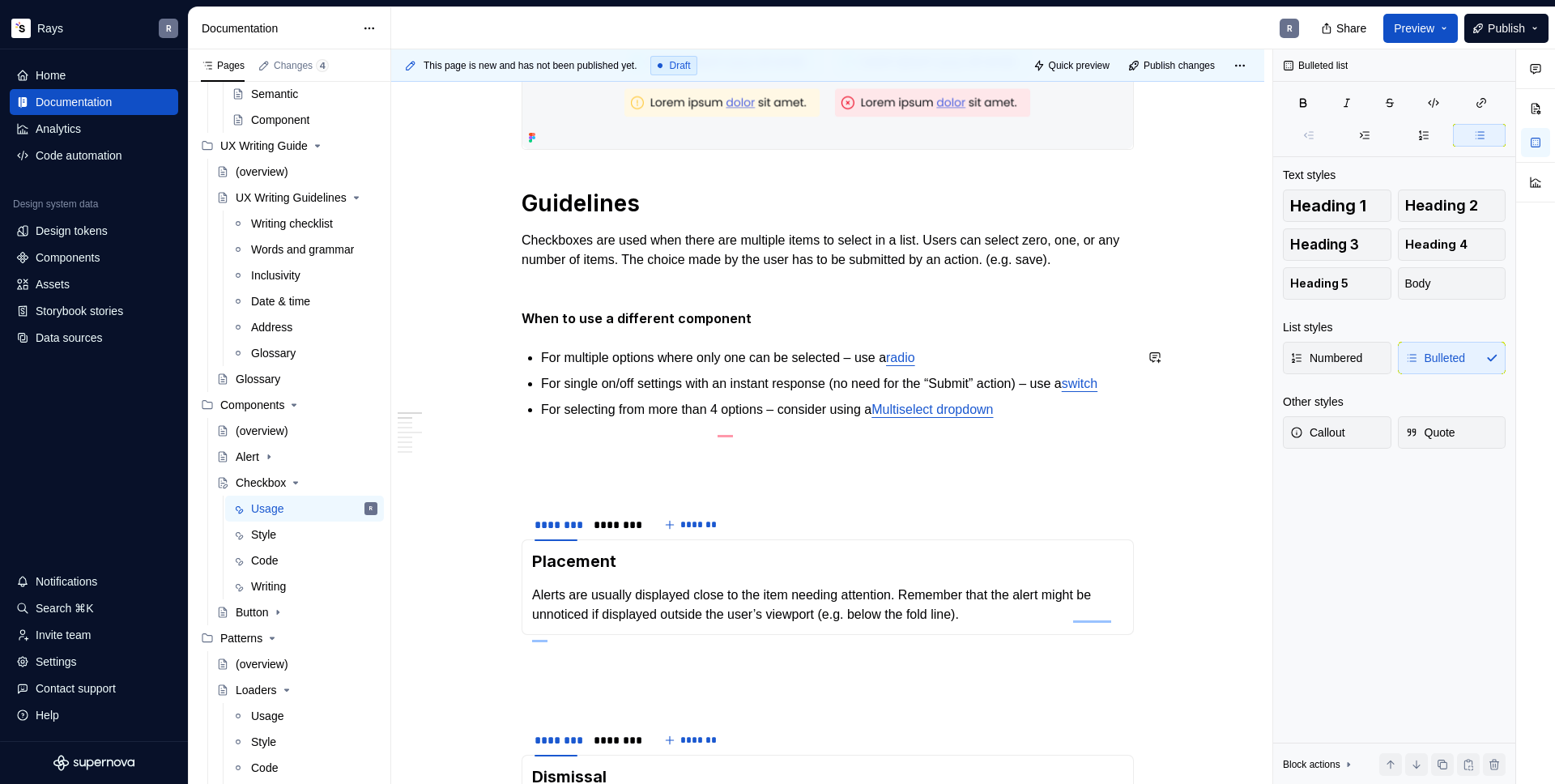
click at [656, 293] on p "To enrich screen reader interactions, please activate Accessibility in Grammarl…" at bounding box center [828, 289] width 613 height 20
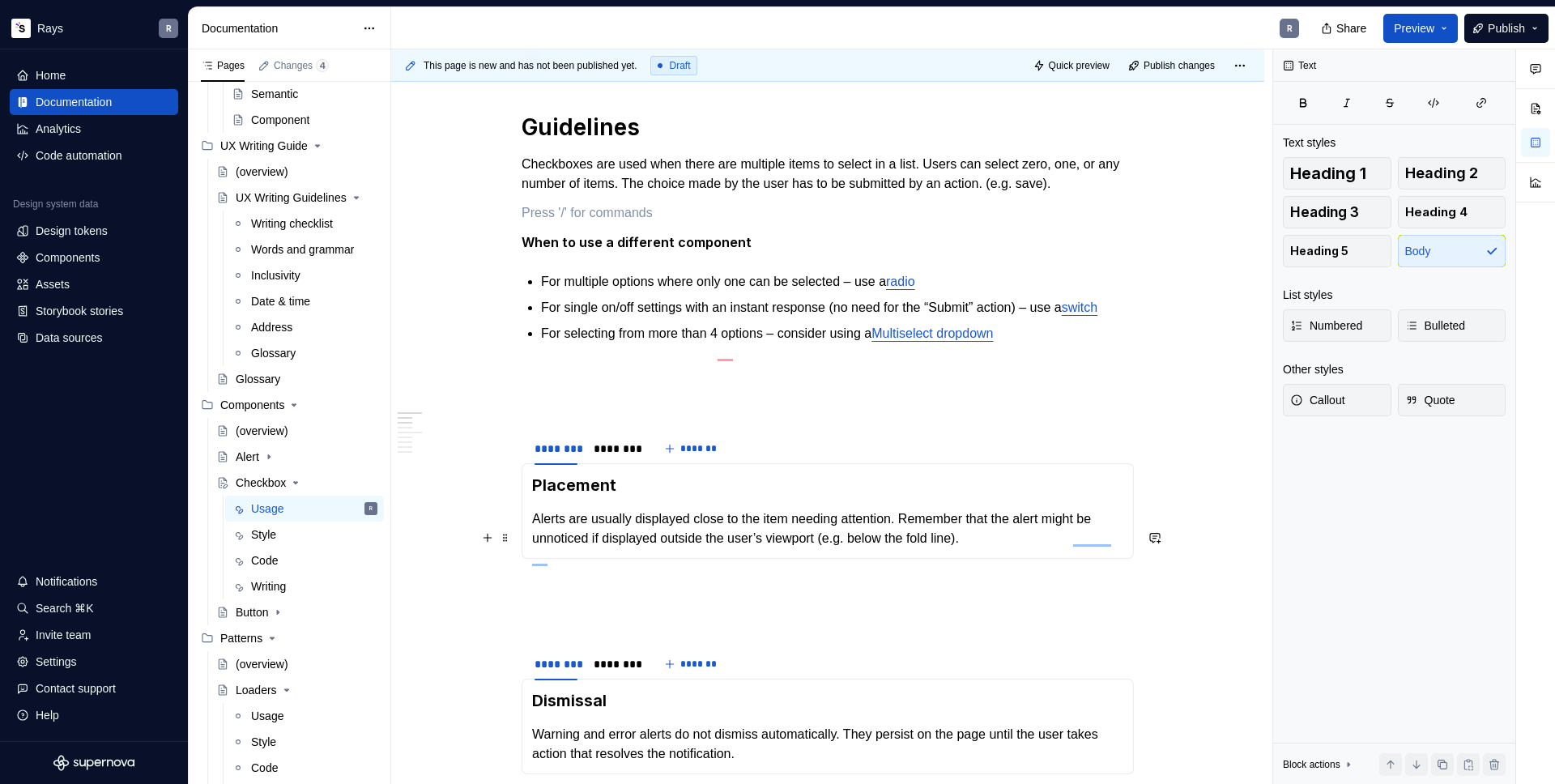
scroll to position [441, 0]
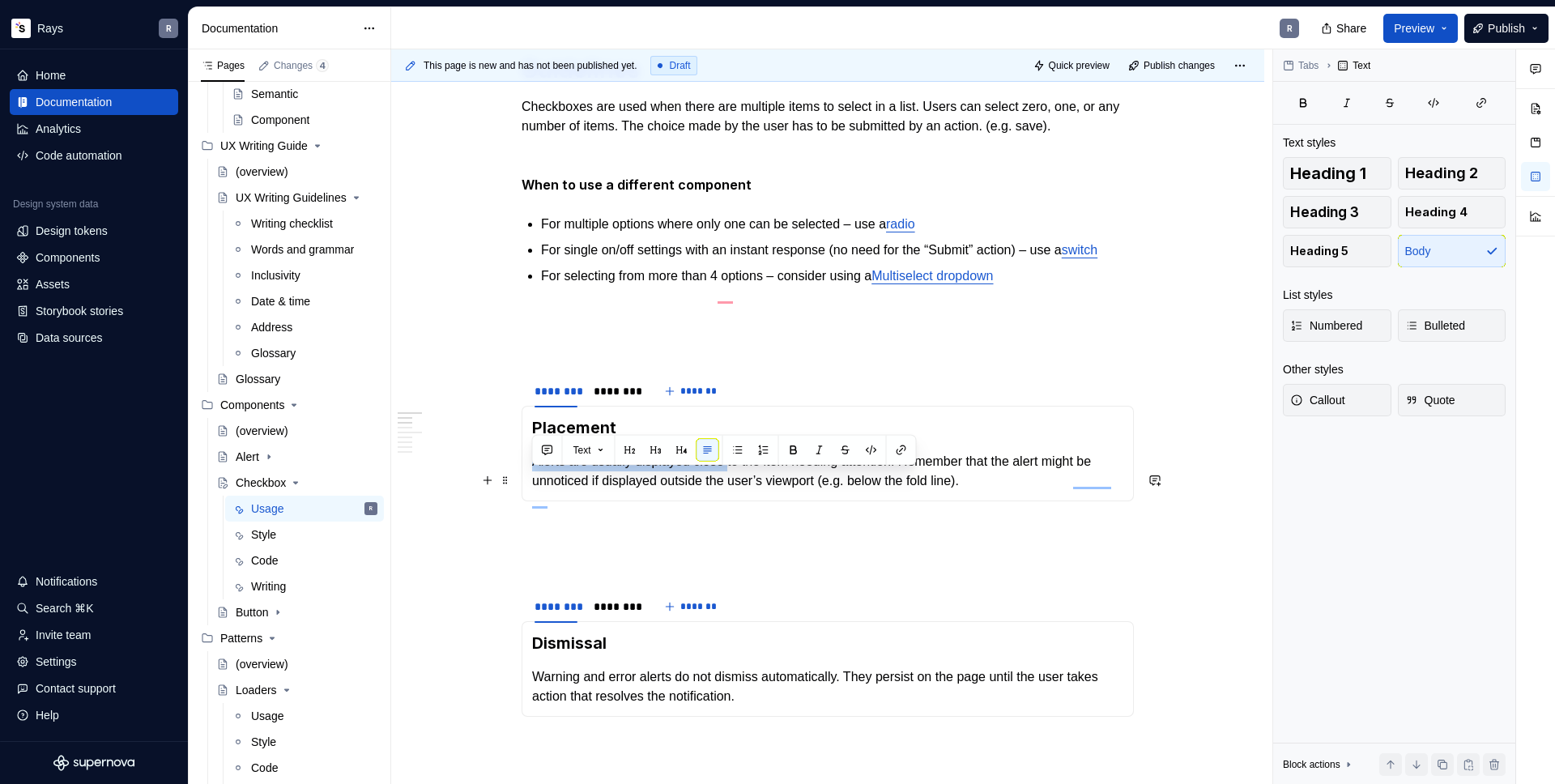
drag, startPoint x: 561, startPoint y: 480, endPoint x: 753, endPoint y: 479, distance: 192.0
click at [748, 480] on p "Alerts are usually displayed close to the item needing attention. Remember that…" at bounding box center [827, 471] width 591 height 39
click at [1011, 491] on p "Alerts are usually displayed close to the item needing attention. Remember that…" at bounding box center [827, 471] width 591 height 39
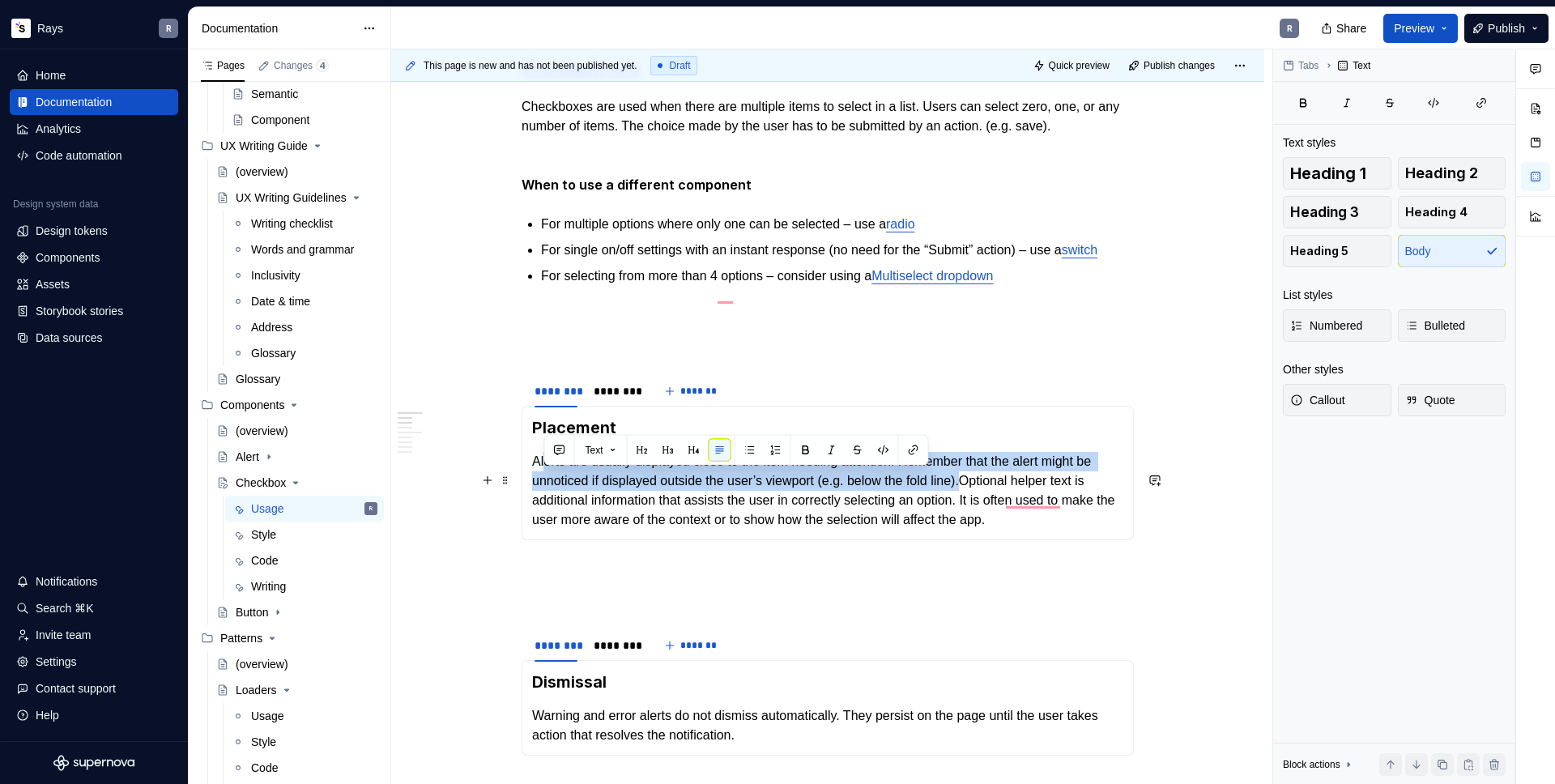
drag, startPoint x: 986, startPoint y: 500, endPoint x: 545, endPoint y: 487, distance: 441.2
click at [545, 487] on p "Alerts are usually displayed close to the item needing attention. Remember that…" at bounding box center [827, 491] width 591 height 78
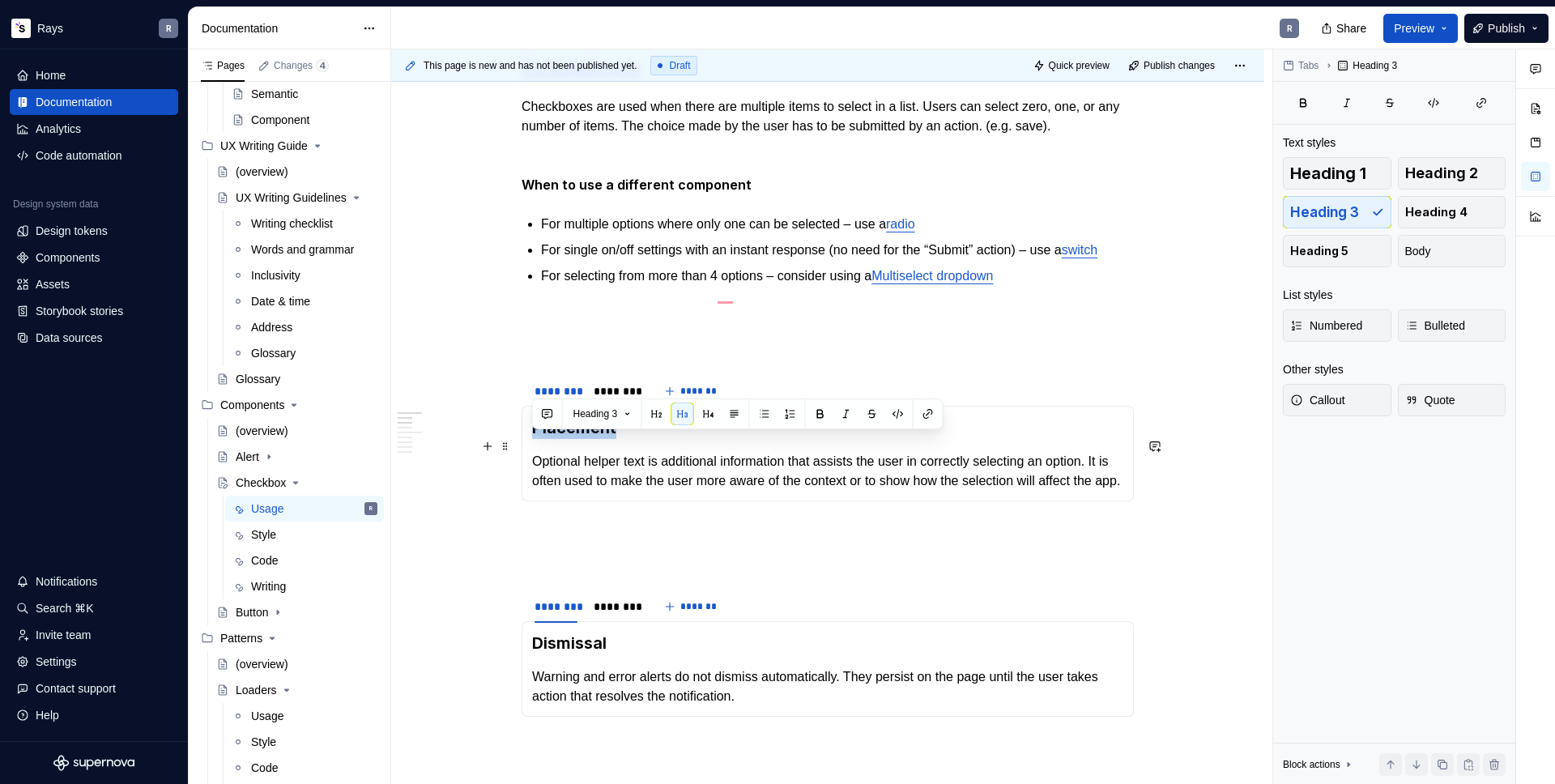
drag, startPoint x: 563, startPoint y: 448, endPoint x: 536, endPoint y: 450, distance: 27.1
click at [536, 439] on h3 "Placement" at bounding box center [827, 427] width 591 height 22
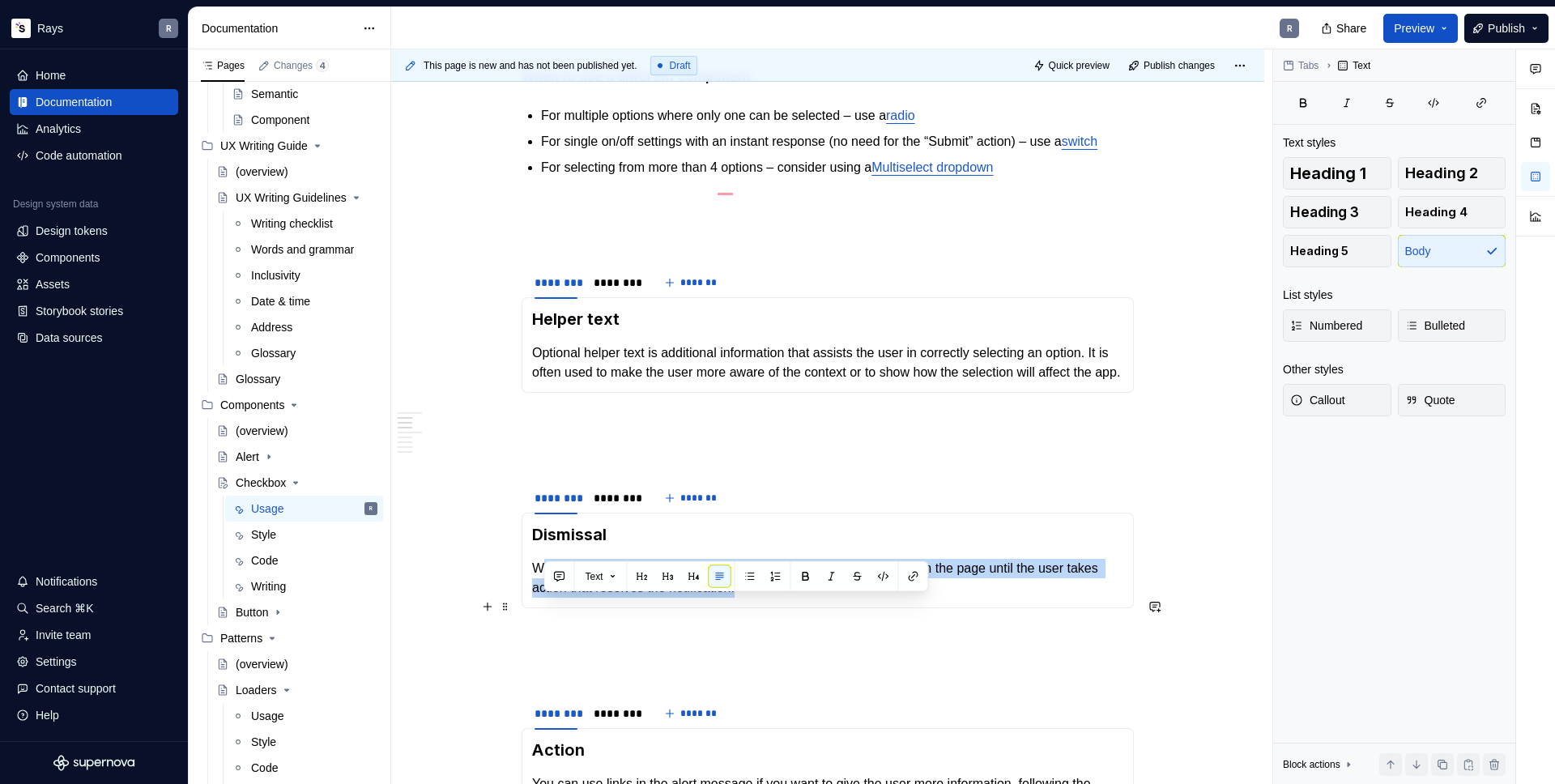
drag, startPoint x: 679, startPoint y: 619, endPoint x: 546, endPoint y: 612, distance: 133.2
click at [546, 598] on p "Warning and error alerts do not dismiss automatically. They persist on the page…" at bounding box center [827, 578] width 591 height 39
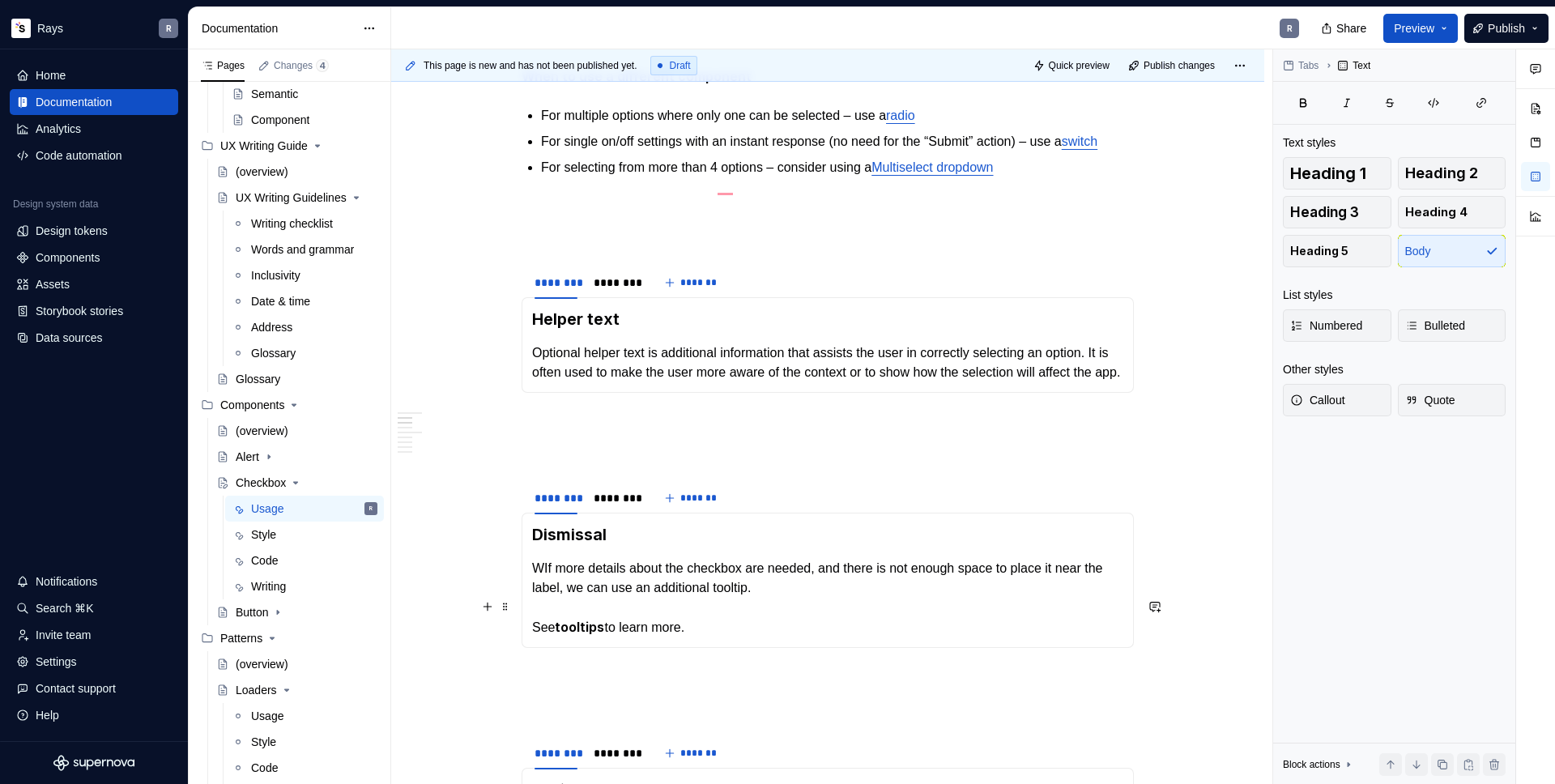
click at [544, 607] on p "WIf more details about the checkbox are needed, and there is not enough space t…" at bounding box center [827, 598] width 591 height 78
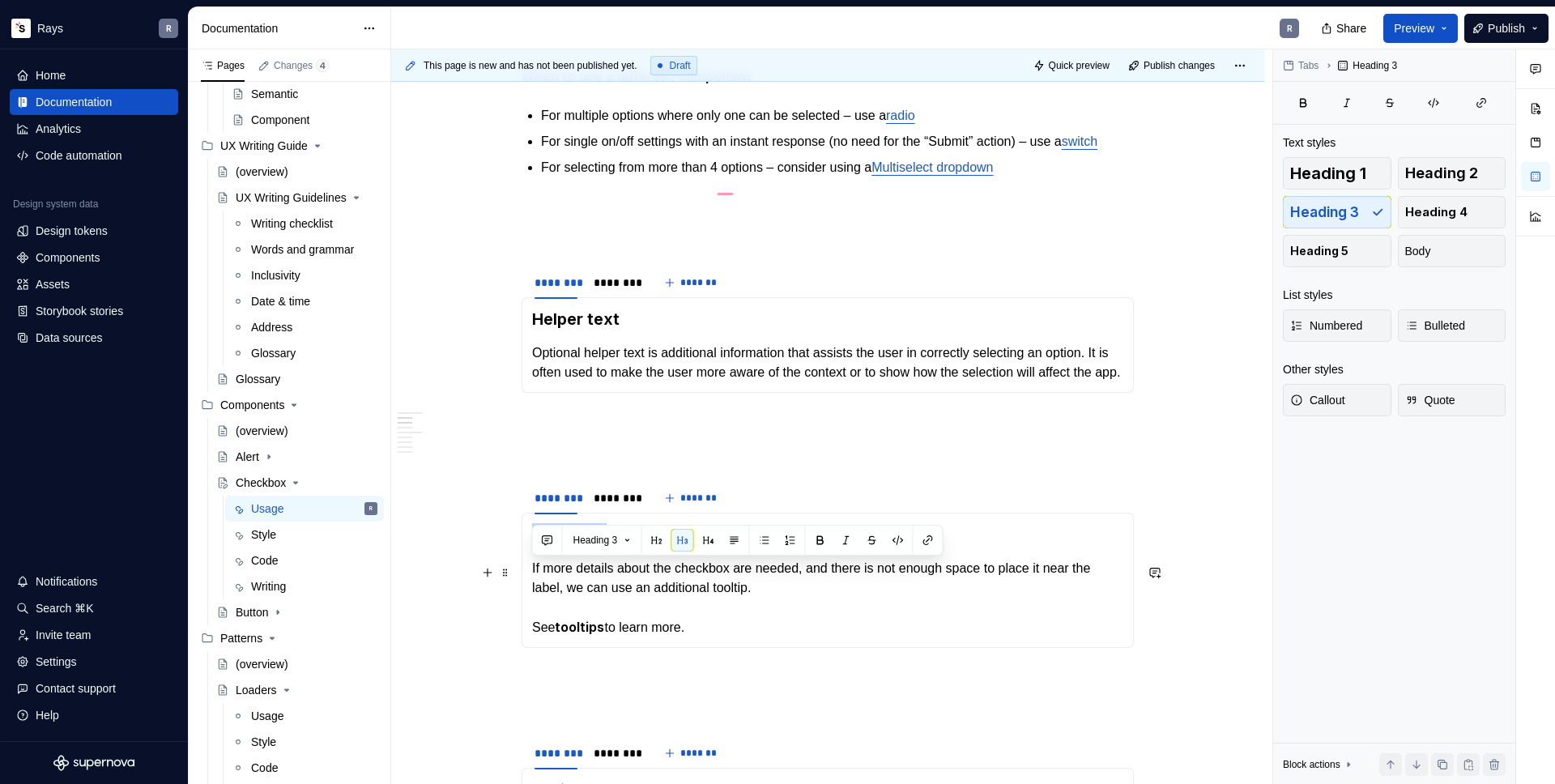
drag, startPoint x: 616, startPoint y: 569, endPoint x: 534, endPoint y: 572, distance: 82.1
click at [534, 546] on h3 "Dismissal" at bounding box center [827, 534] width 591 height 22
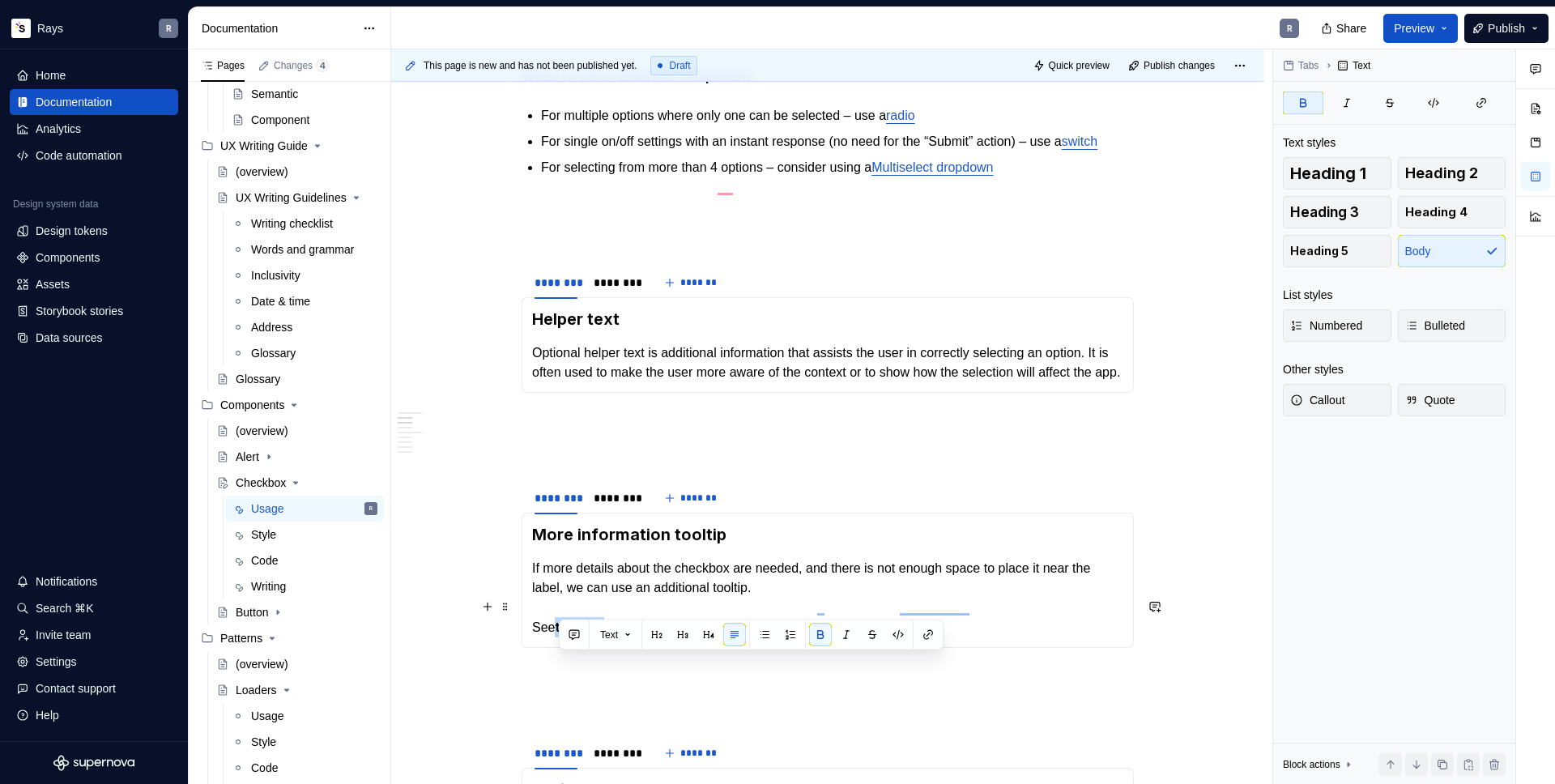
drag, startPoint x: 558, startPoint y: 667, endPoint x: 606, endPoint y: 666, distance: 48.0
click at [604, 635] on strong "tooltips" at bounding box center [579, 627] width 49 height 16
click at [924, 631] on button "button" at bounding box center [928, 635] width 22 height 22
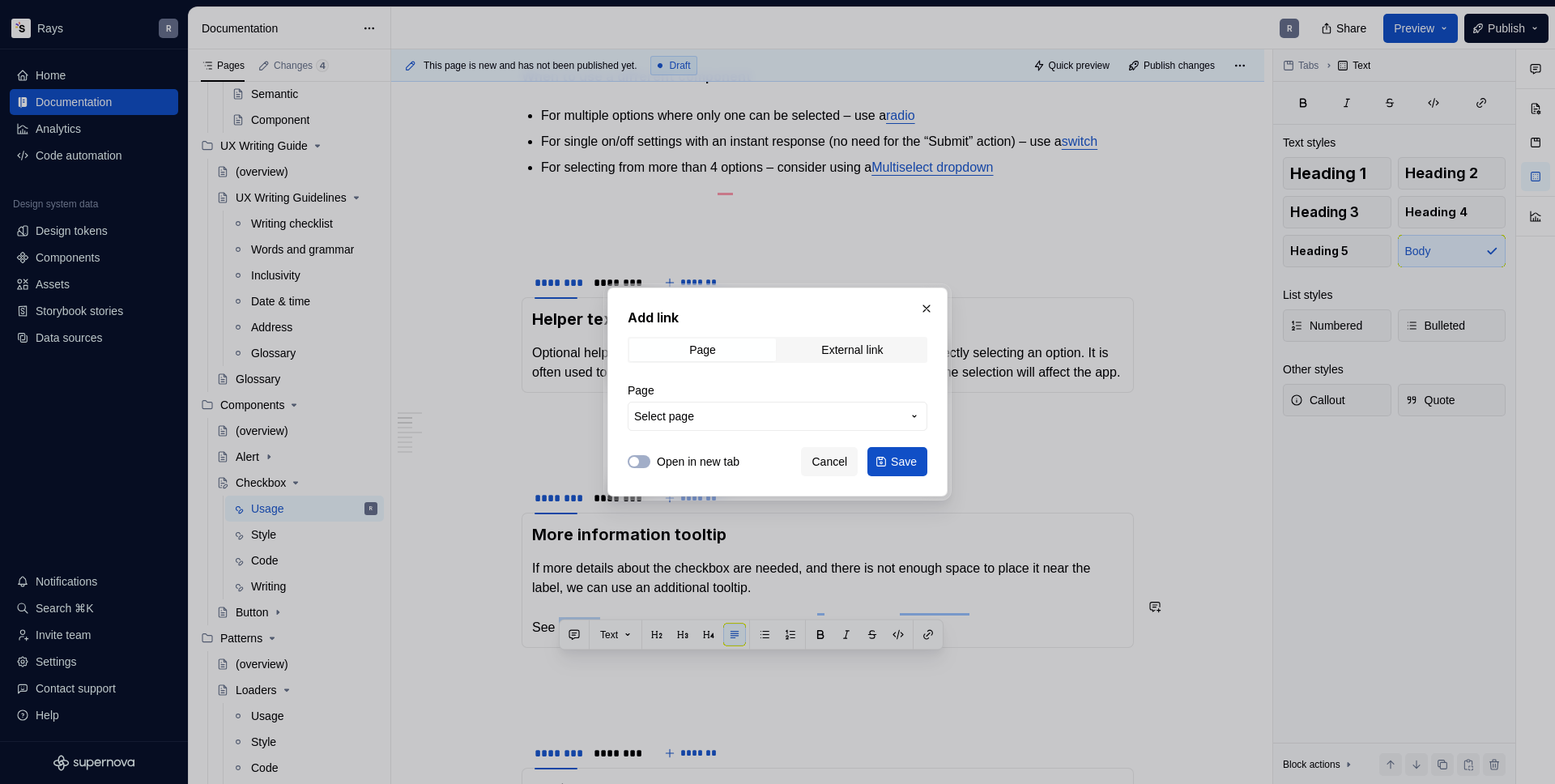
click at [810, 407] on button "Select page" at bounding box center [778, 415] width 300 height 29
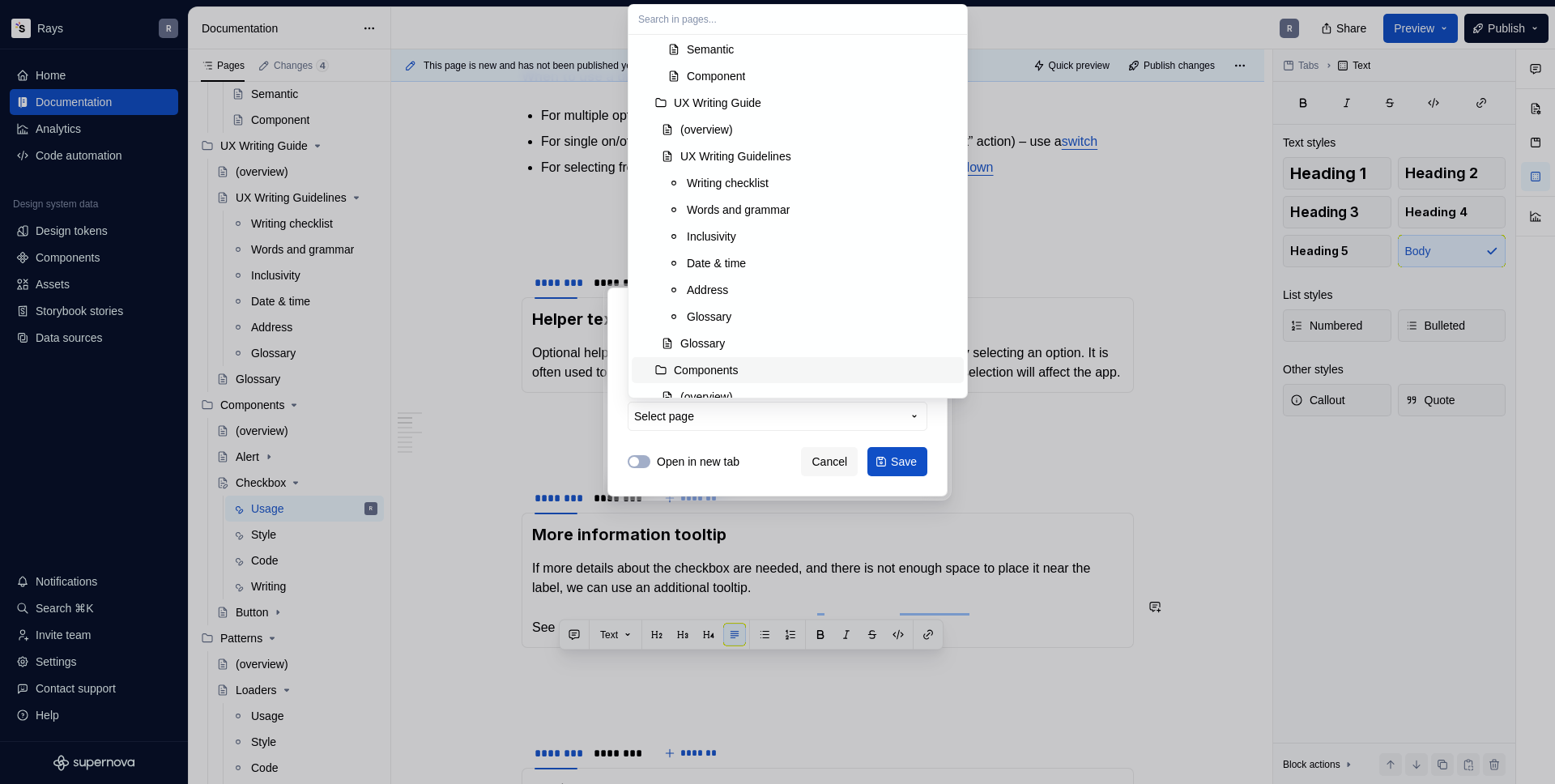
scroll to position [252, 0]
click at [714, 380] on div "(overview)" at bounding box center [707, 385] width 53 height 16
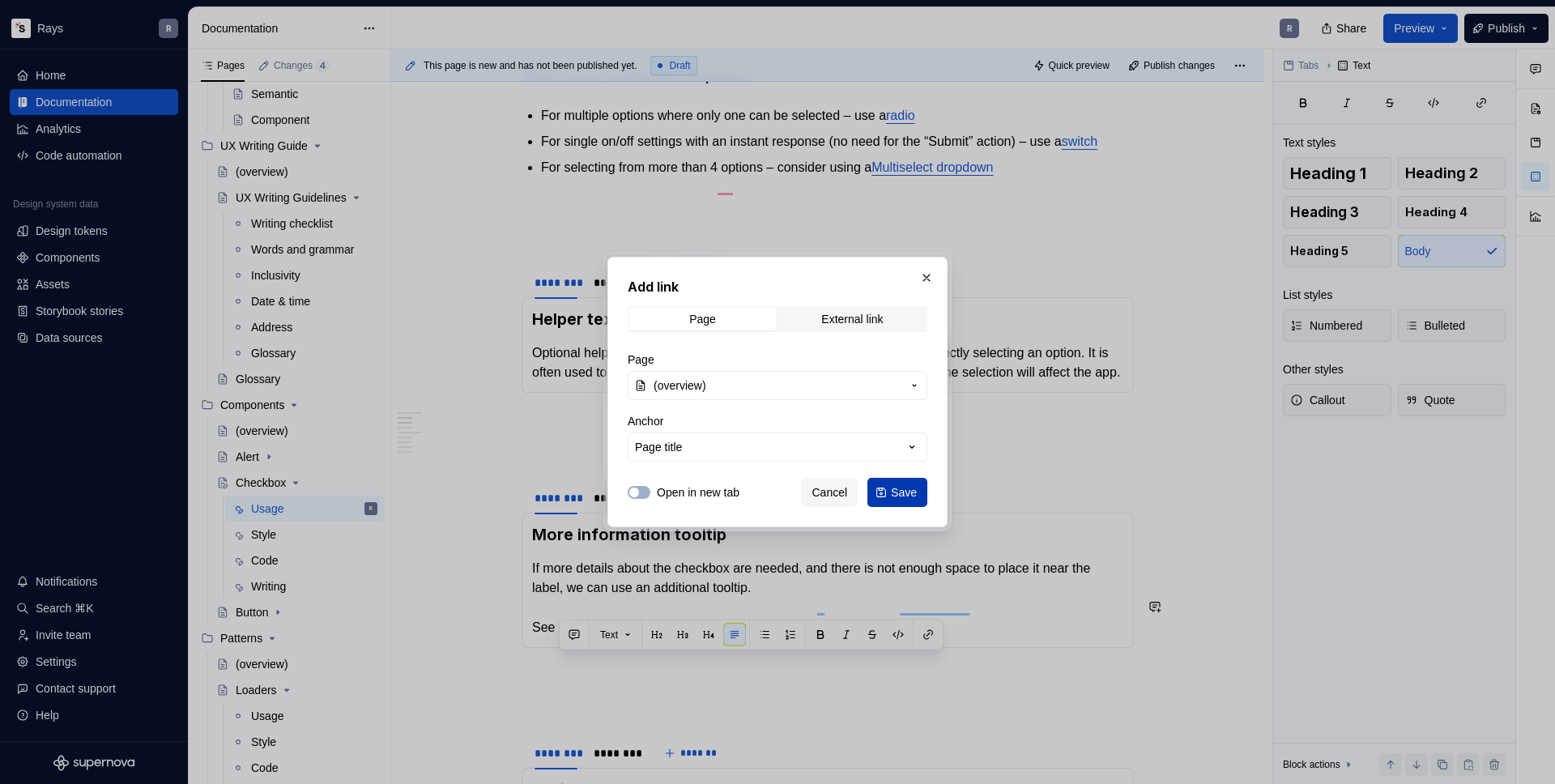
click at [898, 482] on button "Save" at bounding box center [898, 492] width 60 height 29
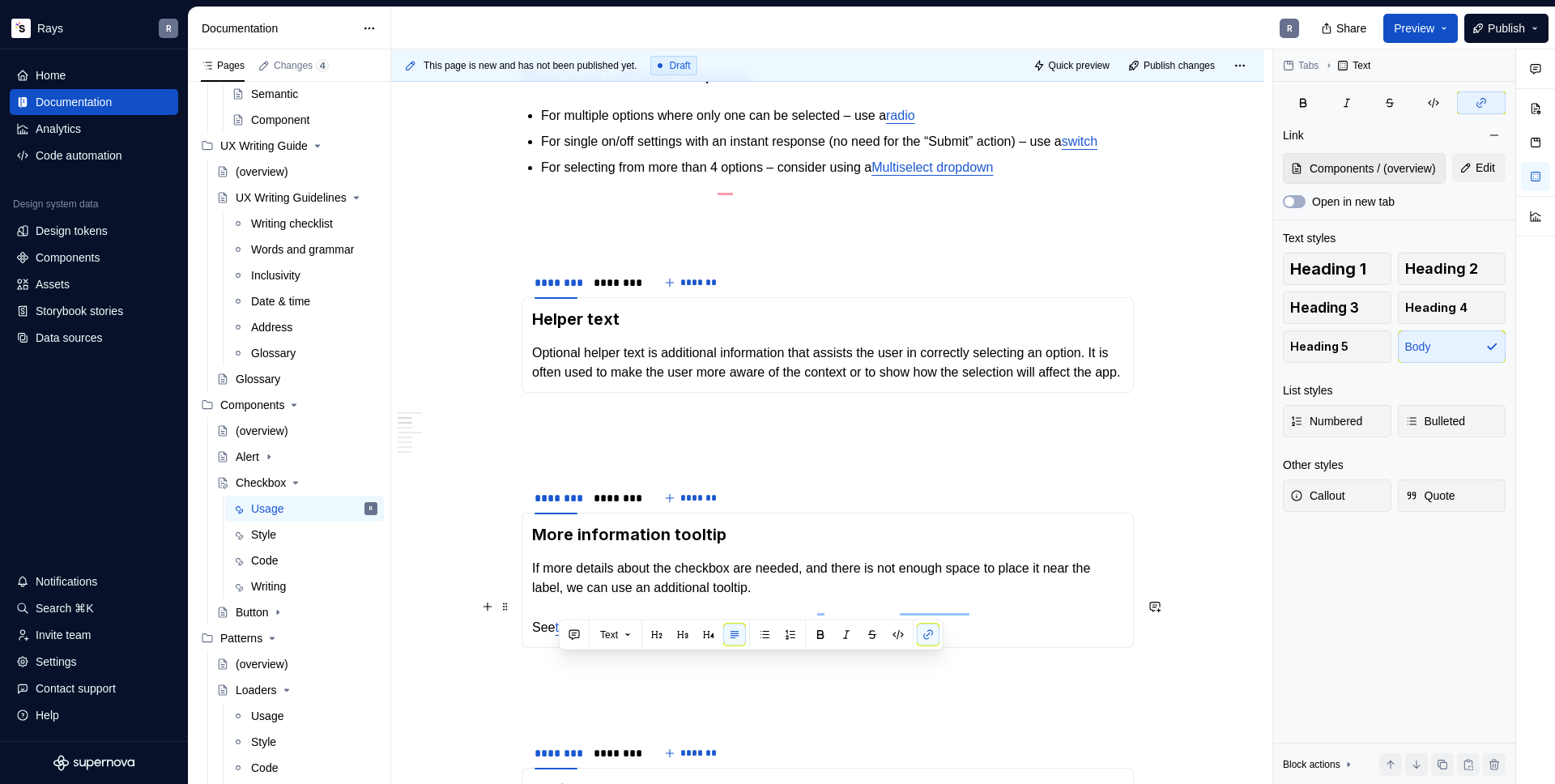
click at [630, 602] on p "If more details about the checkbox are needed, and there is not enough space to…" at bounding box center [827, 598] width 591 height 78
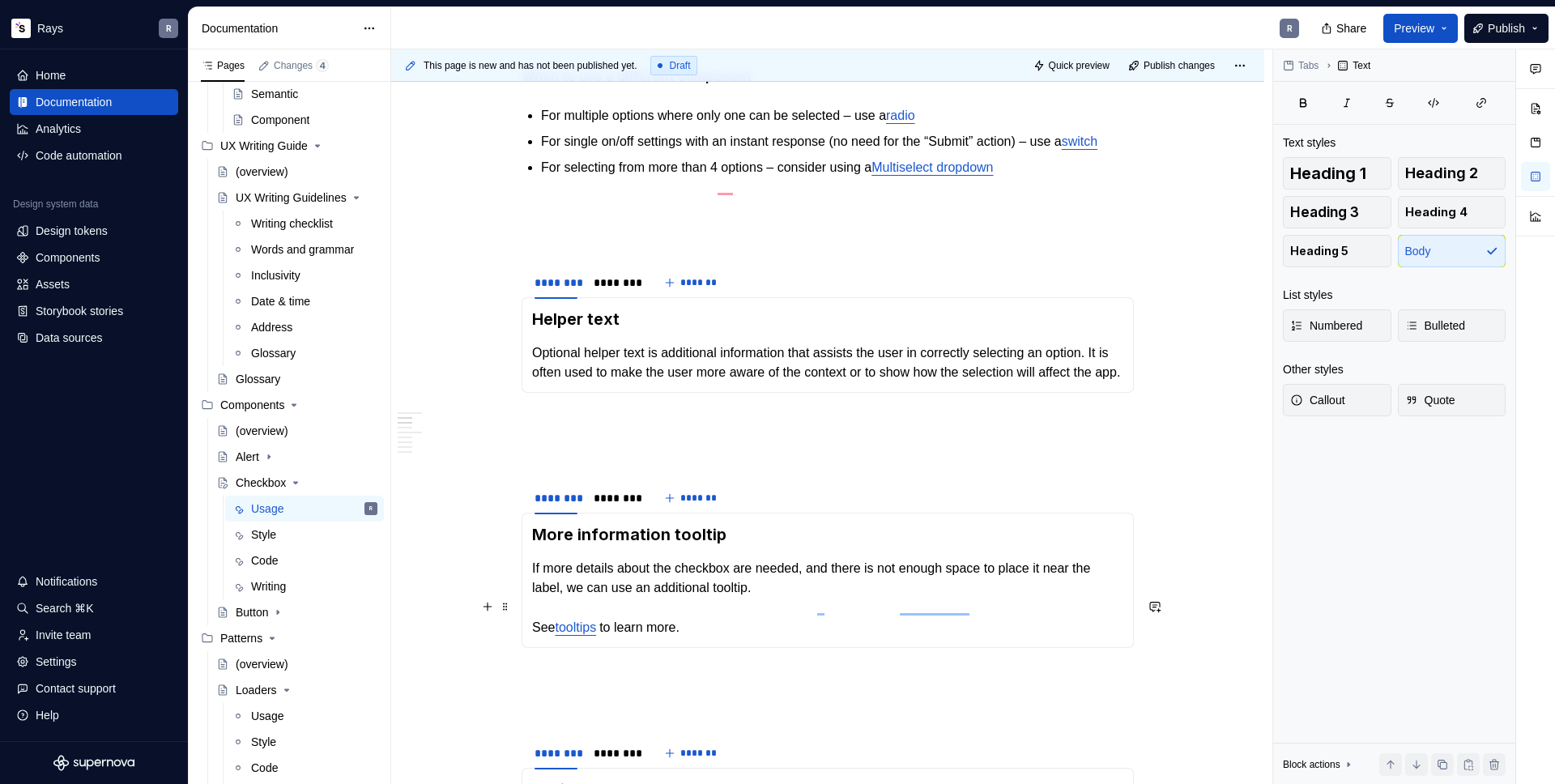
click at [825, 613] on p "If more details about the checkbox are needed, and there is not enough space to…" at bounding box center [827, 598] width 591 height 78
click at [821, 631] on p "If more details about the checkbox are needed and there is not enough space to …" at bounding box center [827, 598] width 591 height 78
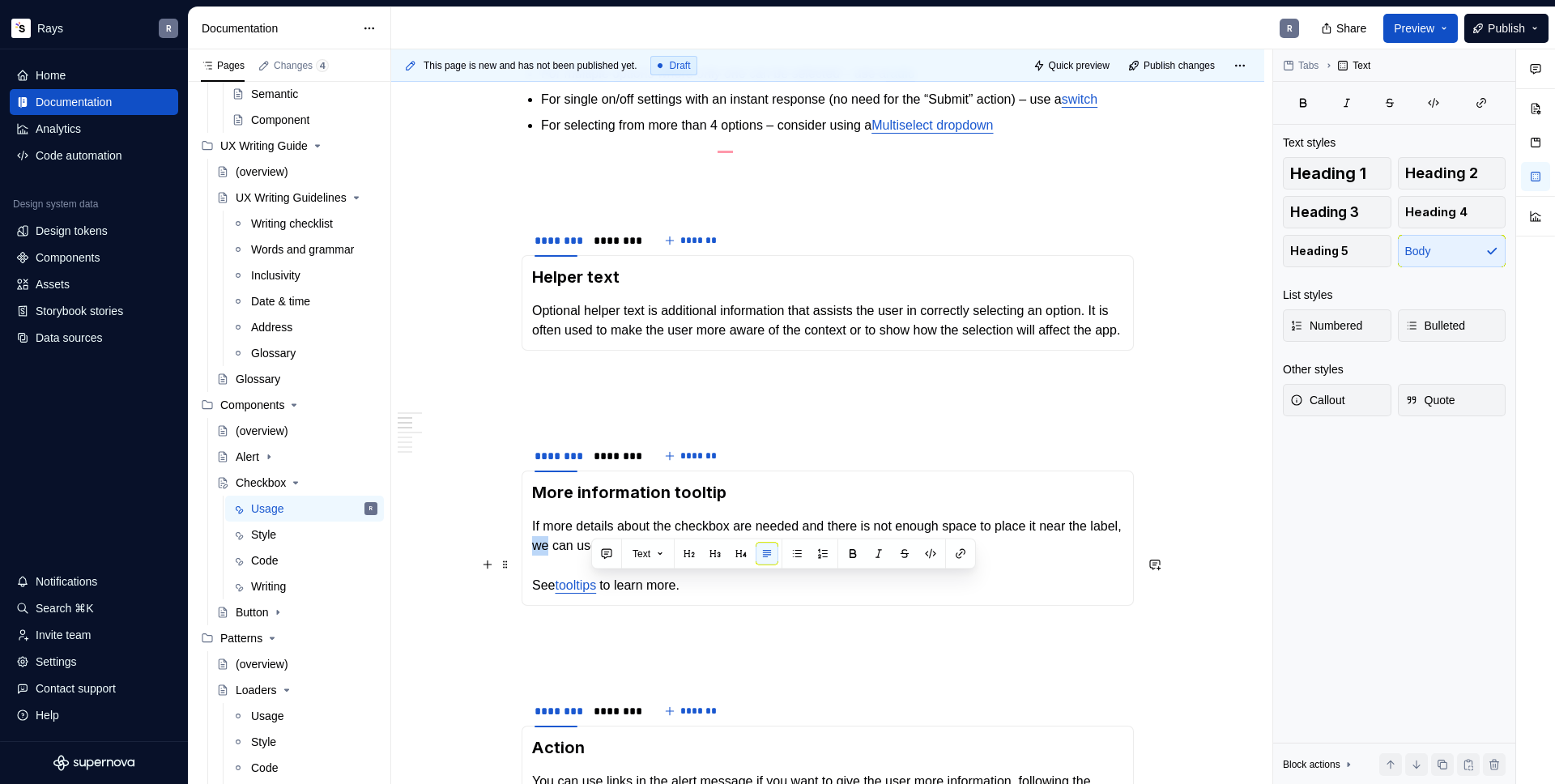
drag, startPoint x: 607, startPoint y: 588, endPoint x: 595, endPoint y: 588, distance: 12.0
click at [595, 588] on p "If more details about the checkbox are needed and there is not enough space to …" at bounding box center [827, 556] width 591 height 78
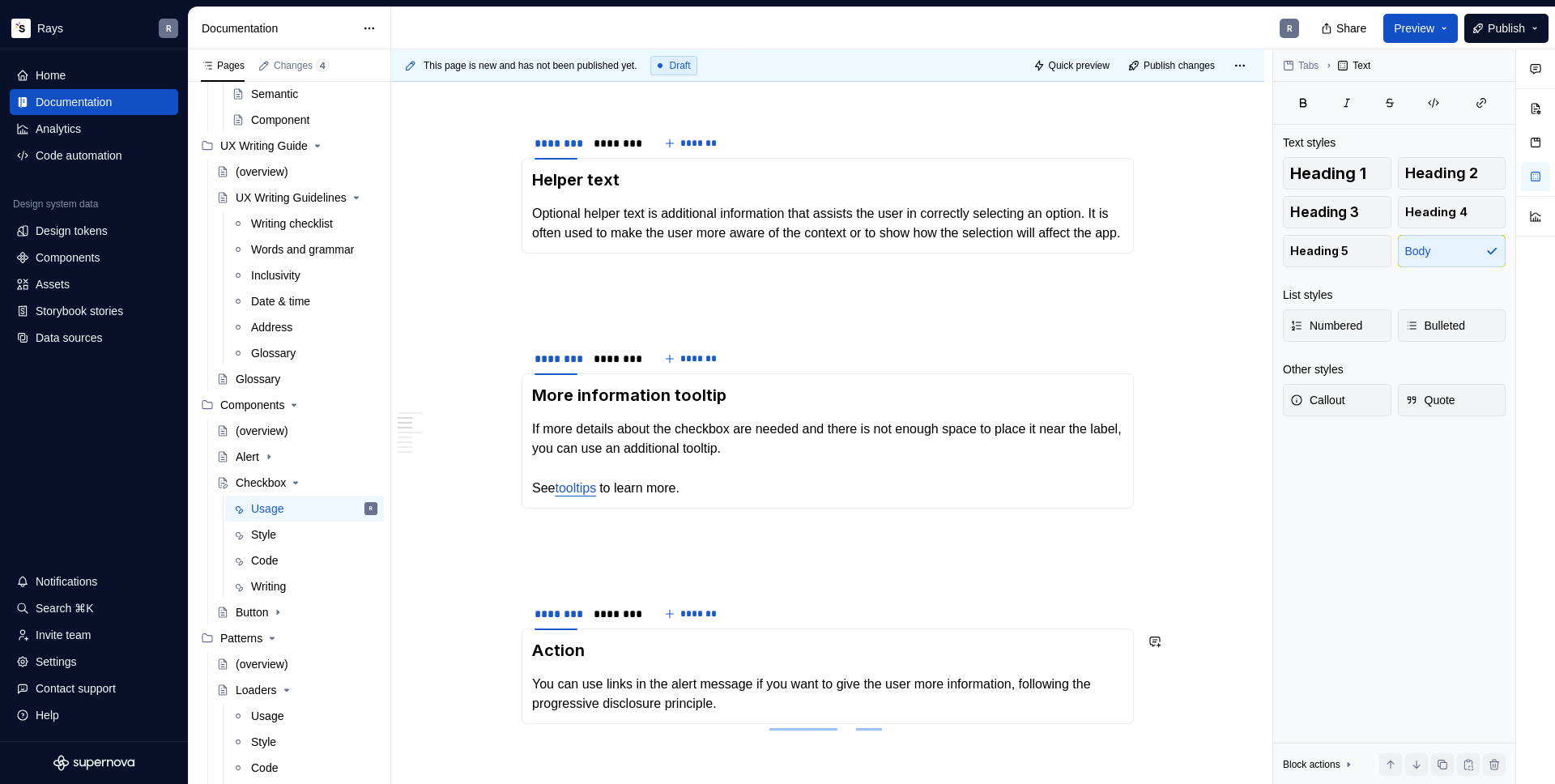
scroll to position [797, 0]
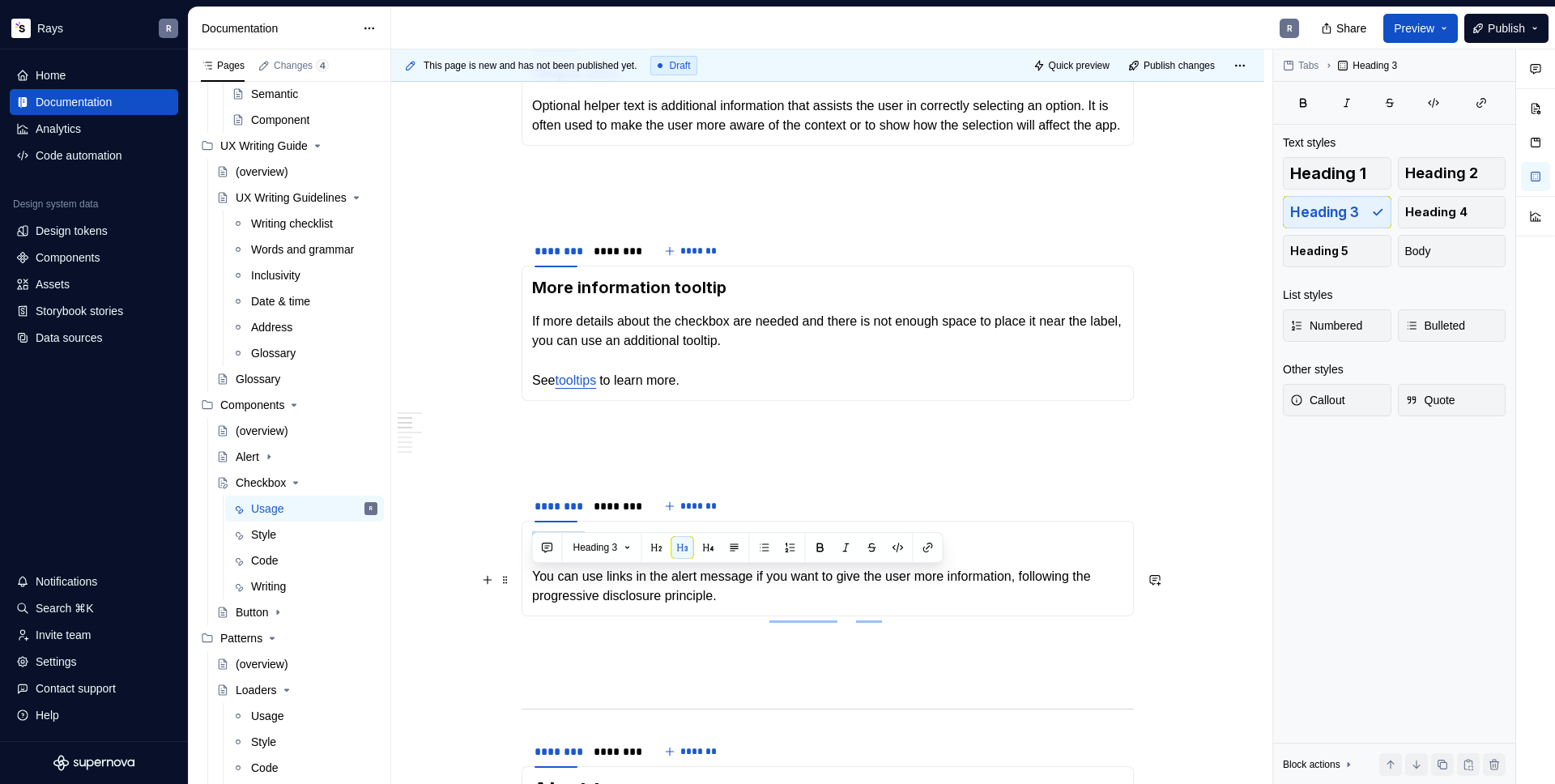
drag, startPoint x: 551, startPoint y: 583, endPoint x: 533, endPoint y: 583, distance: 18.0
click at [533, 554] on h3 "Action" at bounding box center [827, 543] width 591 height 22
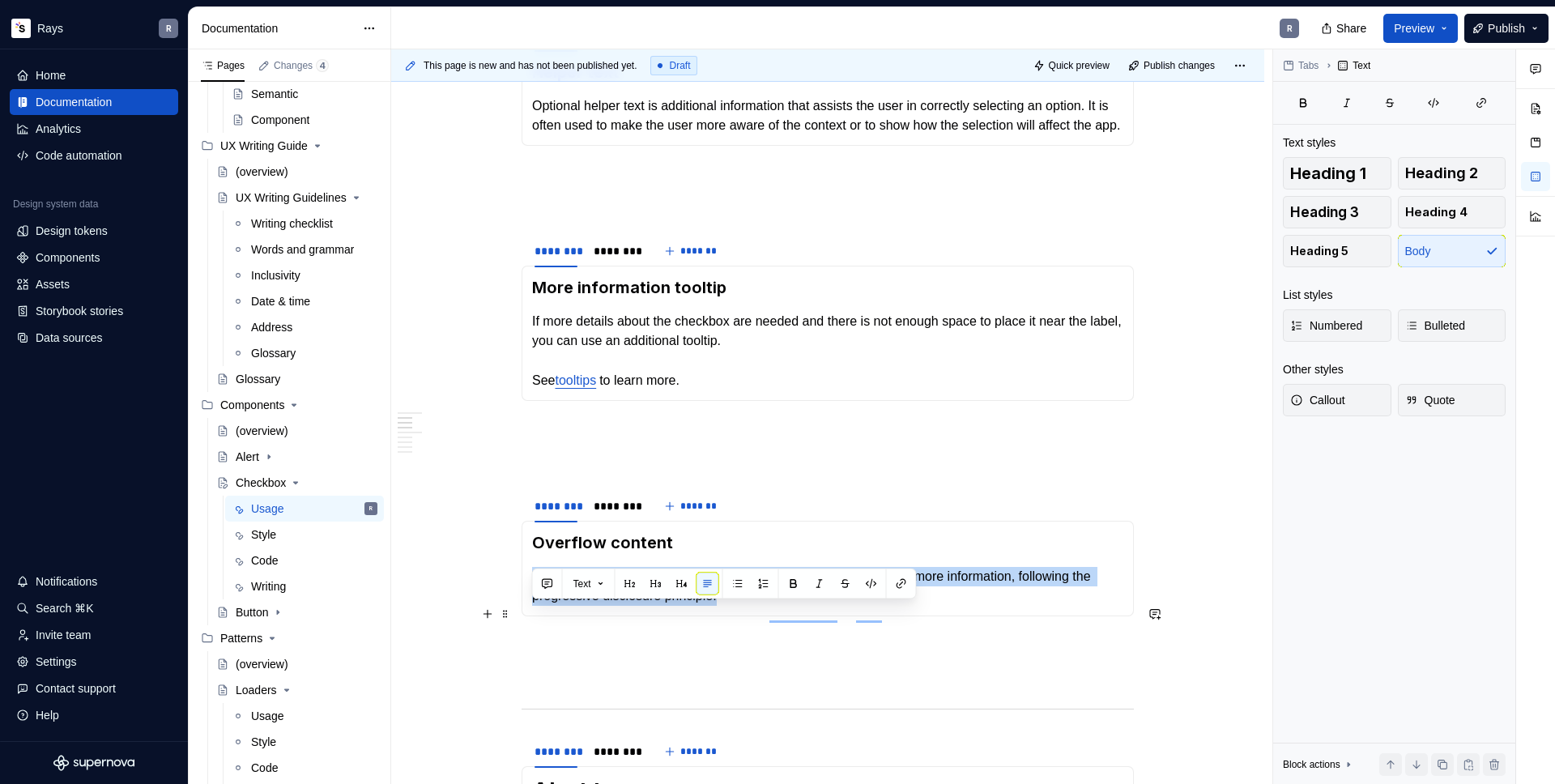
drag, startPoint x: 750, startPoint y: 633, endPoint x: 531, endPoint y: 616, distance: 219.7
click at [531, 616] on div "Overflow content You can use links in the alert message if you want to give the…" at bounding box center [828, 568] width 613 height 96
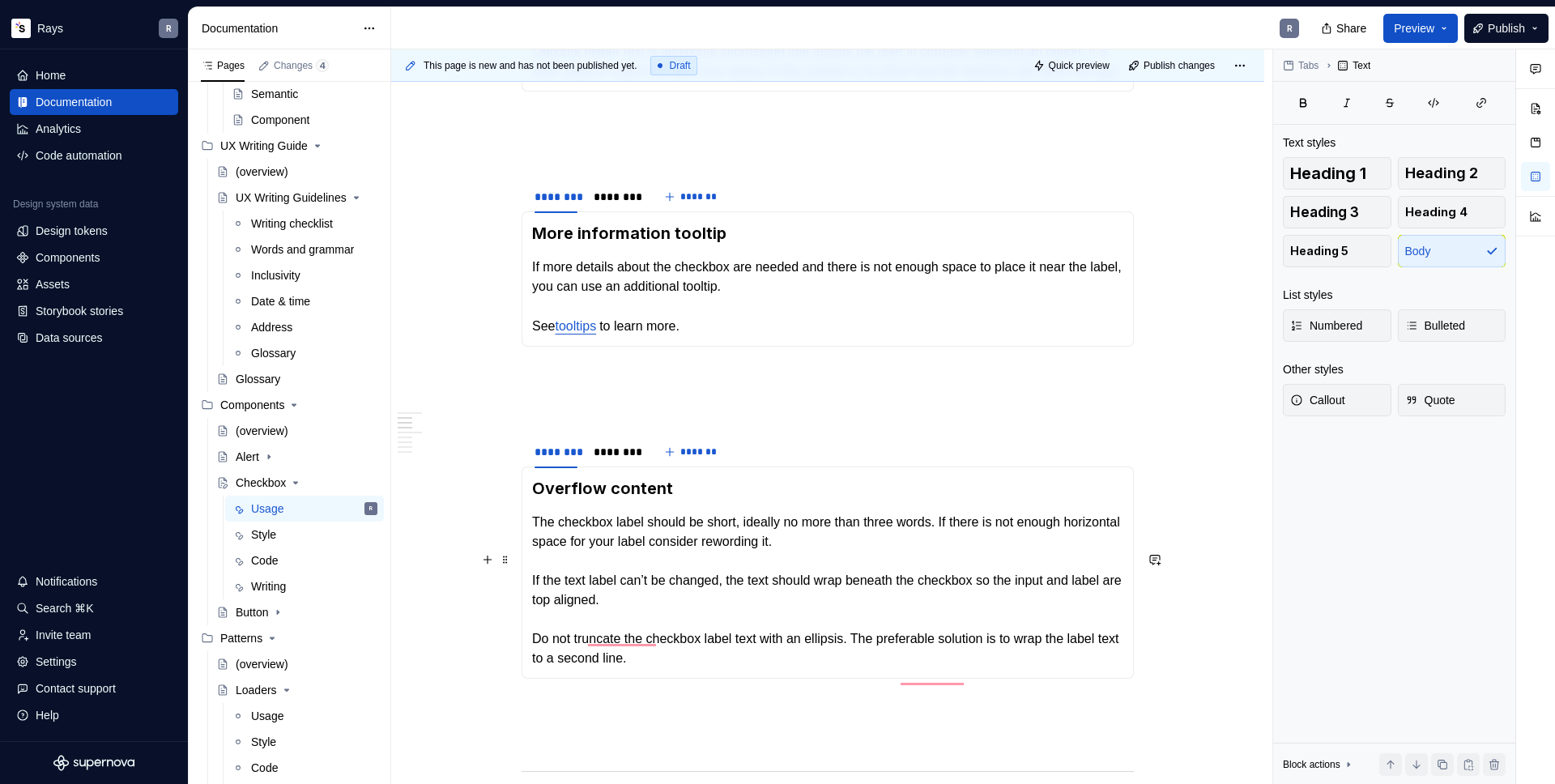
scroll to position [851, 0]
click at [939, 669] on p "The checkbox label should be short, ideally no more than three words. If there …" at bounding box center [827, 590] width 591 height 155
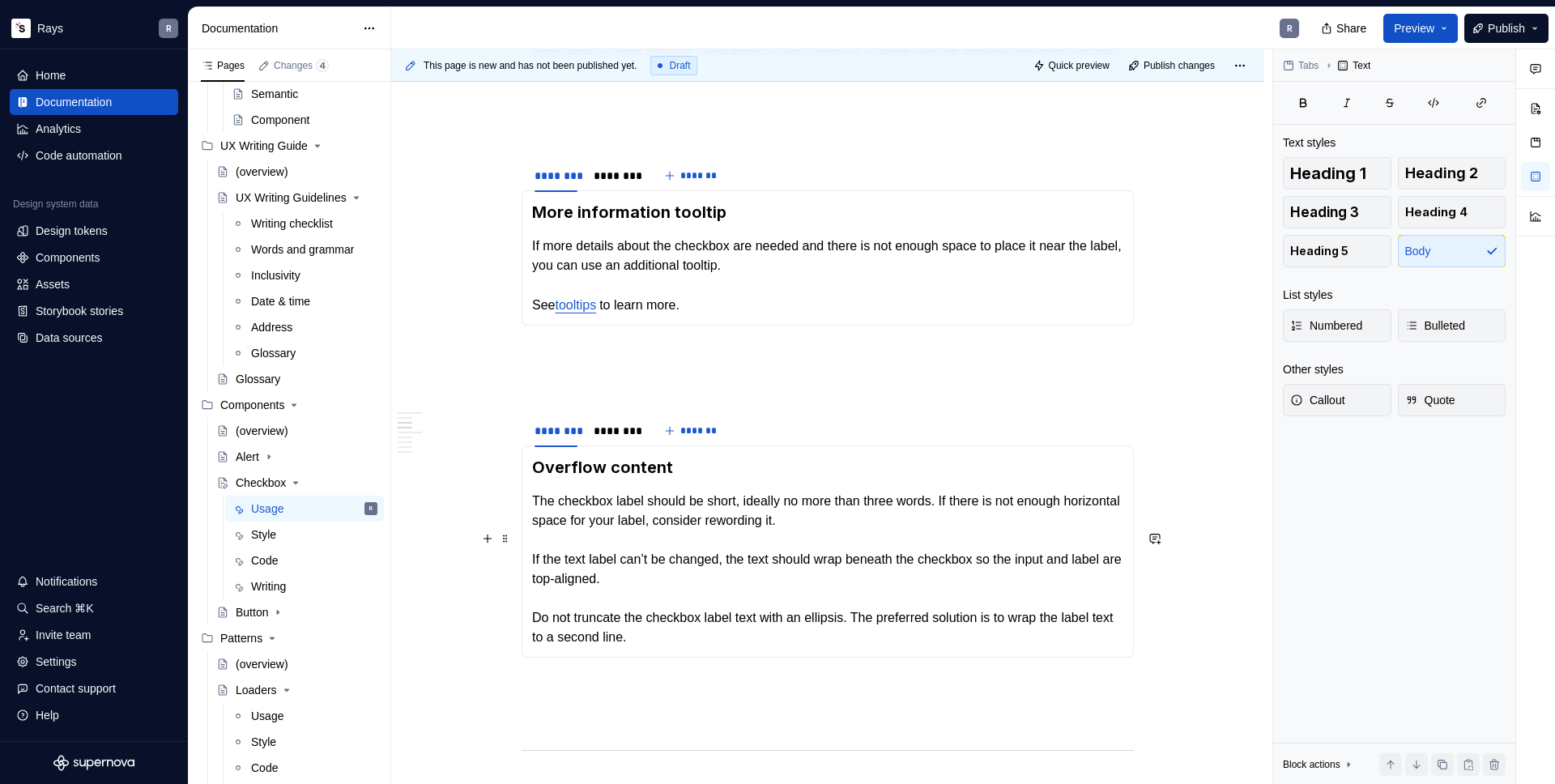
scroll to position [872, 0]
click at [609, 439] on div "********" at bounding box center [615, 430] width 43 height 16
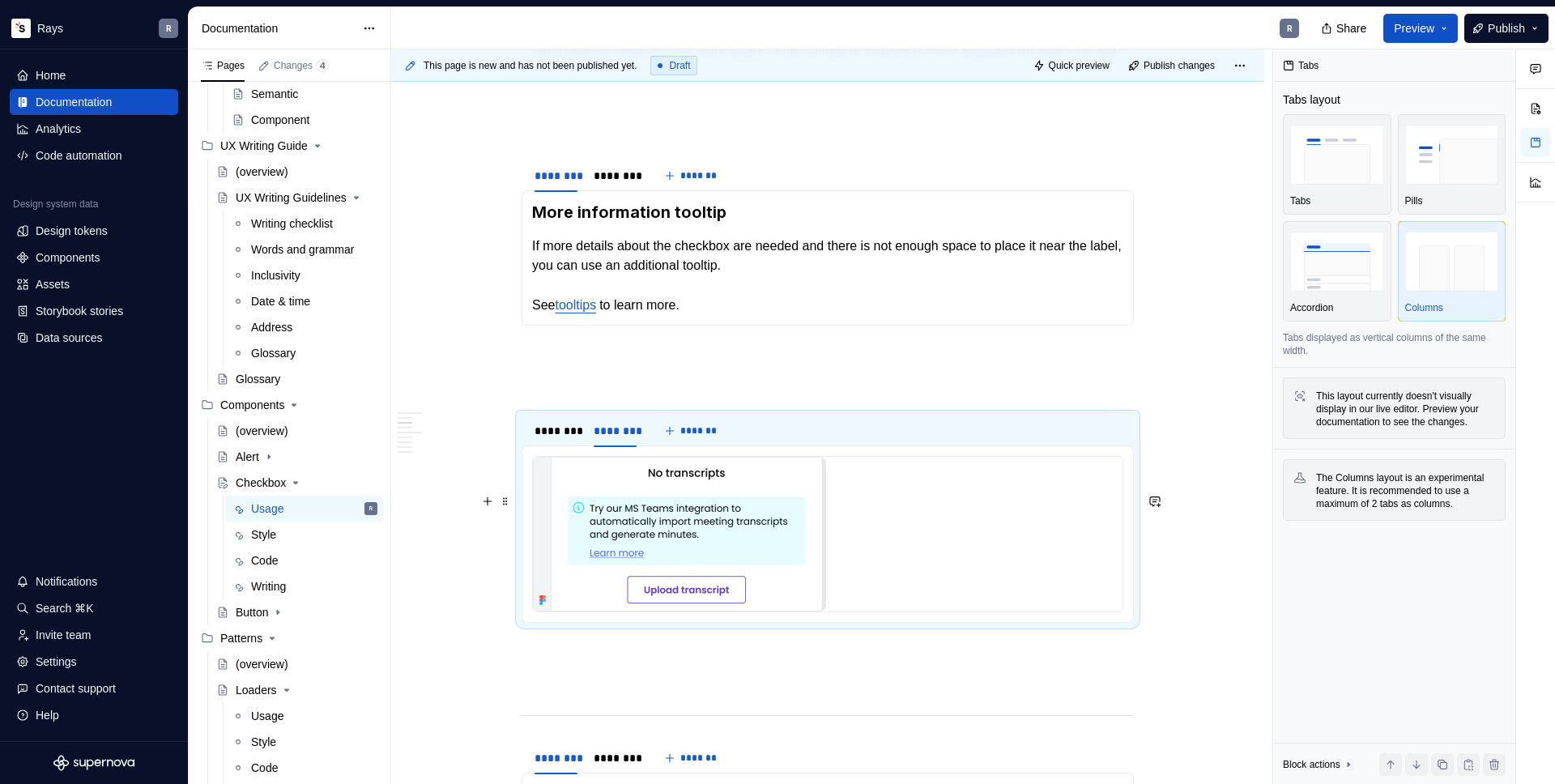
click at [752, 557] on img "To enrich screen reader interactions, please activate Accessibility in Grammarl…" at bounding box center [679, 534] width 293 height 155
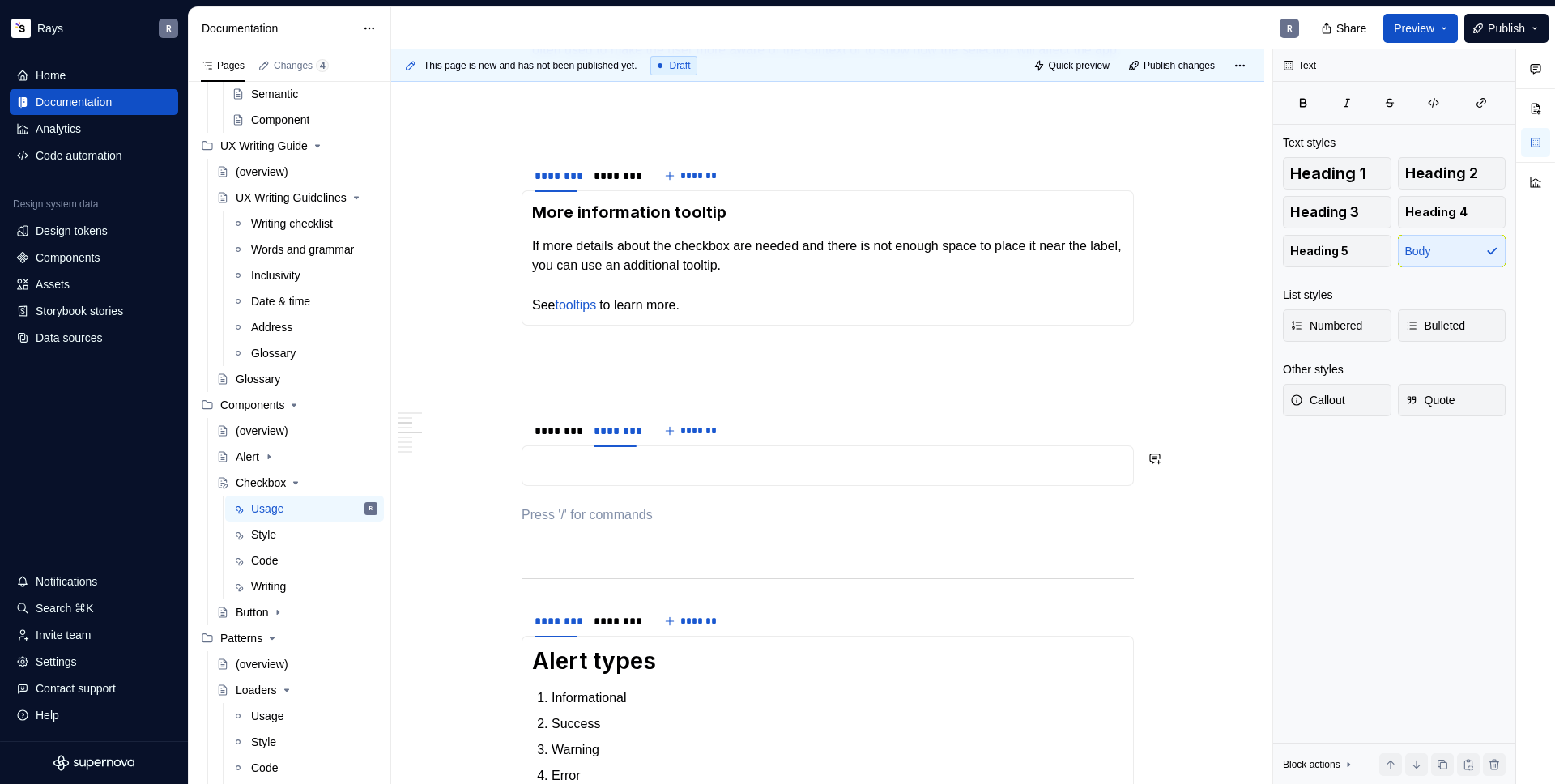
click at [626, 476] on p "To enrich screen reader interactions, please activate Accessibility in Grammarl…" at bounding box center [827, 466] width 591 height 20
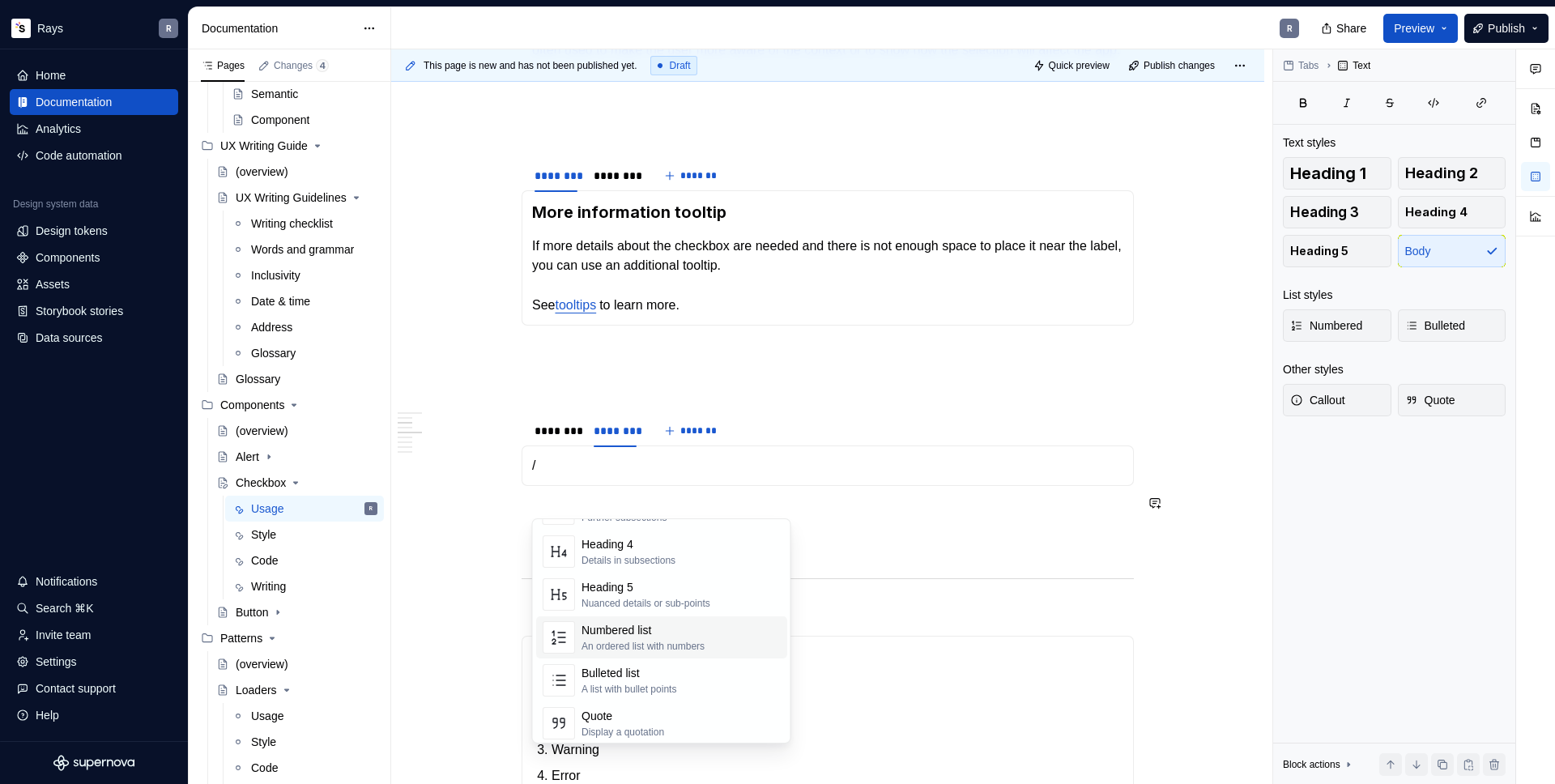
scroll to position [374, 0]
click at [656, 641] on div "Guidelines" at bounding box center [652, 642] width 140 height 16
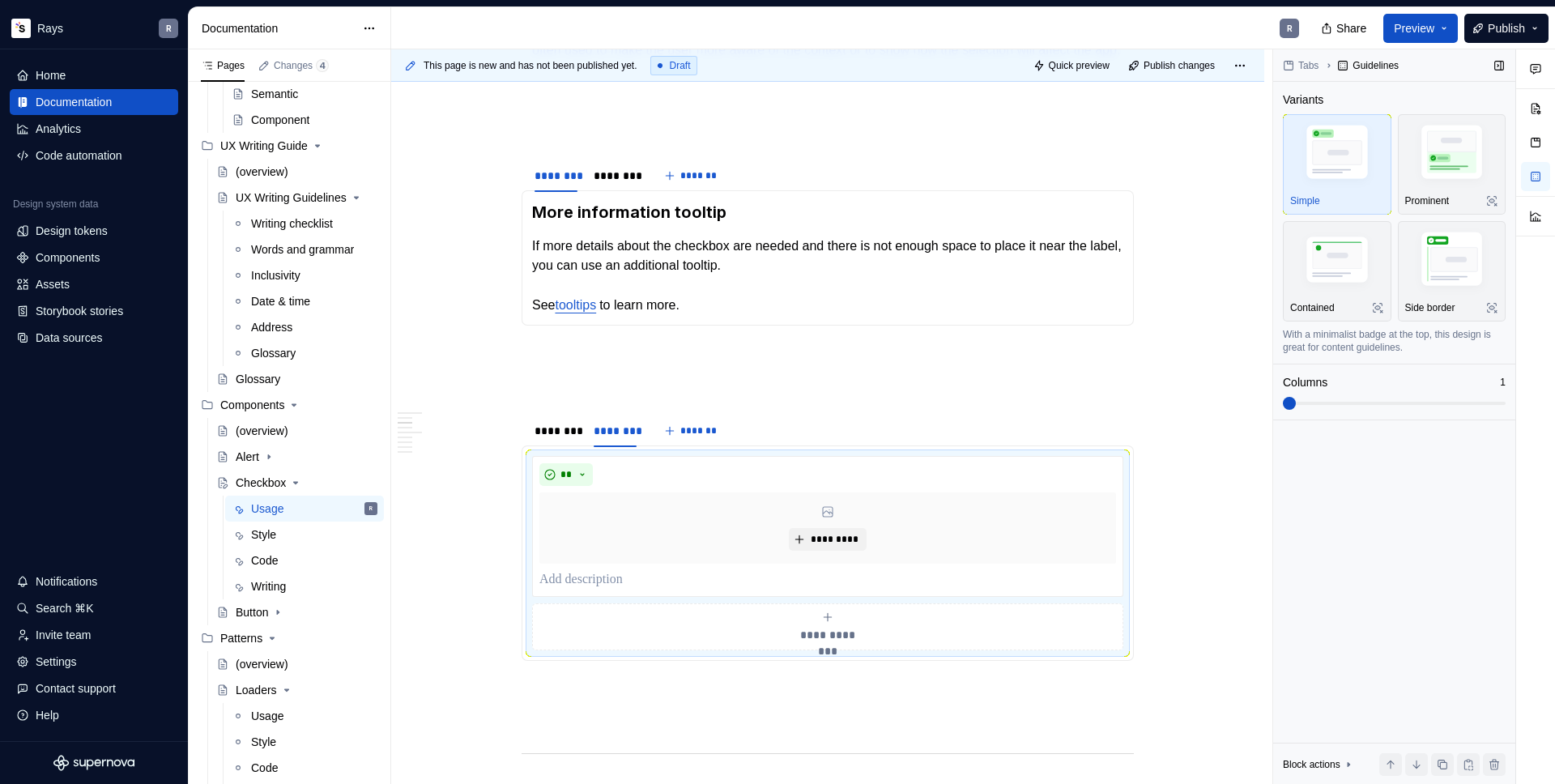
click at [1283, 410] on span at bounding box center [1290, 403] width 13 height 13
click at [837, 643] on div "**********" at bounding box center [827, 627] width 576 height 33
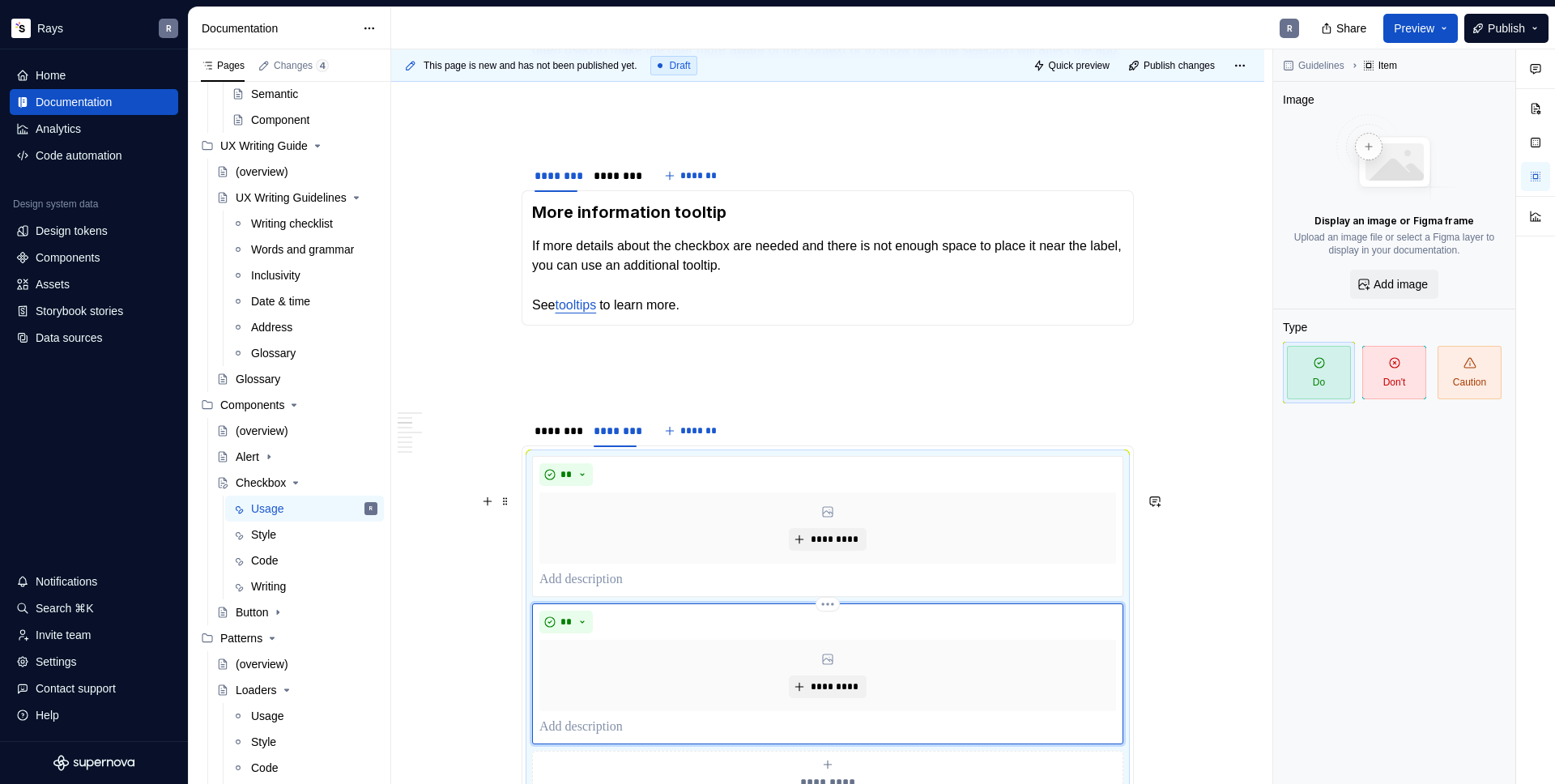
scroll to position [937, 0]
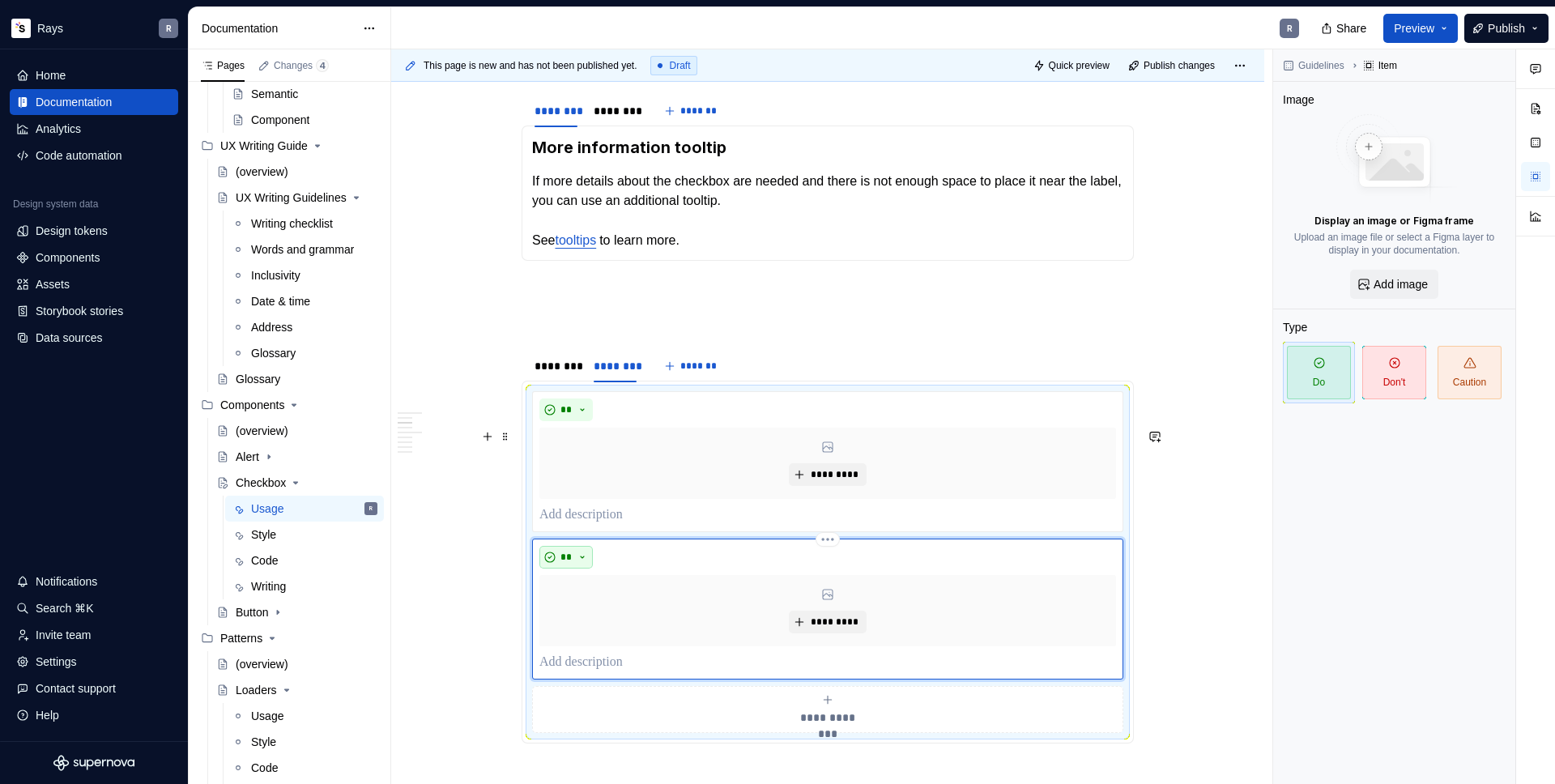
click at [581, 569] on button "**" at bounding box center [565, 557] width 53 height 22
click at [589, 644] on div "Don't" at bounding box center [602, 652] width 26 height 16
click at [804, 486] on button "*********" at bounding box center [827, 475] width 77 height 22
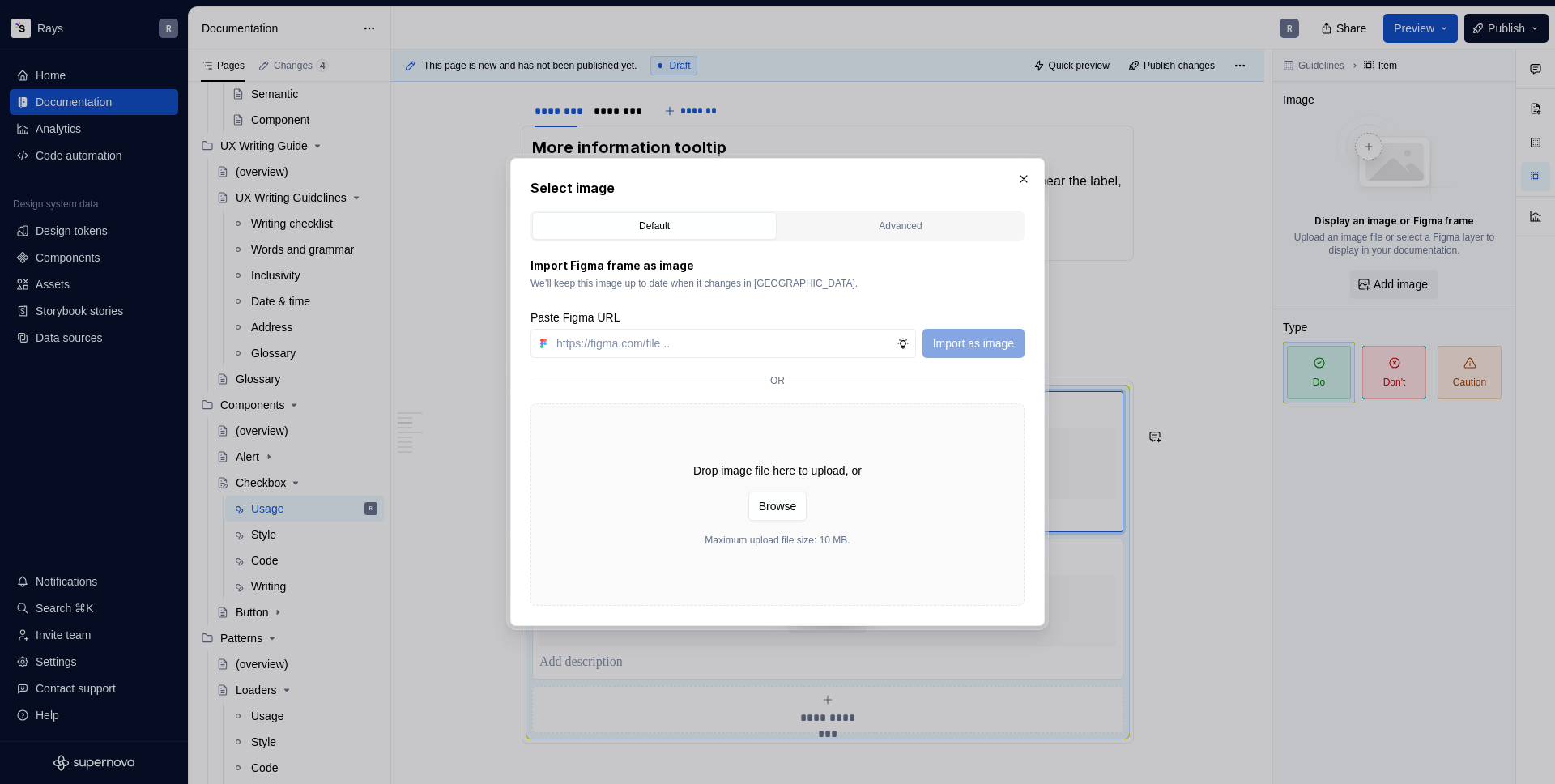
type textarea "*"
type input "https://www.figma.com/design/Txi4seRtvtbRiOWhfuyfuq/Documentation?node-id=357-2…"
click at [953, 333] on button "Import as image" at bounding box center [974, 343] width 102 height 29
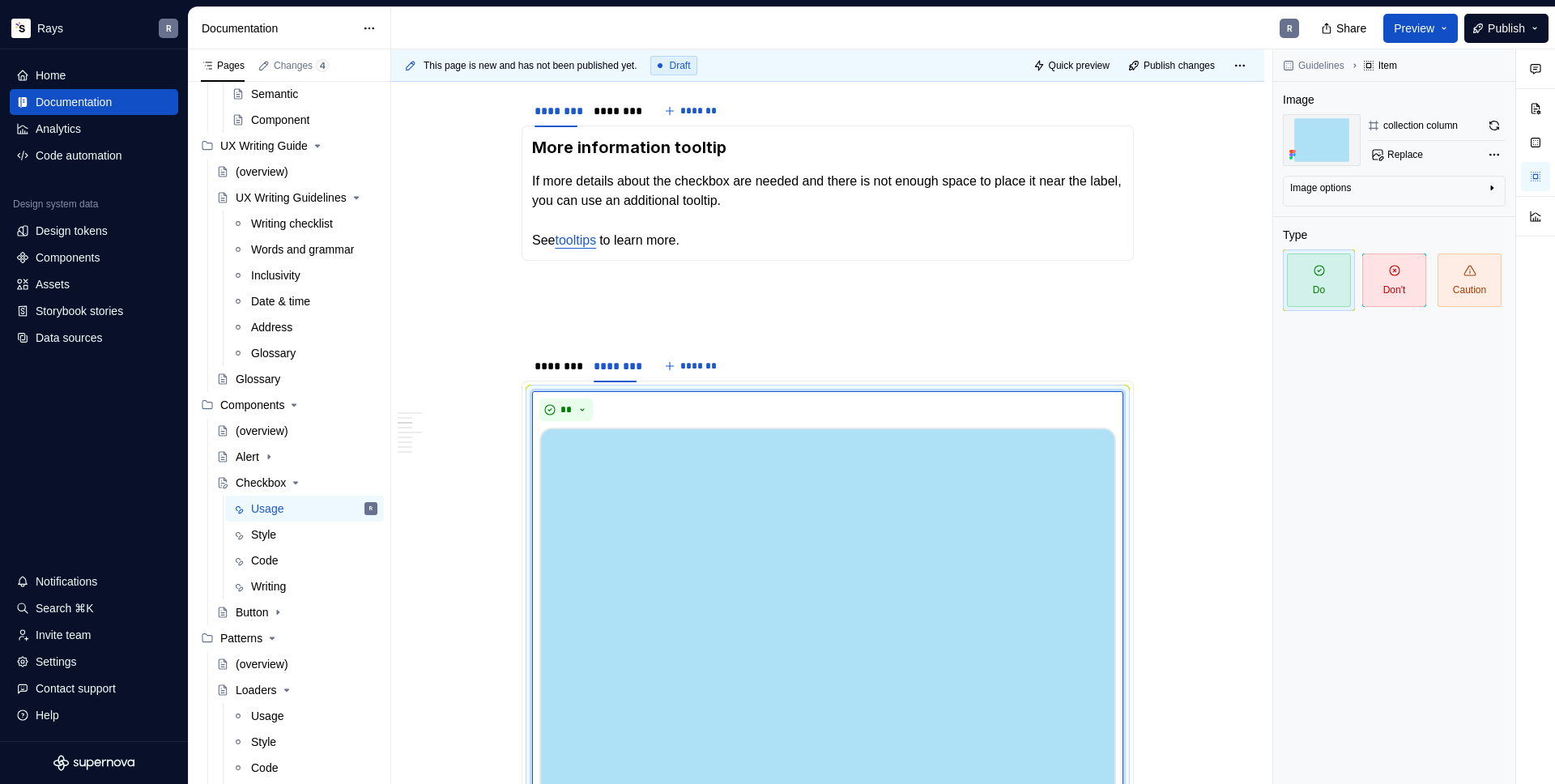
type textarea "*"
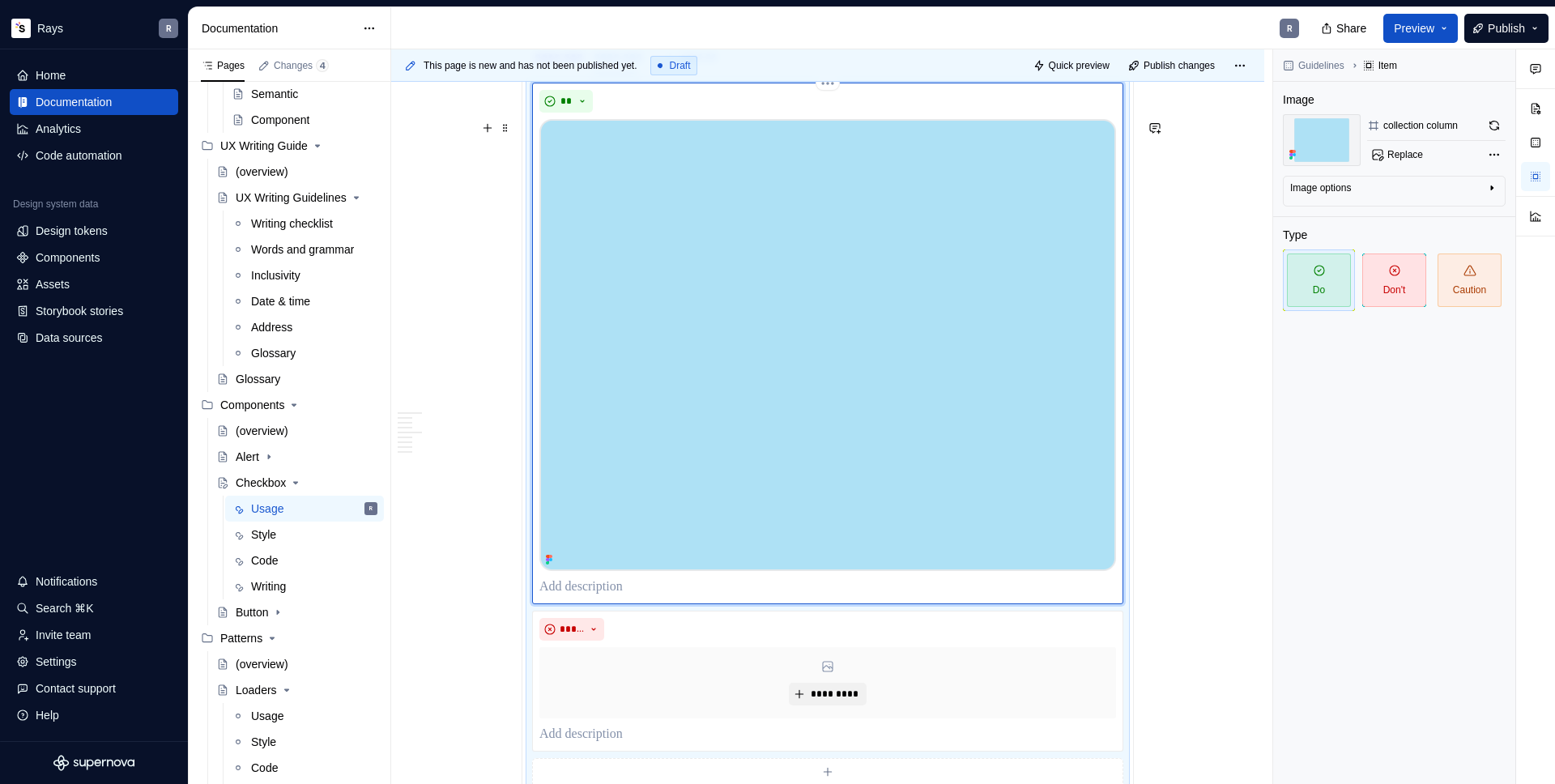
scroll to position [1416, 0]
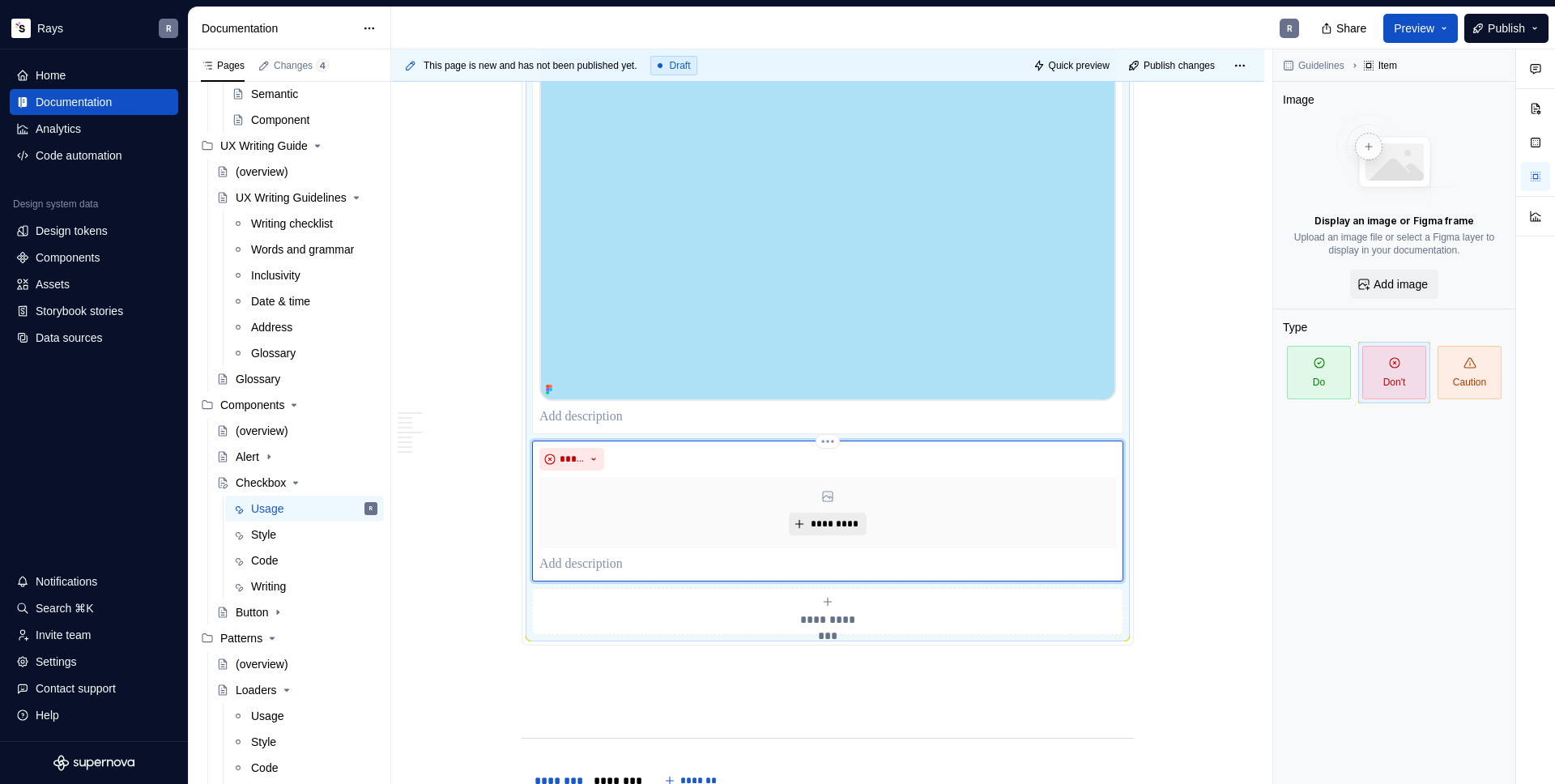
click at [825, 531] on span "*********" at bounding box center [833, 524] width 49 height 13
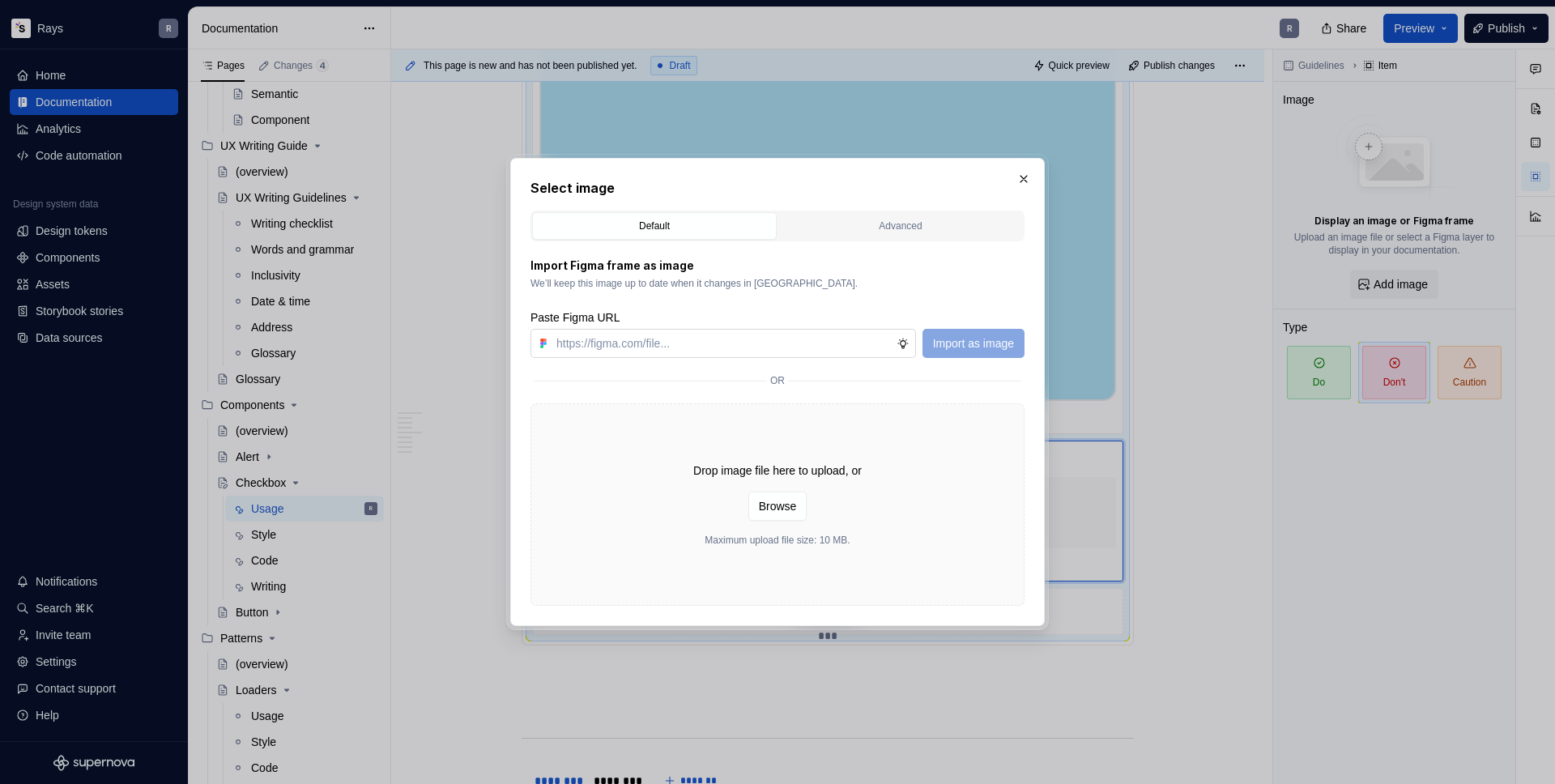
click at [797, 329] on input "text" at bounding box center [723, 343] width 346 height 29
type input "https://www.figma.com/design/Txi4seRtvtbRiOWhfuyfuq/Documentation?node-id=357-2…"
click at [957, 339] on span "Import as image" at bounding box center [973, 343] width 81 height 16
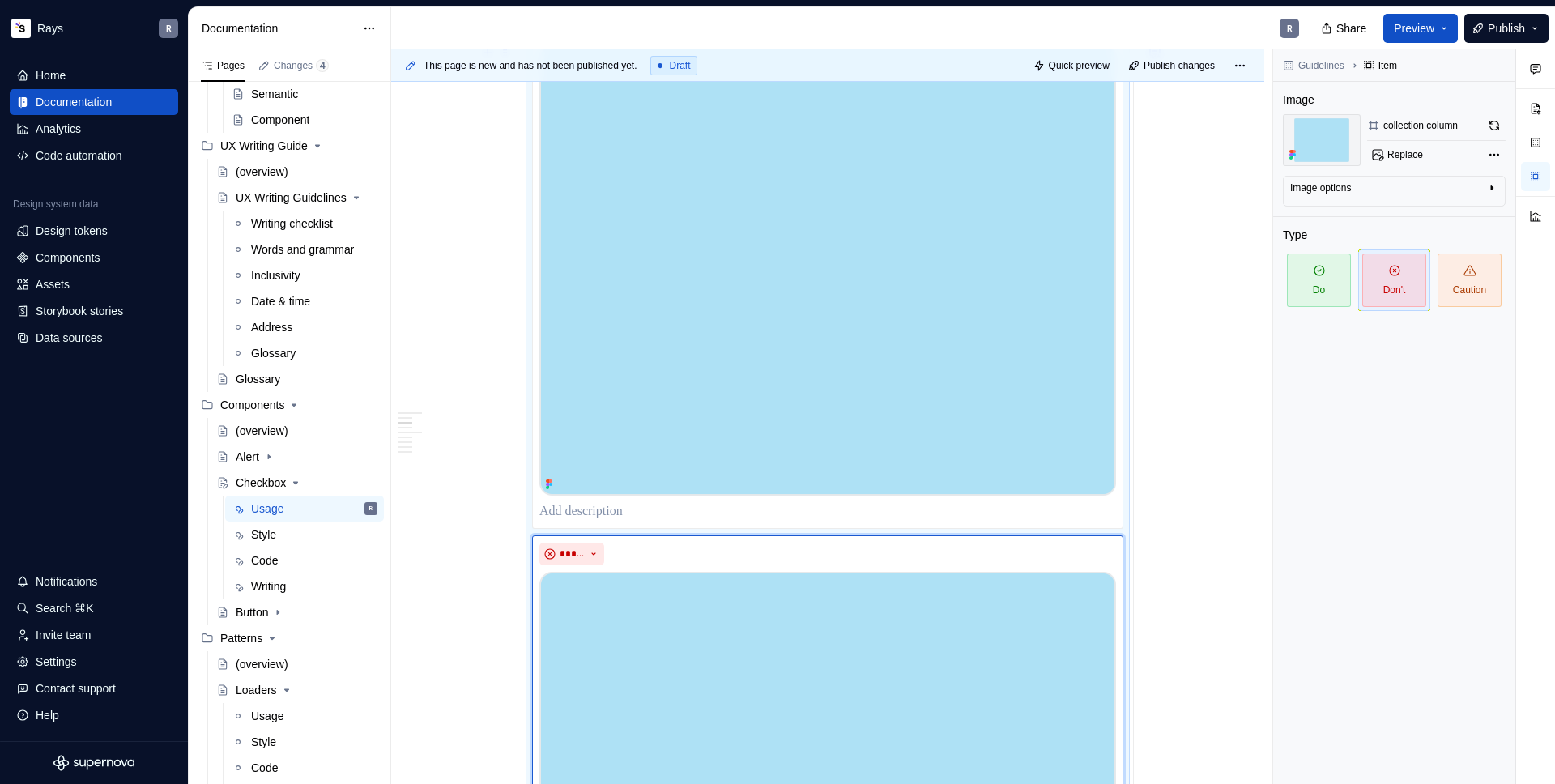
scroll to position [1061, 0]
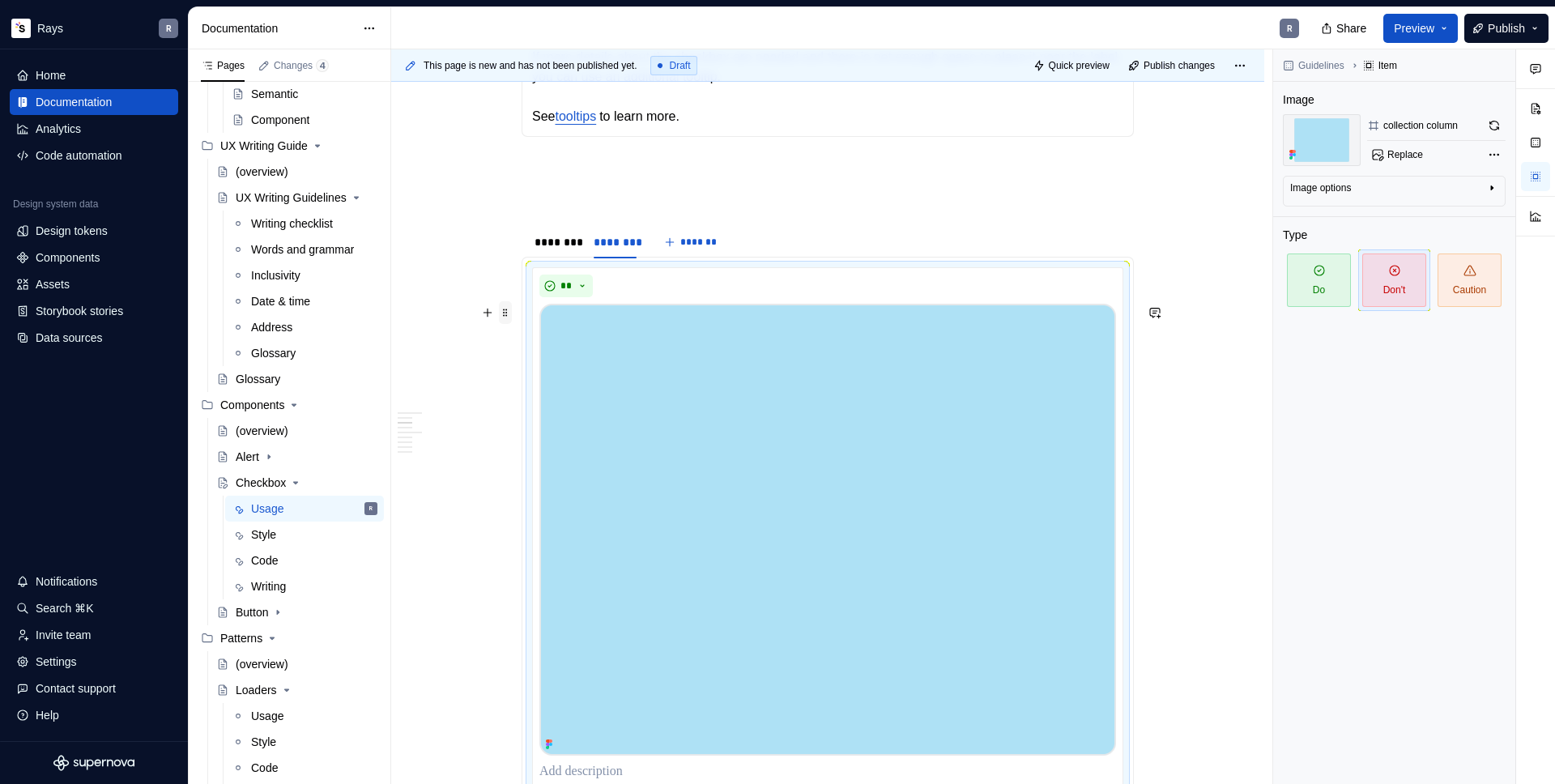
click at [507, 316] on span at bounding box center [506, 313] width 13 height 22
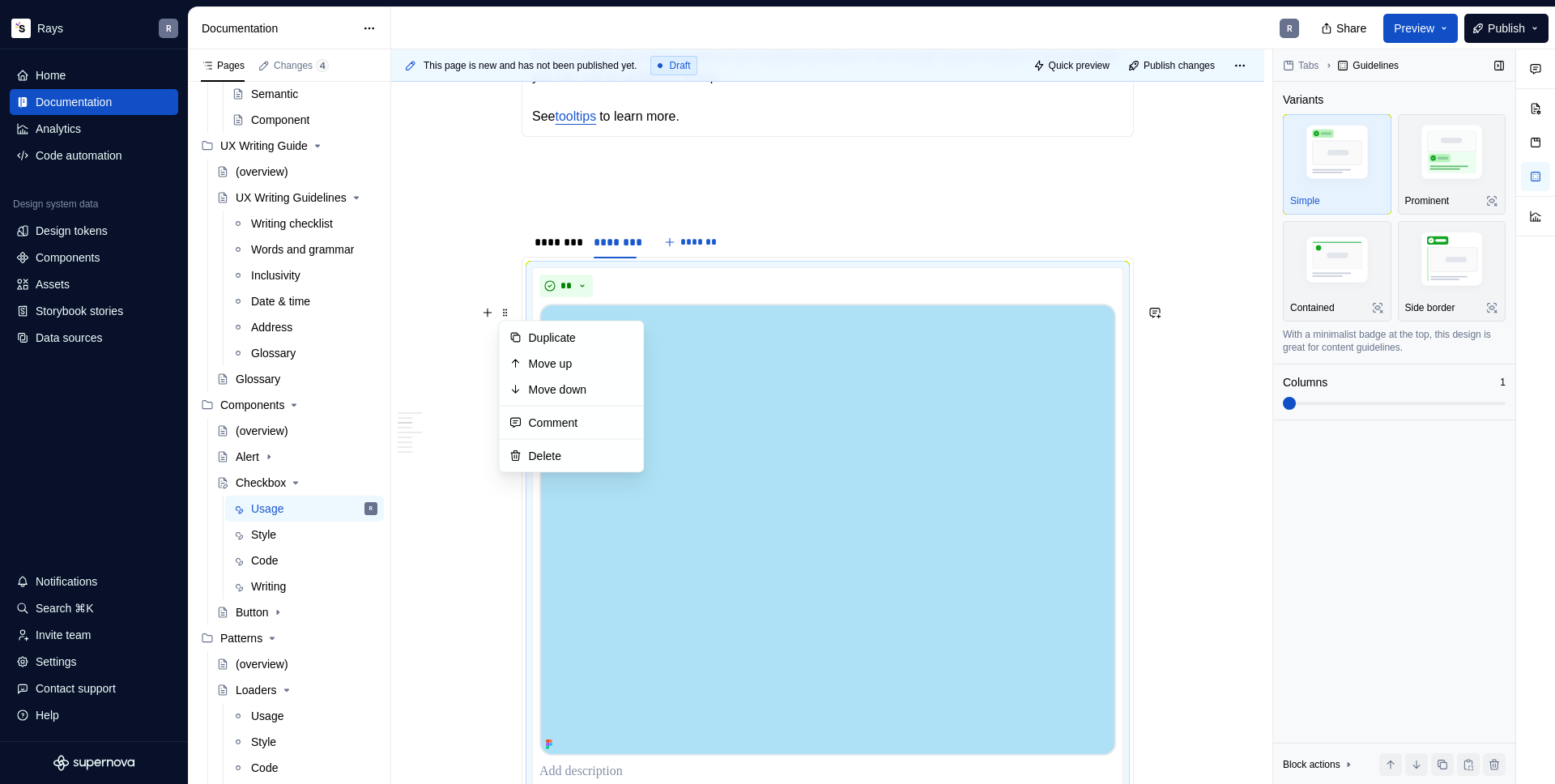
click at [1401, 506] on div "Tabs Guidelines Variants Simple Prominent Contained Side border With a minimali…" at bounding box center [1394, 417] width 242 height 736
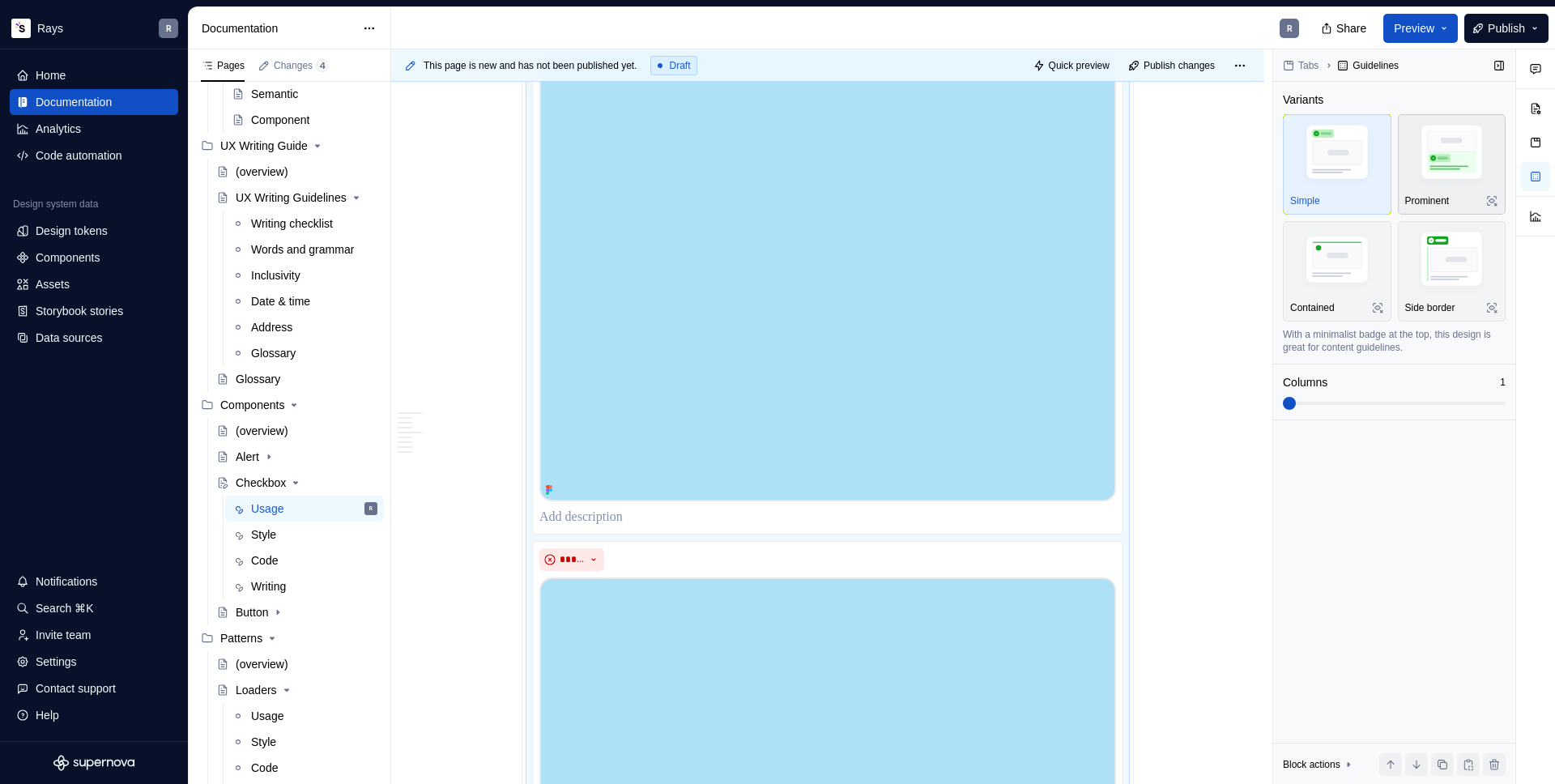
click at [1456, 159] on img "button" at bounding box center [1452, 155] width 94 height 71
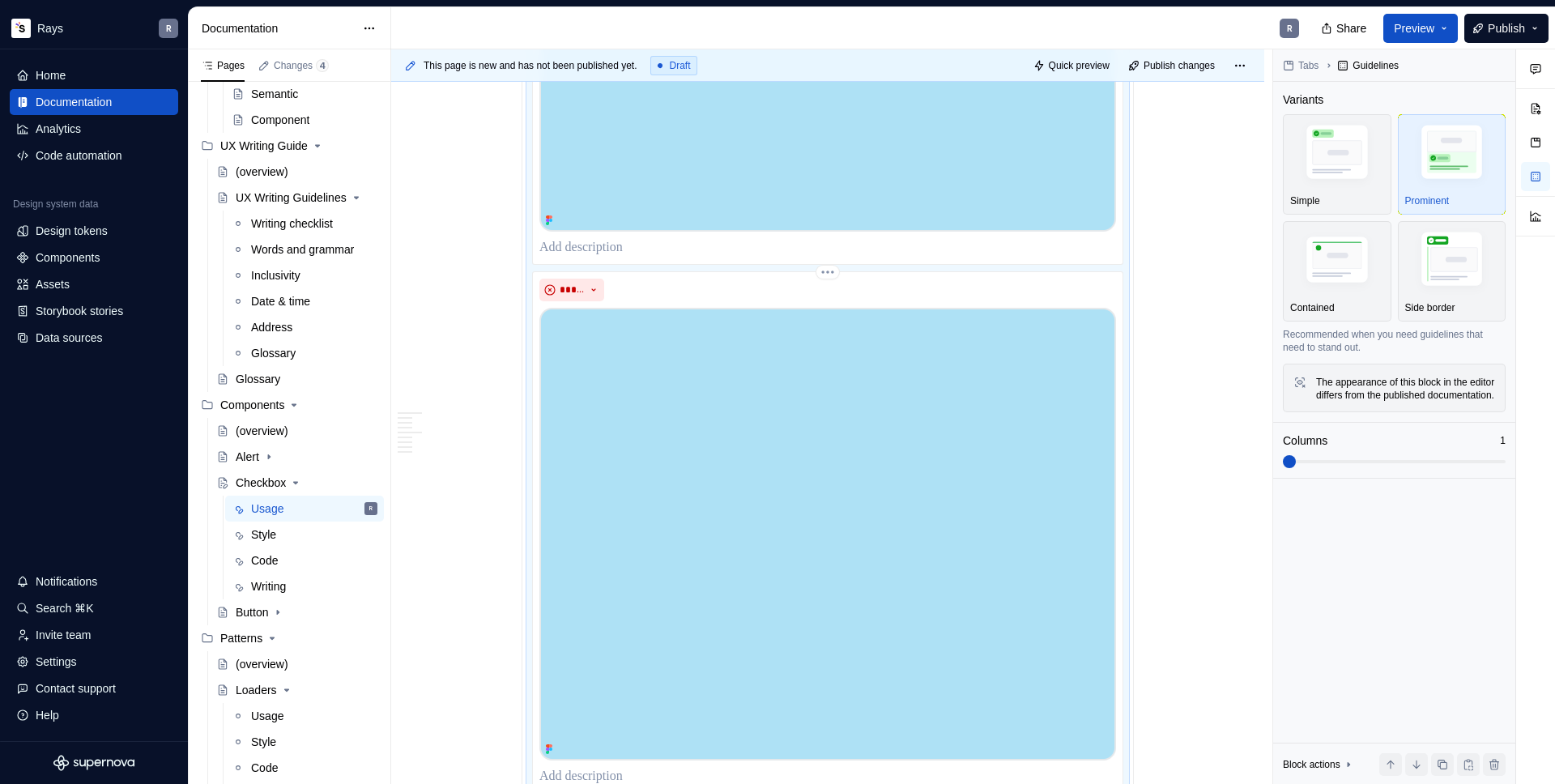
scroll to position [1950, 0]
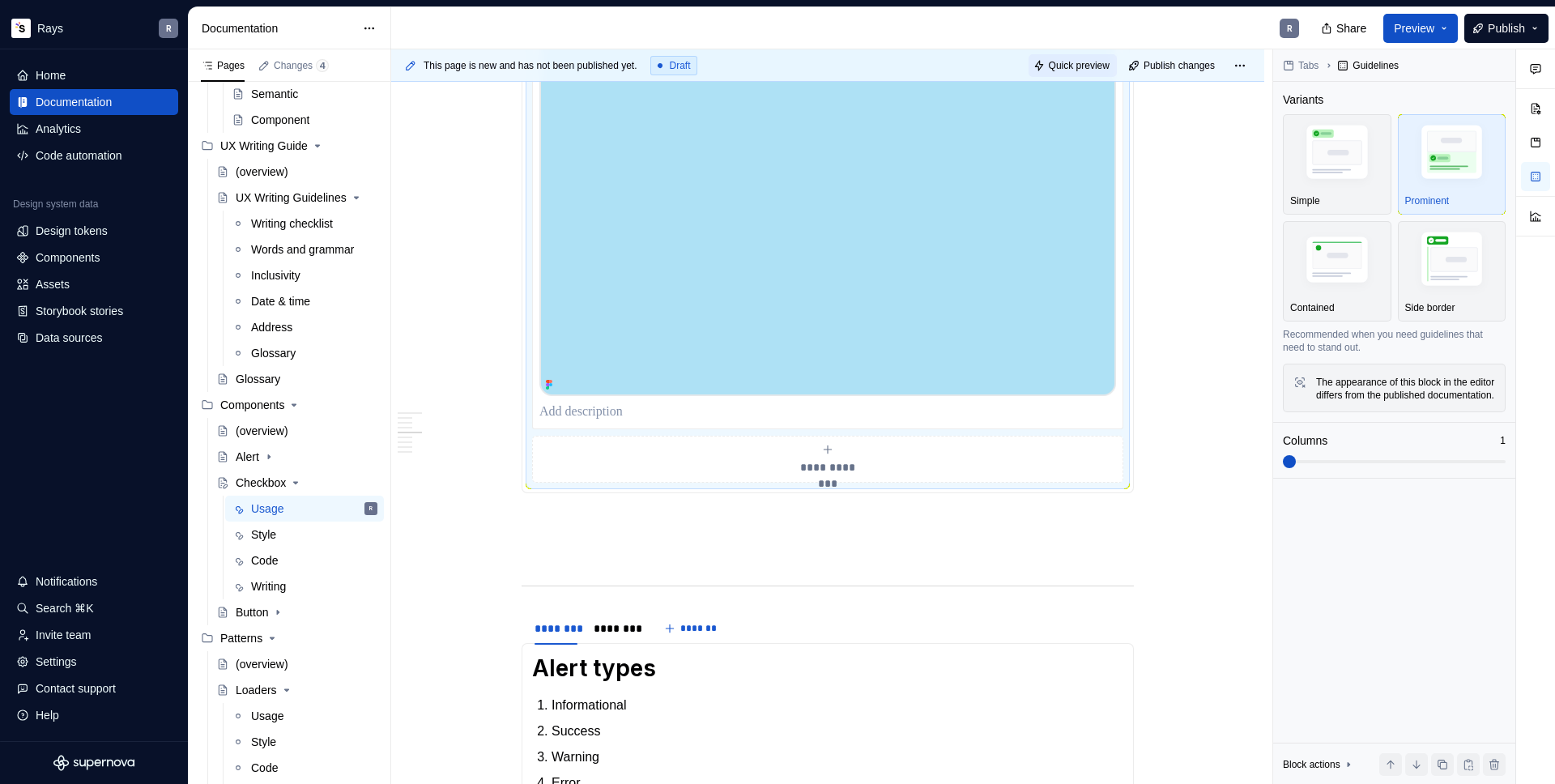
click at [1061, 67] on span "Quick preview" at bounding box center [1078, 65] width 61 height 13
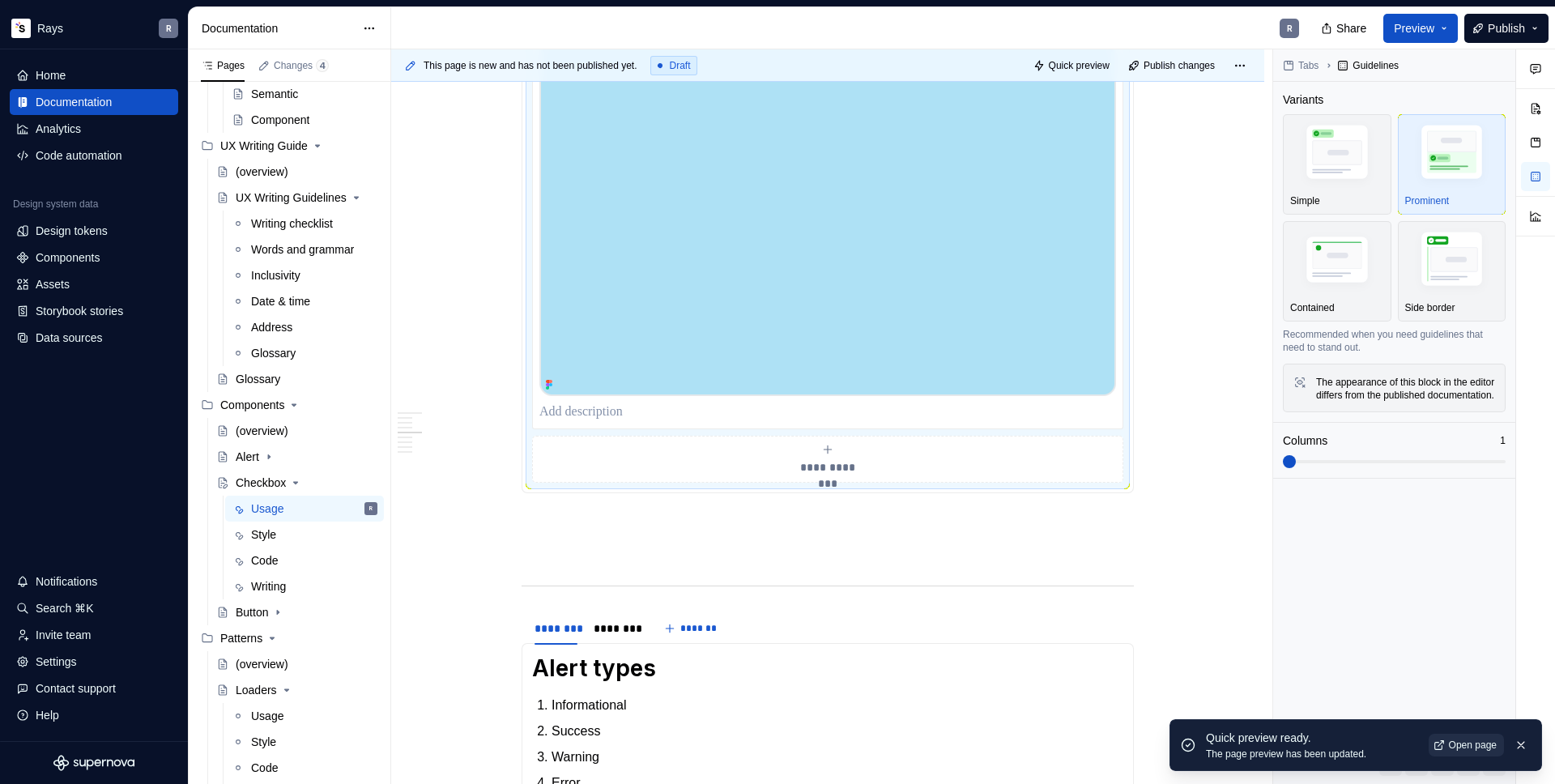
click at [1466, 753] on link "Open page" at bounding box center [1466, 745] width 75 height 22
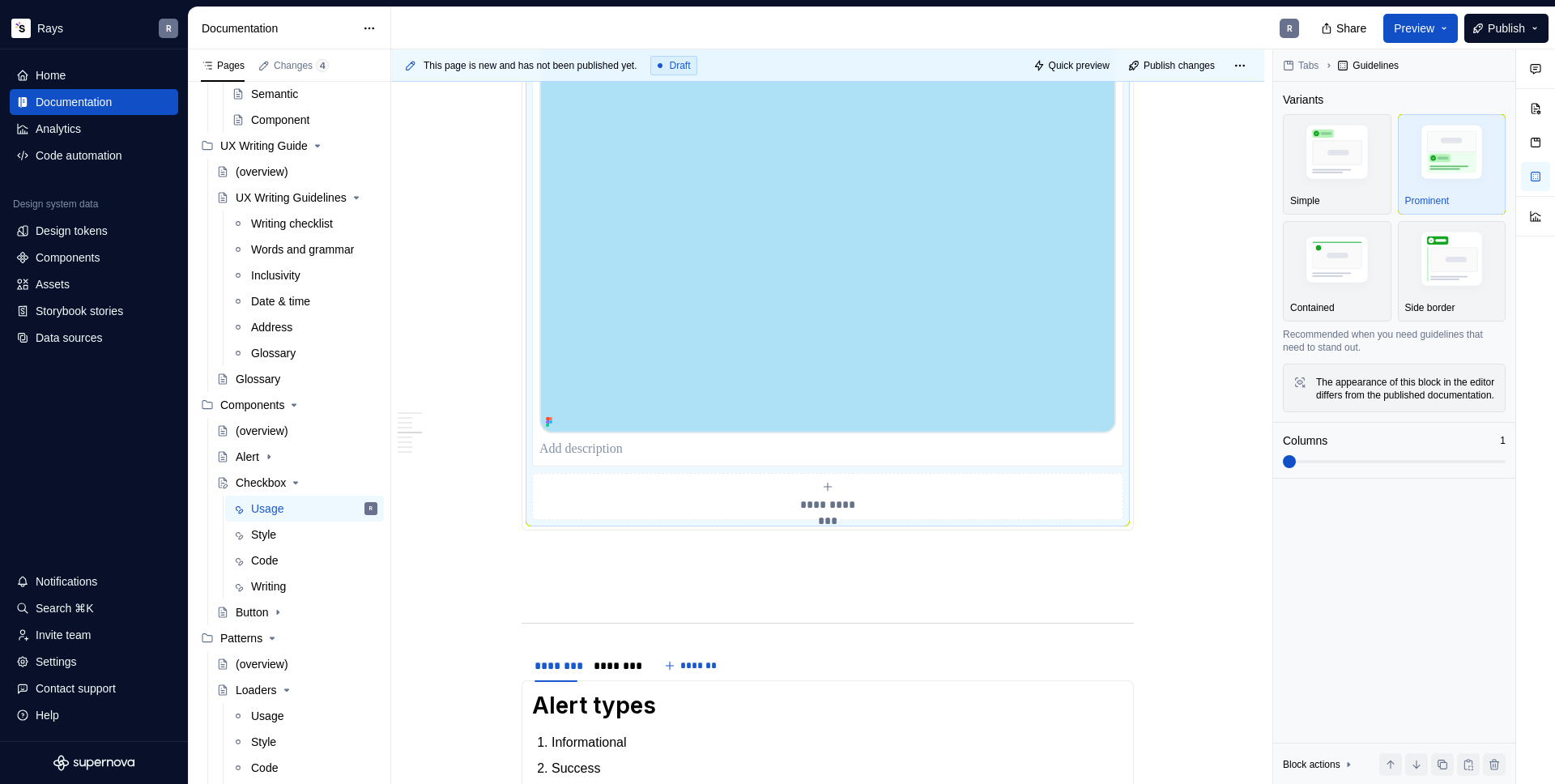
scroll to position [1995, 0]
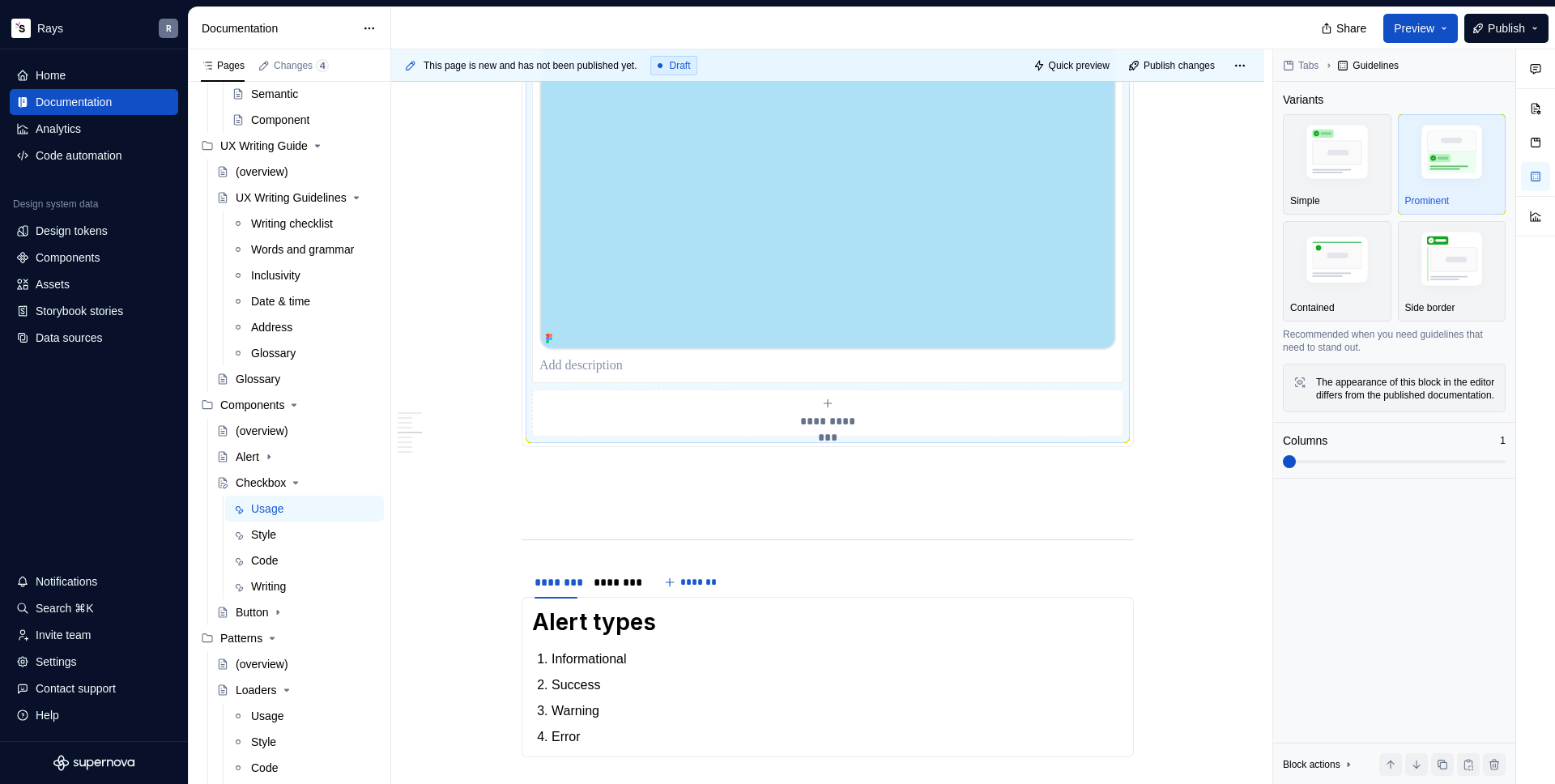
type textarea "*"
